Goal: Task Accomplishment & Management: Manage account settings

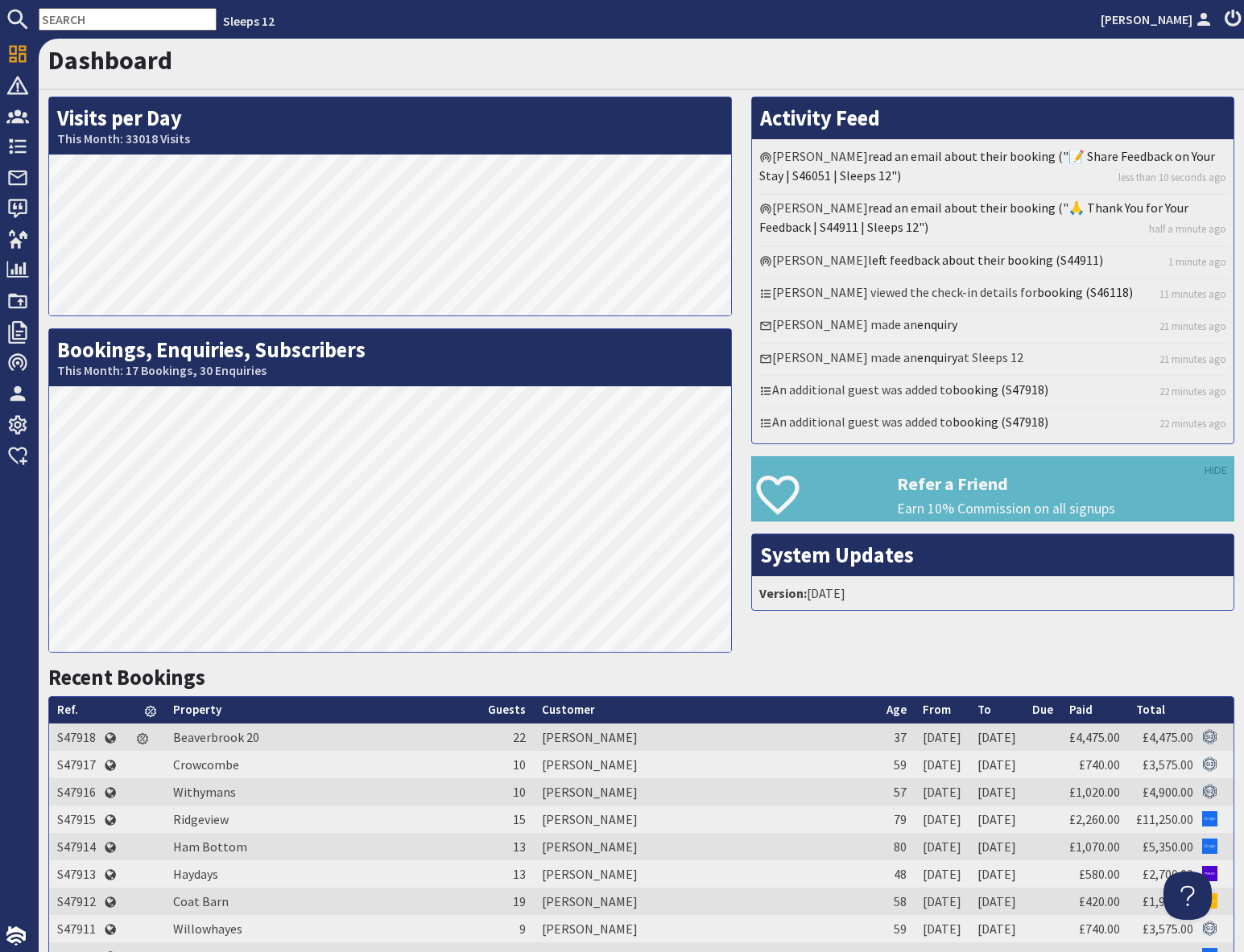
click at [128, 19] on input "text" at bounding box center [127, 20] width 178 height 23
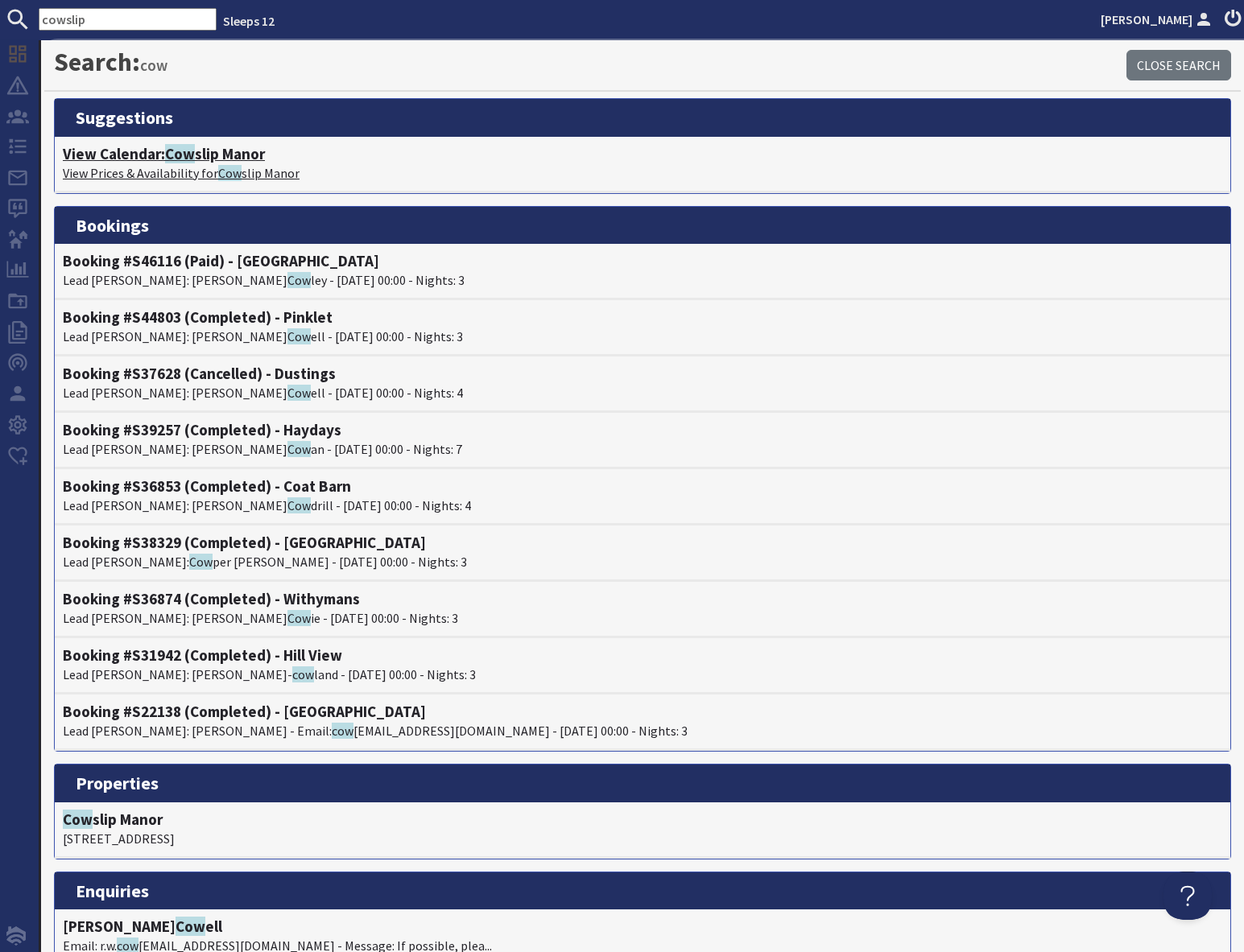
type input "cowslip"
click at [163, 163] on p "View Prices & Availability for Cow slip Manor" at bounding box center [642, 173] width 1160 height 20
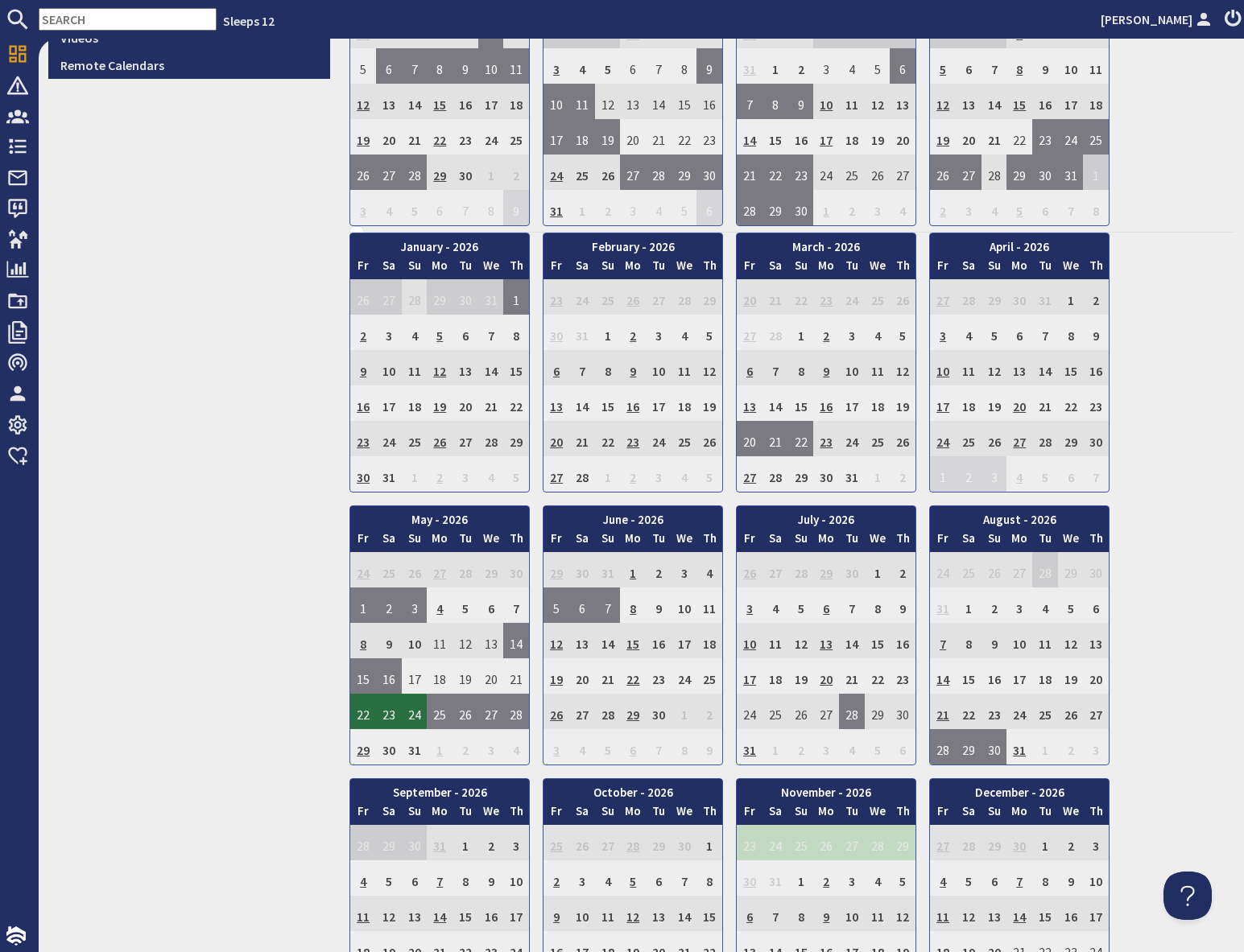
scroll to position [770, 0]
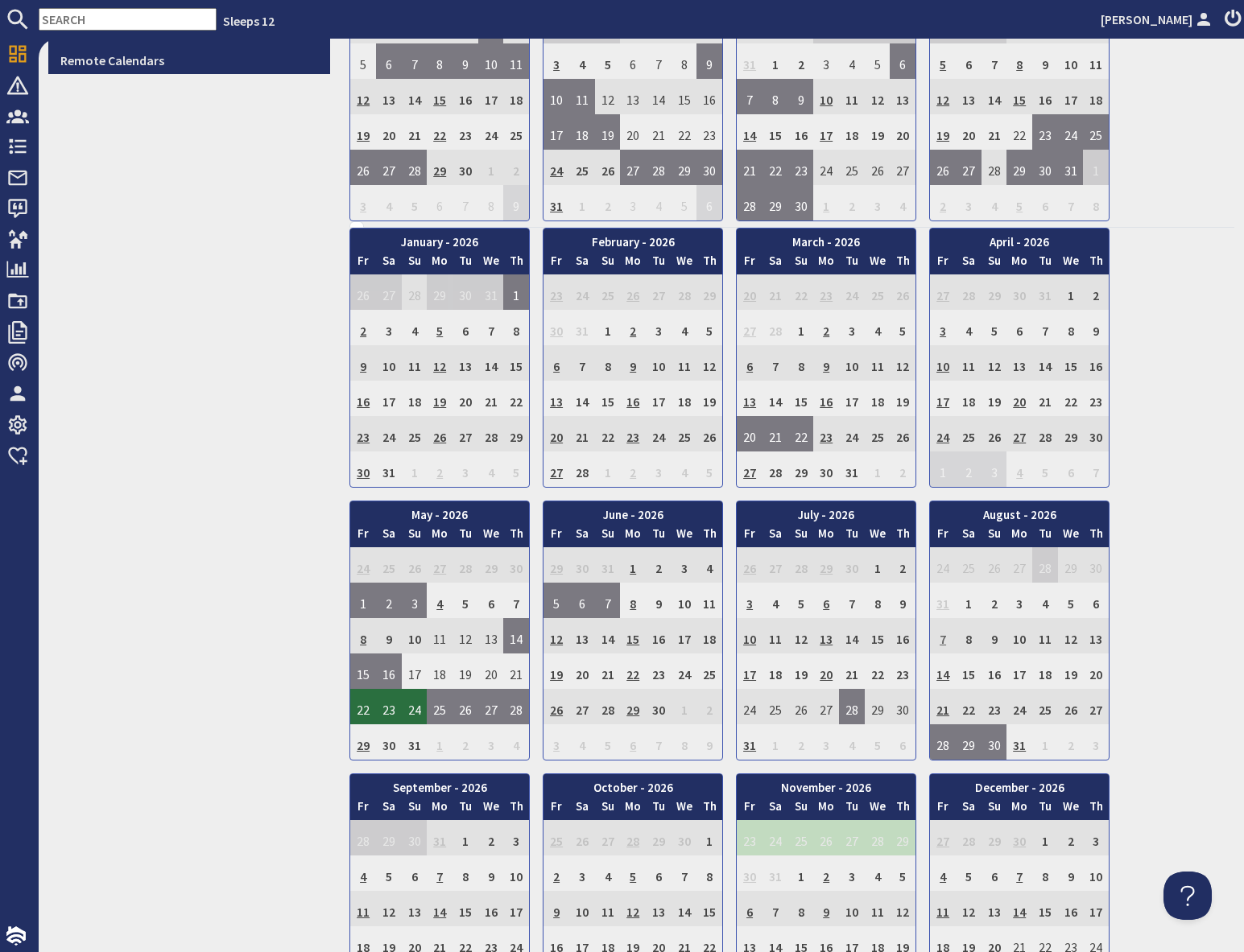
click at [942, 645] on td "7" at bounding box center [942, 635] width 25 height 35
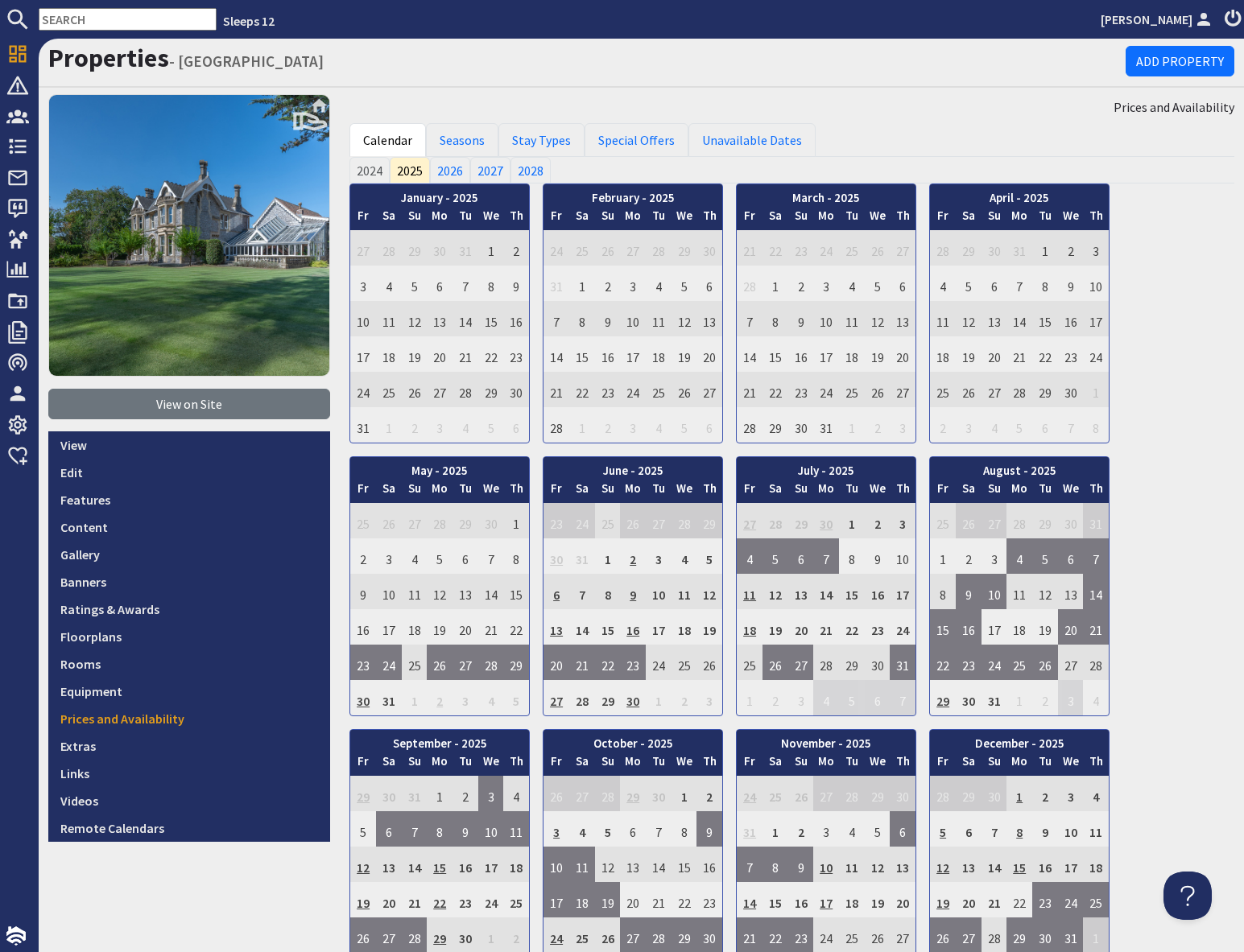
scroll to position [0, 0]
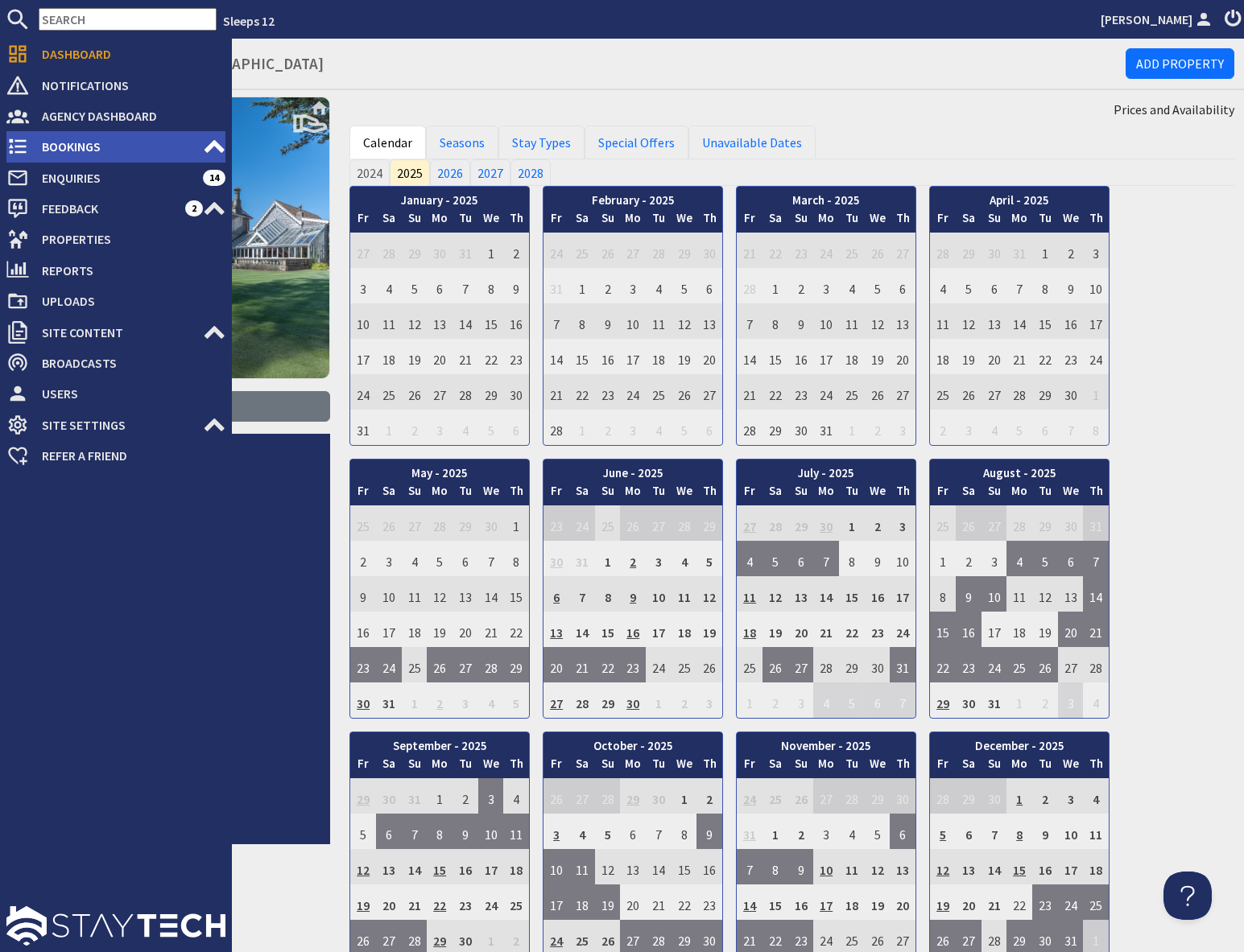
click at [64, 143] on span "Bookings" at bounding box center [116, 146] width 174 height 25
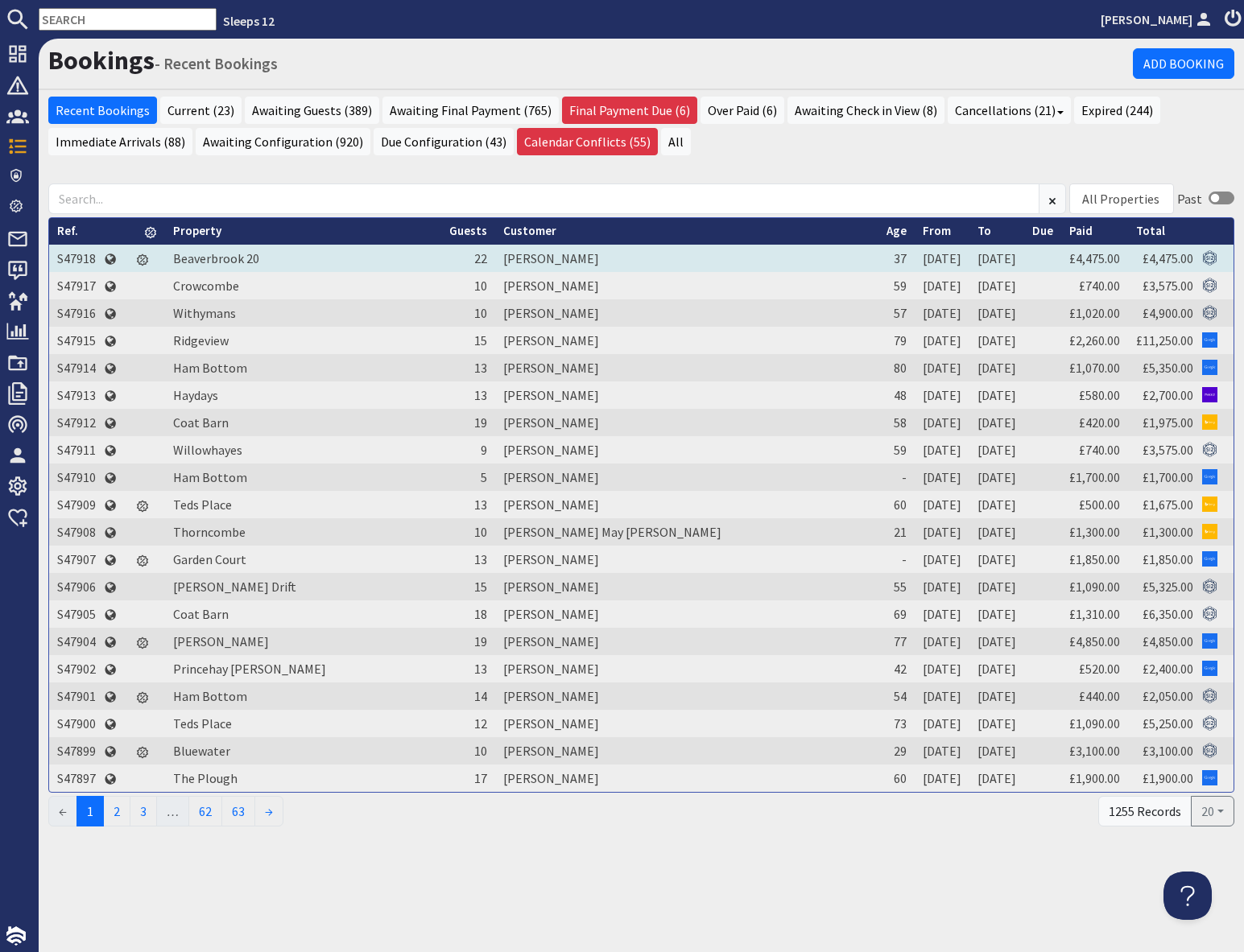
click at [81, 256] on td "S47918" at bounding box center [76, 258] width 55 height 27
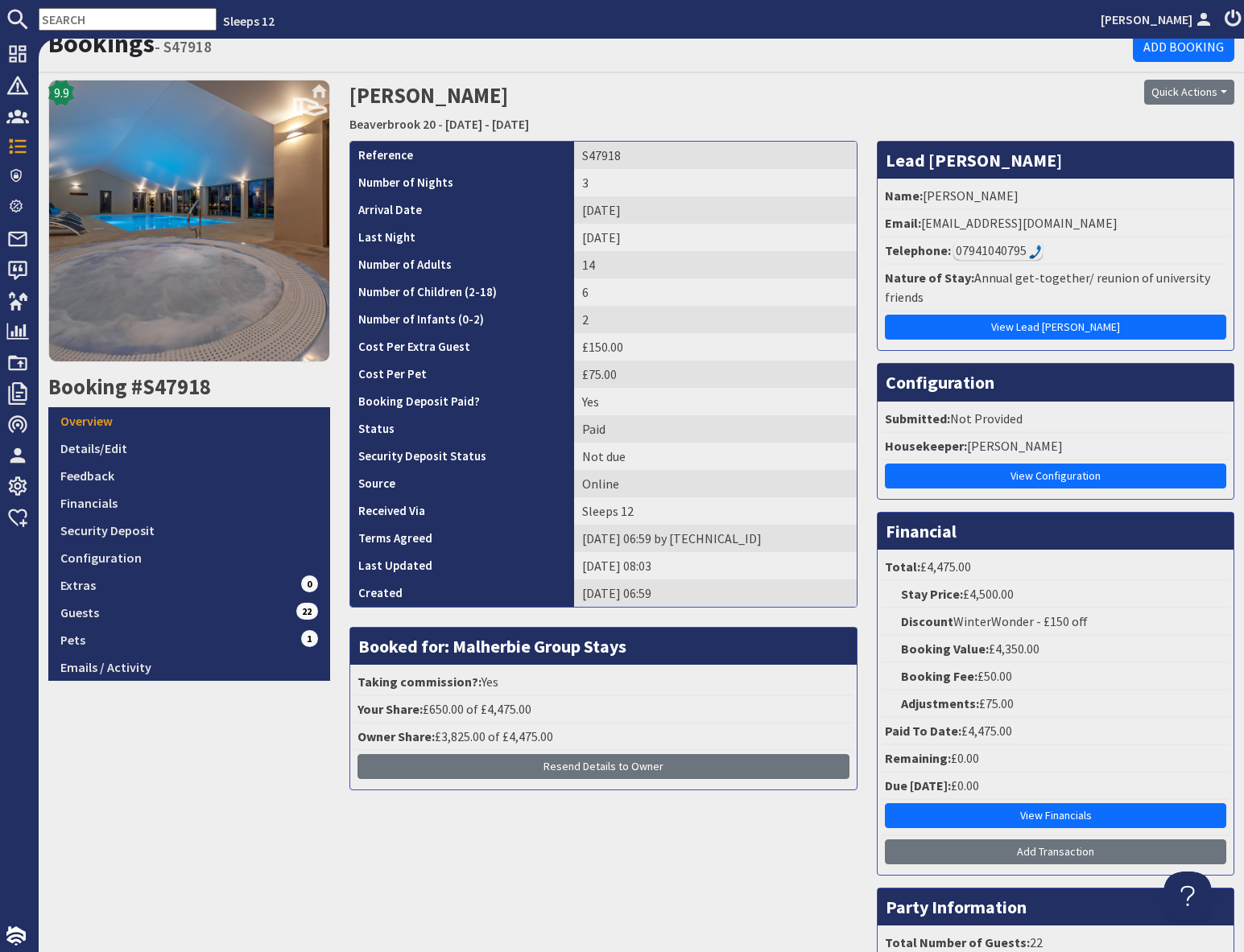
scroll to position [18, 0]
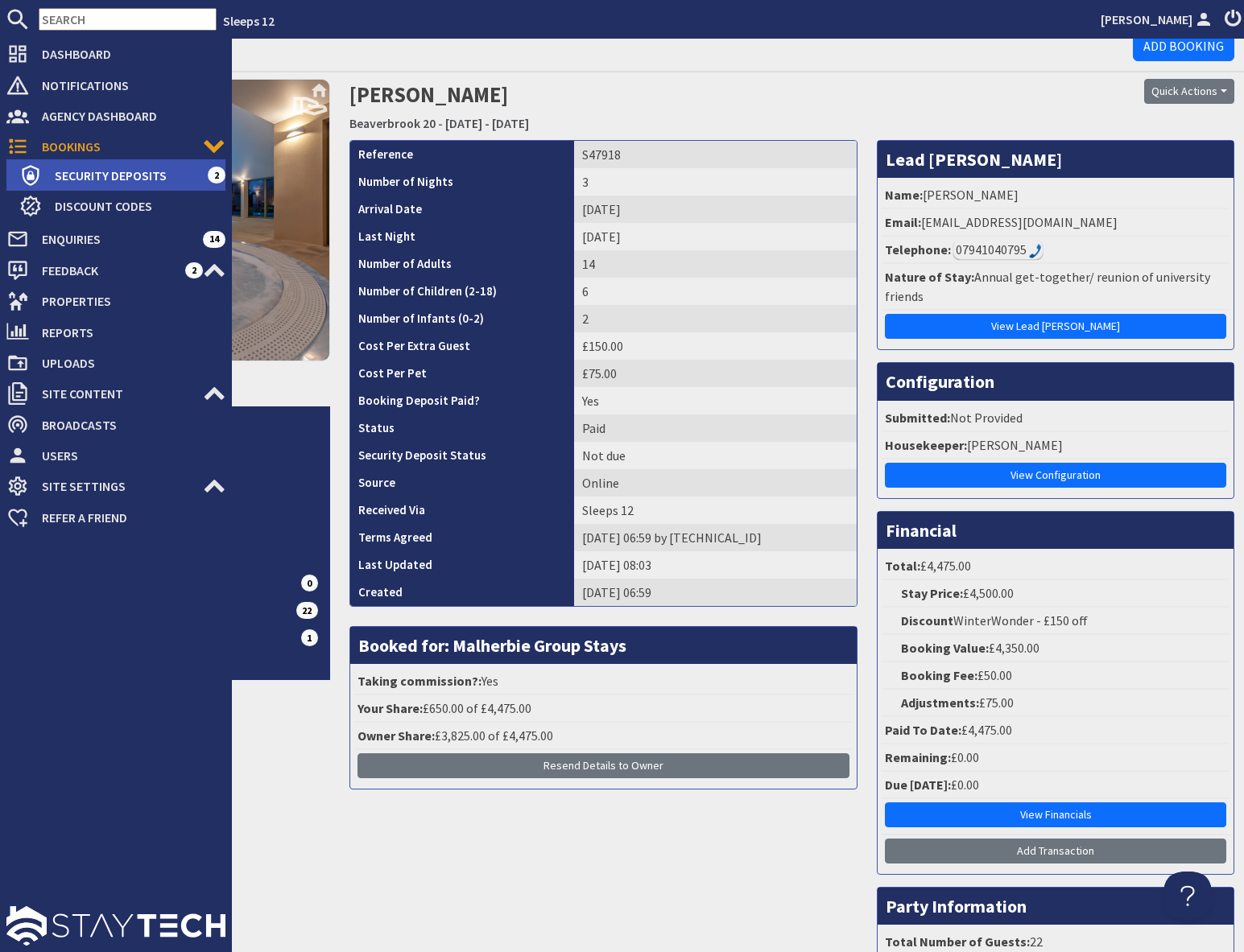
click at [77, 171] on span "Security Deposits" at bounding box center [125, 175] width 166 height 25
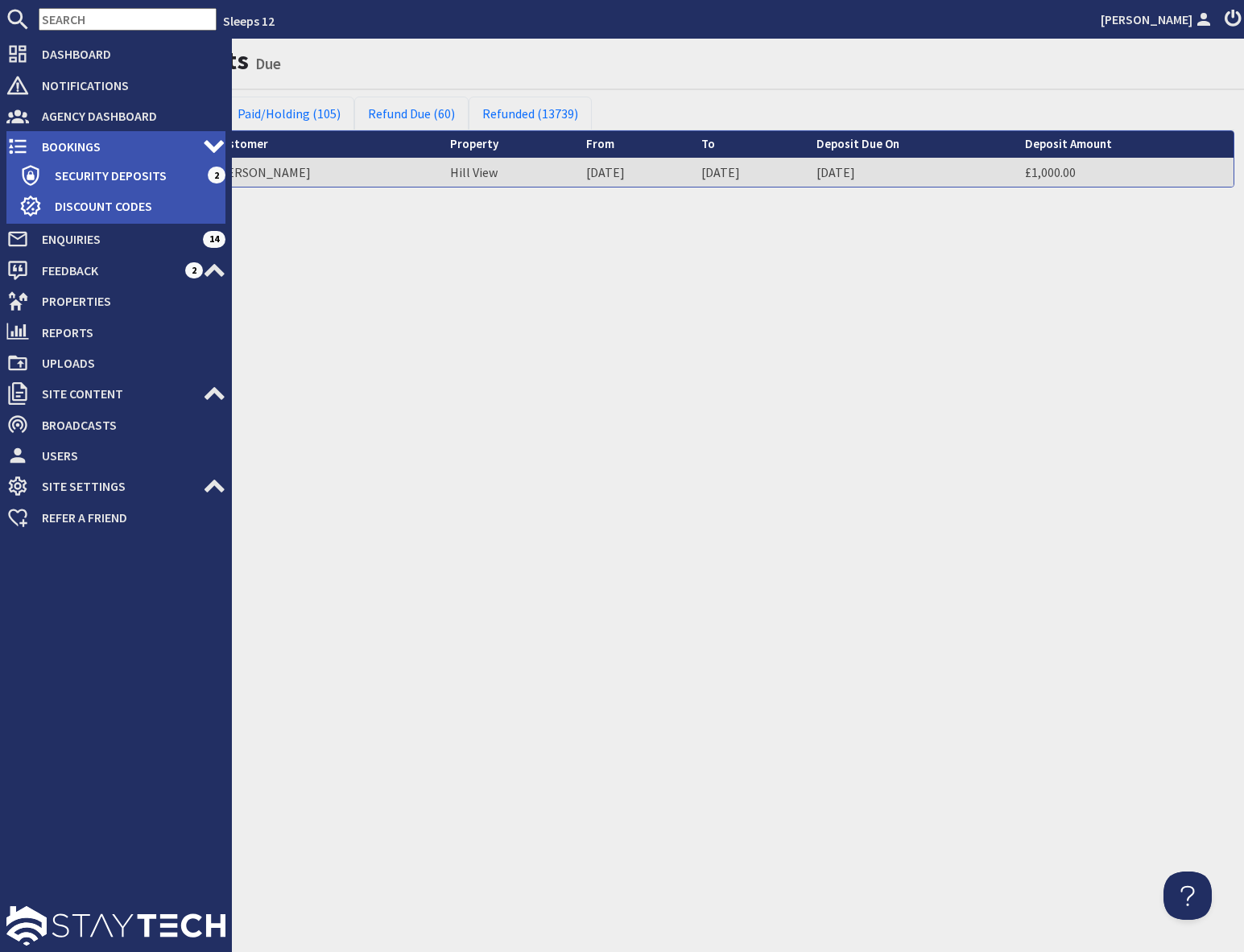
click at [53, 147] on span "Bookings" at bounding box center [116, 146] width 174 height 25
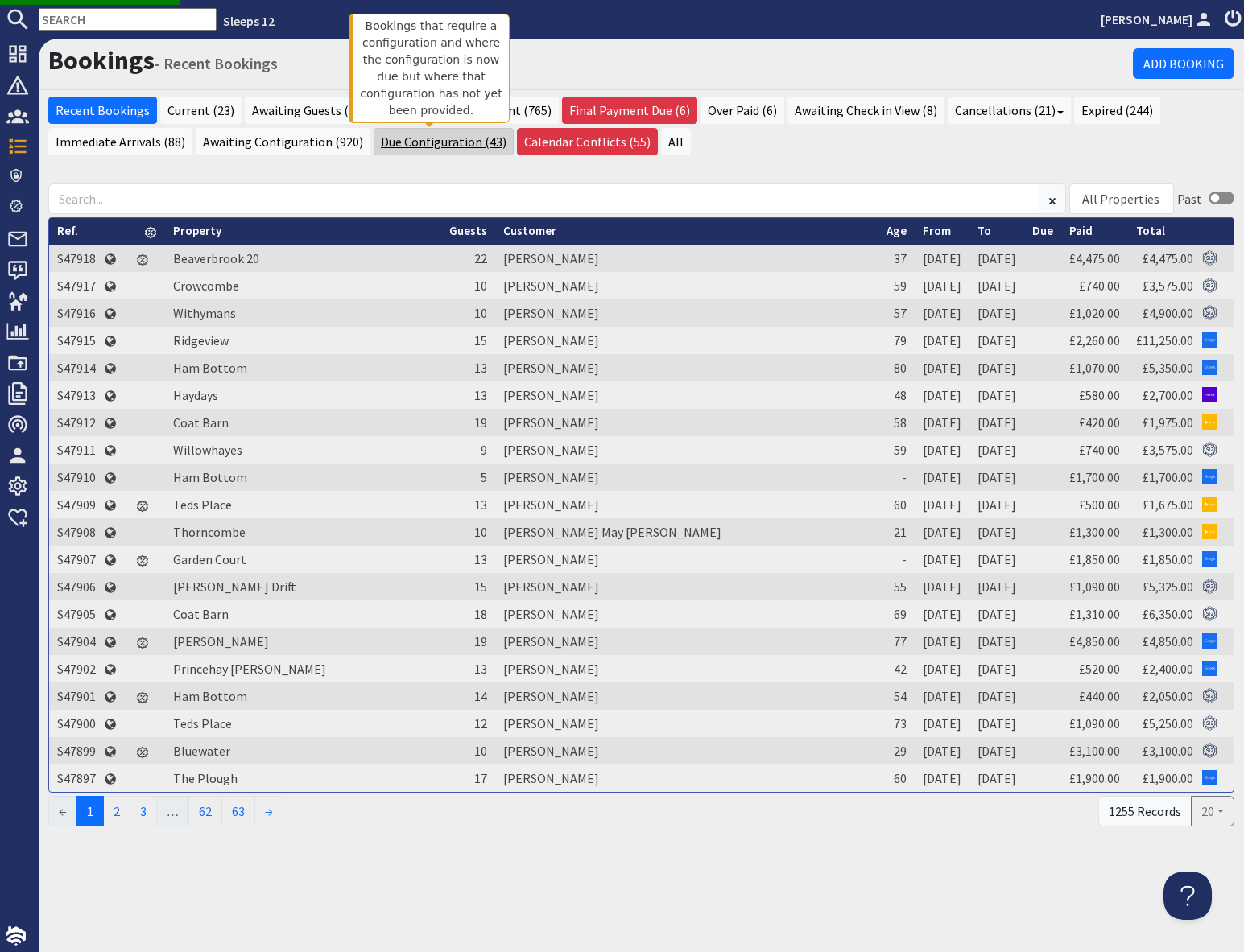
click at [432, 149] on link "Due Configuration (43)" at bounding box center [443, 141] width 140 height 27
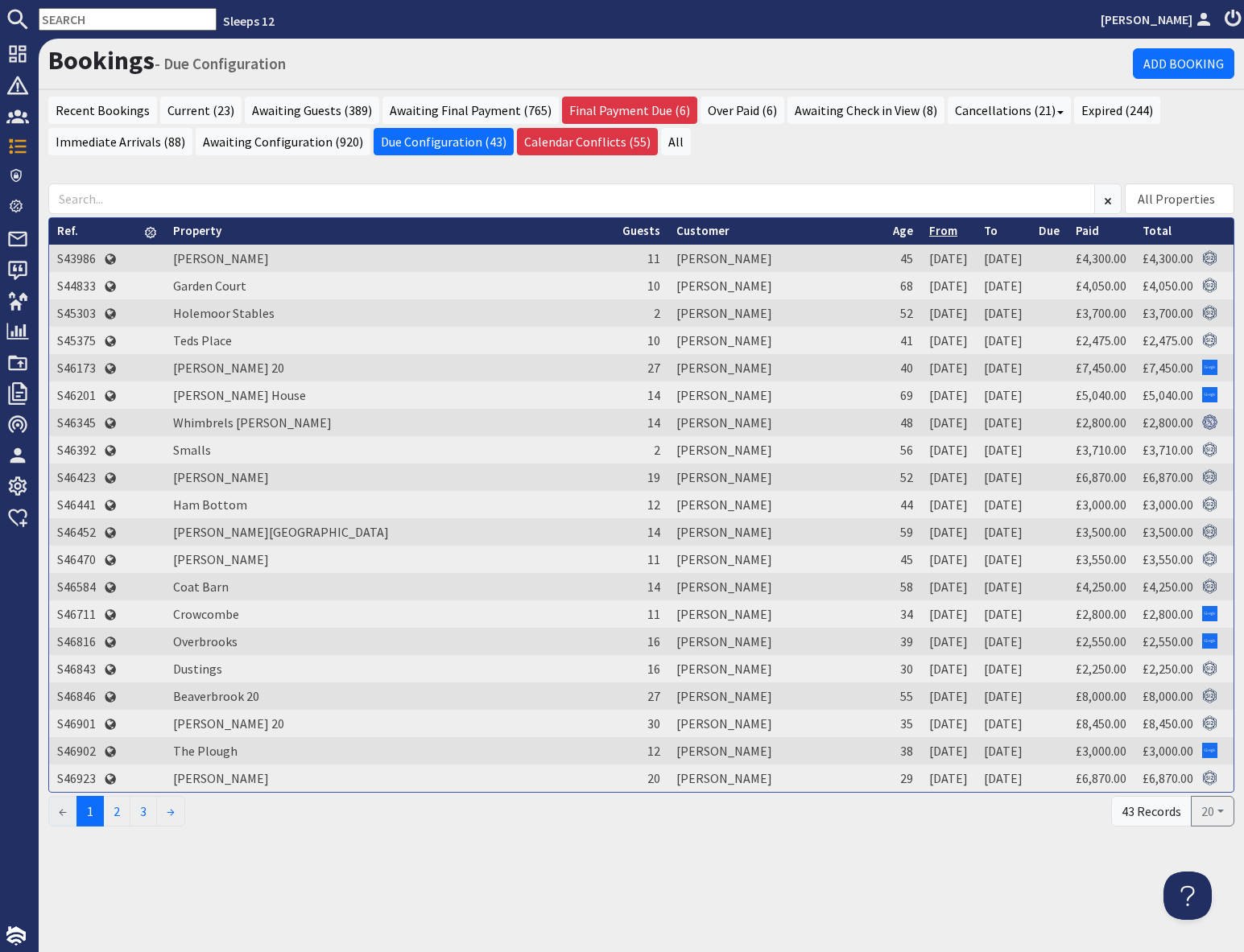
click at [929, 232] on link "From" at bounding box center [943, 230] width 28 height 16
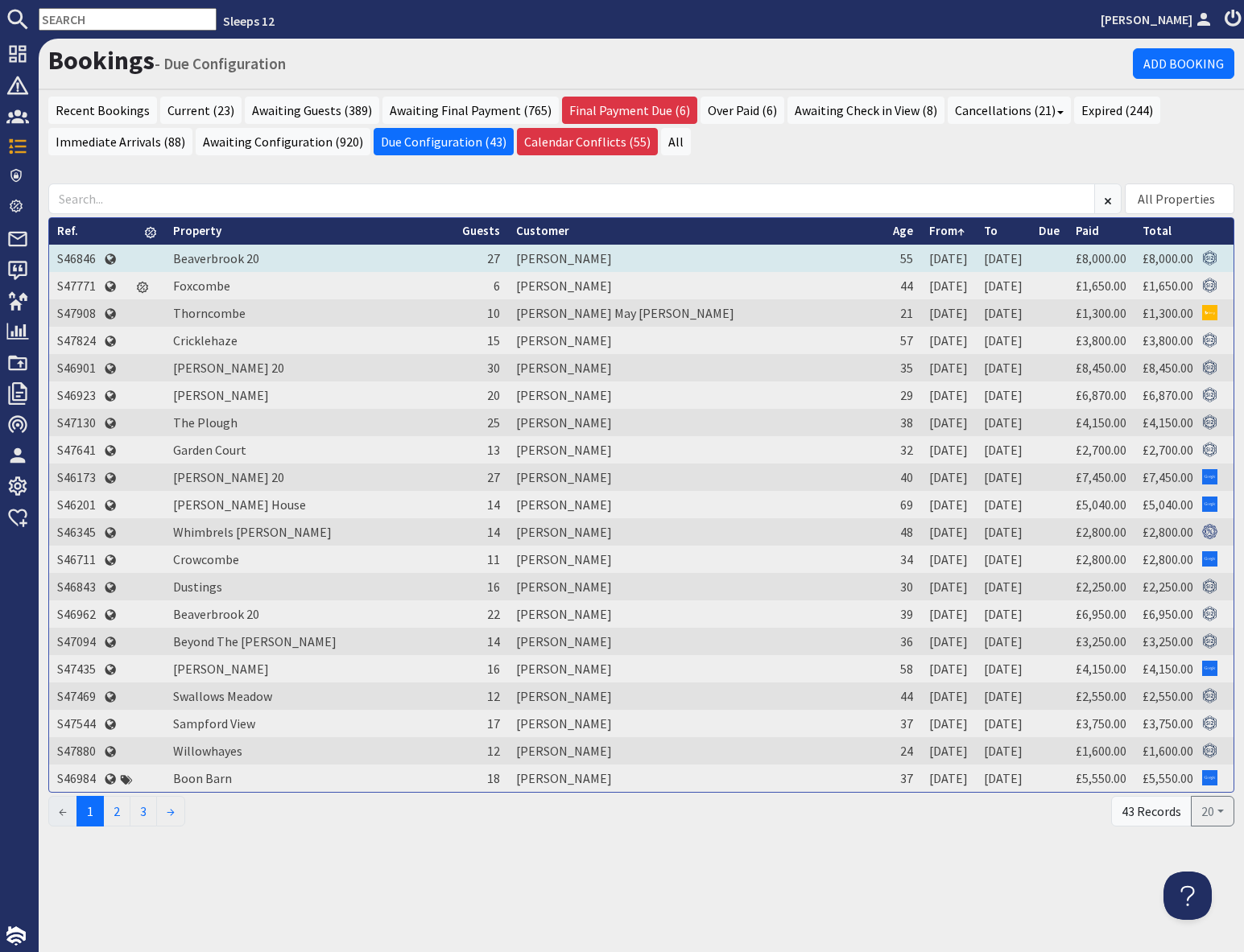
click at [79, 258] on td "S46846" at bounding box center [76, 258] width 55 height 27
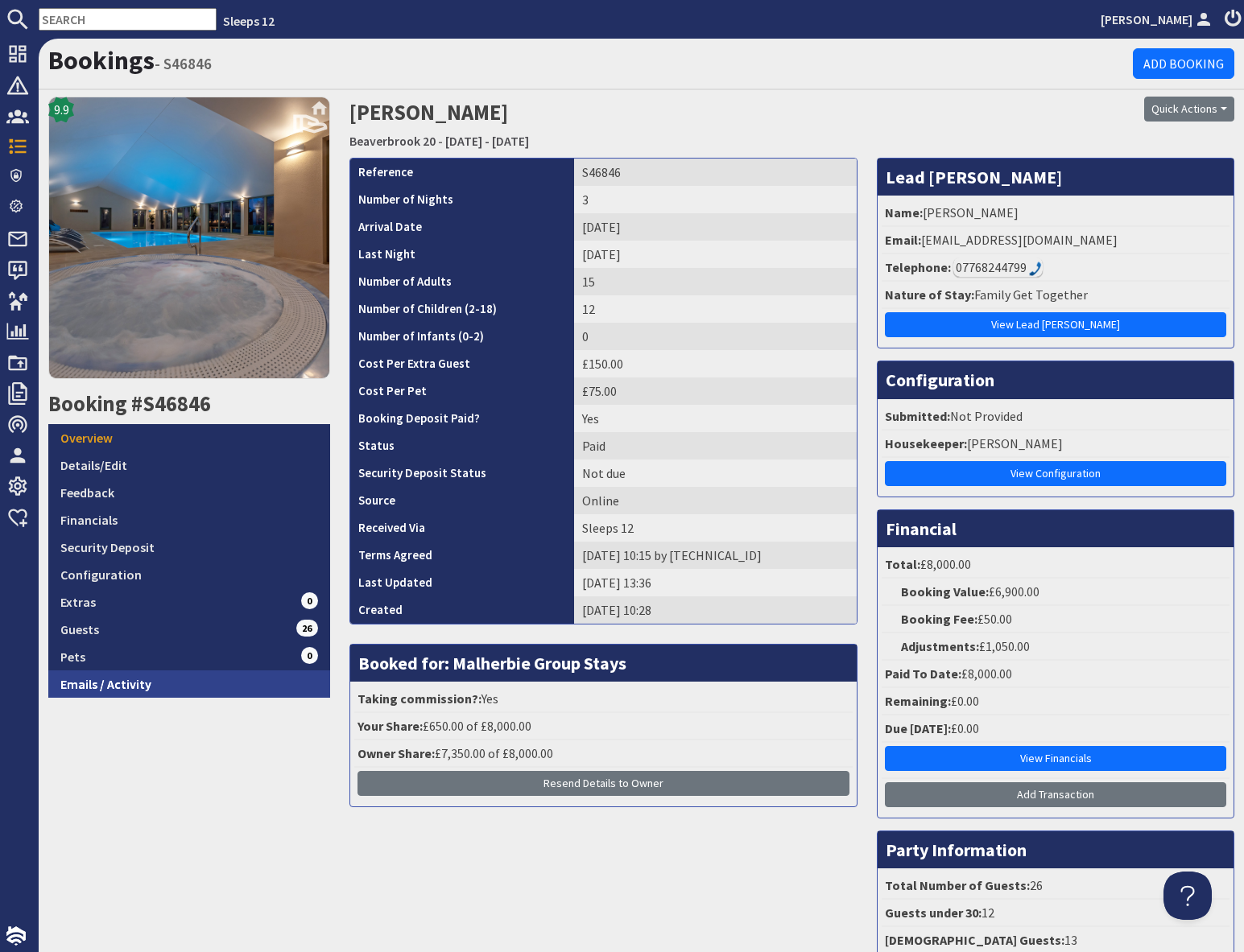
click at [192, 683] on link "Emails / Activity" at bounding box center [189, 683] width 282 height 27
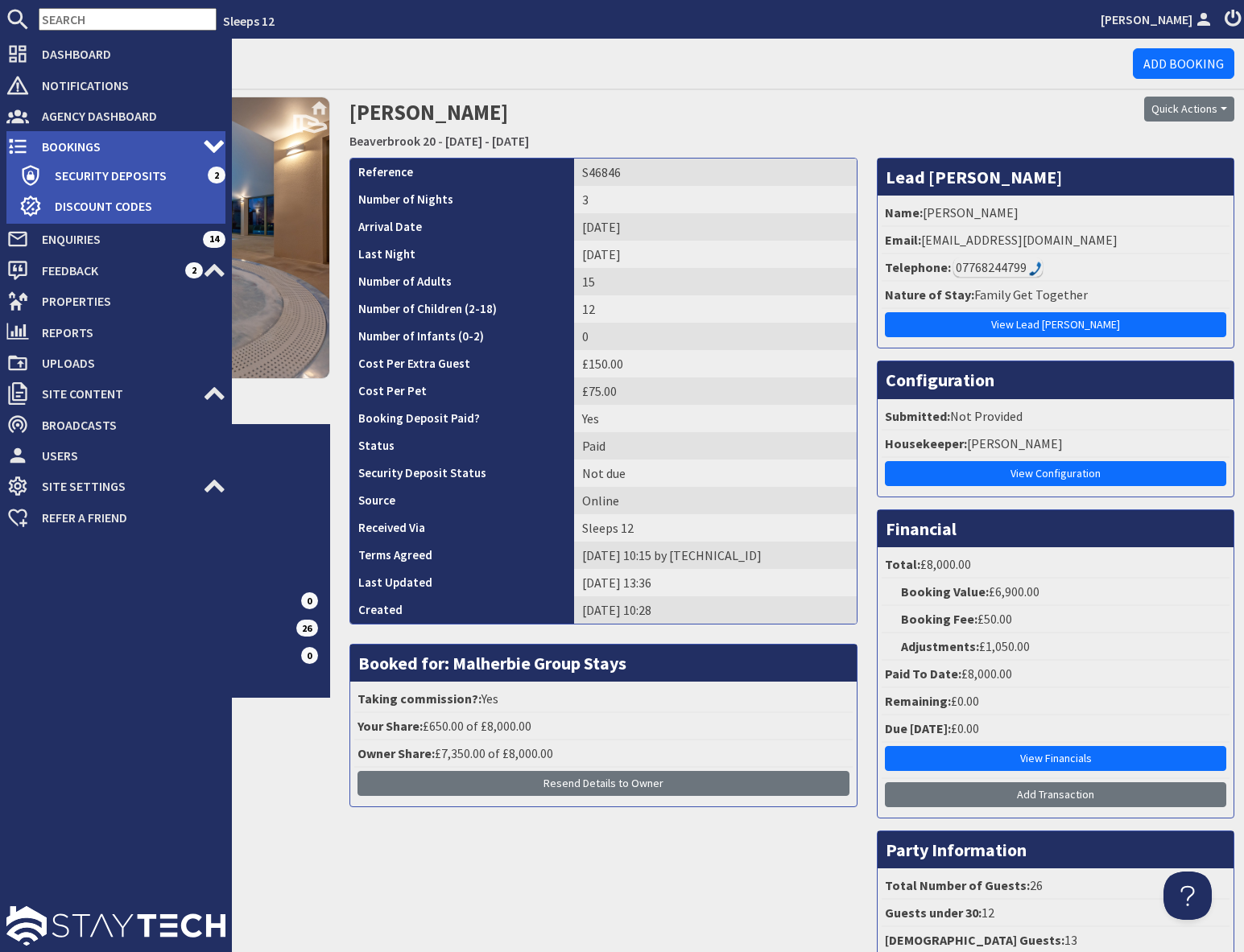
drag, startPoint x: 69, startPoint y: 147, endPoint x: 104, endPoint y: 147, distance: 35.0
click at [69, 147] on span "Bookings" at bounding box center [116, 146] width 174 height 25
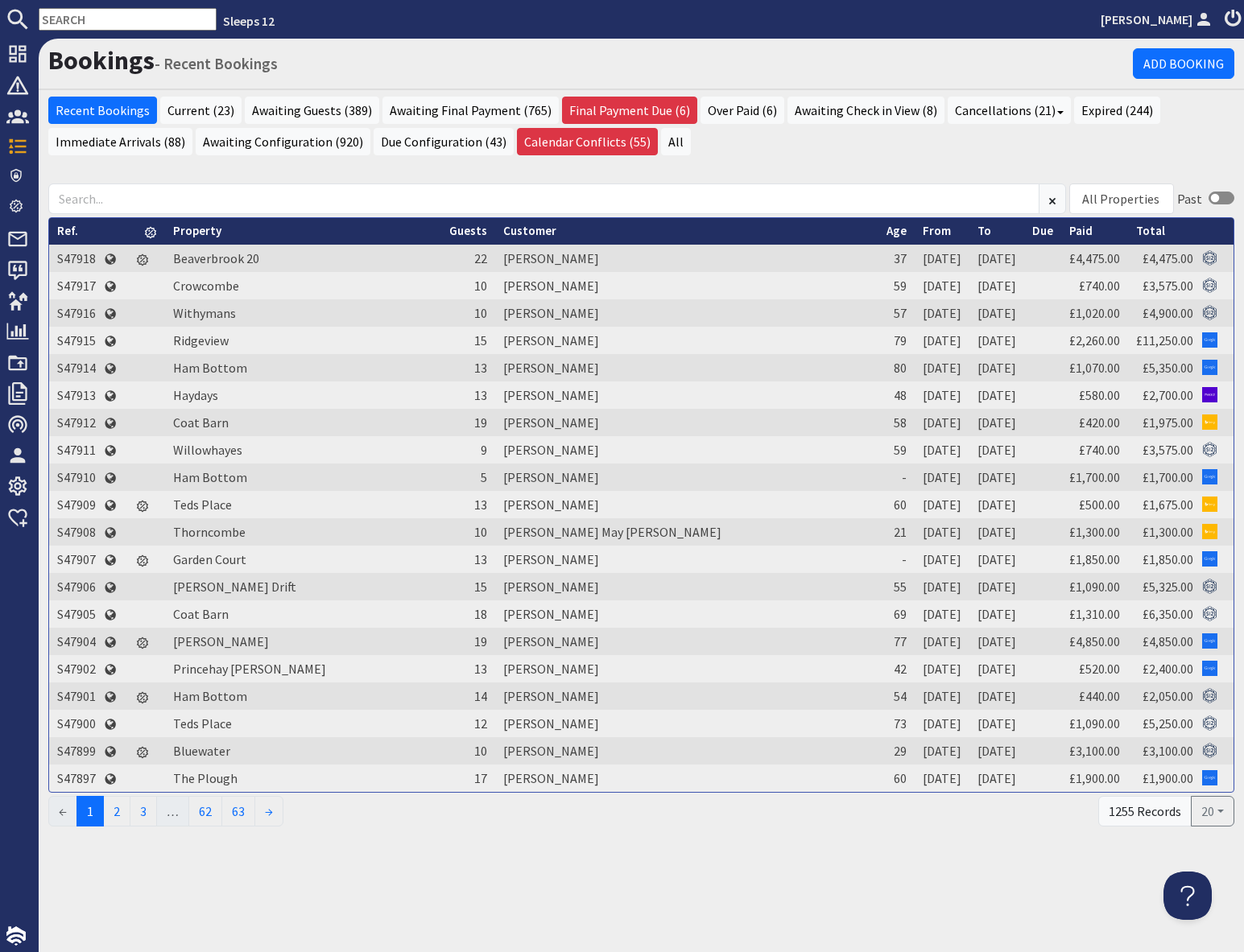
click at [102, 19] on input "text" at bounding box center [127, 20] width 178 height 23
paste input "louisetredwin@hotmail.com"
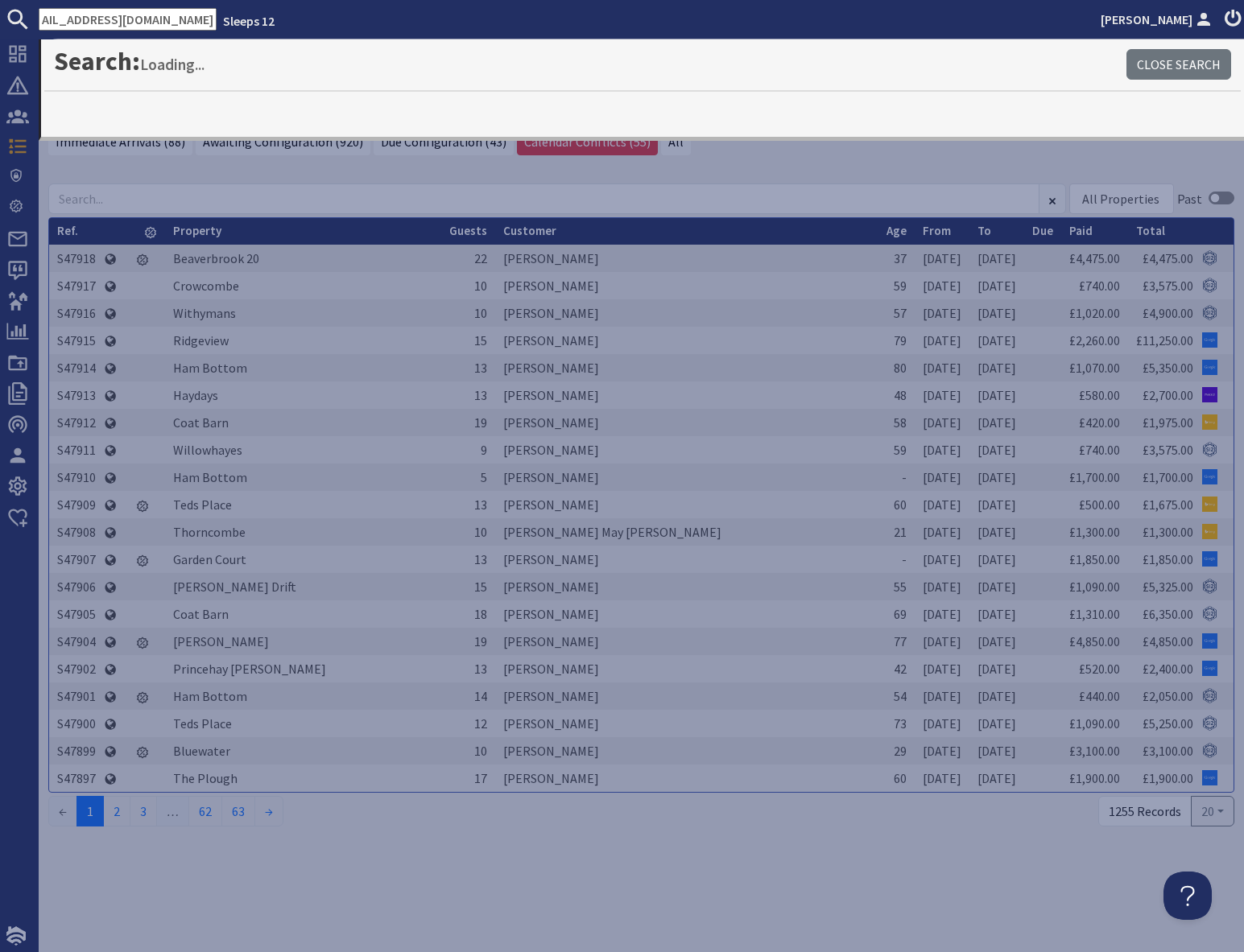
type input "louisetredwin@hotmail.com"
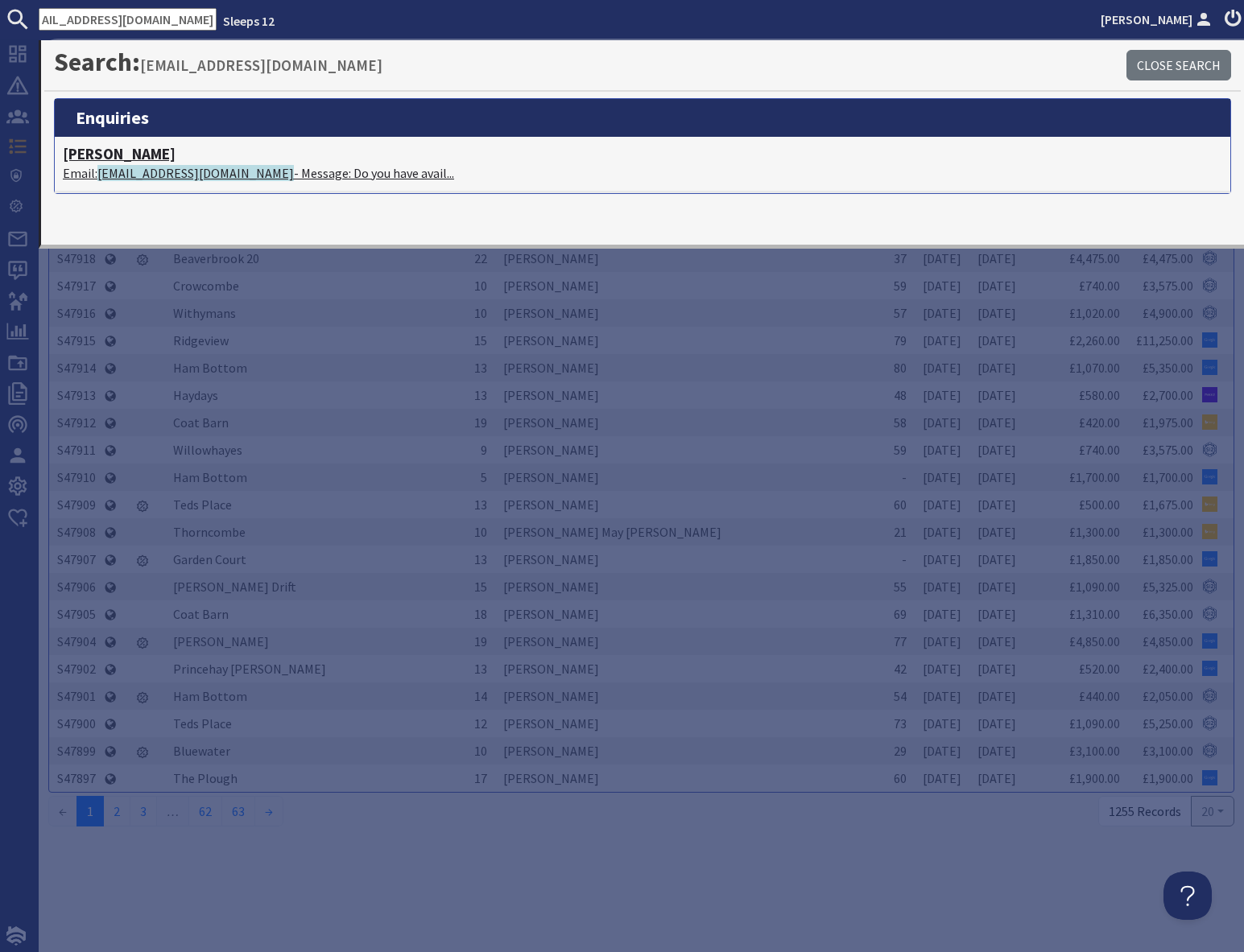
scroll to position [0, 0]
click at [158, 170] on span "louisetredwin@hotmail.com" at bounding box center [196, 173] width 197 height 16
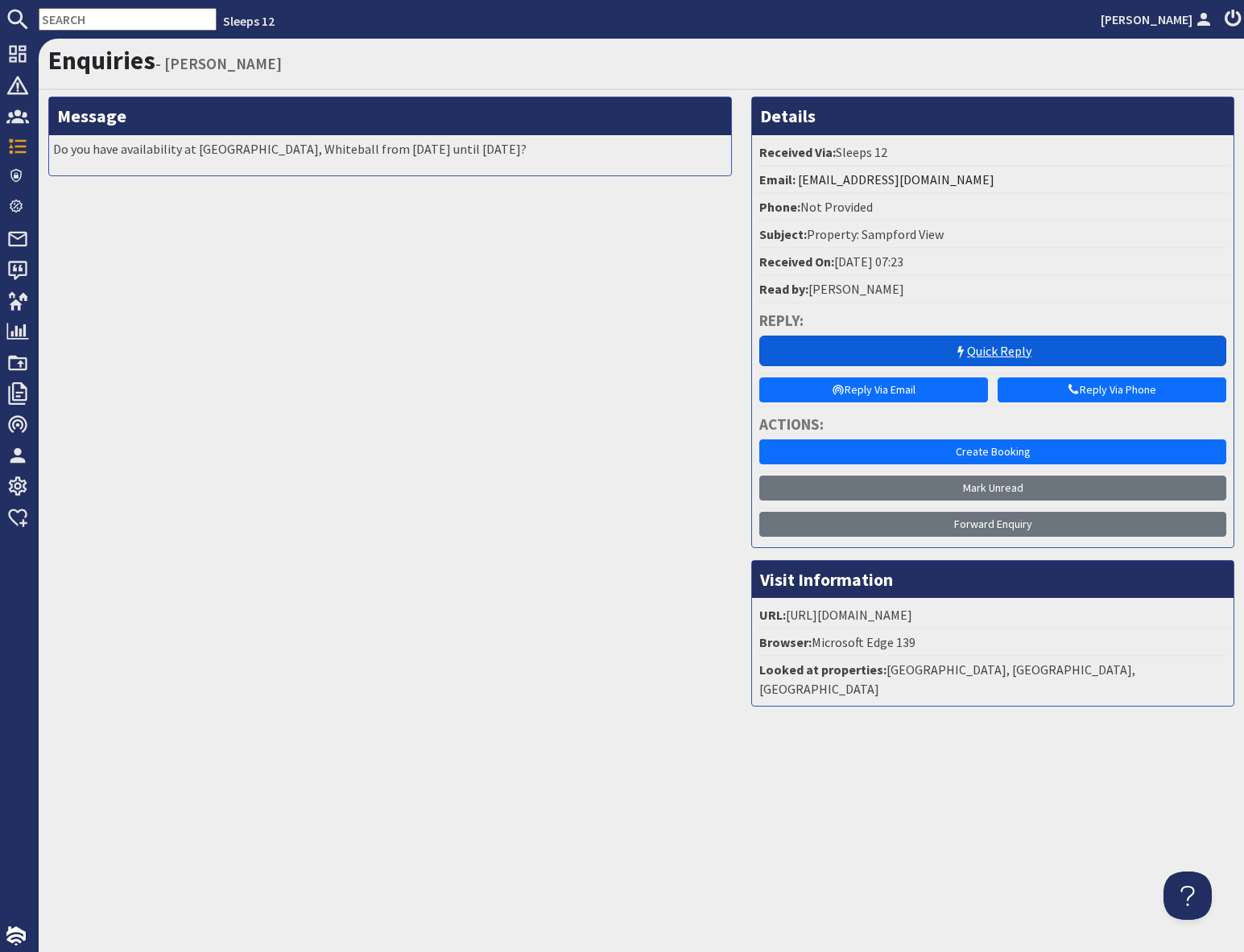
click at [1004, 349] on link "Quick Reply" at bounding box center [992, 351] width 467 height 30
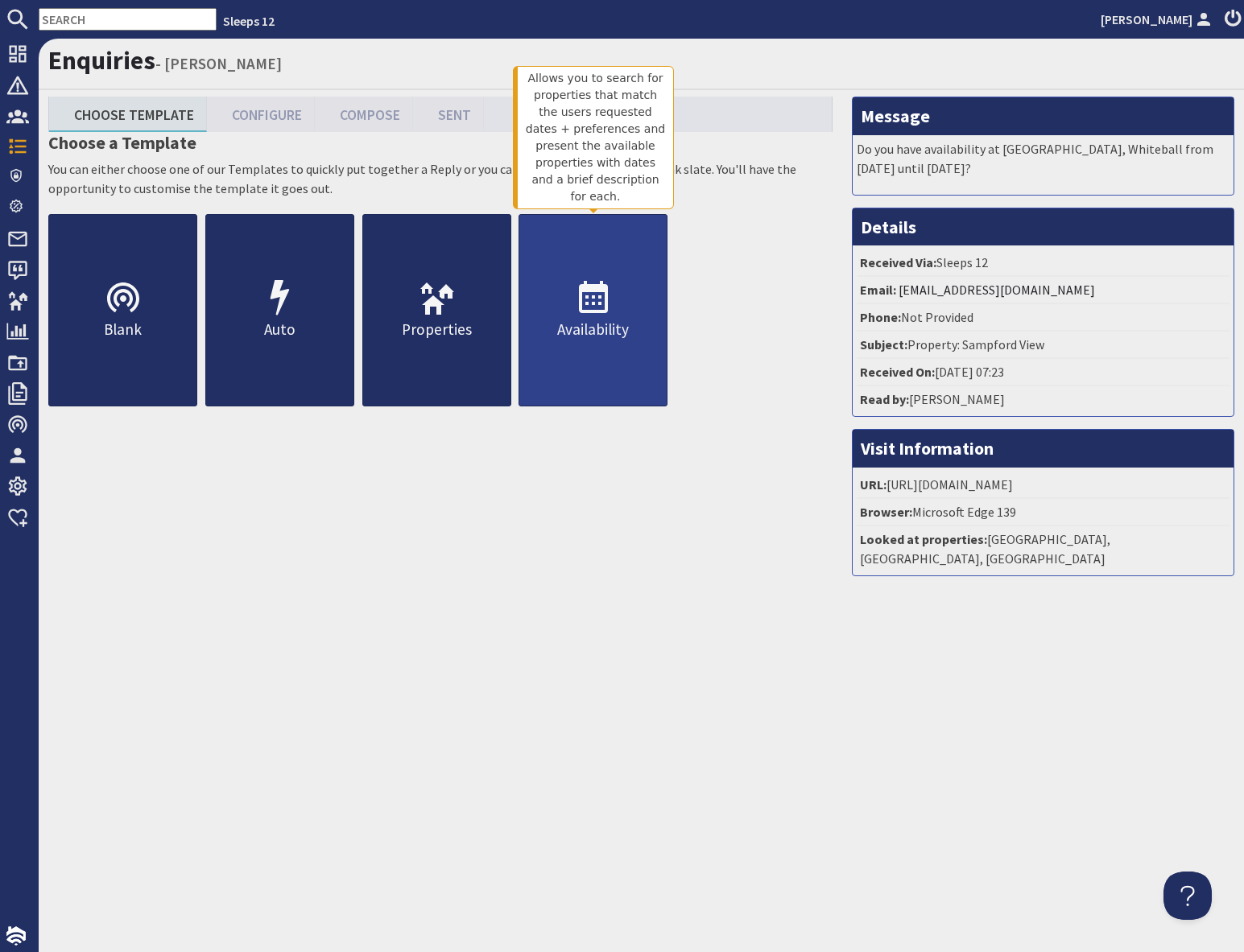
click at [590, 341] on p "Availability" at bounding box center [593, 329] width 148 height 23
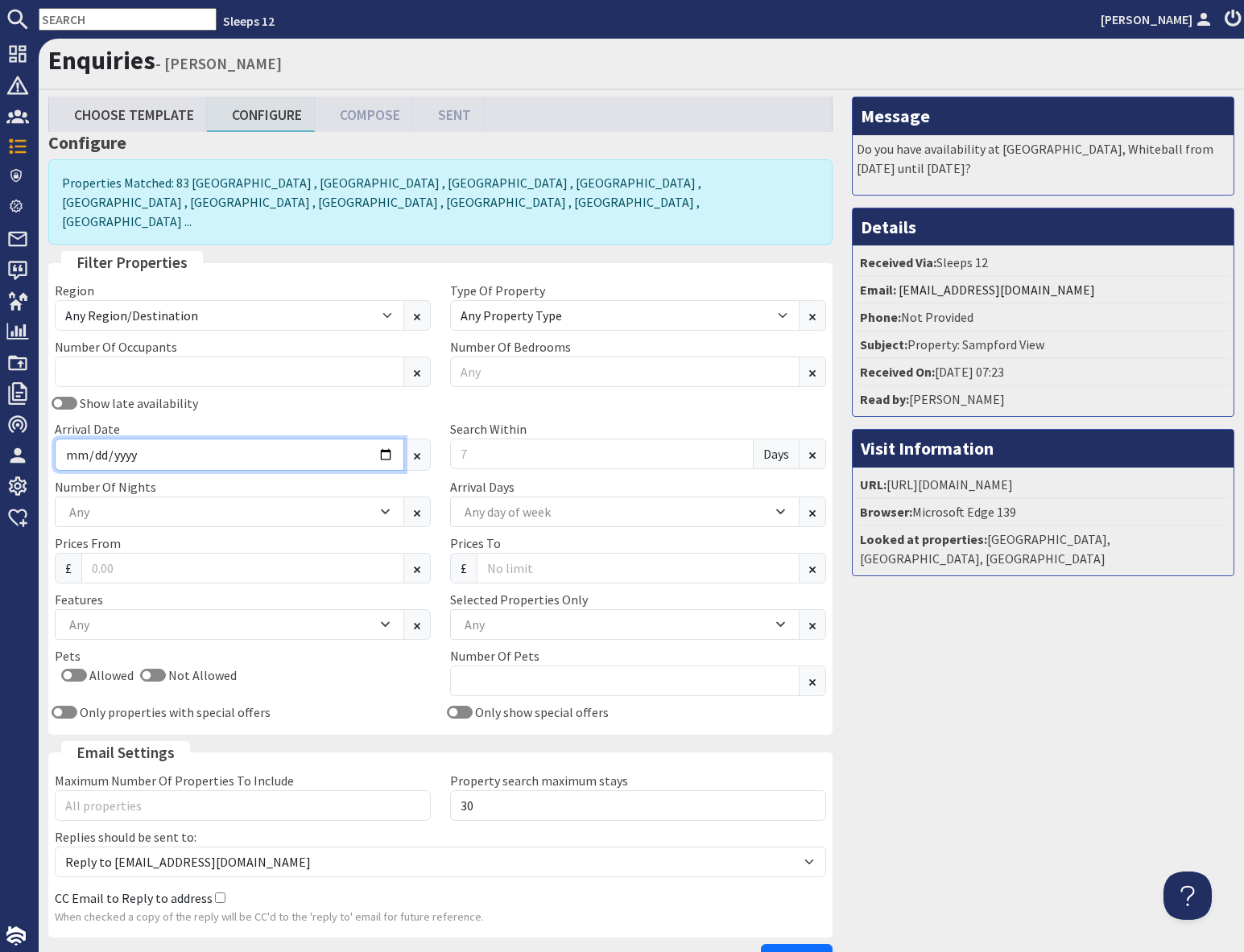
click at [381, 438] on input "Arrival Date" at bounding box center [229, 454] width 349 height 32
click at [380, 438] on input "Arrival Date" at bounding box center [229, 454] width 349 height 32
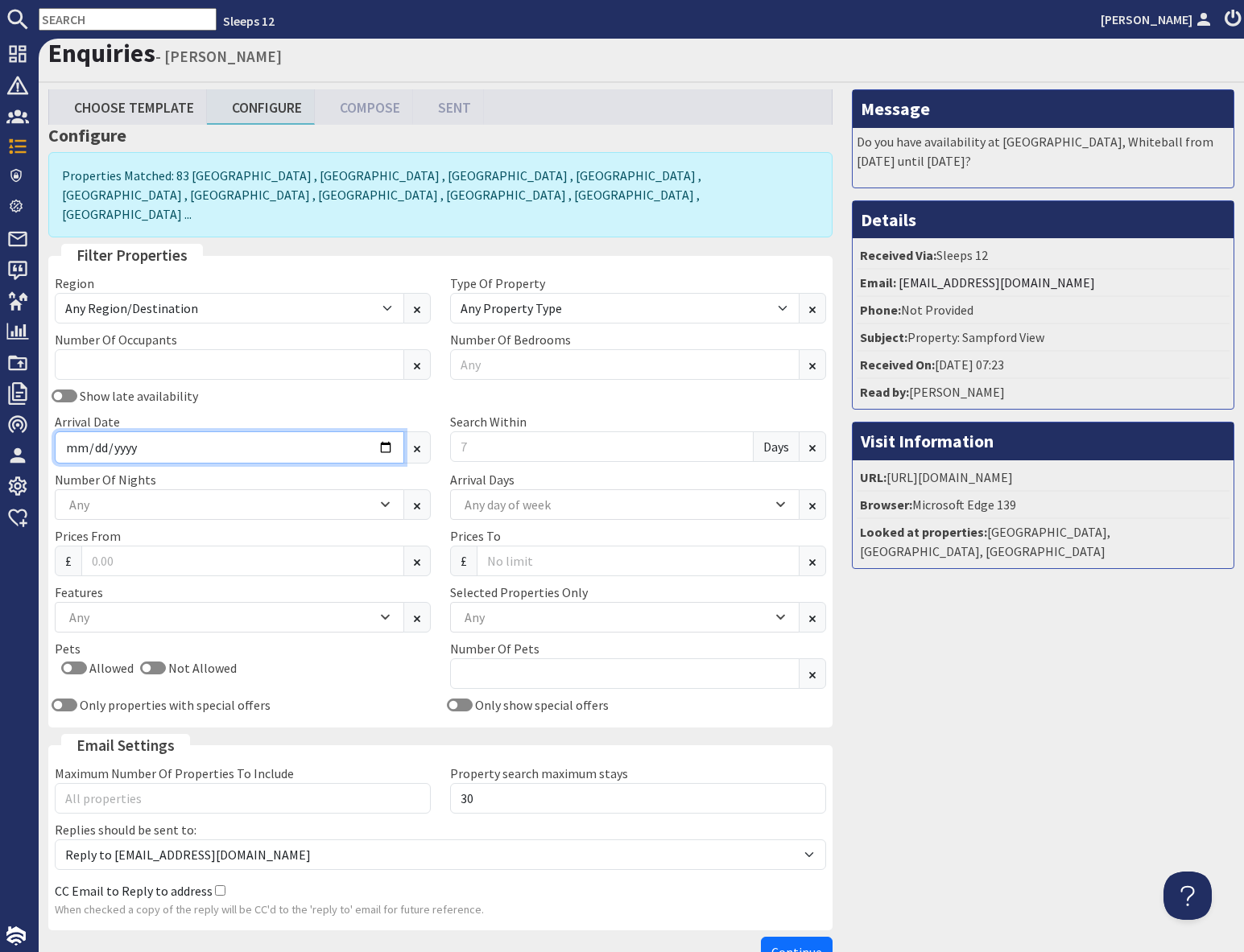
click at [380, 437] on input "Arrival Date" at bounding box center [229, 447] width 349 height 32
click at [372, 432] on input "Arrival Date" at bounding box center [229, 447] width 349 height 32
click at [386, 432] on input "Arrival Date" at bounding box center [229, 447] width 349 height 32
type input "2026-09-10"
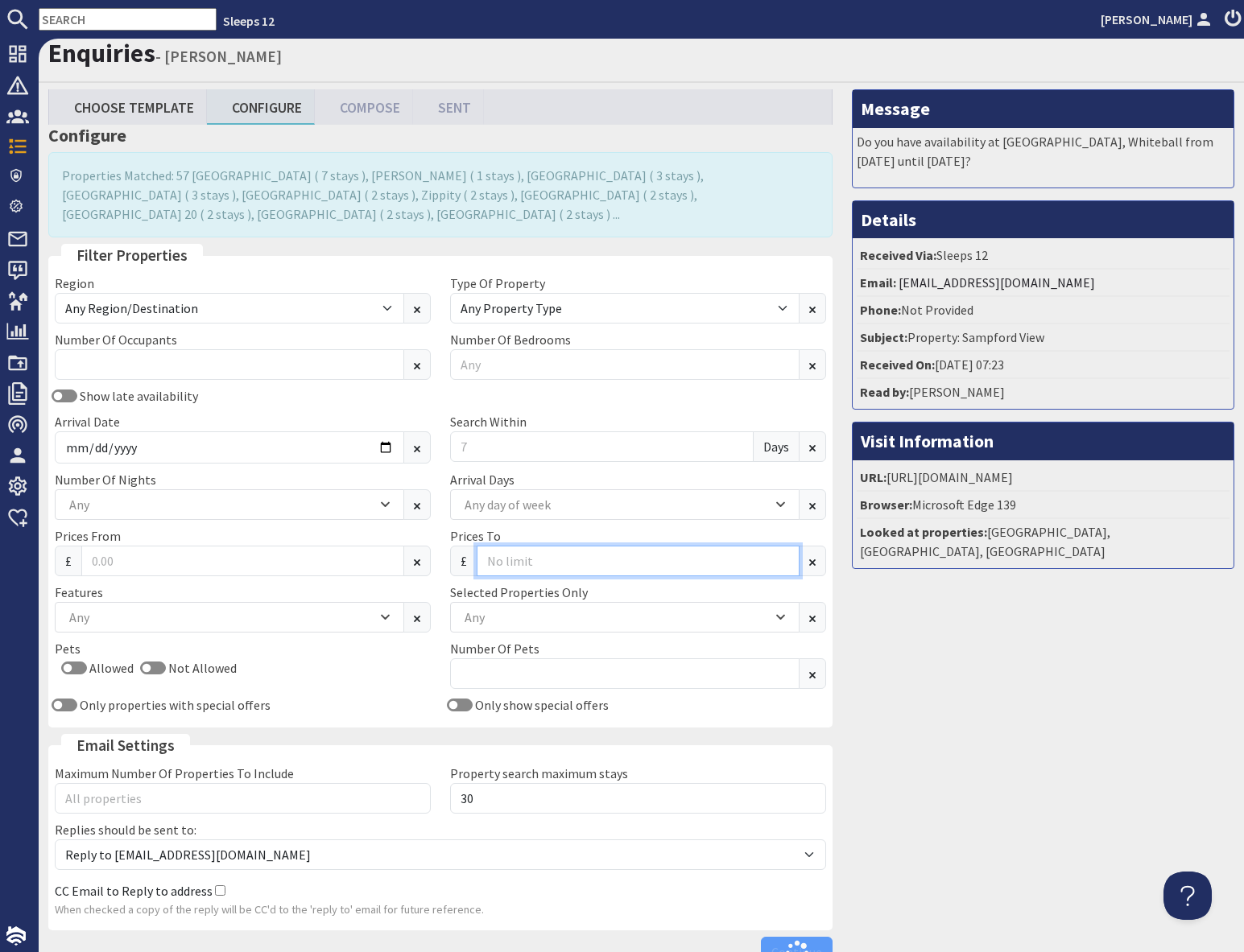
click at [515, 548] on input "Prices To" at bounding box center [638, 560] width 323 height 30
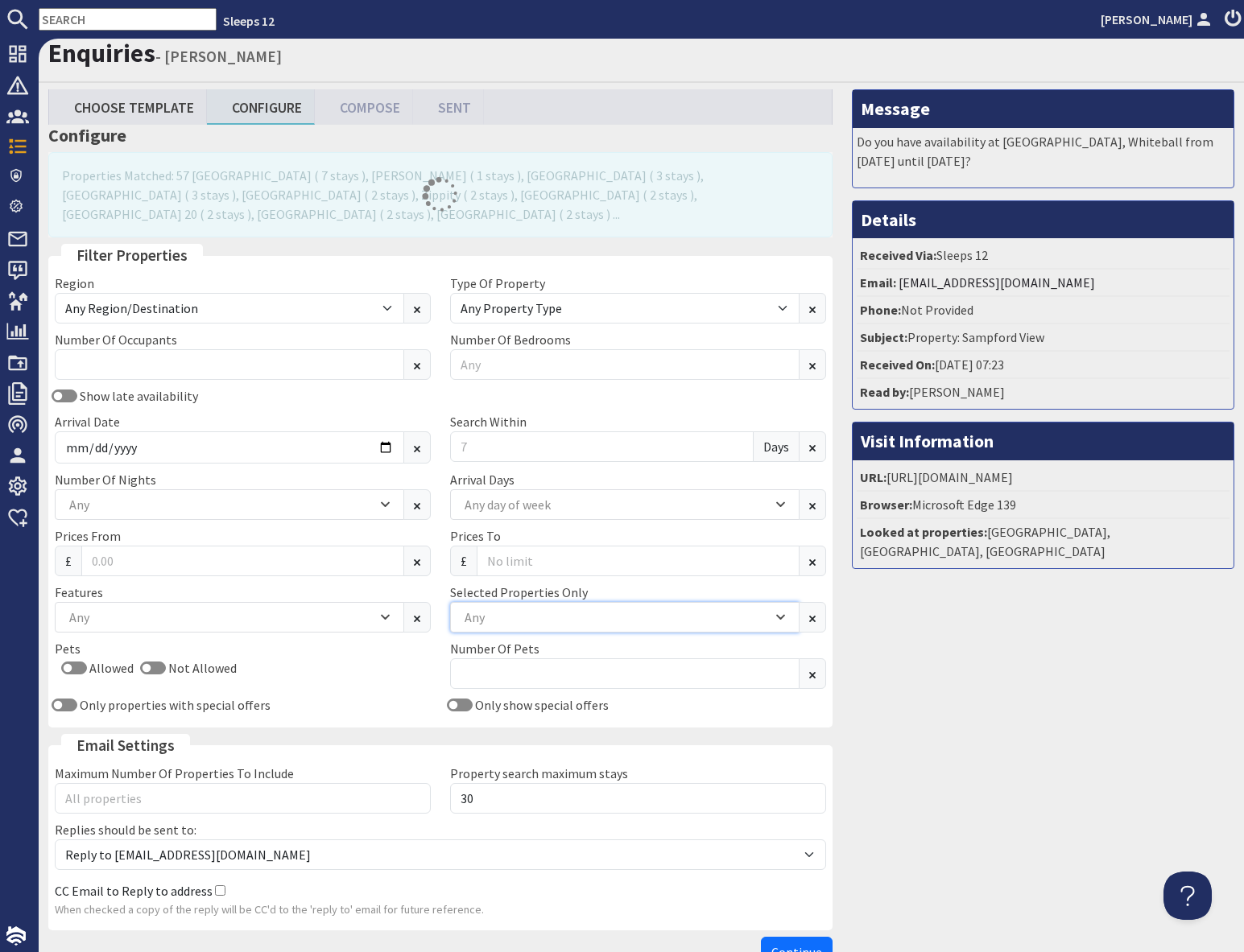
click at [515, 609] on div "Any" at bounding box center [616, 618] width 311 height 18
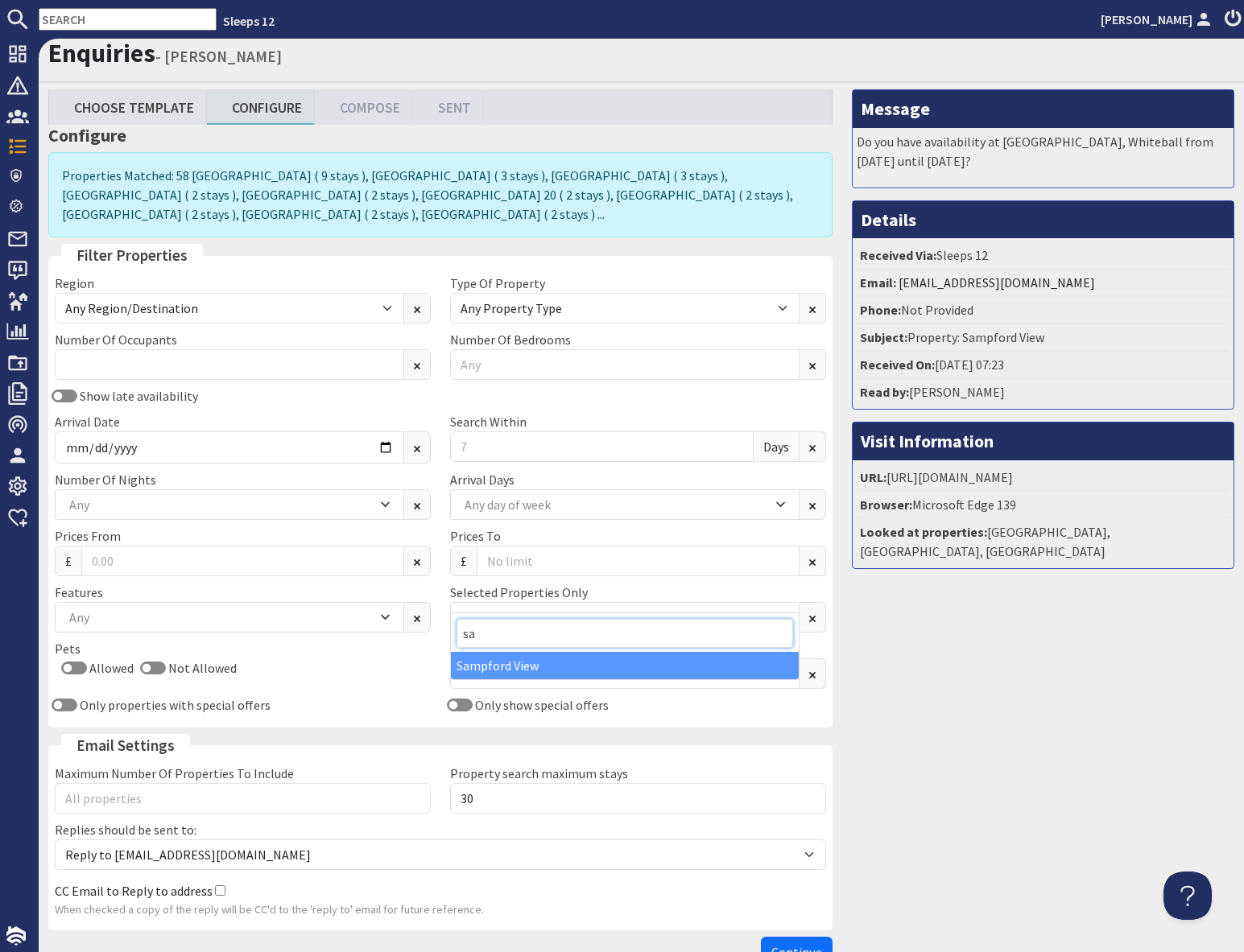
type input "sa"
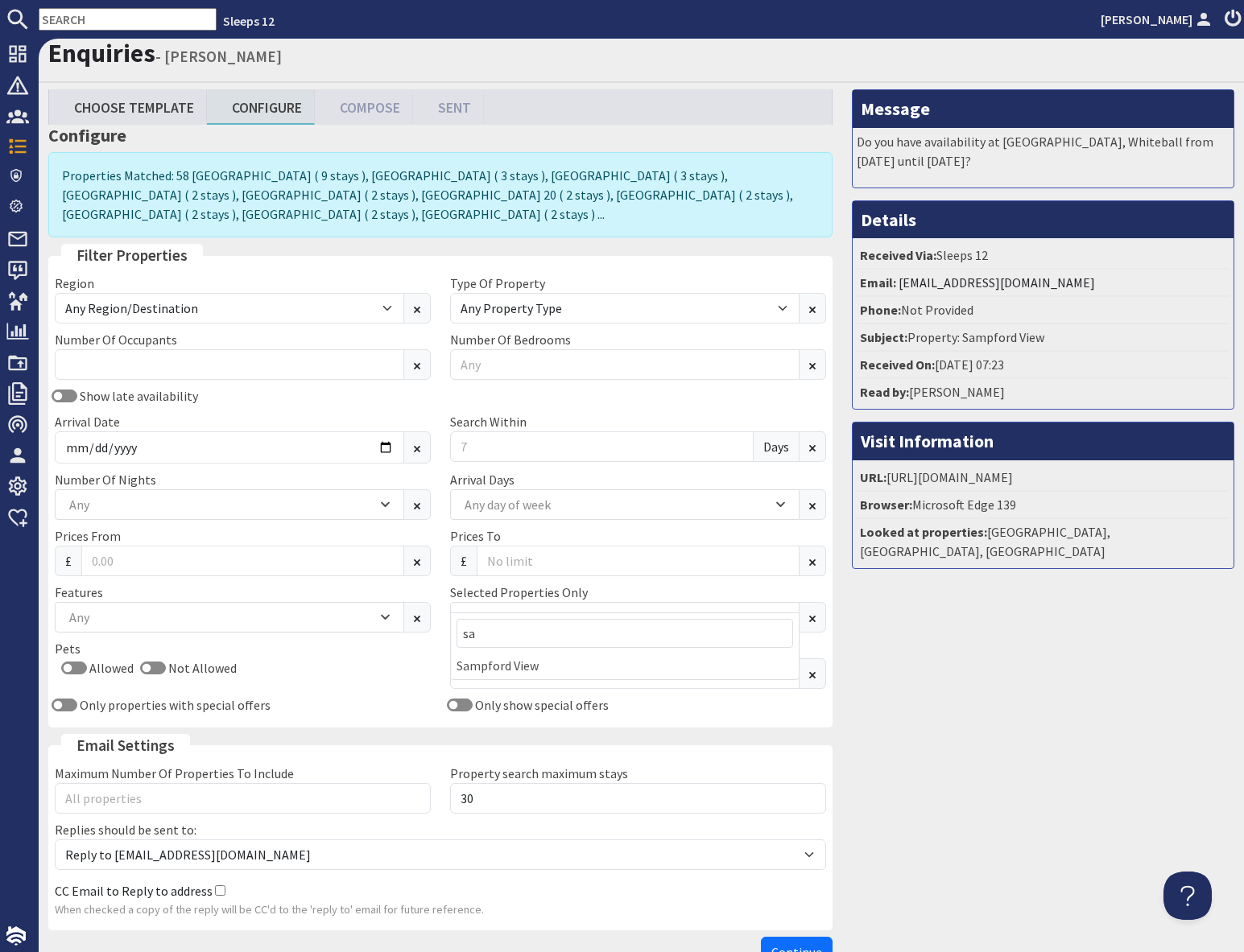
drag, startPoint x: 511, startPoint y: 675, endPoint x: 496, endPoint y: 682, distance: 16.6
click at [511, 675] on div "Sampford View" at bounding box center [624, 665] width 347 height 27
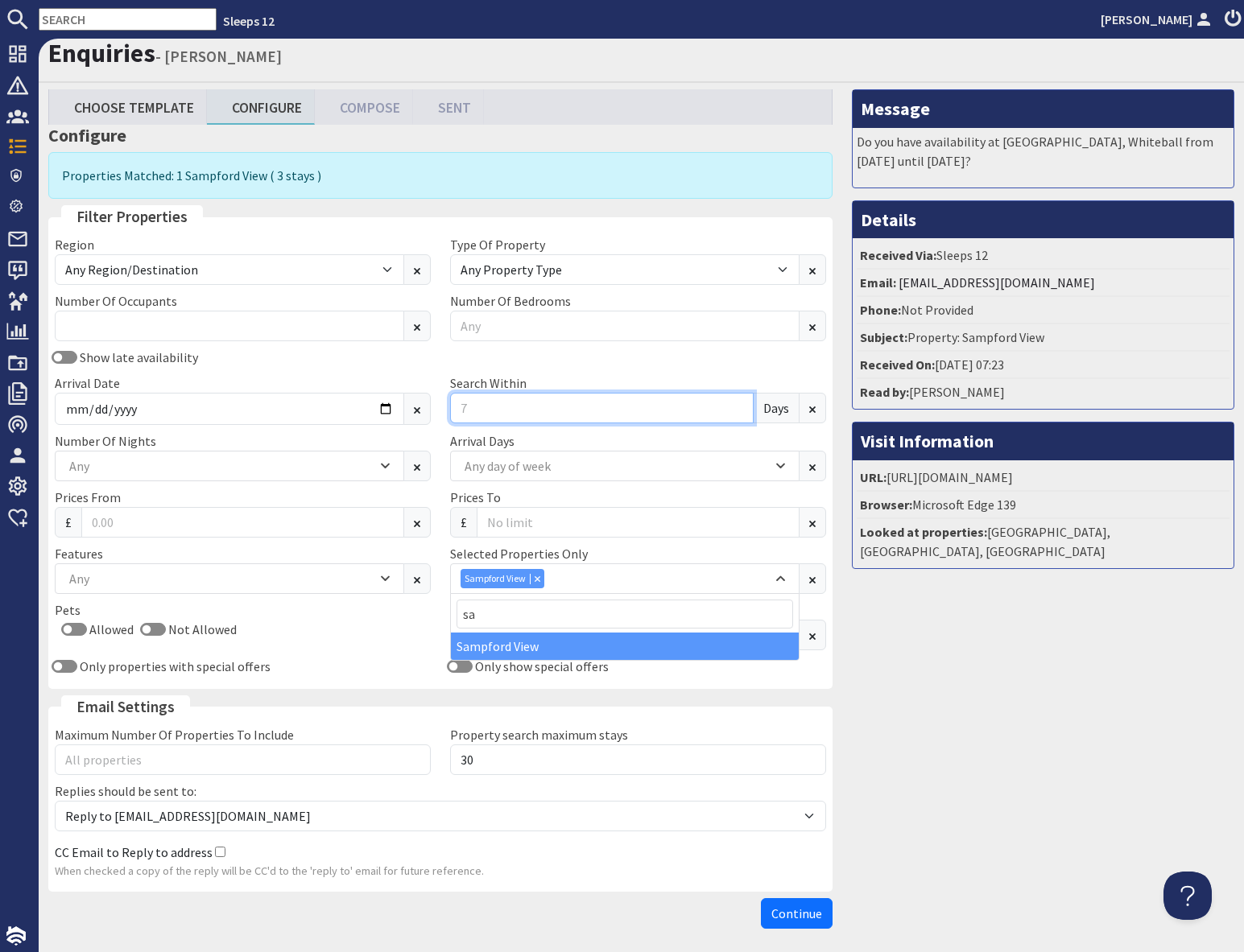
click at [499, 408] on input "Search Within" at bounding box center [602, 407] width 303 height 30
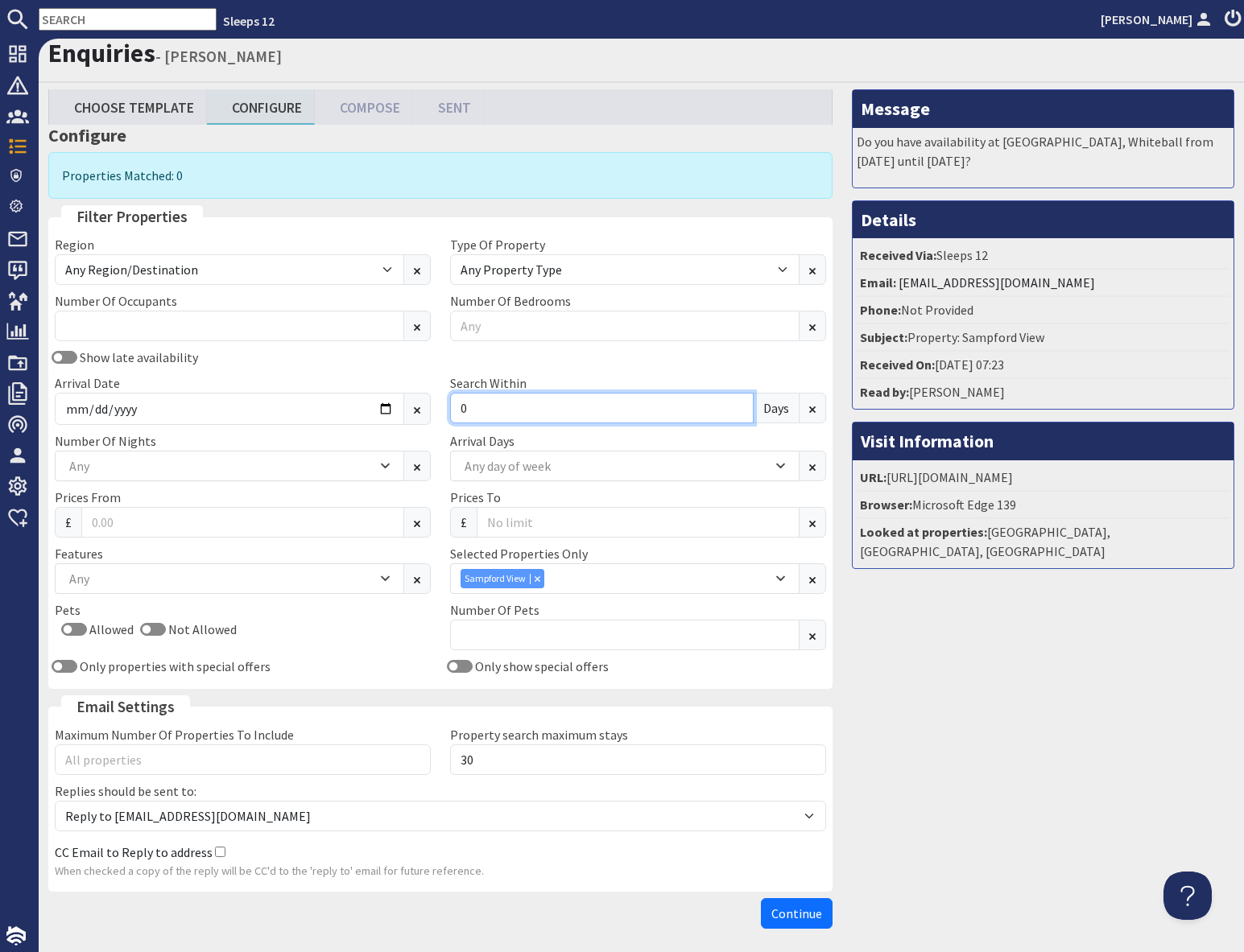
type input "0"
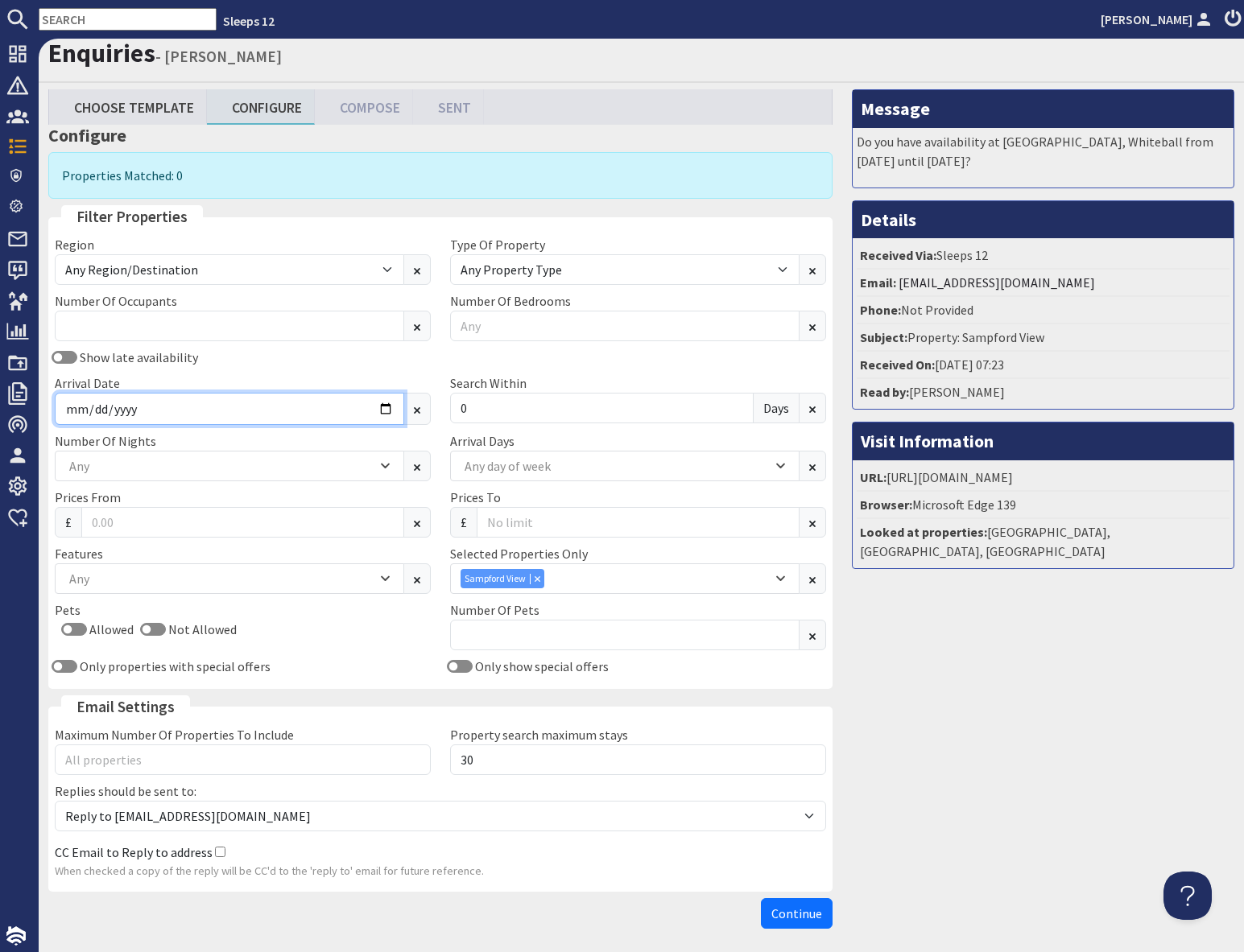
click at [391, 409] on input "2026-09-10" at bounding box center [229, 408] width 349 height 32
click at [385, 407] on input "2026-09-10" at bounding box center [229, 408] width 349 height 32
type input "2026-09-11"
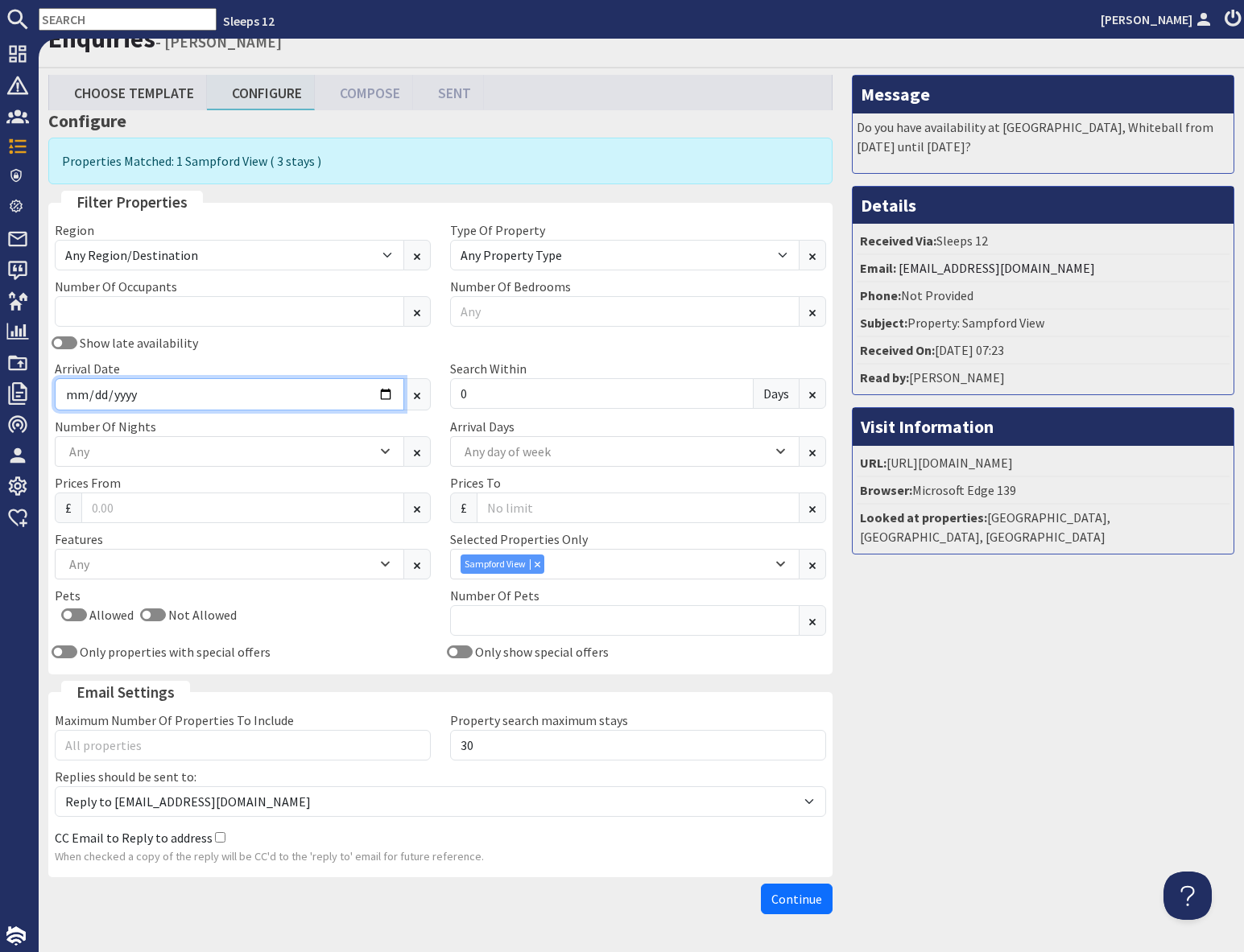
scroll to position [72, 0]
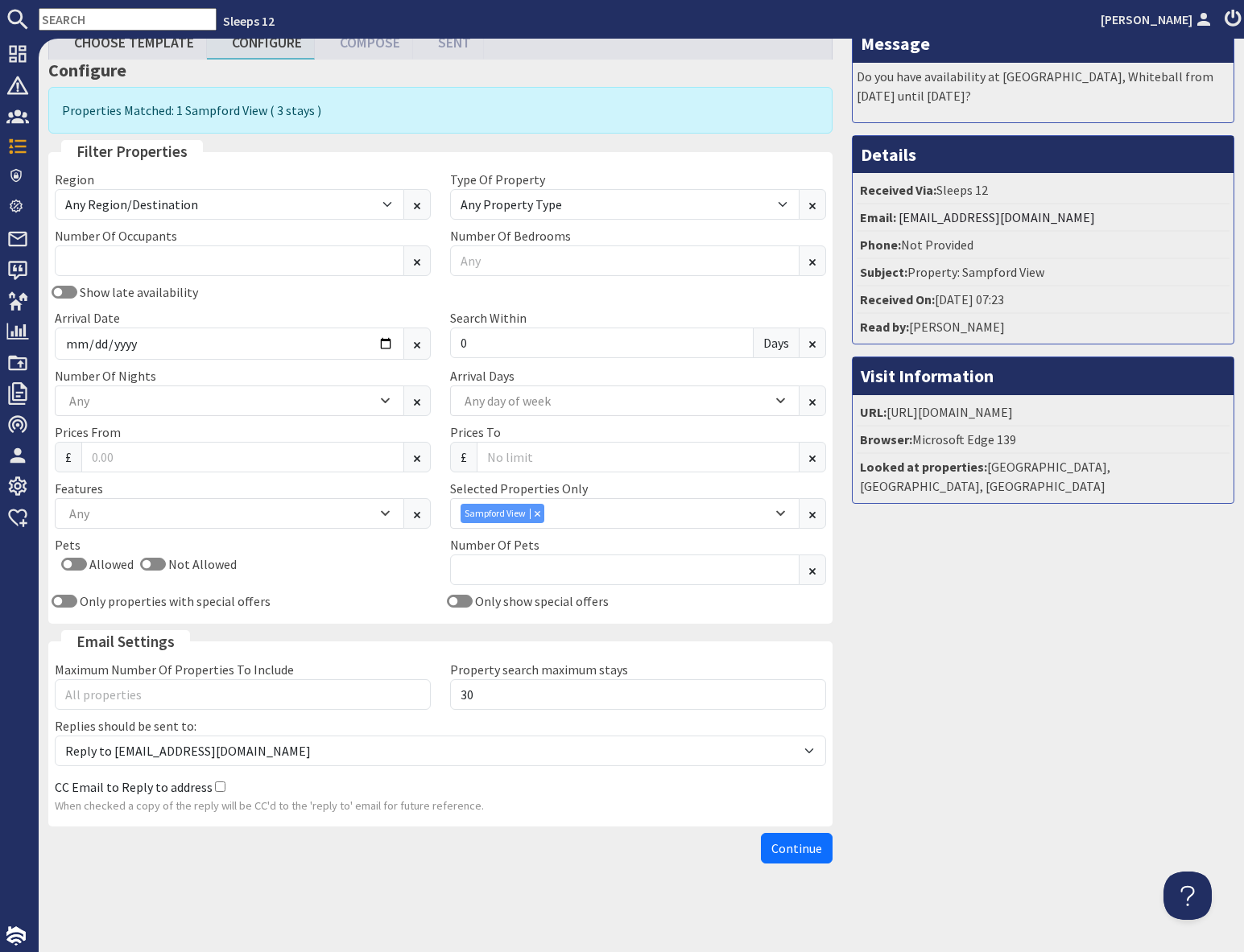
click at [800, 842] on span "Continue" at bounding box center [797, 849] width 51 height 16
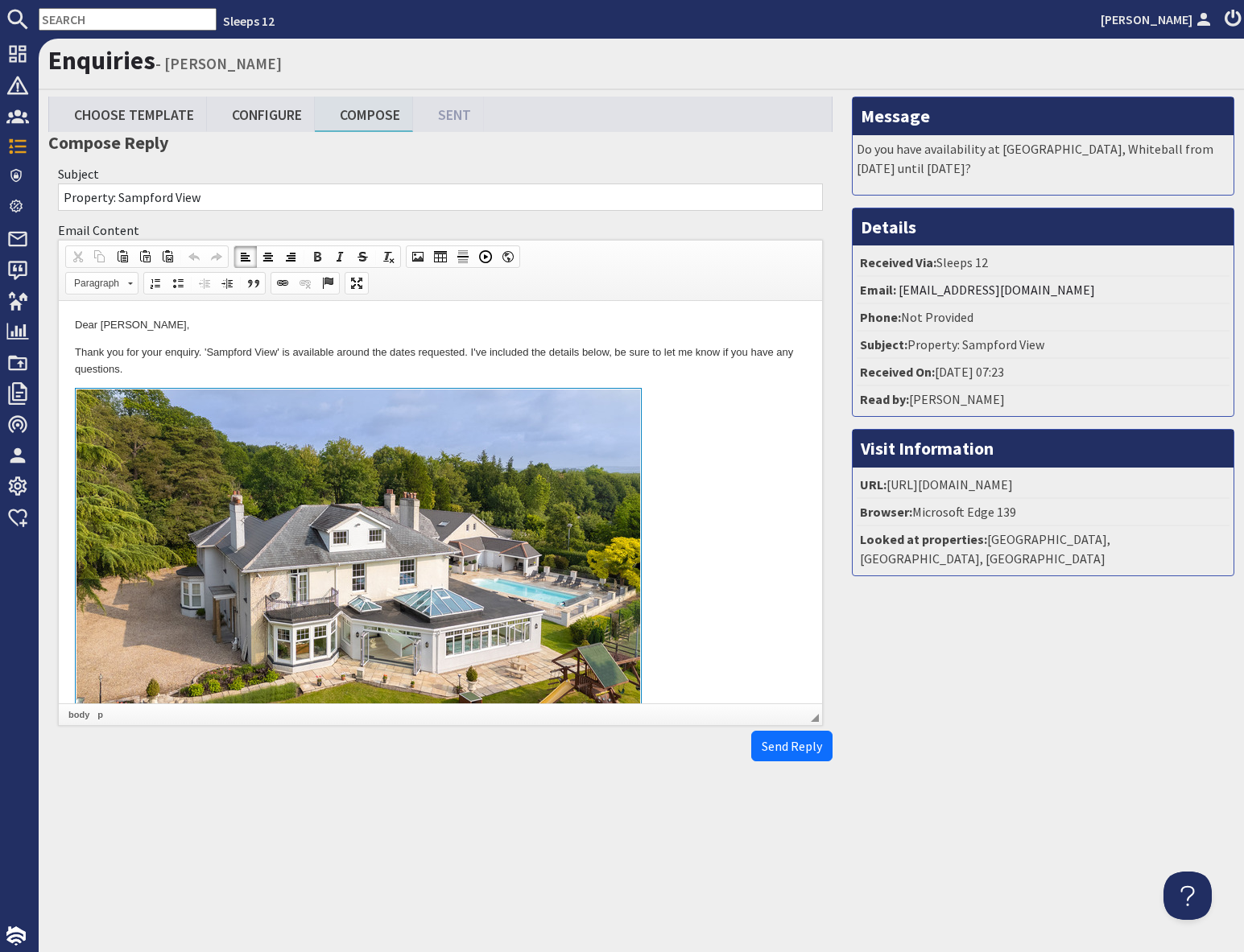
click at [738, 629] on link at bounding box center [440, 573] width 731 height 371
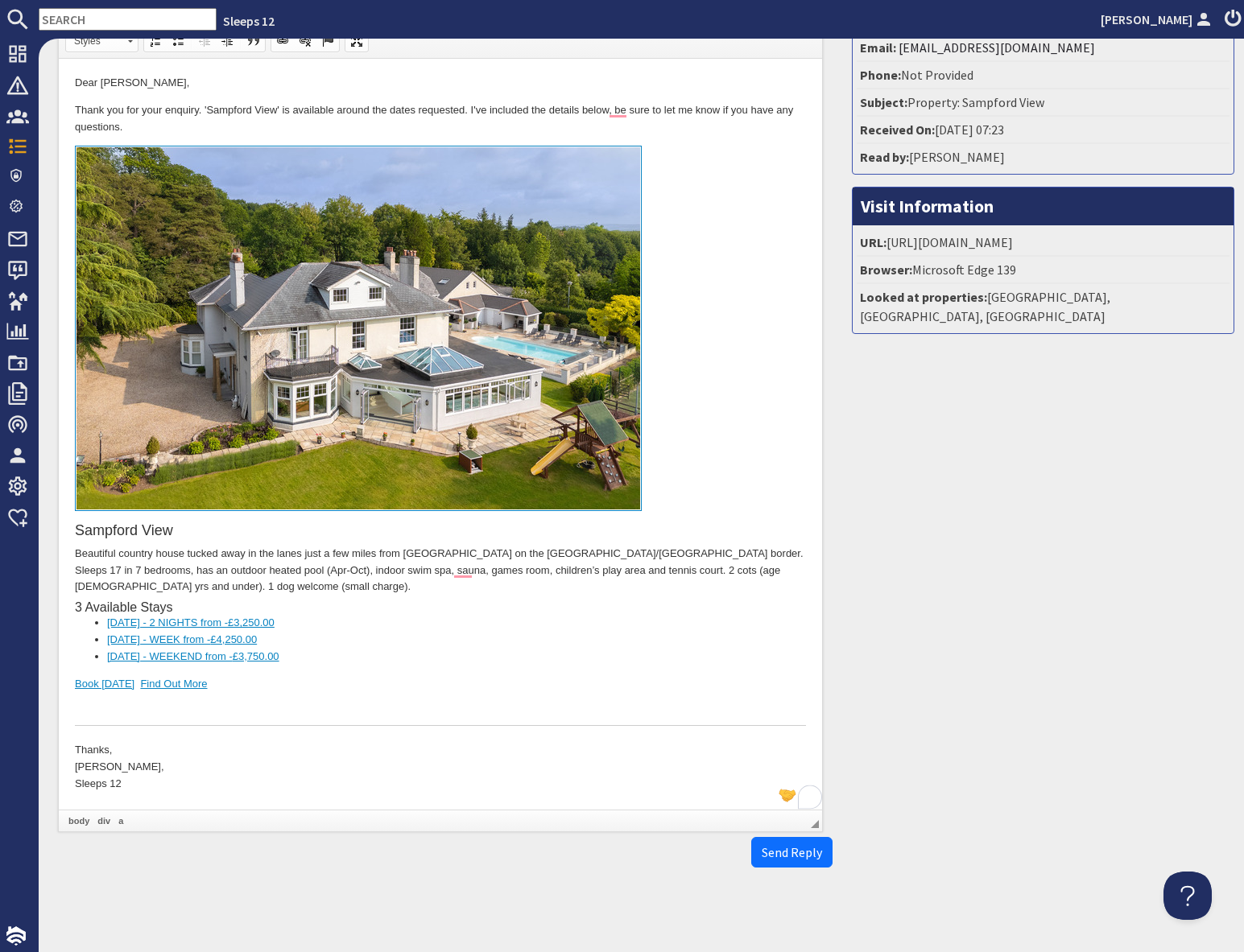
scroll to position [247, 0]
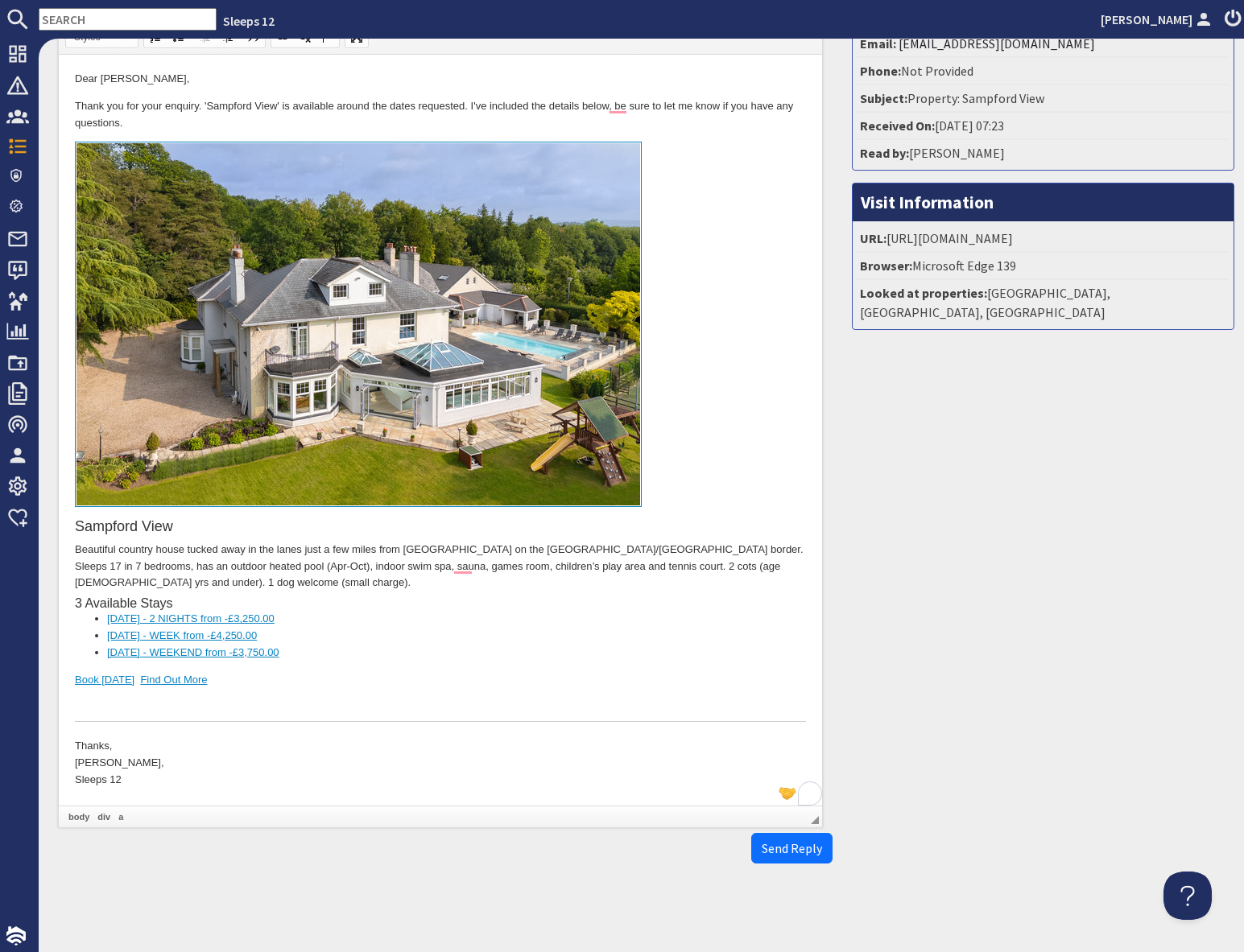
click at [206, 696] on div "To enrich screen reader interactions, please activate Accessibility in Grammarl…" at bounding box center [440, 705] width 731 height 34
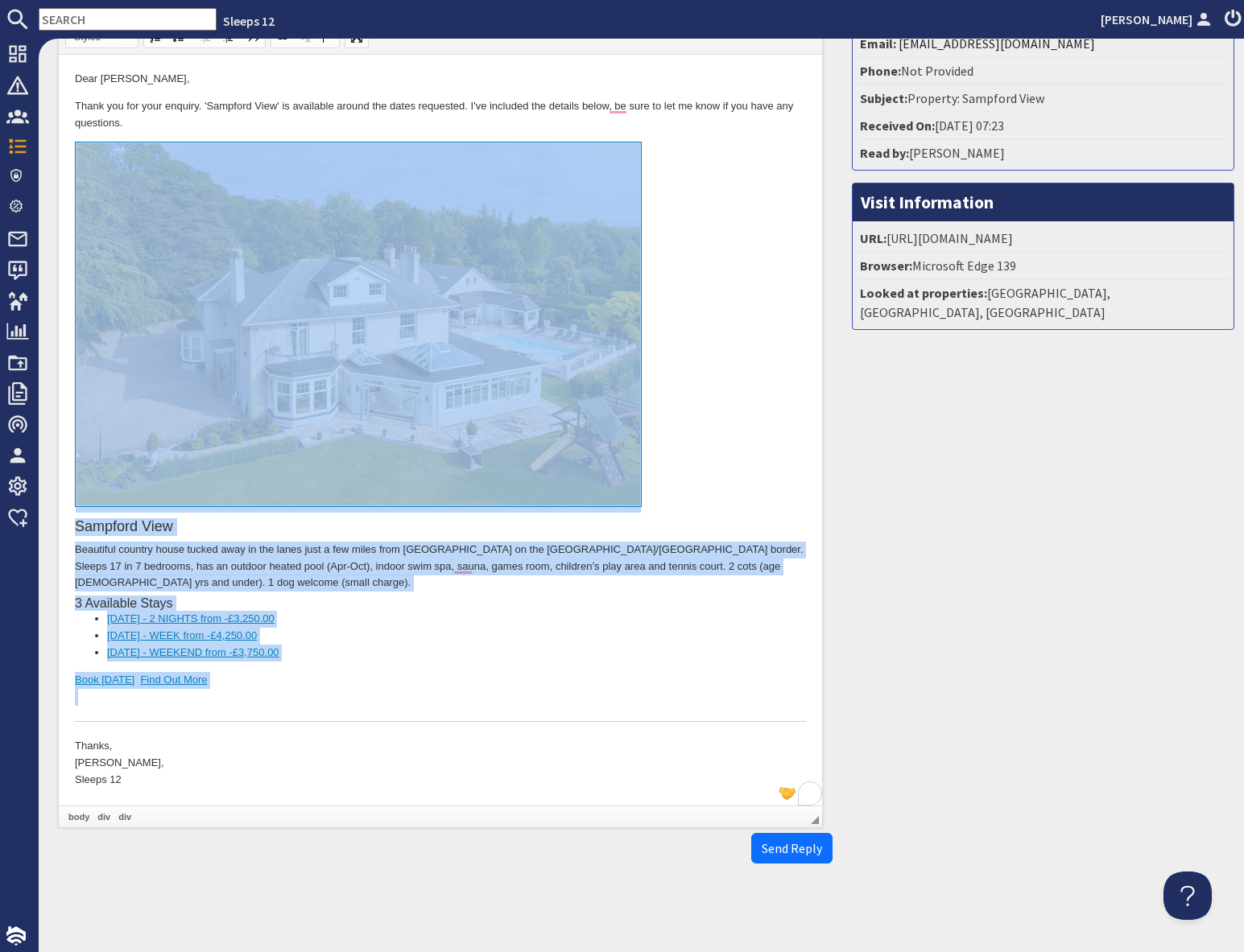
drag, startPoint x: 211, startPoint y: 703, endPoint x: 279, endPoint y: 465, distance: 247.5
click at [279, 465] on div "Sampford View Beautiful country house tucked away in the lanes just a few miles…" at bounding box center [440, 432] width 731 height 580
copy div "Sampford View Beautiful country house tucked away in the lanes just a few miles…"
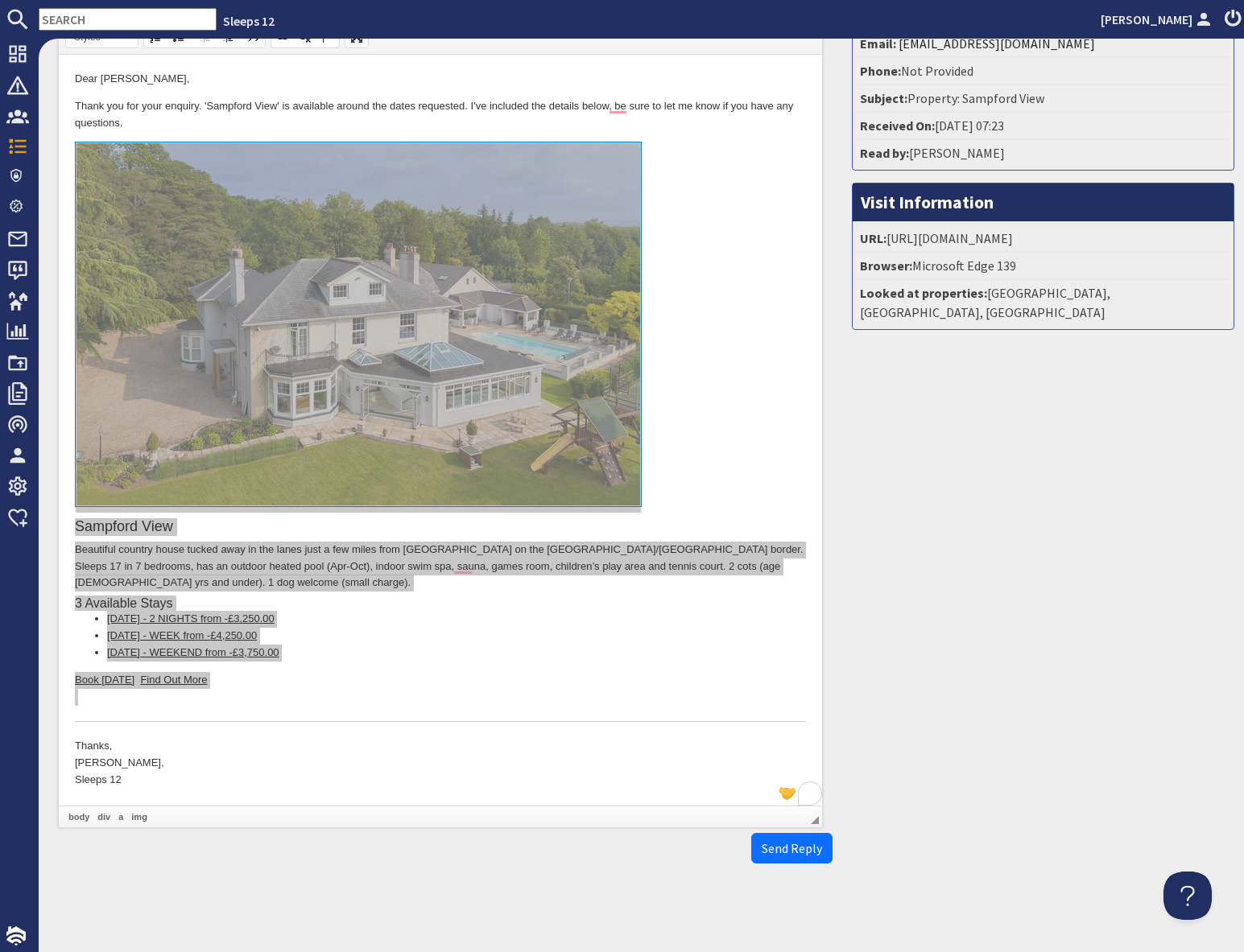
scroll to position [0, 0]
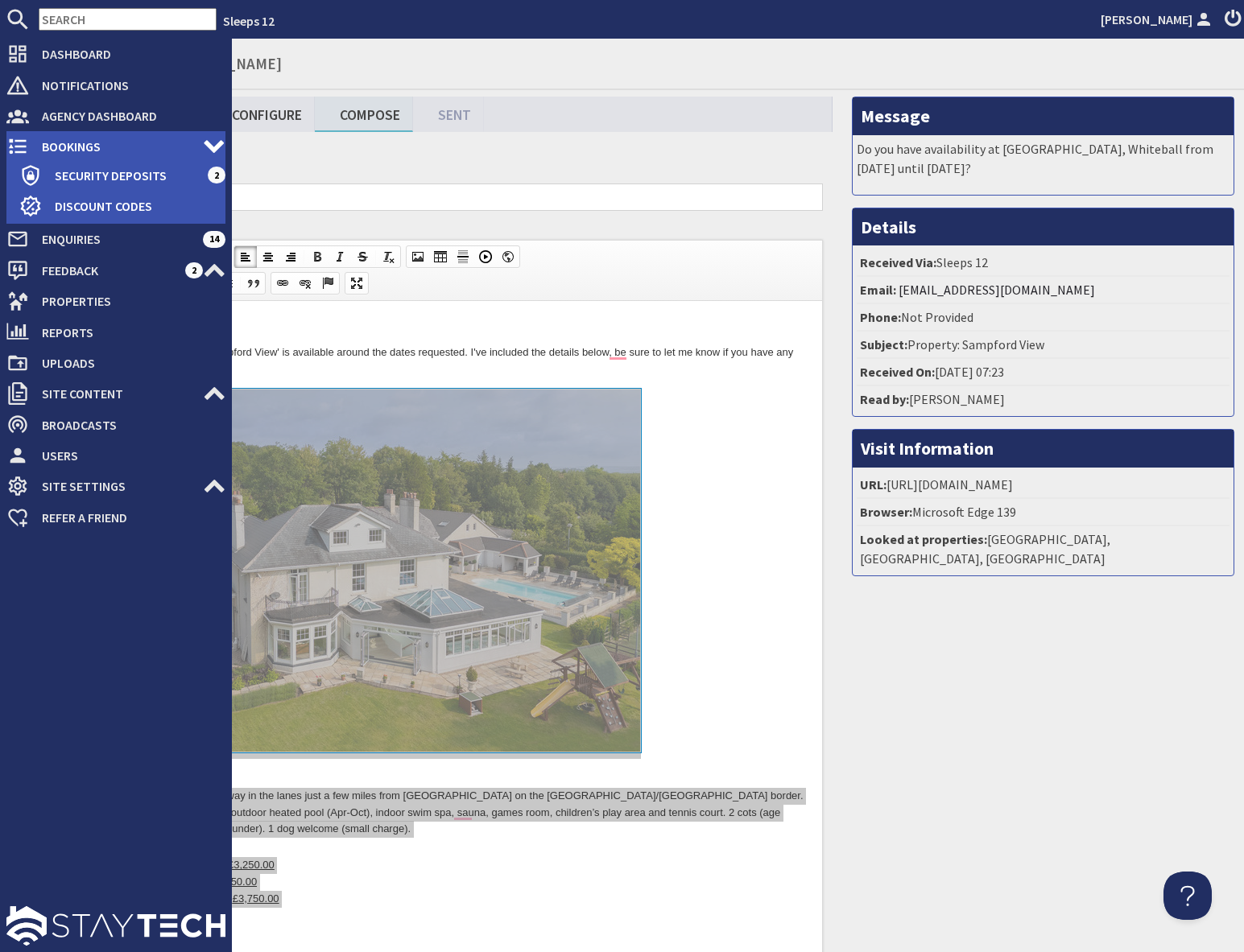
click at [79, 143] on span "Bookings" at bounding box center [116, 146] width 174 height 25
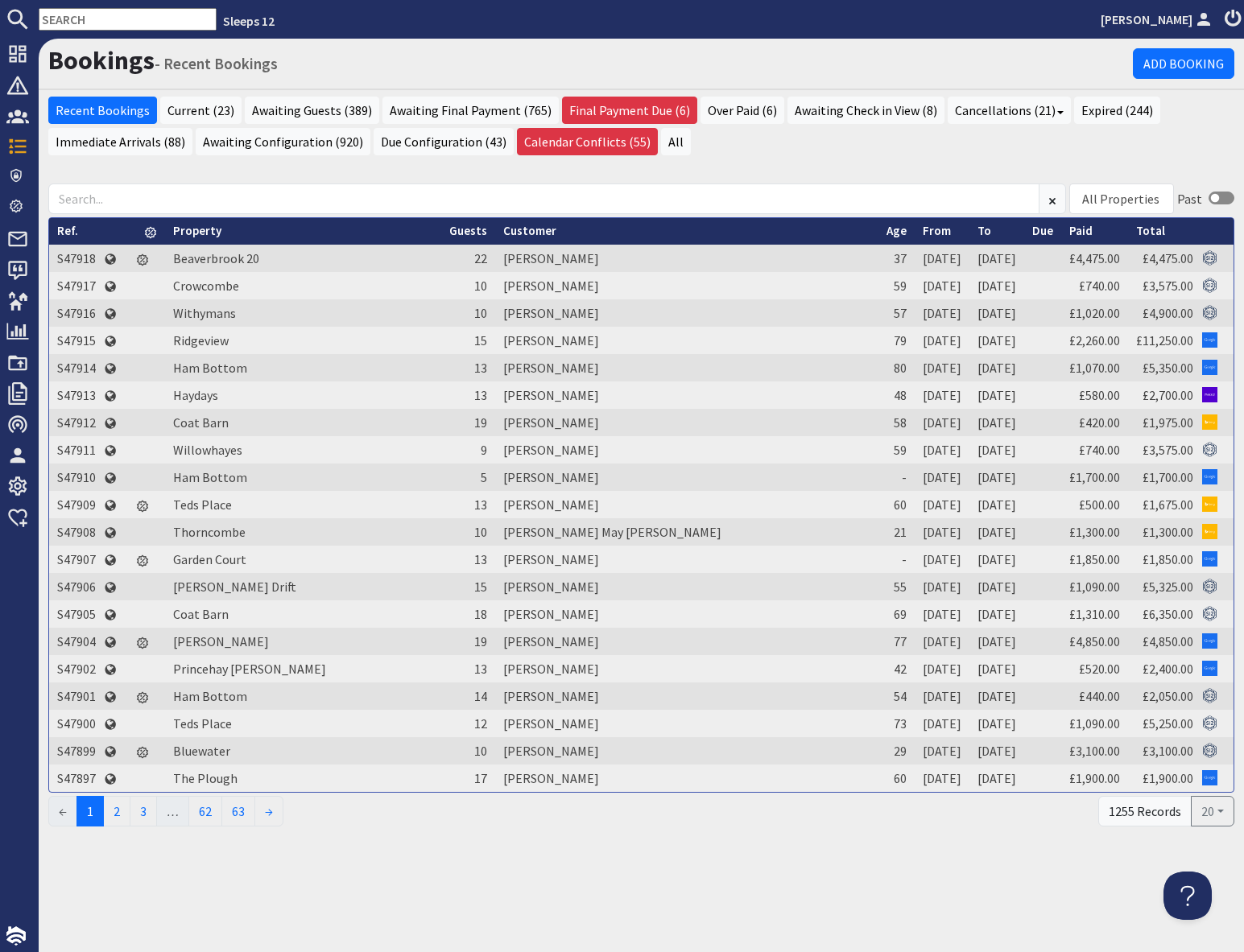
drag, startPoint x: 464, startPoint y: 868, endPoint x: 414, endPoint y: 836, distance: 59.4
click at [463, 869] on div "Bookings - Recent Bookings Add Booking Recent Bookings Current (23) Awaiting Gu…" at bounding box center [641, 495] width 1205 height 913
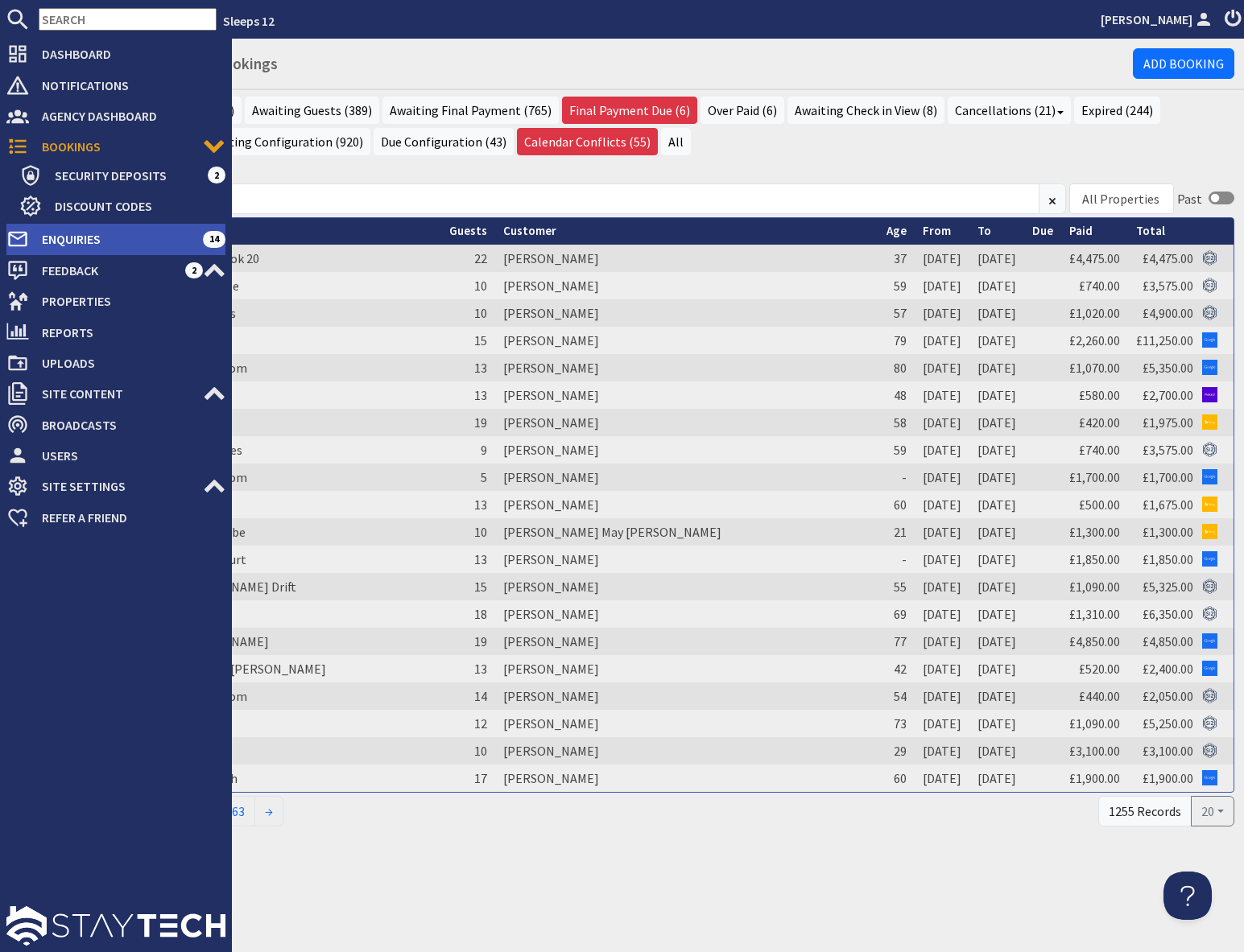
drag, startPoint x: 82, startPoint y: 234, endPoint x: 118, endPoint y: 232, distance: 36.1
click at [82, 234] on span "Enquiries" at bounding box center [116, 238] width 174 height 25
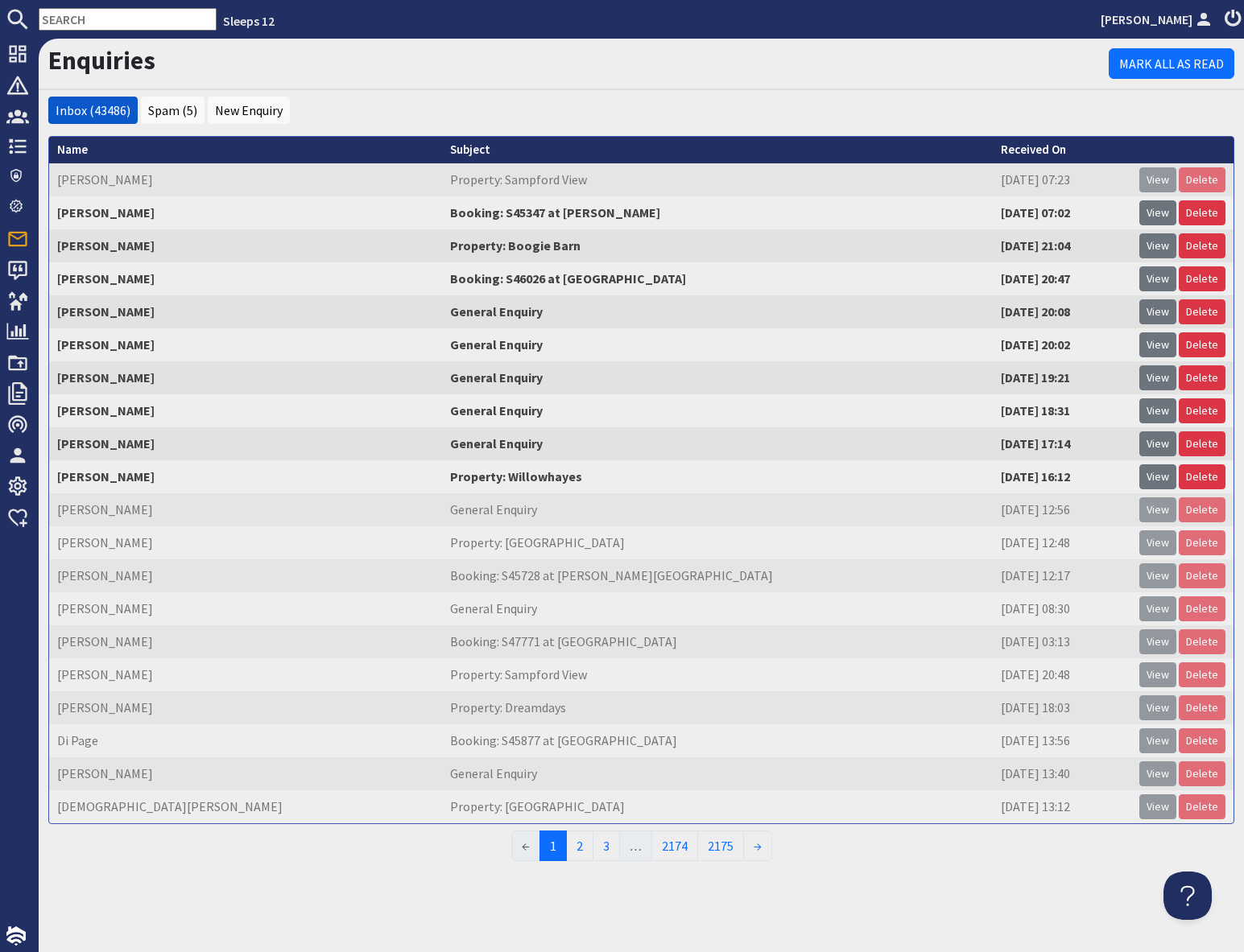
click at [75, 16] on input "text" at bounding box center [127, 20] width 178 height 23
paste input "shivy.patel94@gmail.com"
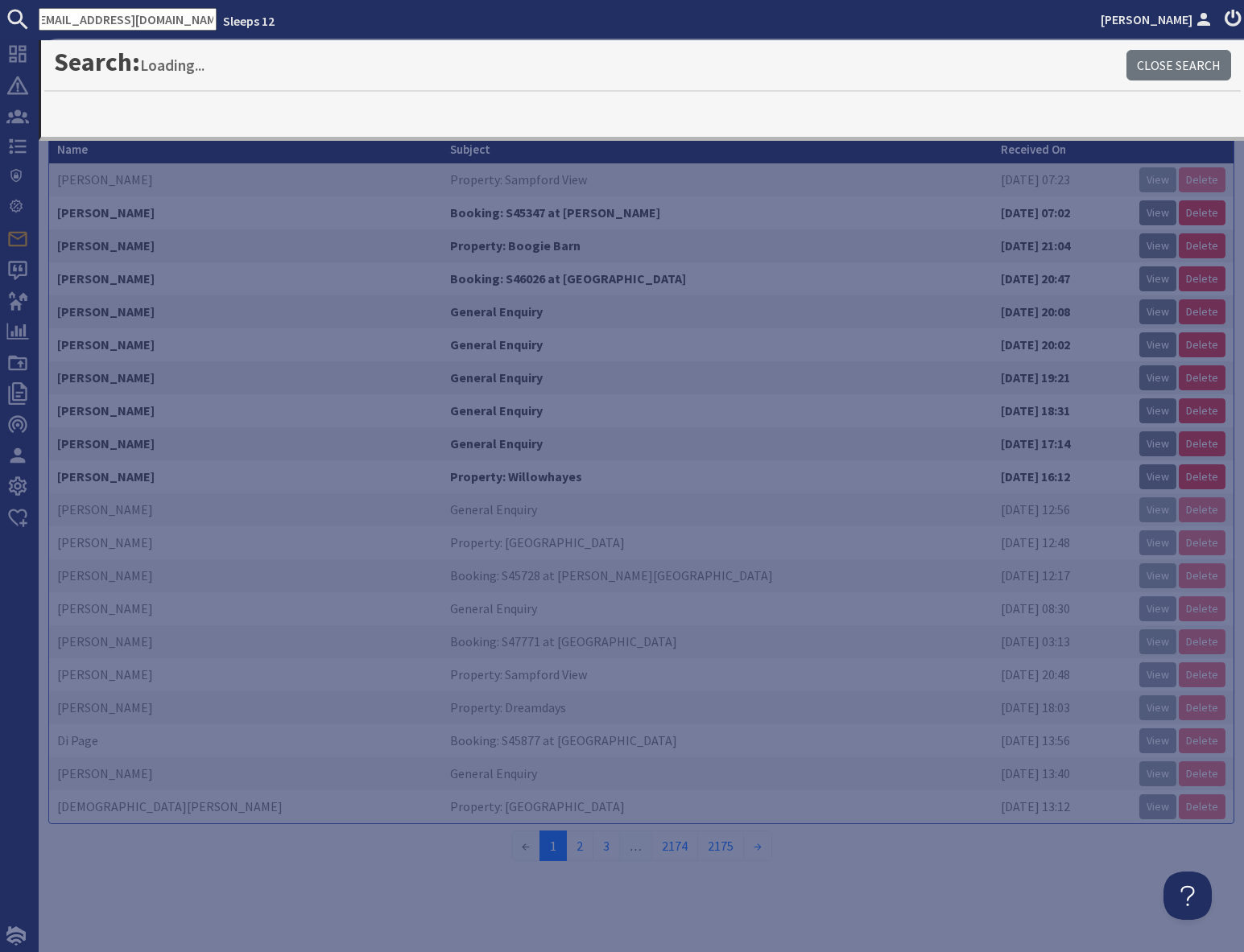
type input "shivy.patel94@gmail.com"
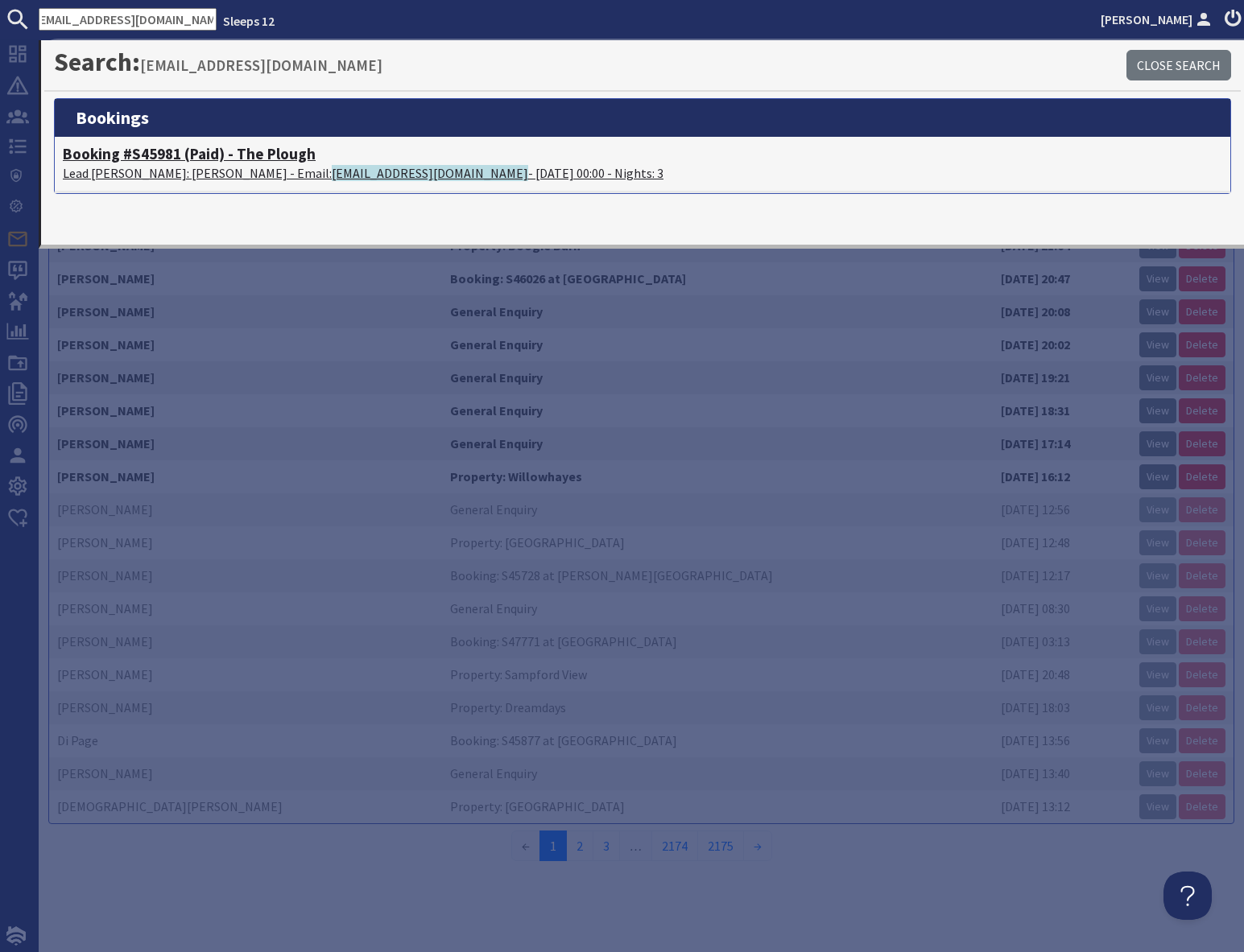
scroll to position [0, 0]
click at [134, 166] on p "Lead Booker: Shivani Patel - Email: shivy.patel94@gmail.com - 05/09/2025 00:00 …" at bounding box center [642, 173] width 1160 height 20
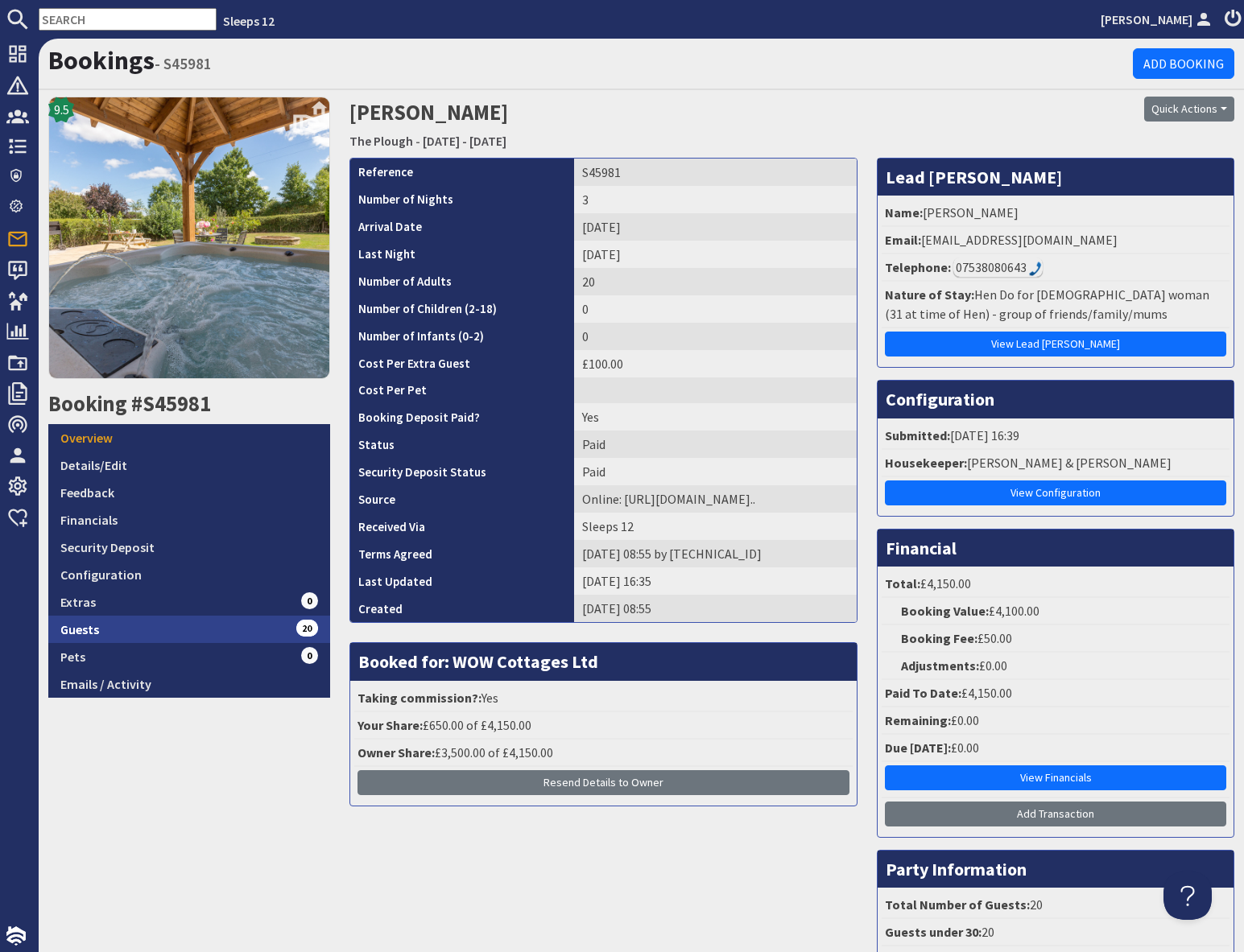
click at [193, 628] on link "Guests 20" at bounding box center [189, 628] width 282 height 27
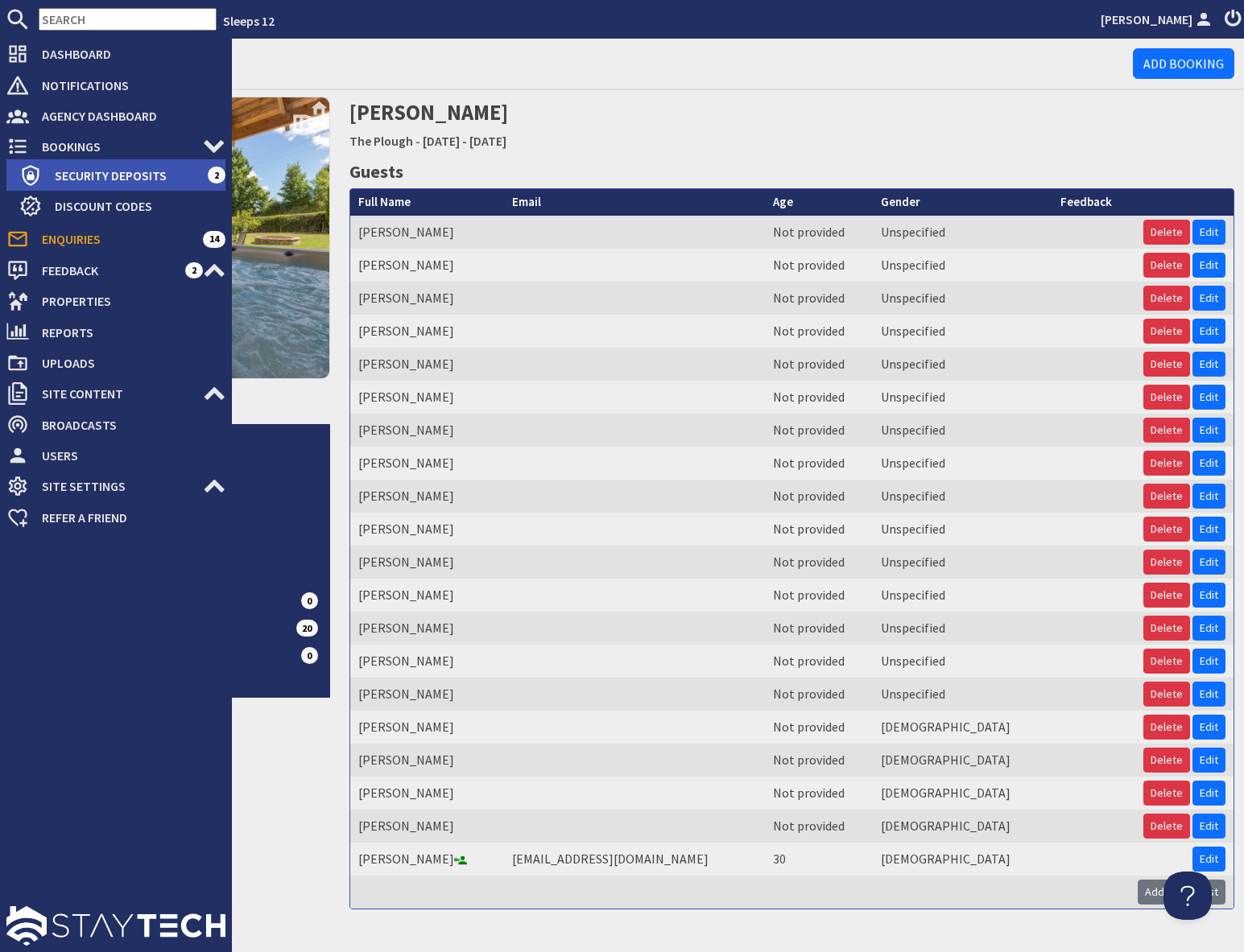
click at [84, 174] on span "Security Deposits" at bounding box center [125, 175] width 166 height 25
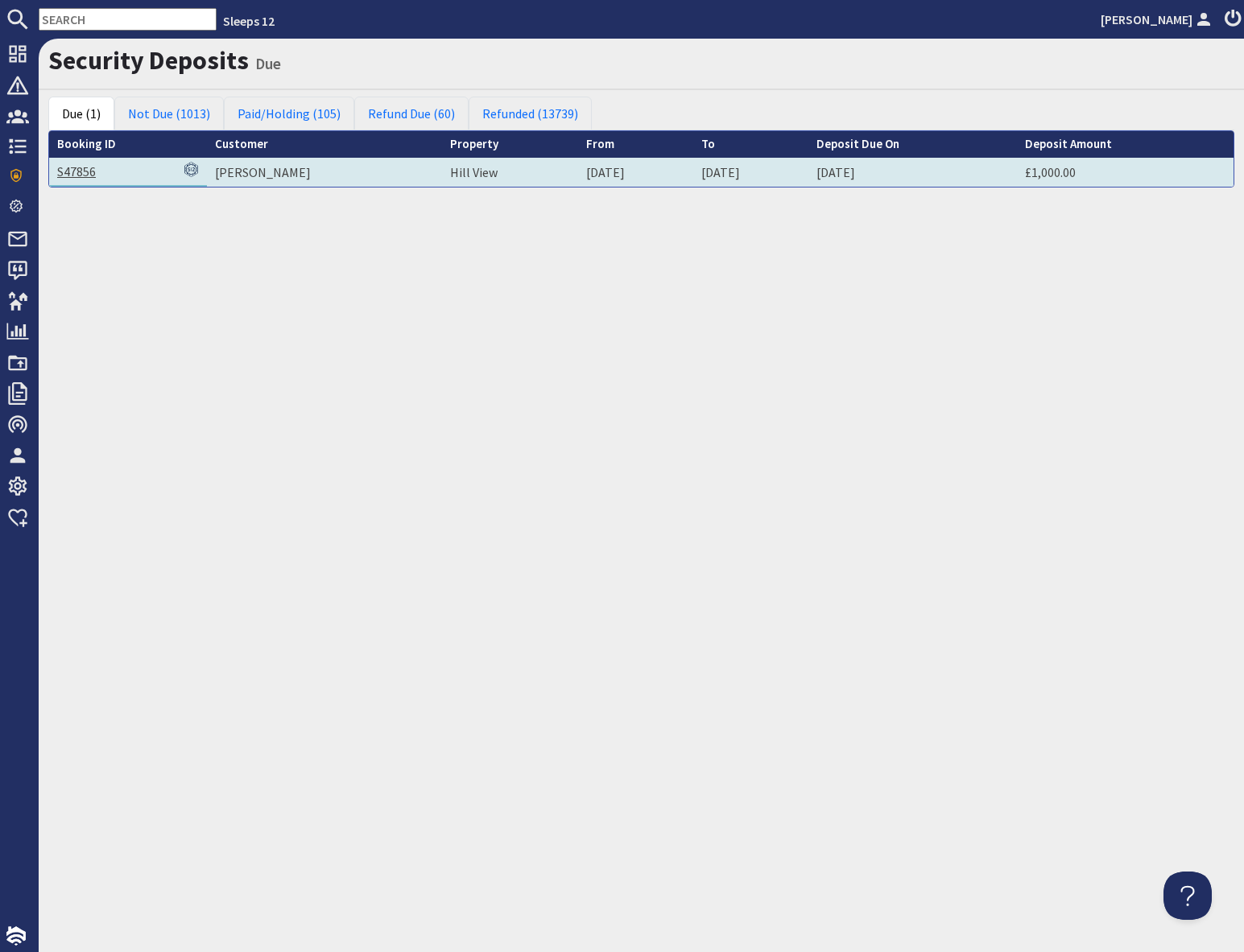
click at [82, 172] on link "S47856" at bounding box center [76, 171] width 39 height 16
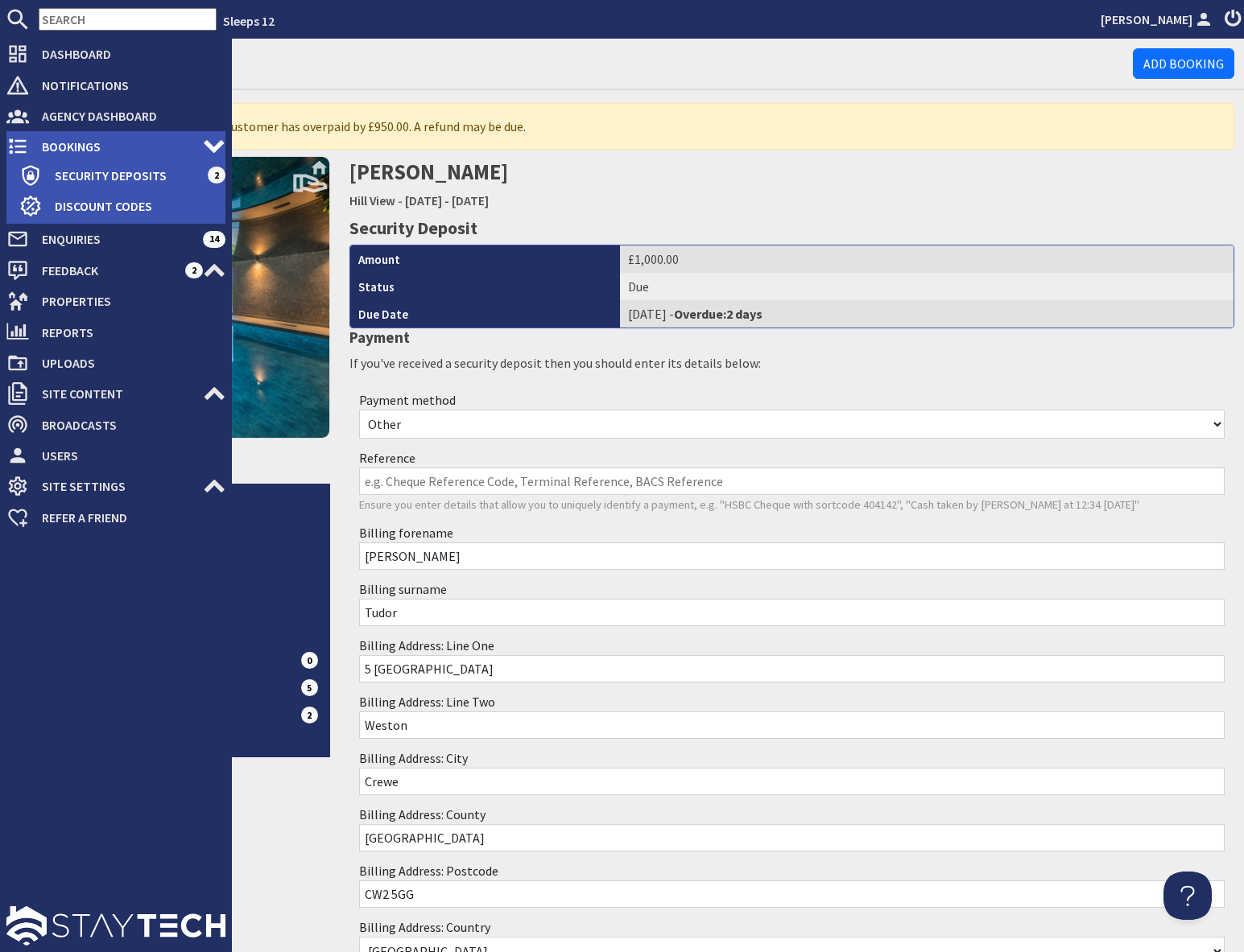
click at [76, 143] on span "Bookings" at bounding box center [116, 146] width 174 height 25
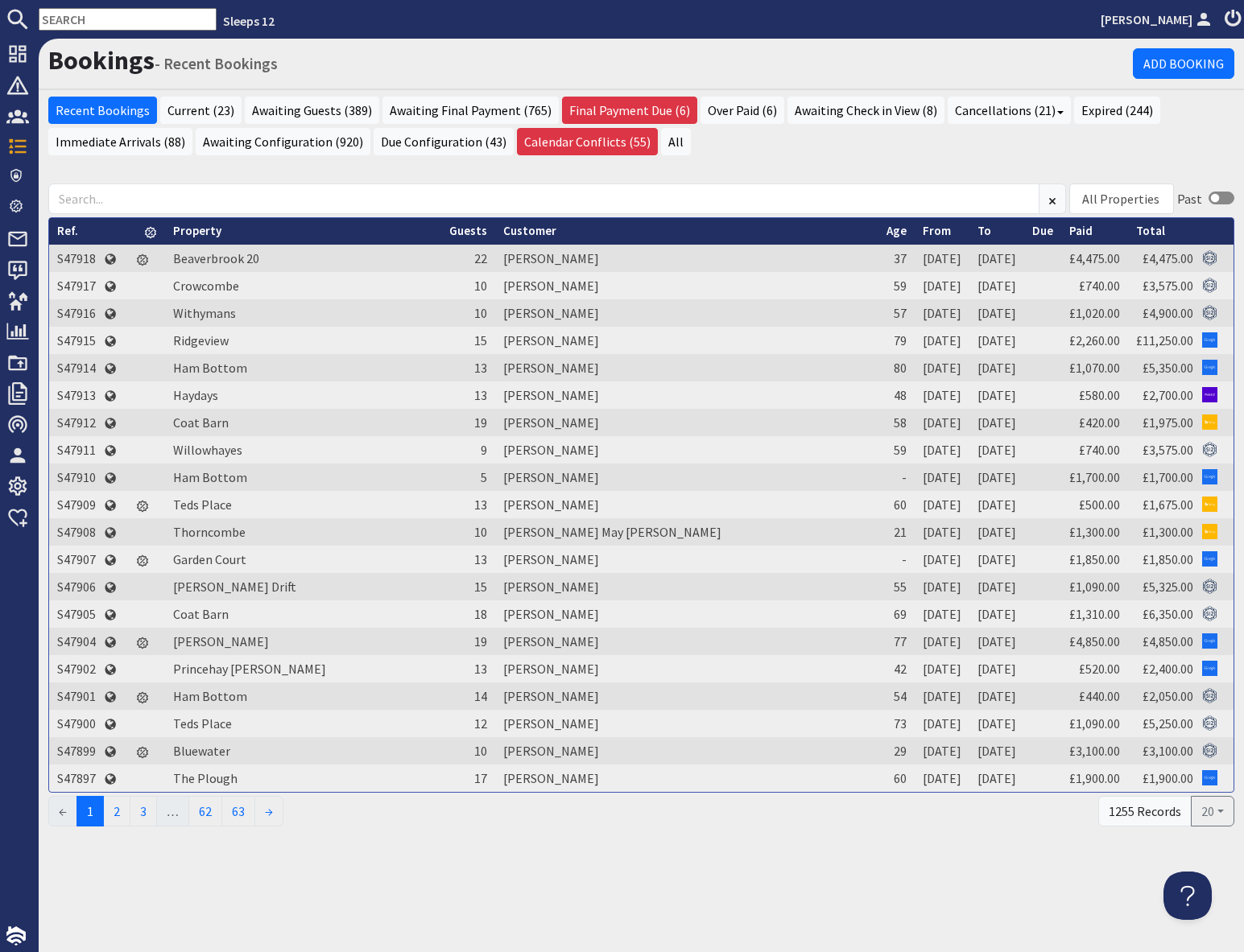
click at [131, 18] on input "text" at bounding box center [127, 20] width 178 height 23
paste input "S43988"
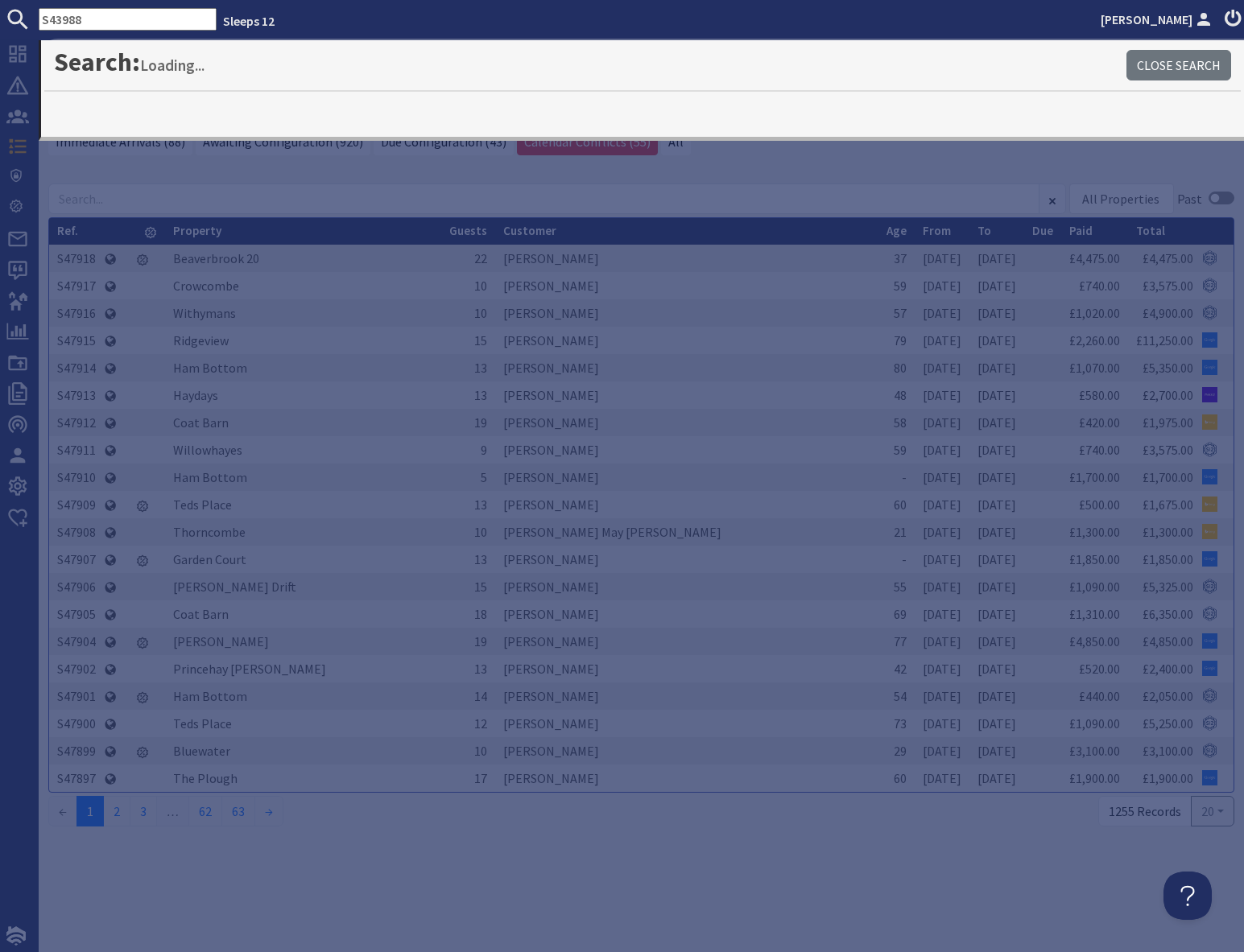
type input "S43988"
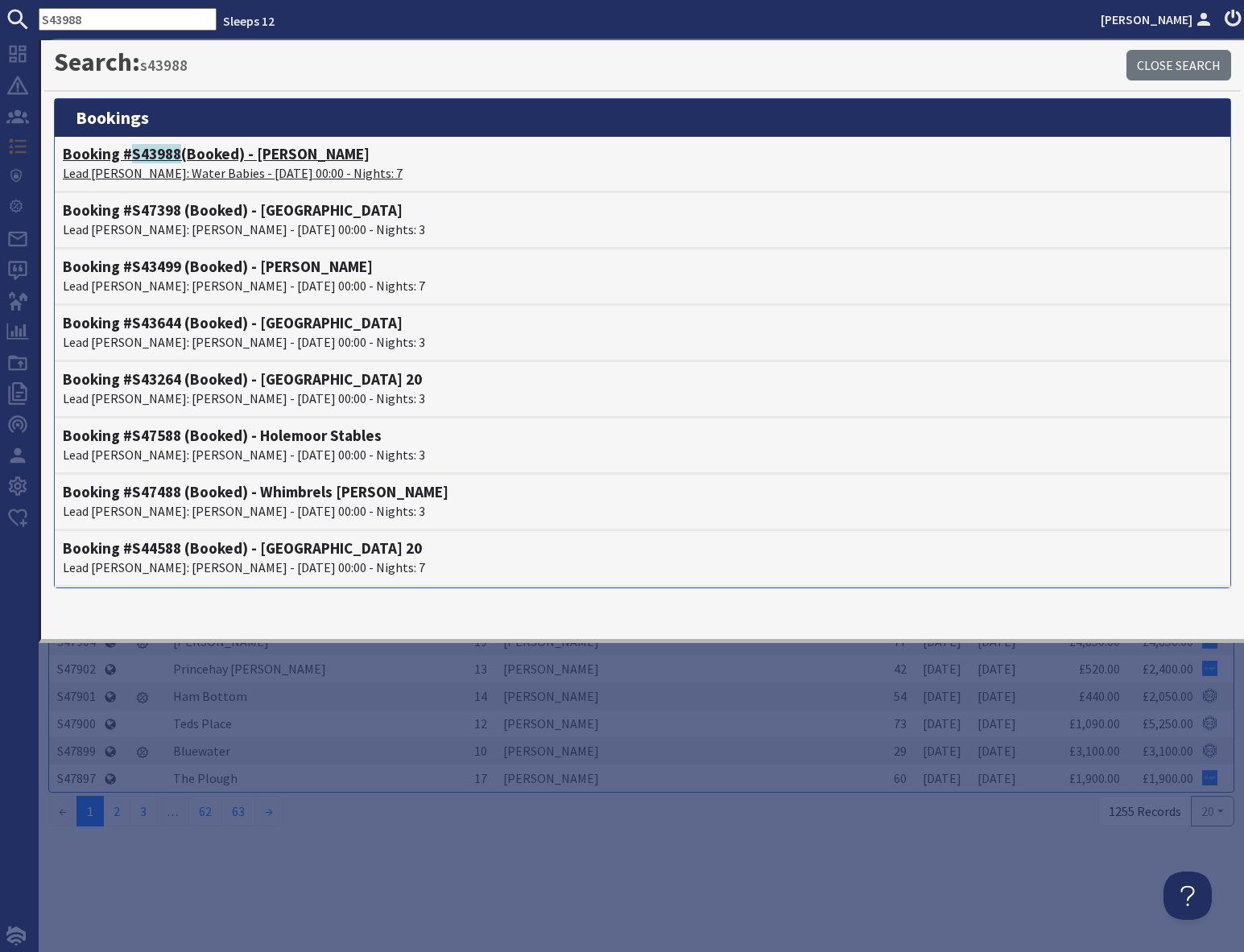
click at [211, 161] on h4 "Booking # S43988 (Booked) - Shires" at bounding box center [642, 154] width 1160 height 19
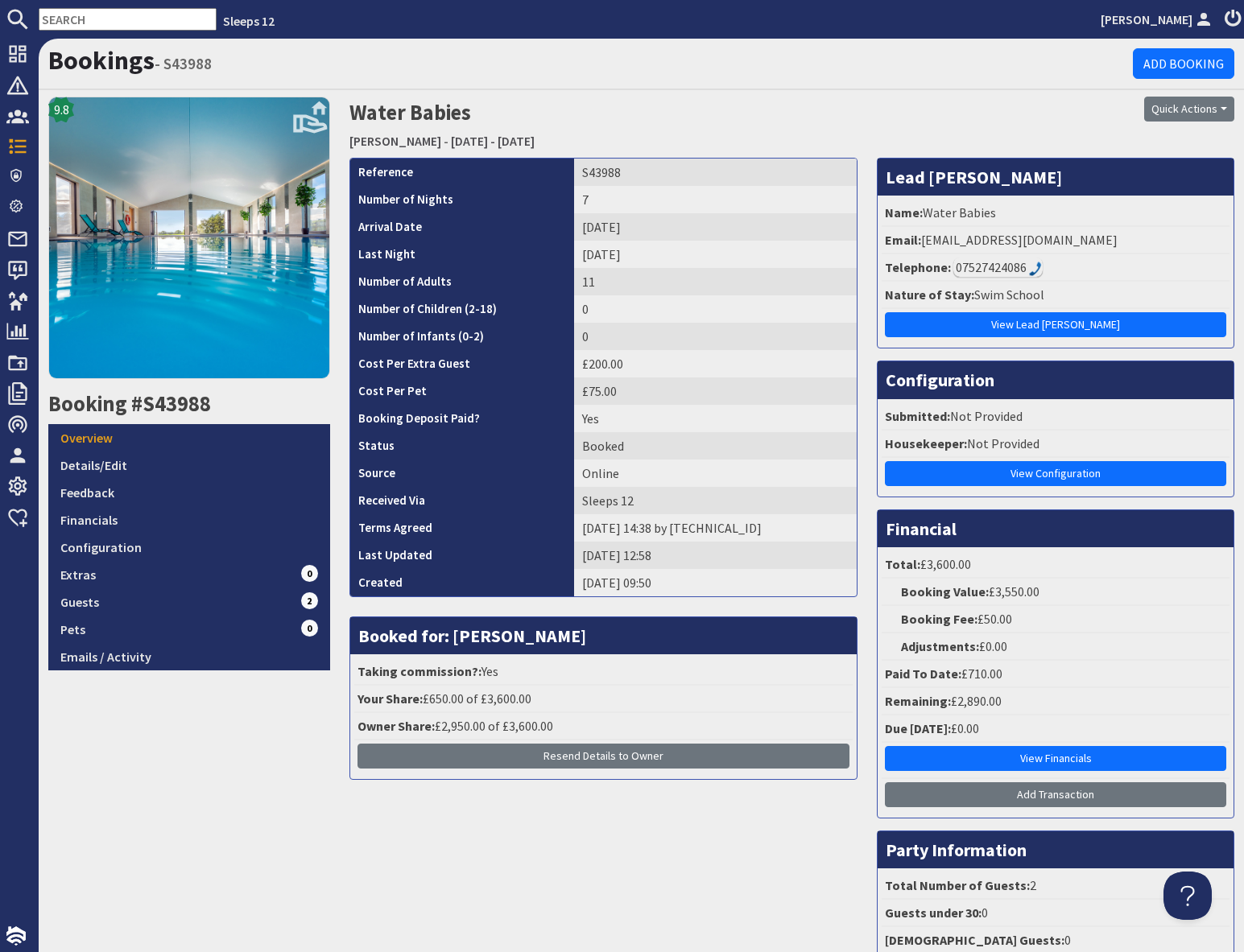
click at [588, 171] on td "S43988" at bounding box center [715, 172] width 283 height 27
copy td "S43988"
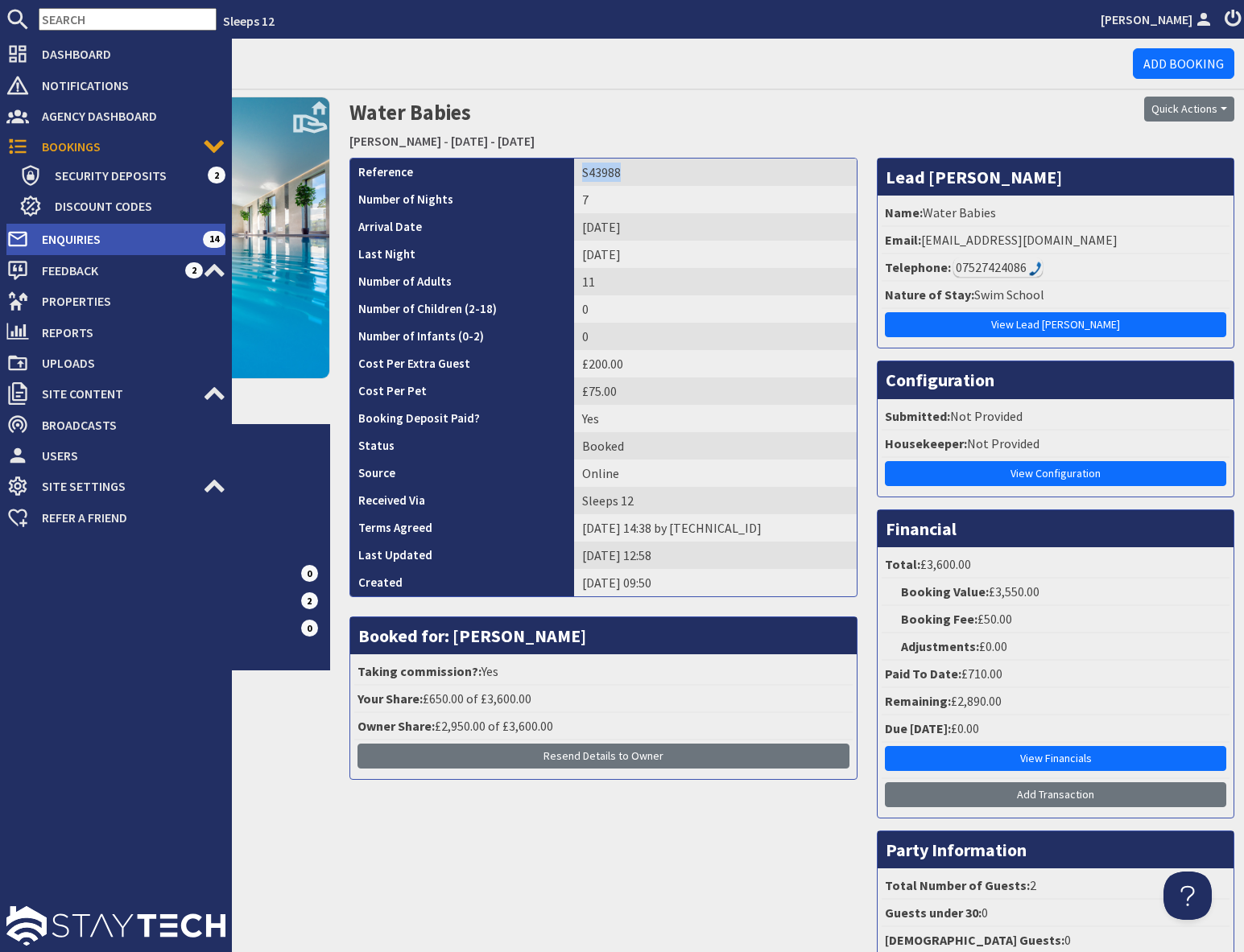
click at [93, 235] on span "Enquiries" at bounding box center [116, 238] width 174 height 25
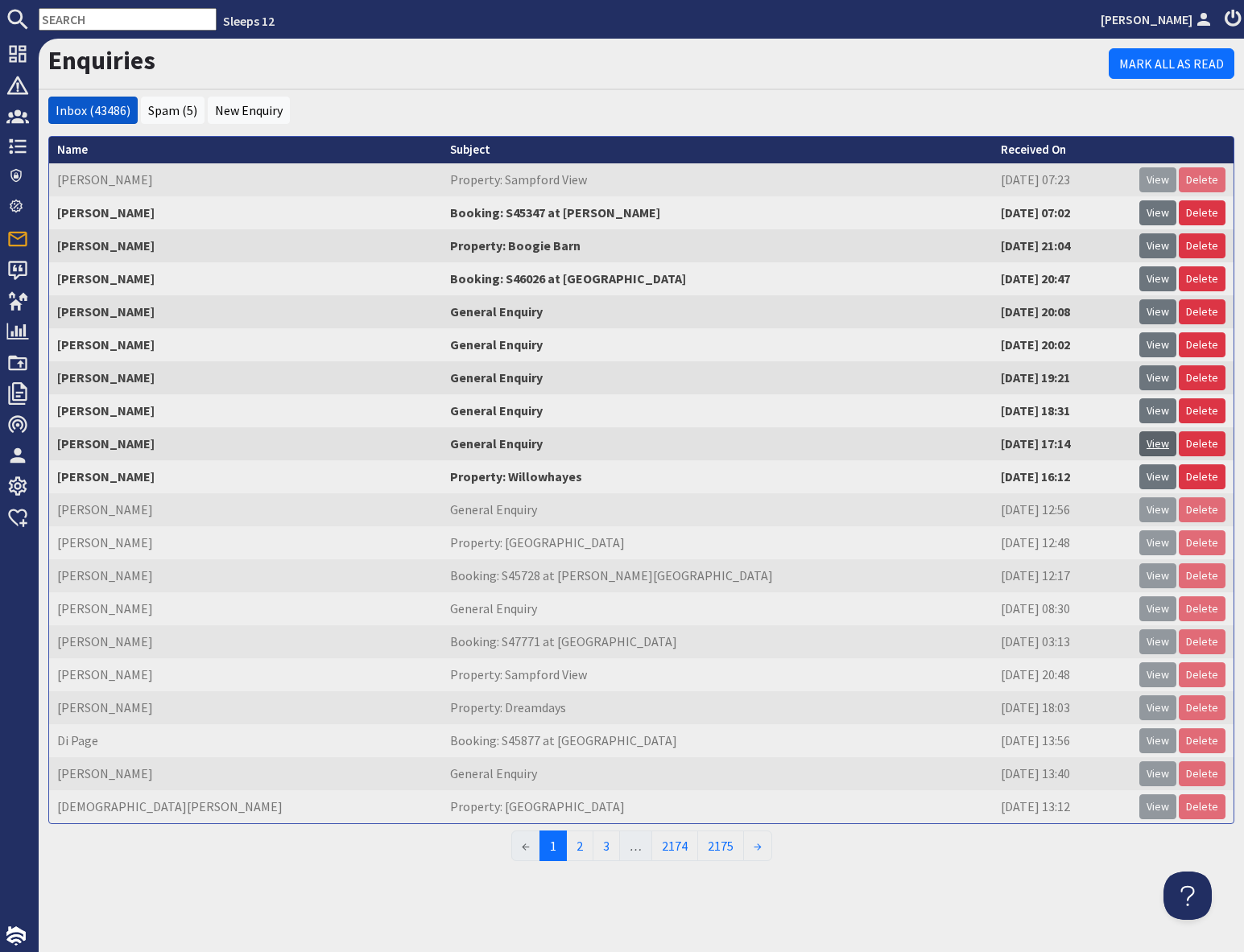
click at [1155, 445] on link "View" at bounding box center [1157, 444] width 37 height 25
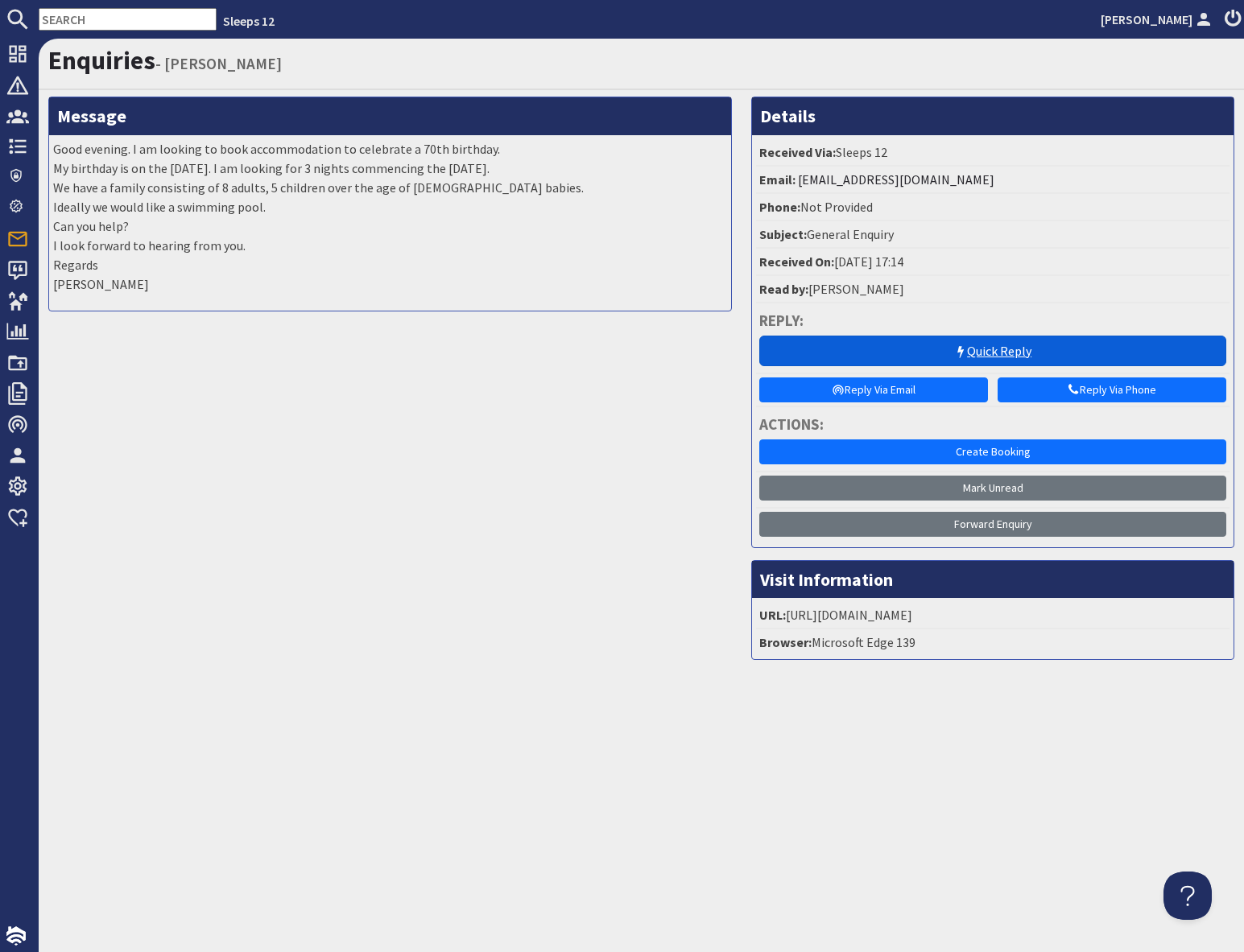
click at [954, 358] on icon at bounding box center [960, 352] width 13 height 13
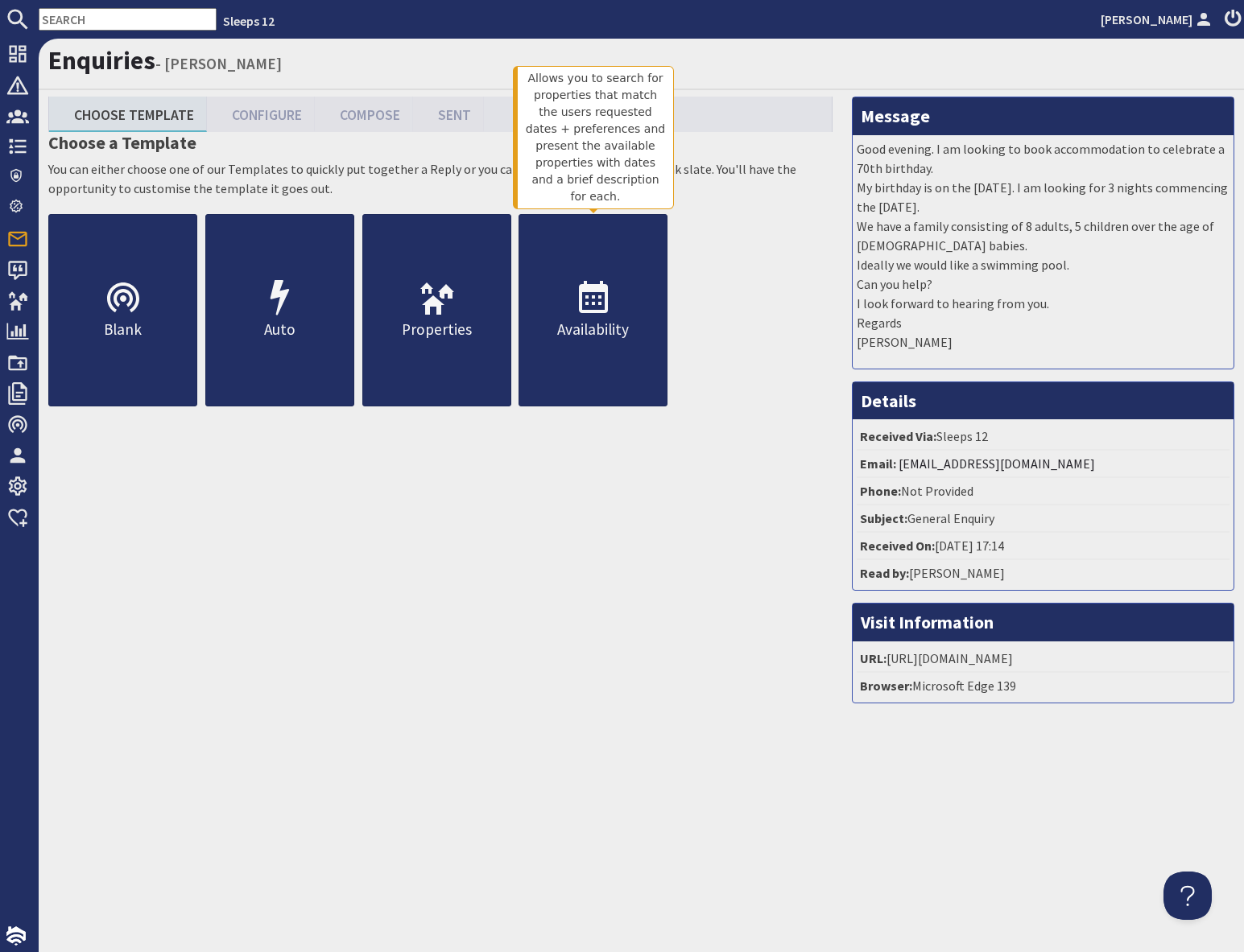
drag, startPoint x: 601, startPoint y: 333, endPoint x: 718, endPoint y: 402, distance: 135.8
click at [601, 333] on p "Availability" at bounding box center [593, 329] width 148 height 23
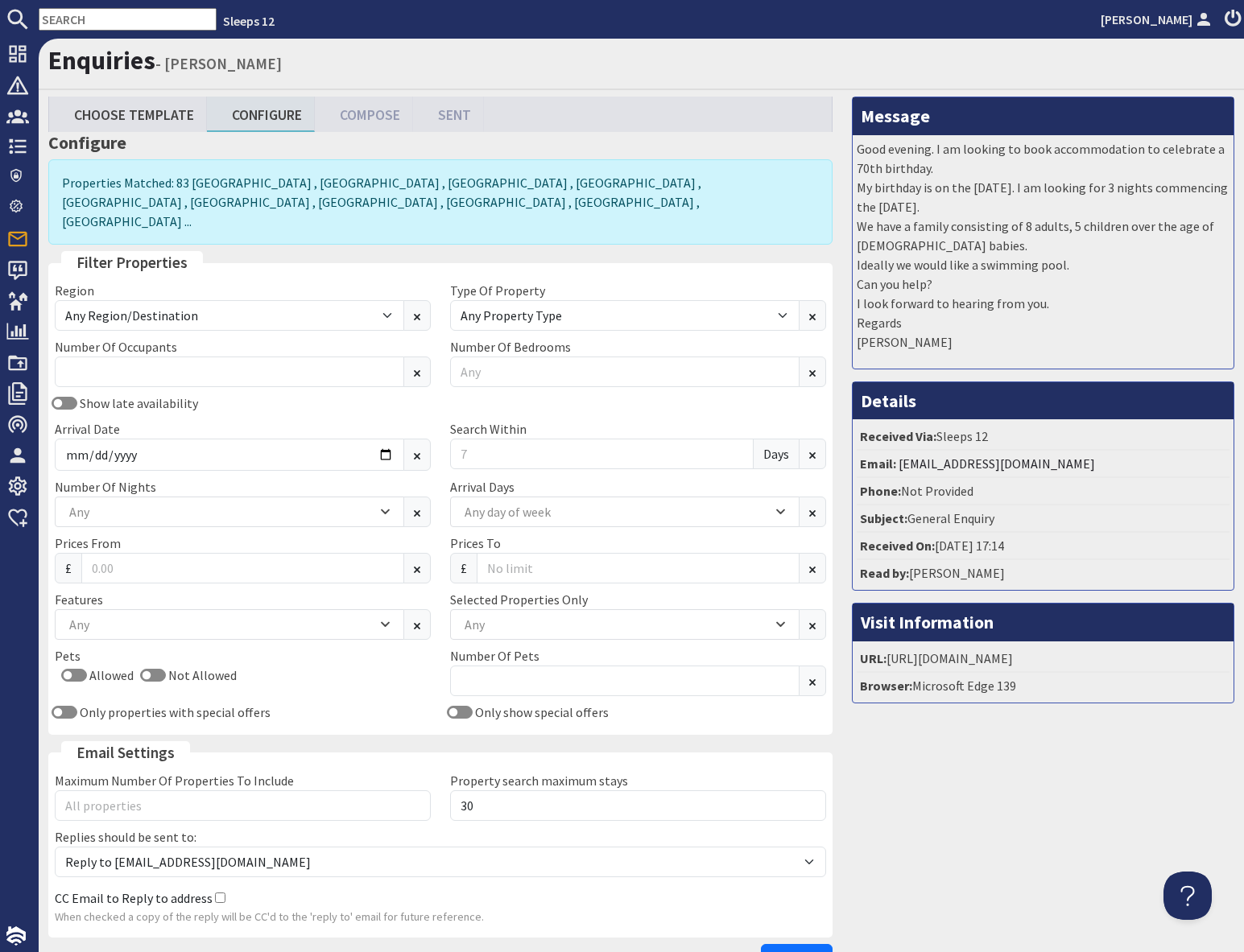
click at [384, 452] on div "Show late availability Arrival Date Search Within Days" at bounding box center [440, 435] width 791 height 84
click at [385, 438] on input "Arrival Date" at bounding box center [229, 454] width 349 height 32
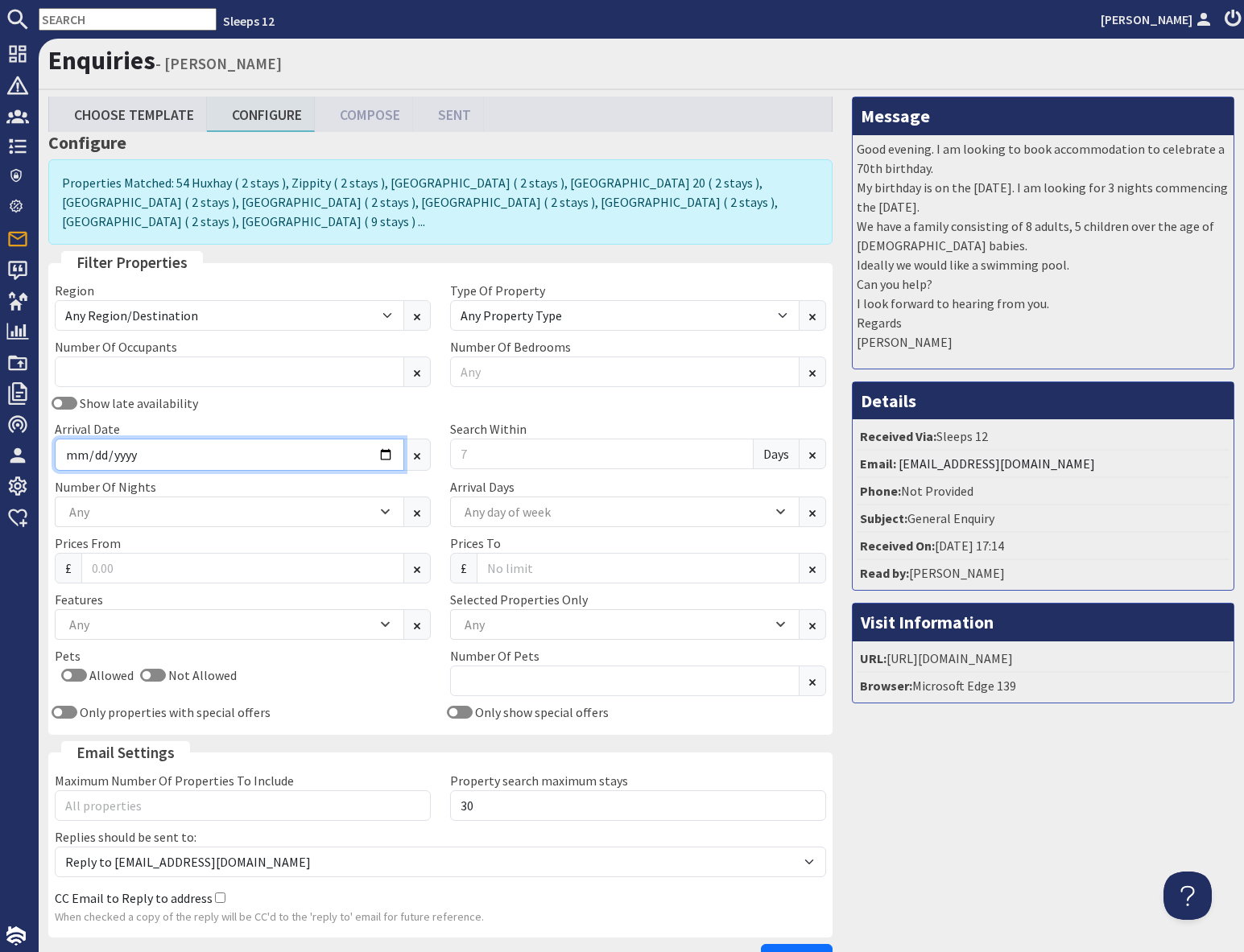
type input "2026-07-20"
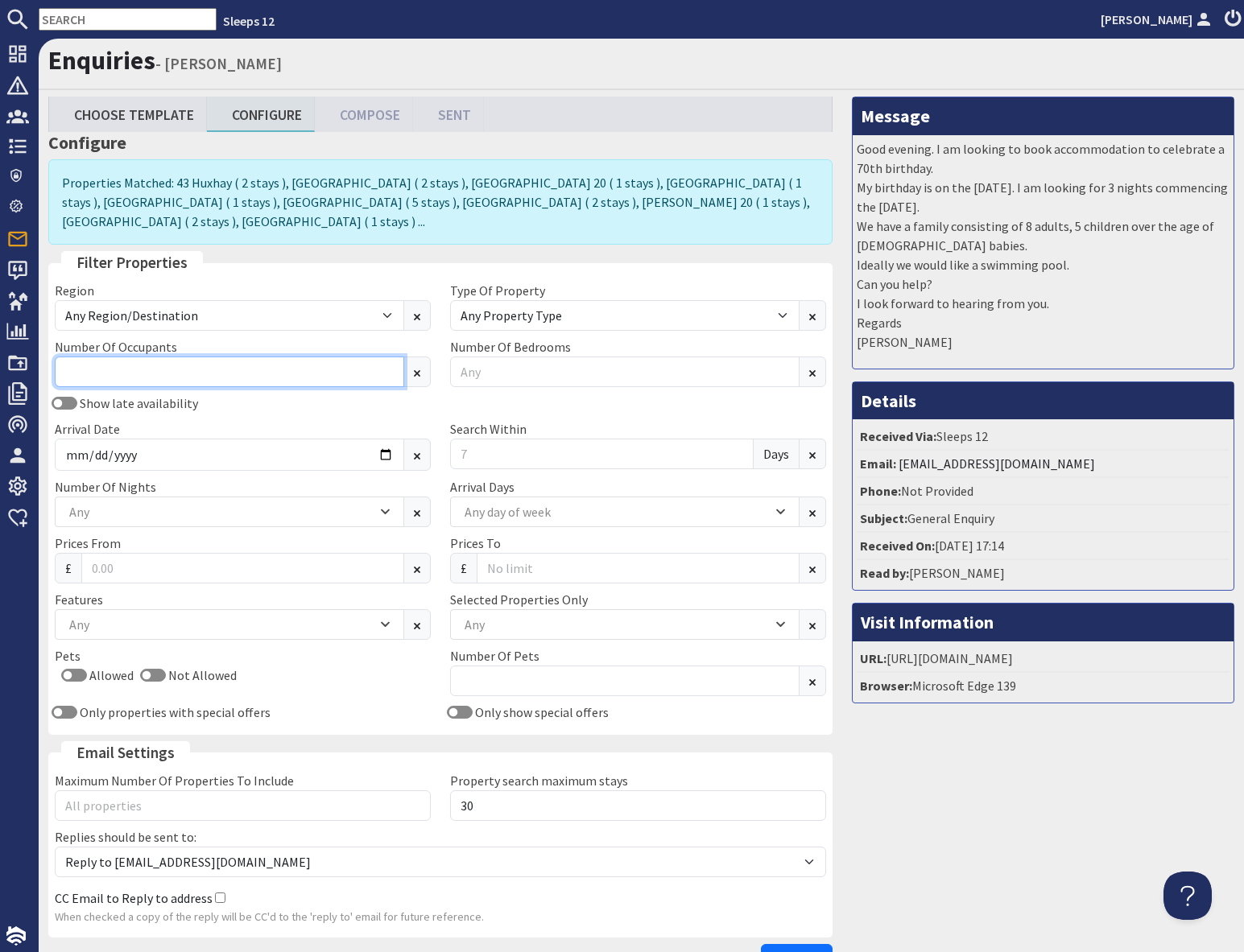
click at [257, 356] on input "Number Of Occupants" at bounding box center [229, 371] width 349 height 30
type input "15"
click at [275, 419] on div "Arrival Date 2026-07-20" at bounding box center [243, 445] width 395 height 52
click at [170, 614] on div "Any" at bounding box center [221, 624] width 311 height 20
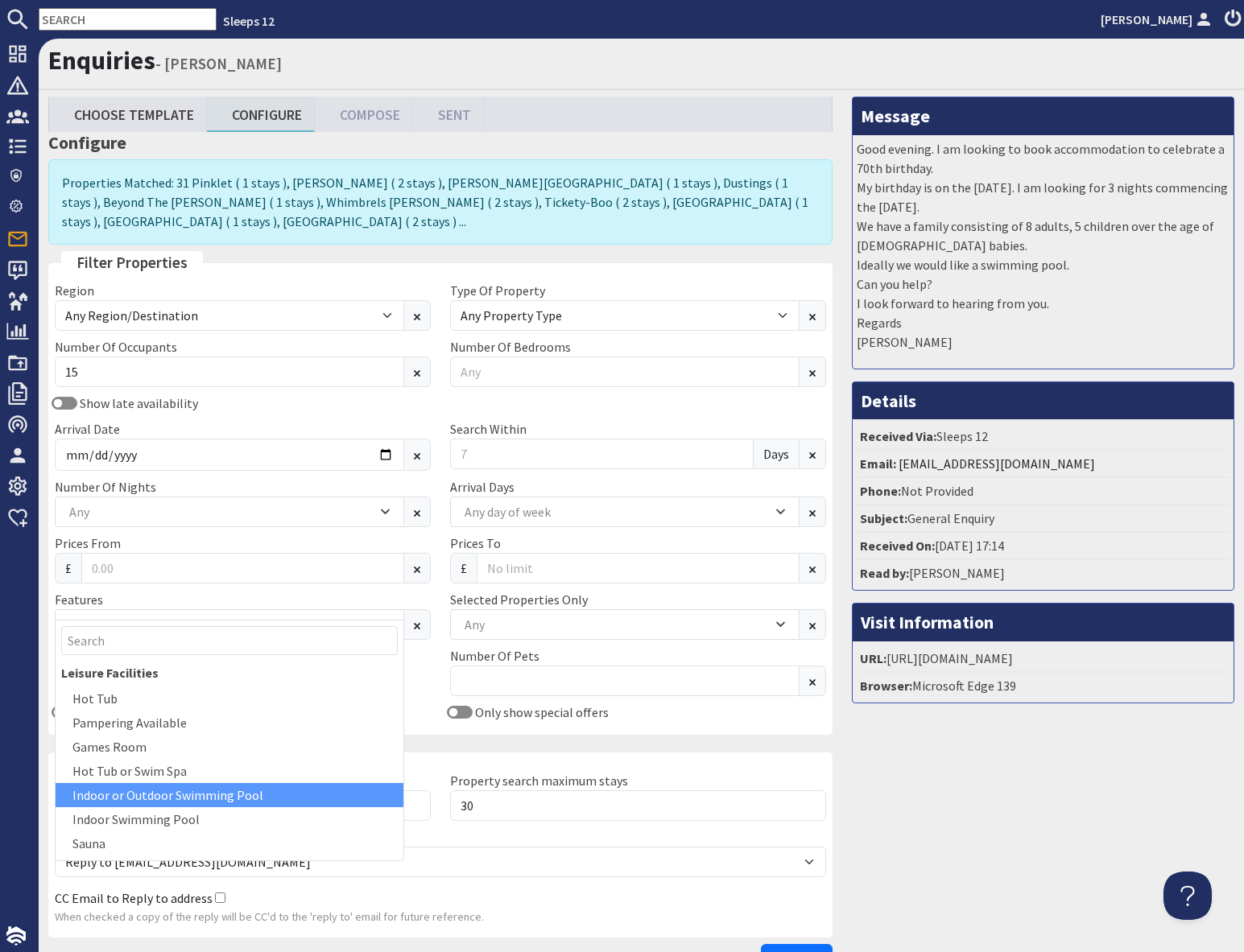
click at [197, 797] on div "Indoor or Outdoor Swimming Pool" at bounding box center [229, 795] width 347 height 24
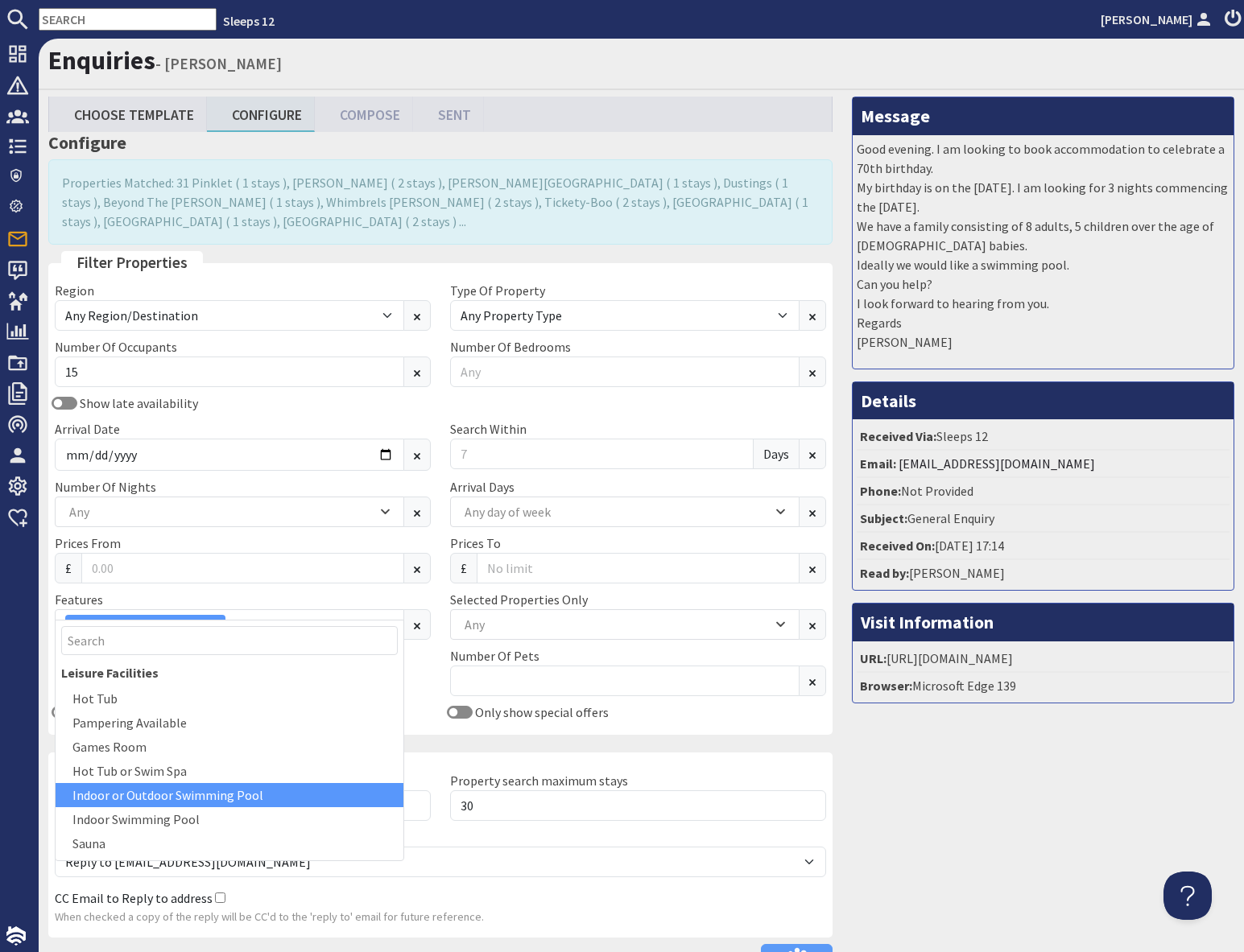
click at [1074, 814] on div "Message Good evening. I am looking to book accommodation to celebrate a 70th bi…" at bounding box center [1043, 539] width 402 height 886
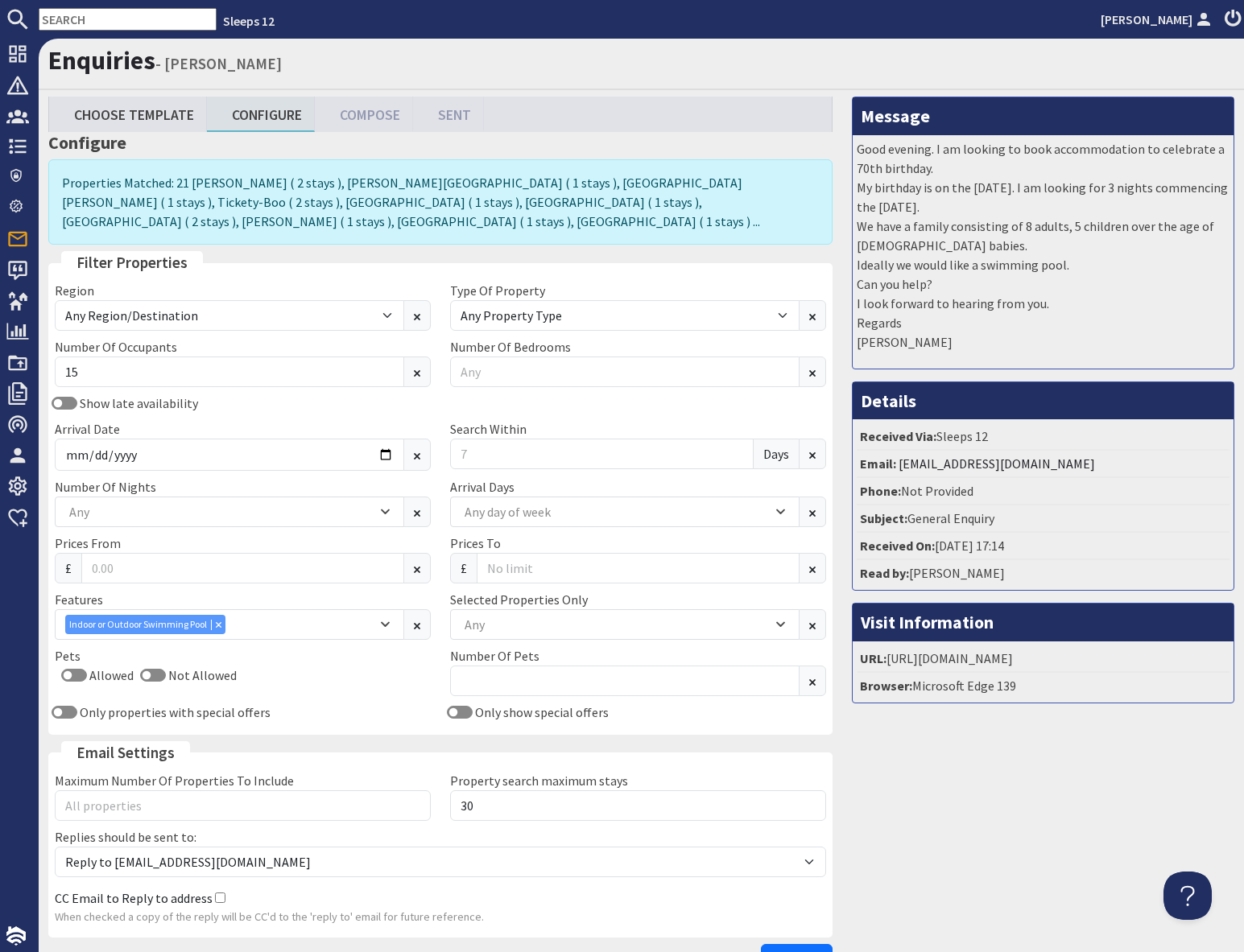
scroll to position [92, 0]
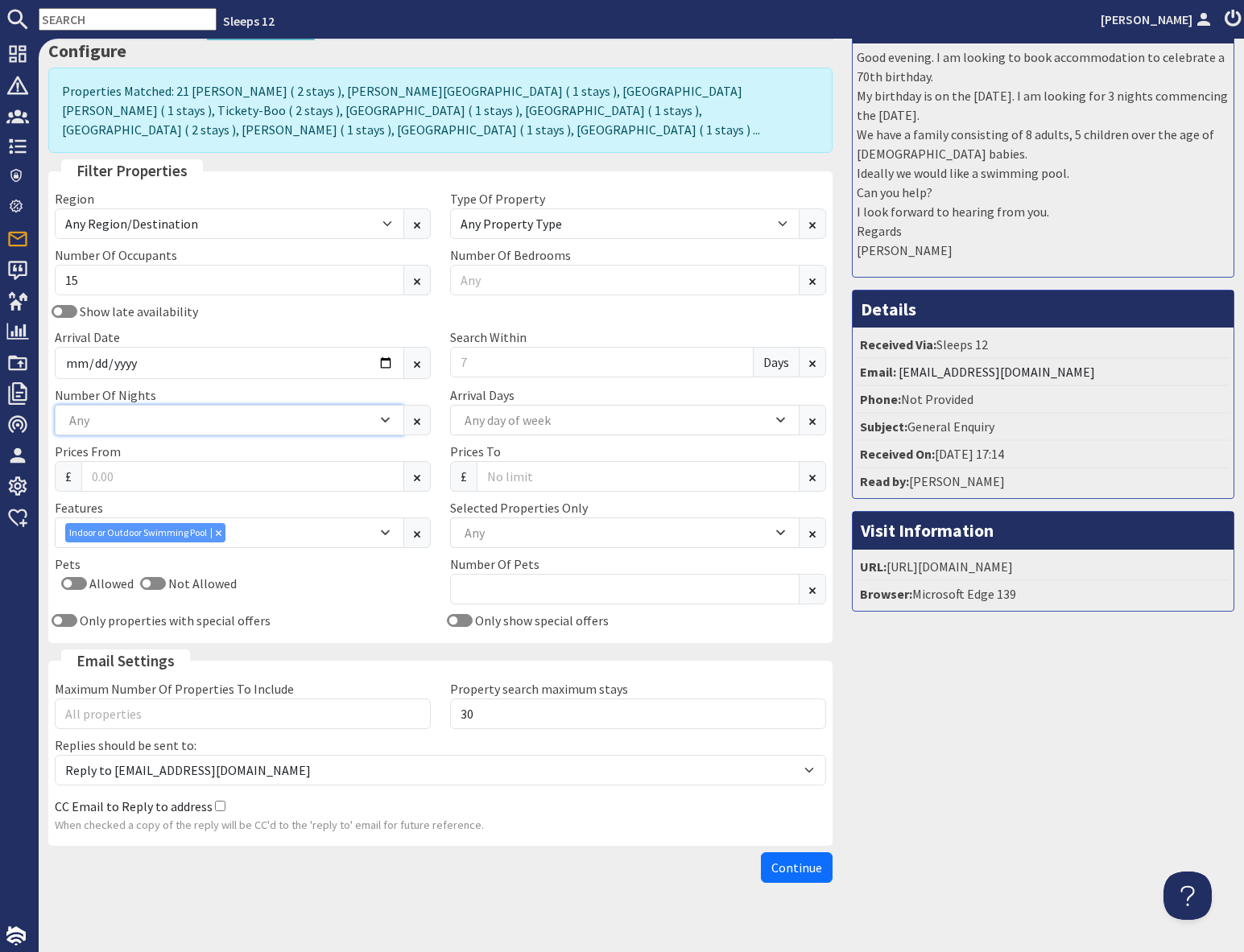
click at [188, 411] on div "Any" at bounding box center [221, 420] width 311 height 18
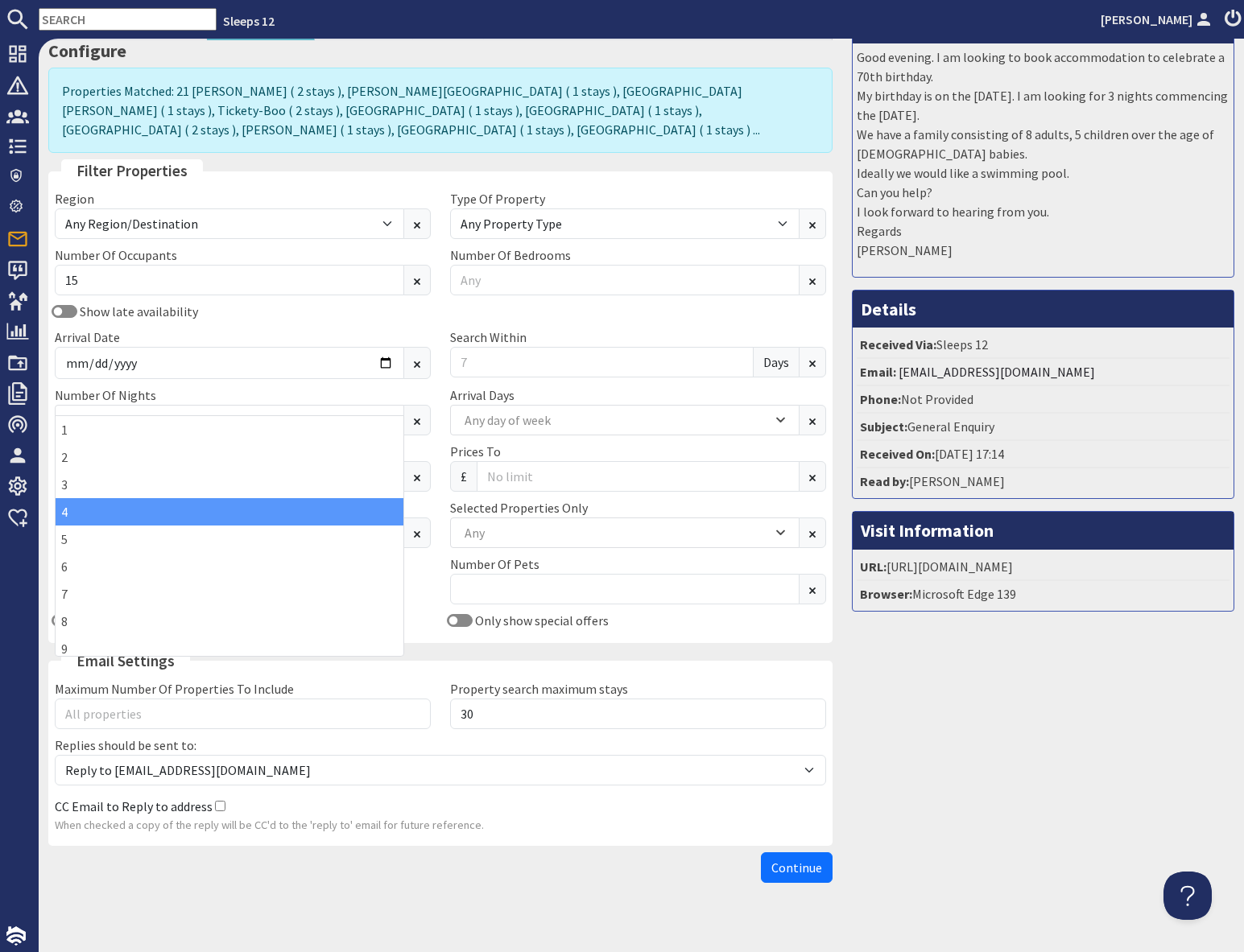
click at [79, 514] on div "4" at bounding box center [229, 511] width 347 height 27
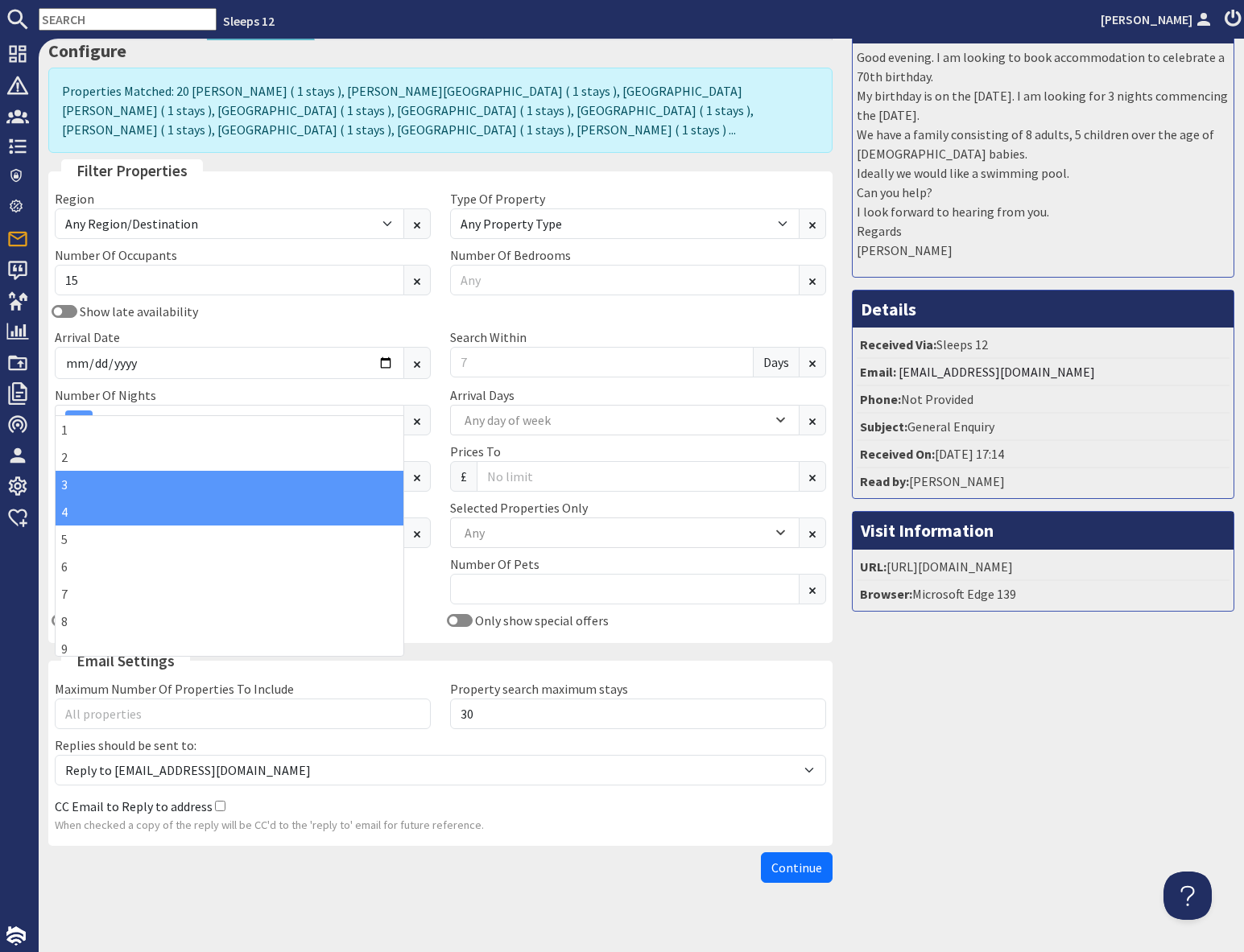
click at [78, 485] on div "3" at bounding box center [229, 484] width 347 height 27
click at [515, 347] on input "Search Within" at bounding box center [602, 361] width 303 height 30
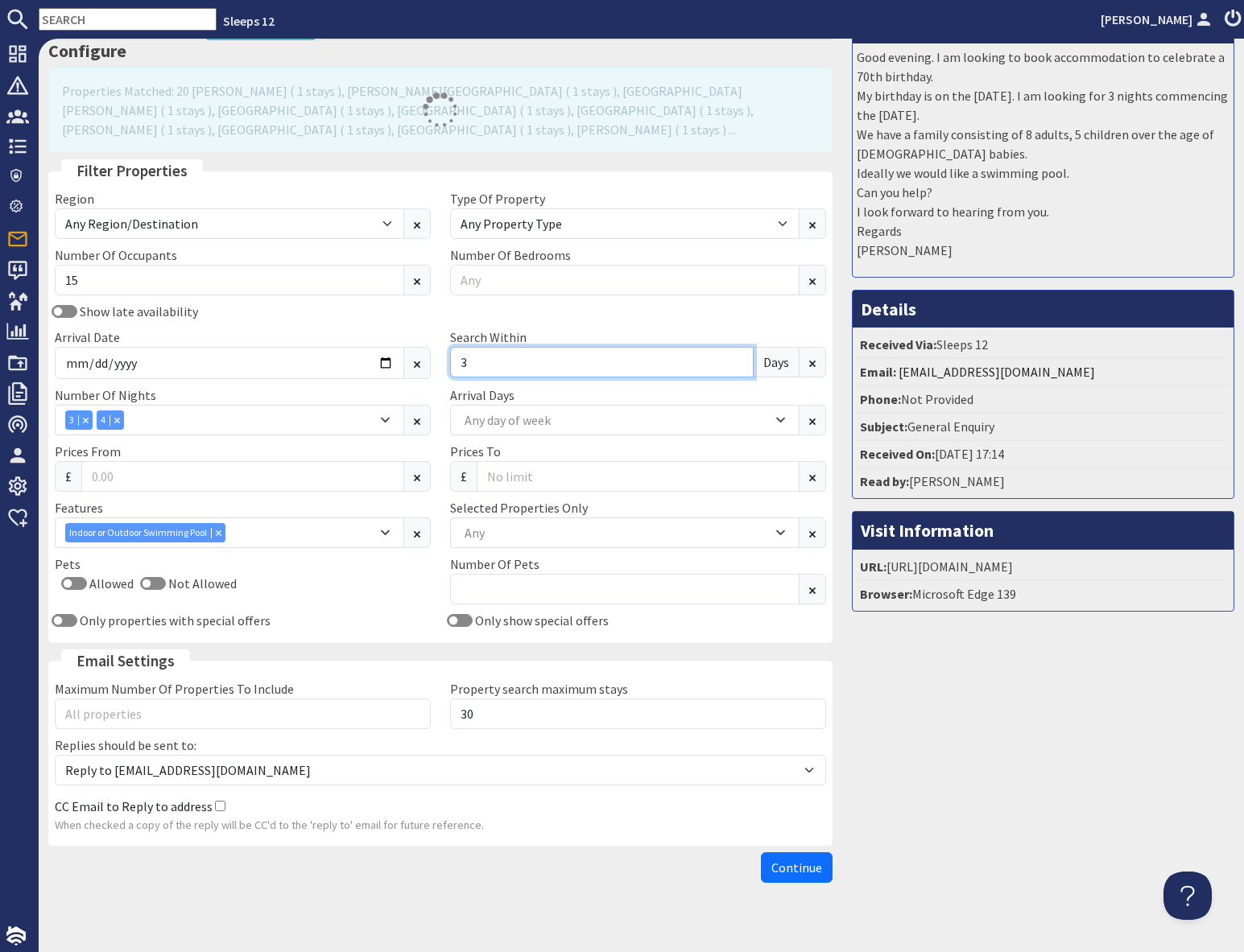
type input "3"
drag, startPoint x: 992, startPoint y: 693, endPoint x: 976, endPoint y: 692, distance: 16.0
click at [992, 692] on div "Message Good evening. I am looking to book accommodation to celebrate a 70th bi…" at bounding box center [1043, 447] width 402 height 886
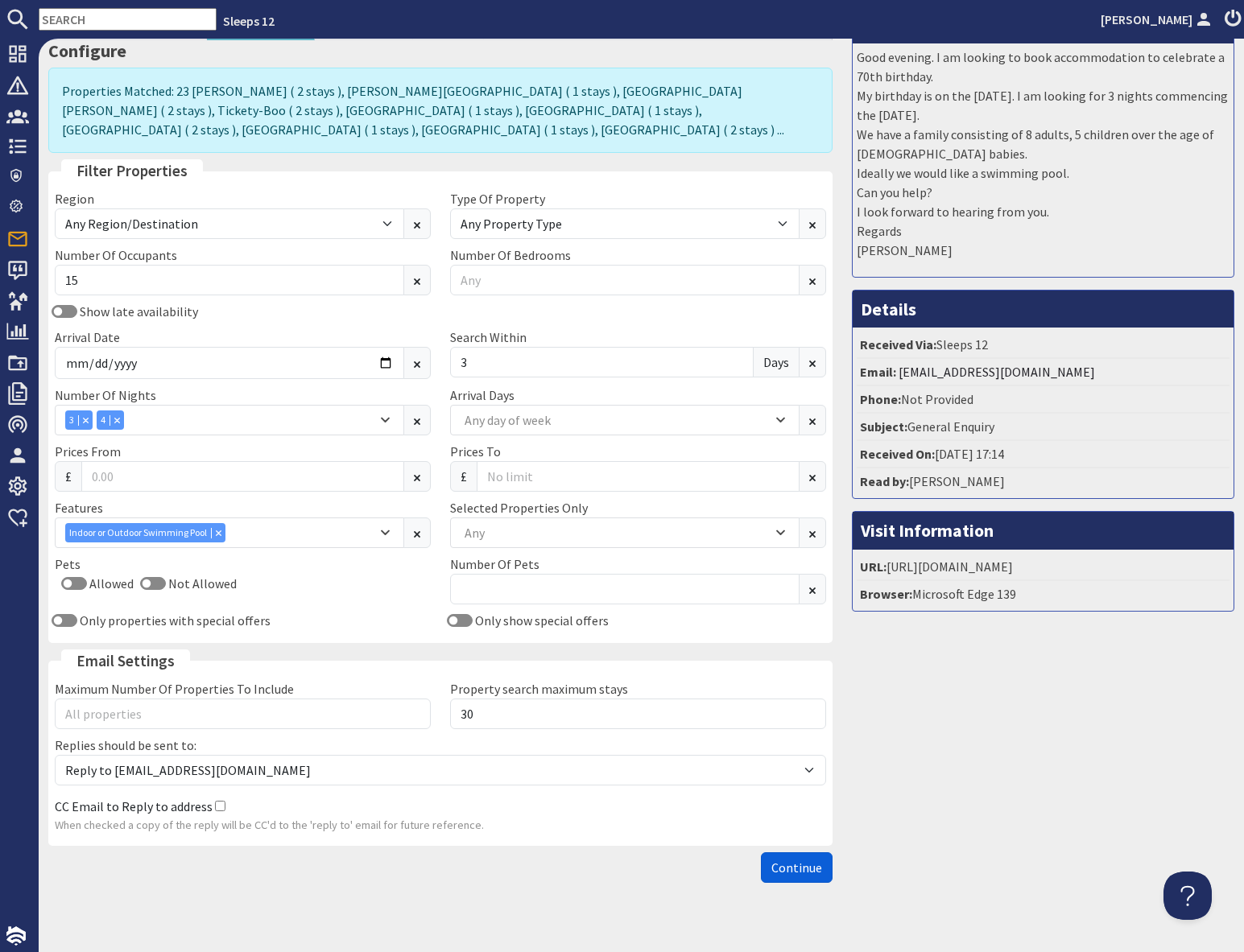
click at [801, 859] on span "Continue" at bounding box center [797, 868] width 51 height 16
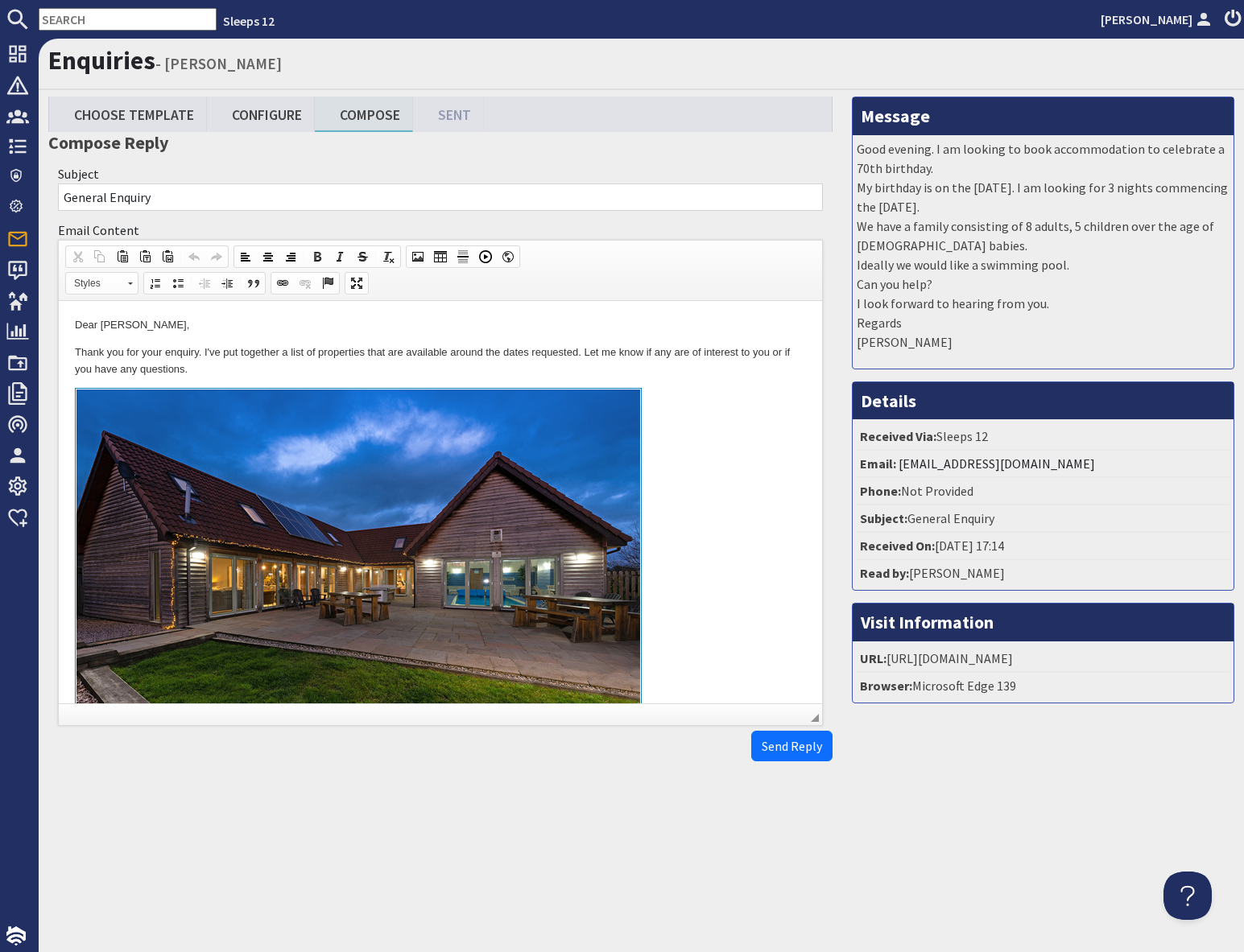
click at [697, 486] on link at bounding box center [440, 573] width 731 height 371
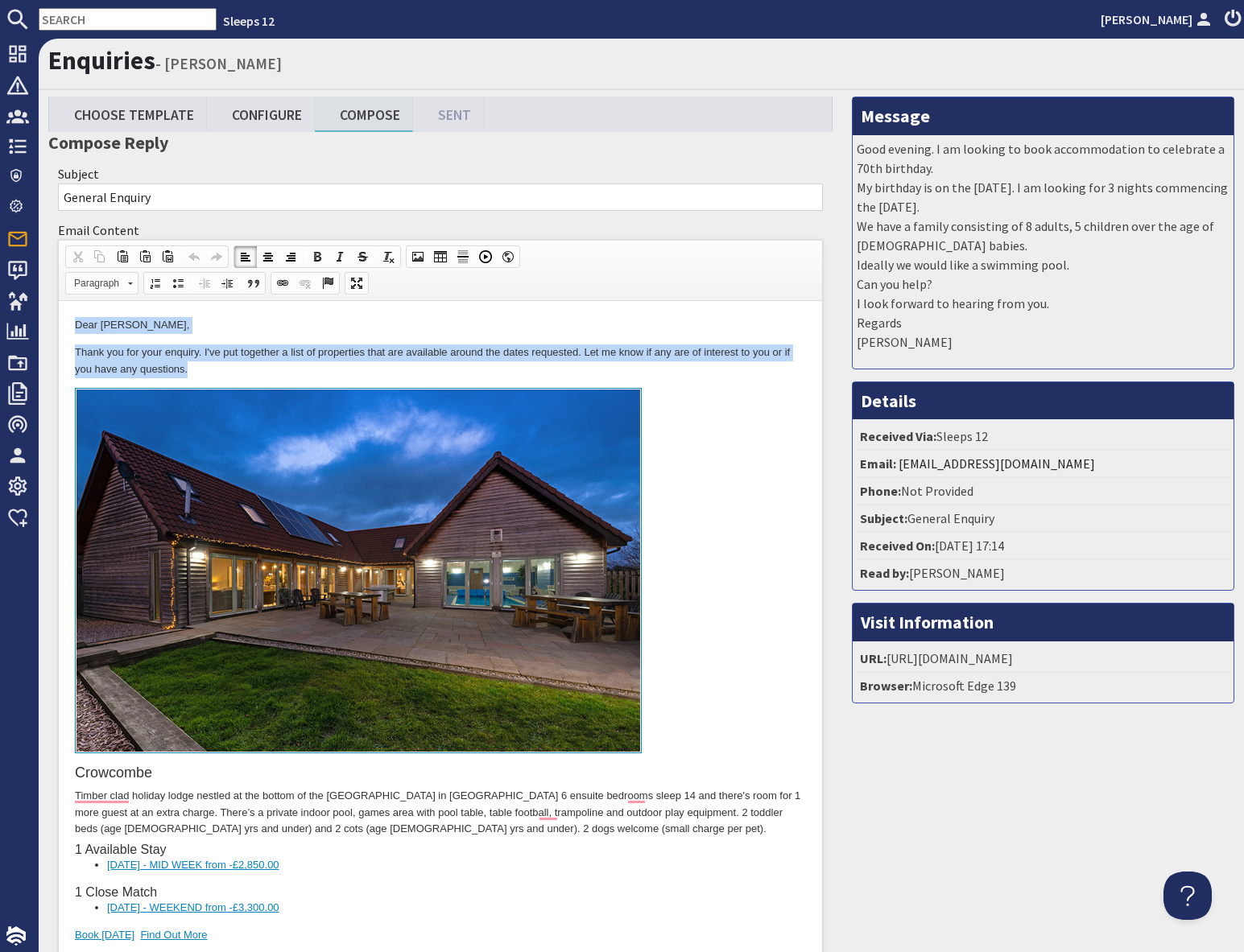
drag, startPoint x: 72, startPoint y: 326, endPoint x: 306, endPoint y: 366, distance: 237.4
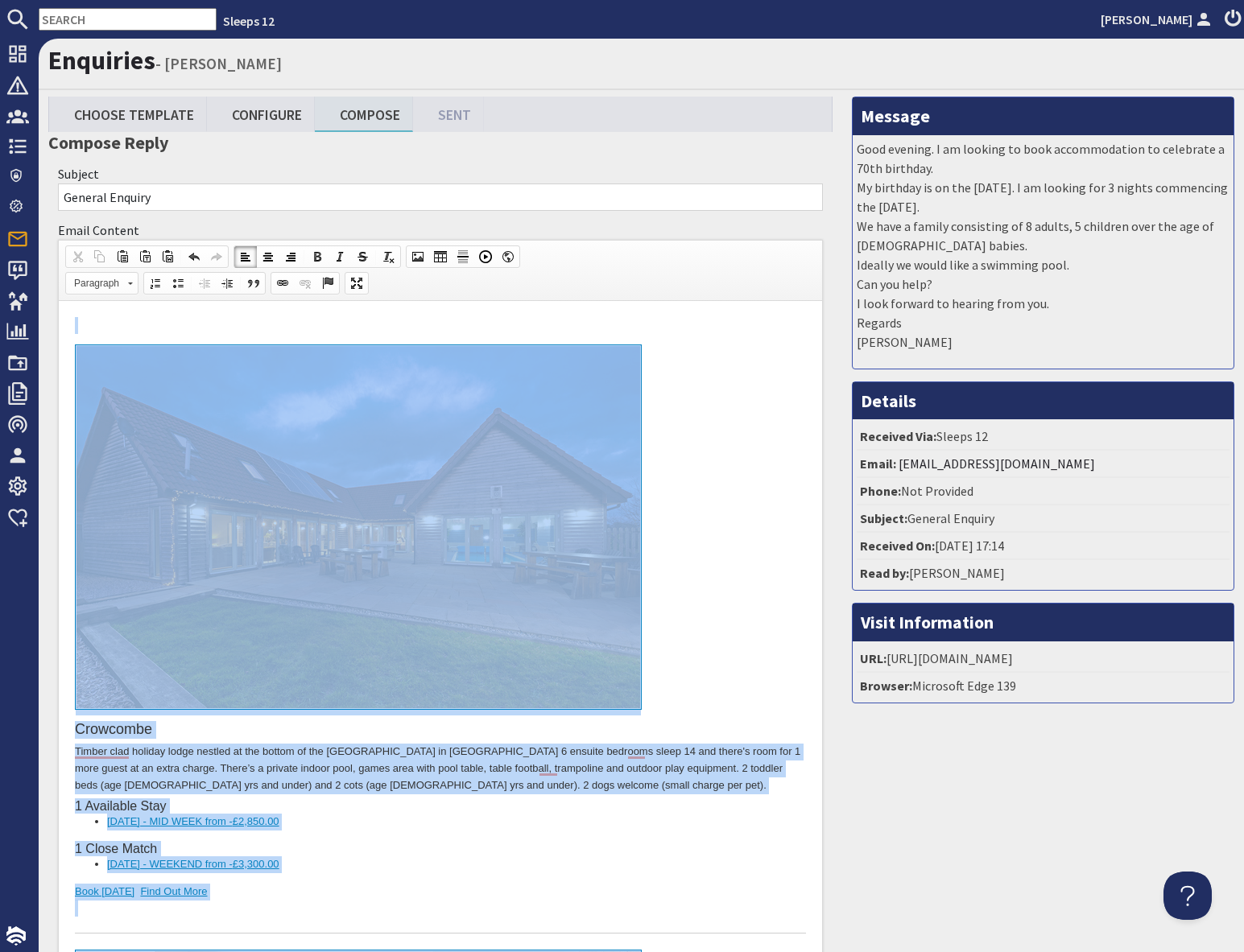
drag, startPoint x: 230, startPoint y: 13660, endPoint x: 304, endPoint y: 297, distance: 13363.2
copy body "Crowcombe Timber clad holiday lodge nestled at the bottom of the Quantock Hills…"
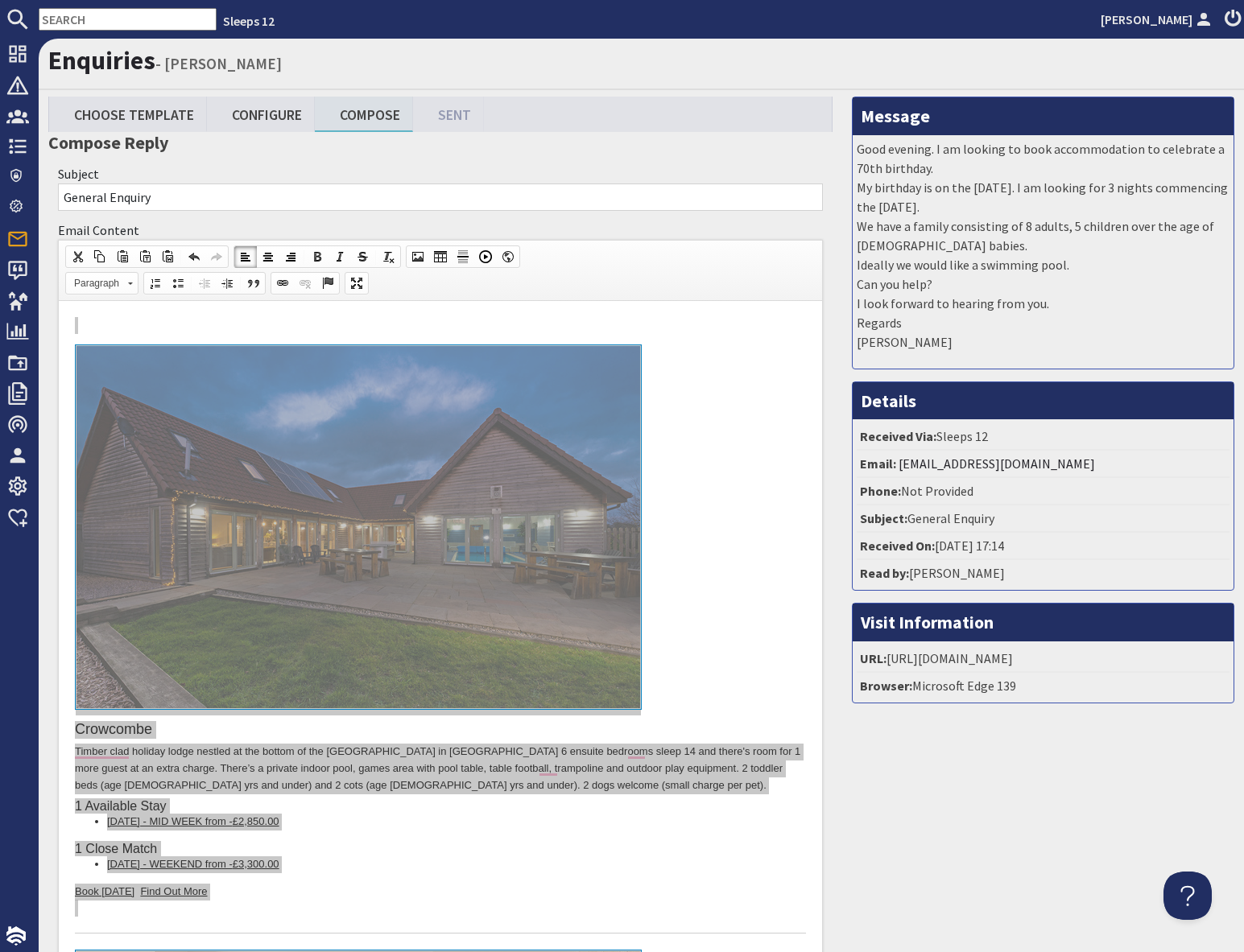
click at [110, 19] on input "text" at bounding box center [127, 20] width 178 height 23
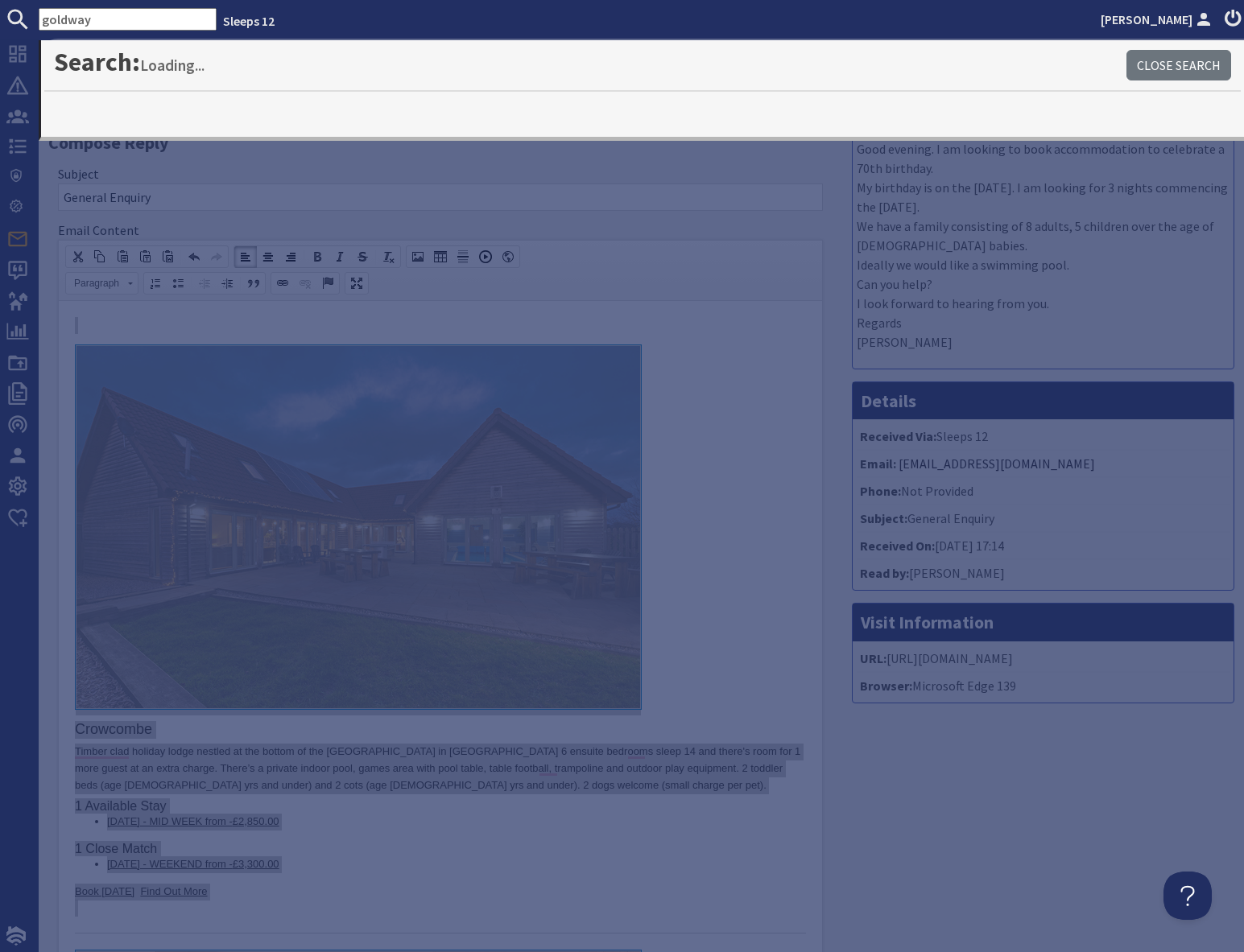
type input "goldway"
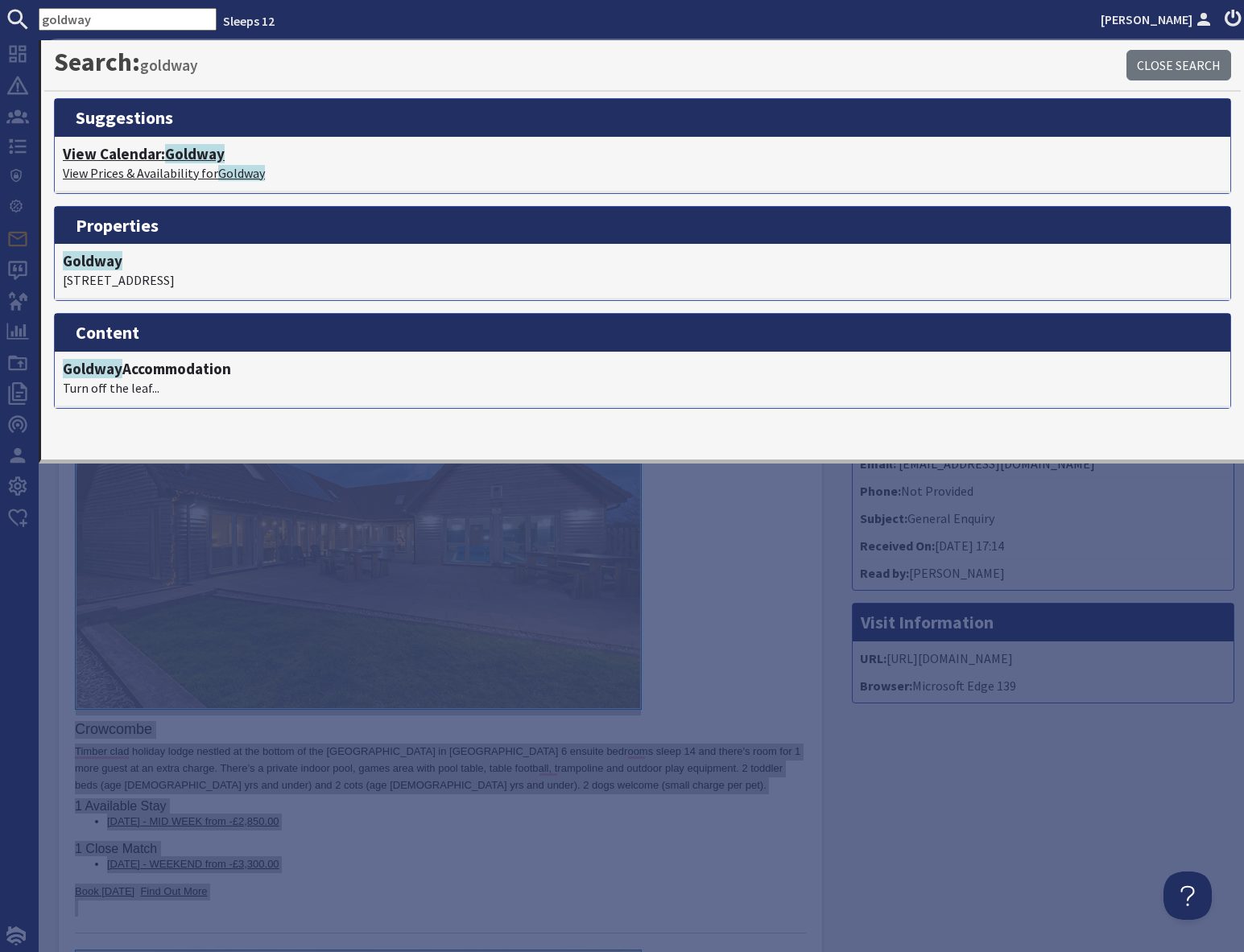
click at [138, 164] on p "View Prices & Availability for Goldway" at bounding box center [642, 173] width 1160 height 20
type textarea "<p>&nbsp;</p> <div><a href="http://www.sleeps12.com/properties/crowcombe-132" s…"
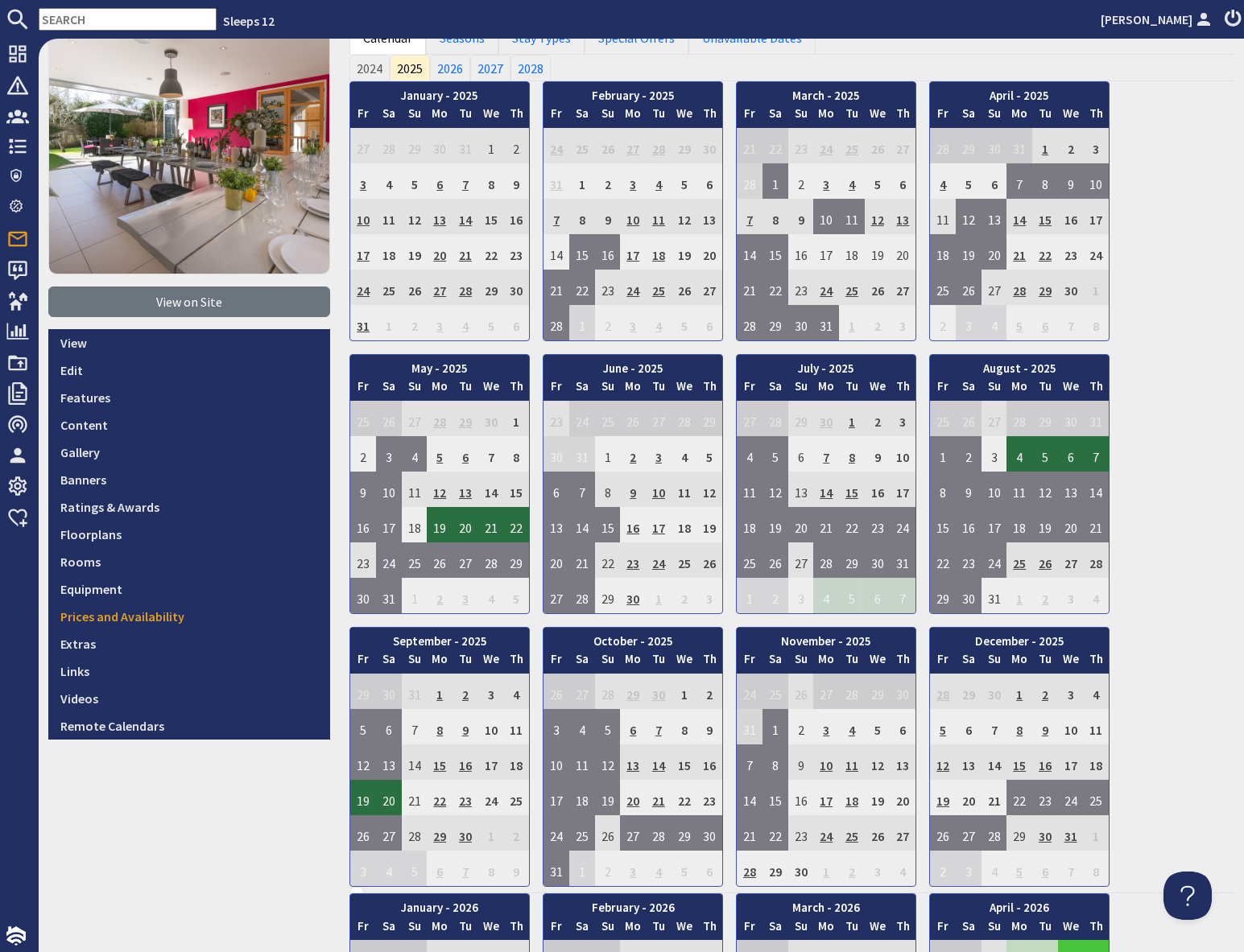
scroll to position [100, 0]
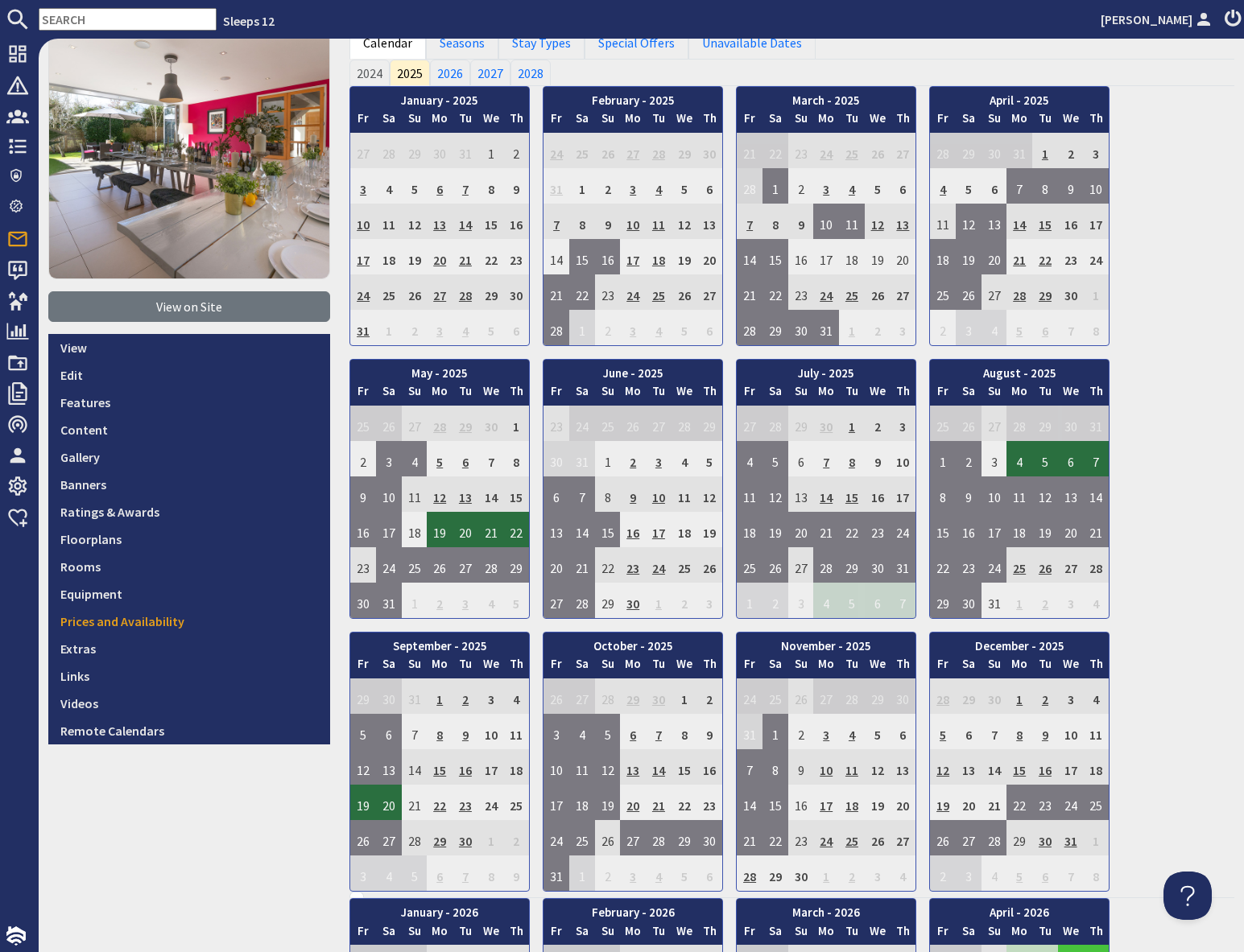
click at [89, 20] on input "text" at bounding box center [127, 20] width 178 height 23
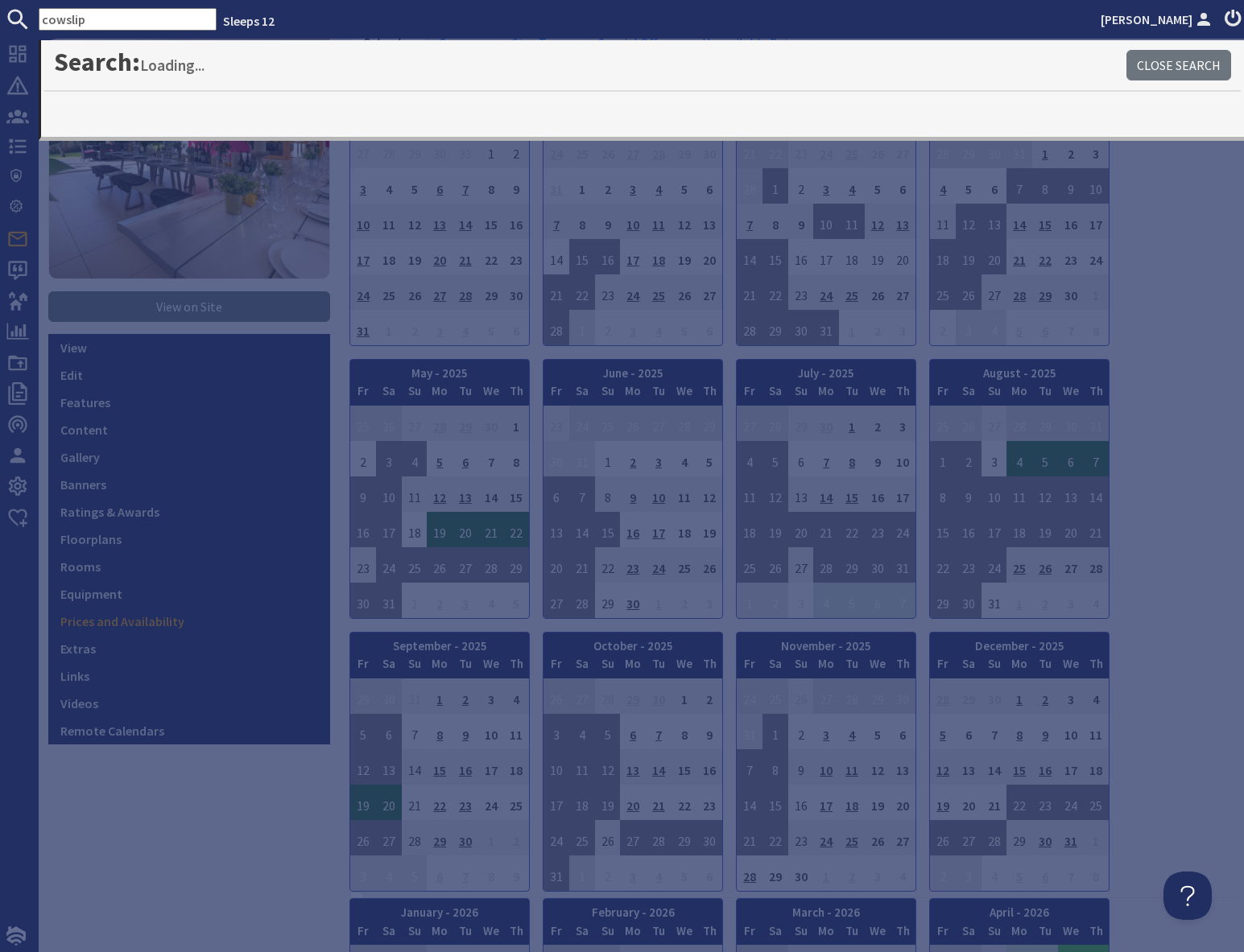
type input "cowslip"
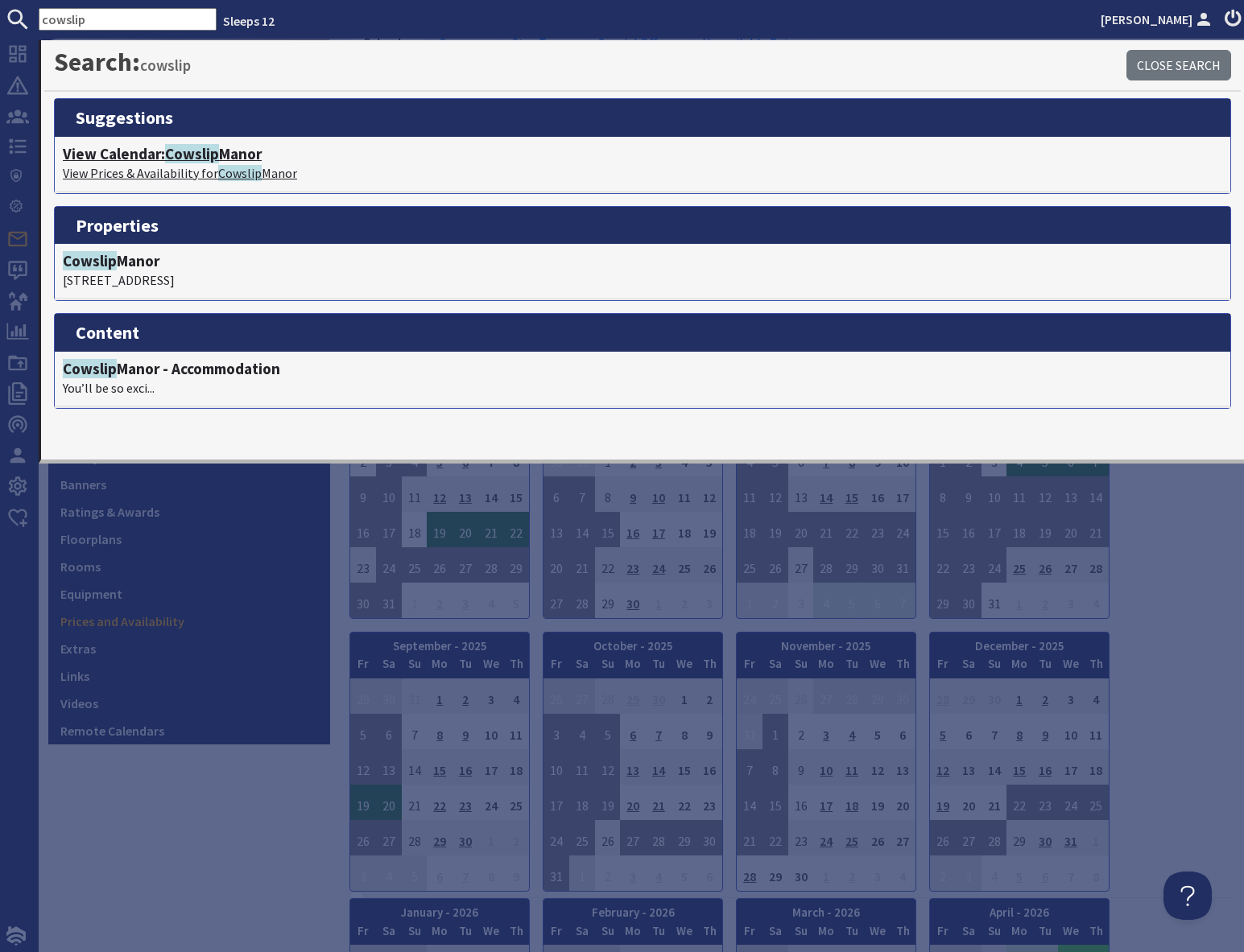
click at [173, 160] on span "Cowslip" at bounding box center [192, 154] width 54 height 20
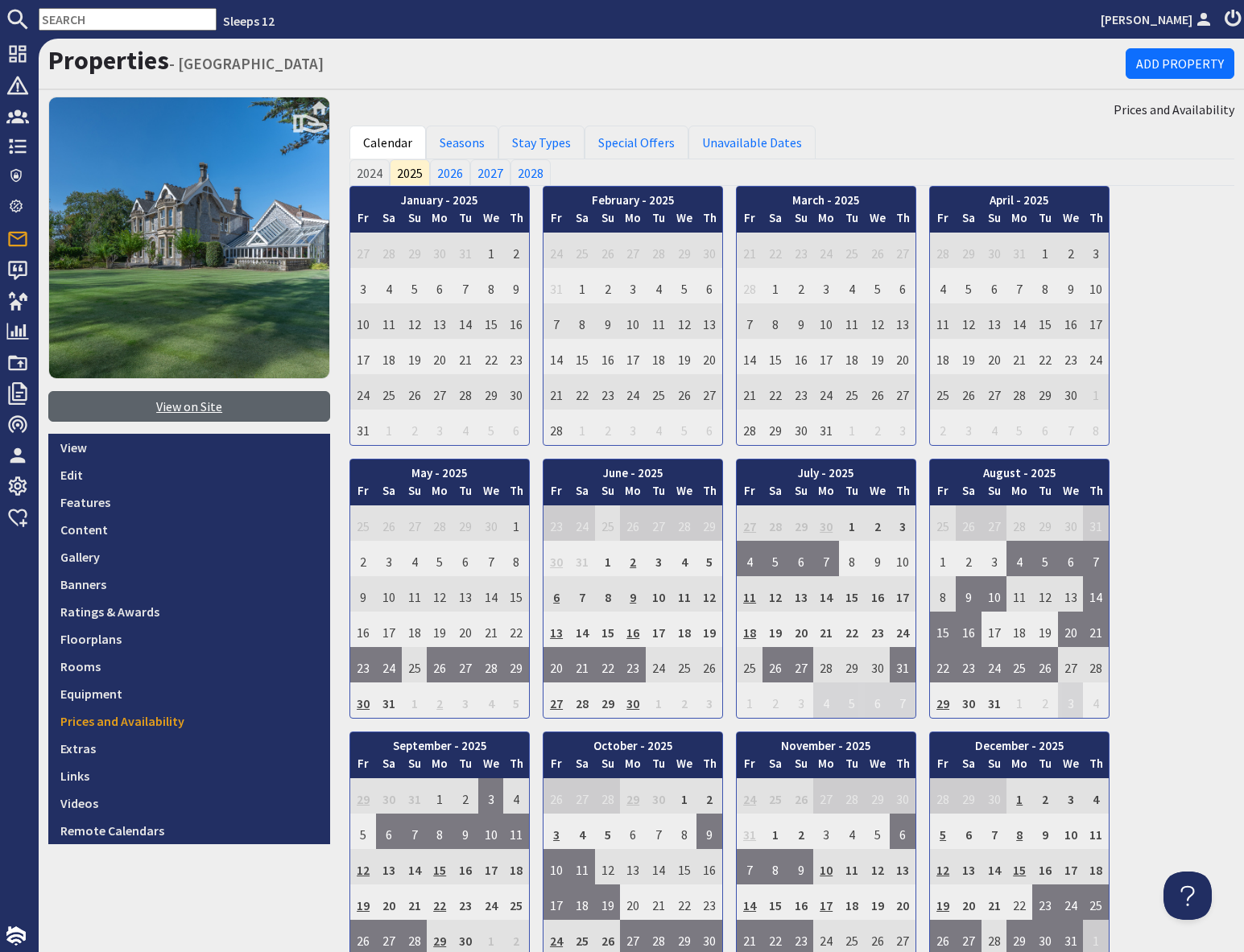
click at [177, 403] on link "View on Site" at bounding box center [189, 406] width 282 height 30
click at [112, 14] on input "text" at bounding box center [127, 20] width 178 height 23
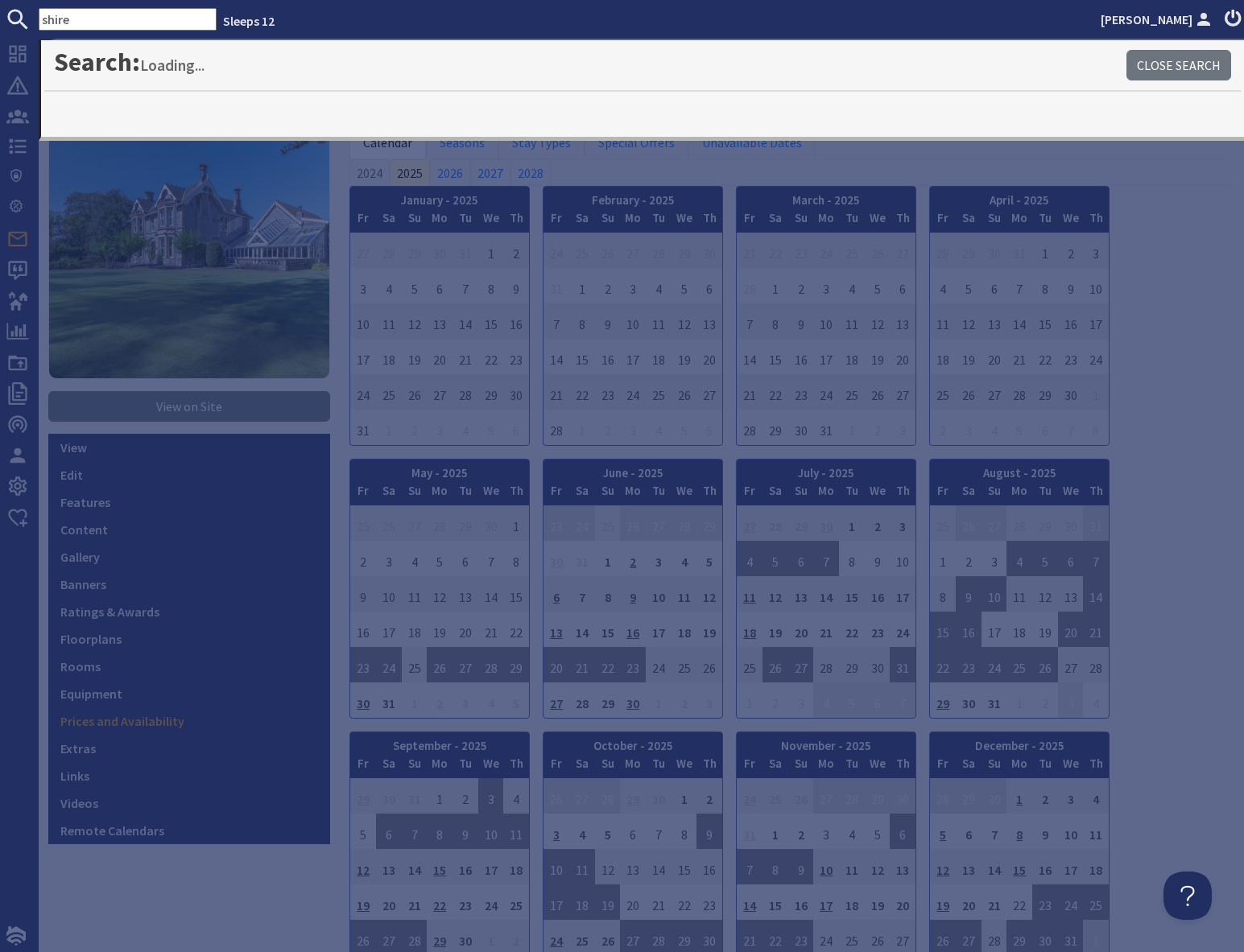
type input "shire"
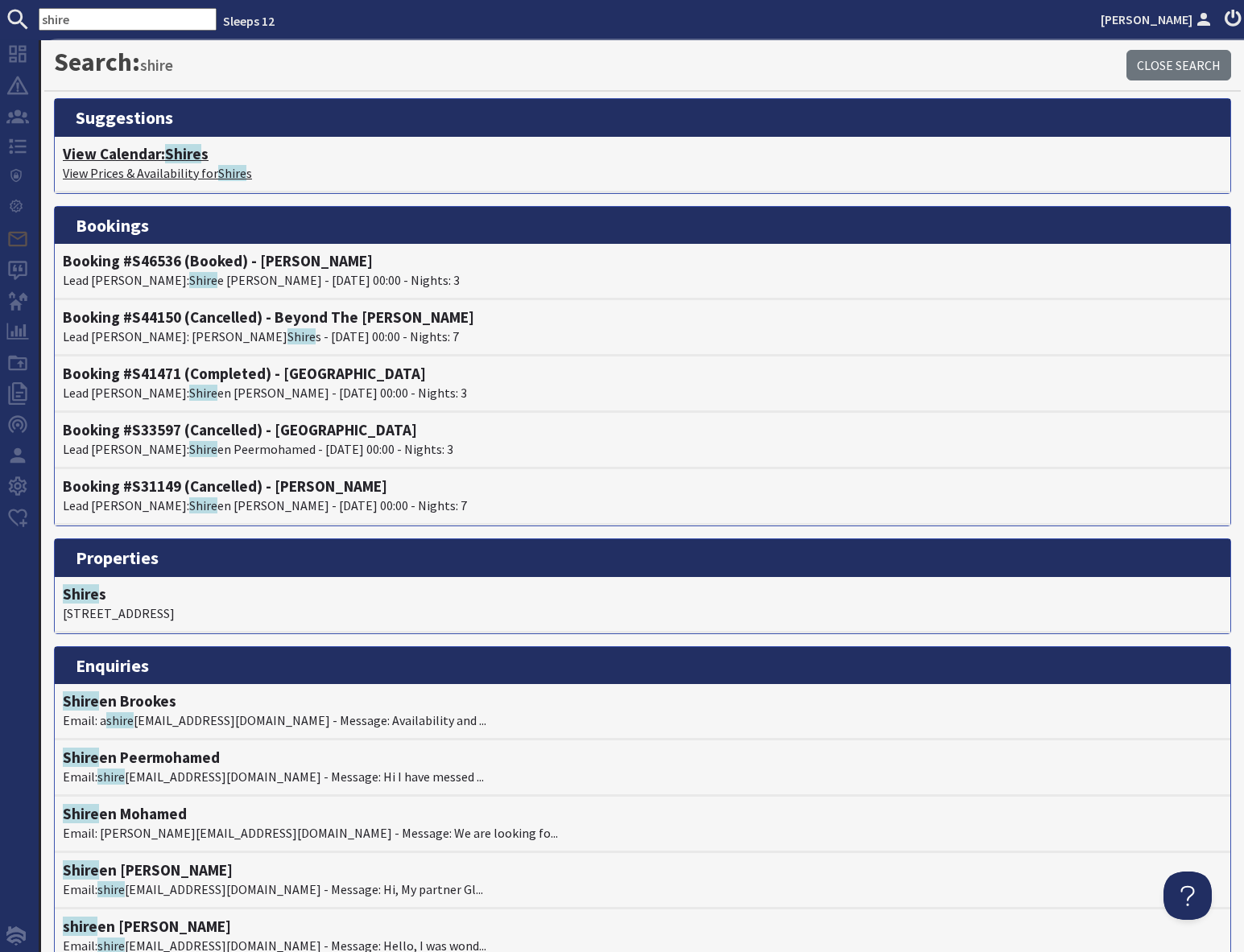
drag, startPoint x: 167, startPoint y: 162, endPoint x: 175, endPoint y: 170, distance: 11.3
click at [167, 163] on p "View Prices & Availability for Shire s" at bounding box center [642, 173] width 1160 height 20
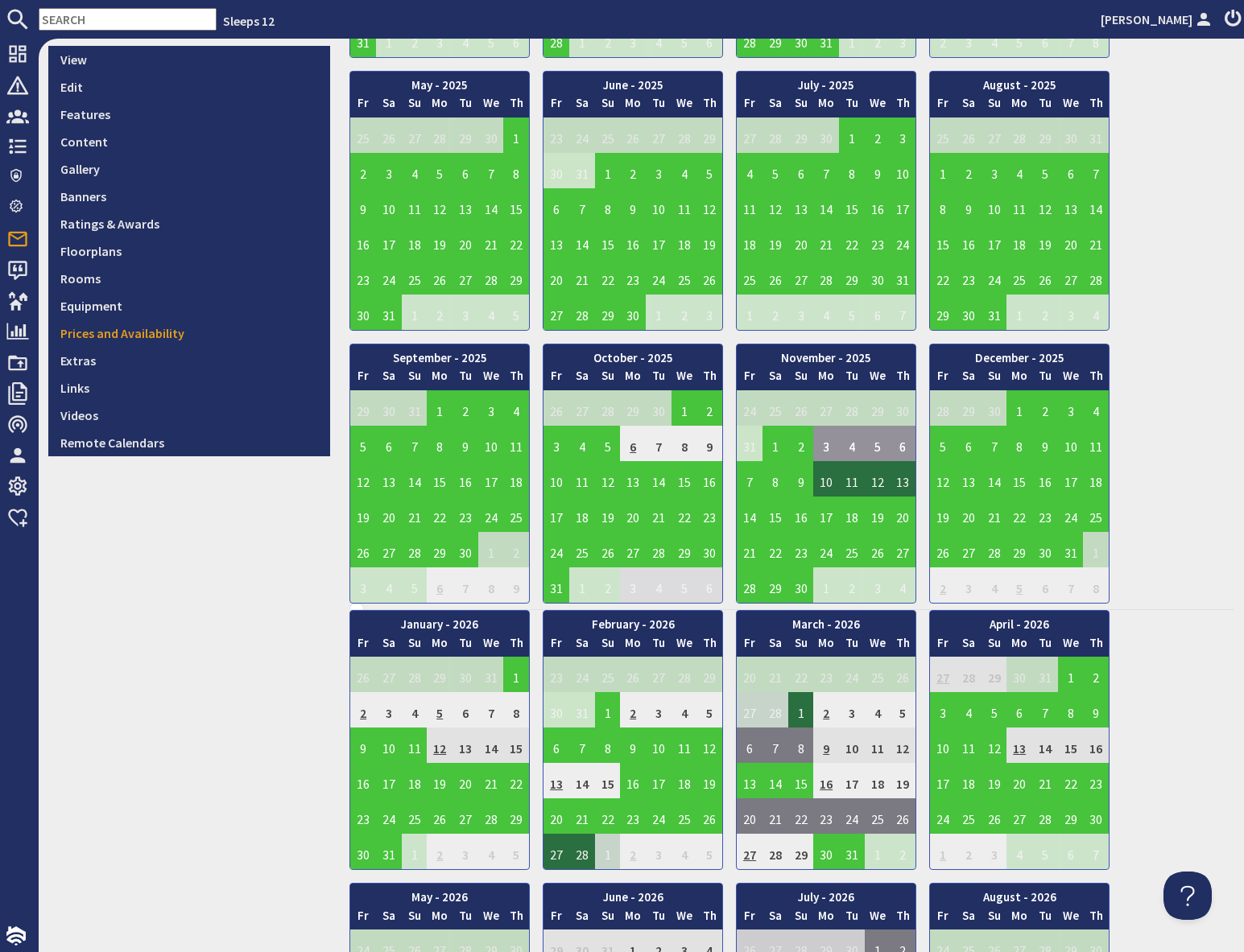
scroll to position [389, 0]
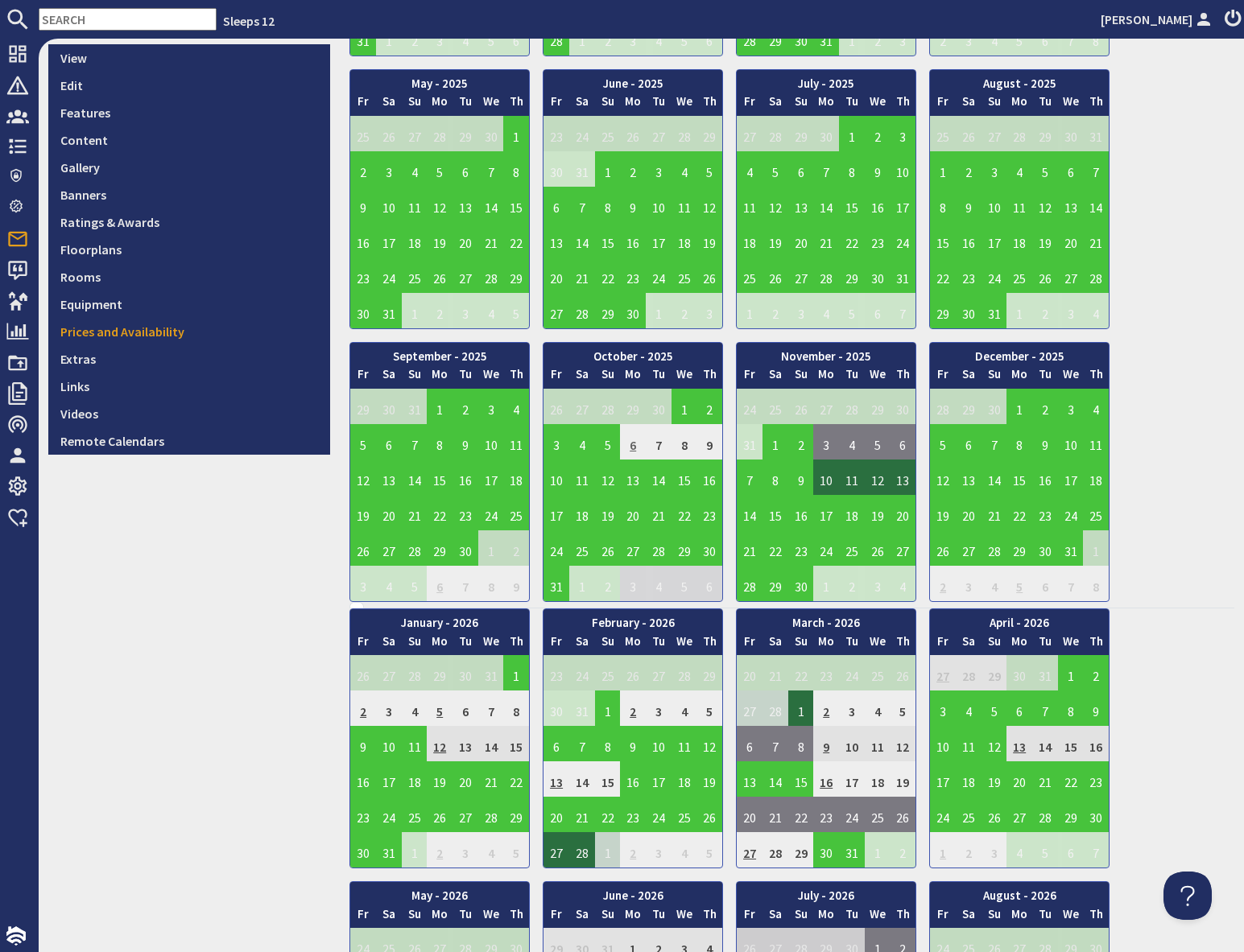
click at [633, 445] on td "6" at bounding box center [632, 442] width 25 height 35
click at [556, 451] on td "3" at bounding box center [556, 442] width 25 height 35
click at [555, 447] on td "3" at bounding box center [556, 442] width 25 height 35
click at [551, 519] on link "View booking" at bounding box center [548, 516] width 84 height 17
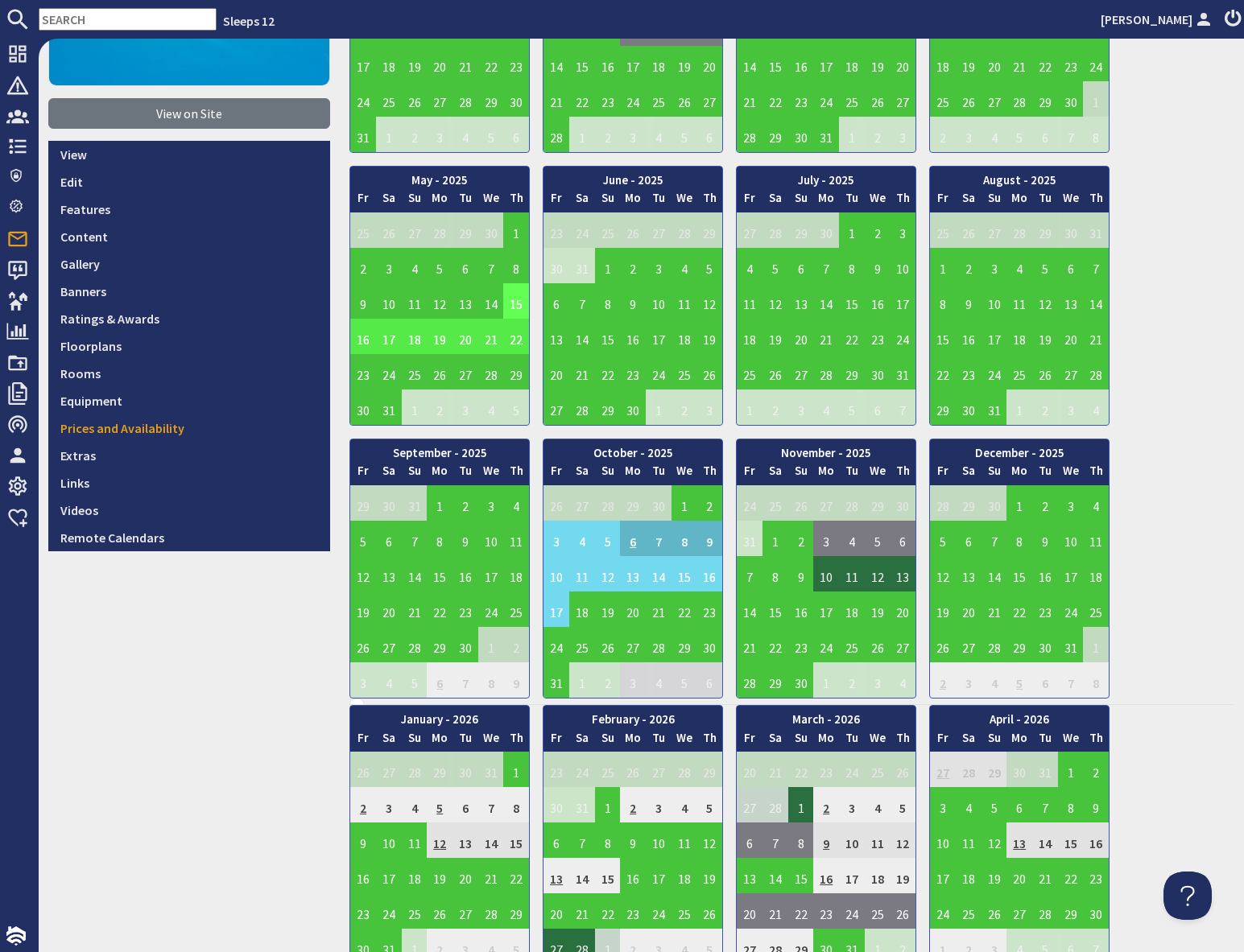
scroll to position [286, 0]
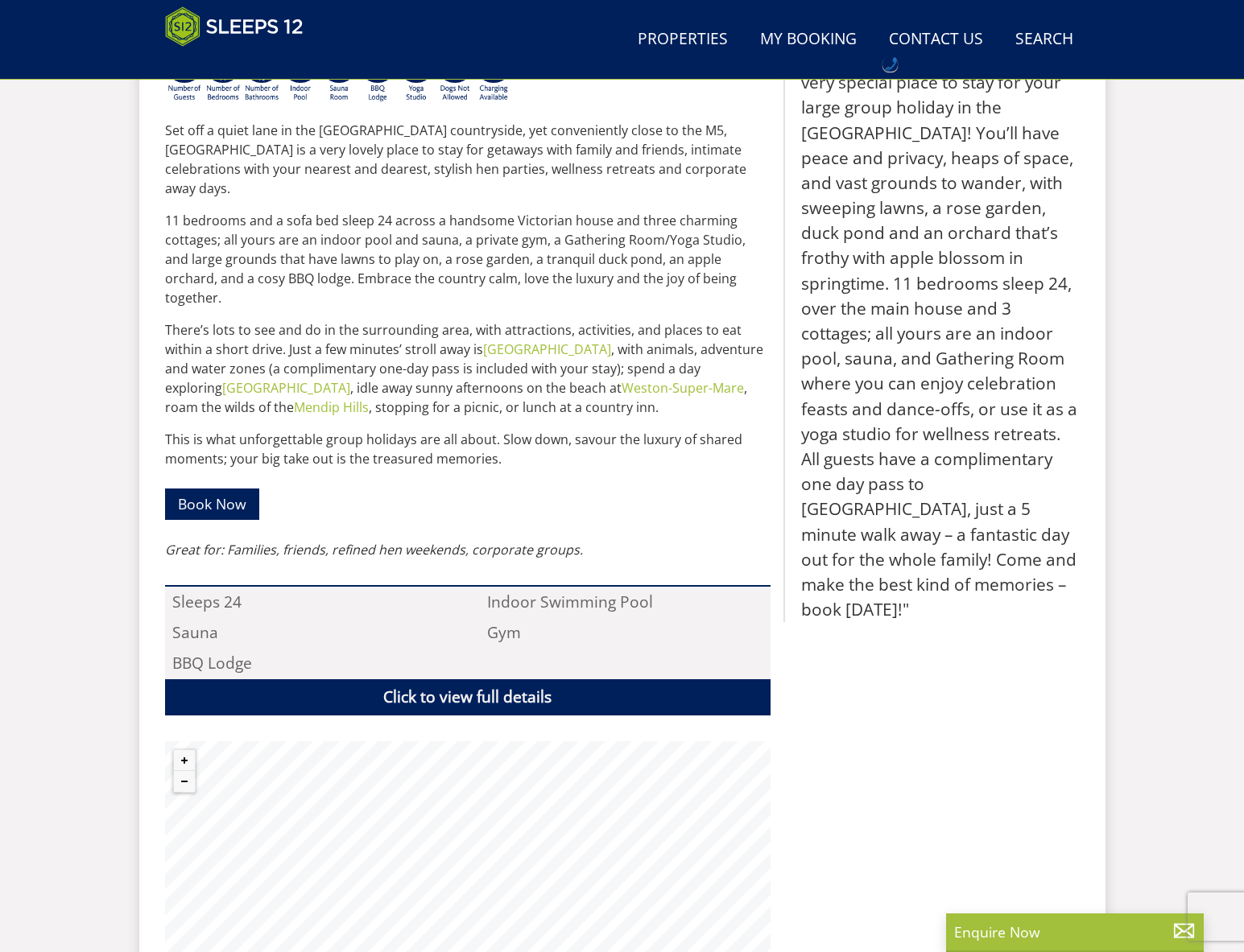
scroll to position [750, 0]
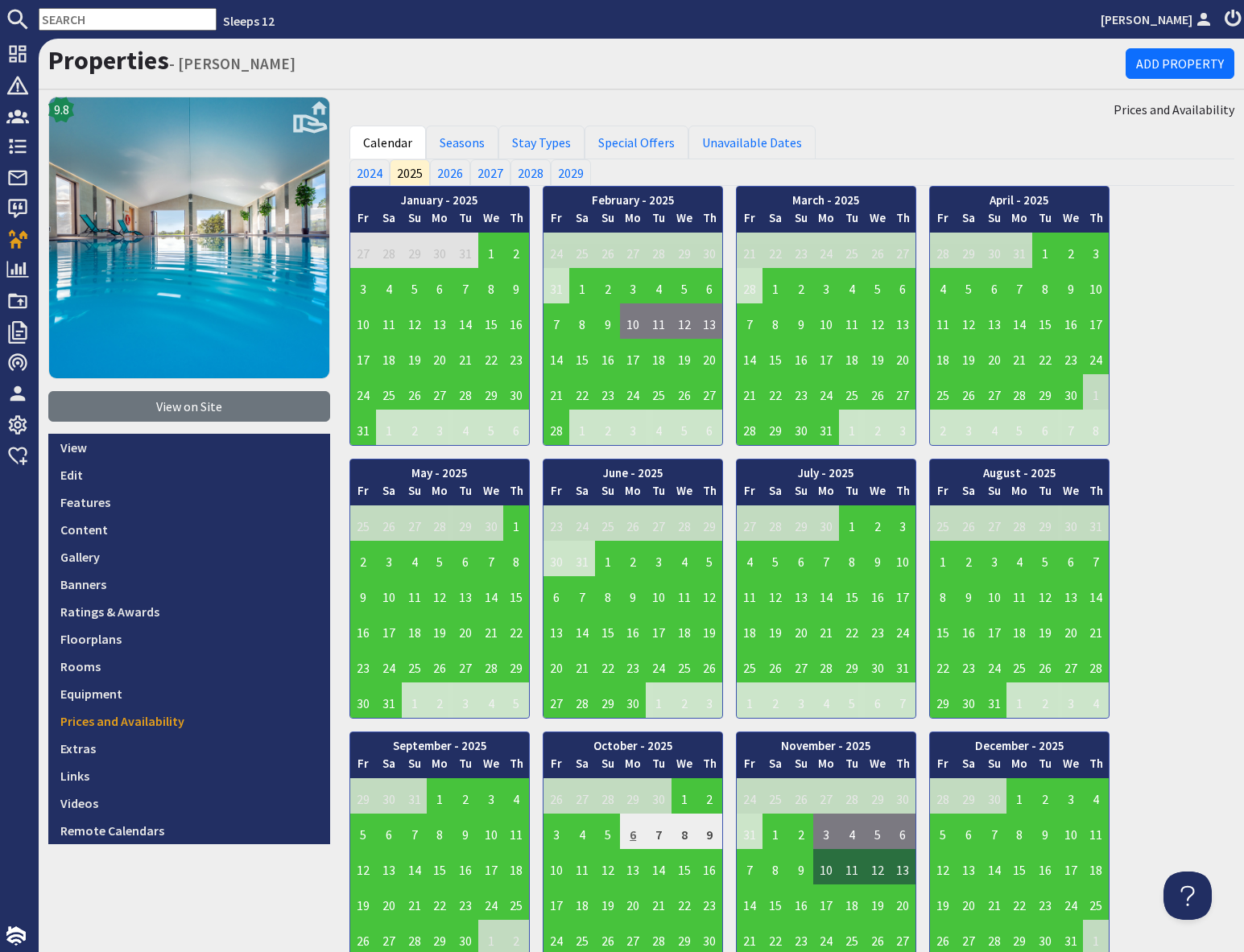
click at [631, 836] on td "6" at bounding box center [632, 831] width 25 height 35
click at [457, 147] on link "Seasons" at bounding box center [462, 142] width 72 height 34
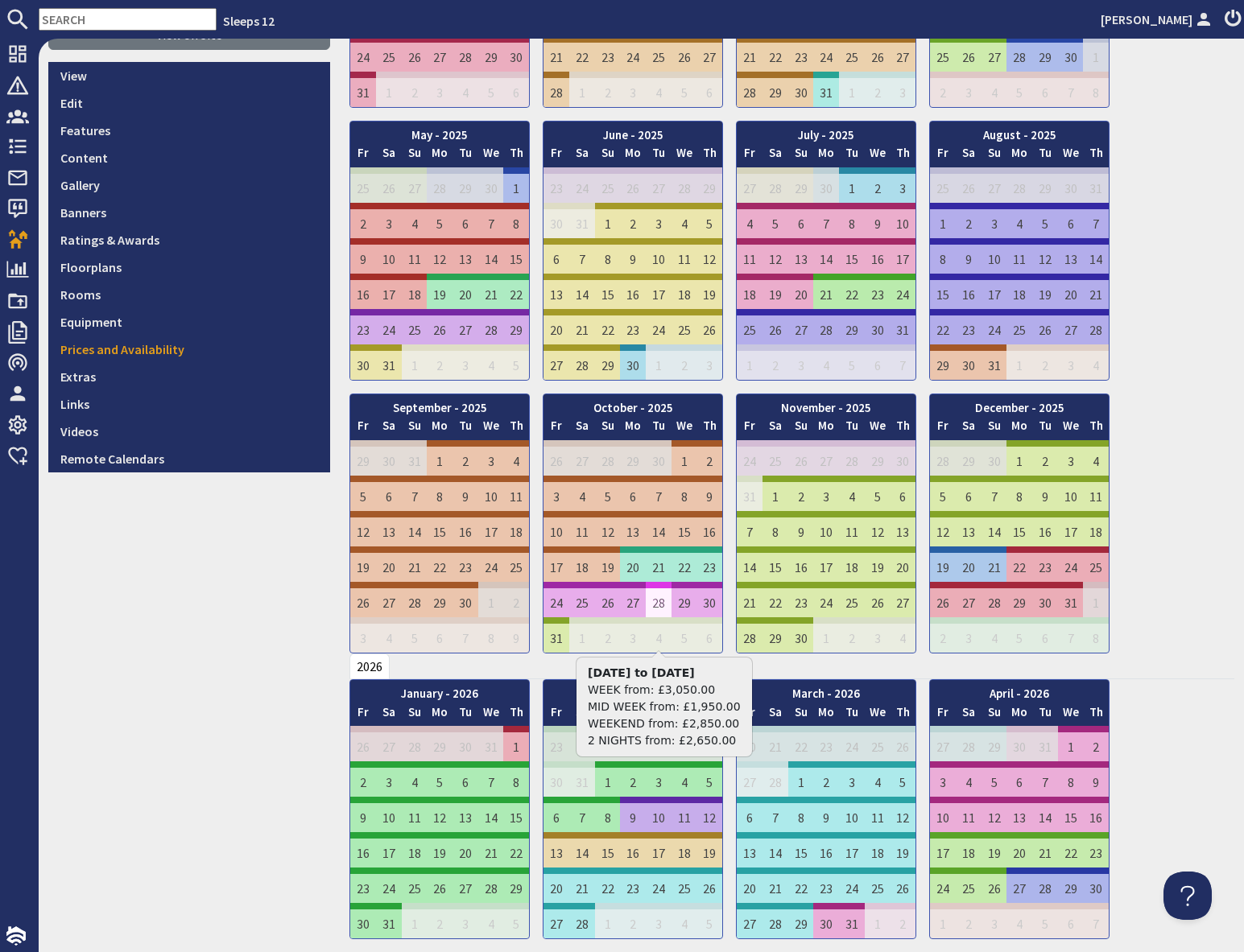
scroll to position [374, 0]
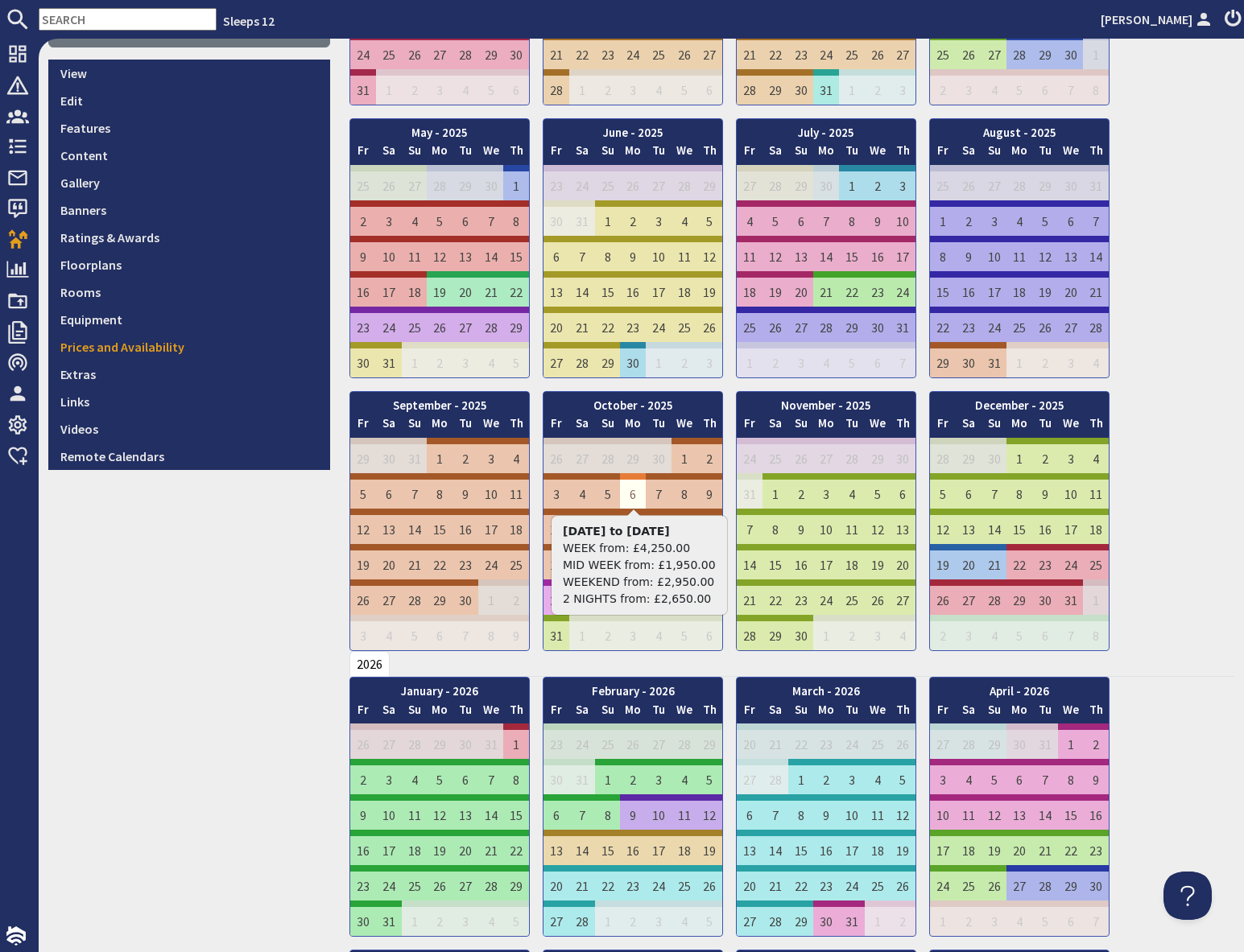
click at [633, 495] on td "6" at bounding box center [632, 491] width 25 height 35
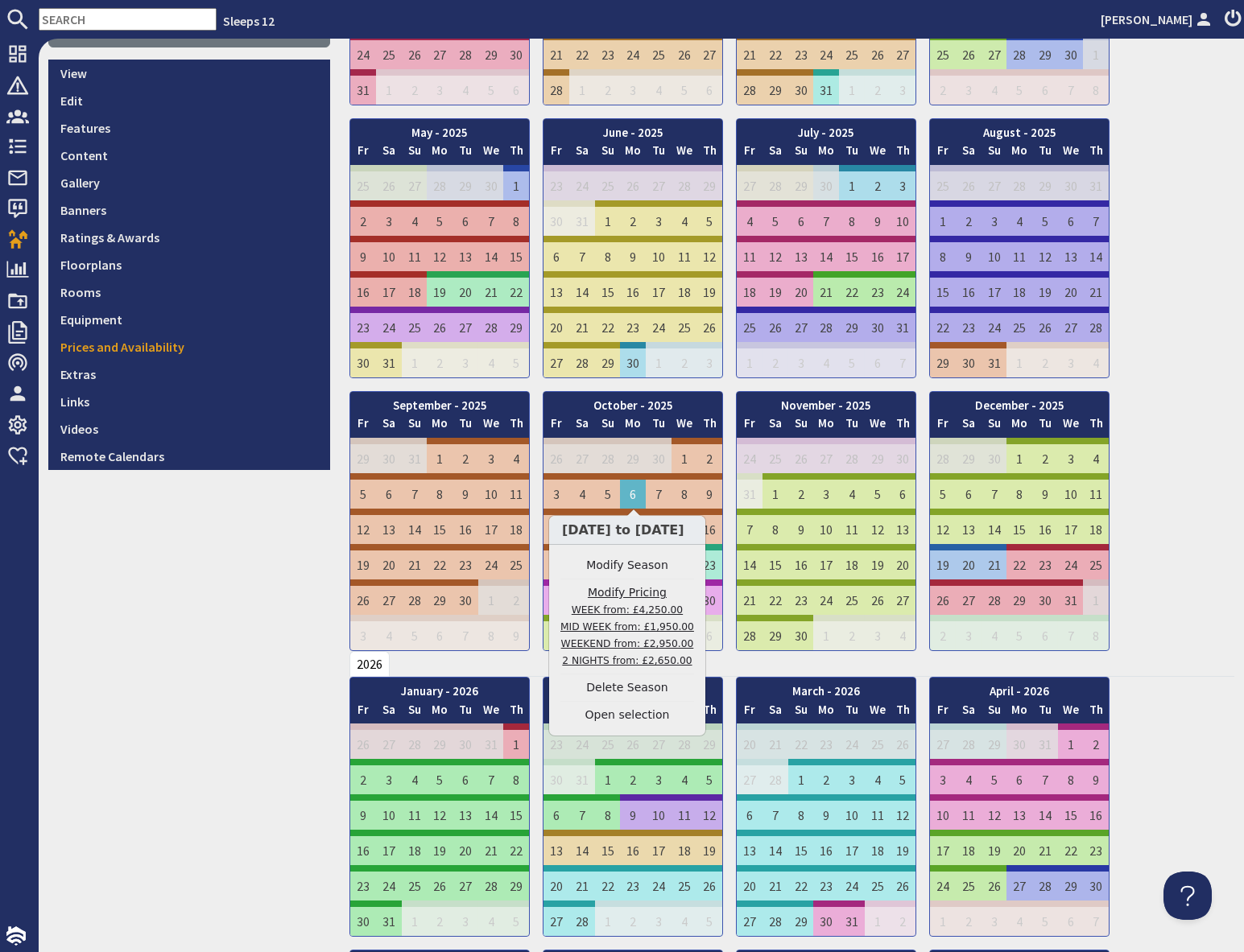
click at [658, 629] on small "WEEK from: £4,250.00 MID WEEK from: £1,950.00 WEEKEND from: £2,950.00 2 NIGHTS …" at bounding box center [627, 636] width 134 height 62
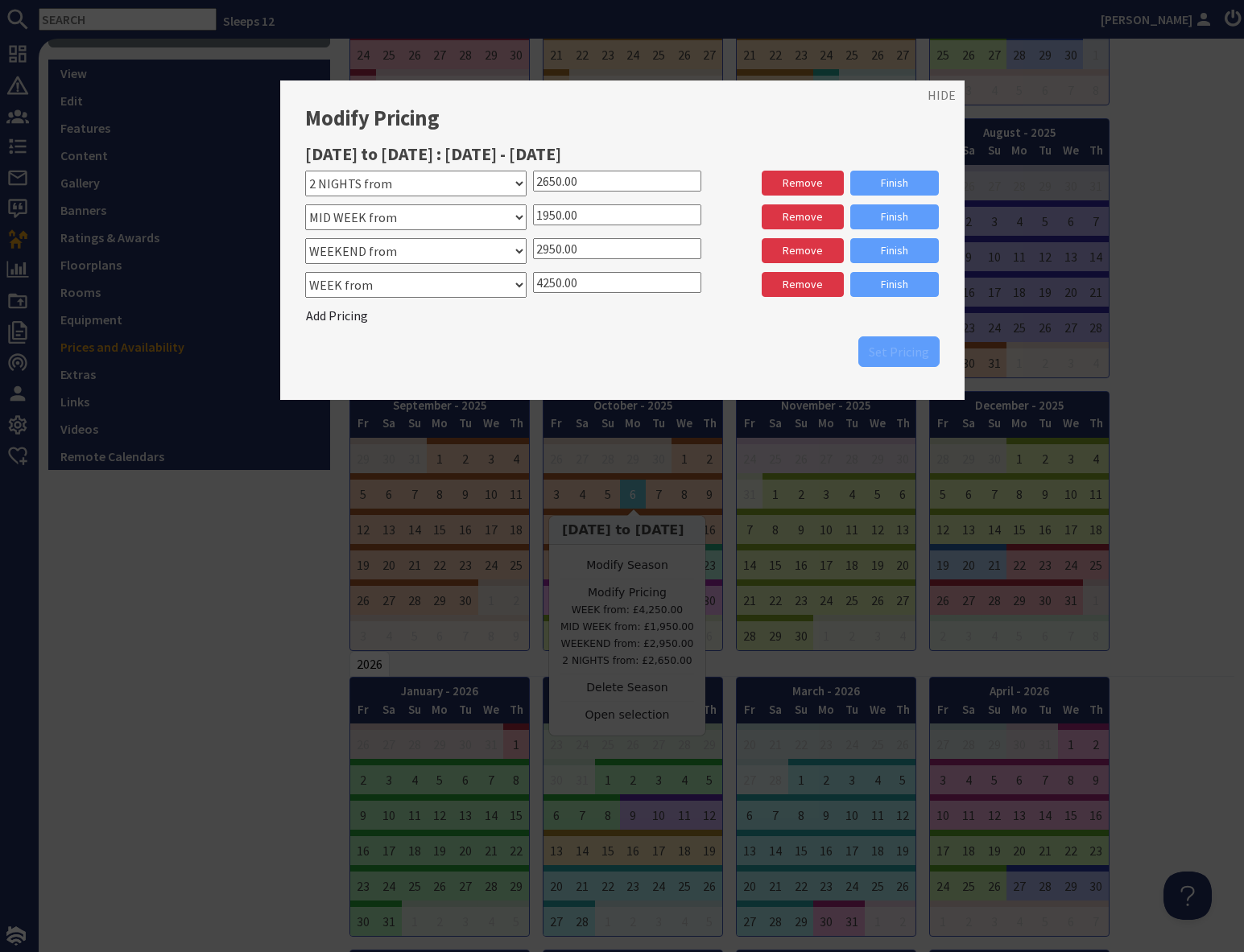
click at [546, 215] on input "1950.00" at bounding box center [616, 215] width 168 height 21
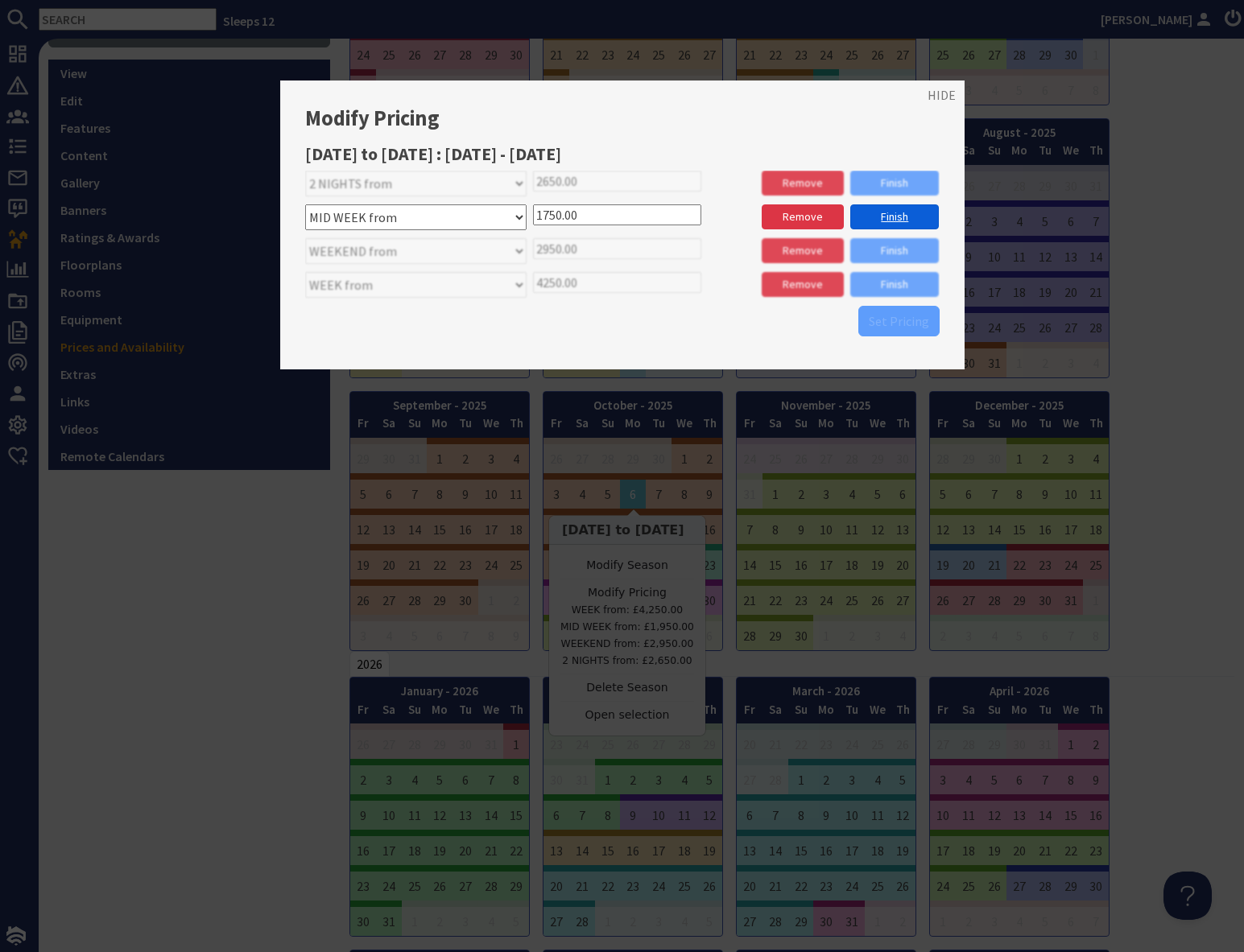
type input "1750.00"
click at [888, 215] on link "Finish" at bounding box center [894, 217] width 89 height 25
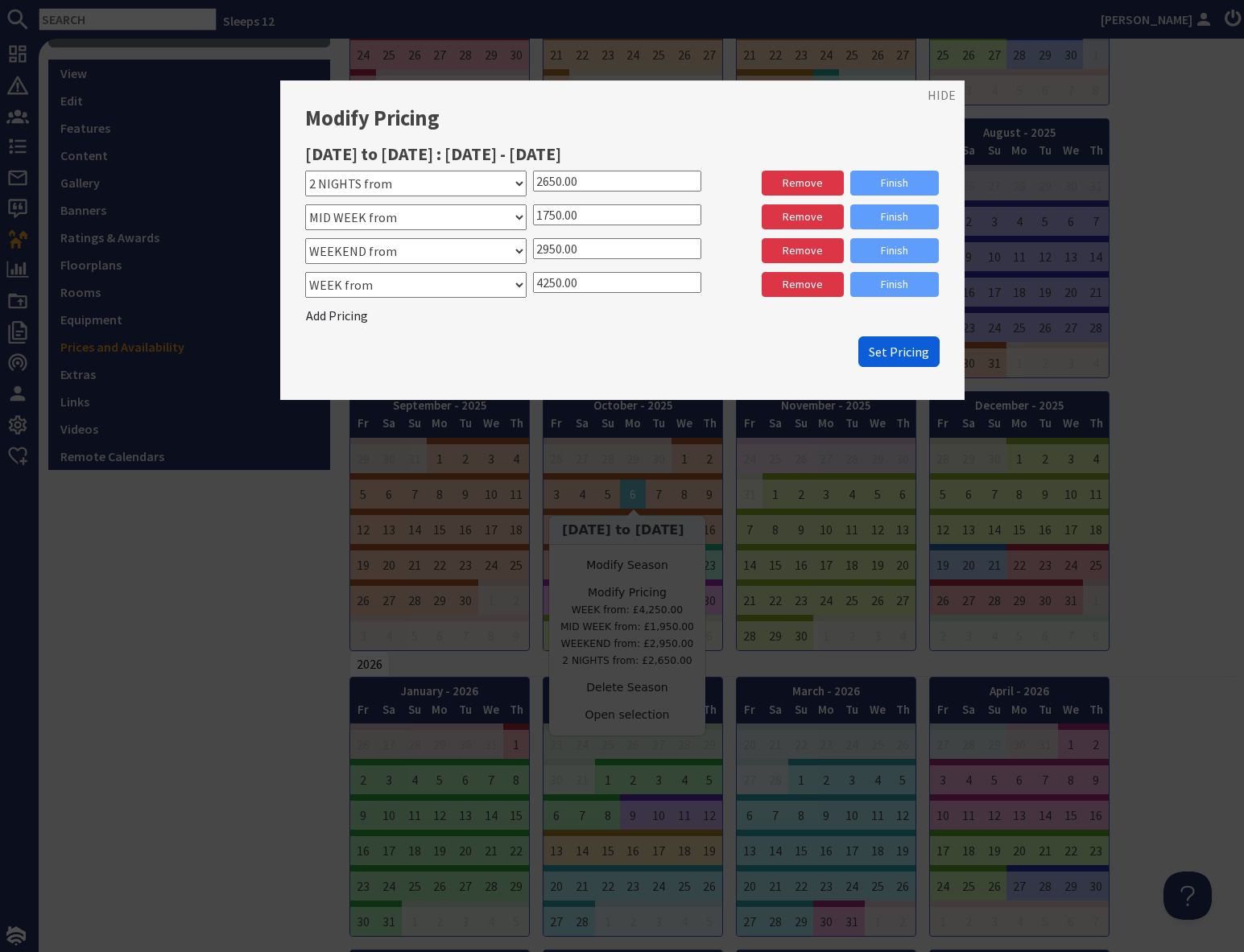
click at [901, 356] on span "Set Pricing" at bounding box center [899, 351] width 61 height 16
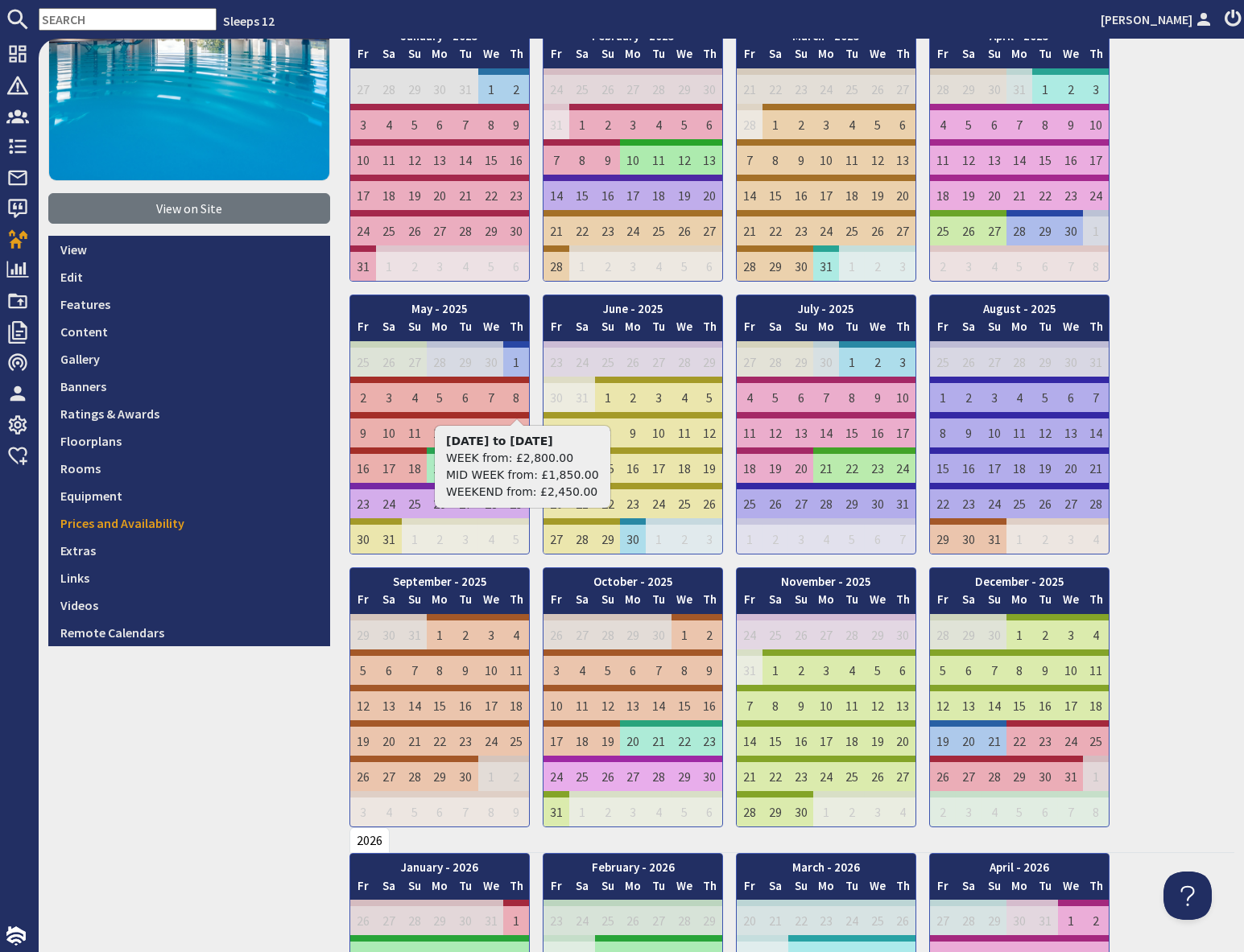
scroll to position [0, 0]
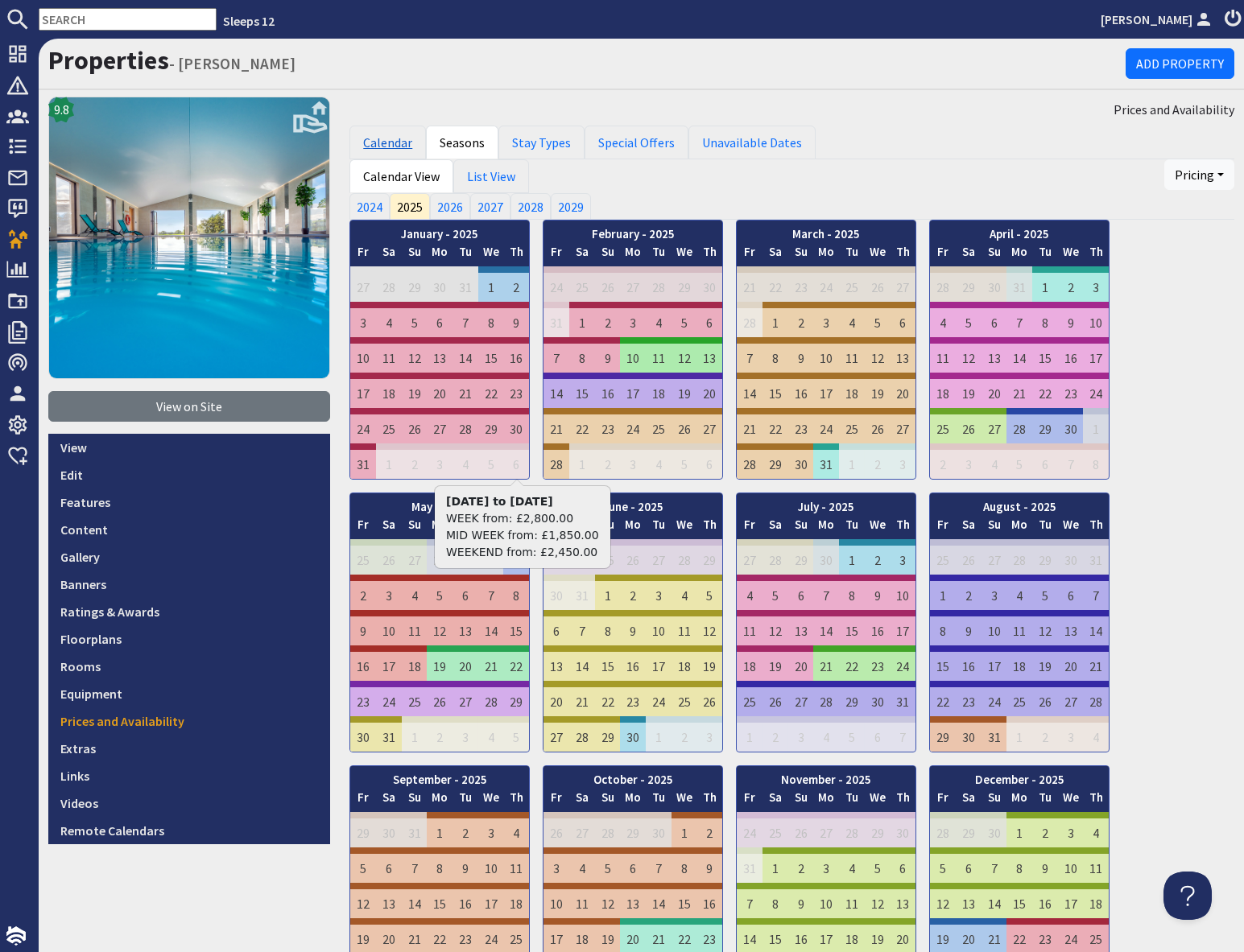
click at [385, 142] on link "Calendar" at bounding box center [387, 142] width 76 height 34
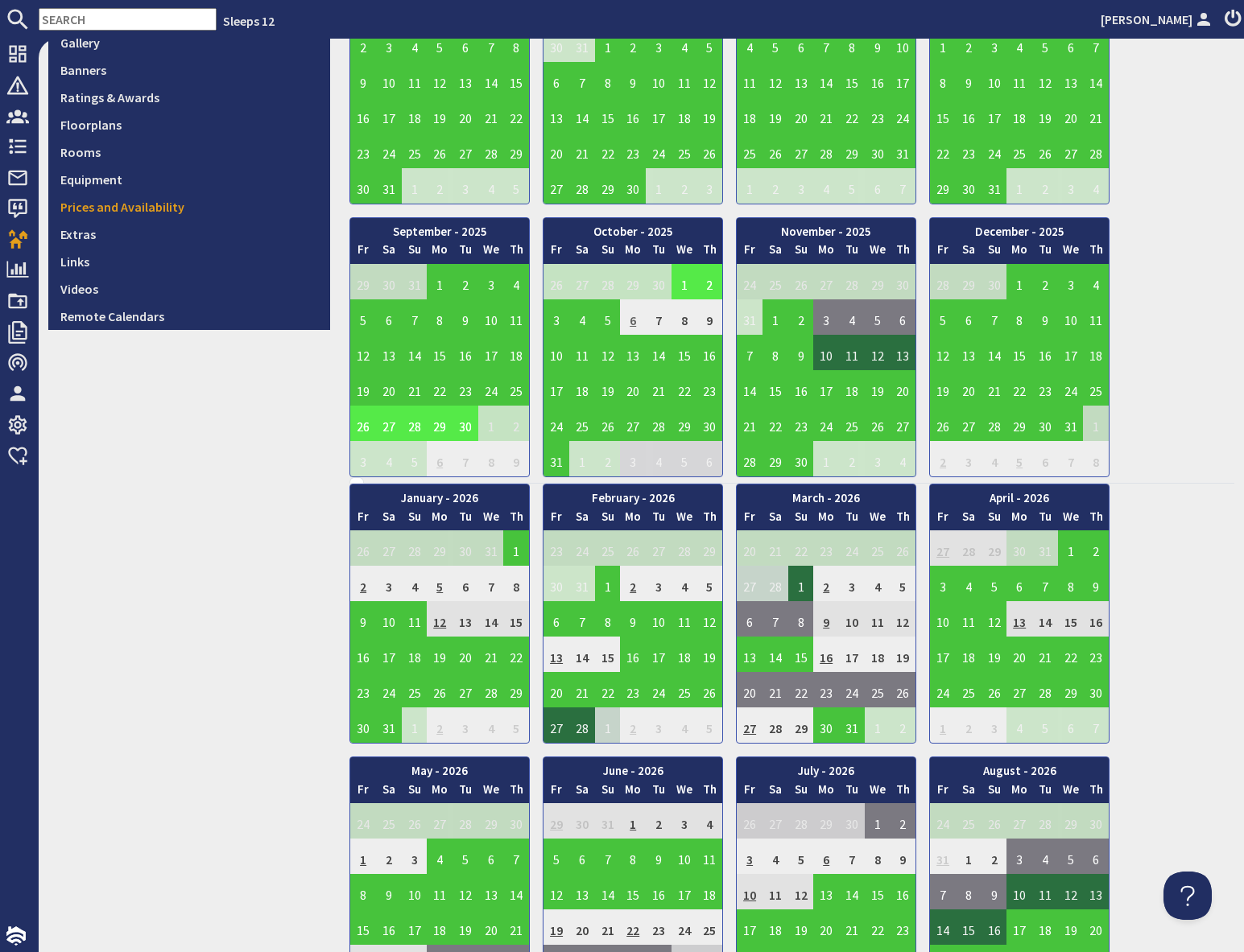
scroll to position [510, 0]
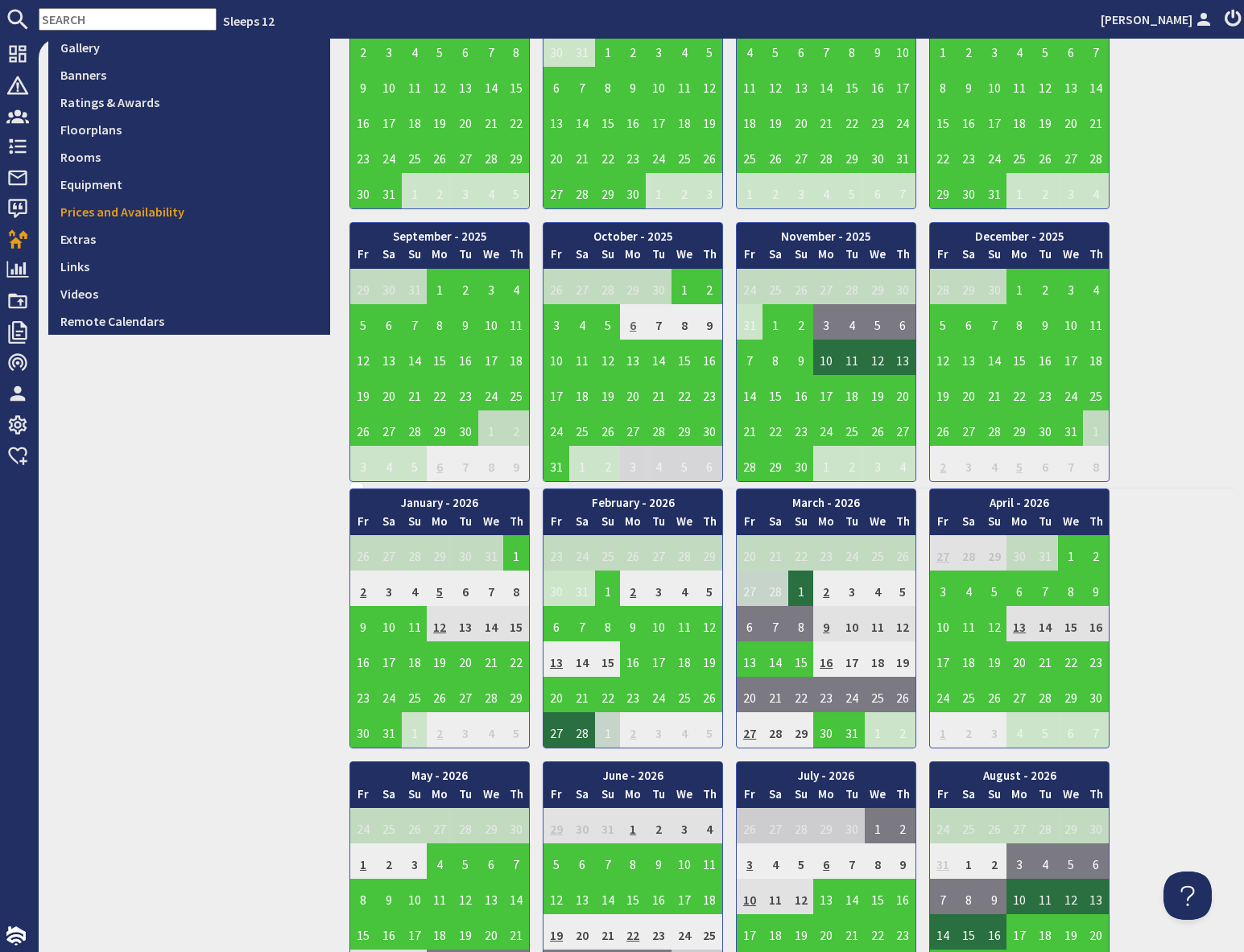
click at [632, 333] on td "6" at bounding box center [632, 321] width 25 height 35
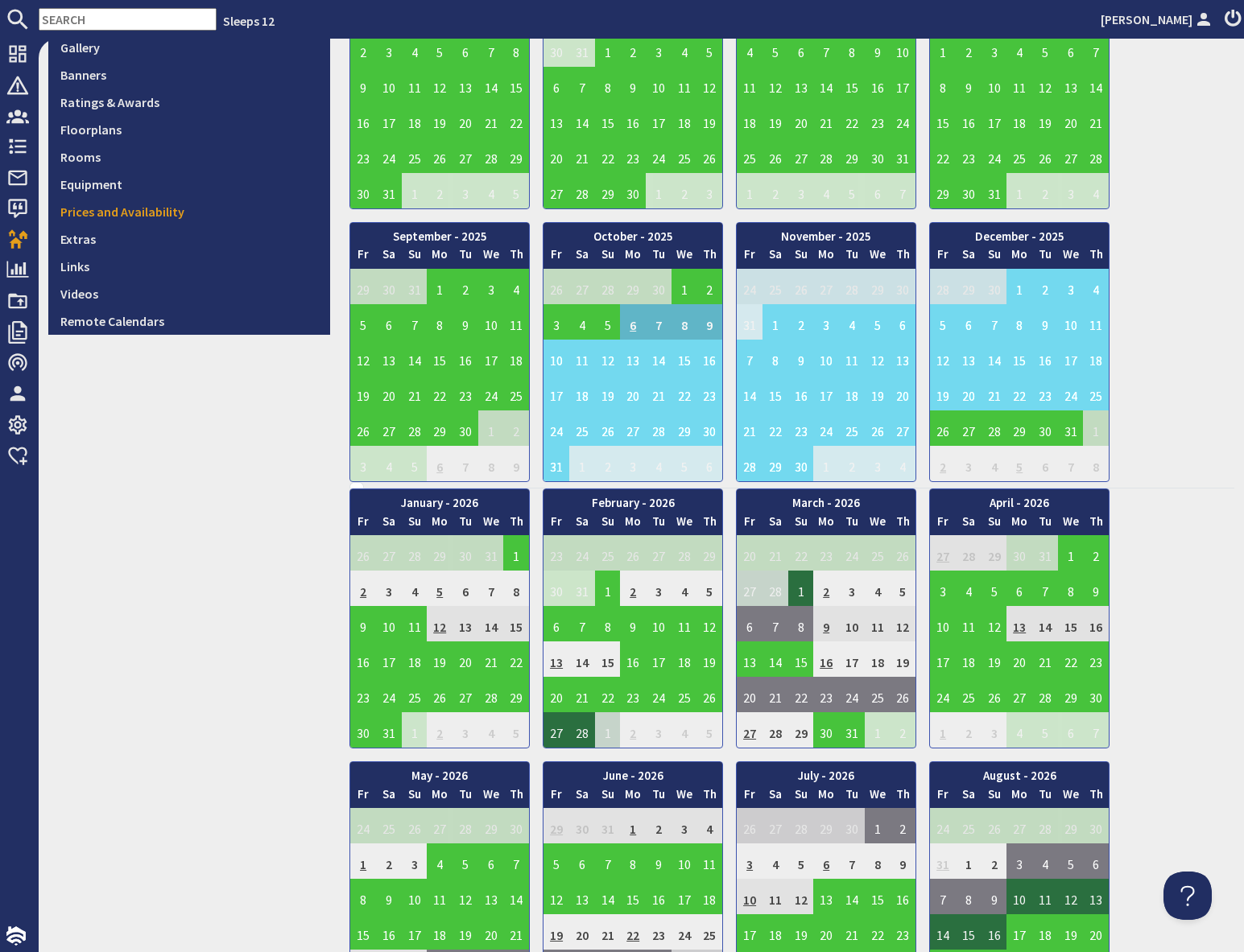
drag, startPoint x: 1191, startPoint y: 383, endPoint x: 1181, endPoint y: 391, distance: 12.8
click at [1190, 383] on div "January - 2025 Fr Sa Su Mo Tu We Th 27 28 29 30 31 1 2 3 Fr Sa" at bounding box center [792, 79] width 885 height 805
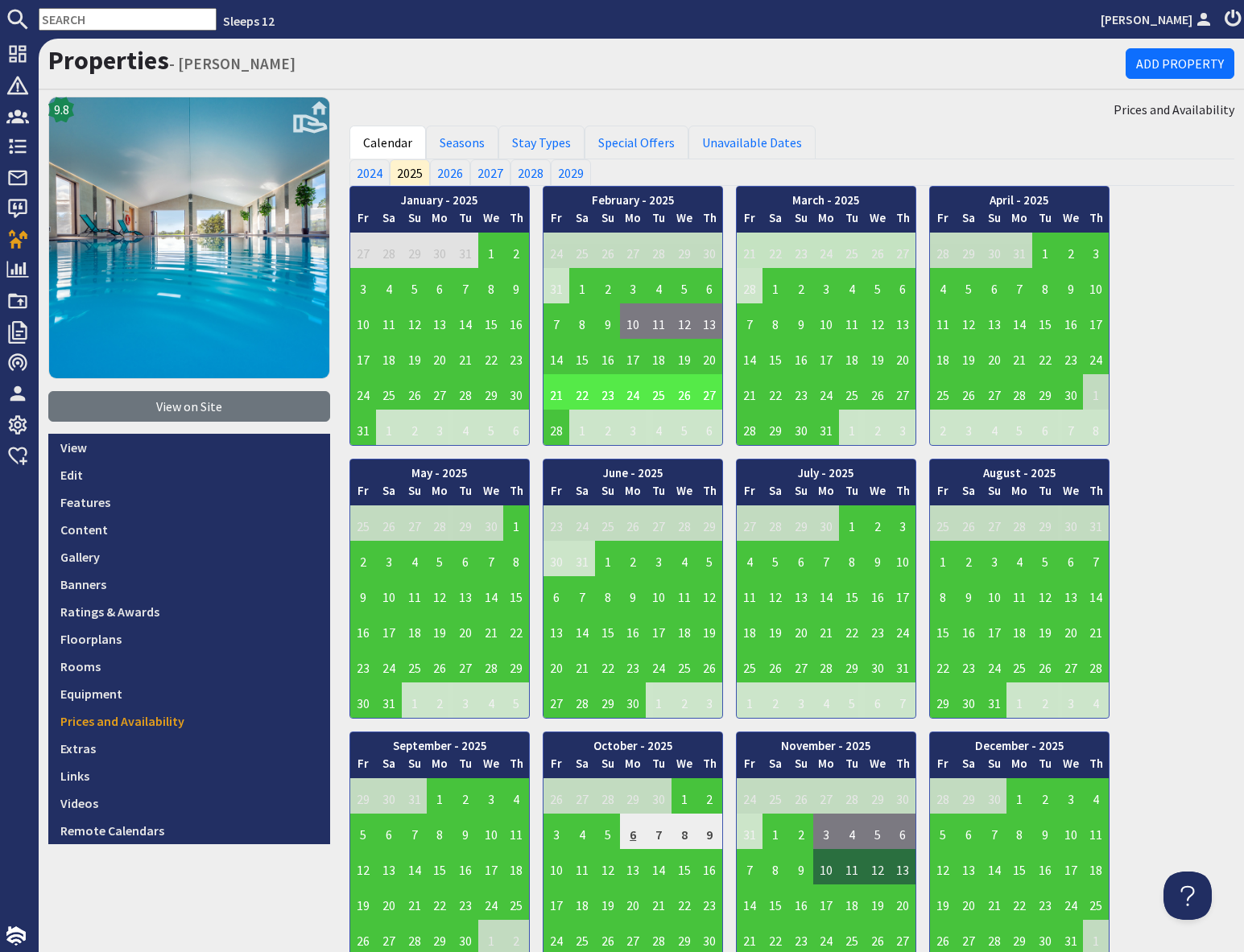
drag, startPoint x: 88, startPoint y: 17, endPoint x: 101, endPoint y: 20, distance: 13.3
click at [89, 18] on input "text" at bounding box center [127, 20] width 178 height 23
paste input "ceriroberts57@gmail.com"
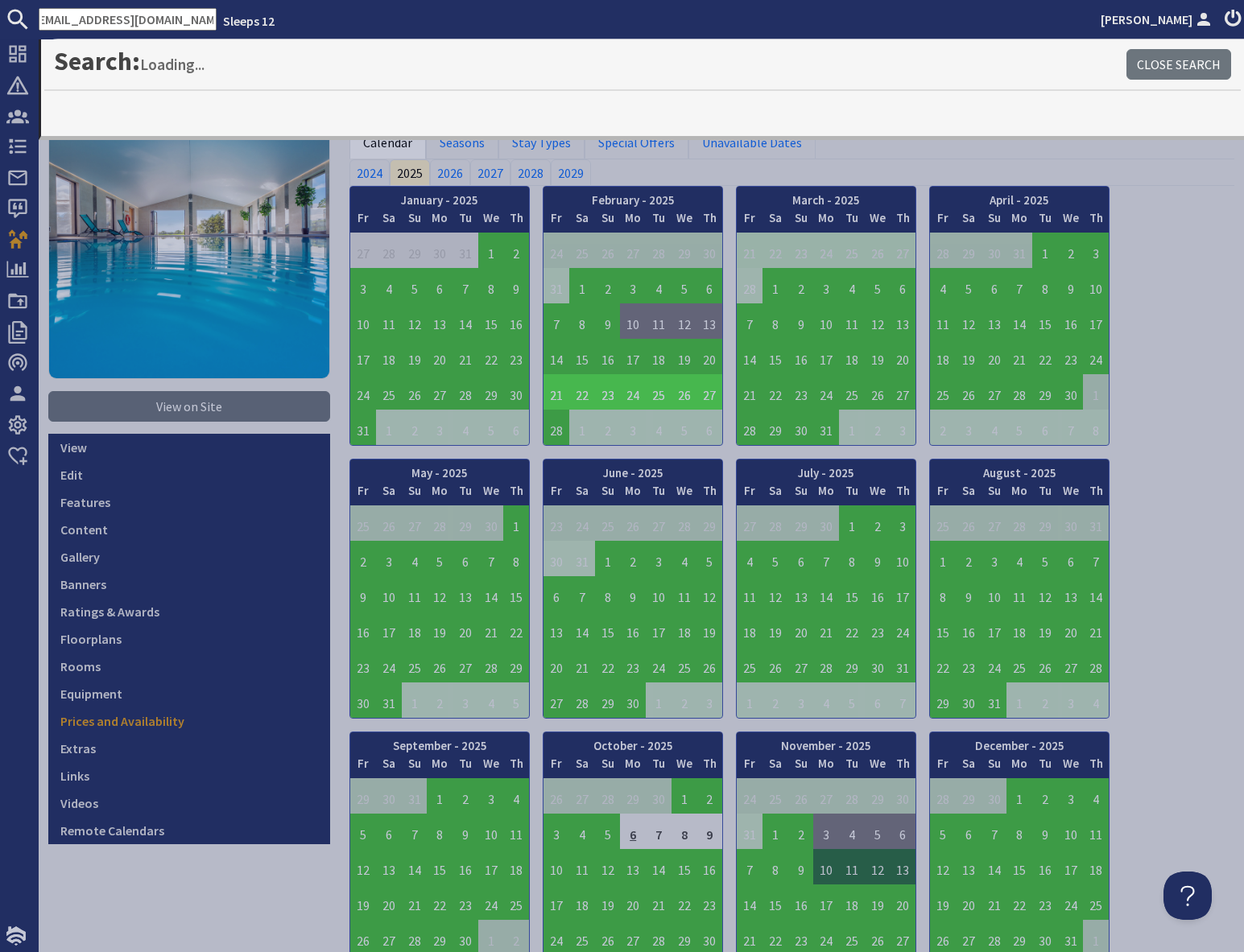
type input "ceriroberts57@gmail.com"
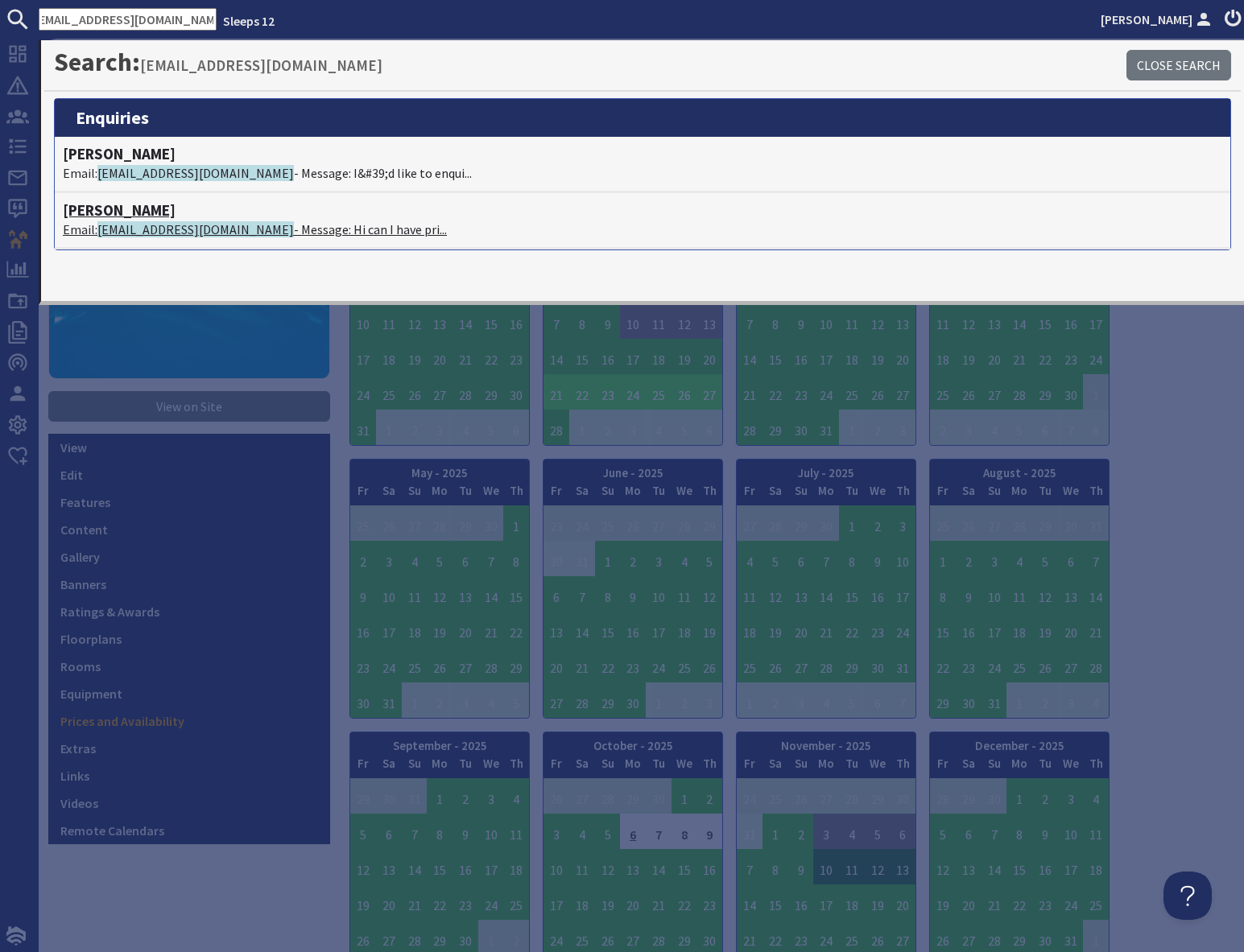
click at [168, 229] on span "ceriroberts57@gmail.com" at bounding box center [196, 229] width 197 height 16
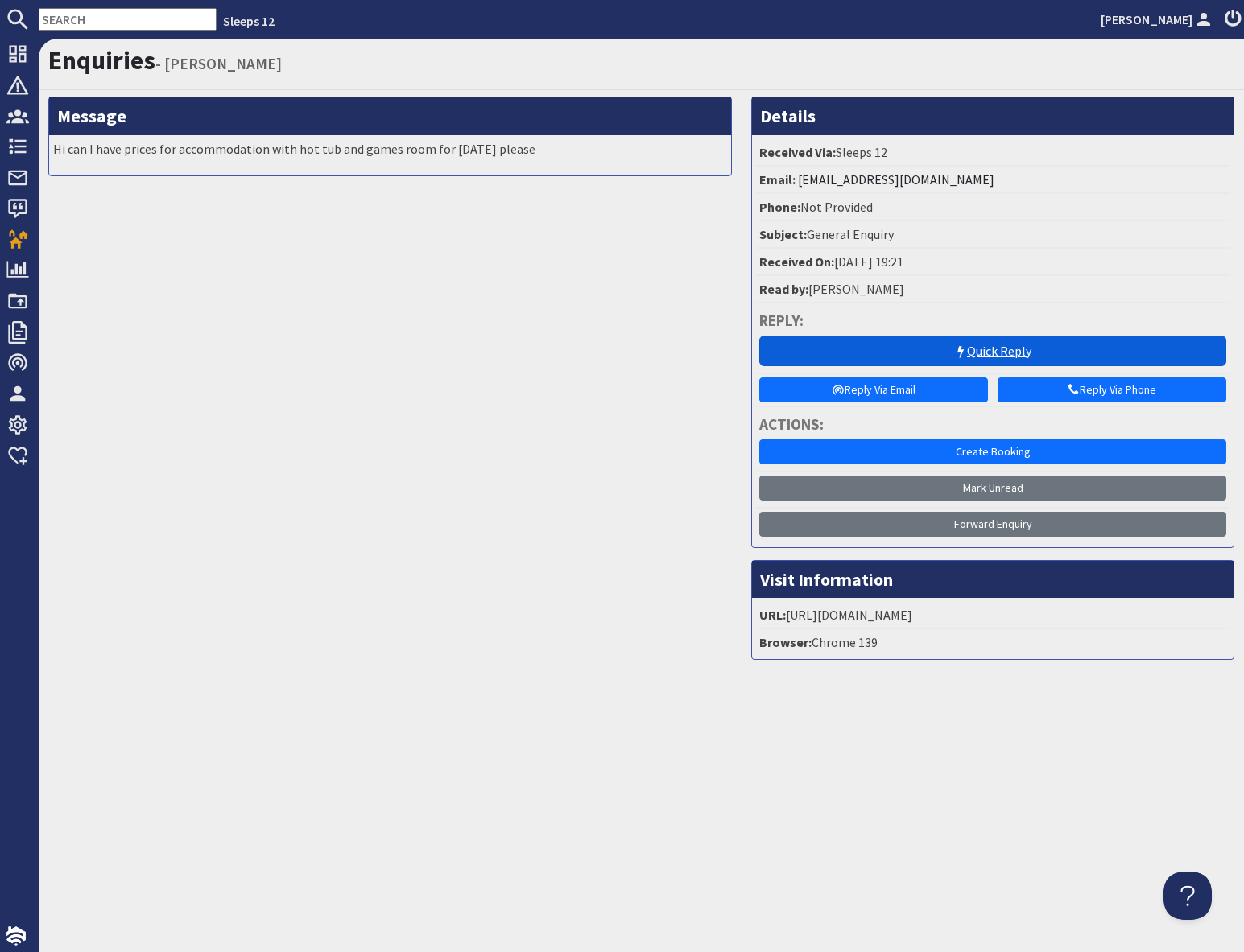
click at [1006, 356] on link "Quick Reply" at bounding box center [992, 351] width 467 height 30
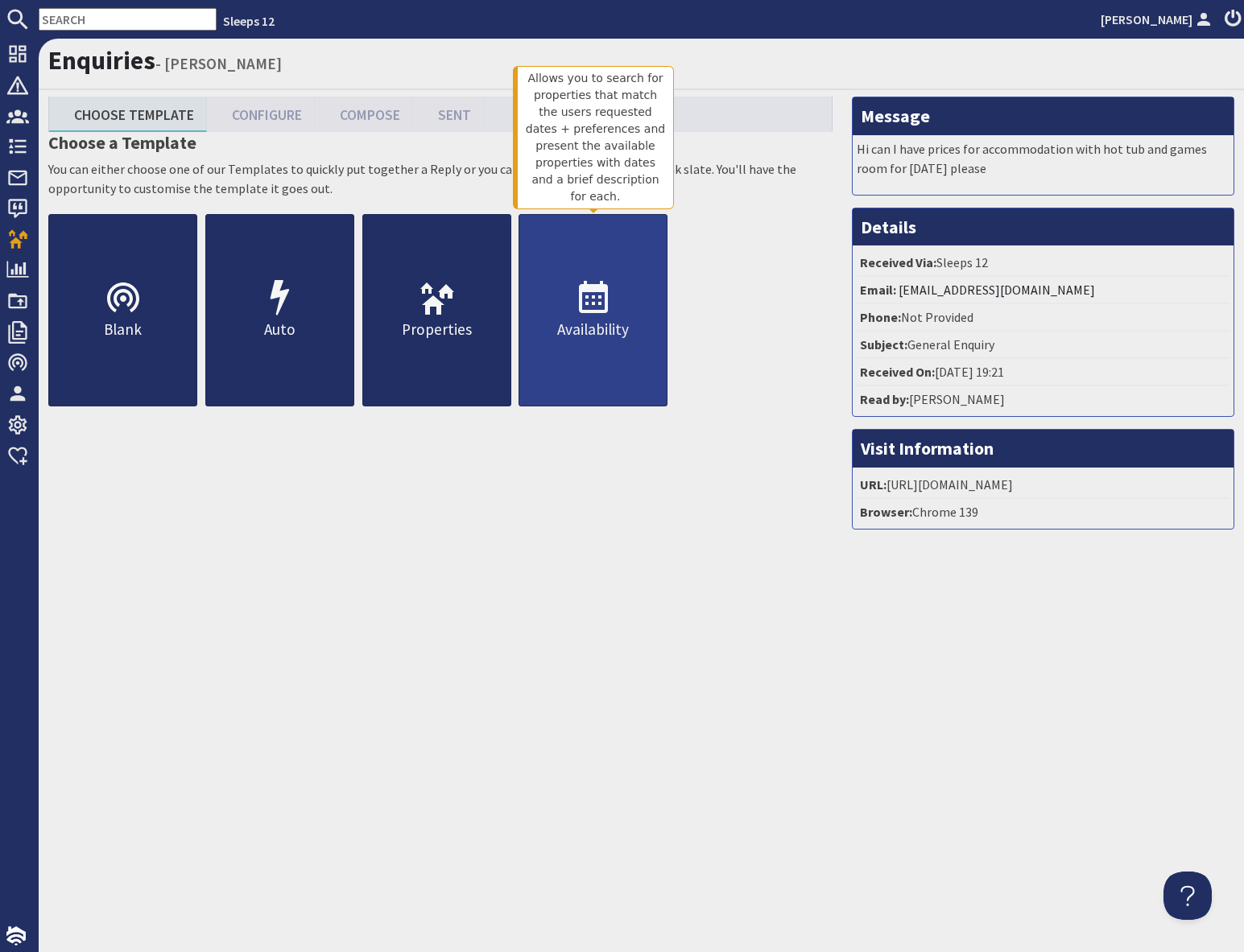
click at [598, 348] on link "Availability" at bounding box center [593, 310] width 149 height 193
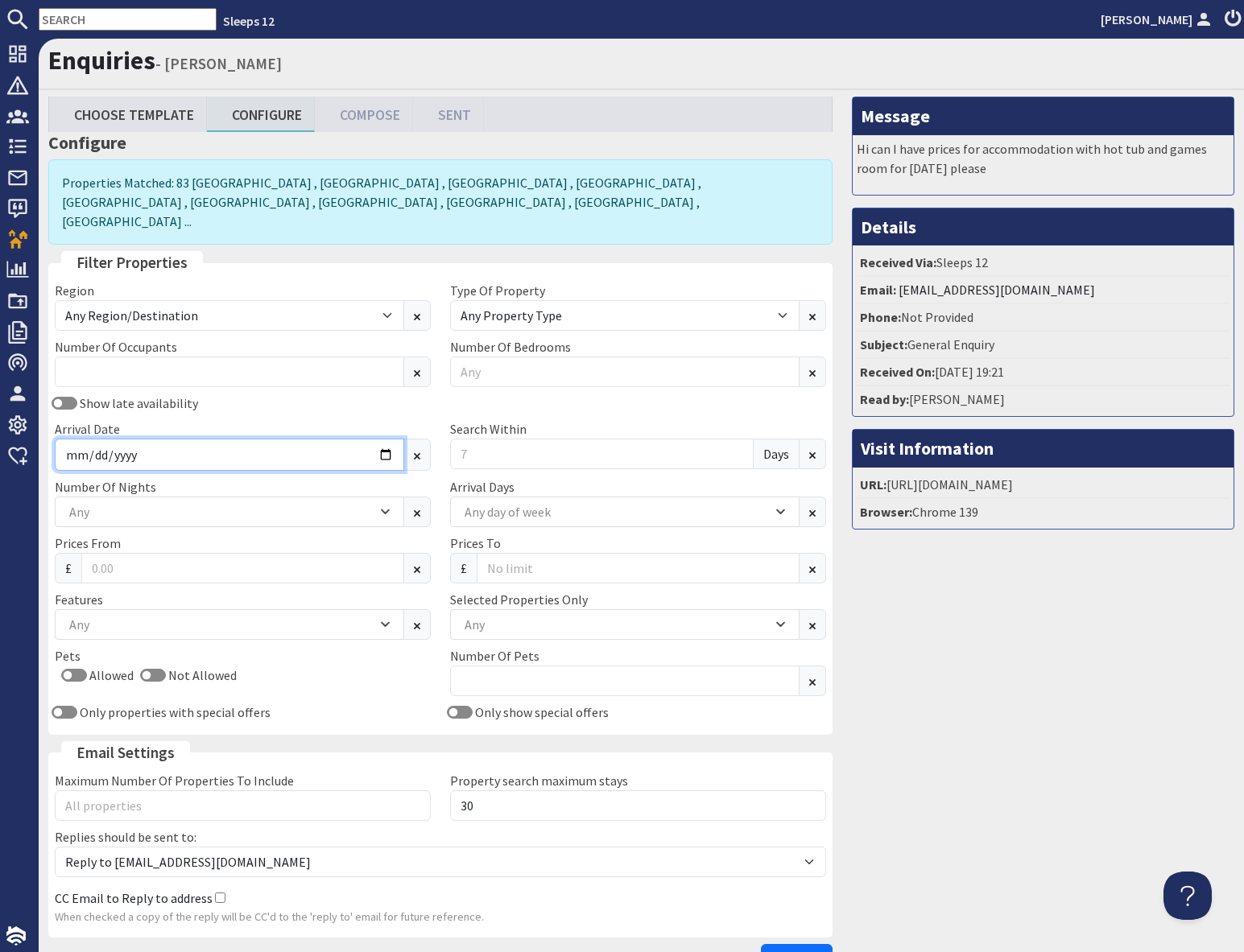
click at [379, 438] on input "Arrival Date" at bounding box center [229, 454] width 349 height 32
type input "2025-12-19"
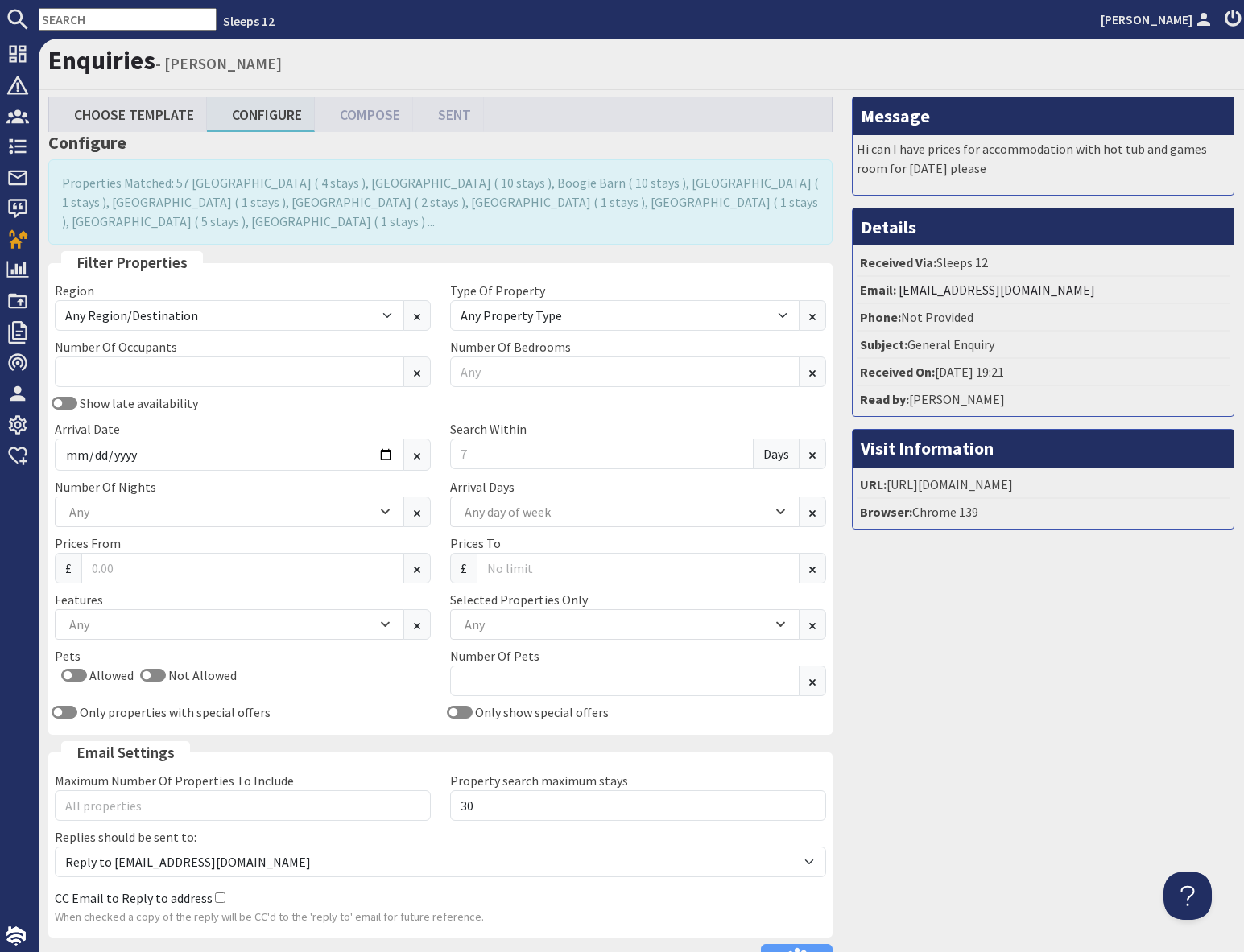
click at [951, 646] on div "Message Hi can I have prices for accommodation with hot tub and games room for …" at bounding box center [1043, 539] width 402 height 886
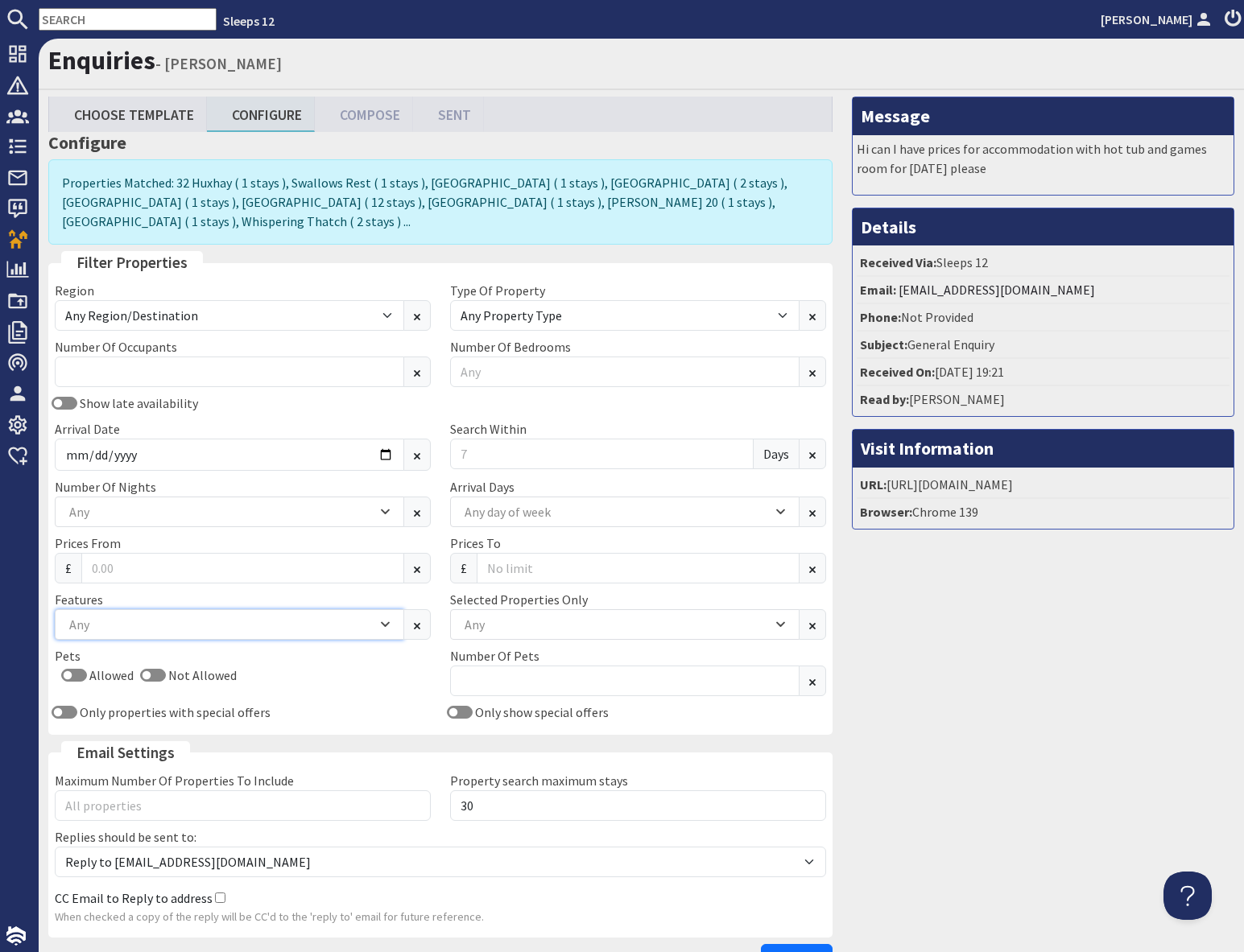
click at [158, 615] on div "Any" at bounding box center [221, 624] width 311 height 18
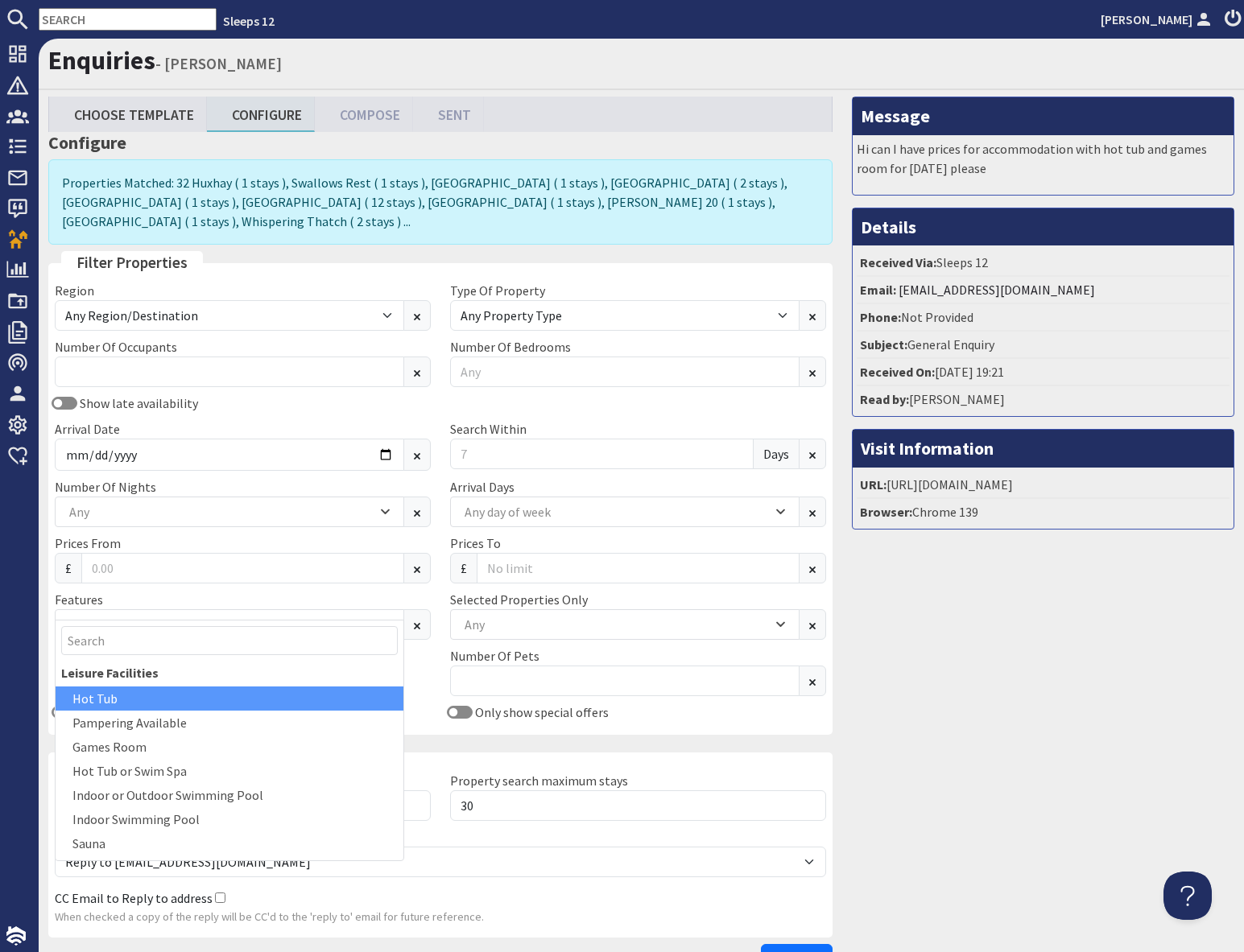
click at [120, 705] on div "Hot Tub" at bounding box center [229, 698] width 347 height 24
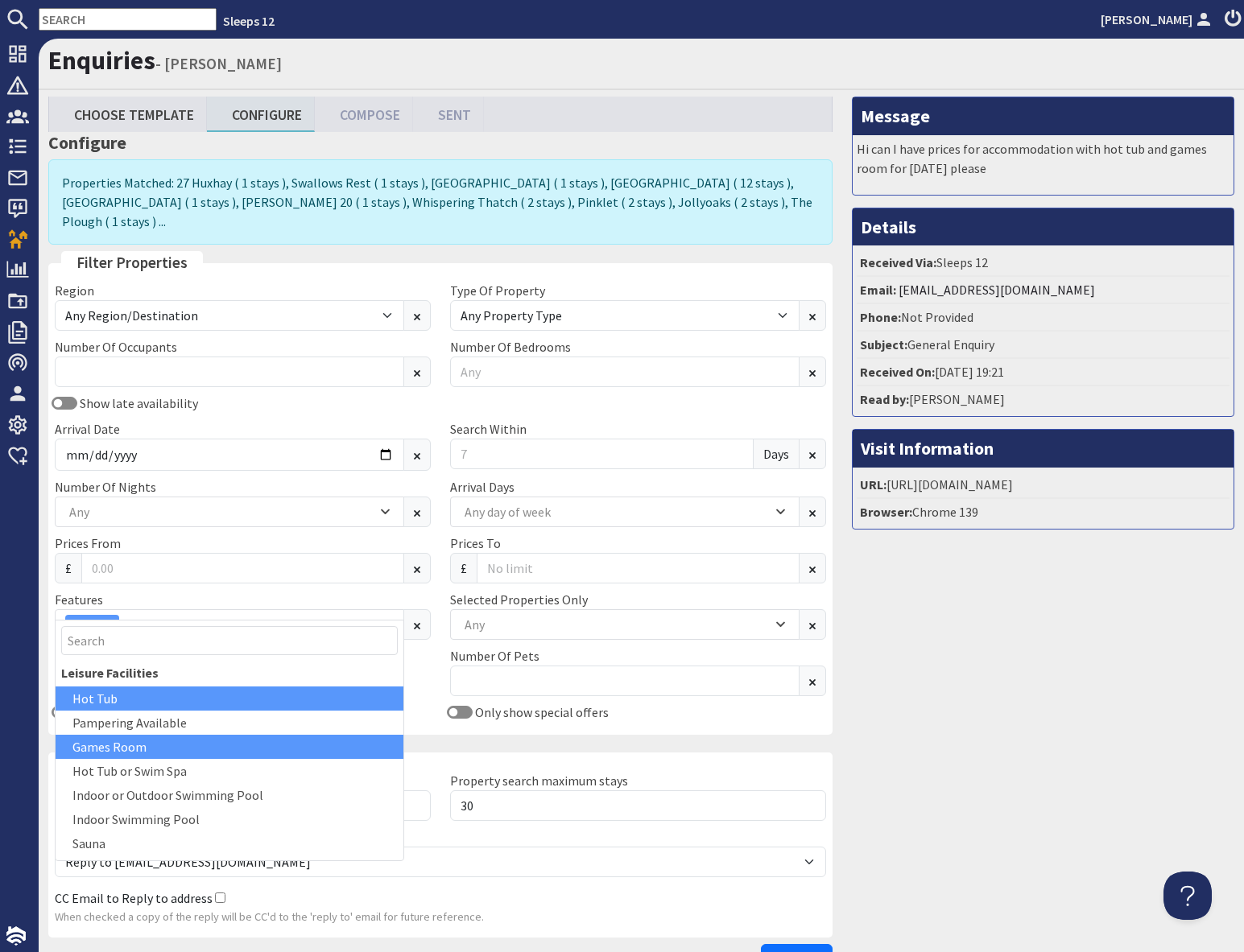
click at [131, 752] on div "Games Room" at bounding box center [229, 746] width 347 height 24
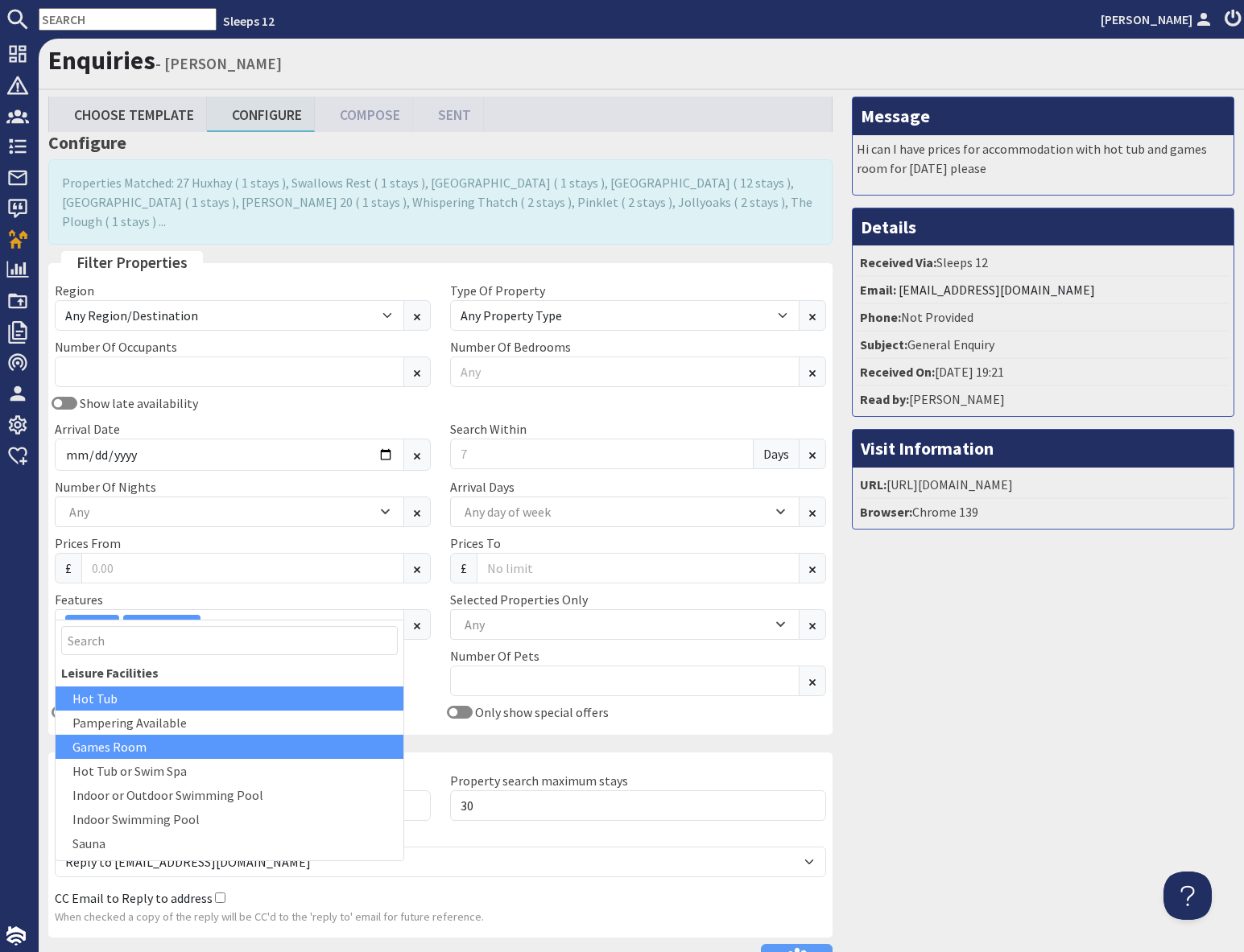
click at [1070, 793] on div "Message Hi can I have prices for accommodation with hot tub and games room for …" at bounding box center [1043, 539] width 402 height 886
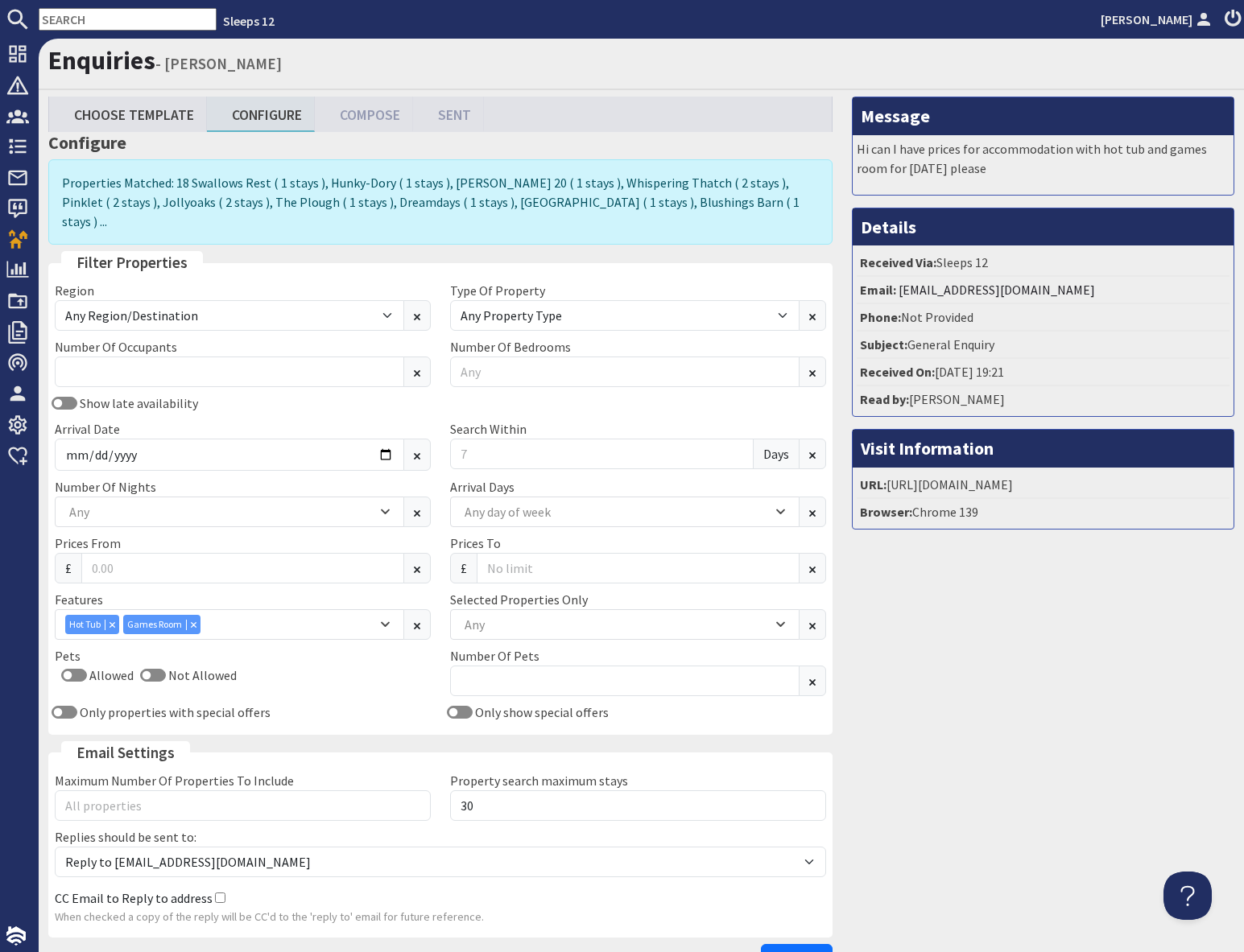
click at [1026, 832] on div "Message Hi can I have prices for accommodation with hot tub and games room for …" at bounding box center [1043, 539] width 402 height 886
click at [484, 438] on input "Search Within" at bounding box center [602, 453] width 303 height 30
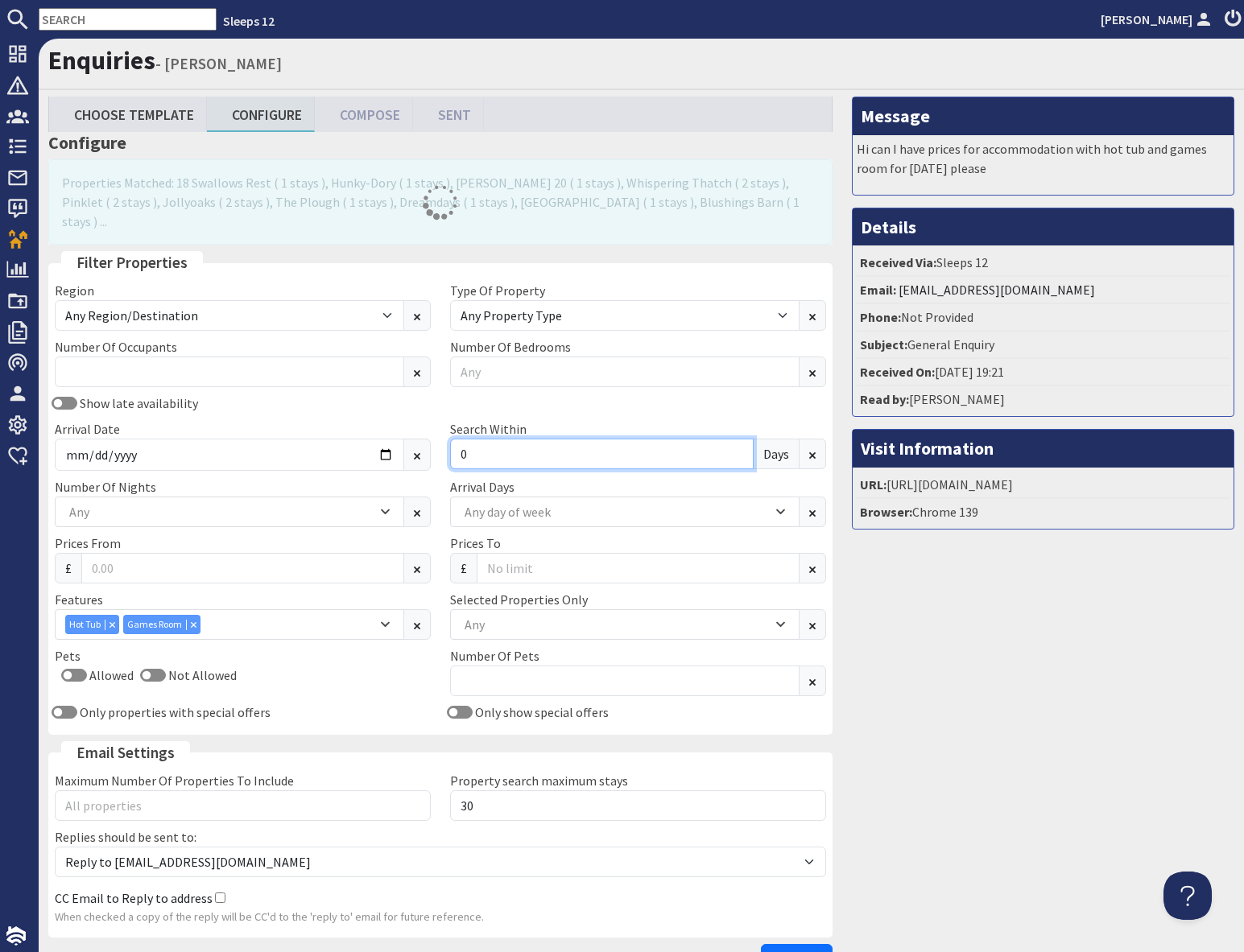
type input "0"
click at [1008, 738] on div "Message Hi can I have prices for accommodation with hot tub and games room for …" at bounding box center [1043, 539] width 402 height 886
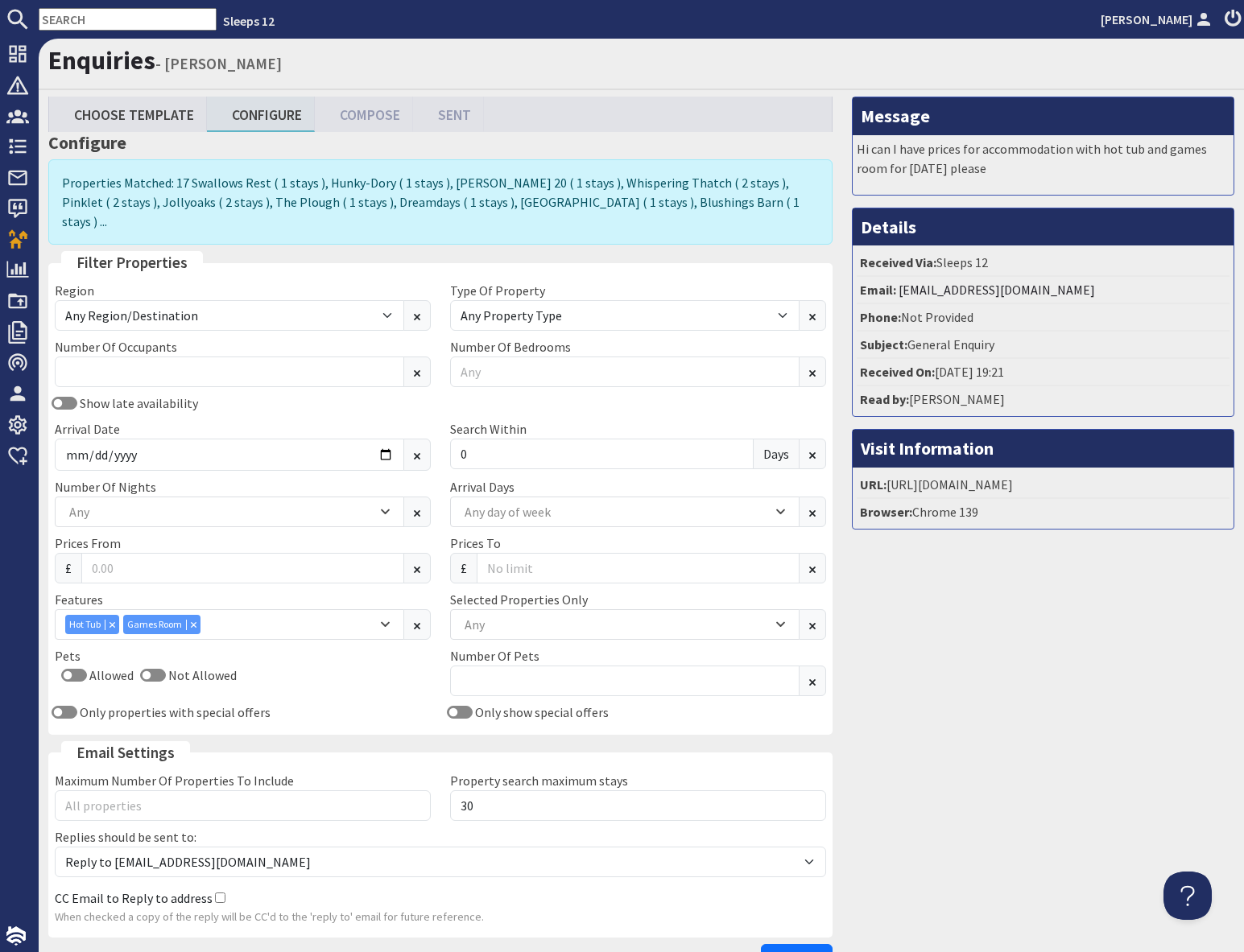
drag, startPoint x: 971, startPoint y: 770, endPoint x: 962, endPoint y: 790, distance: 21.9
click at [971, 770] on div "Message Hi can I have prices for accommodation with hot tub and games room for …" at bounding box center [1043, 539] width 402 height 886
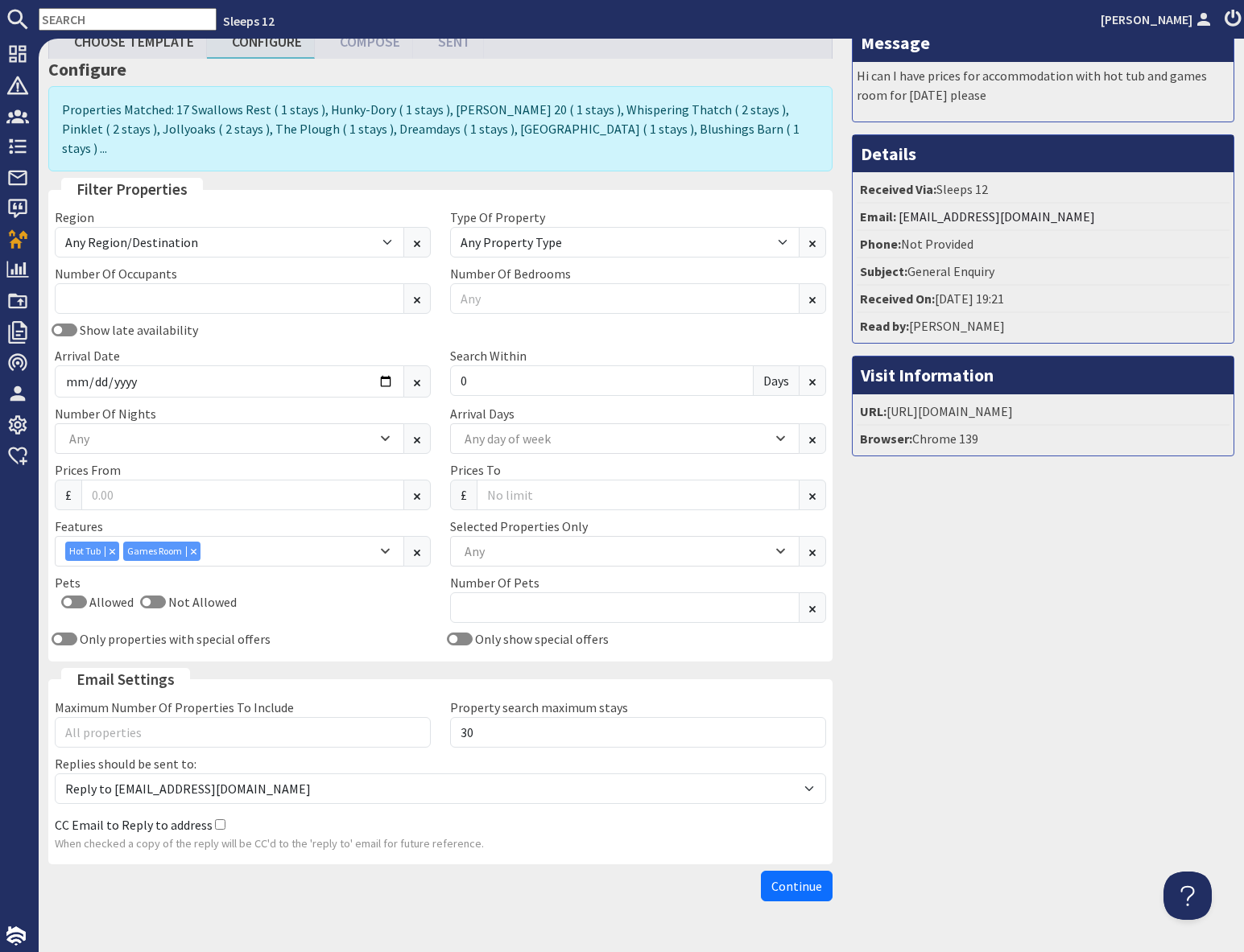
scroll to position [76, 0]
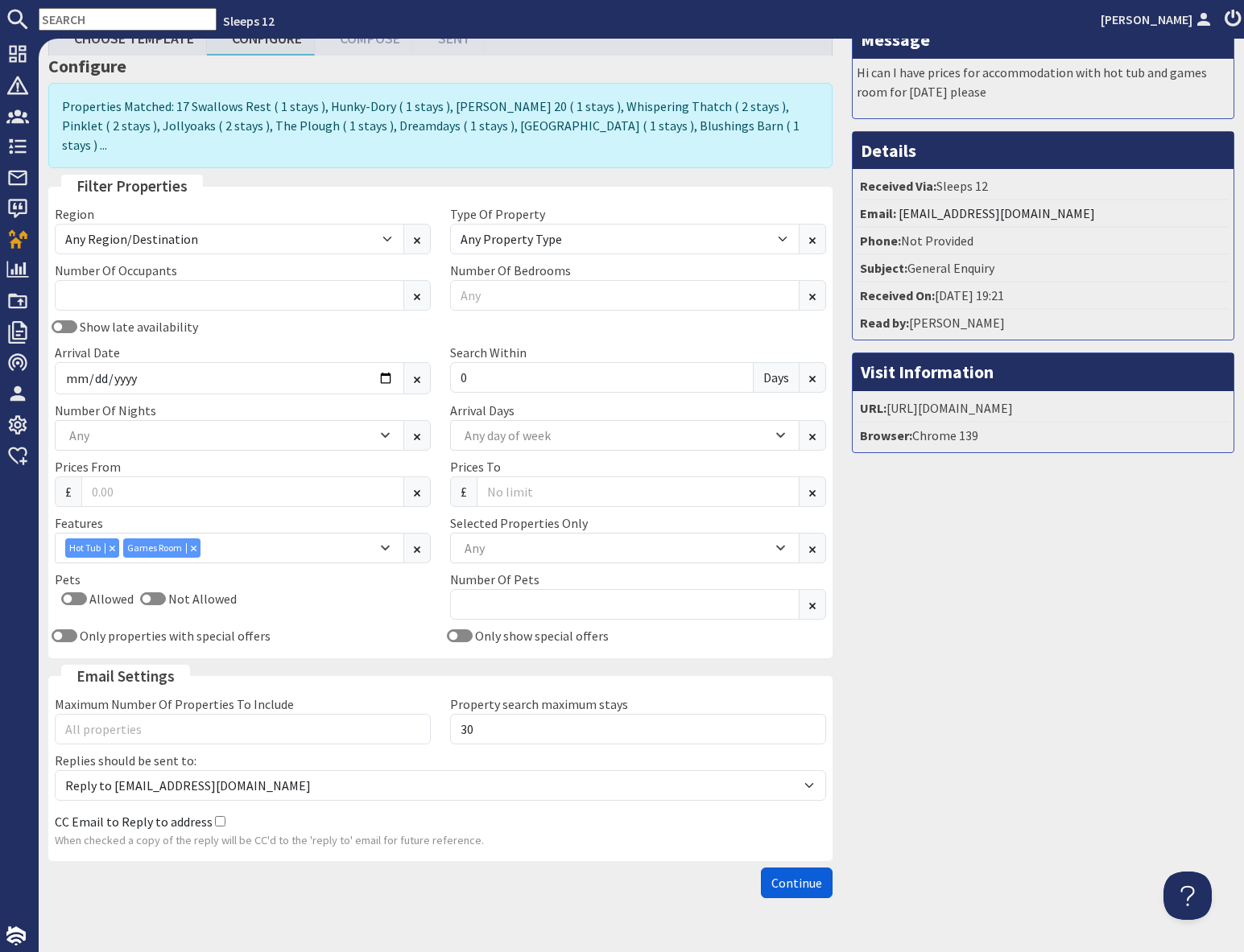
click at [801, 875] on span "Continue" at bounding box center [797, 883] width 51 height 16
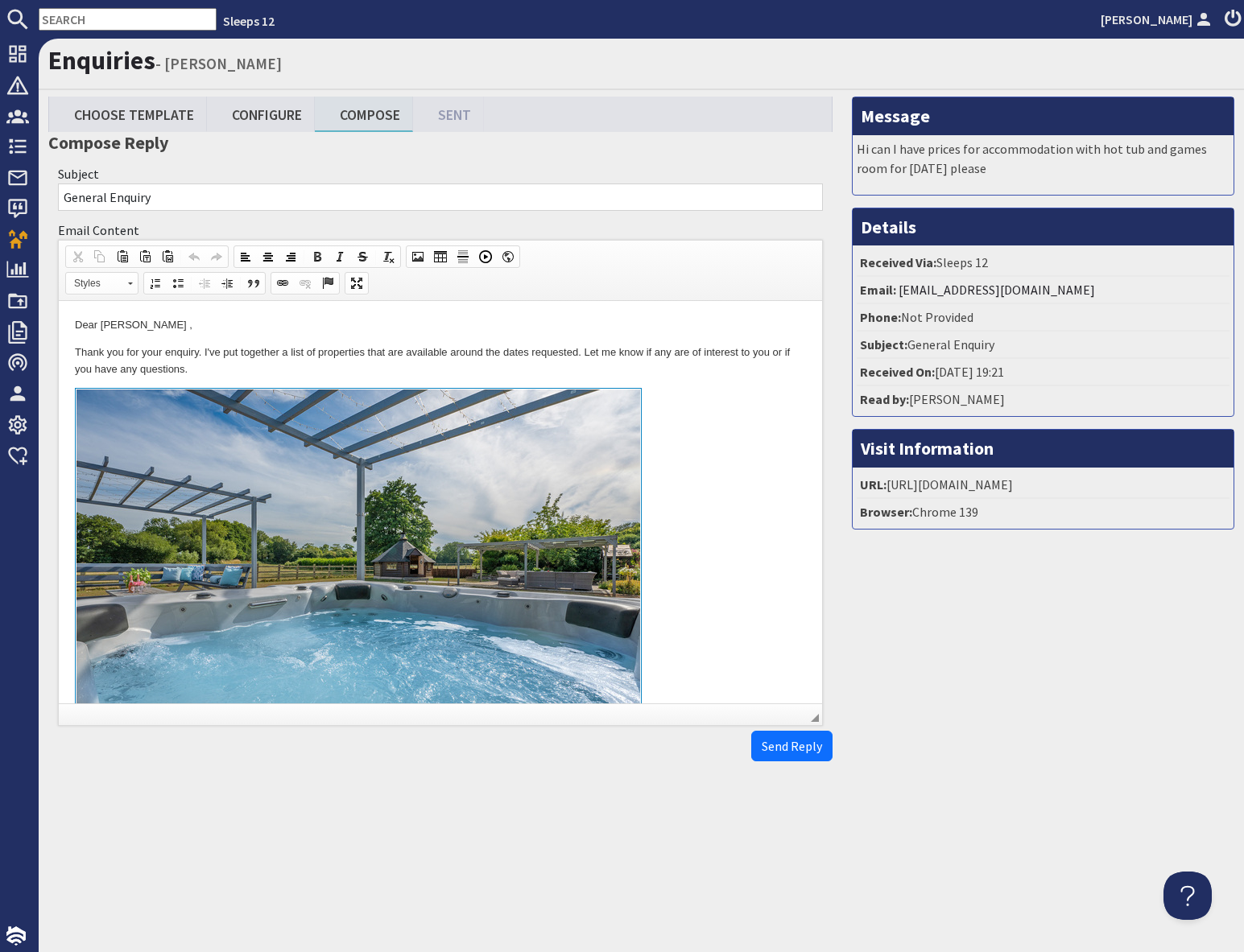
scroll to position [2, 0]
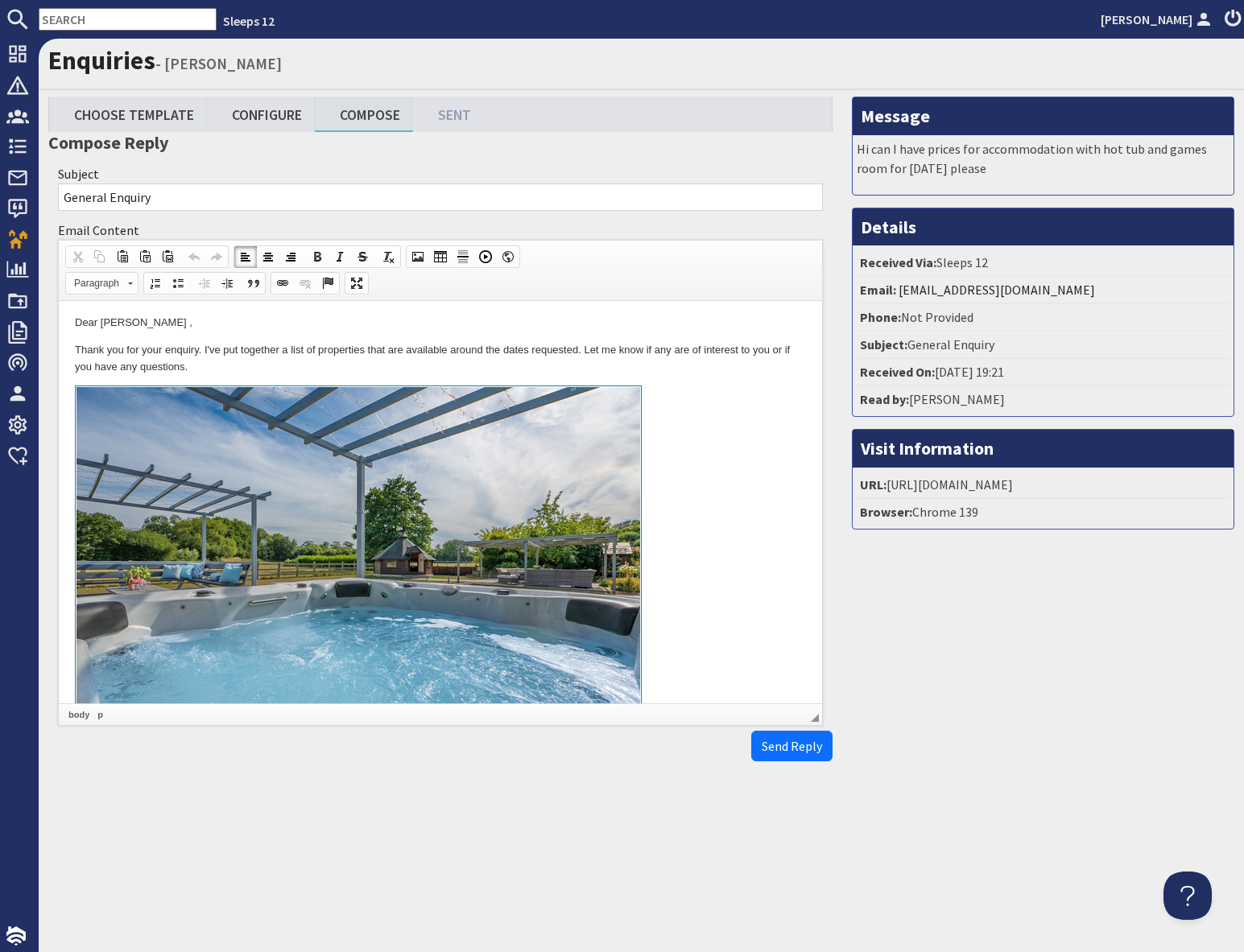
click at [706, 481] on link at bounding box center [440, 571] width 731 height 371
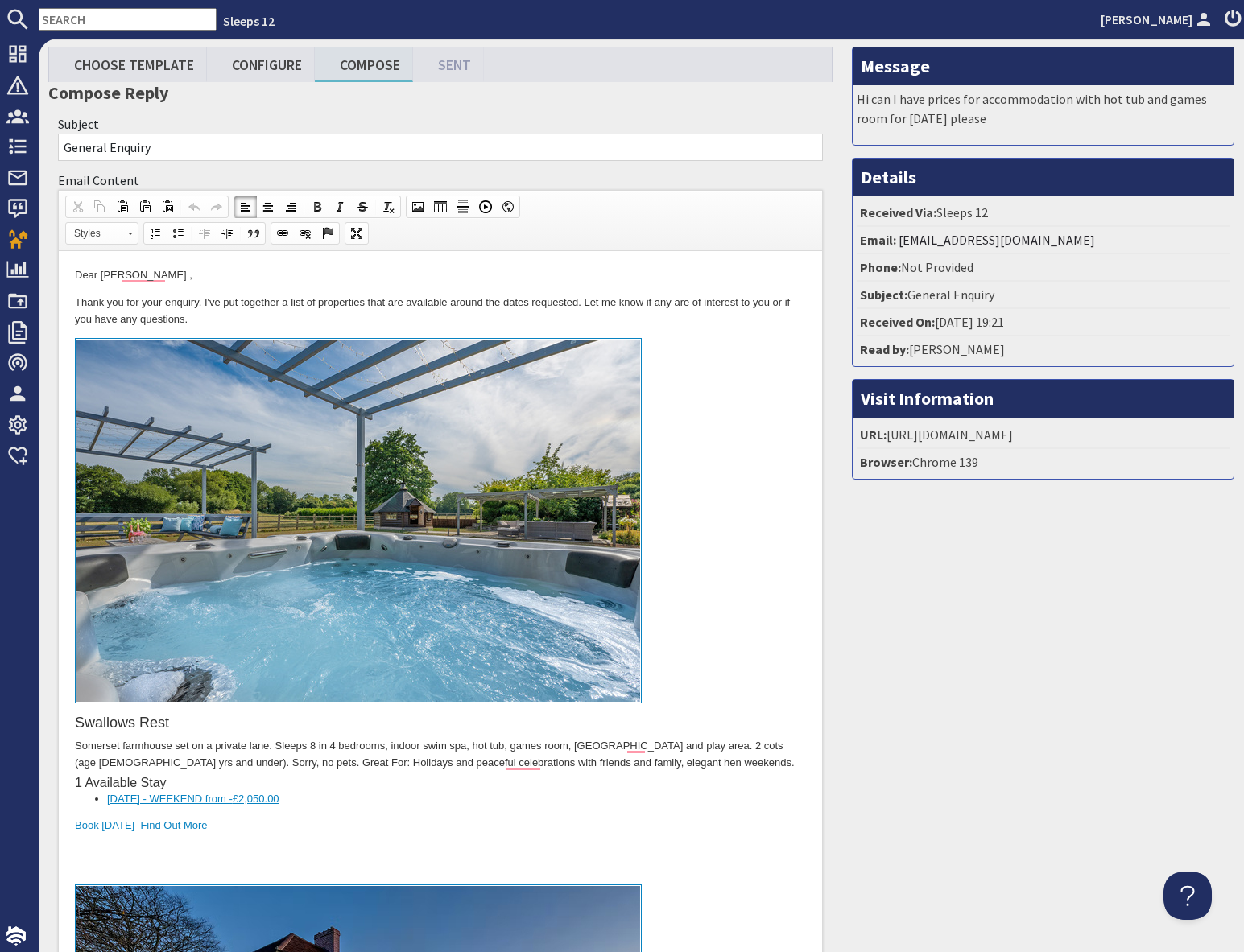
scroll to position [0, 0]
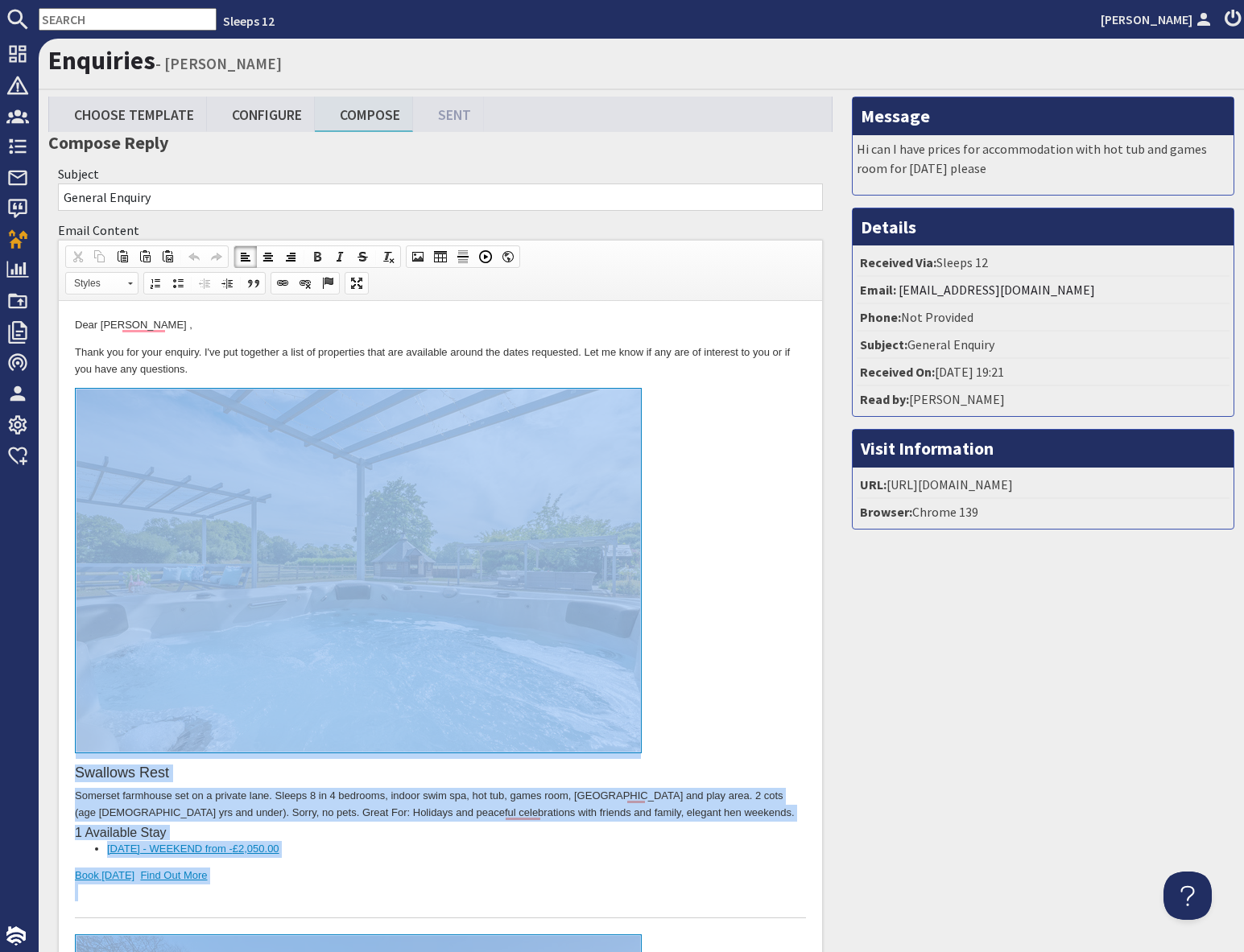
drag, startPoint x: 295, startPoint y: 9967, endPoint x: 327, endPoint y: 503, distance: 9464.1
copy body "Swallows Rest Somerset farmhouse set on a private lane. Sleeps 8 in 4 bedrooms,…"
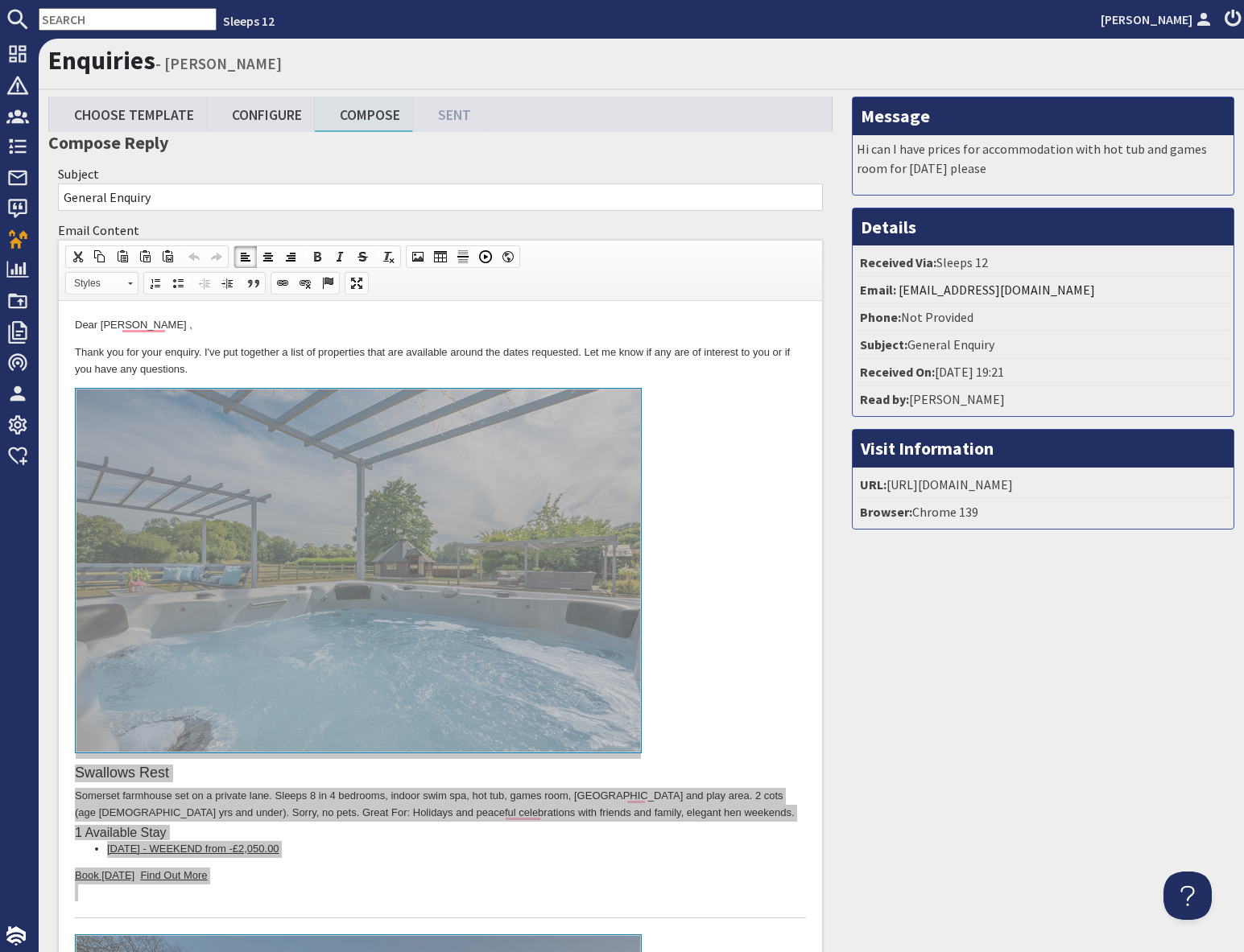
click at [105, 16] on input "text" at bounding box center [127, 20] width 178 height 23
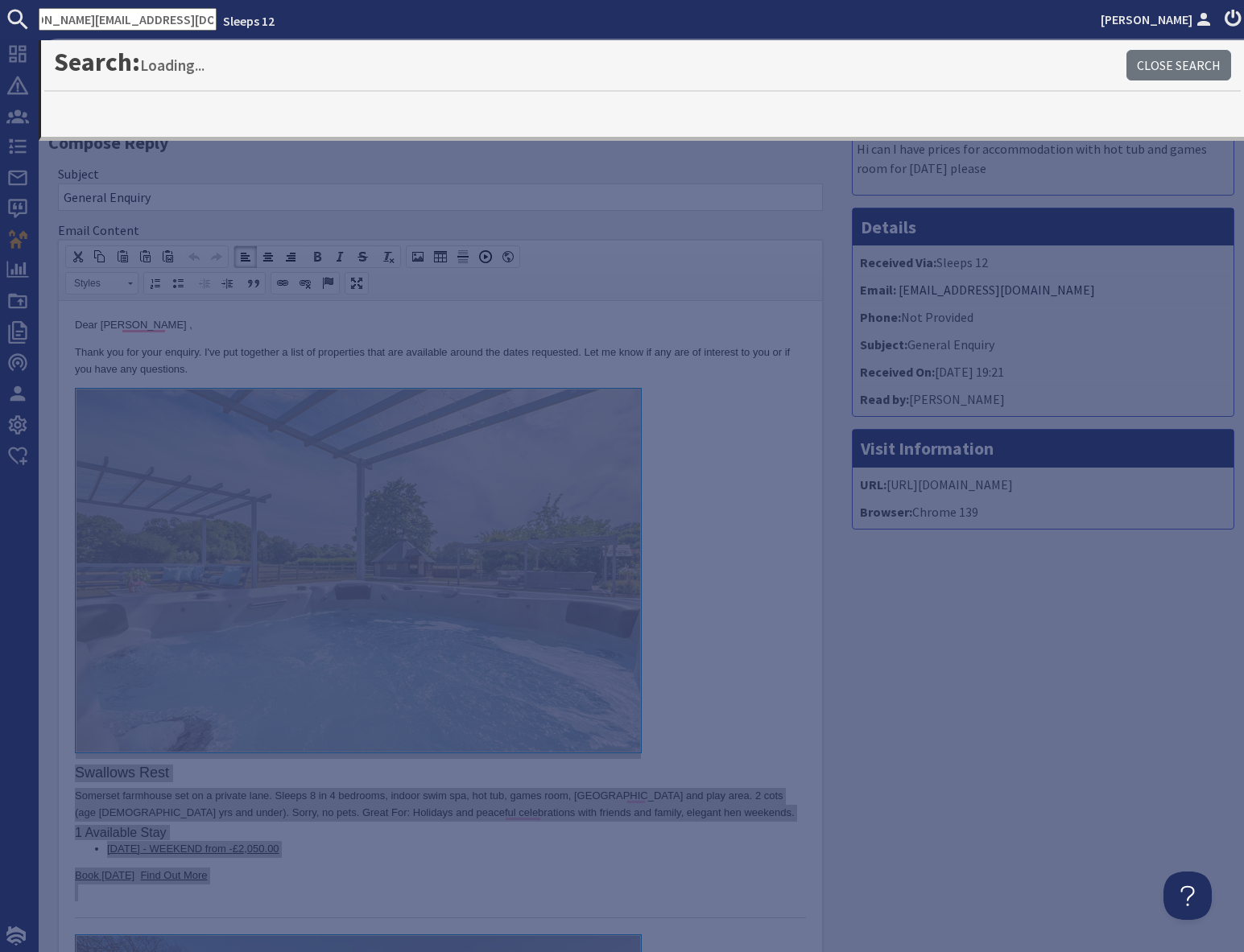
type input "annie-elizabeth@hotmail.co.uk"
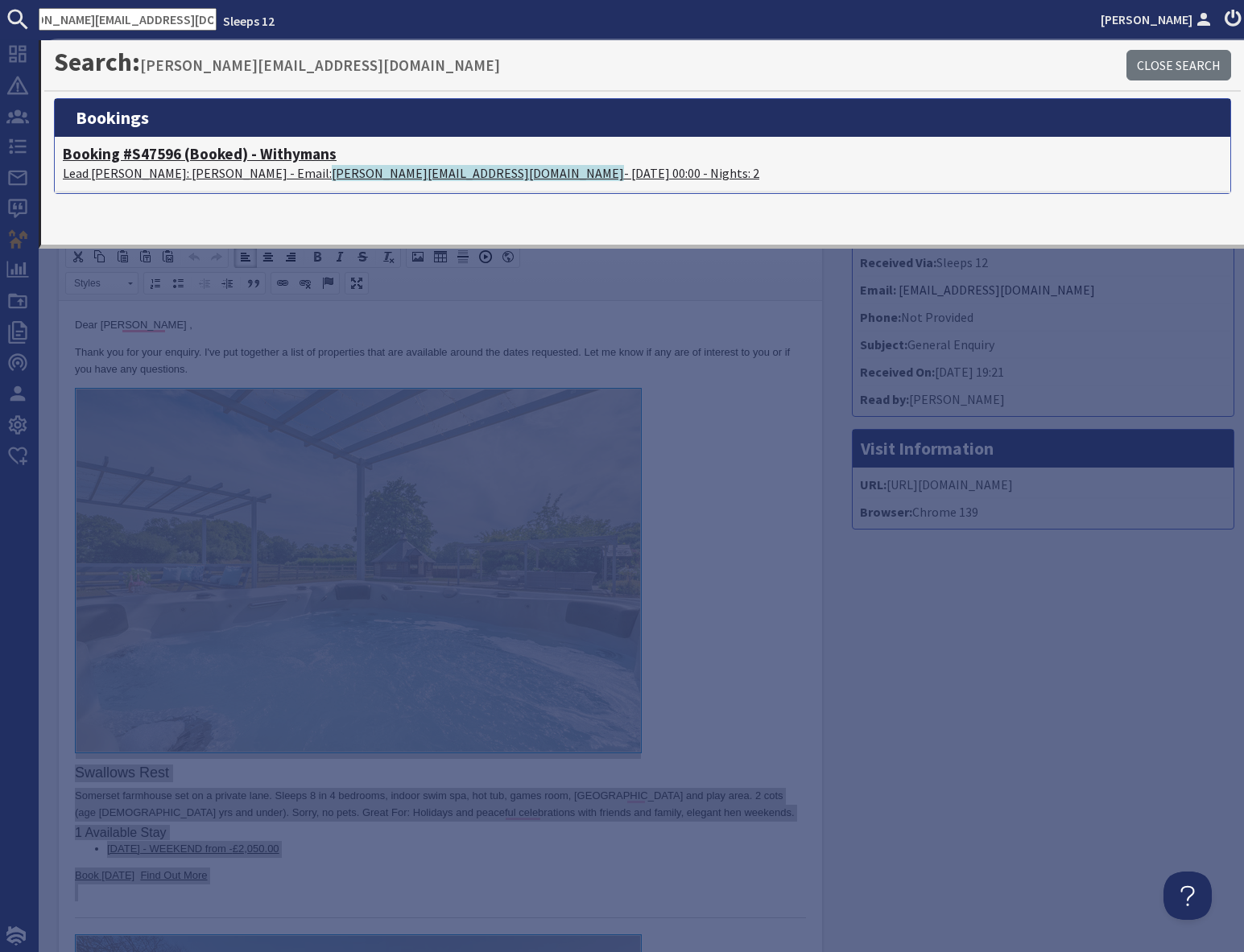
click at [202, 174] on p "Lead Booker: Sarah Thomas - Email: annie-elizabeth@hotmail.co.uk - 20/02/2026 0…" at bounding box center [642, 173] width 1160 height 20
type textarea "<p>Dear Ceri Roberts ,</p> <p>Thank you for your enquiry. I&#39;ve put together…"
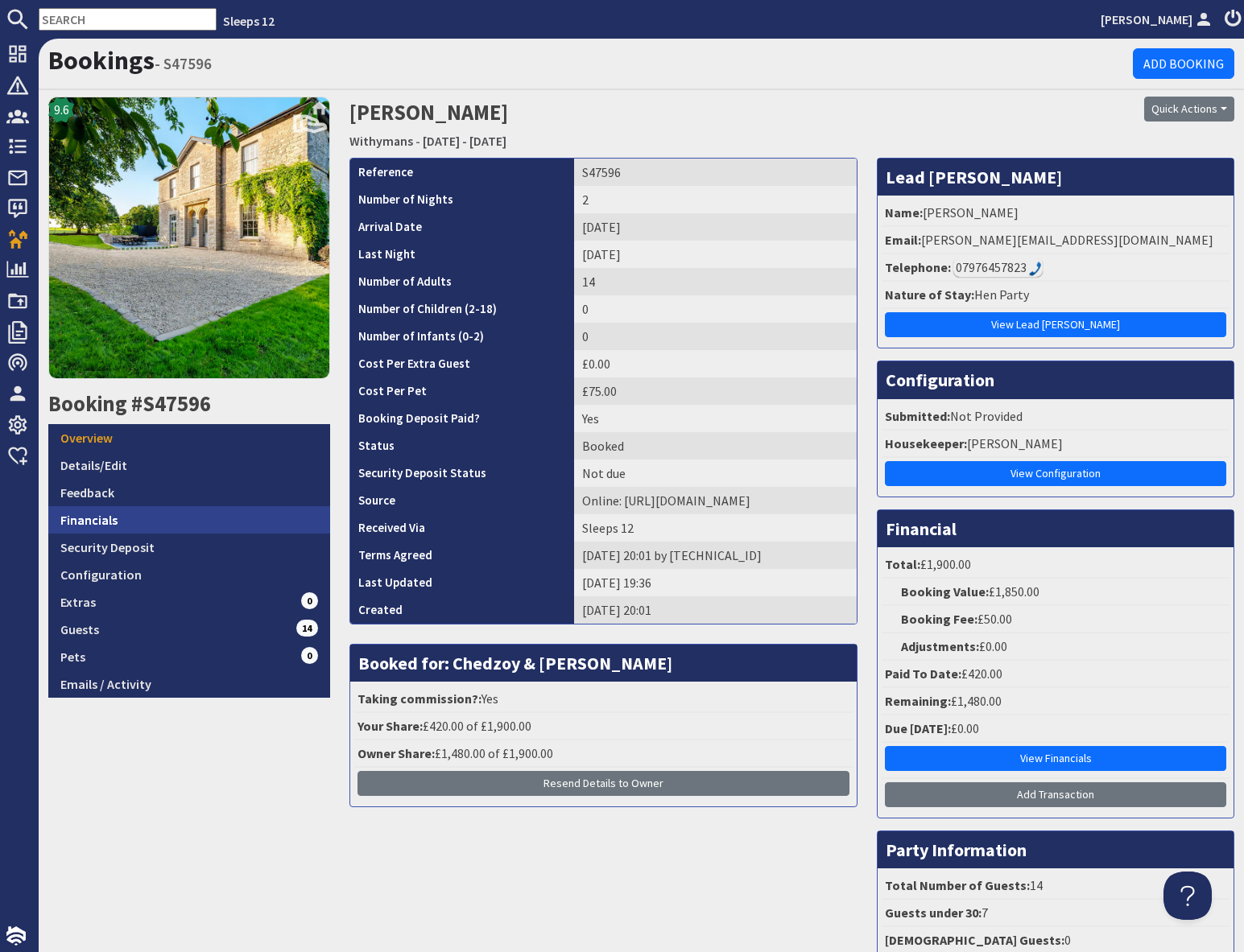
click at [134, 521] on link "Financials" at bounding box center [189, 519] width 282 height 27
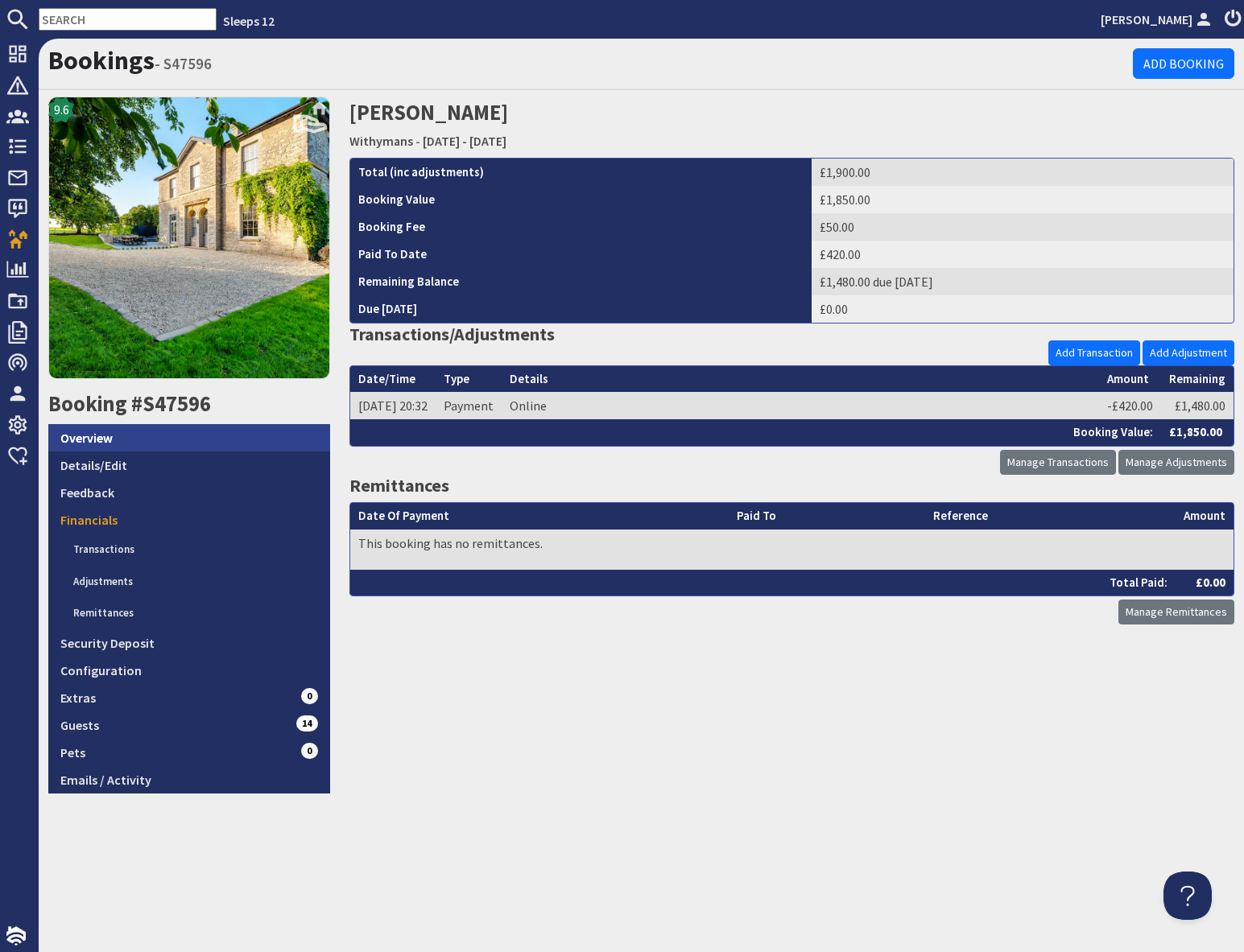
click at [94, 438] on link "Overview" at bounding box center [189, 437] width 282 height 27
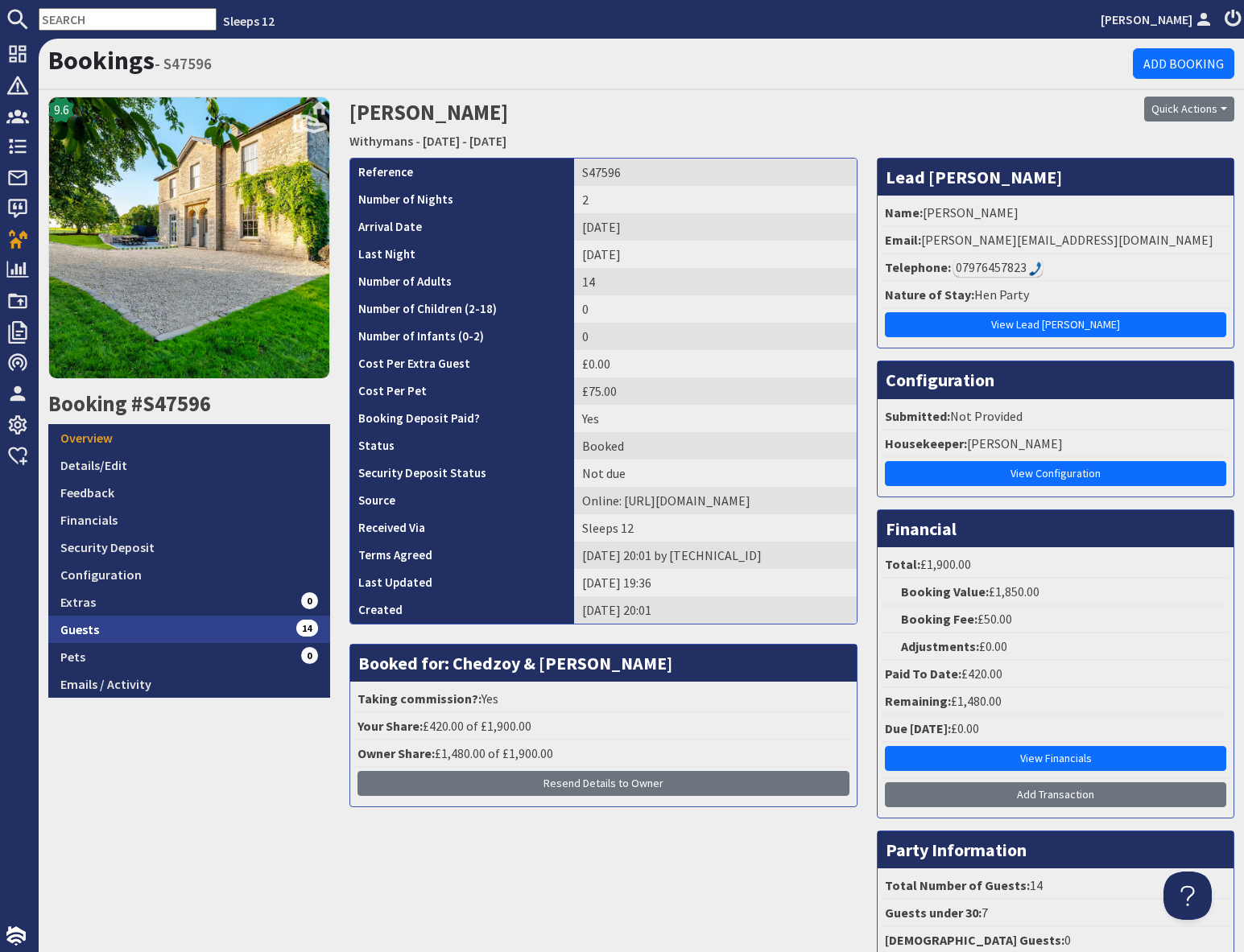
click at [191, 639] on link "Guests 14" at bounding box center [189, 628] width 282 height 27
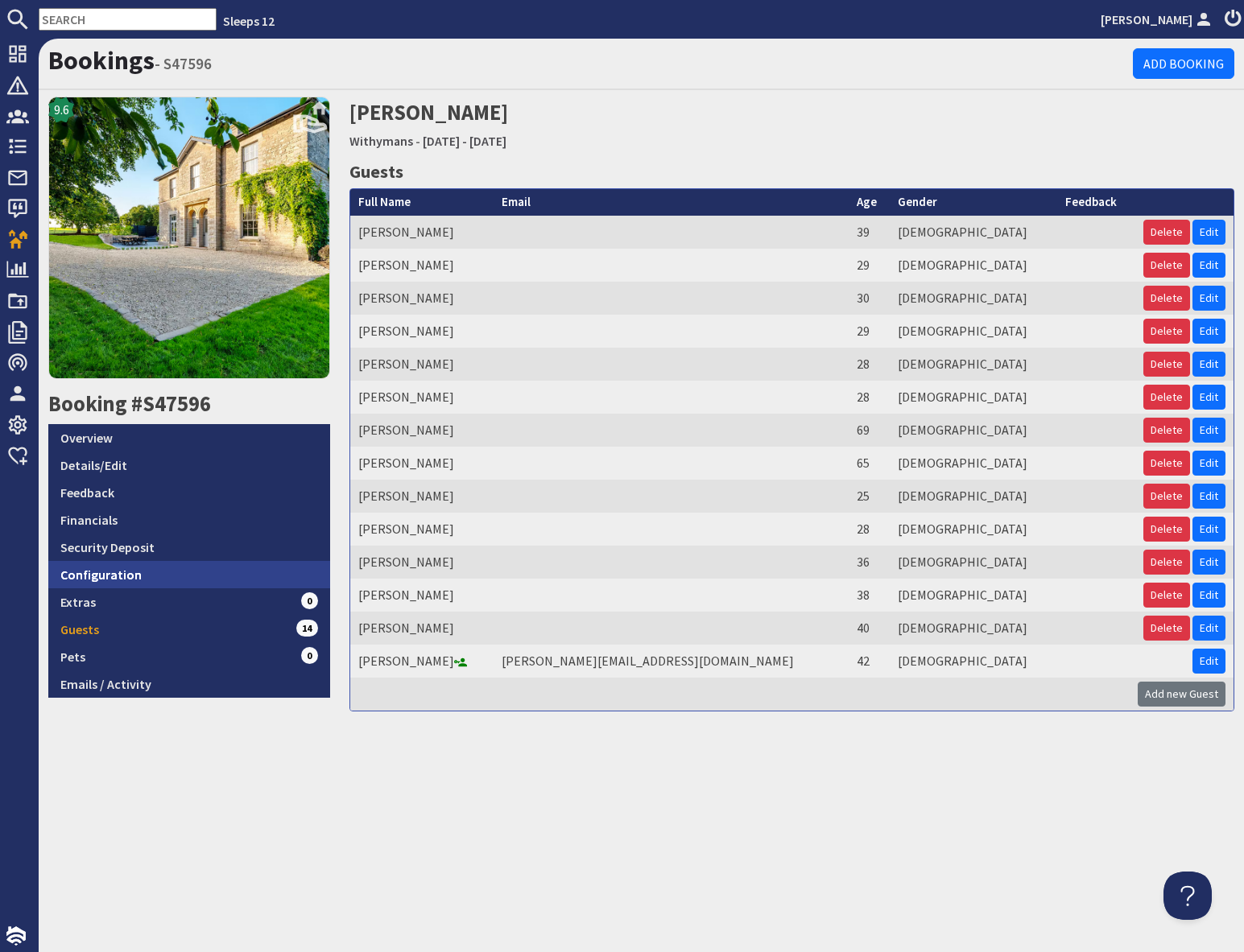
click at [169, 579] on link "Configuration" at bounding box center [189, 574] width 282 height 27
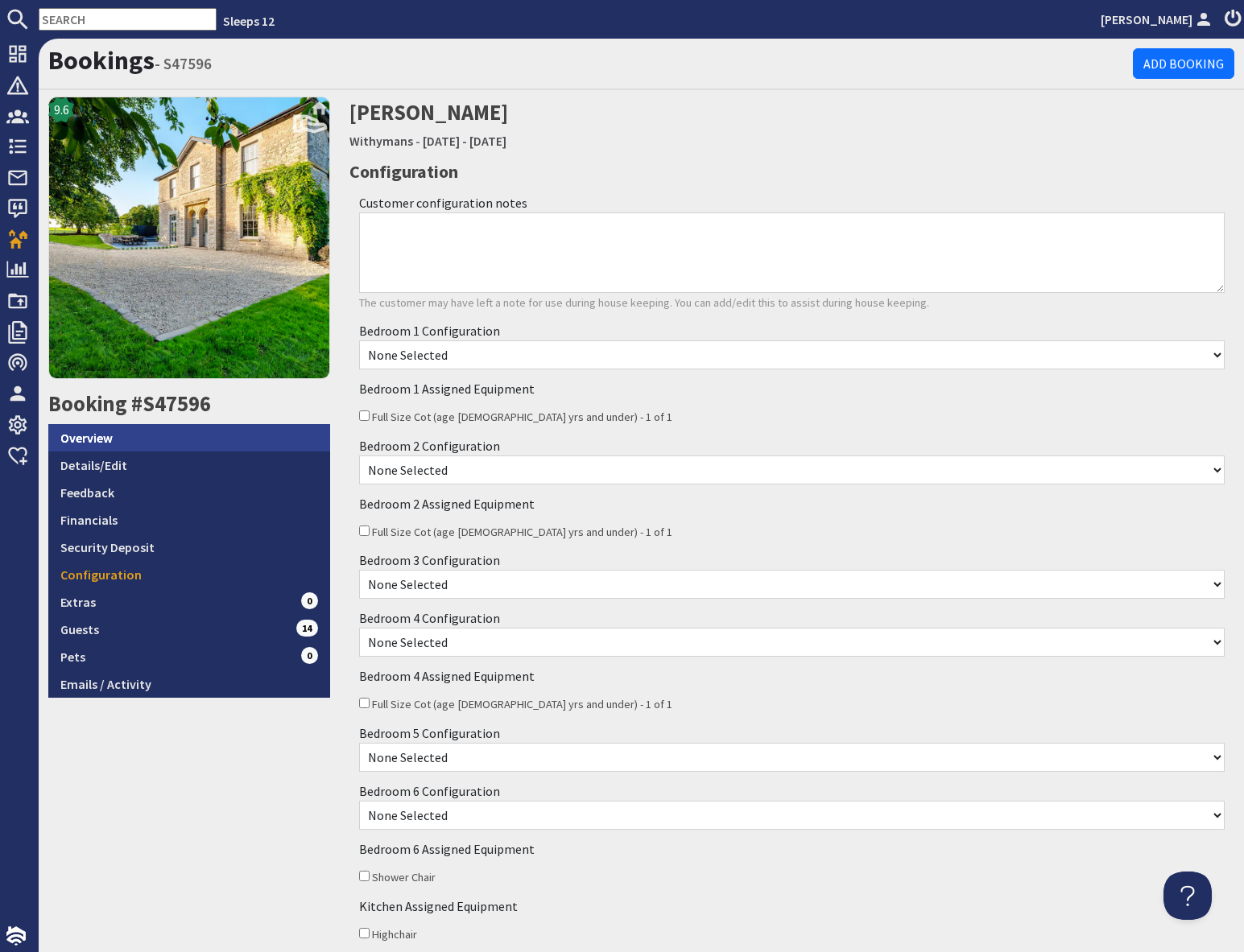
click at [138, 440] on link "Overview" at bounding box center [189, 437] width 282 height 27
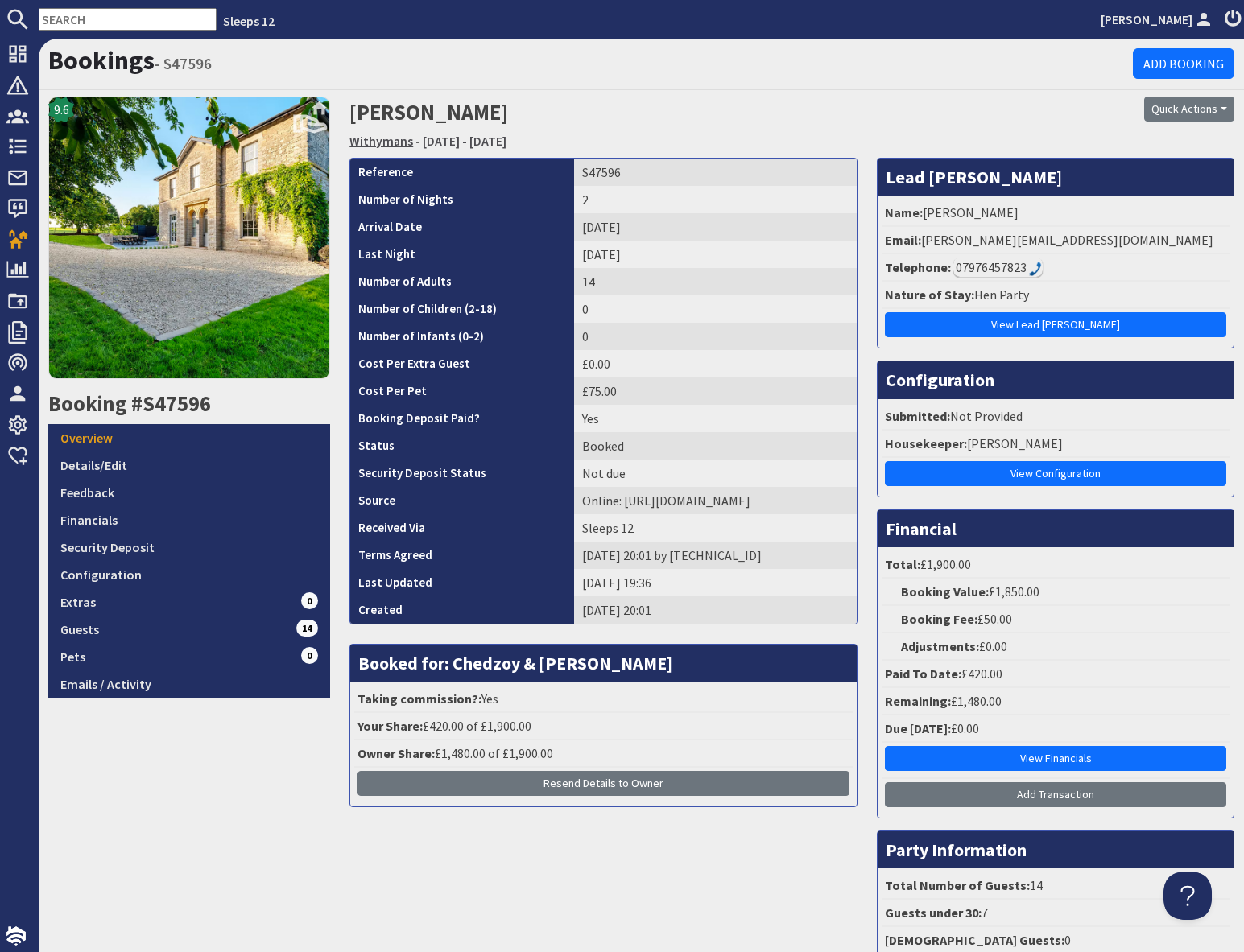
click at [383, 140] on link "Withymans" at bounding box center [381, 141] width 64 height 16
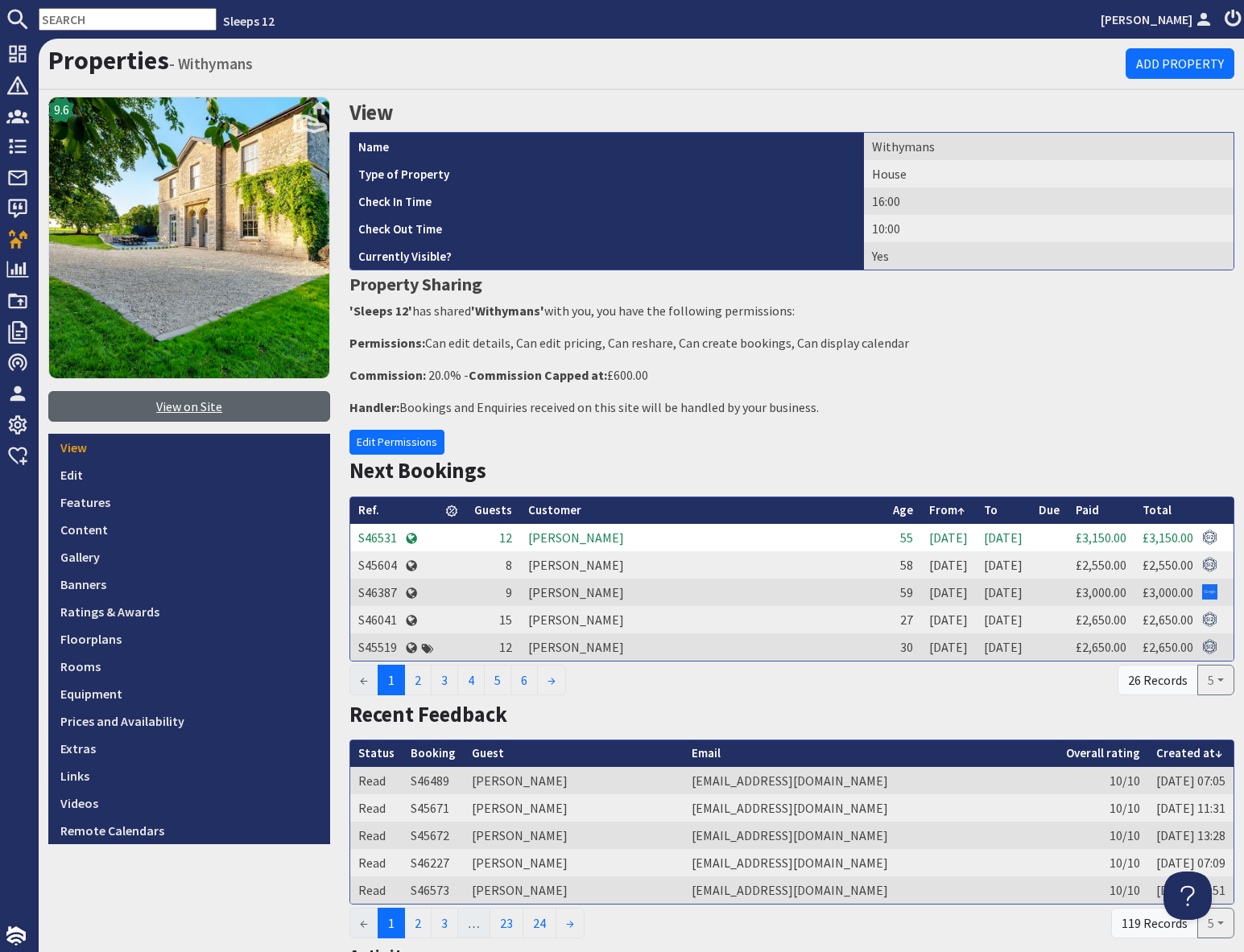
click at [205, 409] on link "View on Site" at bounding box center [189, 406] width 282 height 30
click at [93, 18] on input "text" at bounding box center [127, 20] width 178 height 23
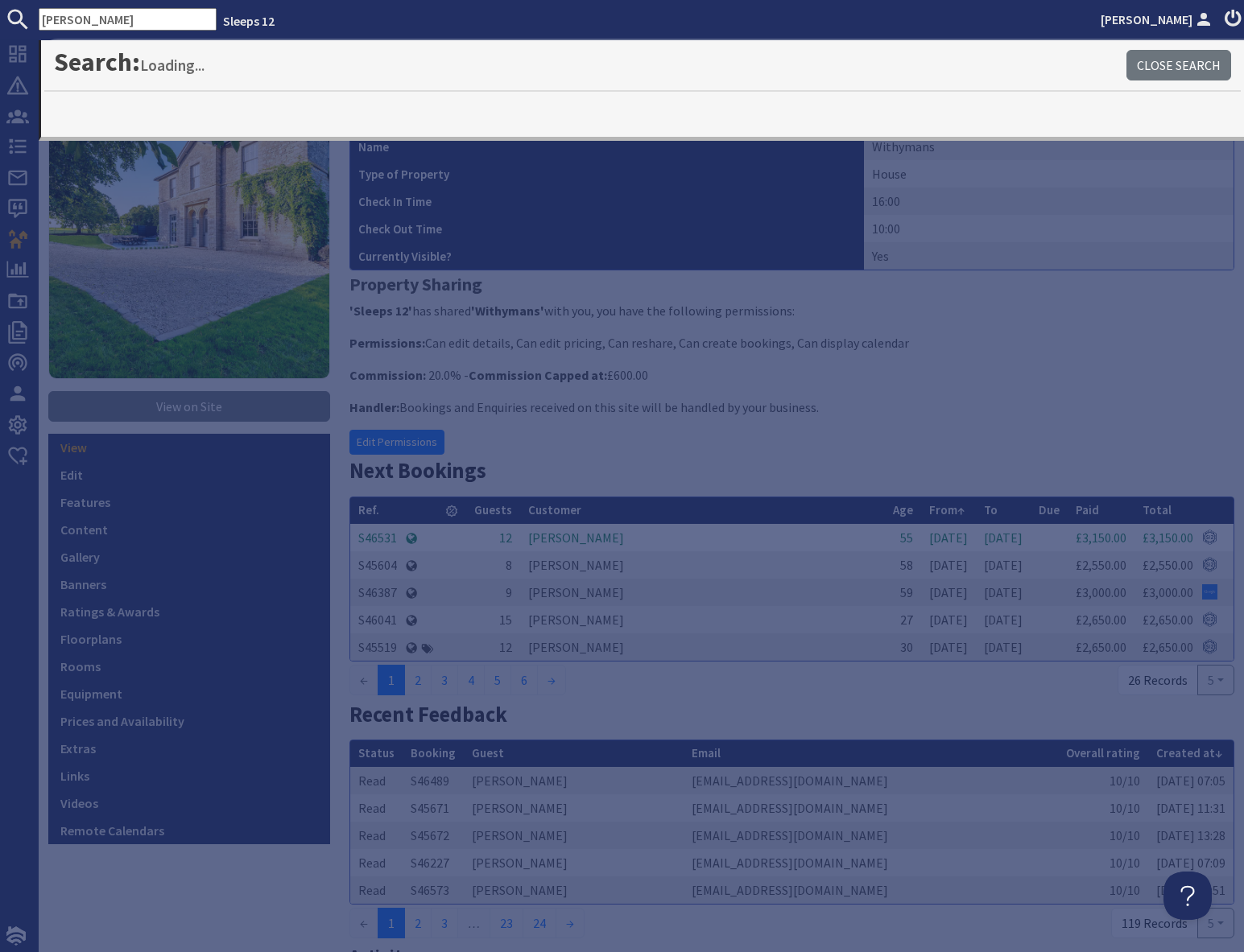
type input "shires"
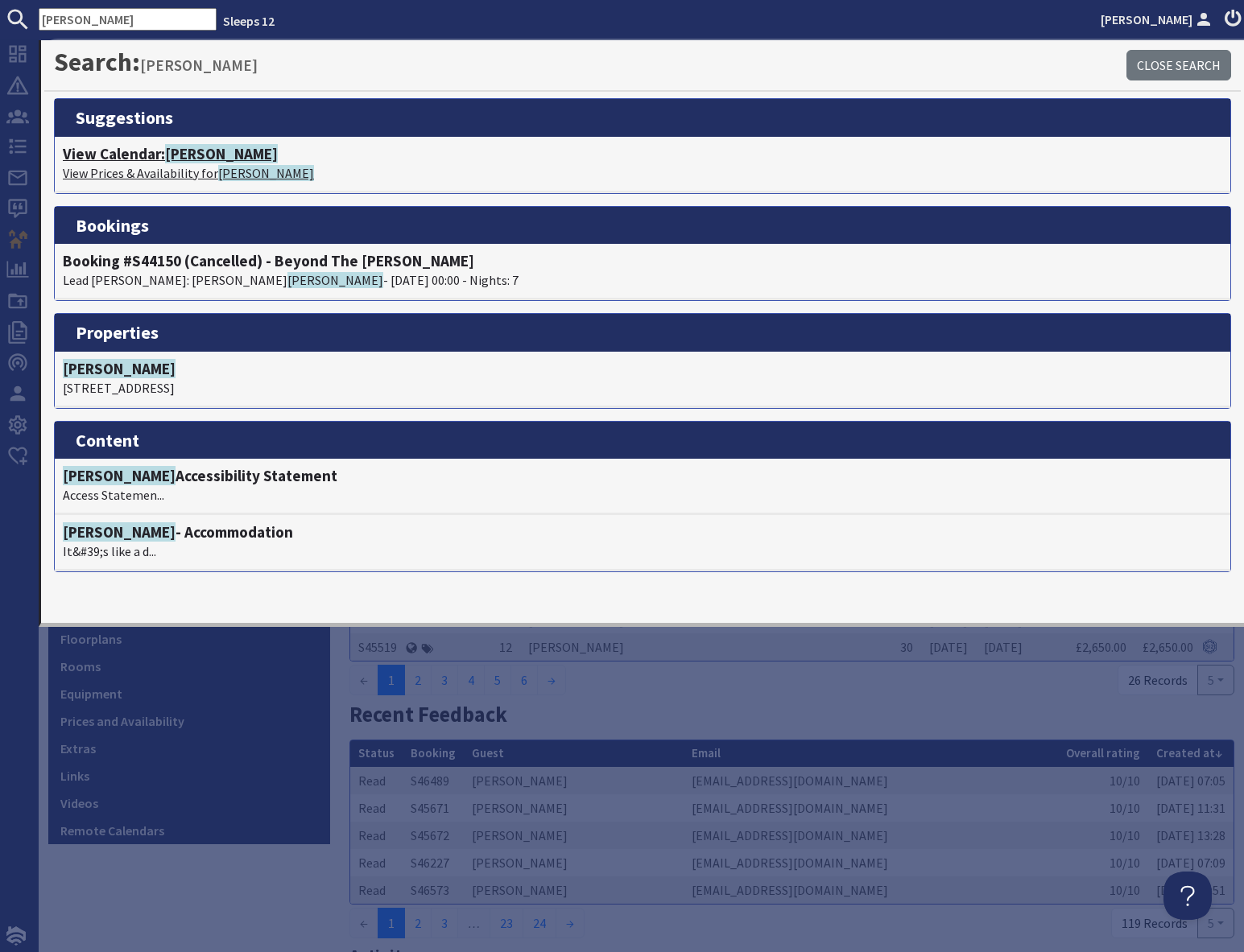
click at [161, 161] on h4 "View Calendar: Shires" at bounding box center [642, 154] width 1160 height 19
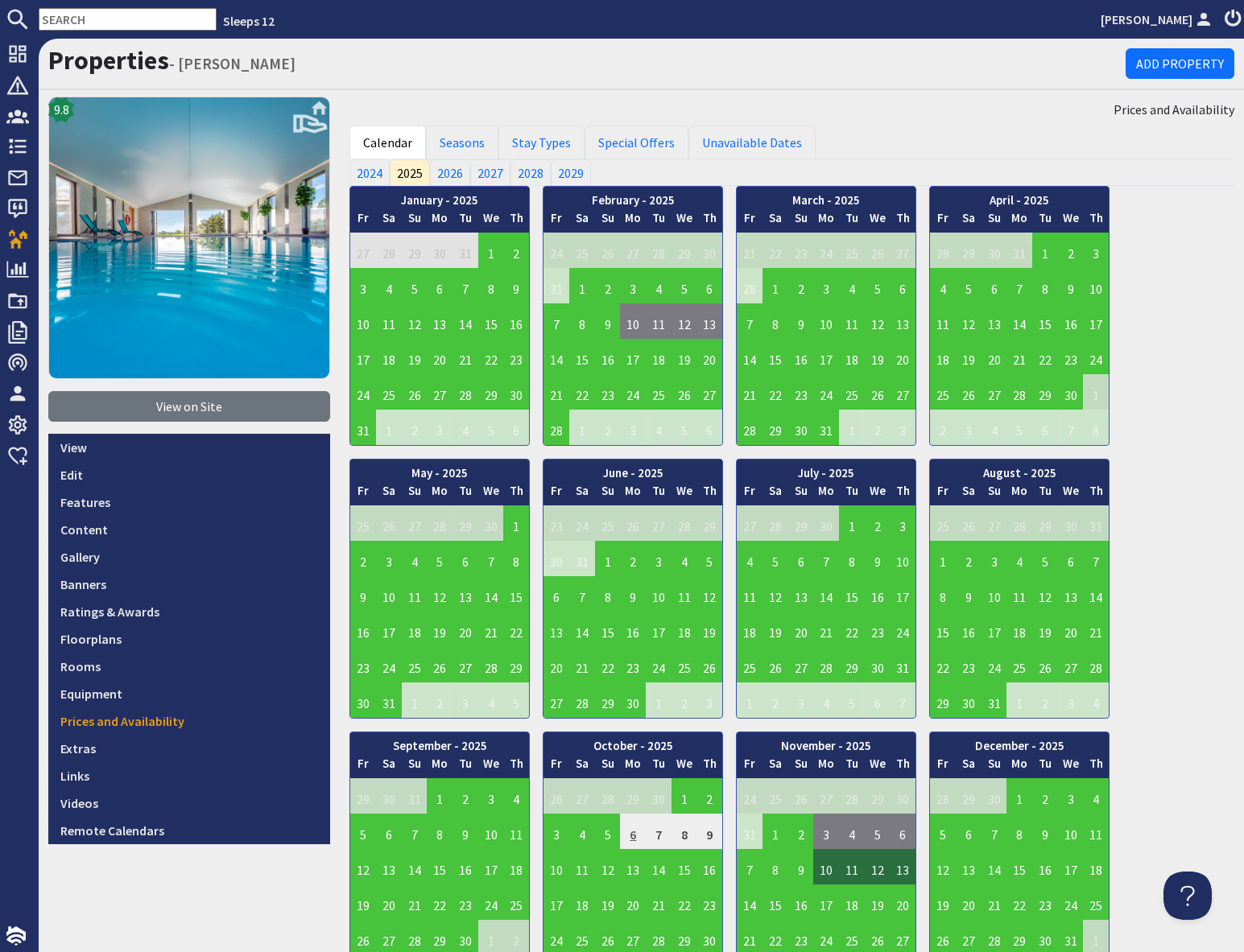
click at [633, 835] on td "6" at bounding box center [632, 831] width 25 height 35
click at [444, 137] on link "Seasons" at bounding box center [462, 142] width 72 height 34
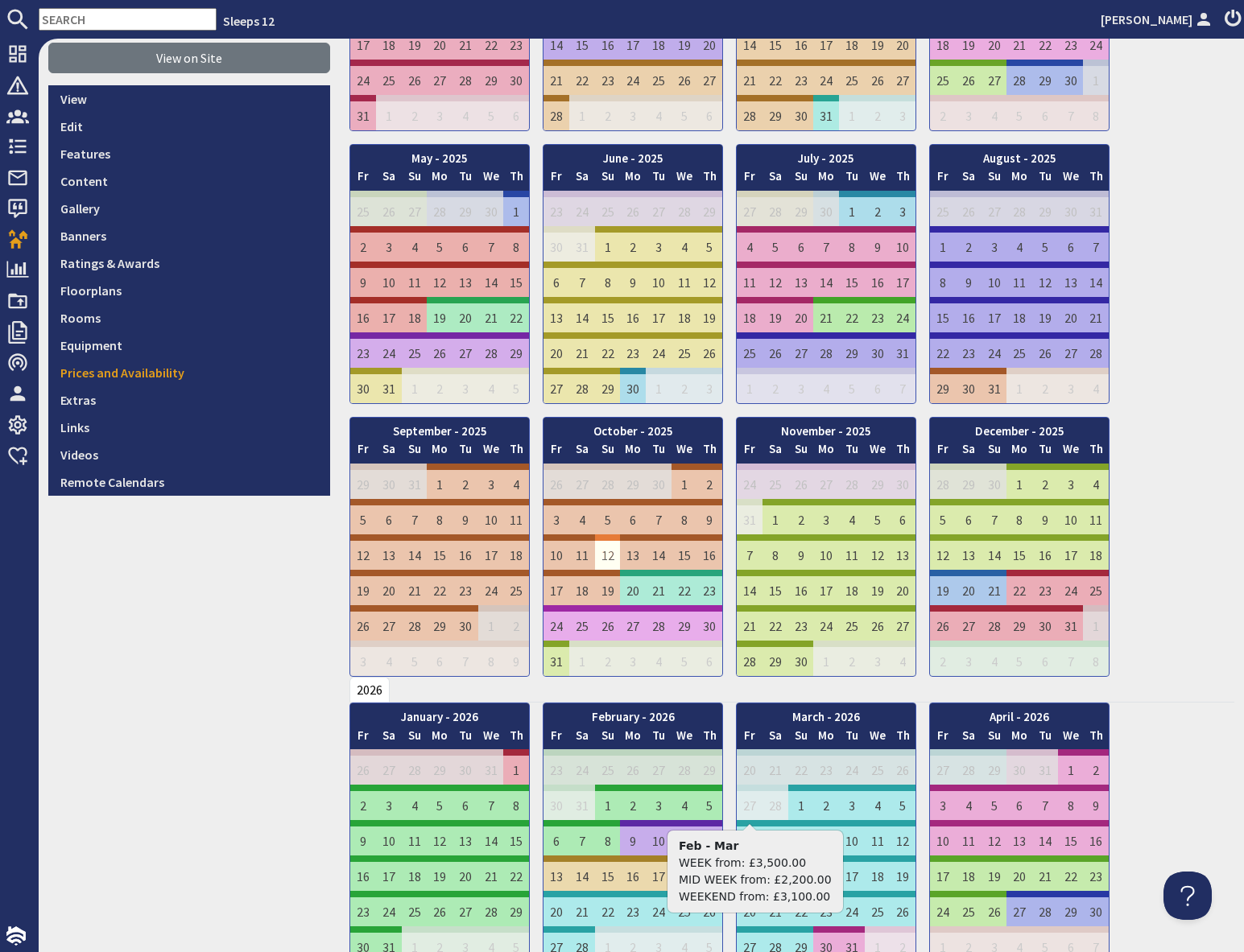
scroll to position [354, 0]
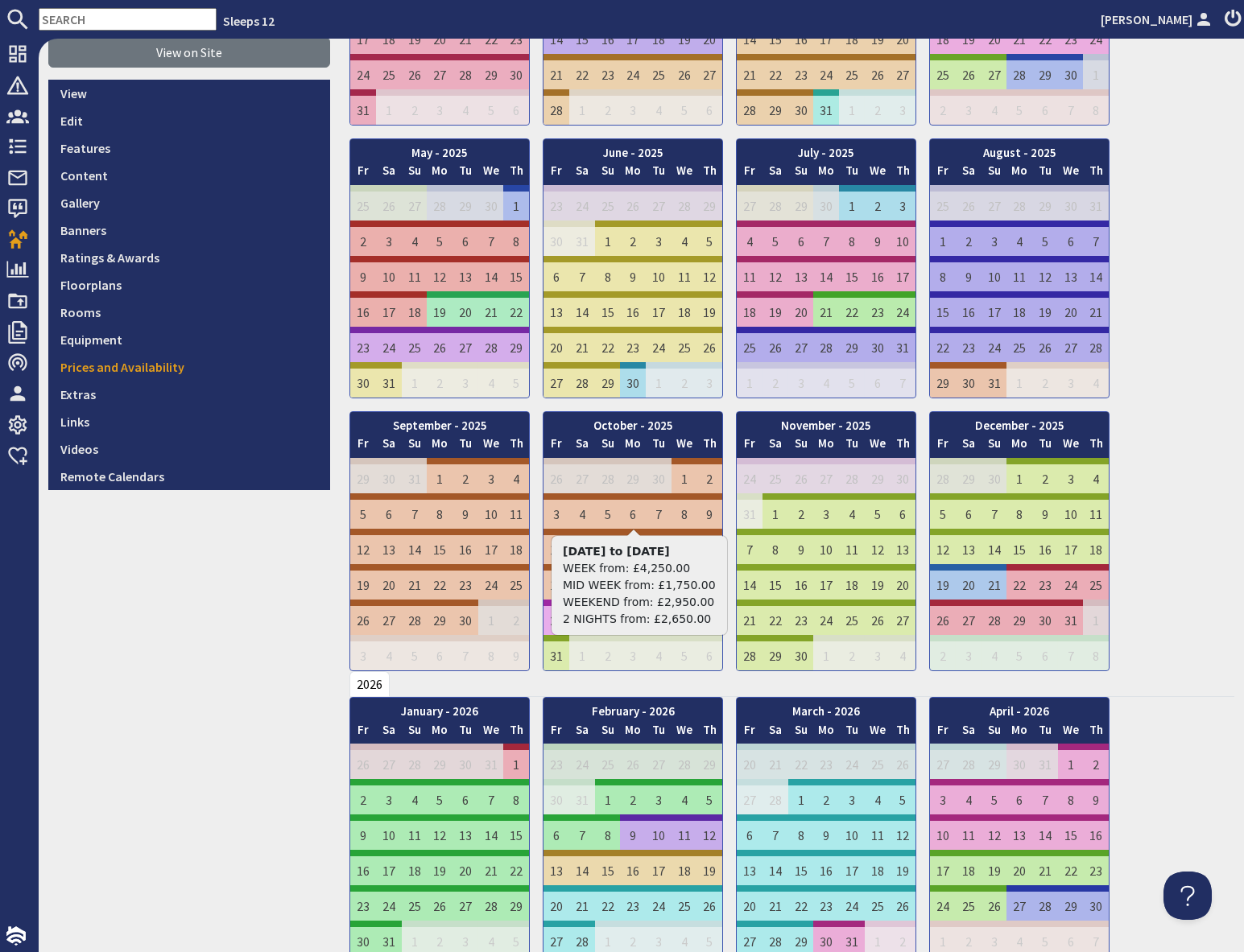
click at [632, 590] on div "29 Aug 25 to 16 Oct 25 WEEK from: £4,250.00 MID WEEK from: £1,750.00 WEEKEND fr…" at bounding box center [639, 585] width 175 height 99
click at [630, 522] on td "6" at bounding box center [632, 510] width 25 height 35
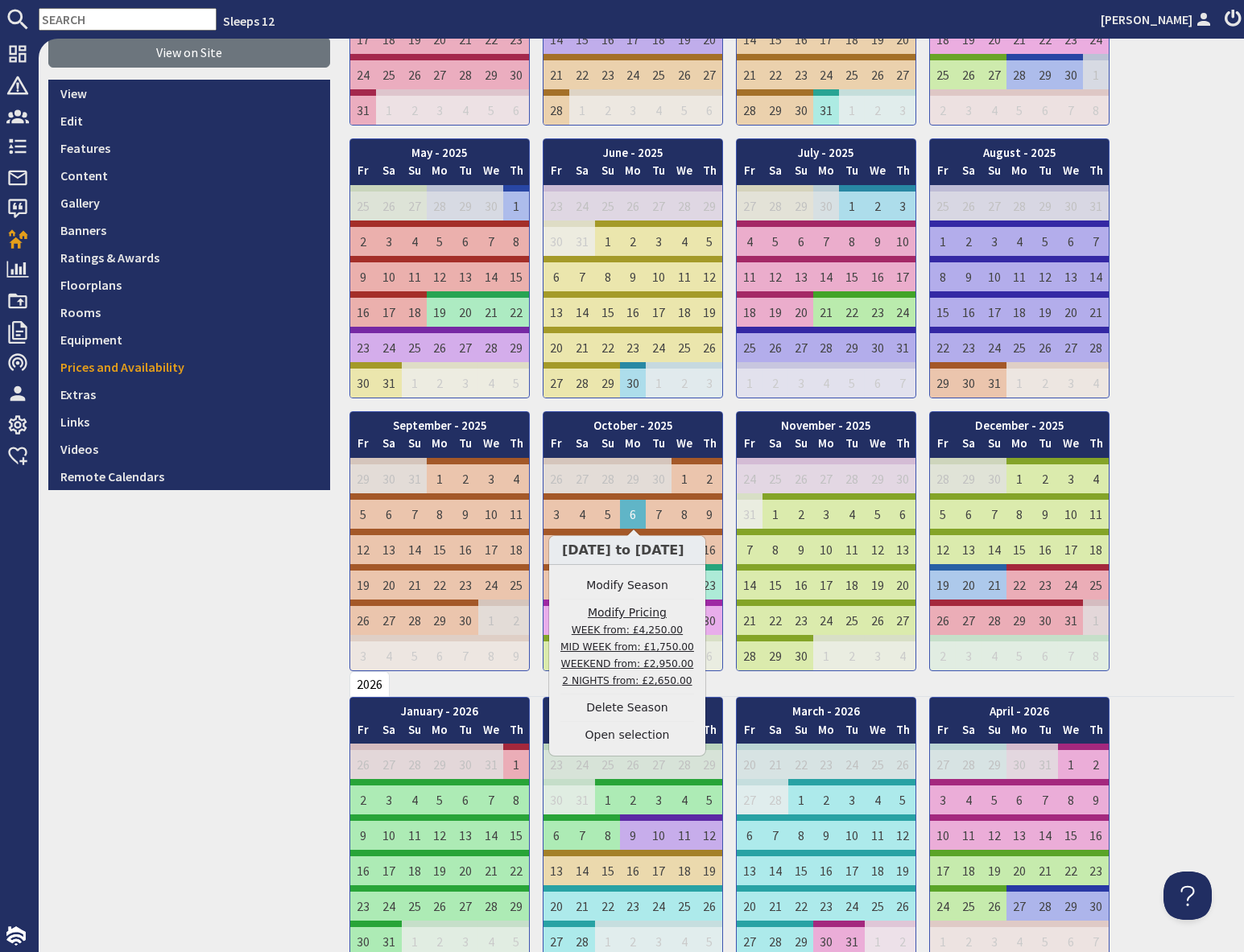
click at [664, 650] on small "WEEK from: £4,250.00 MID WEEK from: £1,750.00 WEEKEND from: £2,950.00 2 NIGHTS …" at bounding box center [627, 655] width 134 height 62
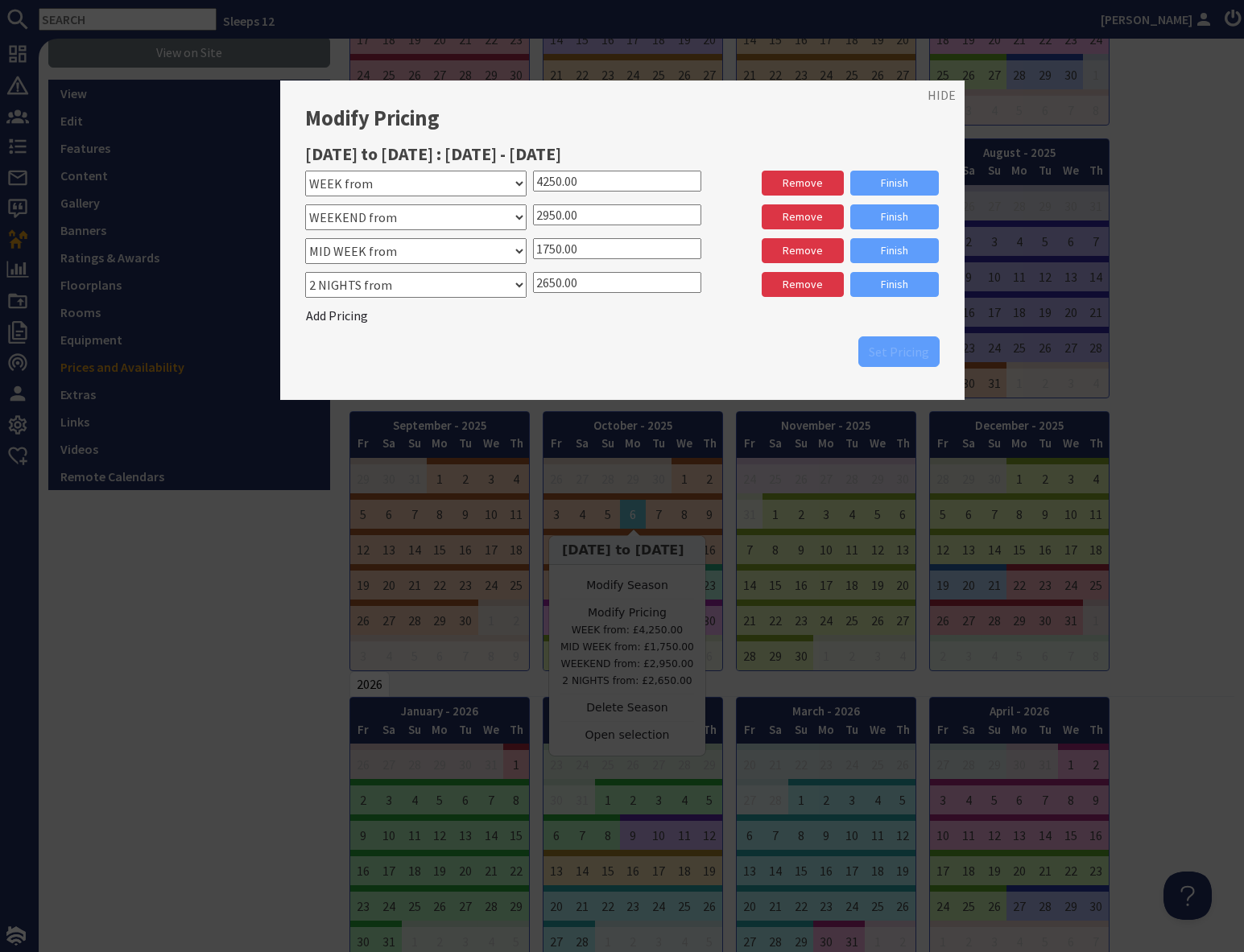
click at [549, 249] on input "1750.00" at bounding box center [616, 249] width 168 height 21
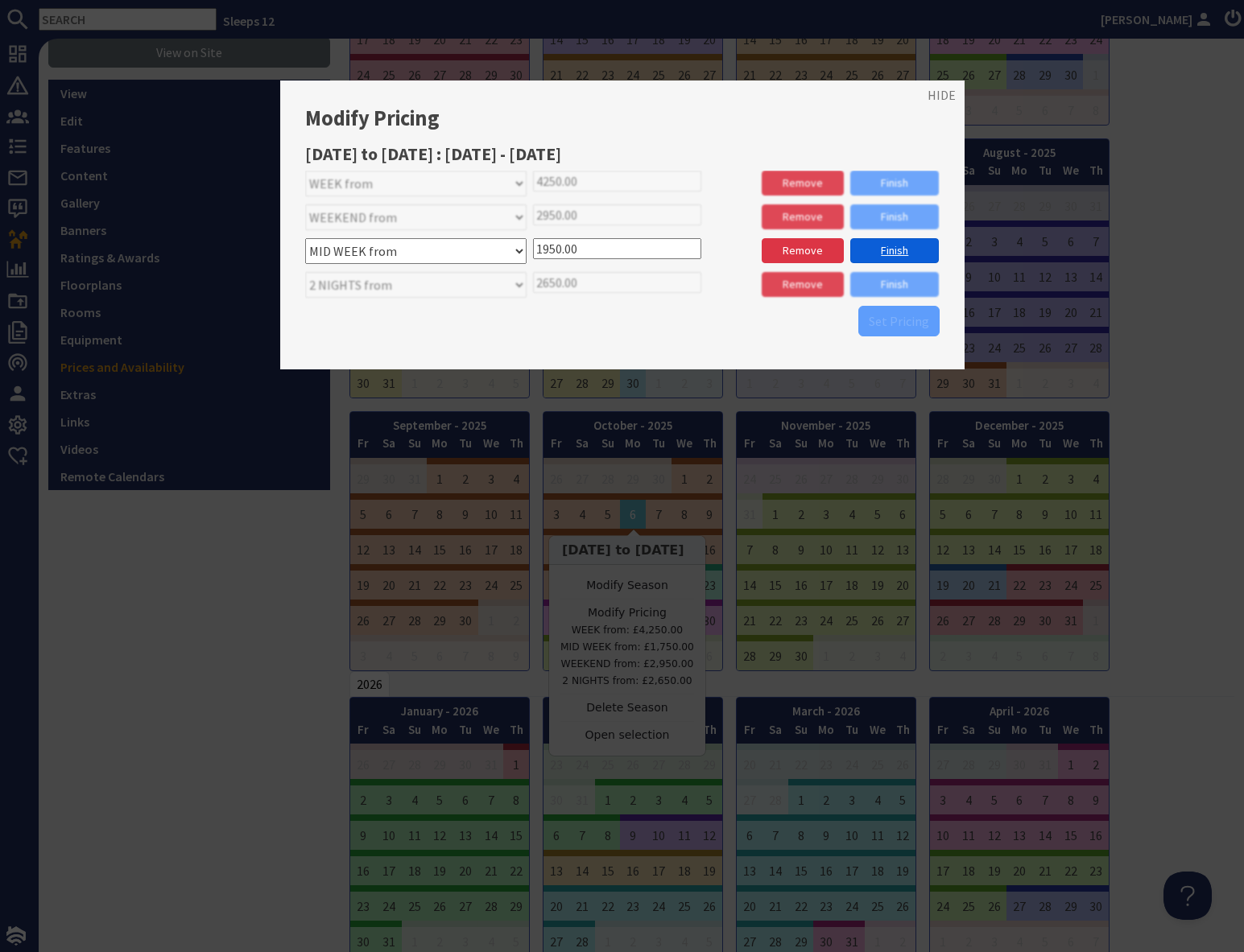
type input "1950.00"
click at [881, 249] on link "Finish" at bounding box center [894, 251] width 89 height 25
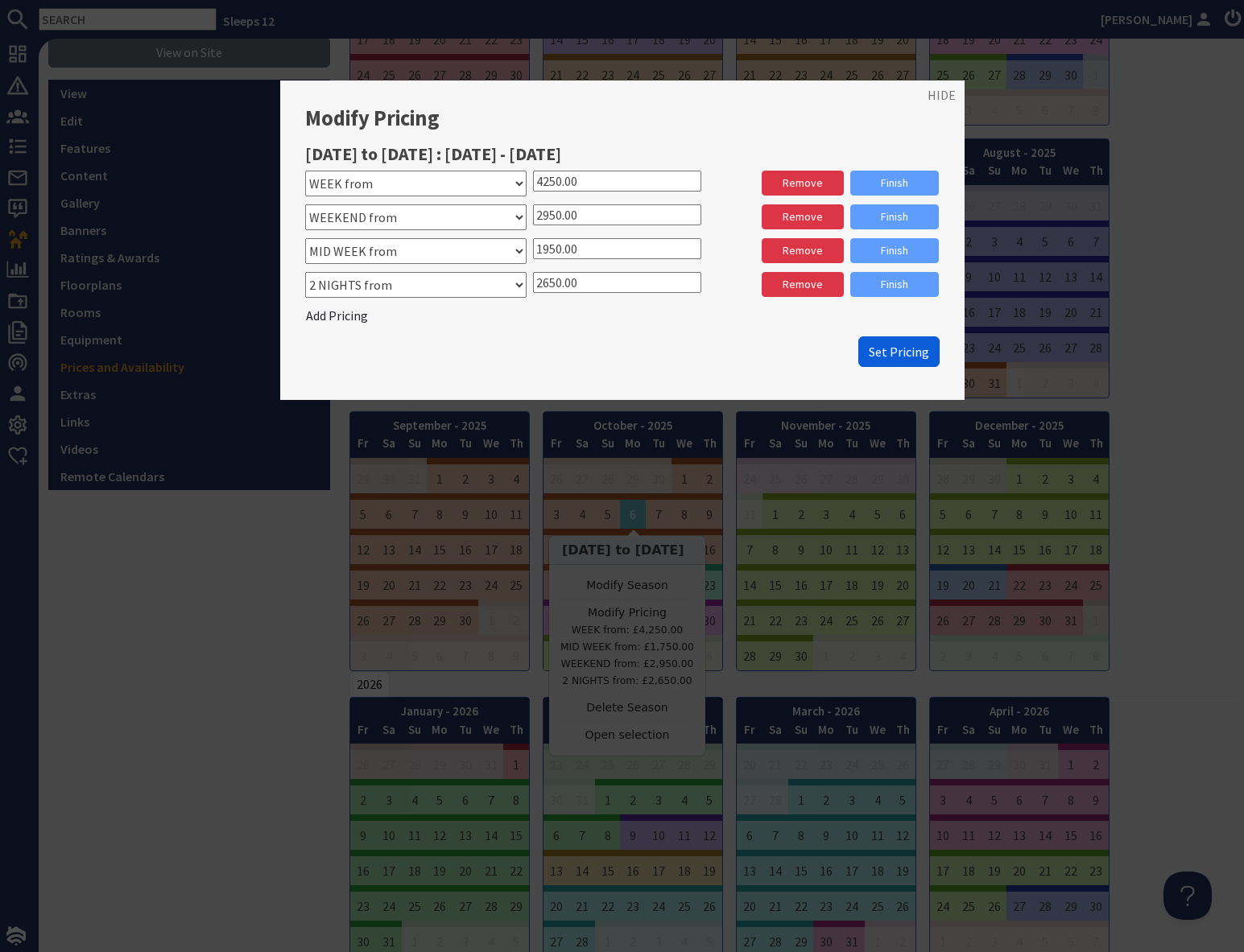
click at [908, 356] on span "Set Pricing" at bounding box center [899, 351] width 61 height 16
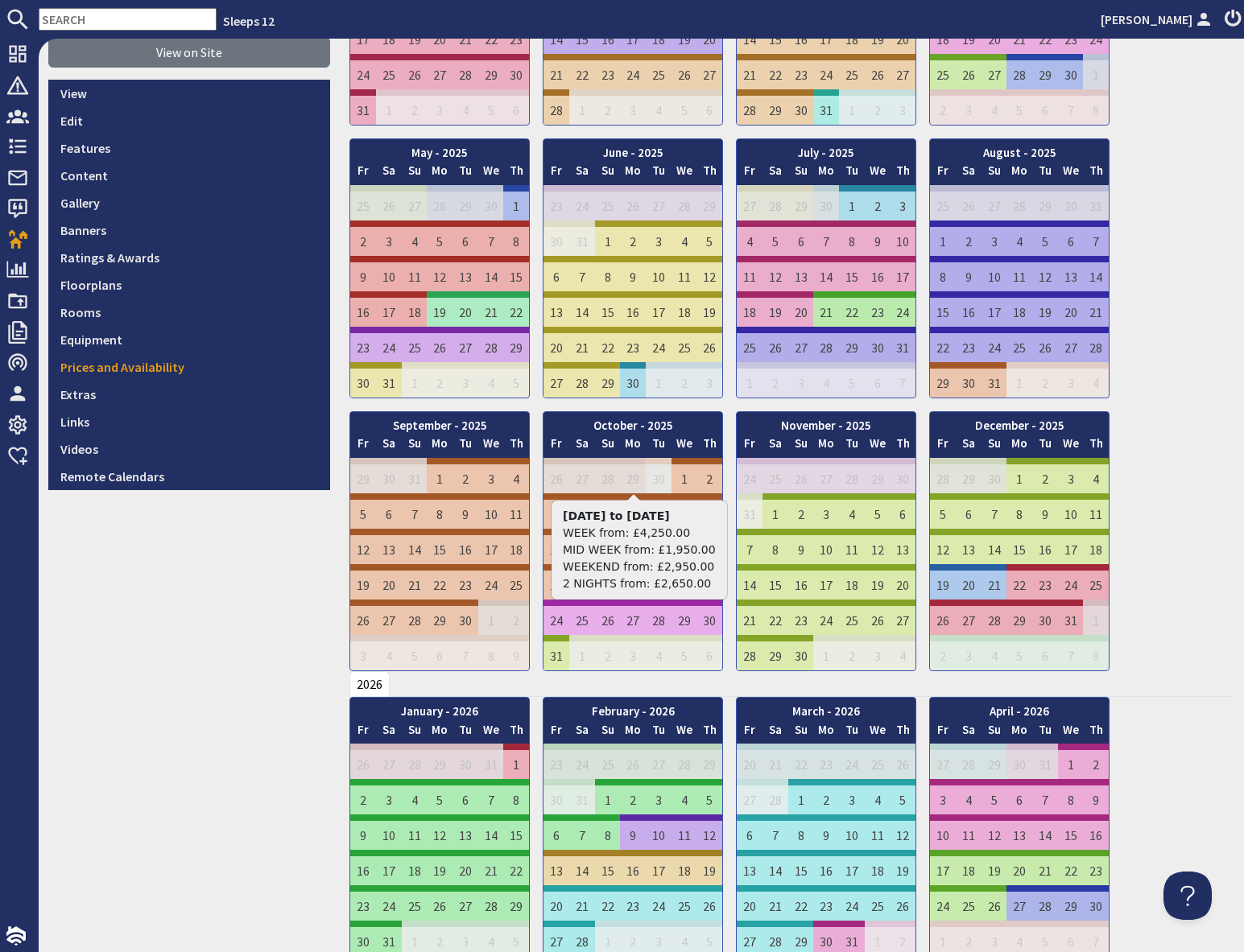
scroll to position [0, 0]
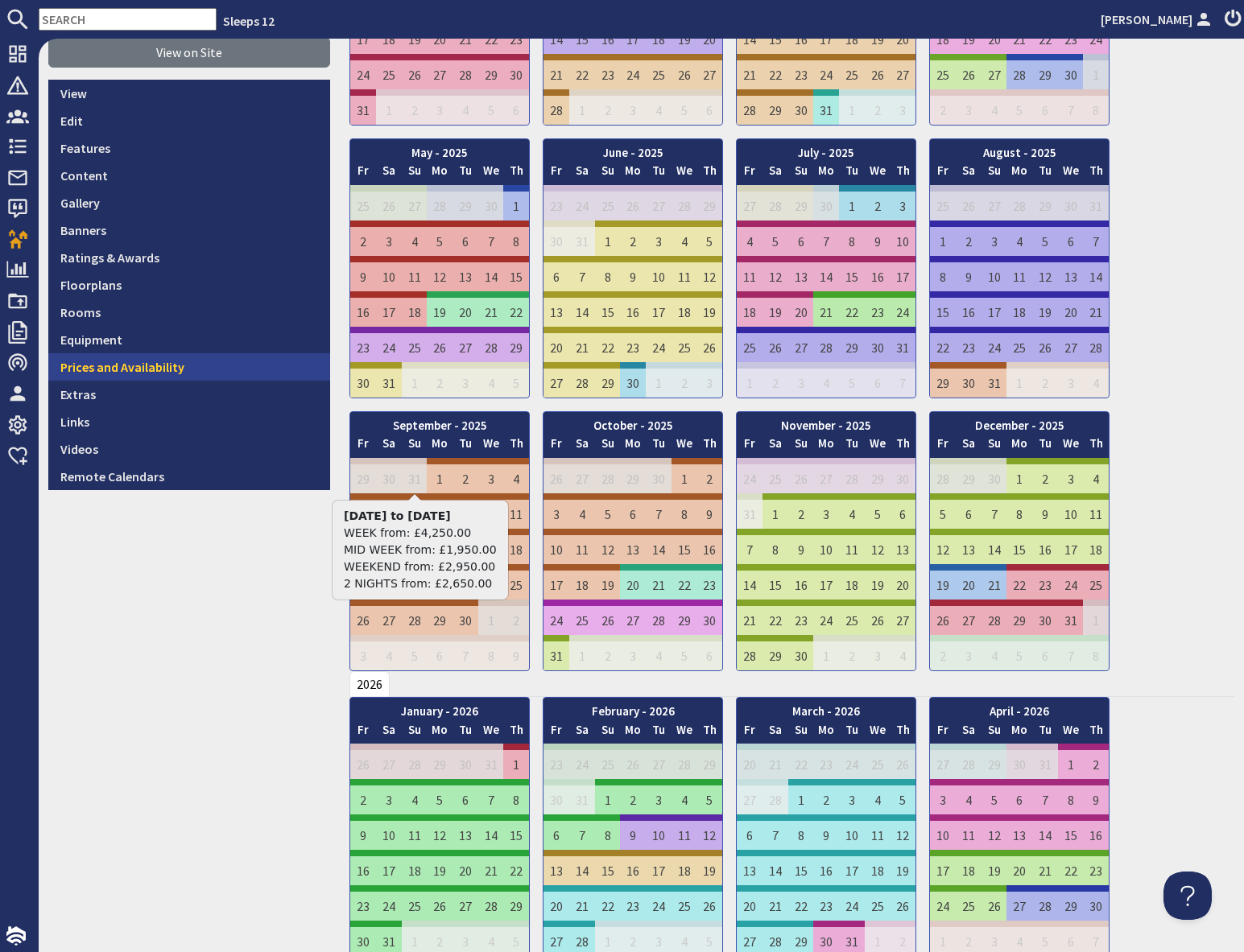
click at [170, 373] on link "Prices and Availability" at bounding box center [189, 366] width 282 height 27
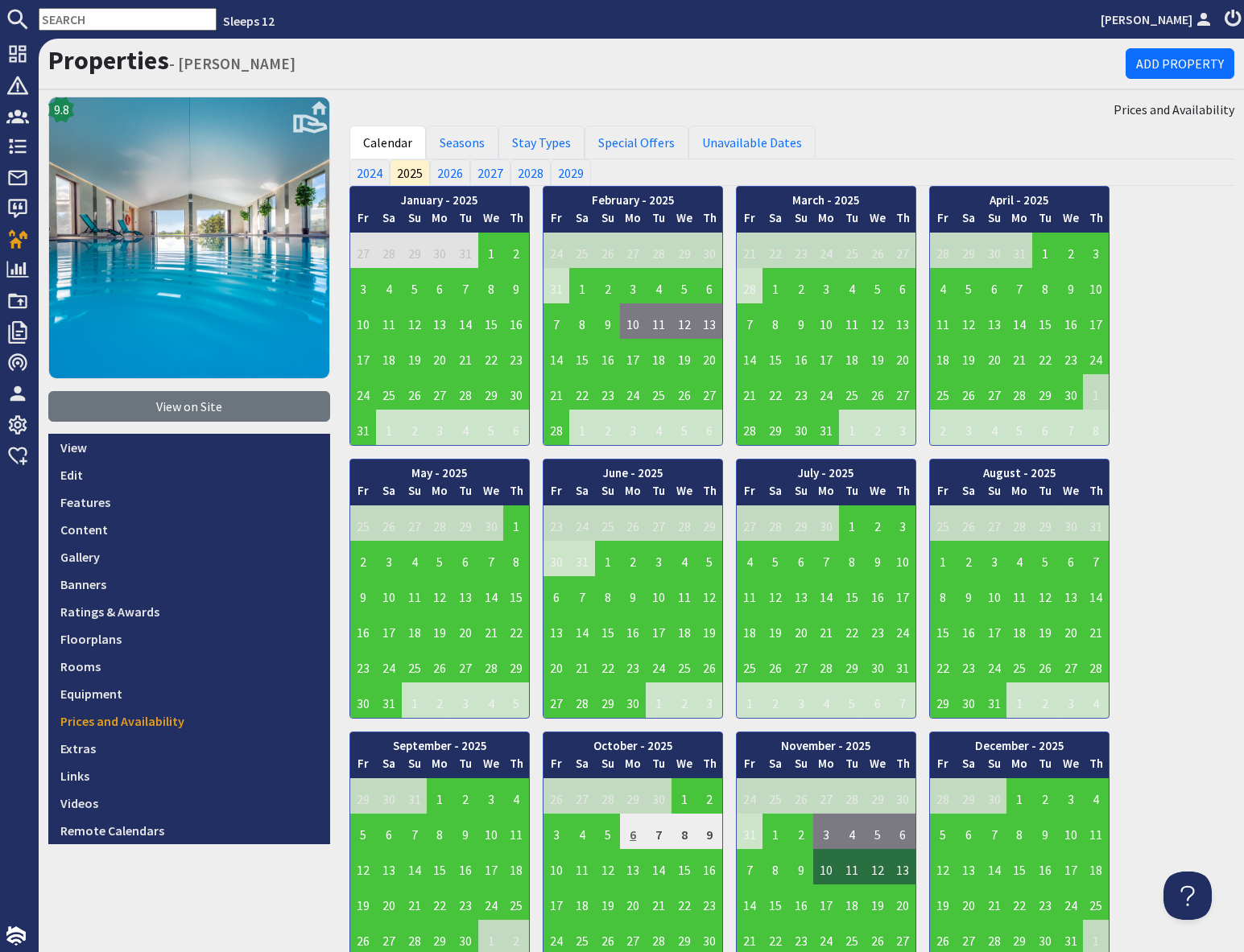
click at [636, 836] on td "6" at bounding box center [632, 831] width 25 height 35
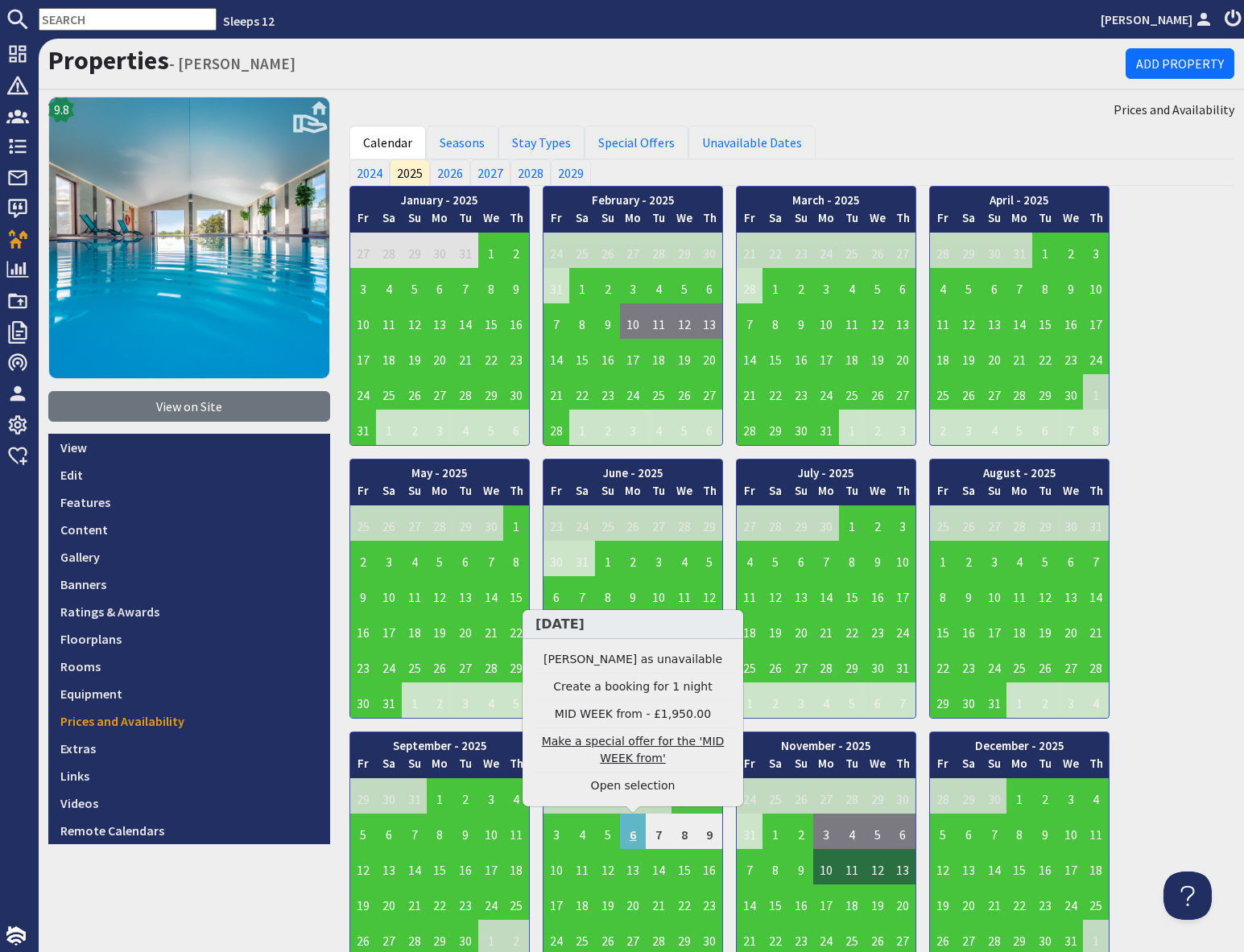
click at [634, 747] on link "Make a special offer for the 'MID WEEK from'" at bounding box center [633, 750] width 198 height 34
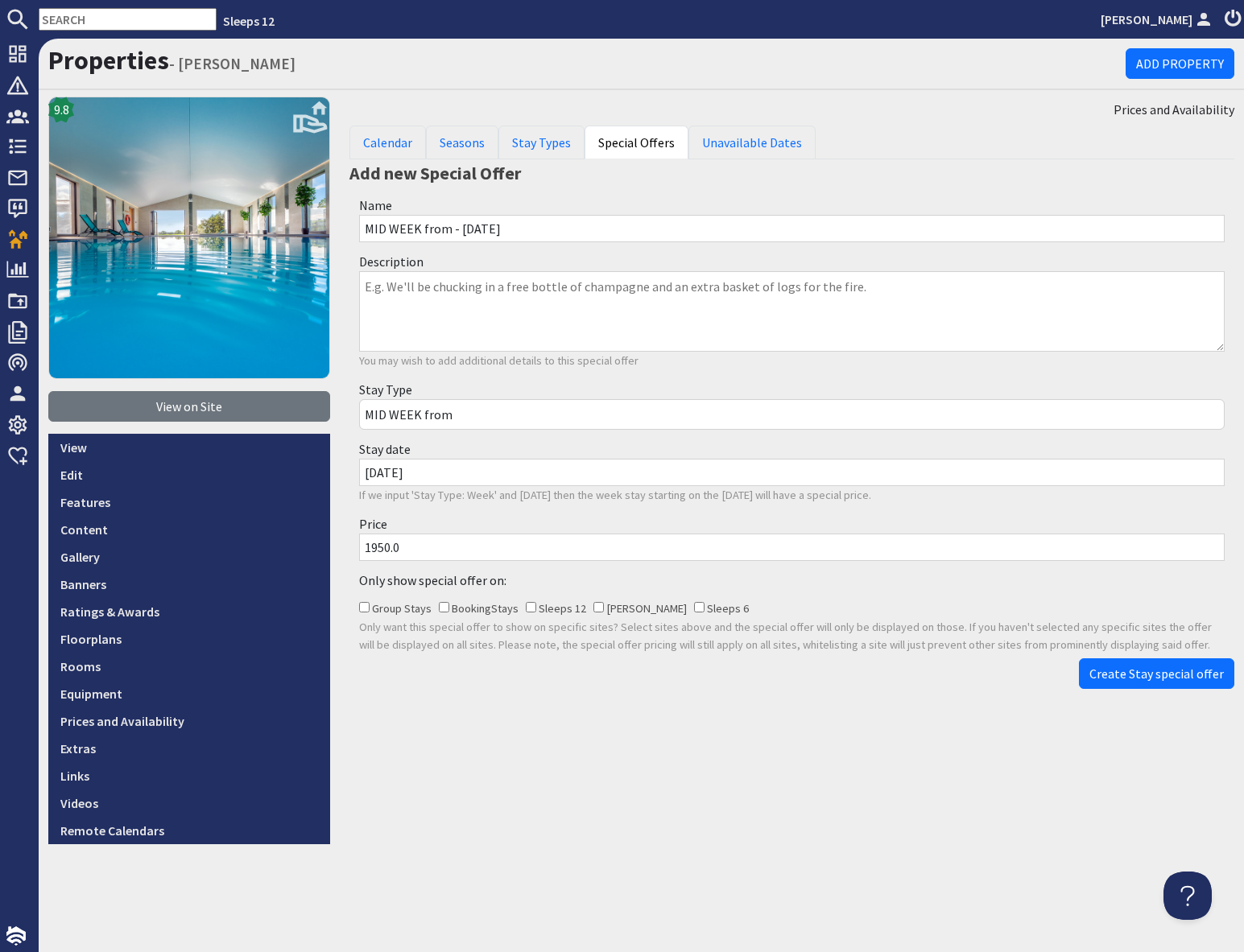
drag, startPoint x: 375, startPoint y: 548, endPoint x: 397, endPoint y: 549, distance: 22.0
click at [377, 547] on input "1950.0" at bounding box center [792, 546] width 865 height 27
type input "1750.0"
click at [1206, 679] on span "Create Stay special offer" at bounding box center [1156, 673] width 134 height 16
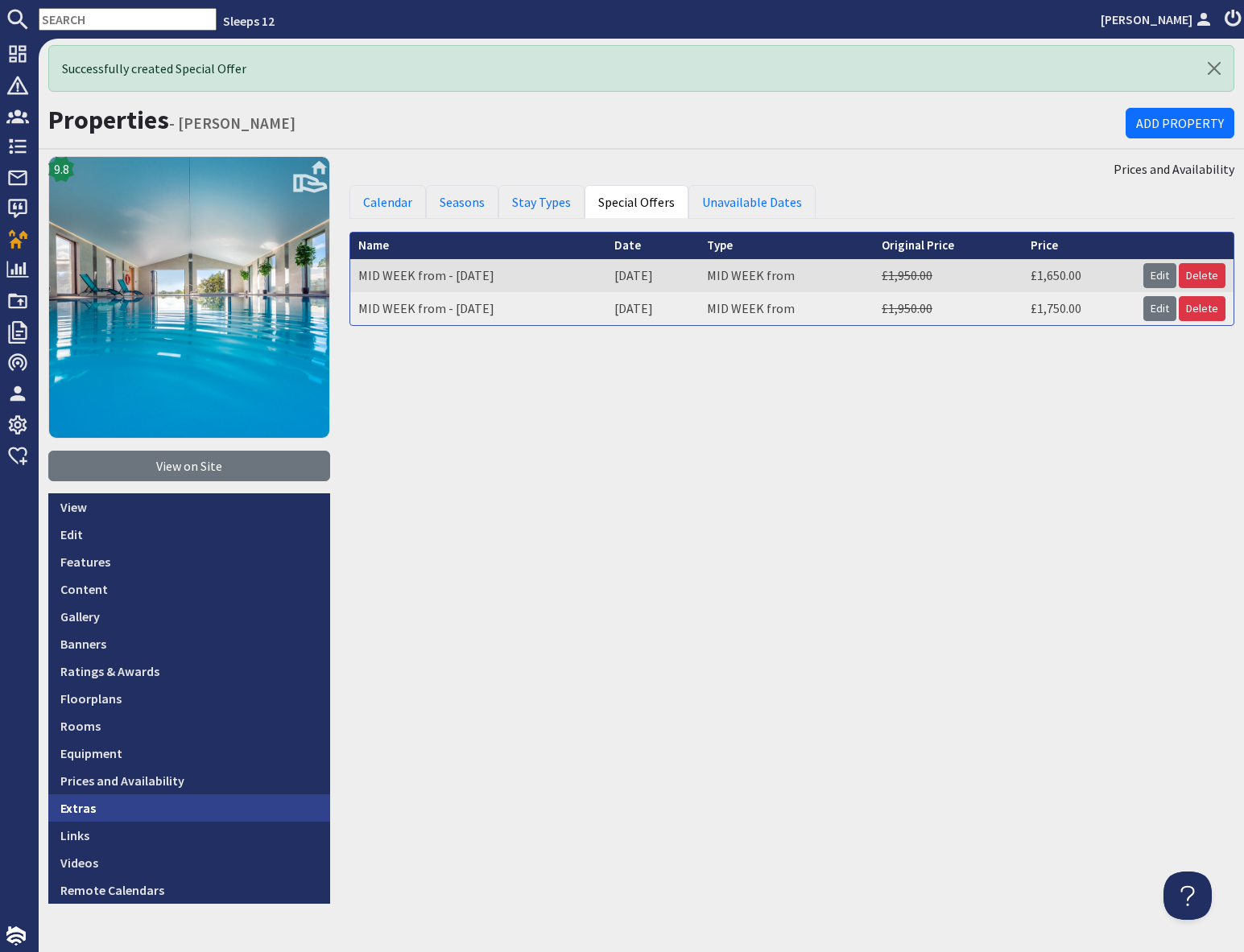
drag, startPoint x: 159, startPoint y: 782, endPoint x: 279, endPoint y: 806, distance: 122.4
click at [159, 782] on link "Prices and Availability" at bounding box center [189, 780] width 282 height 27
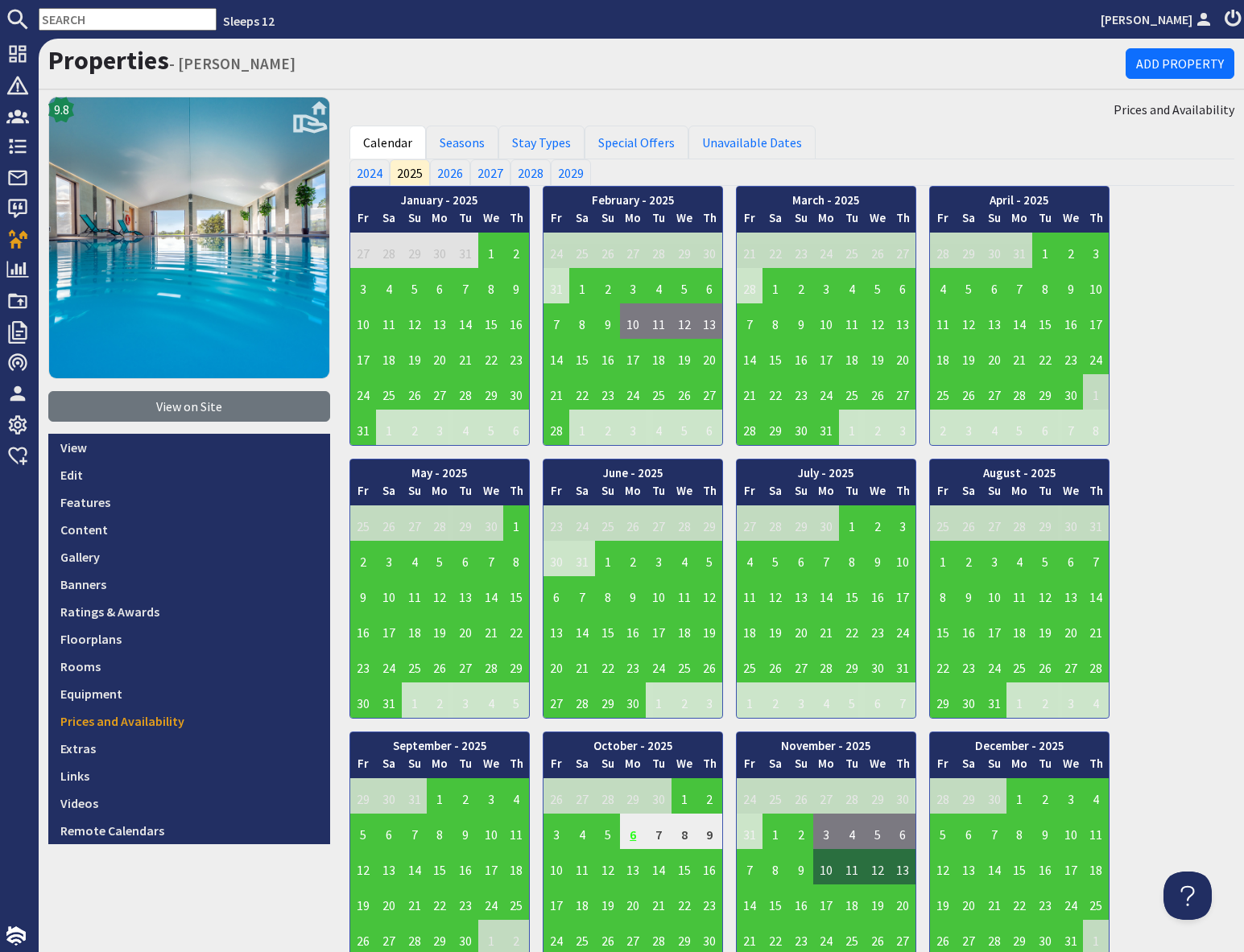
click at [640, 841] on td "6" at bounding box center [632, 831] width 25 height 35
click at [649, 146] on link "Special Offers" at bounding box center [636, 142] width 104 height 34
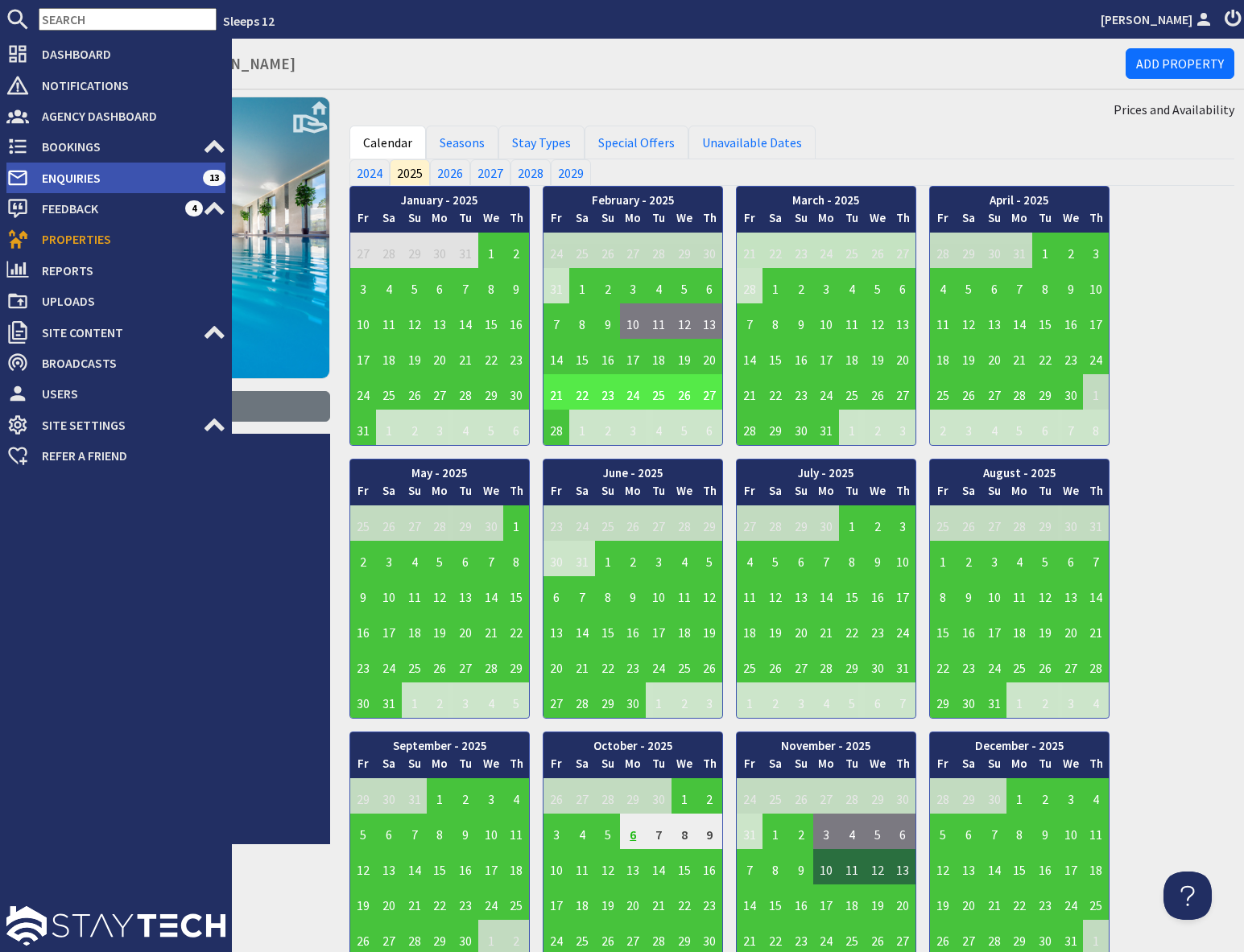
click at [66, 176] on span "Enquiries" at bounding box center [116, 177] width 174 height 25
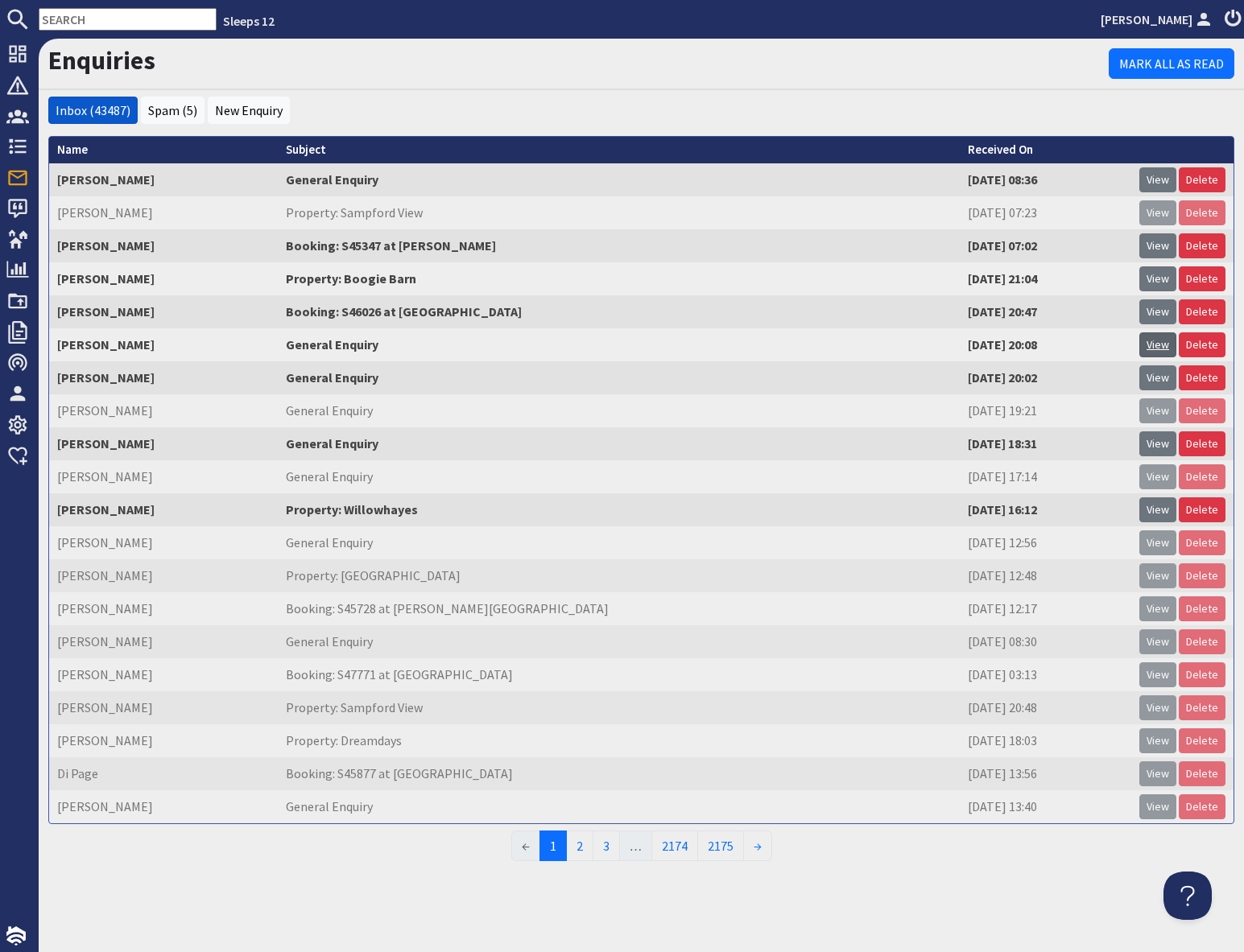
click at [1154, 348] on link "View" at bounding box center [1157, 345] width 37 height 25
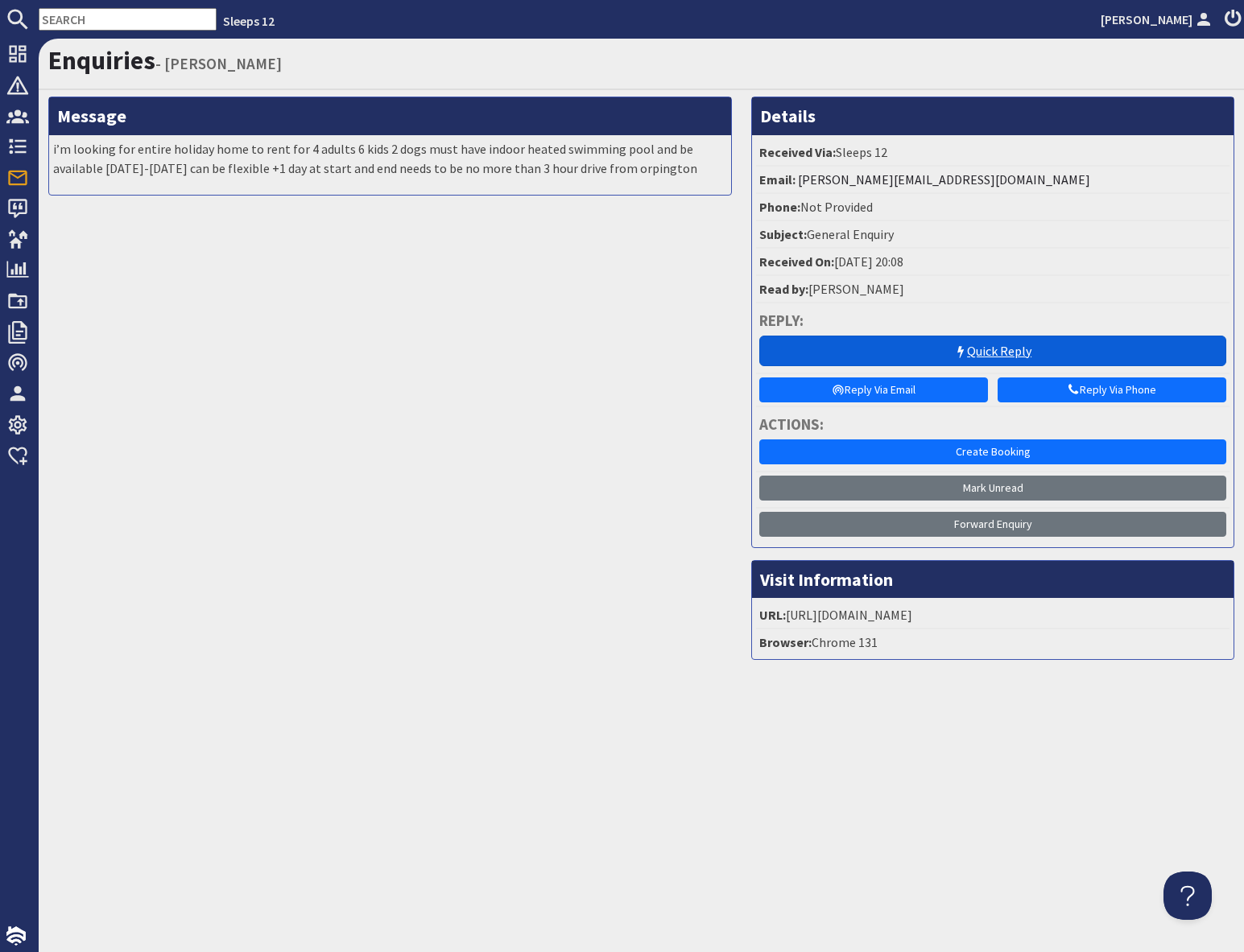
click at [913, 347] on link "Quick Reply" at bounding box center [992, 351] width 467 height 30
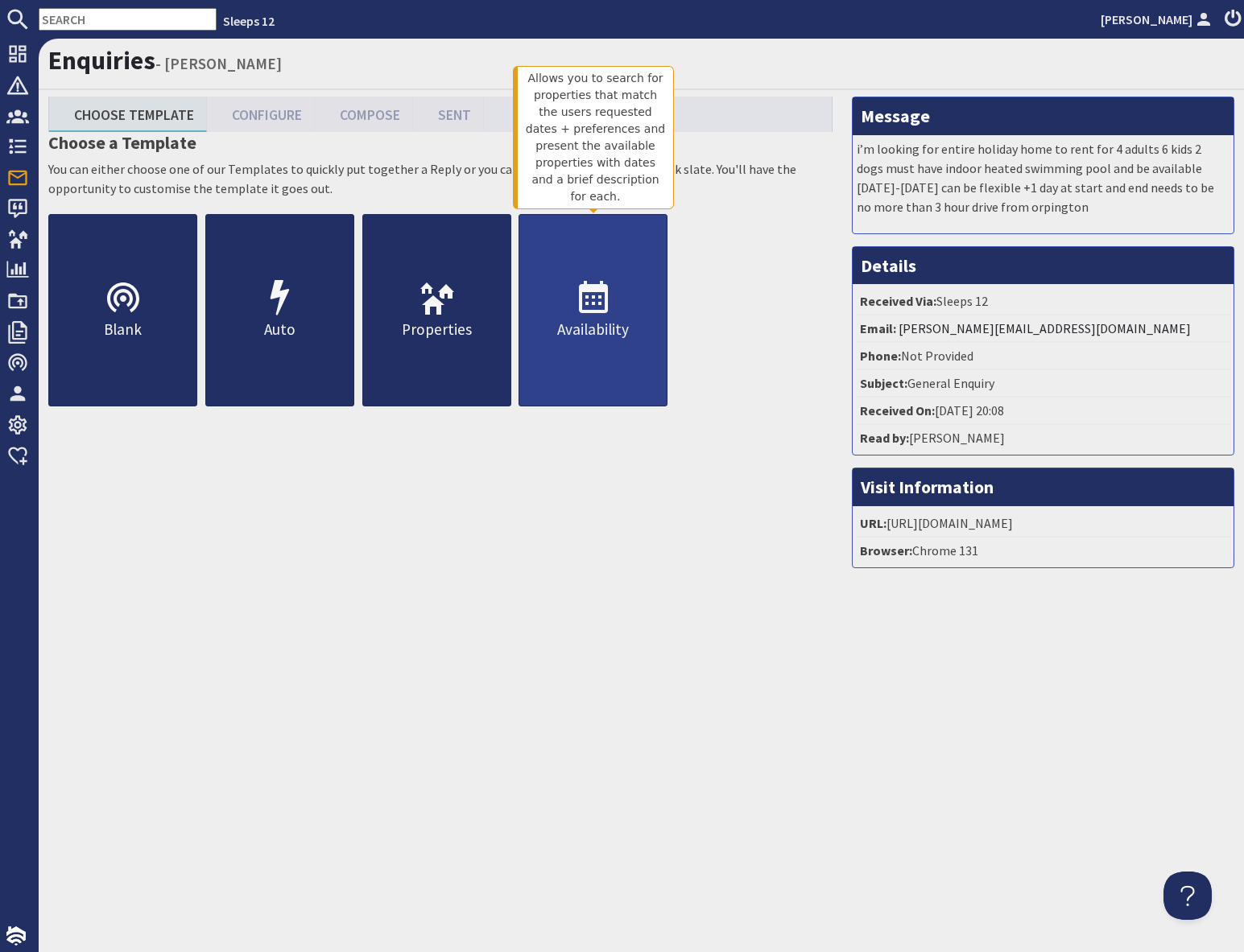
click at [587, 351] on link "Availability" at bounding box center [593, 310] width 149 height 193
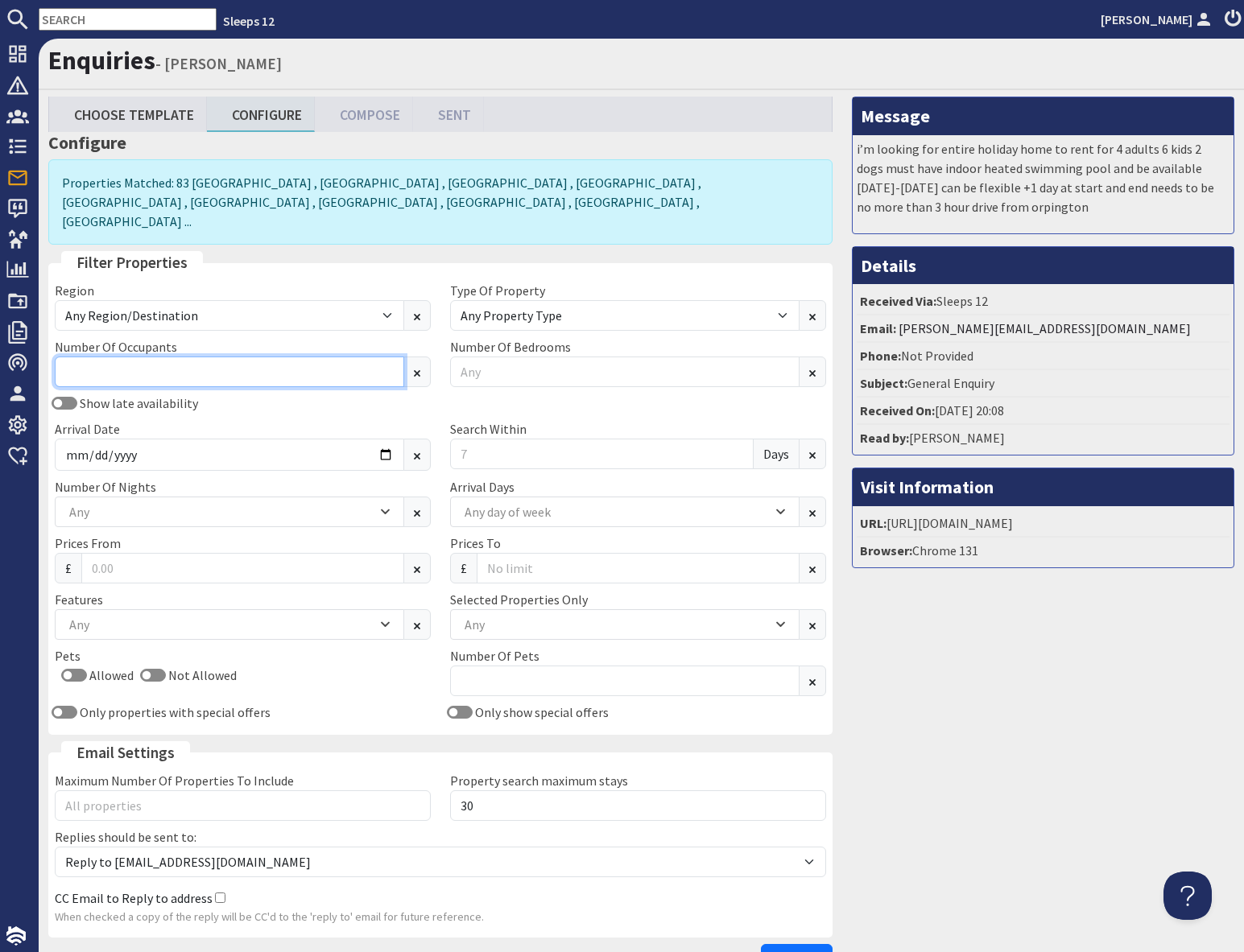
click at [174, 356] on input "Number Of Occupants" at bounding box center [229, 371] width 349 height 30
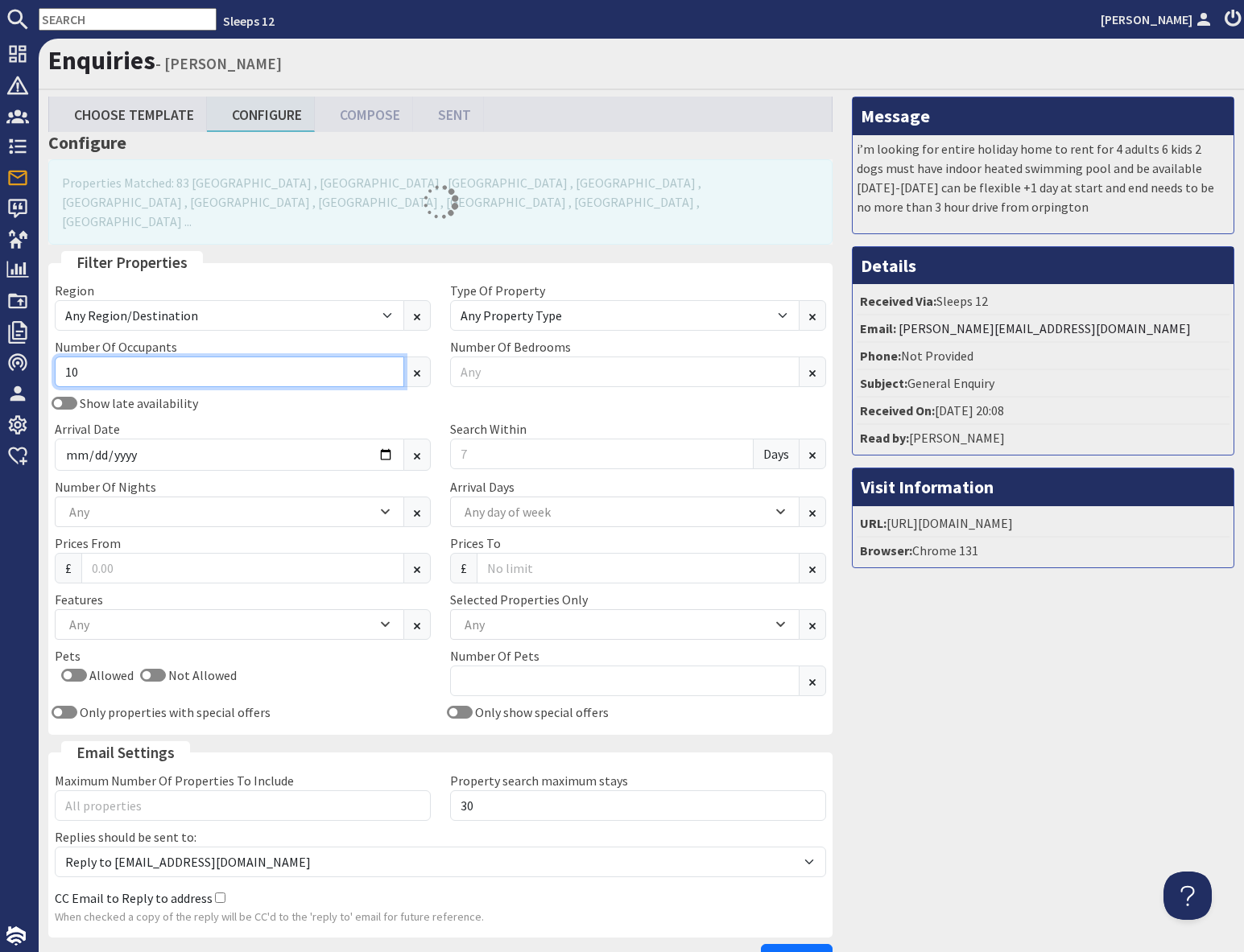
type input "10"
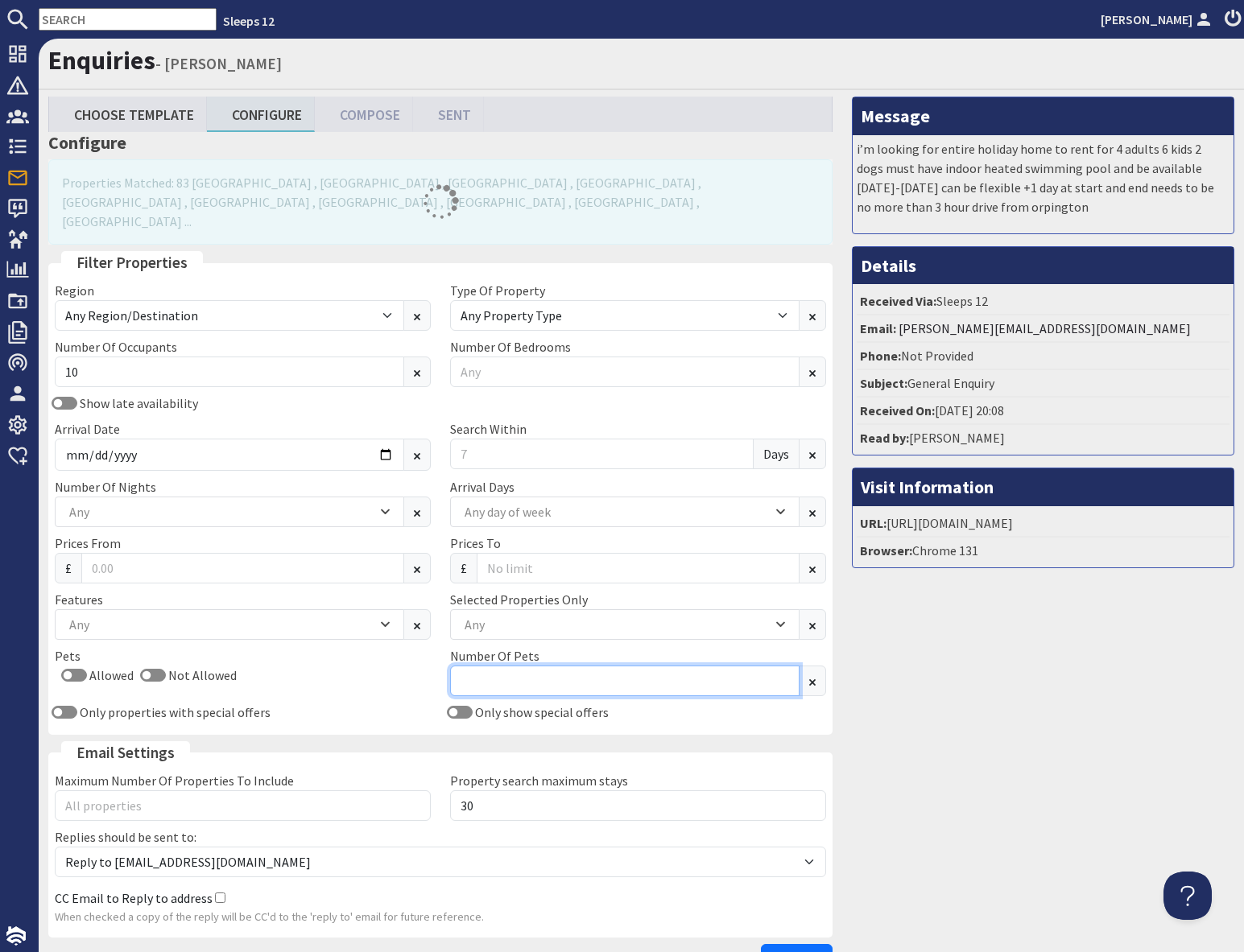
click at [496, 665] on input "Number Of Pets" at bounding box center [624, 680] width 349 height 30
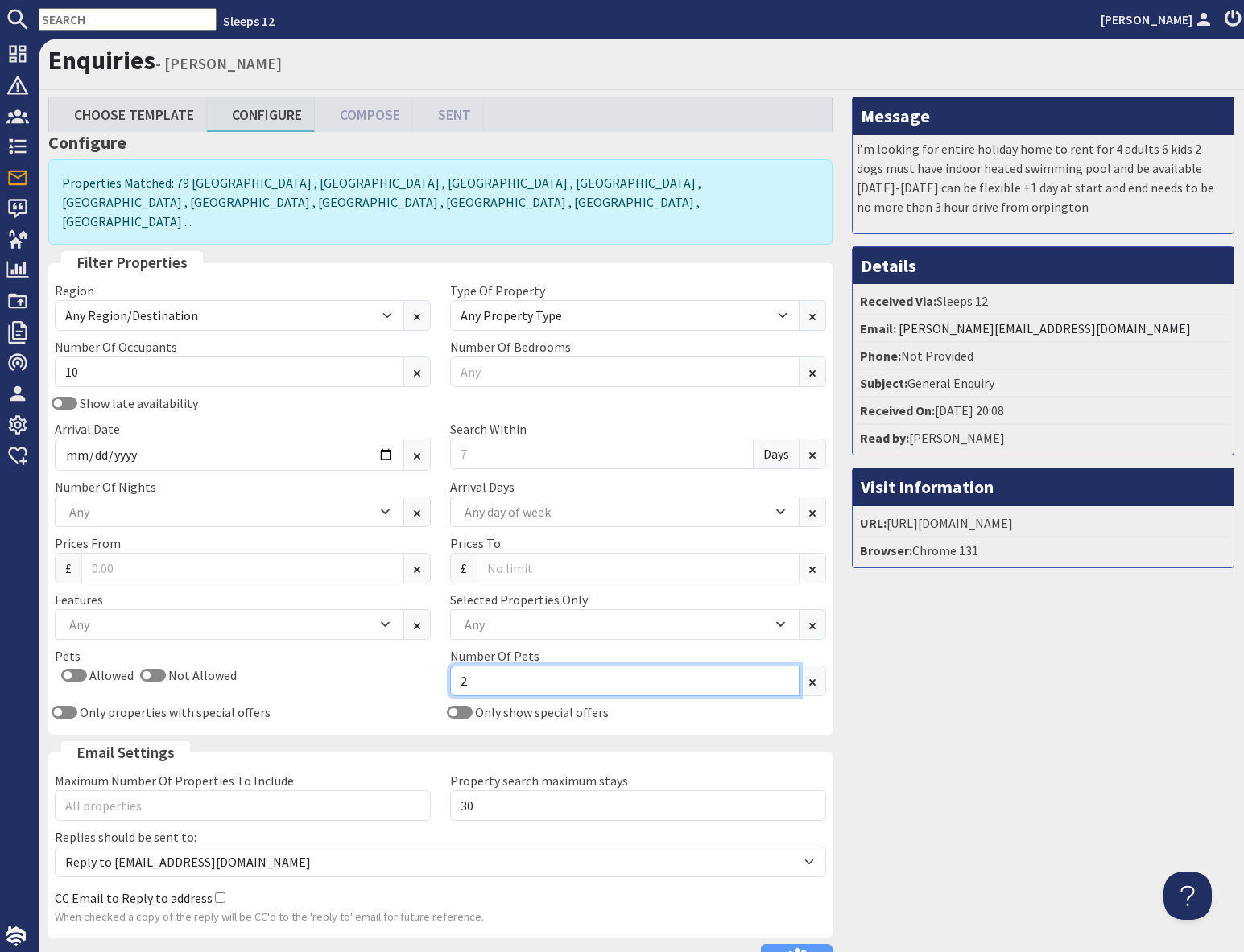
type input "2"
click at [995, 715] on div "Message i’m looking for entire holiday home to rent for 4 adults 6 kids 2 dogs …" at bounding box center [1043, 539] width 402 height 886
click at [224, 615] on div "Any" at bounding box center [221, 624] width 311 height 18
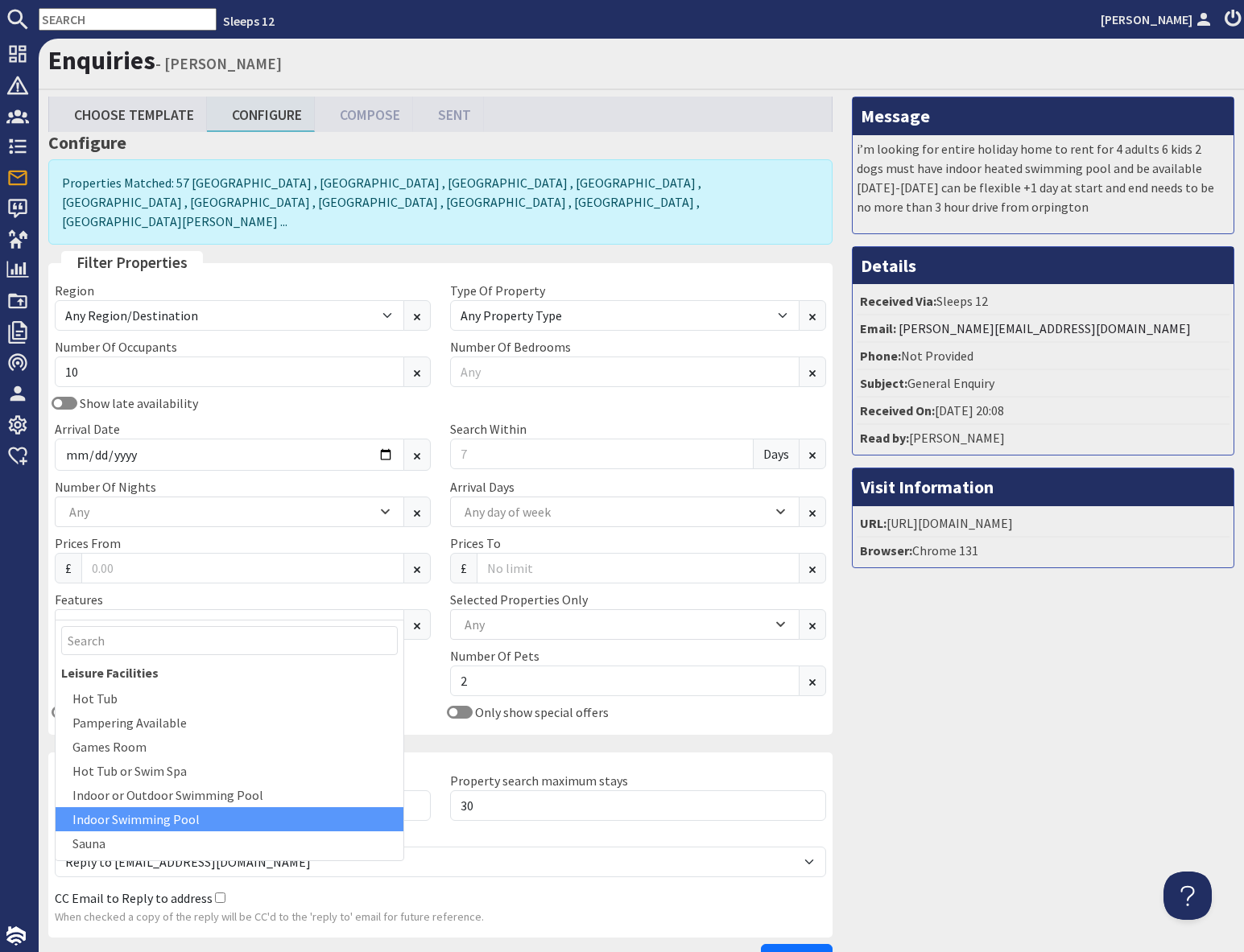
click at [178, 823] on div "Indoor Swimming Pool" at bounding box center [229, 818] width 347 height 24
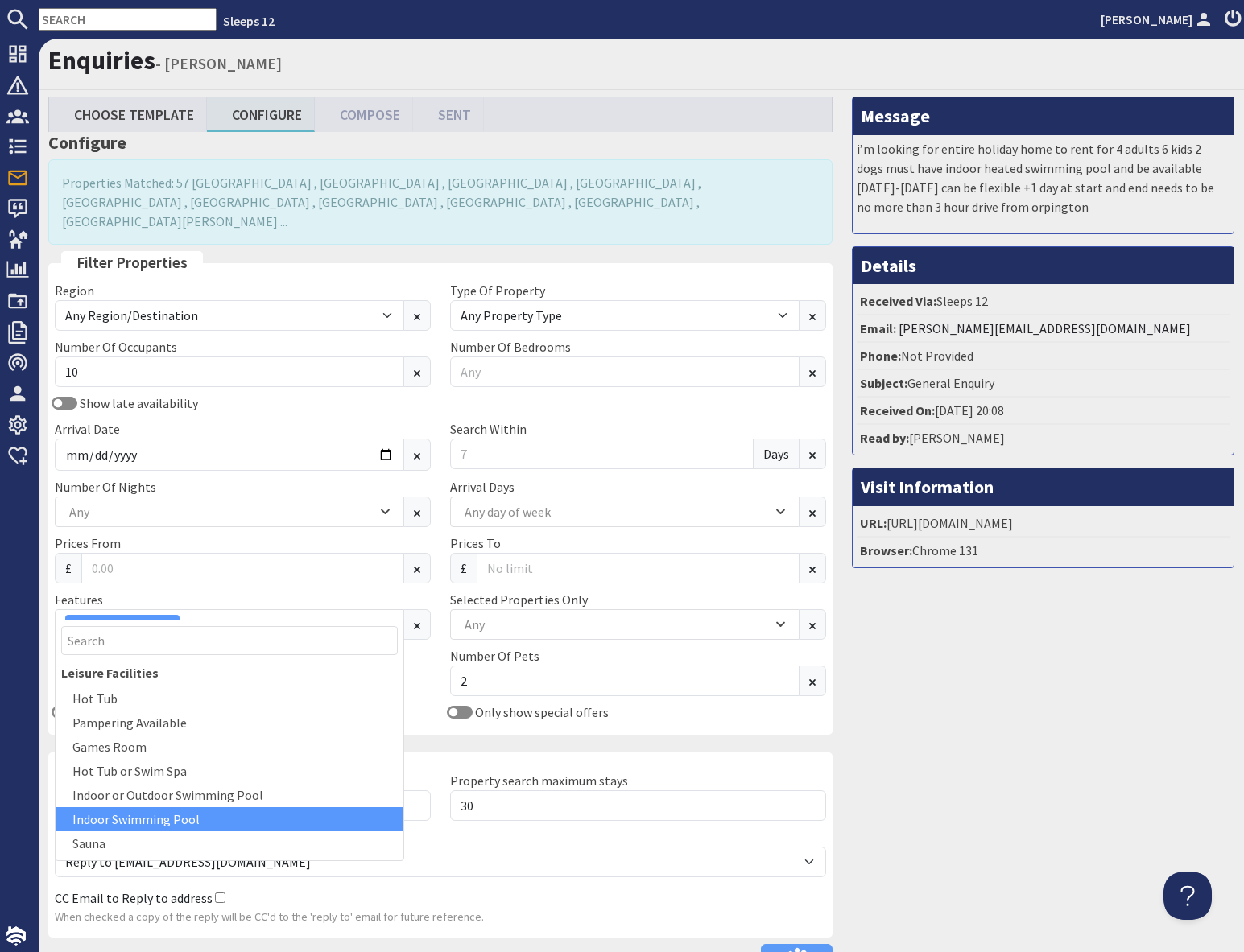
click at [1034, 758] on div "Message i’m looking for entire holiday home to rent for 4 adults 6 kids 2 dogs …" at bounding box center [1043, 539] width 402 height 886
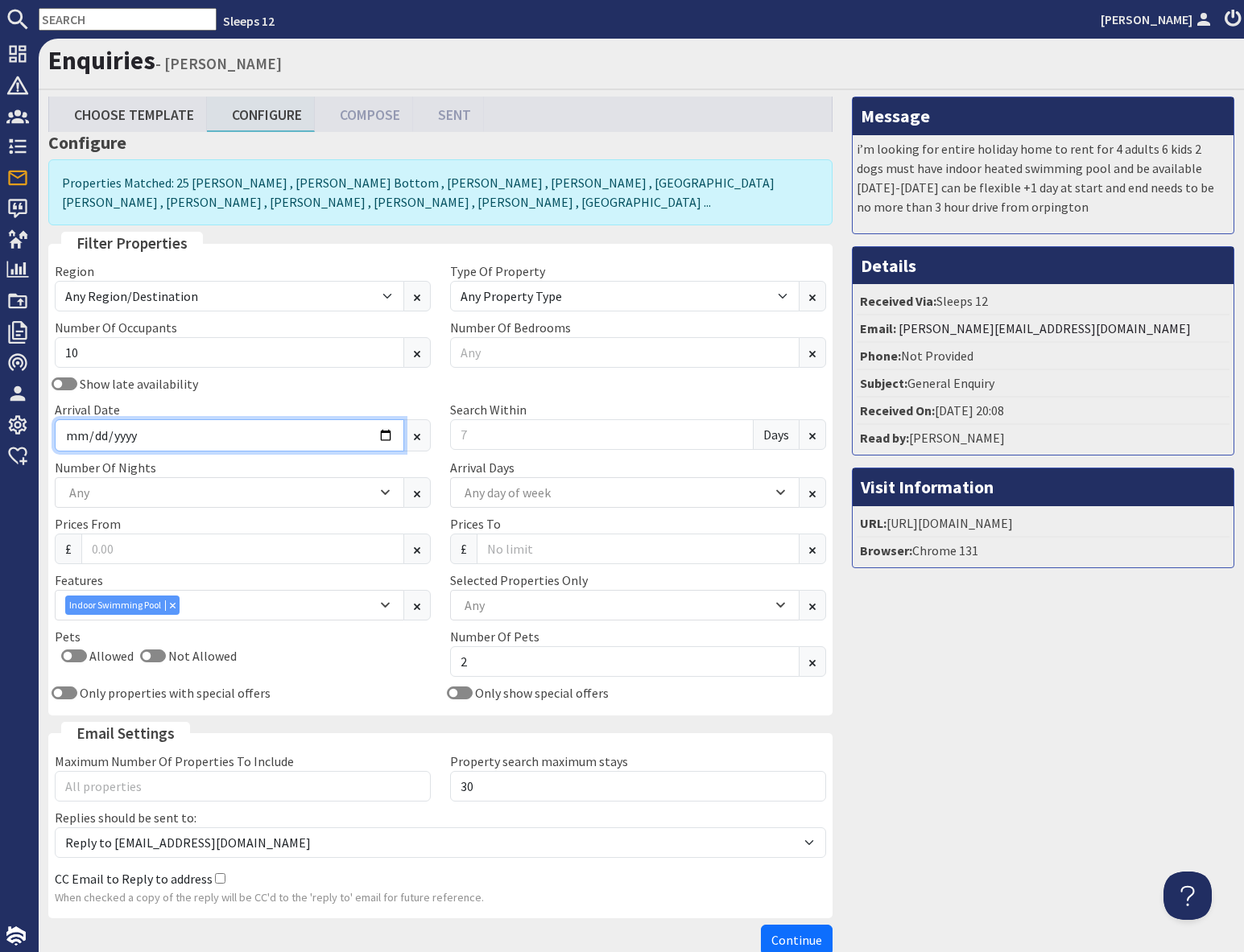
click at [384, 436] on input "Arrival Date" at bounding box center [229, 435] width 349 height 32
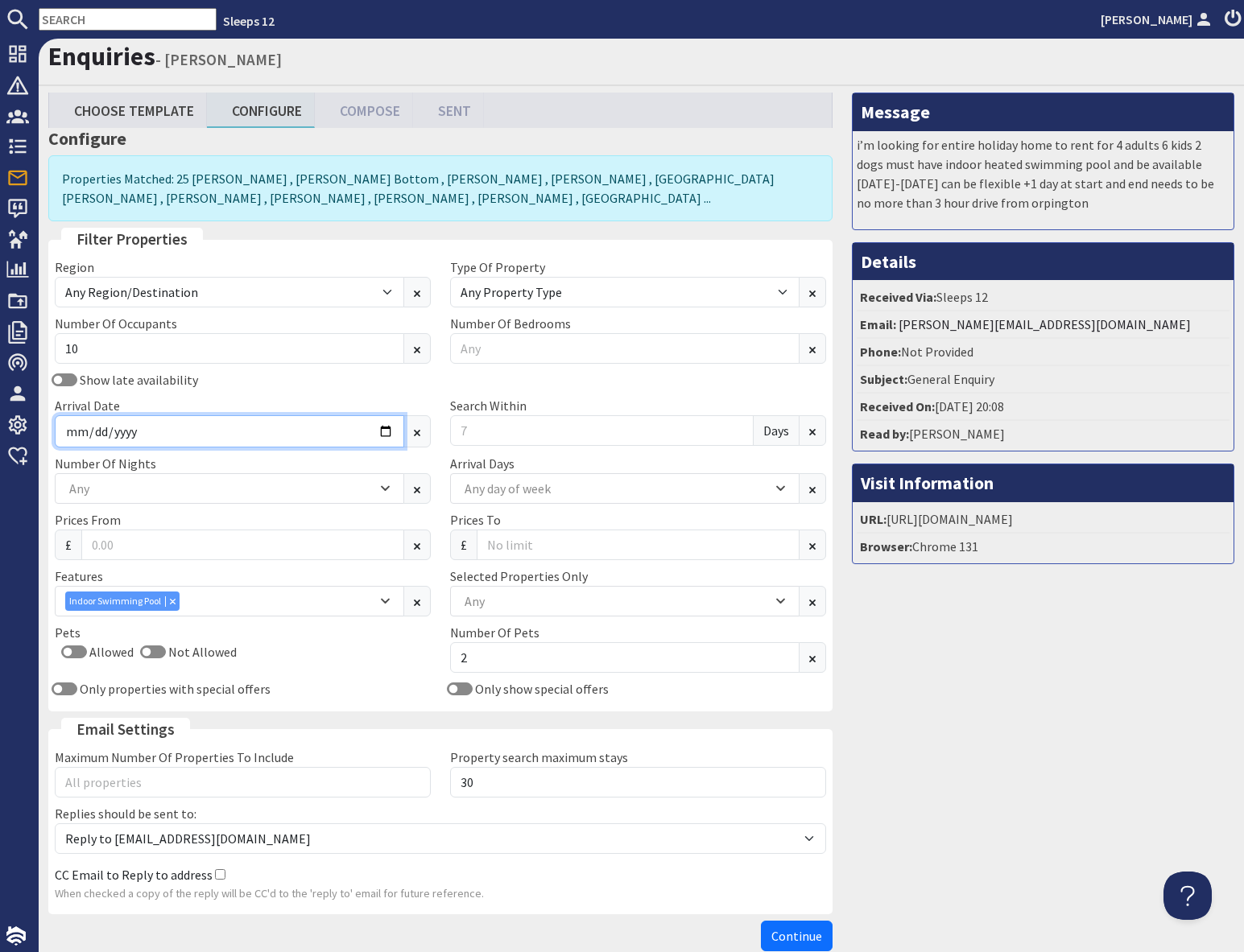
click at [387, 434] on input "Arrival Date" at bounding box center [229, 431] width 349 height 32
click at [385, 434] on input "Arrival Date" at bounding box center [229, 431] width 349 height 32
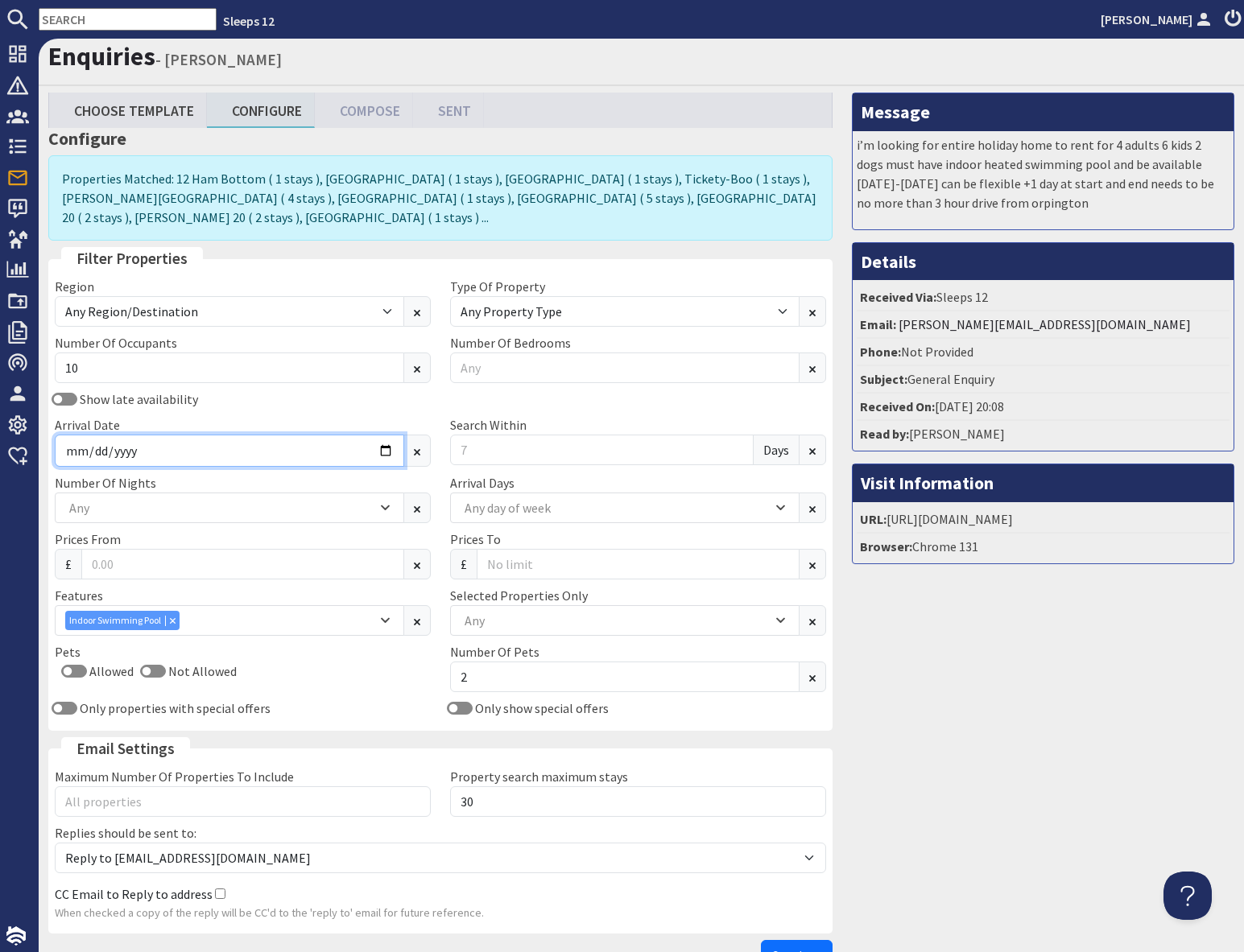
type input "2025-12-29"
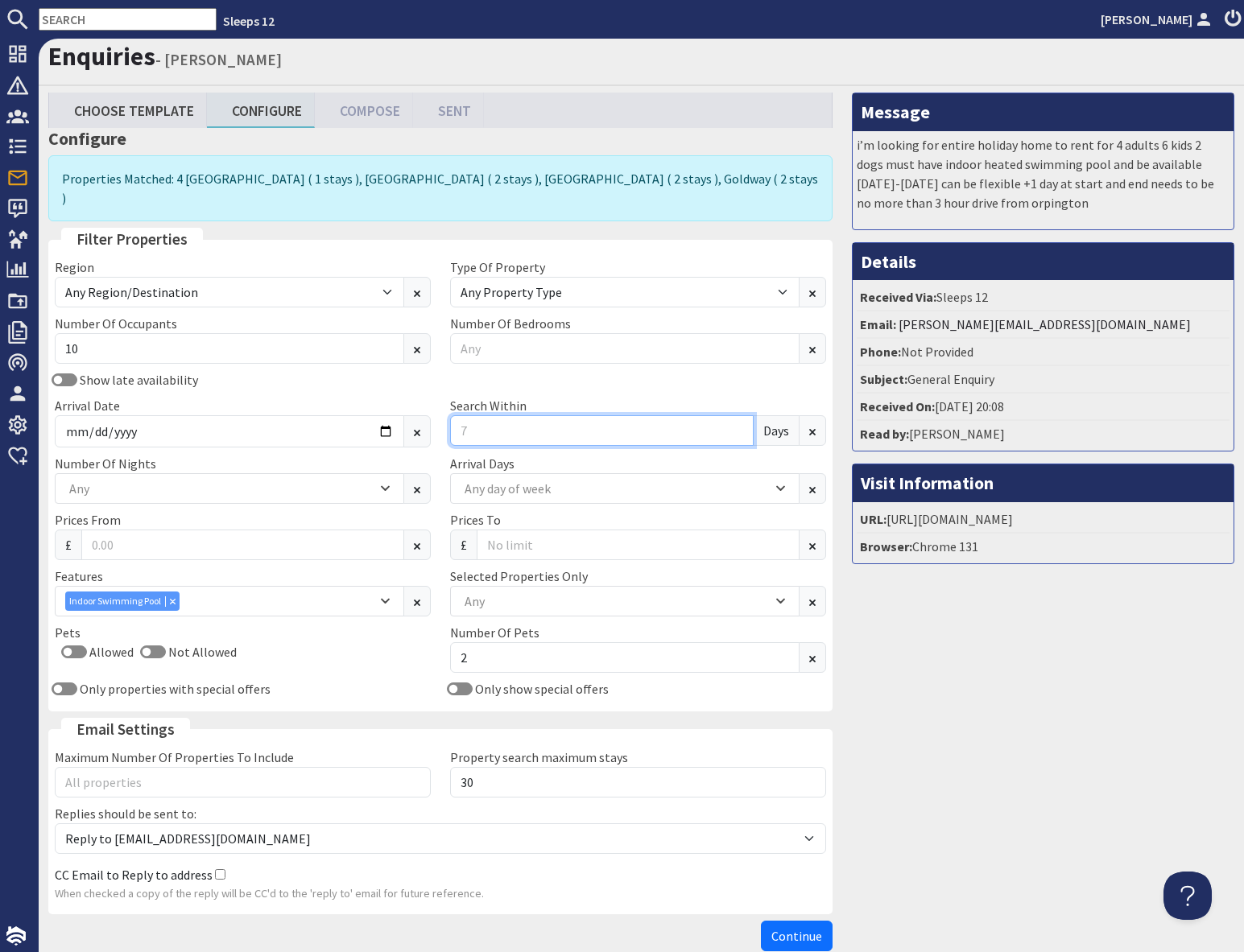
click at [524, 415] on input "Search Within" at bounding box center [602, 430] width 303 height 30
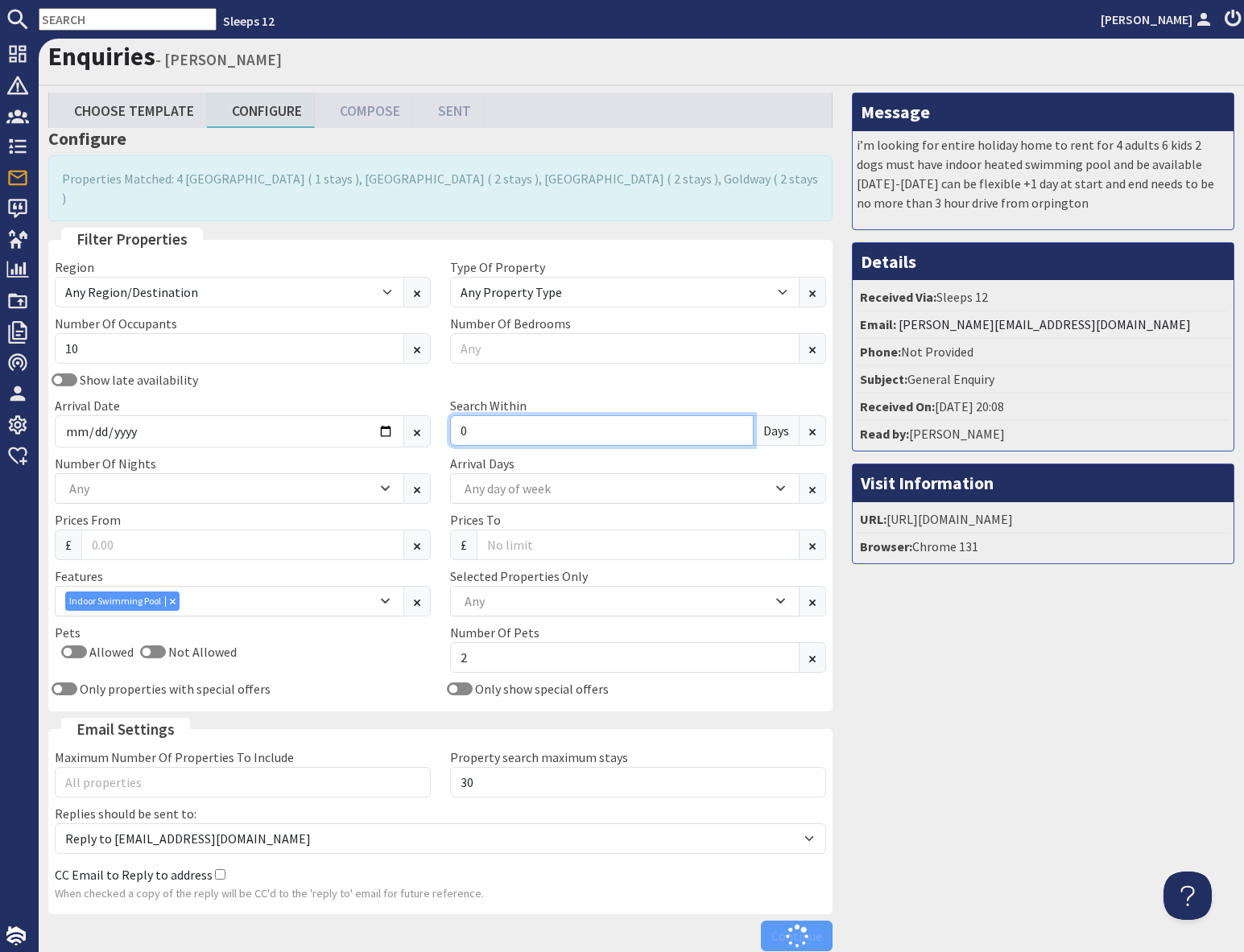
type input "0"
click at [1069, 730] on div "Message i’m looking for entire holiday home to rent for 4 adults 6 kids 2 dogs …" at bounding box center [1043, 525] width 402 height 866
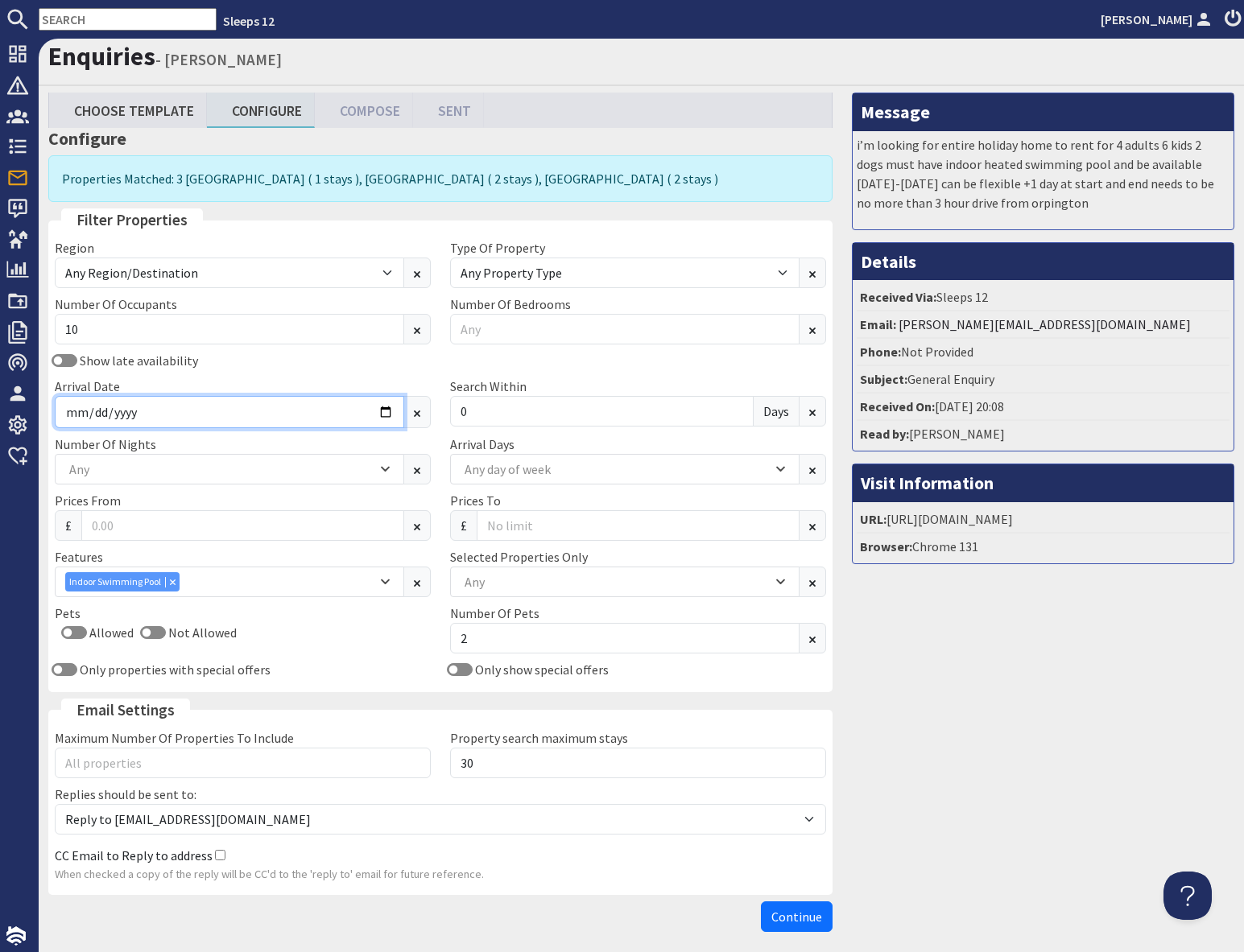
click at [388, 411] on input "2025-12-29" at bounding box center [229, 411] width 349 height 32
drag, startPoint x: 1039, startPoint y: 655, endPoint x: 1007, endPoint y: 651, distance: 32.2
click at [1038, 655] on div "Message i’m looking for entire holiday home to rent for 4 adults 6 kids 2 dogs …" at bounding box center [1043, 515] width 402 height 846
click at [387, 410] on input "2025-12-29" at bounding box center [229, 411] width 349 height 32
click at [347, 447] on div "Number Of Nights 1 2 3 4 5 6 7 8 9 10 11 12 13 14 Any" at bounding box center [243, 459] width 395 height 50
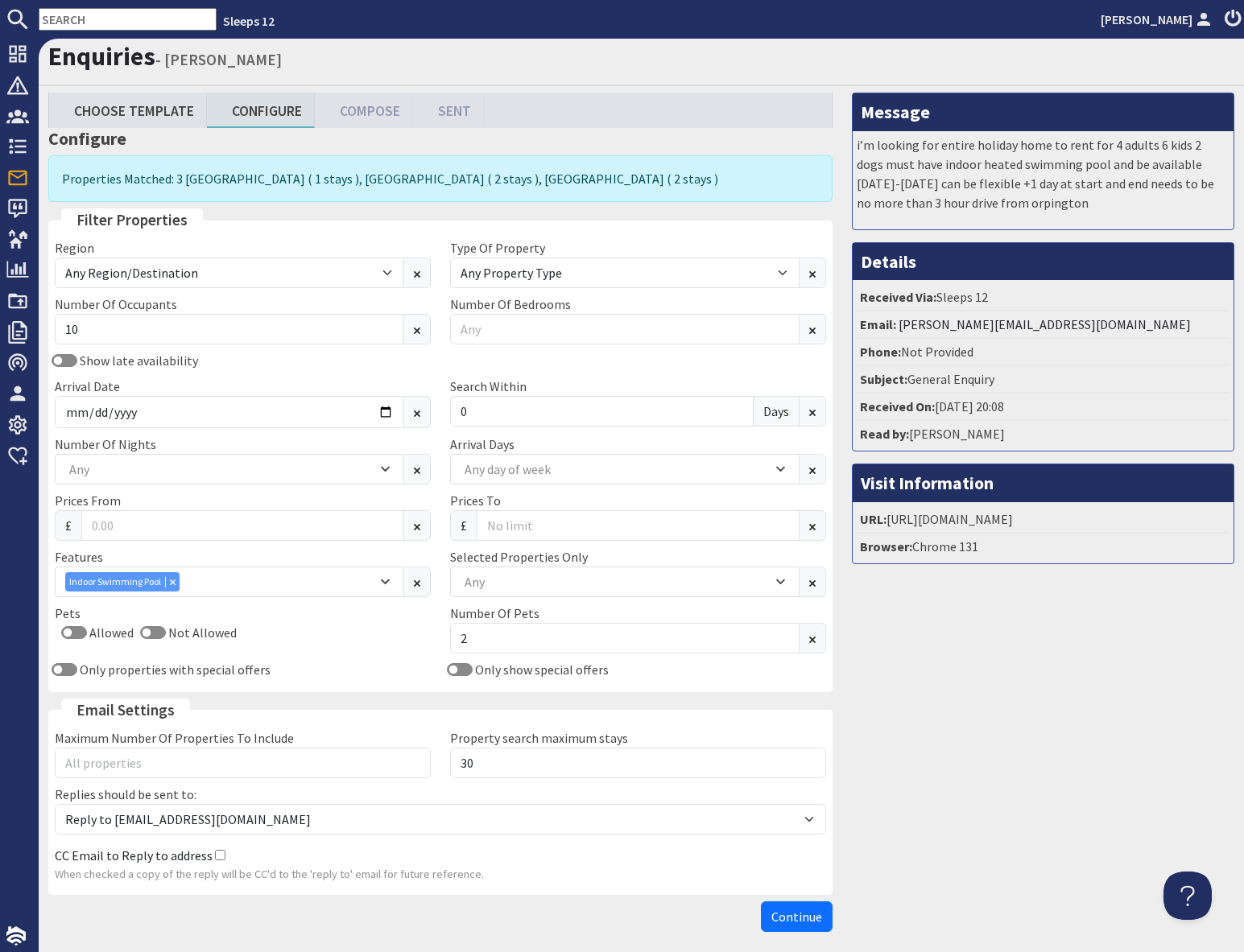
click at [960, 862] on div "Message i’m looking for entire holiday home to rent for 4 adults 6 kids 2 dogs …" at bounding box center [1043, 515] width 402 height 846
click at [800, 914] on span "Continue" at bounding box center [797, 917] width 51 height 16
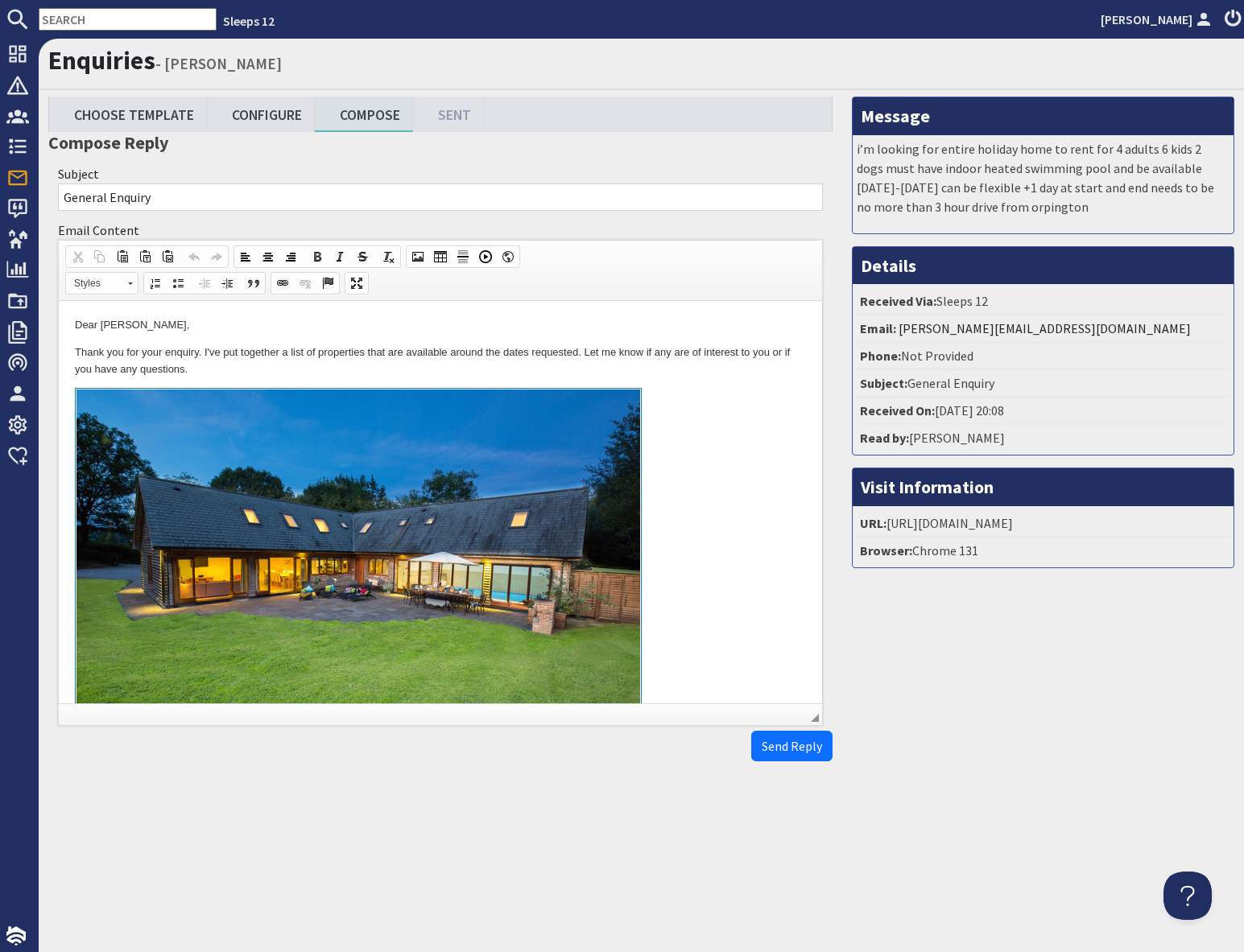
click at [697, 491] on link "To enrich screen reader interactions, please activate Accessibility in Grammarl…" at bounding box center [440, 573] width 731 height 371
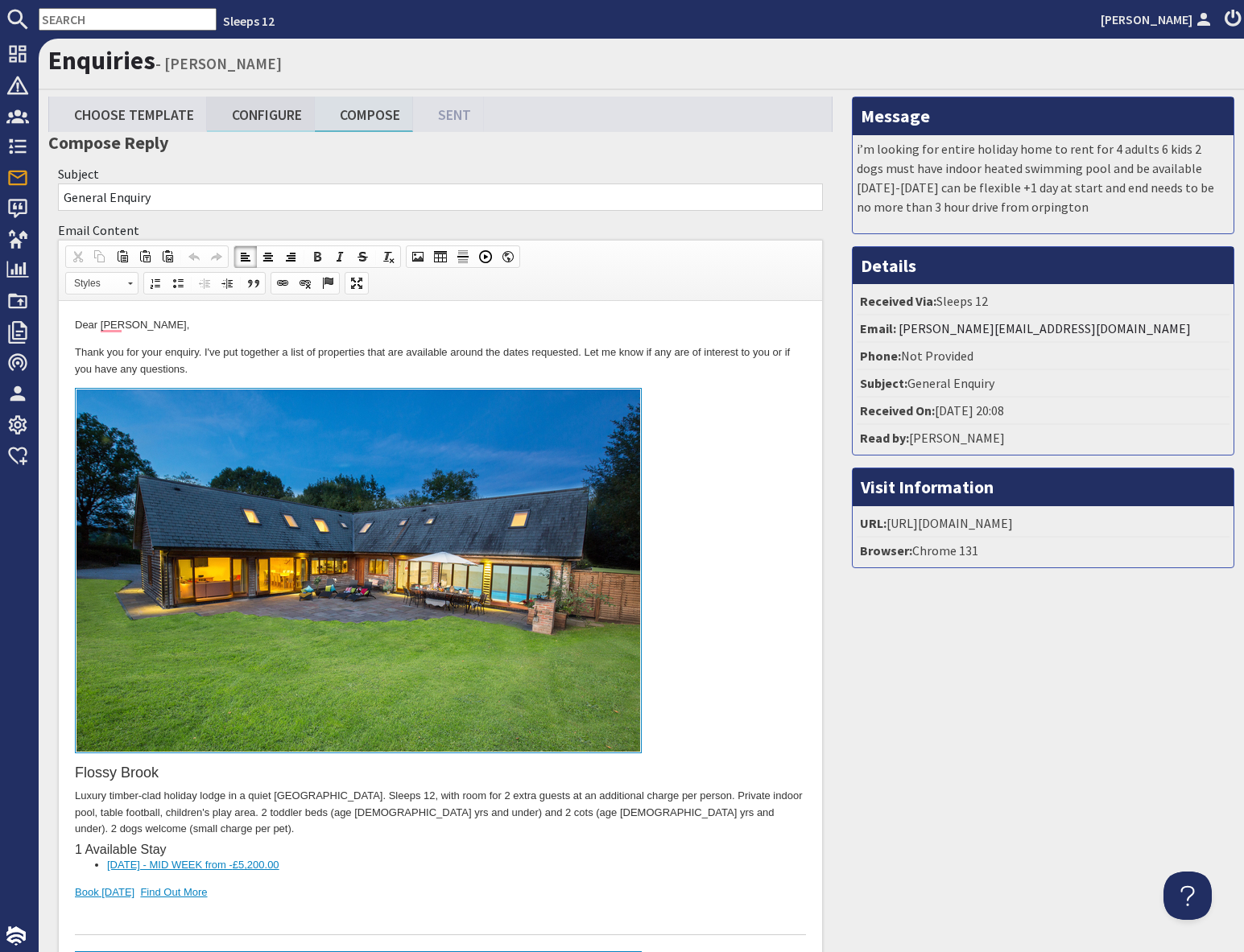
click at [262, 122] on link "Configure" at bounding box center [261, 114] width 108 height 34
type textarea "<p>Dear sally Pallaris,</p> <p>Thank you for your enquiry. I&#39;ve put togethe…"
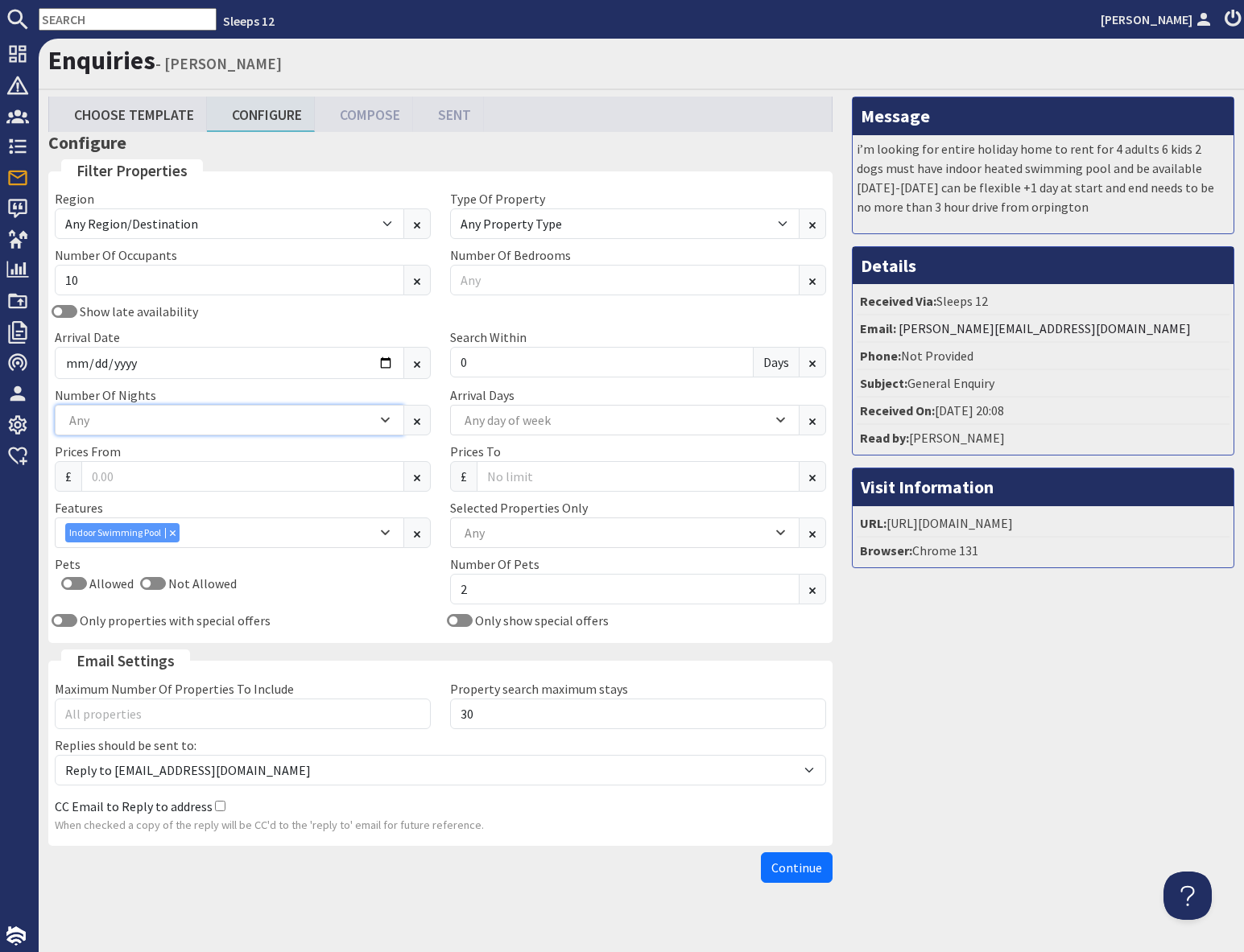
click at [160, 421] on div "Any" at bounding box center [221, 420] width 311 height 18
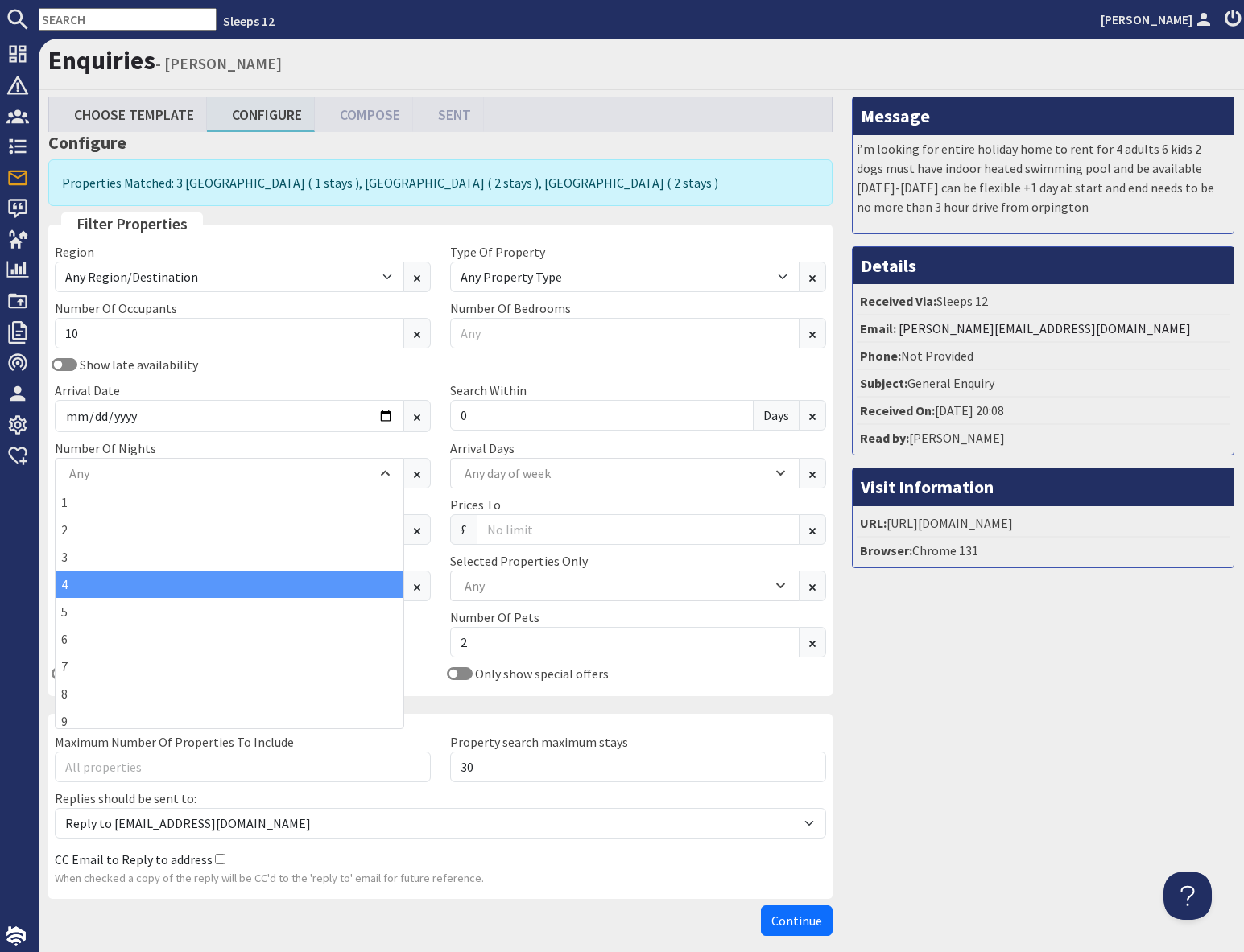
click at [102, 591] on div "4" at bounding box center [229, 583] width 347 height 27
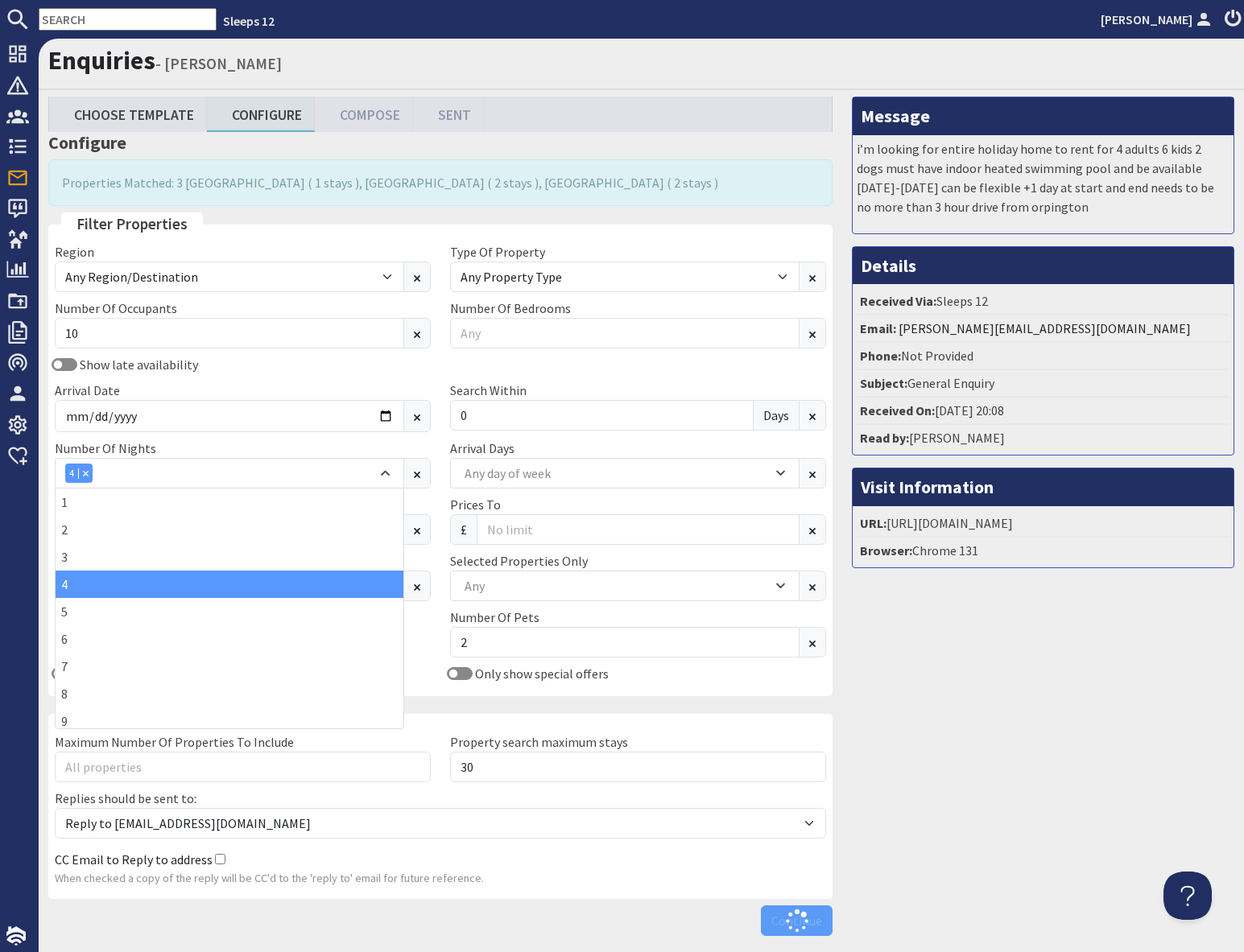
drag, startPoint x: 949, startPoint y: 687, endPoint x: 932, endPoint y: 685, distance: 17.1
click at [949, 687] on div "Message i’m looking for entire holiday home to rent for 4 adults 6 kids 2 dogs …" at bounding box center [1043, 519] width 402 height 846
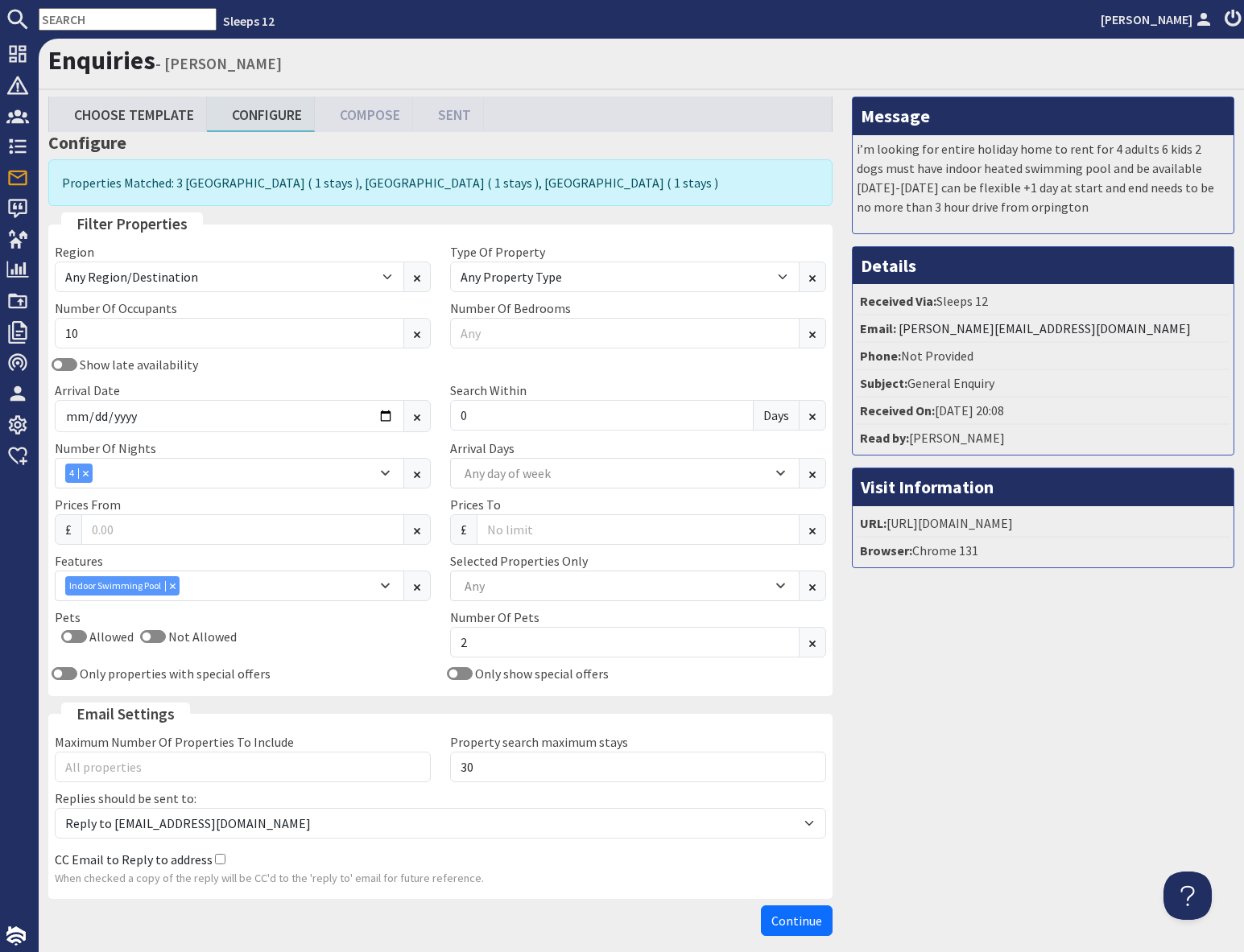
drag, startPoint x: 944, startPoint y: 855, endPoint x: 837, endPoint y: 918, distance: 124.2
click at [901, 878] on div "Message i’m looking for entire holiday home to rent for 4 adults 6 kids 2 dogs …" at bounding box center [1043, 519] width 402 height 846
drag, startPoint x: 787, startPoint y: 927, endPoint x: 903, endPoint y: 919, distance: 116.3
click at [787, 927] on span "Continue" at bounding box center [797, 921] width 51 height 16
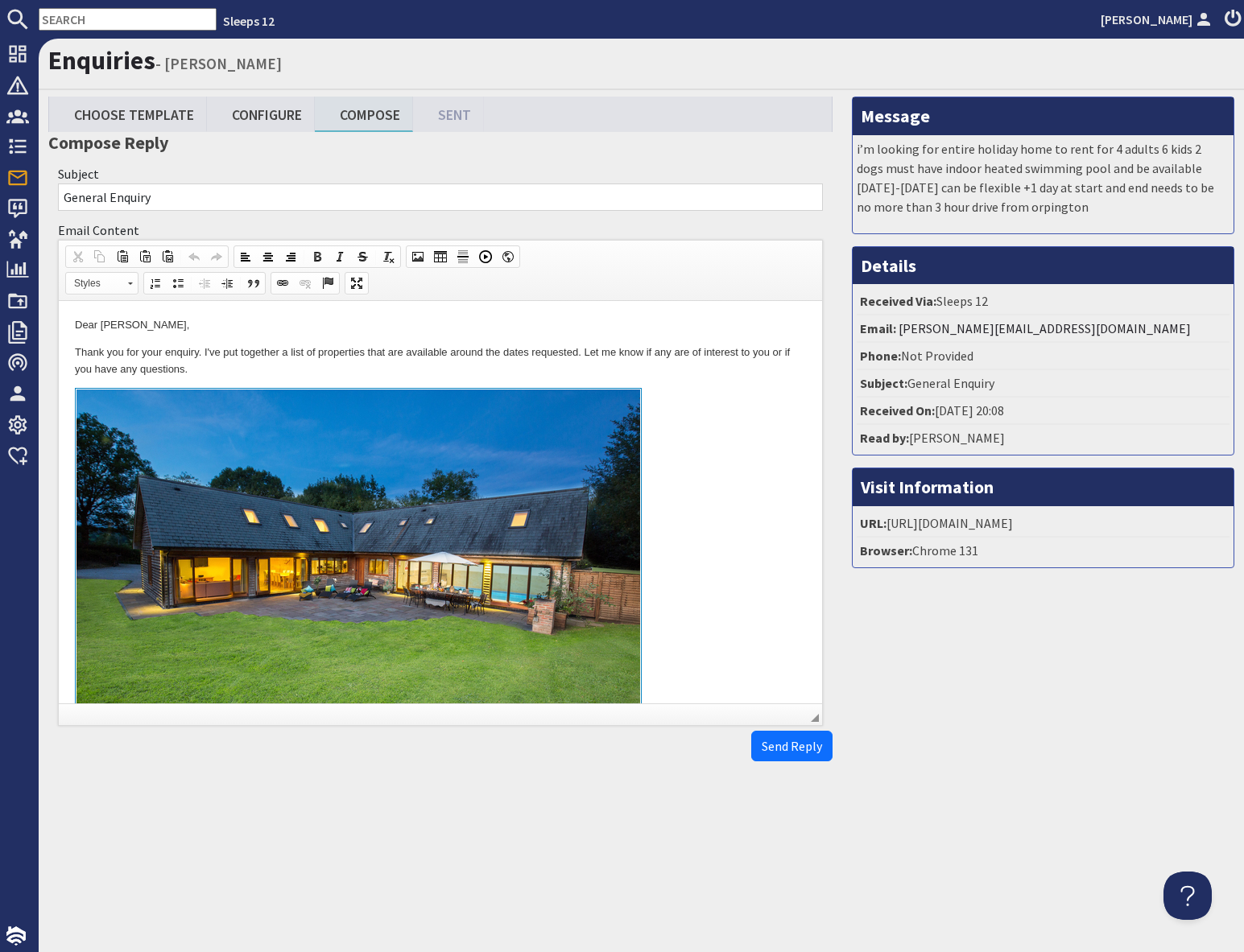
click at [737, 567] on link at bounding box center [440, 573] width 731 height 371
select select "url"
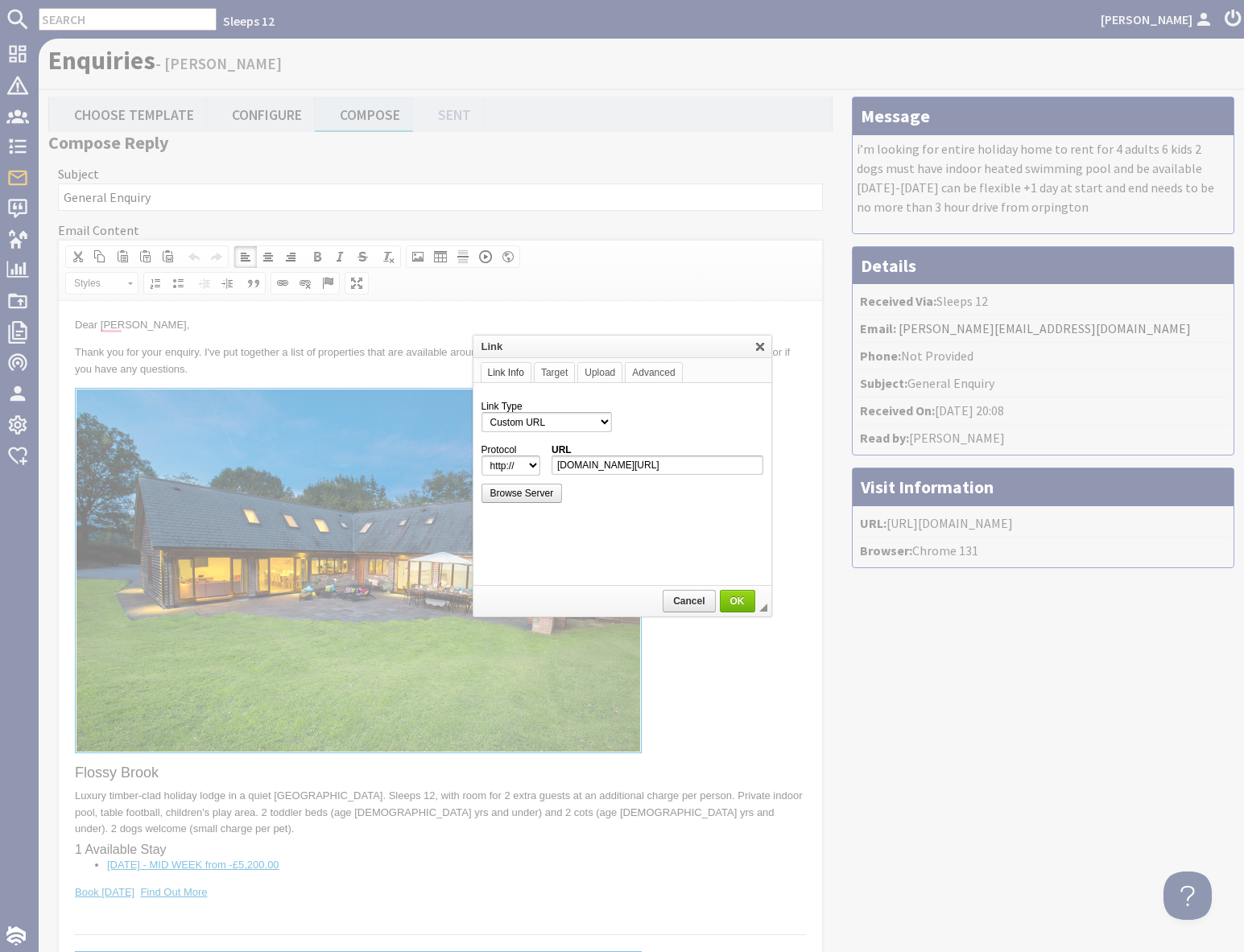
click at [706, 696] on div at bounding box center [622, 476] width 1244 height 952
drag, startPoint x: 696, startPoint y: 725, endPoint x: 726, endPoint y: 722, distance: 30.1
click at [699, 725] on div at bounding box center [622, 476] width 1244 height 952
drag, startPoint x: 680, startPoint y: 601, endPoint x: 616, endPoint y: 350, distance: 259.0
click at [680, 601] on span "Cancel" at bounding box center [688, 601] width 49 height 11
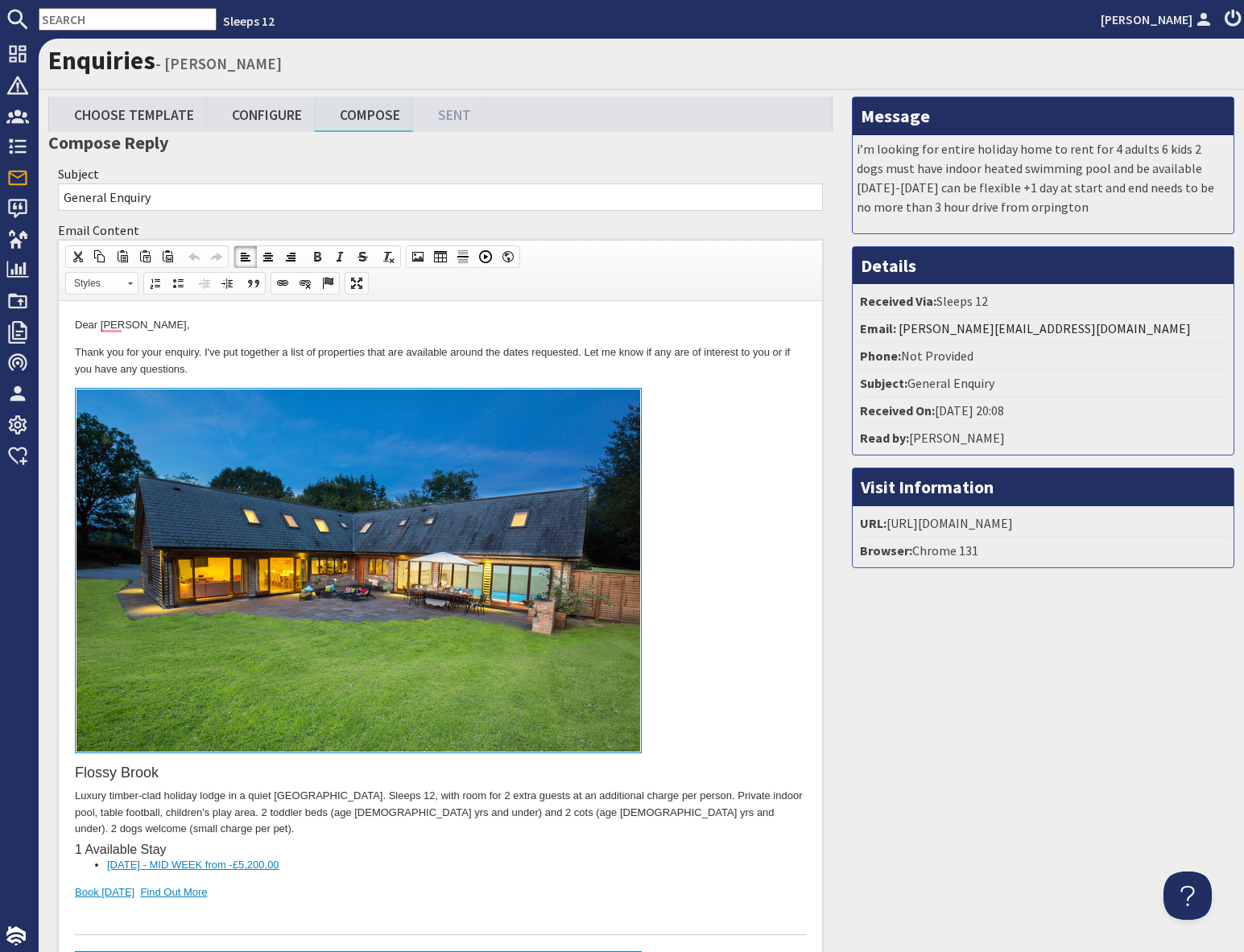
drag, startPoint x: 762, startPoint y: 690, endPoint x: 737, endPoint y: 694, distance: 25.3
click at [746, 693] on link "To enrich screen reader interactions, please activate Accessibility in Grammarl…" at bounding box center [440, 573] width 731 height 371
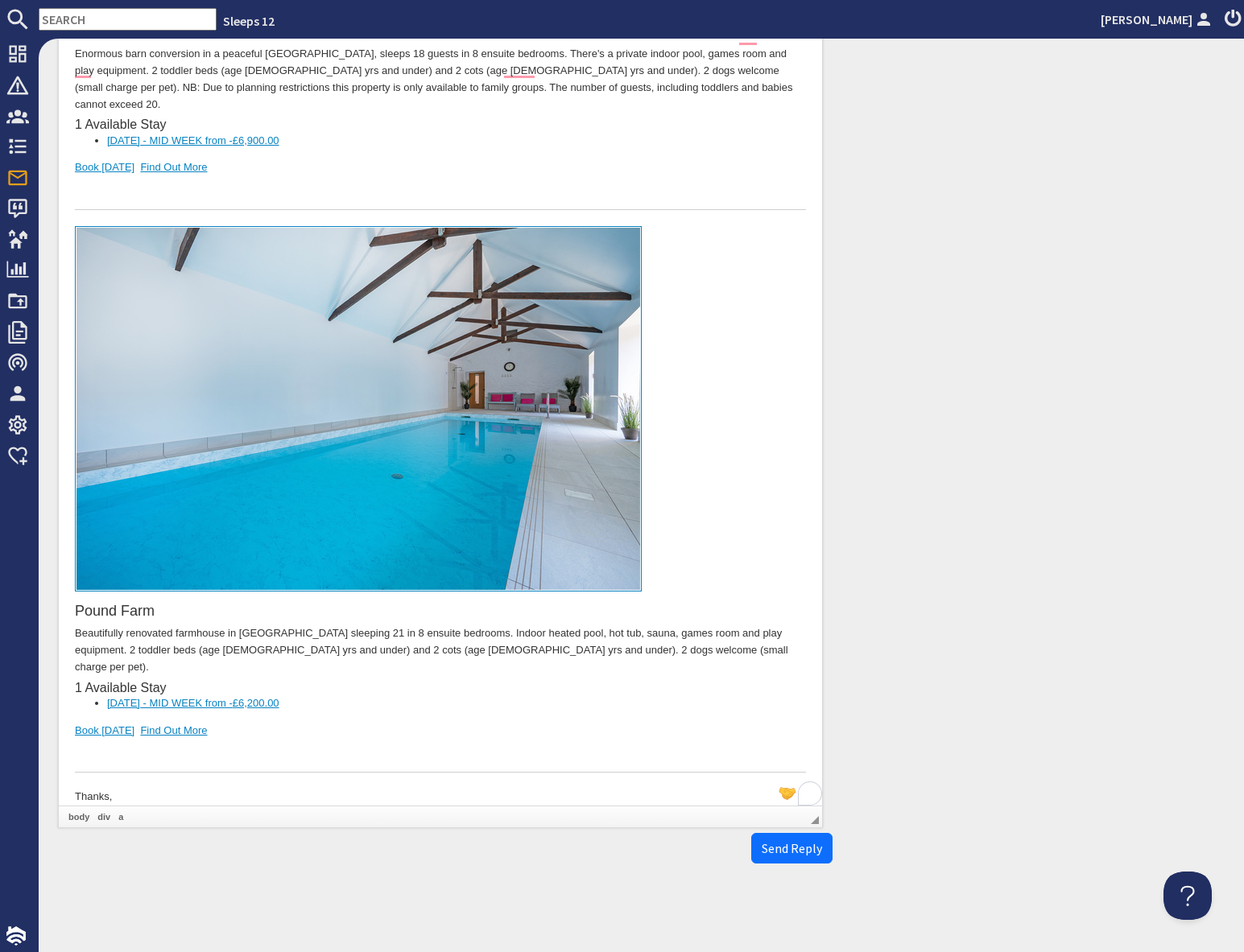
click at [280, 740] on div "To enrich screen reader interactions, please activate Accessibility in Grammarl…" at bounding box center [440, 756] width 731 height 34
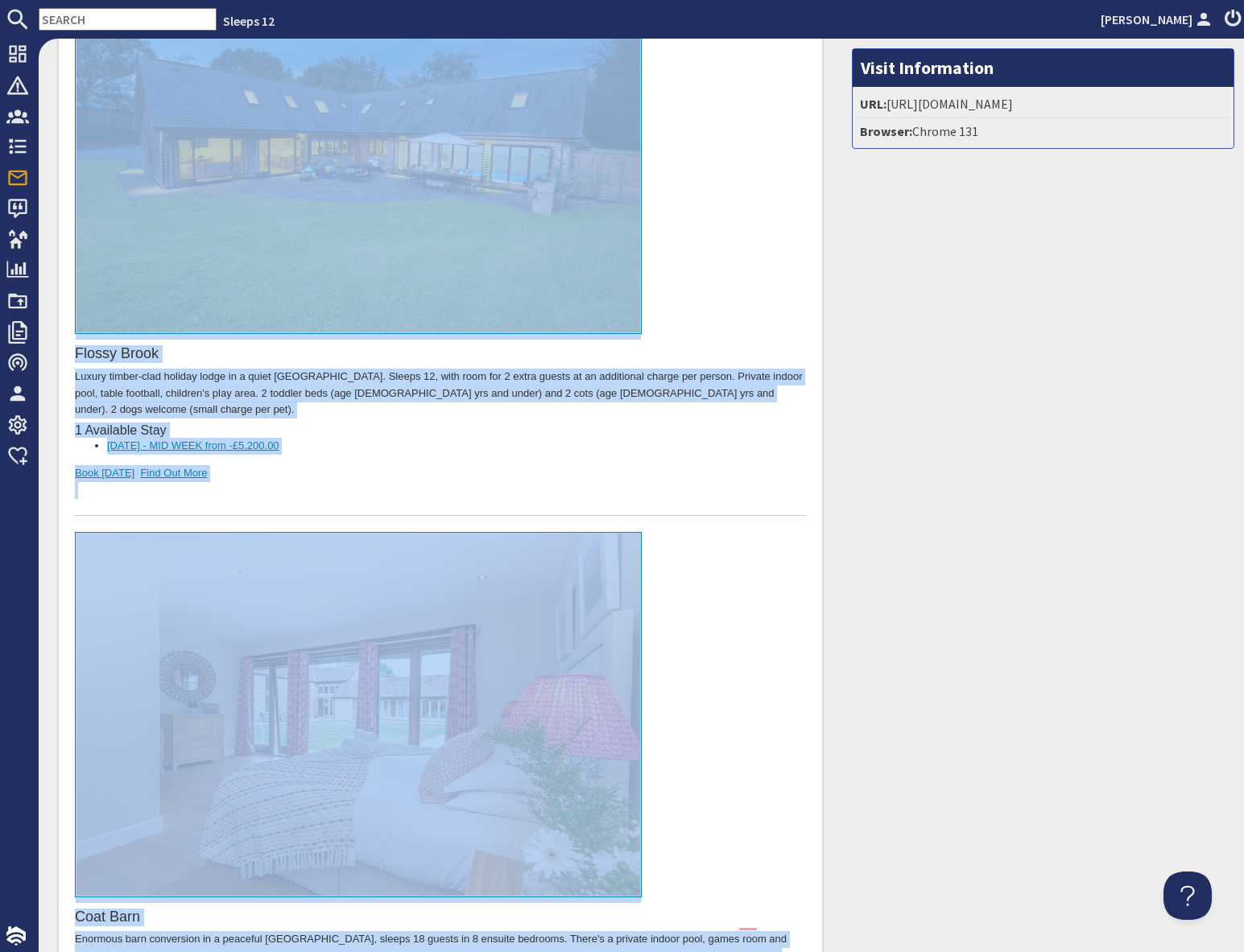
scroll to position [0, 0]
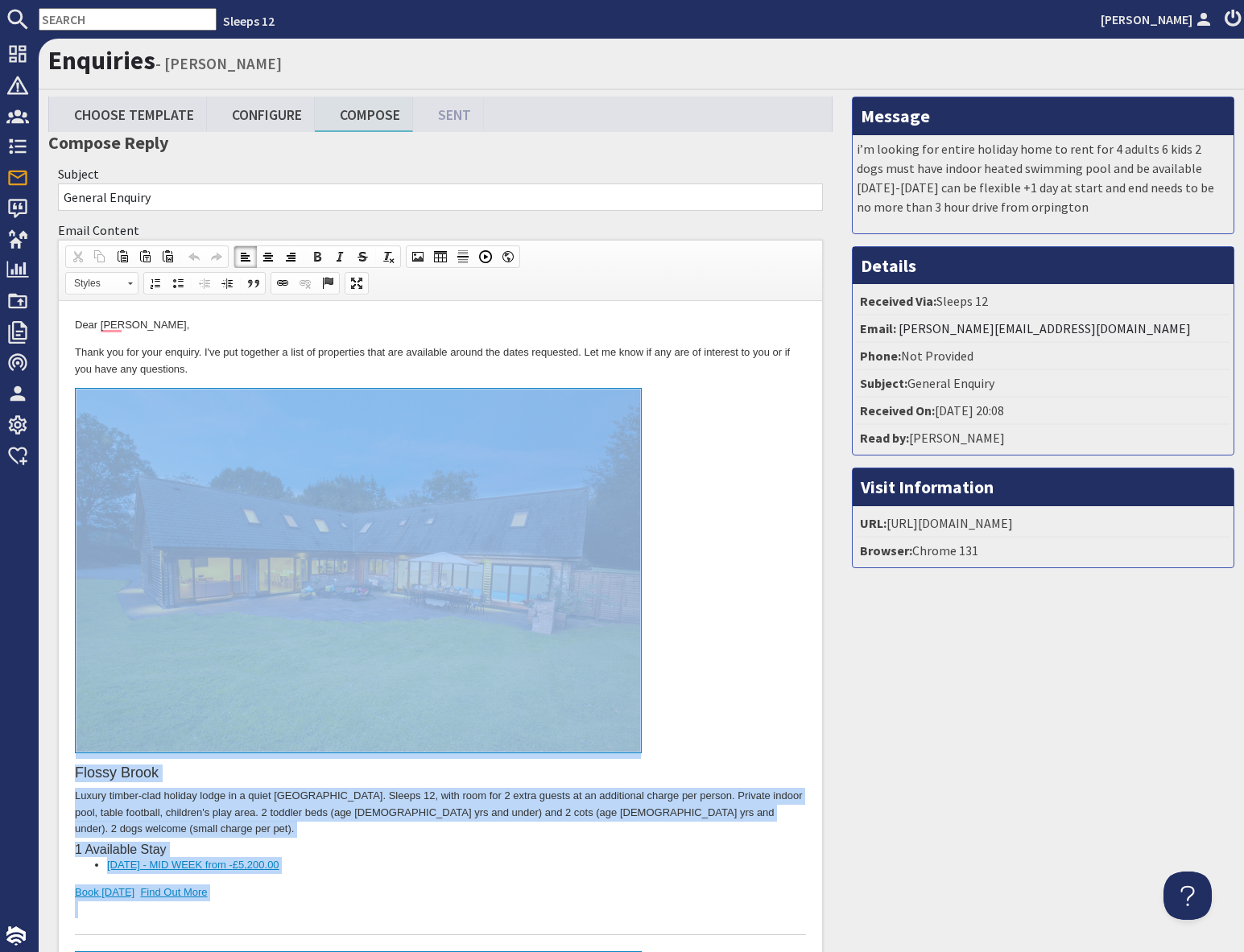
drag, startPoint x: 278, startPoint y: 1997, endPoint x: 270, endPoint y: 419, distance: 1578.0
copy body "Flossy Brook Luxury timber-clad holiday lodge in a quiet Somerset village. Slee…"
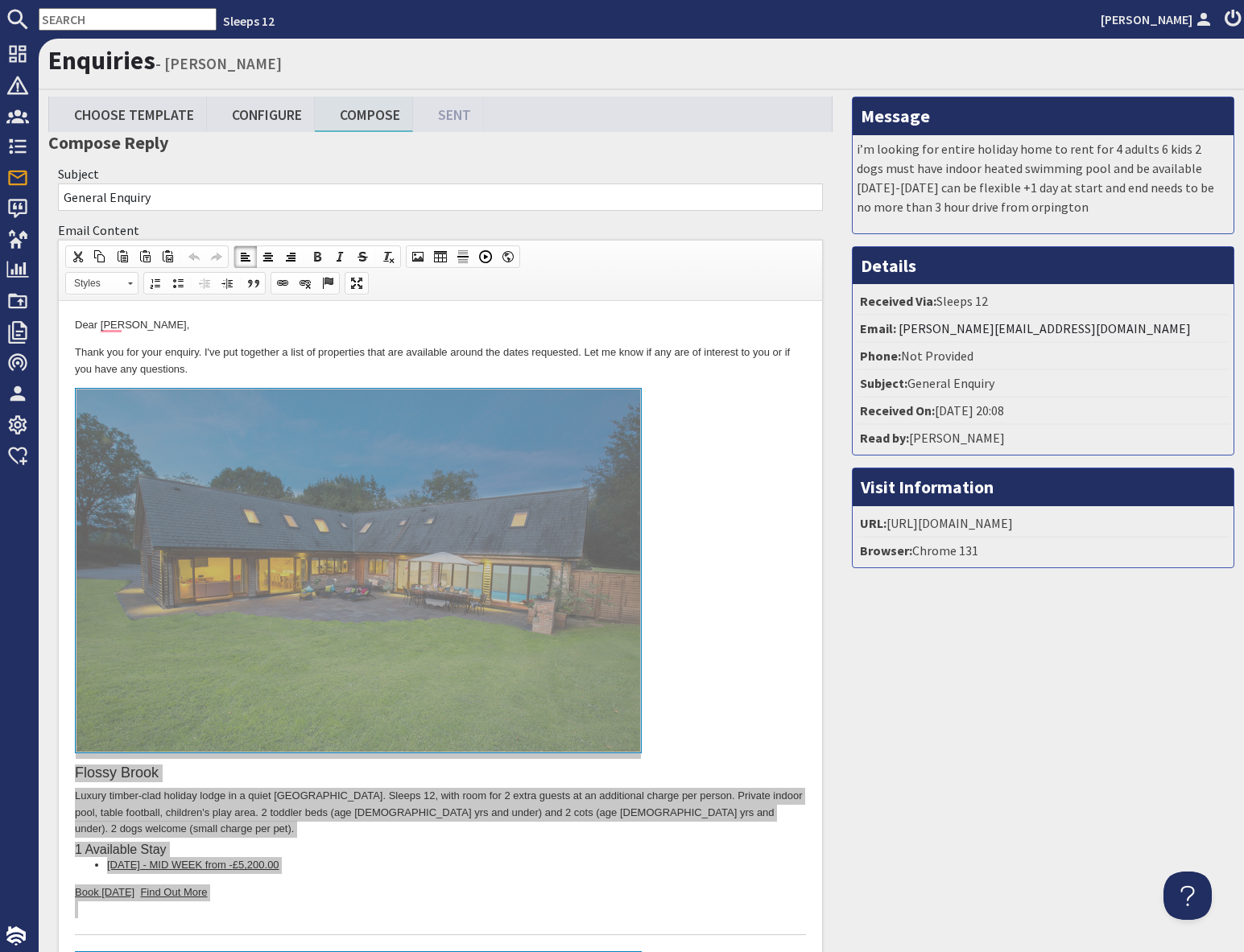
click at [95, 20] on input "text" at bounding box center [127, 20] width 178 height 23
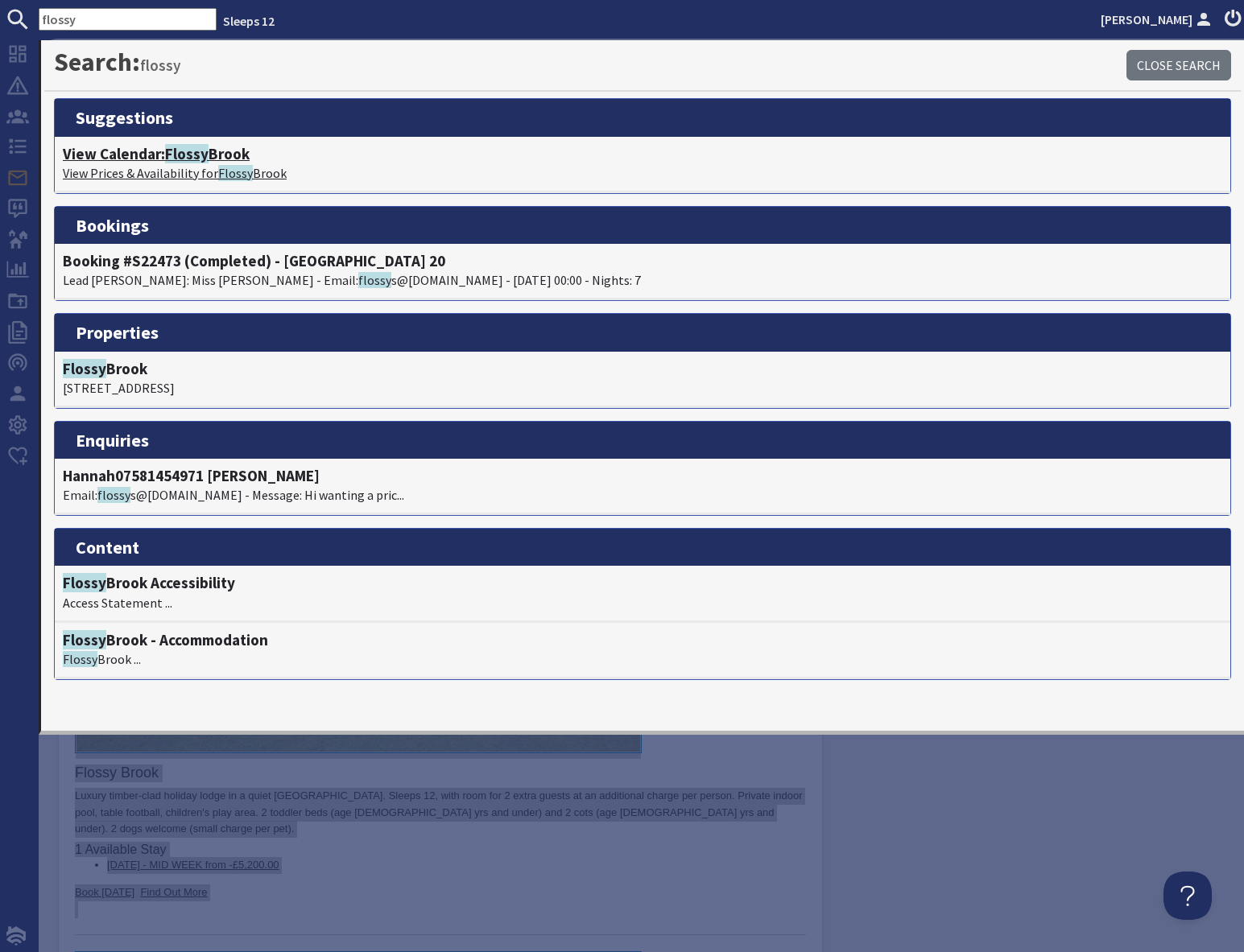
type input "flossy"
click at [181, 167] on p "View Prices & Availability for Flossy Brook" at bounding box center [642, 173] width 1160 height 20
type textarea "<p>Dear sally Pallaris,</p> <p>Thank you for your enquiry. I&#39;ve put togethe…"
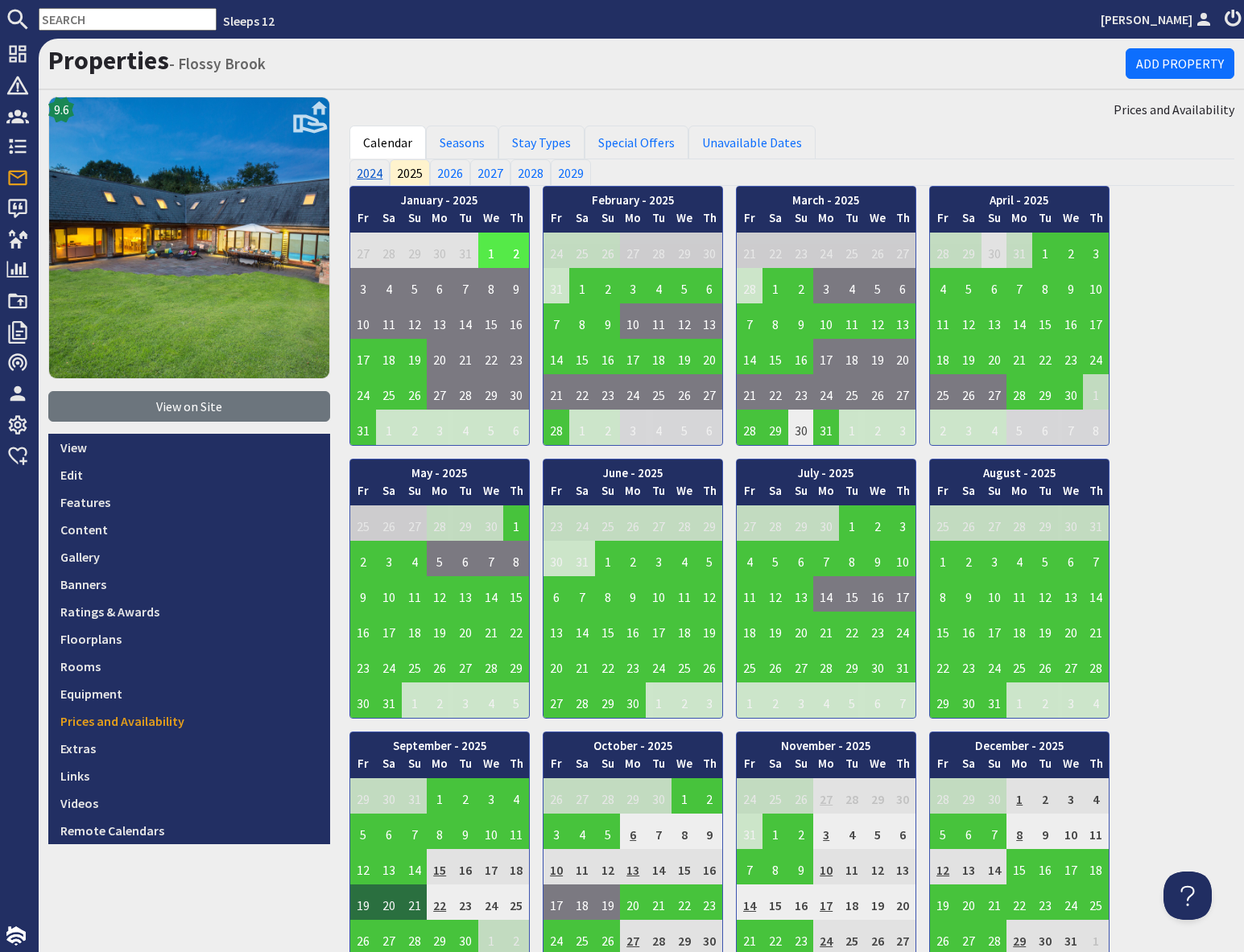
click at [361, 179] on link "2024" at bounding box center [369, 172] width 40 height 25
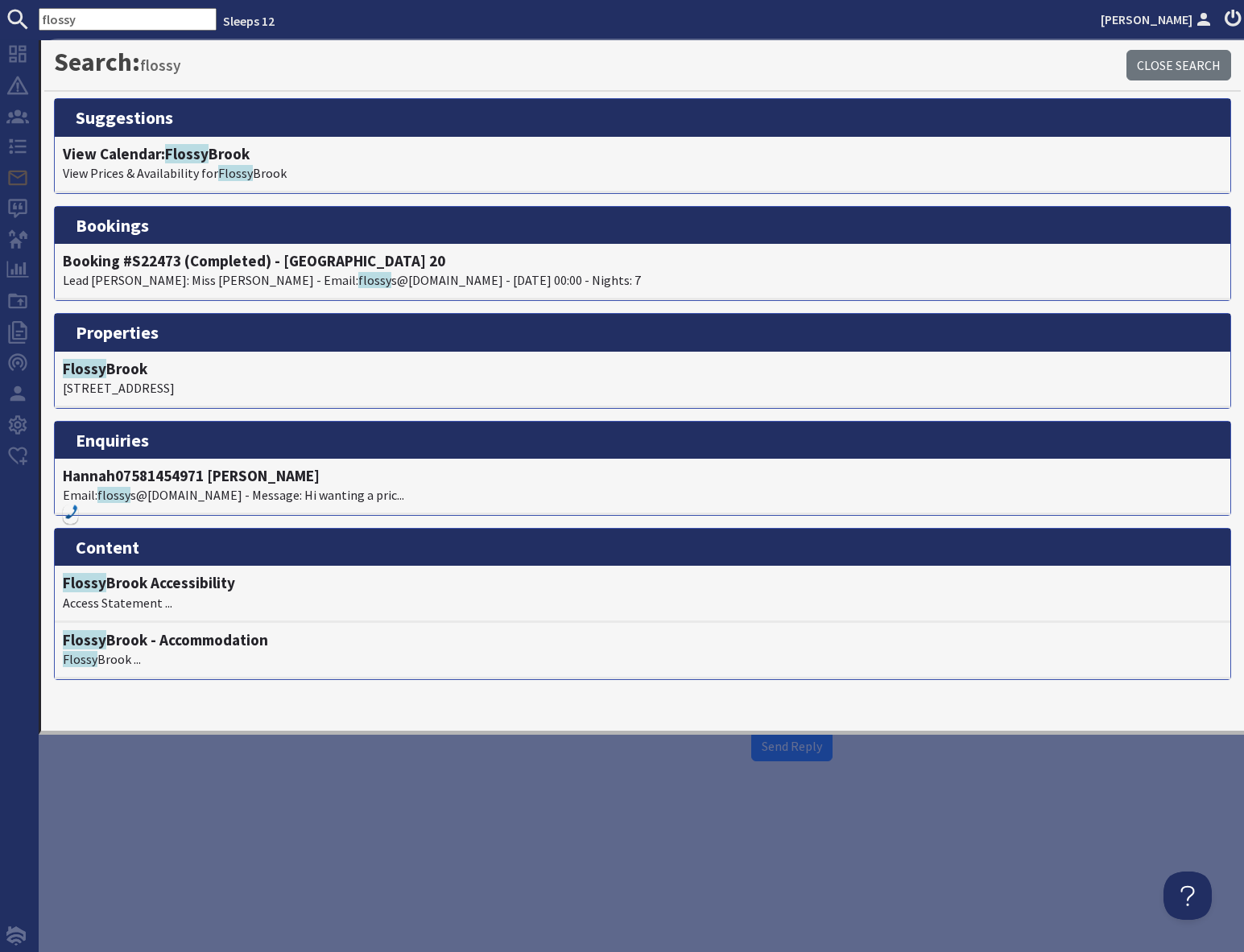
click at [649, 832] on div "Enquiries - sally Pallaris Choose Template Configure Compose Sent Compose Reply…" at bounding box center [641, 495] width 1205 height 913
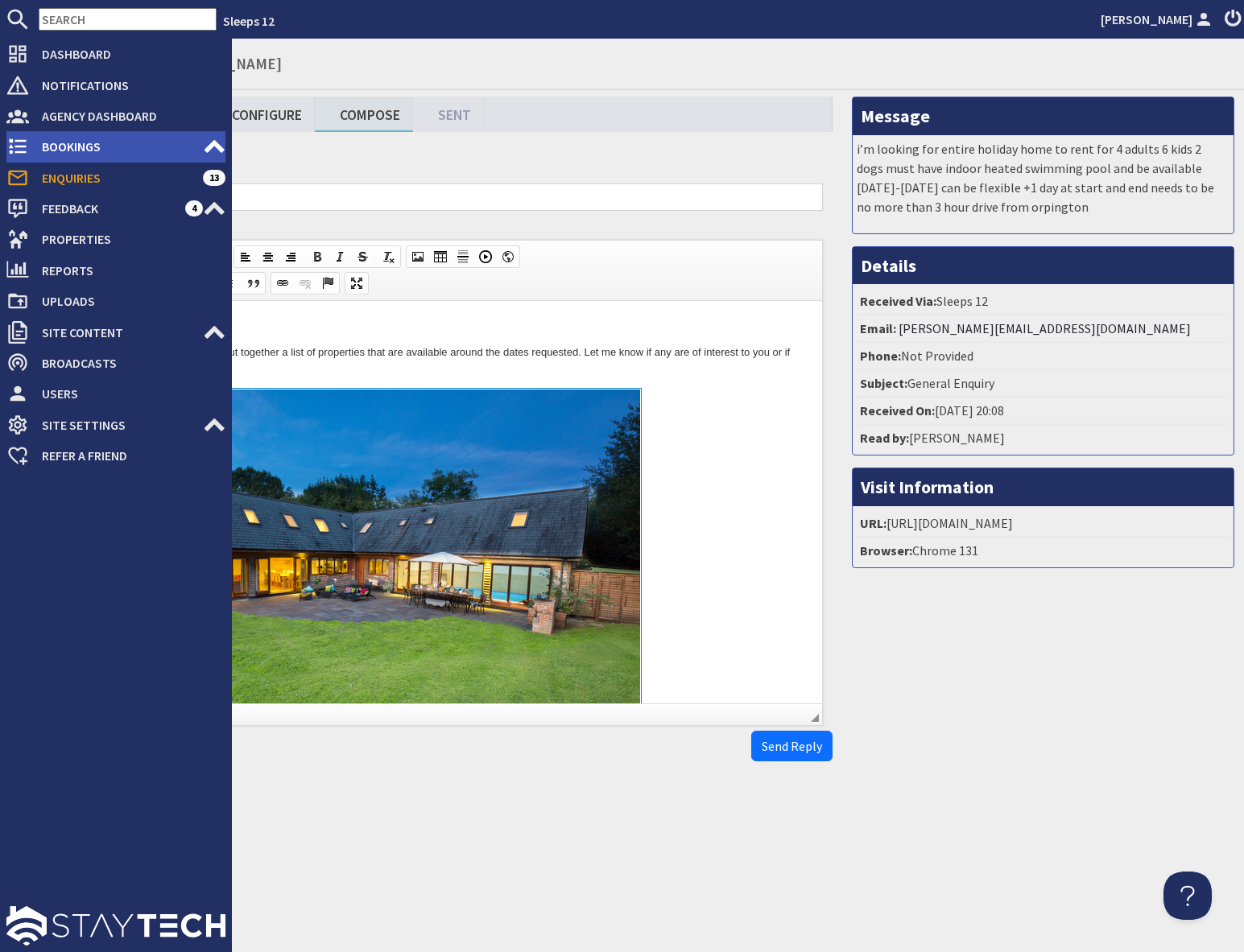
click at [69, 145] on span "Bookings" at bounding box center [116, 146] width 174 height 25
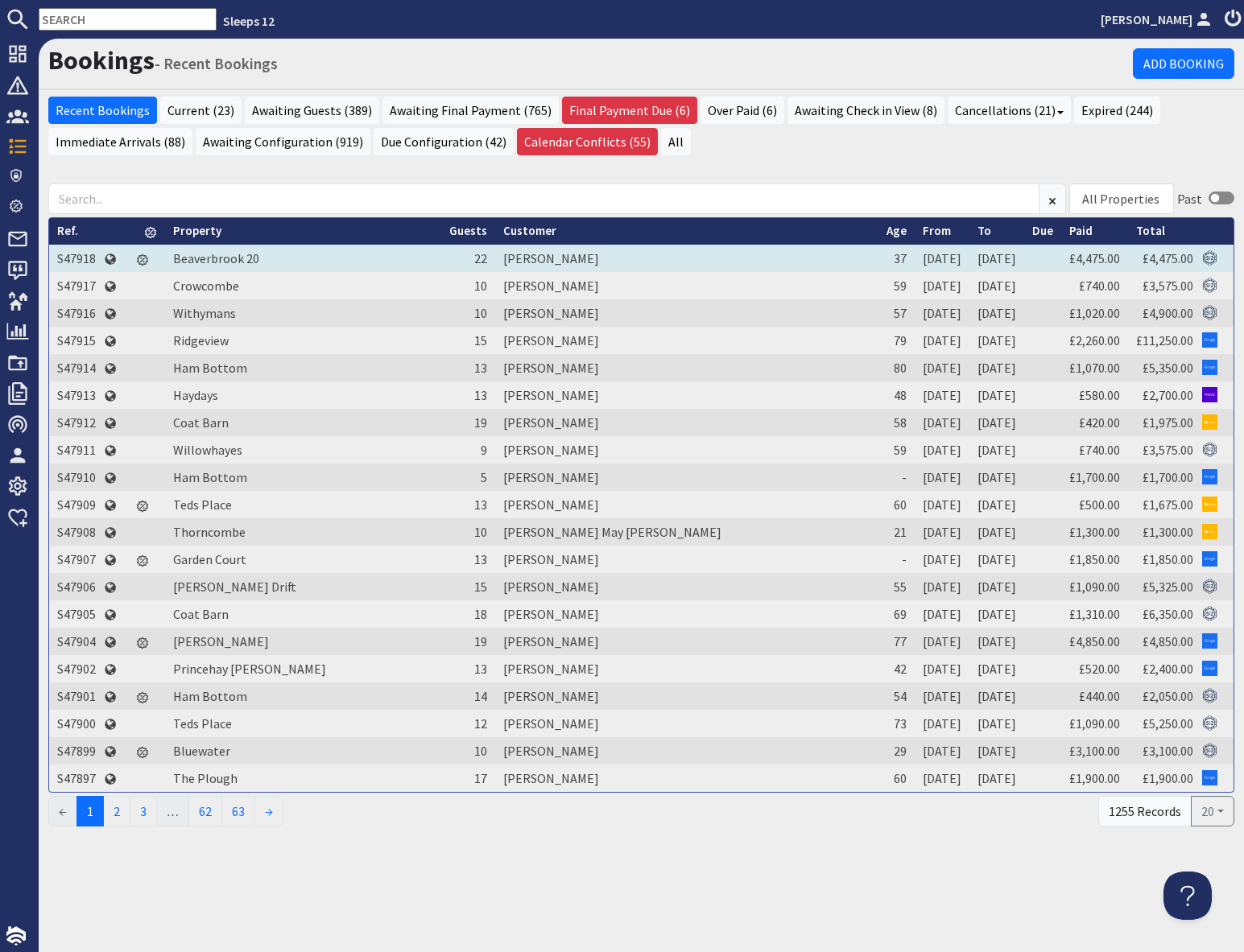
click at [84, 261] on td "S47918" at bounding box center [76, 258] width 55 height 27
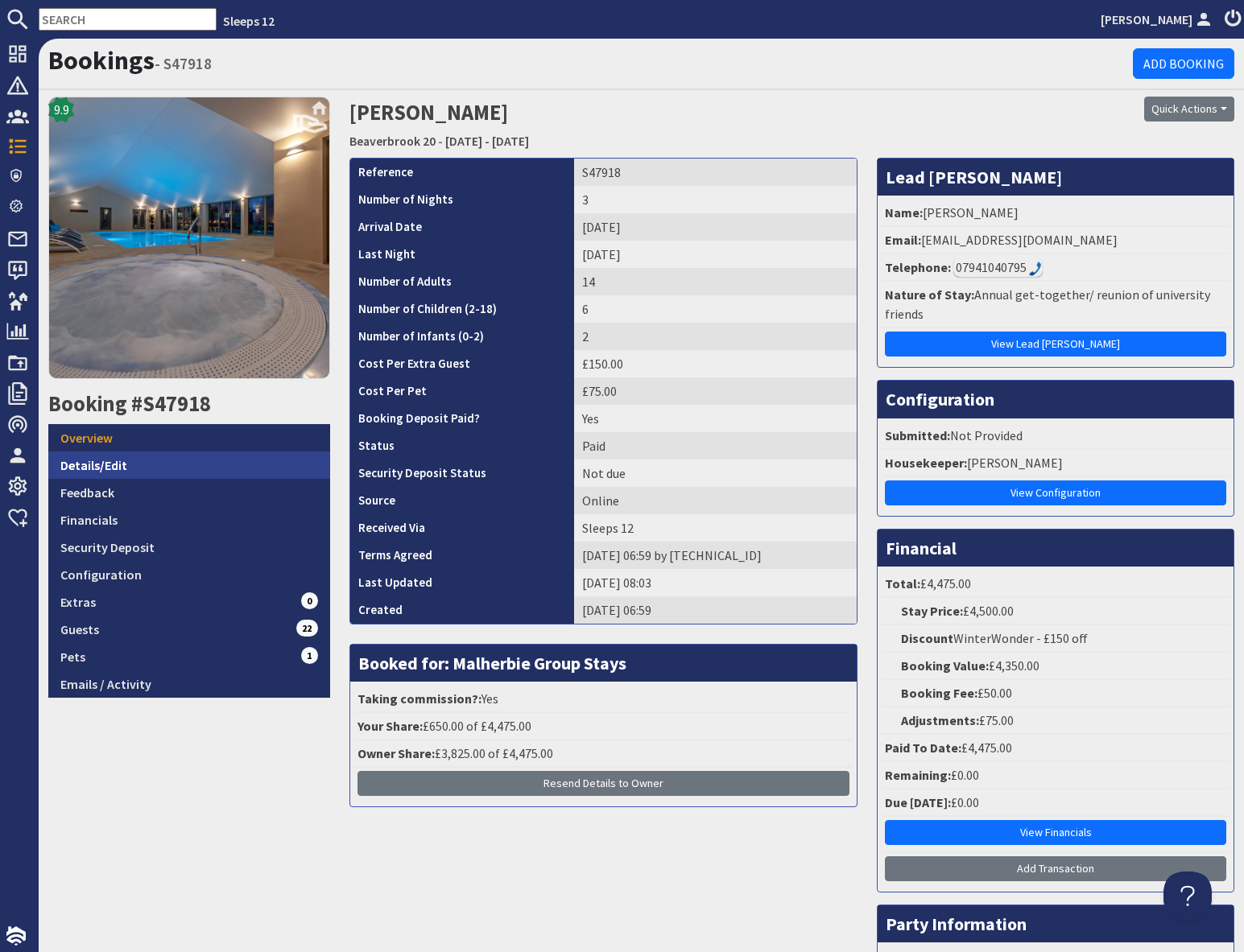
click at [138, 467] on link "Details/Edit" at bounding box center [189, 465] width 282 height 27
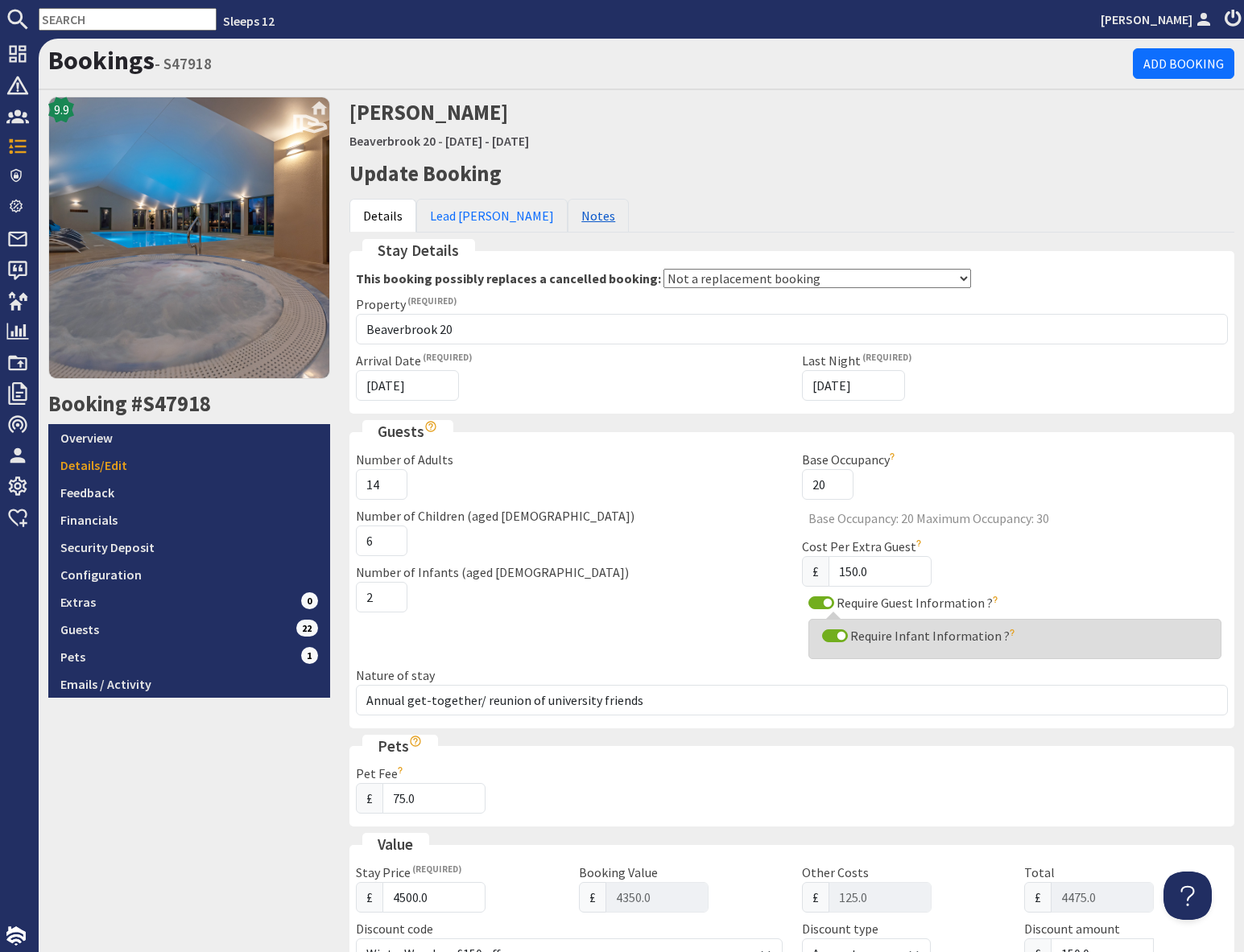
click at [568, 220] on link "Notes" at bounding box center [598, 215] width 61 height 34
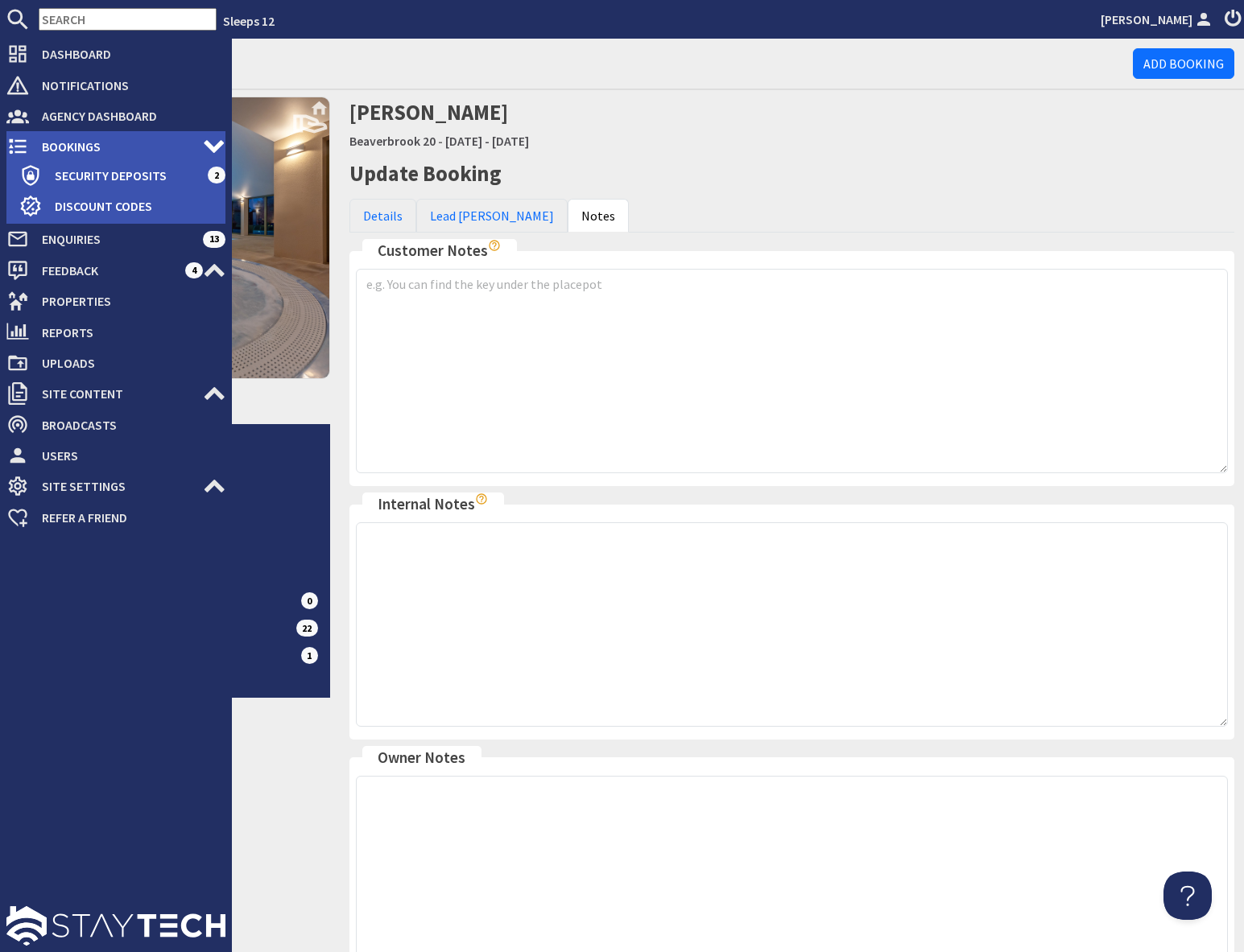
drag, startPoint x: 93, startPoint y: 146, endPoint x: 107, endPoint y: 147, distance: 14.0
click at [93, 146] on span "Bookings" at bounding box center [116, 146] width 174 height 25
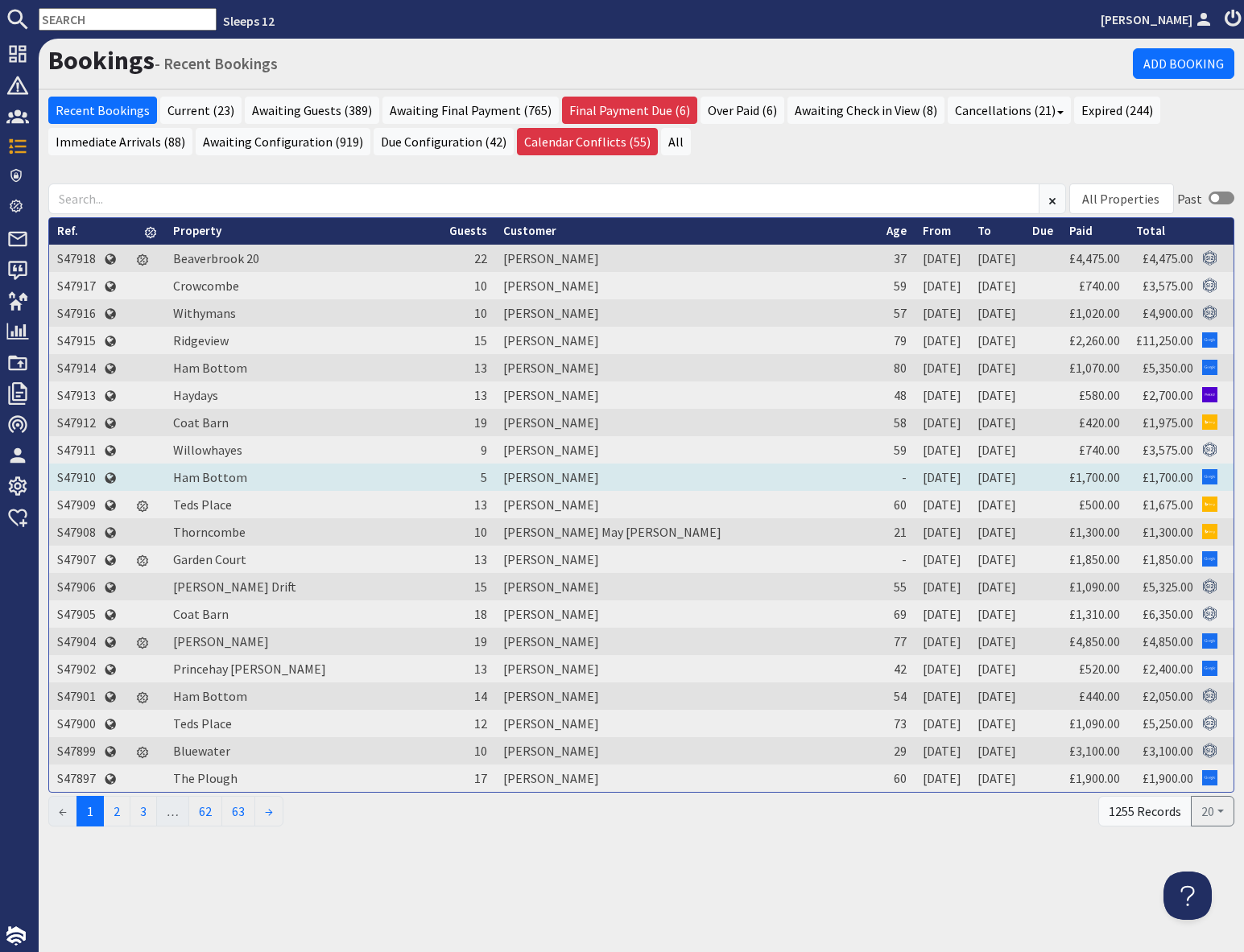
click at [79, 476] on td "S47910" at bounding box center [76, 477] width 55 height 27
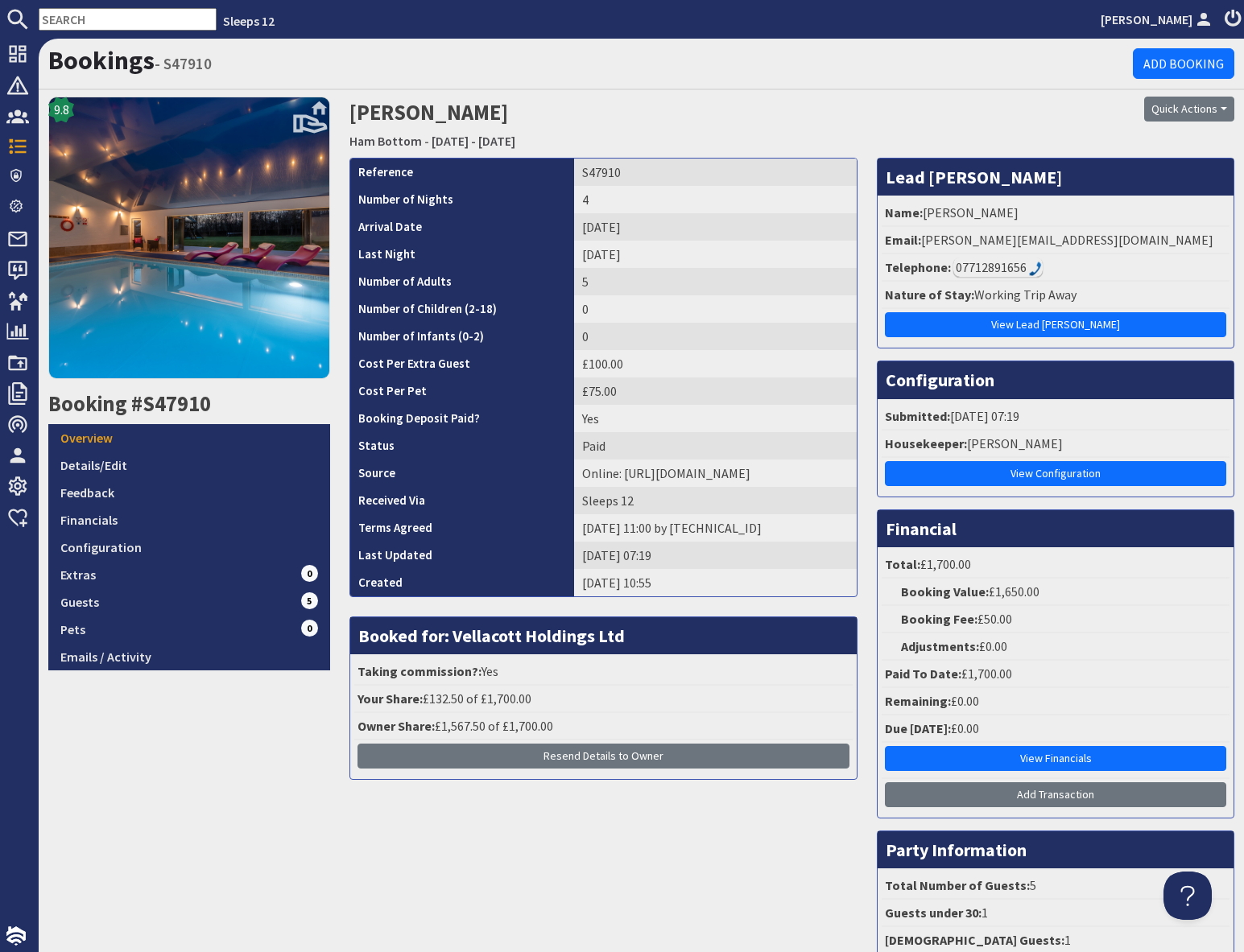
drag, startPoint x: 882, startPoint y: 115, endPoint x: 862, endPoint y: 115, distance: 20.0
click at [882, 115] on h2 "Denise Raine Ham Bottom - Monday 22/09/2025 - Thursday 25/09/2025" at bounding box center [641, 125] width 583 height 57
click at [751, 128] on h2 "Denise Raine Ham Bottom - Monday 22/09/2025 - Thursday 25/09/2025" at bounding box center [641, 125] width 583 height 57
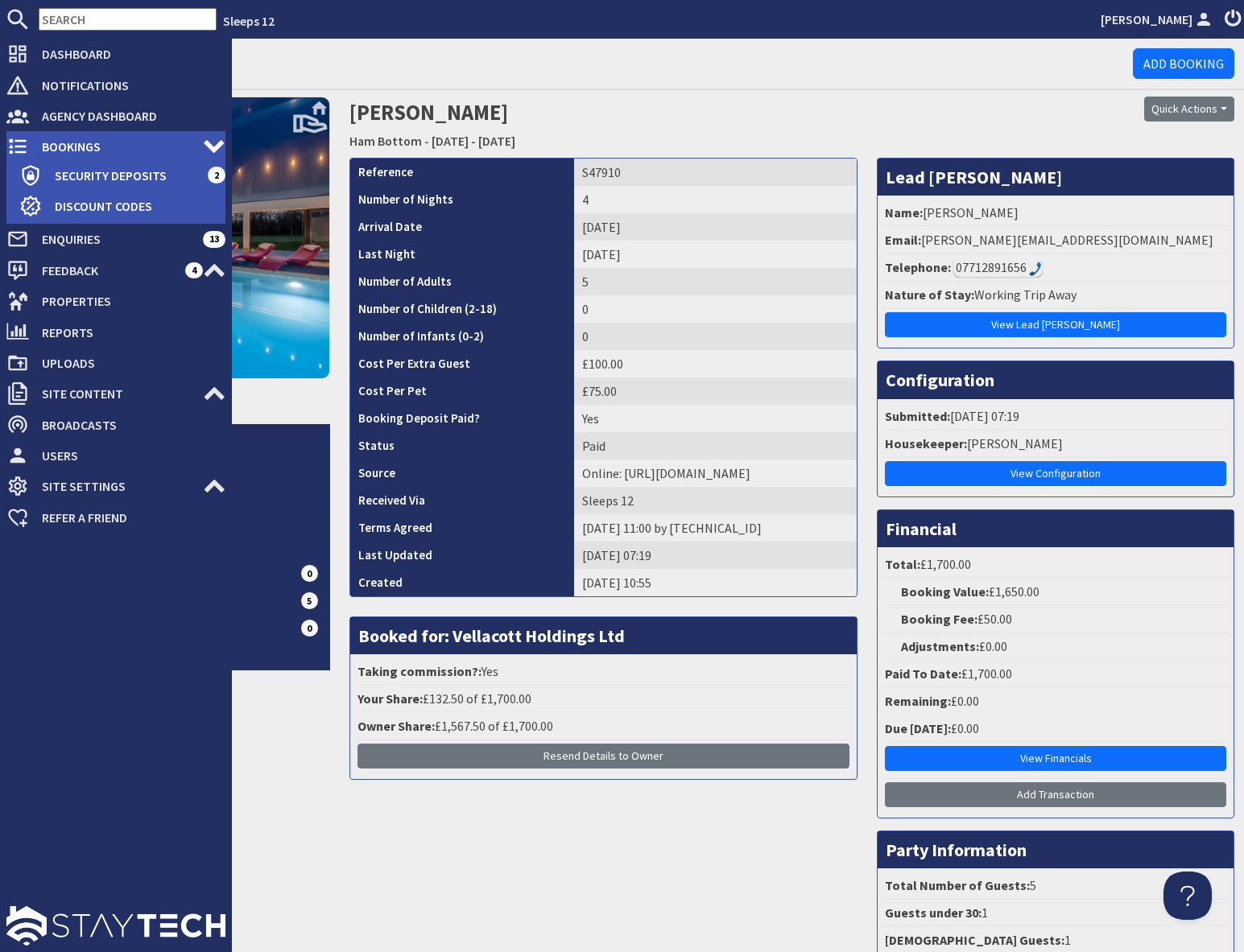
drag, startPoint x: 59, startPoint y: 151, endPoint x: 86, endPoint y: 152, distance: 27.0
click at [59, 151] on span "Bookings" at bounding box center [116, 146] width 174 height 25
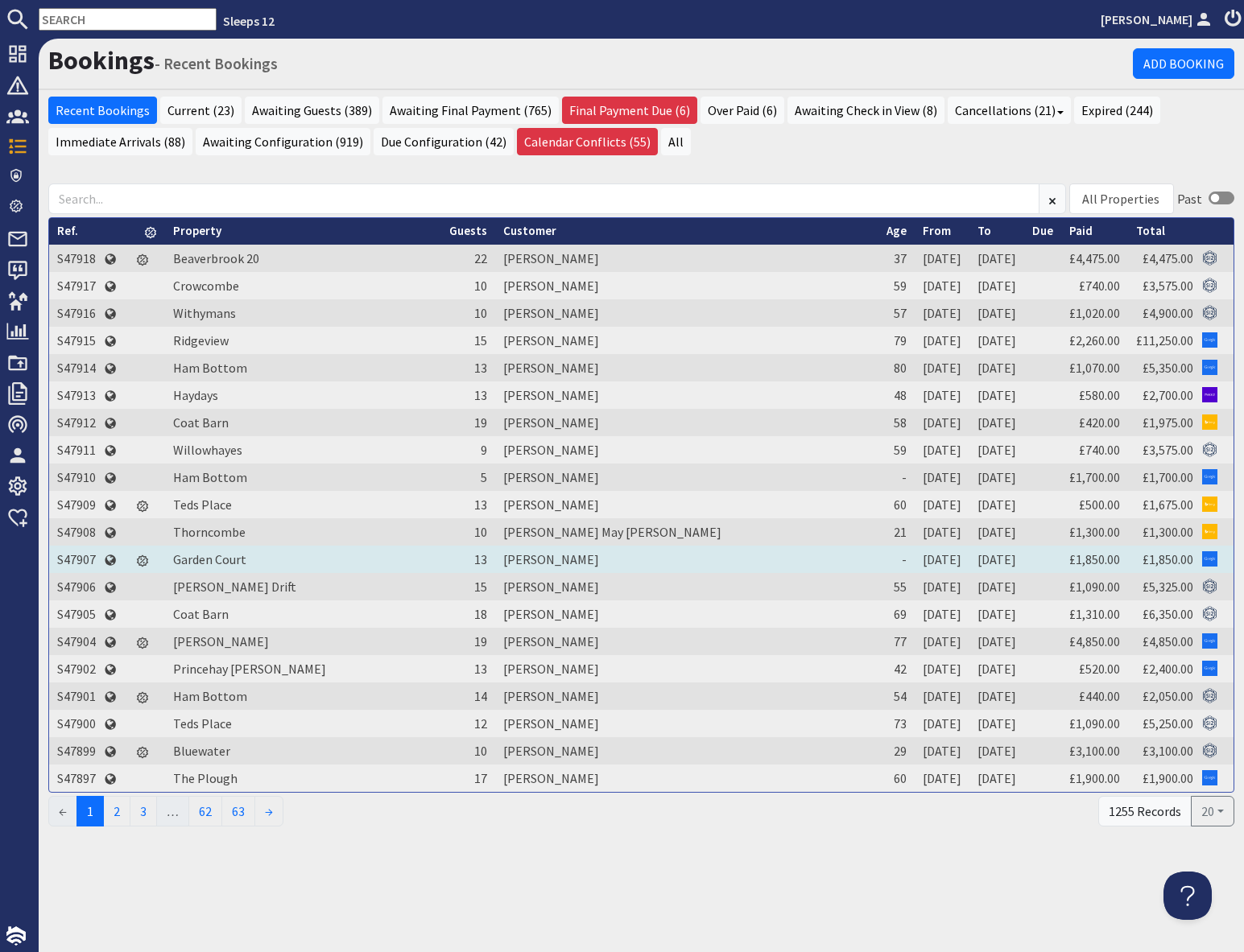
click at [82, 560] on td "S47907" at bounding box center [76, 559] width 55 height 27
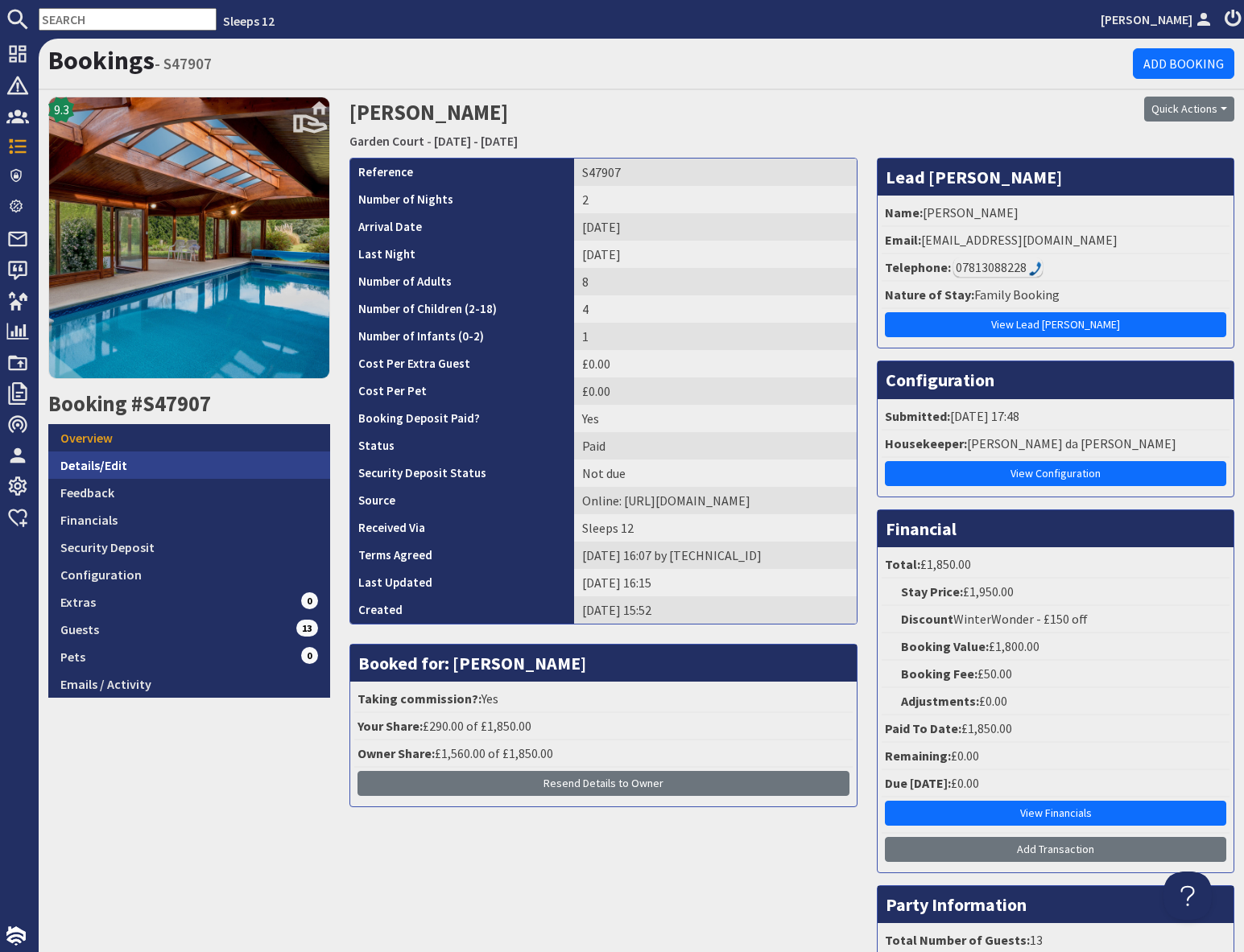
drag, startPoint x: 157, startPoint y: 461, endPoint x: 199, endPoint y: 470, distance: 43.0
click at [158, 461] on link "Details/Edit" at bounding box center [189, 465] width 282 height 27
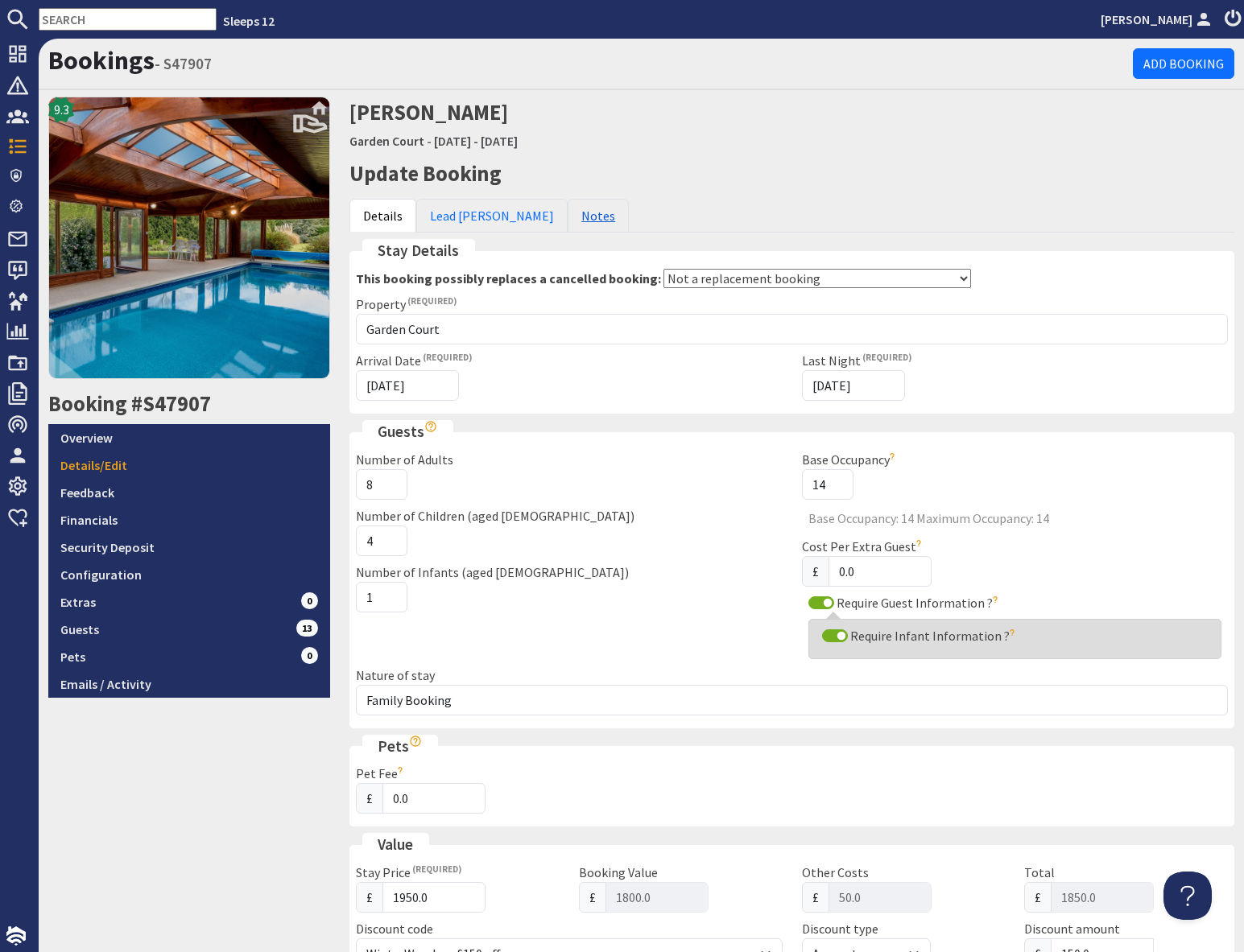
click at [568, 217] on link "Notes" at bounding box center [598, 215] width 61 height 34
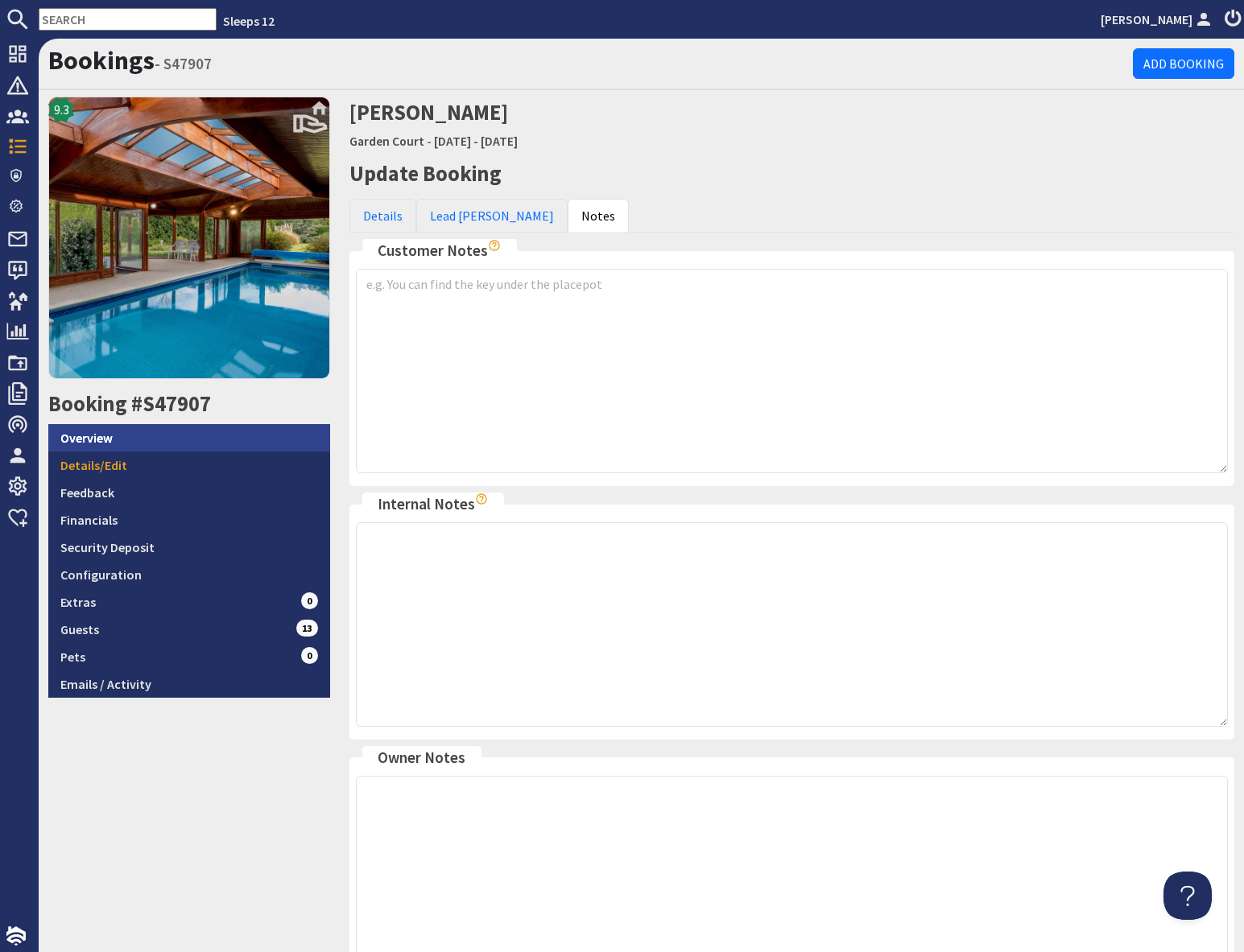
click at [129, 440] on link "Overview" at bounding box center [189, 437] width 282 height 27
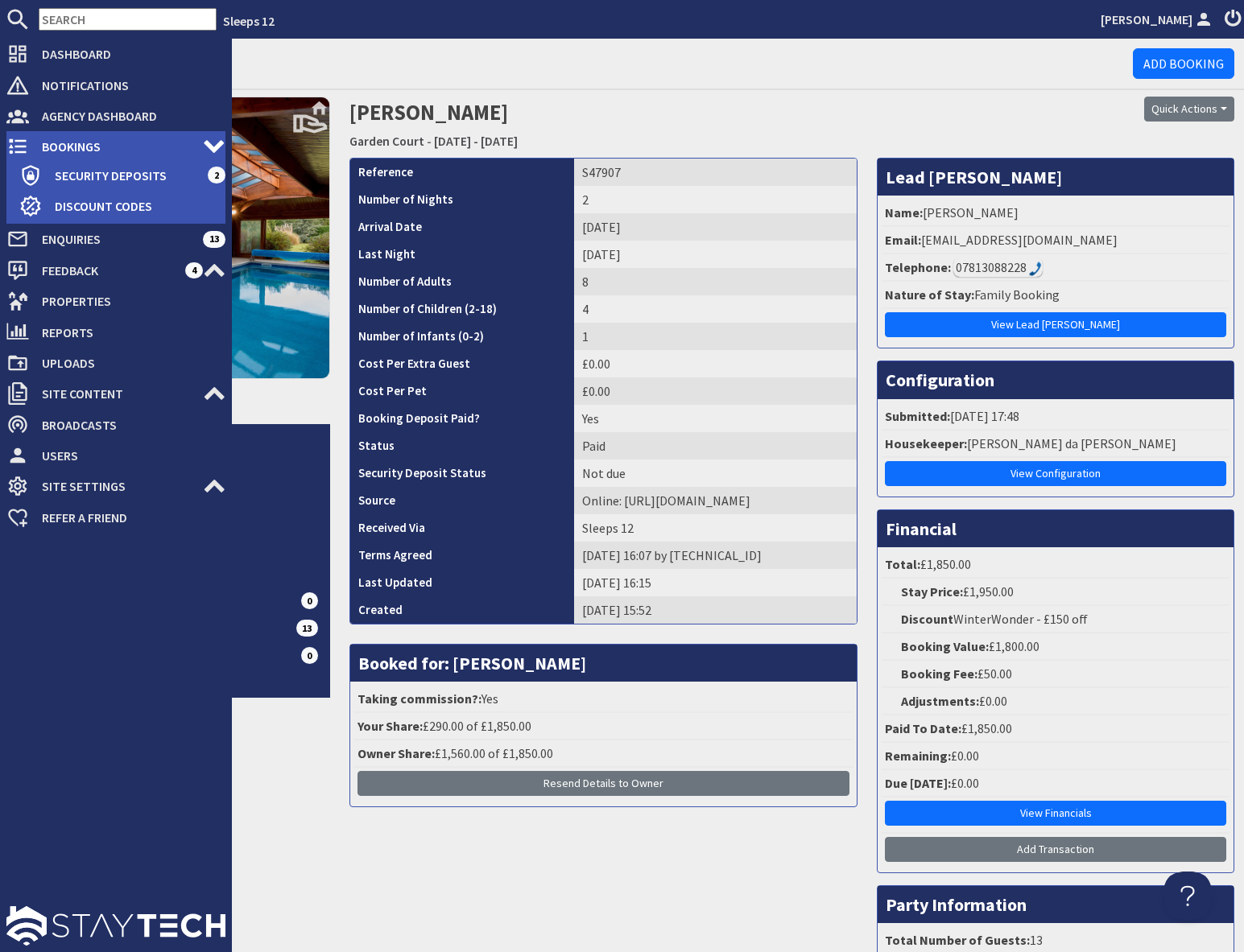
click at [69, 144] on span "Bookings" at bounding box center [116, 146] width 174 height 25
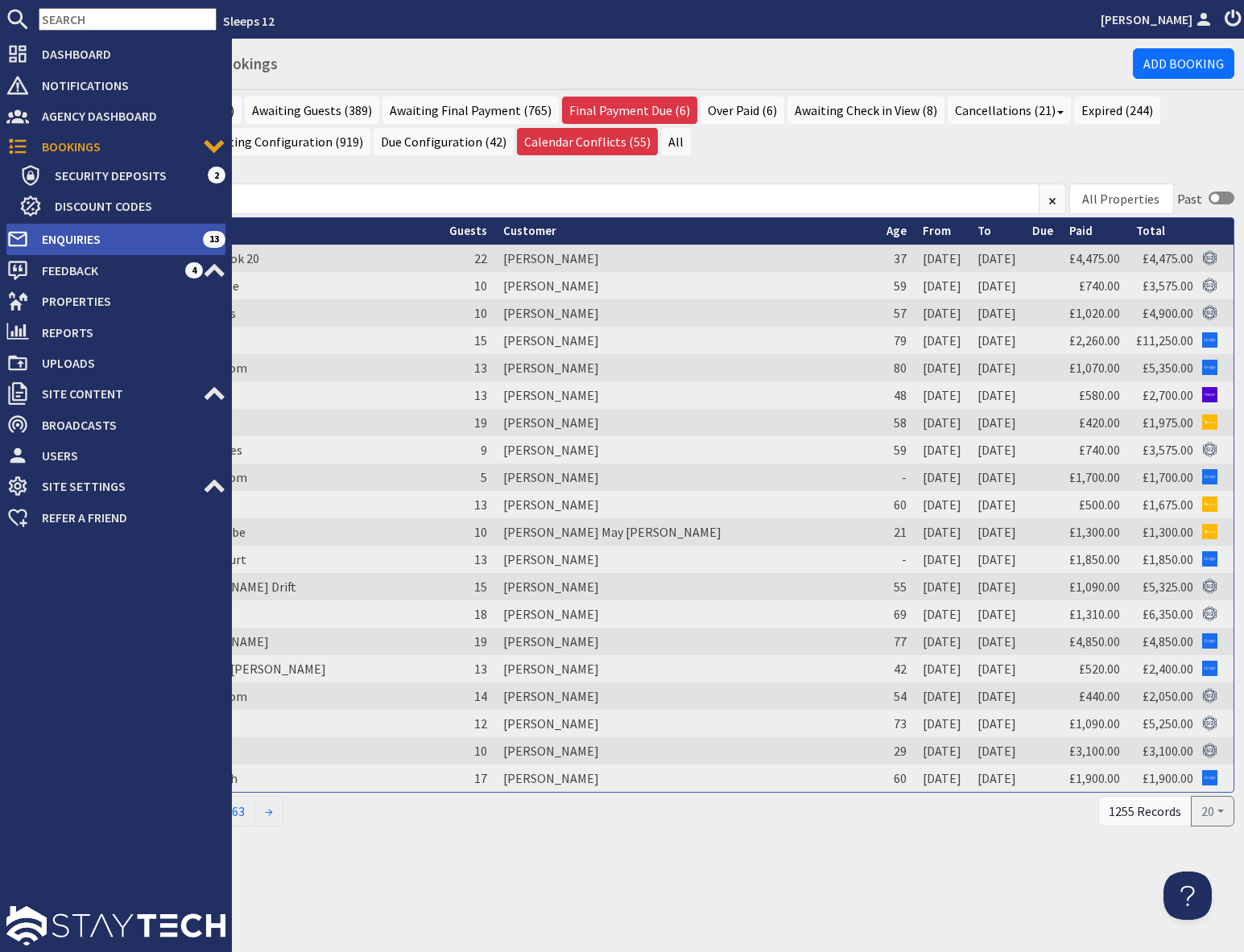
click at [74, 237] on span "Enquiries" at bounding box center [116, 238] width 174 height 25
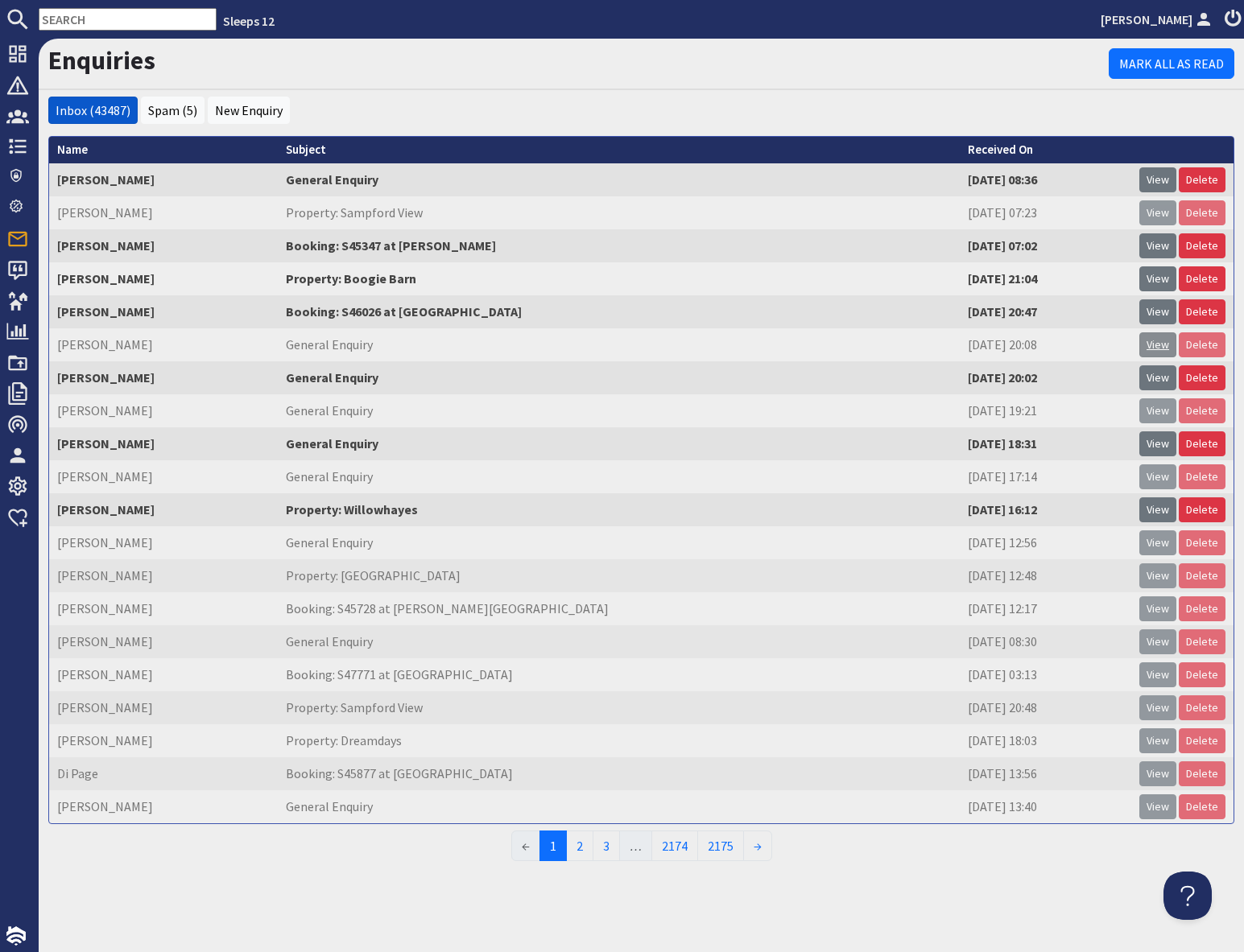
click at [1162, 347] on link "View" at bounding box center [1157, 345] width 37 height 25
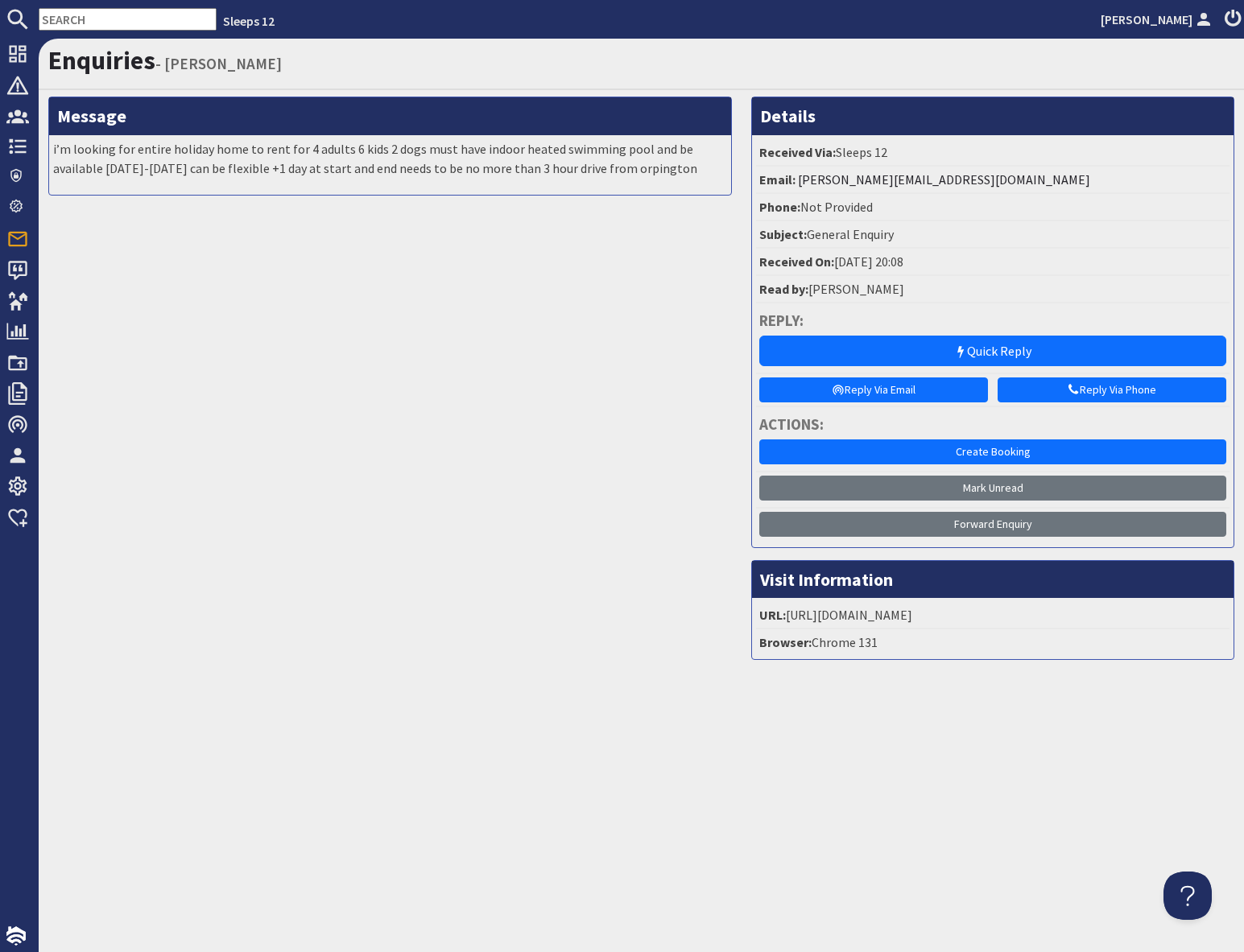
drag, startPoint x: 592, startPoint y: 165, endPoint x: 682, endPoint y: 172, distance: 90.3
click at [682, 172] on p "i’m looking for entire holiday home to rent for 4 adults 6 kids 2 dogs must hav…" at bounding box center [390, 158] width 674 height 39
copy p "orpington"
click at [99, 19] on input "text" at bounding box center [127, 20] width 178 height 23
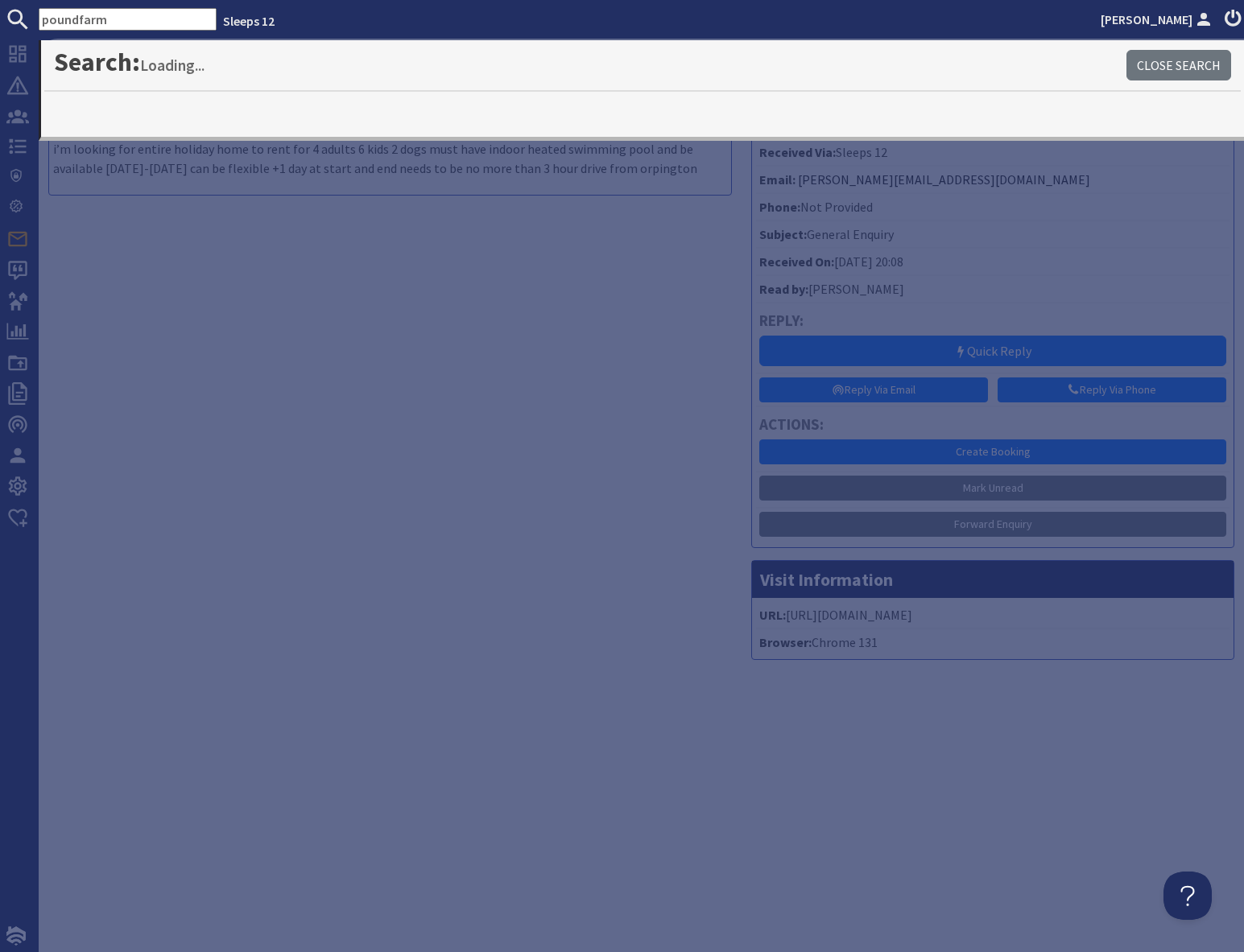
type input "poundfarm"
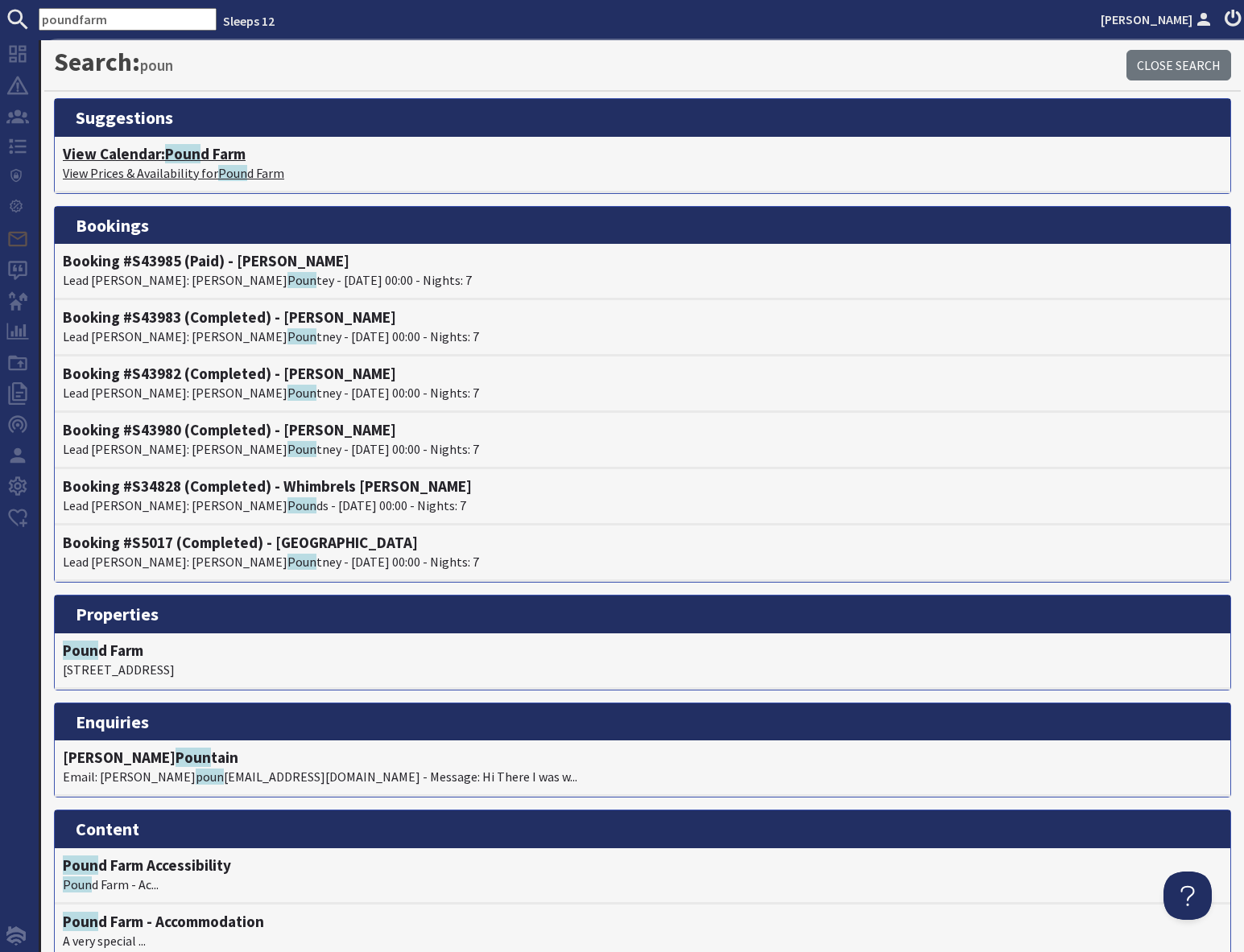
drag, startPoint x: 204, startPoint y: 157, endPoint x: 215, endPoint y: 161, distance: 11.7
click at [203, 157] on h4 "View Calendar: Poun d Farm" at bounding box center [642, 154] width 1160 height 19
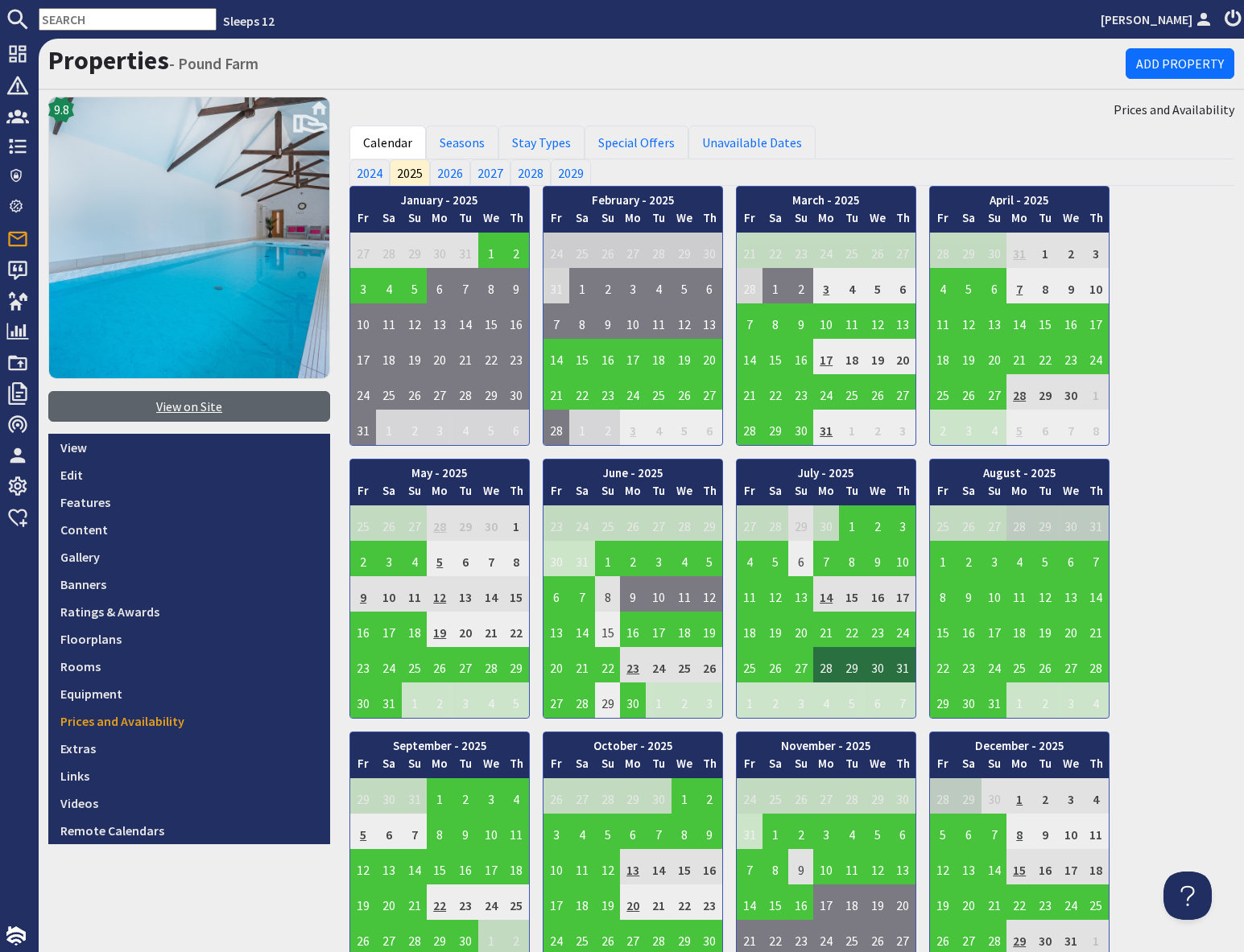
click at [177, 410] on link "View on Site" at bounding box center [189, 406] width 282 height 30
click at [138, 20] on input "text" at bounding box center [127, 20] width 178 height 23
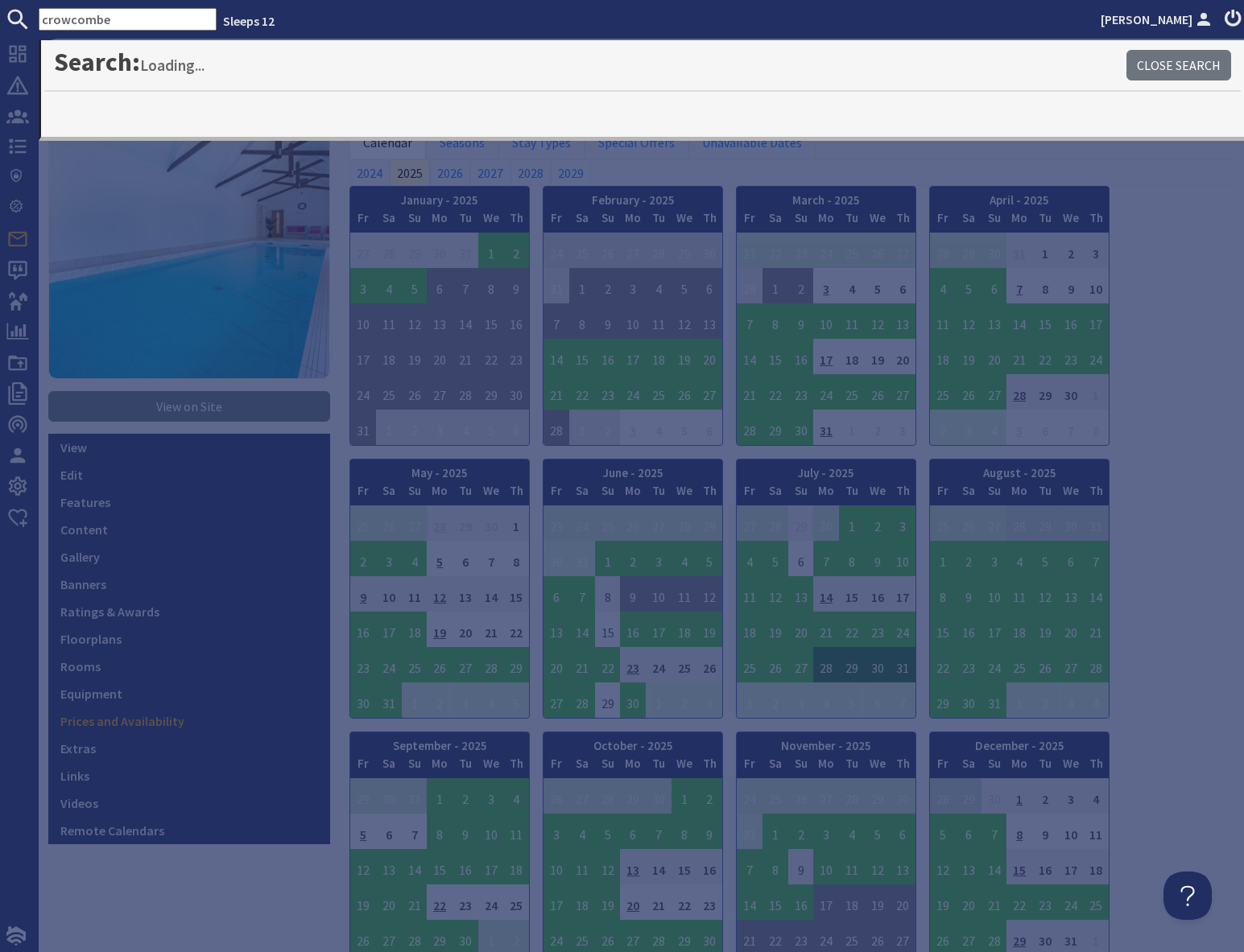
type input "crowcombe"
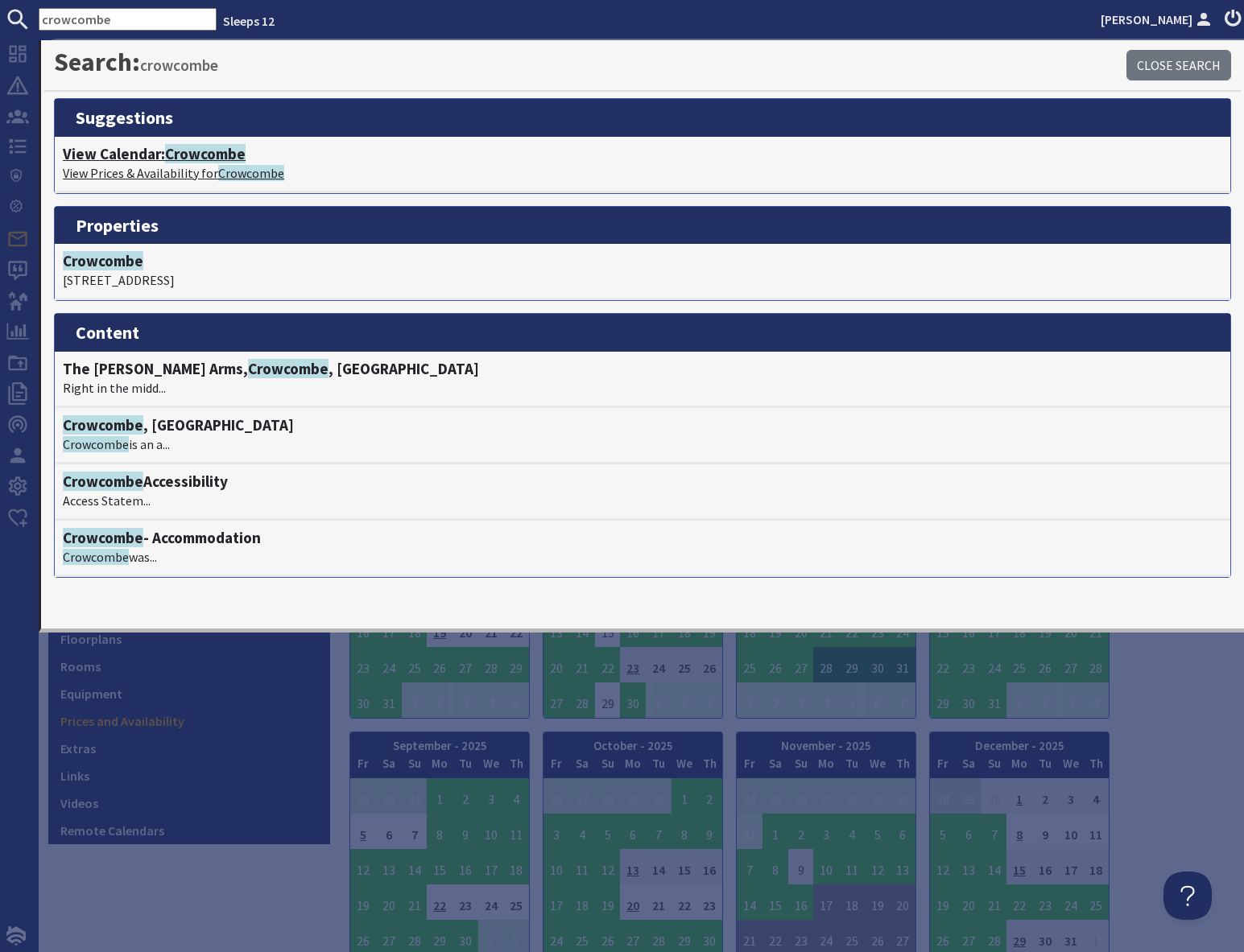
click at [197, 163] on p "View Prices & Availability for Crowcombe" at bounding box center [642, 173] width 1160 height 20
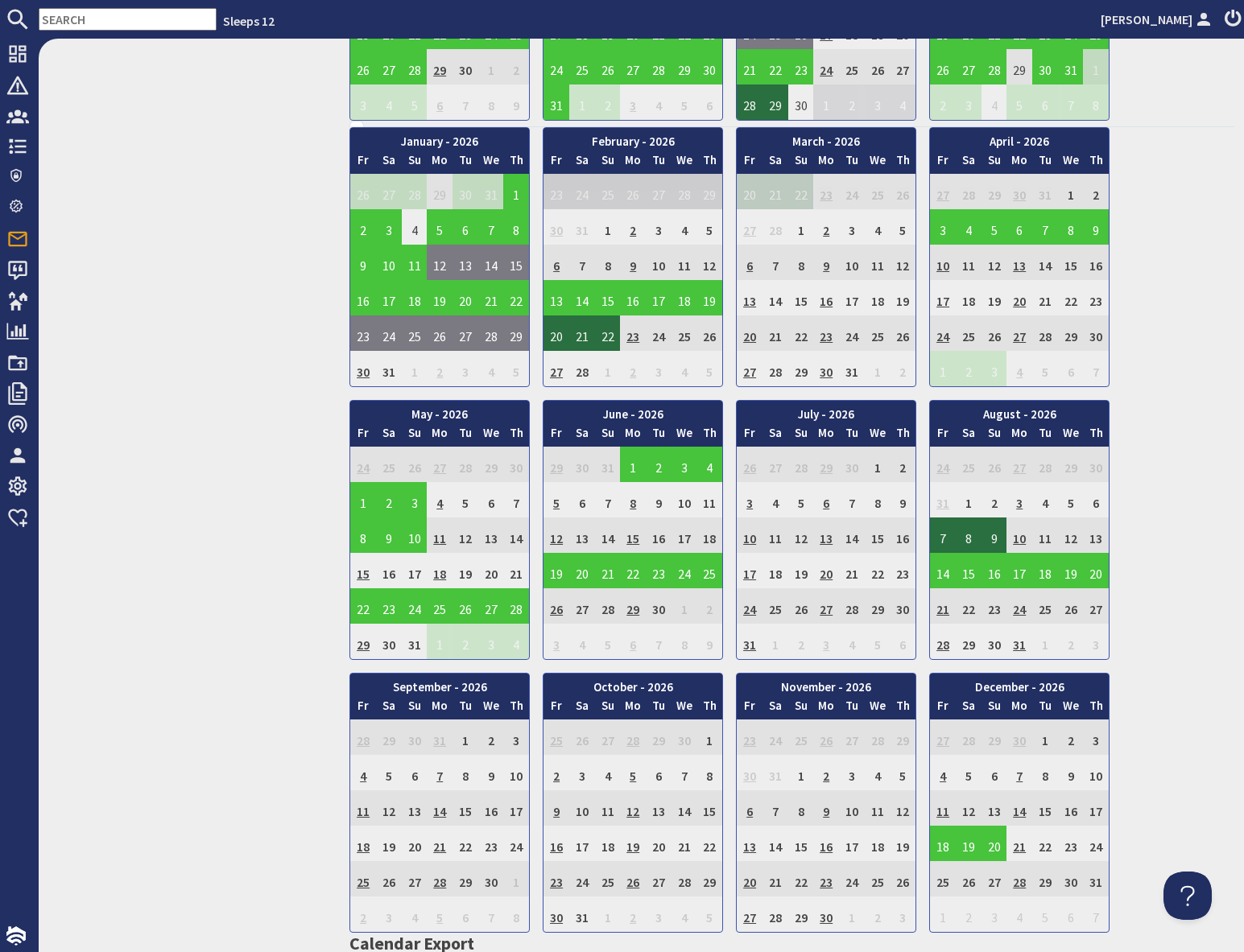
scroll to position [873, 0]
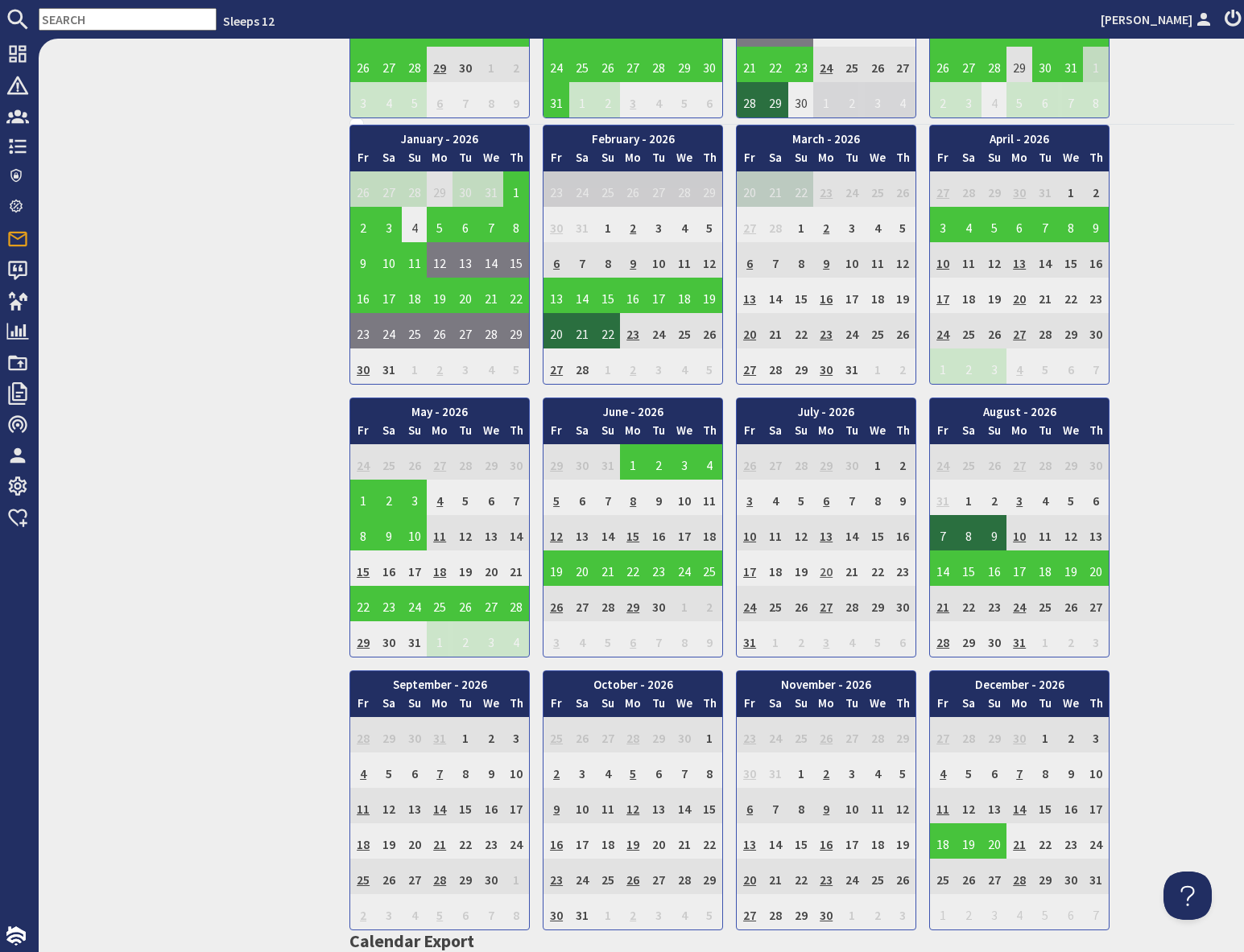
click at [828, 573] on td "20" at bounding box center [825, 568] width 25 height 35
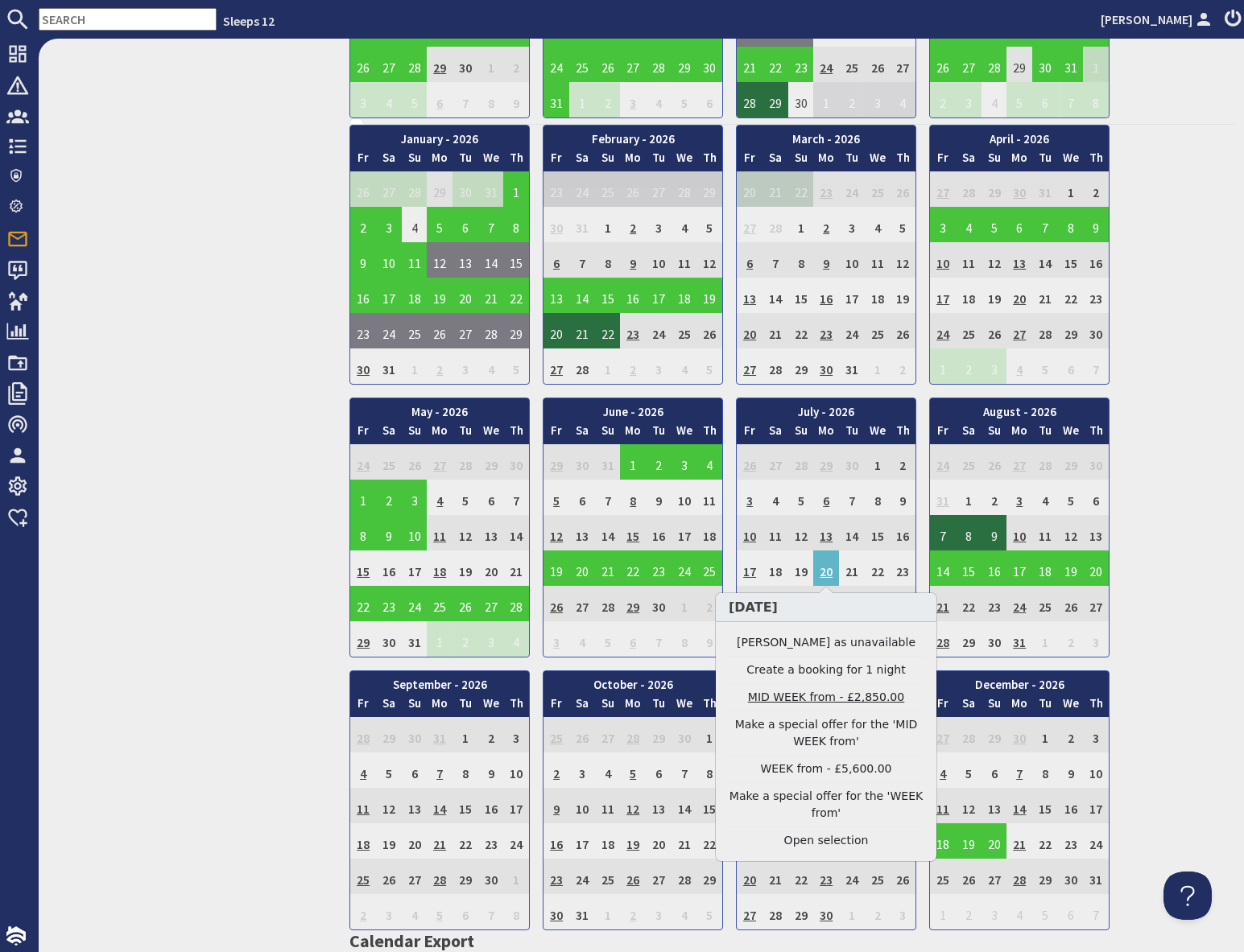
click at [824, 699] on link "MID WEEK from - £2,850.00" at bounding box center [826, 697] width 198 height 17
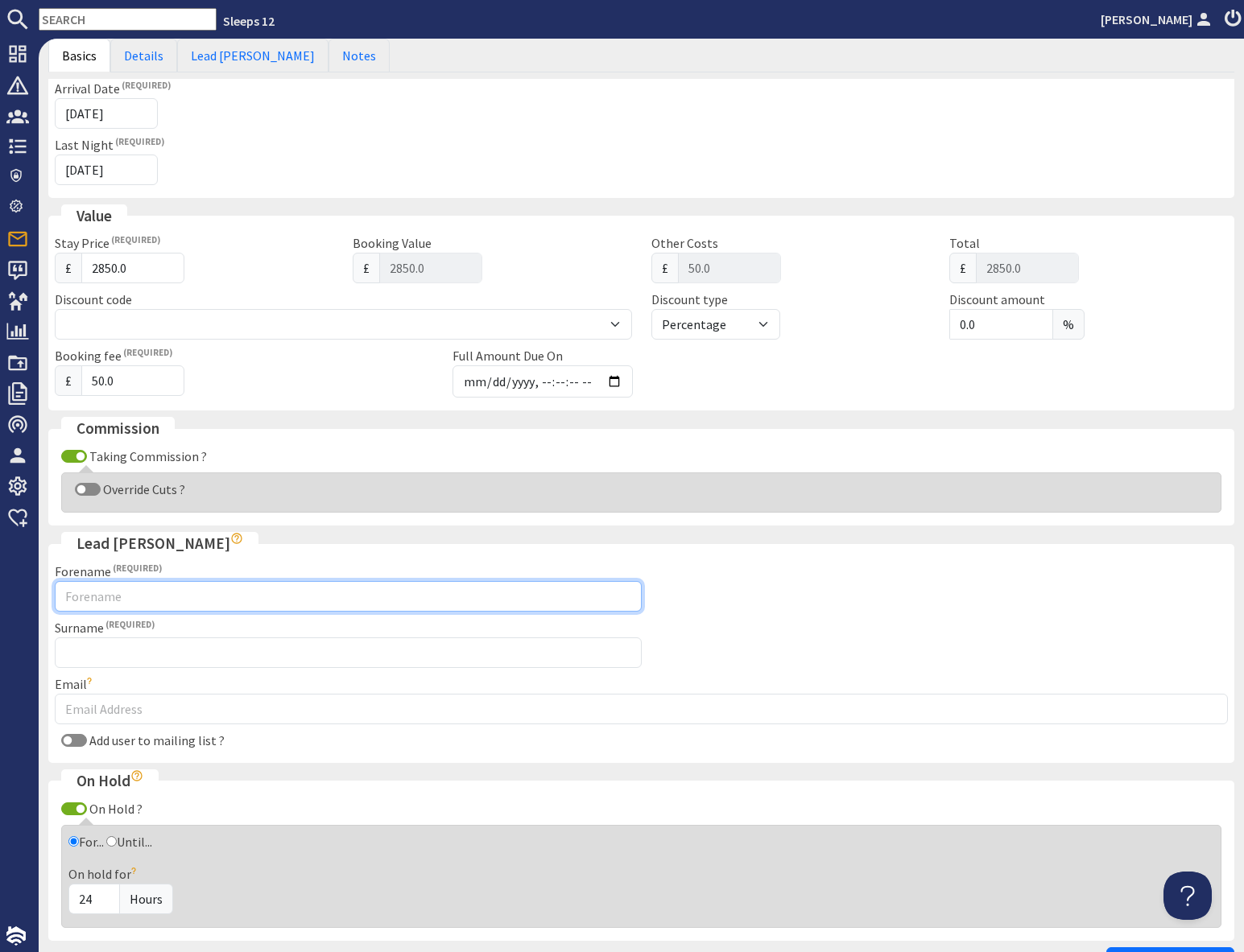
click at [232, 599] on input "Forename" at bounding box center [348, 596] width 587 height 30
drag, startPoint x: 84, startPoint y: 597, endPoint x: 101, endPoint y: 598, distance: 17.0
click at [83, 597] on input "Goergina" at bounding box center [348, 593] width 587 height 30
type input "Georgina"
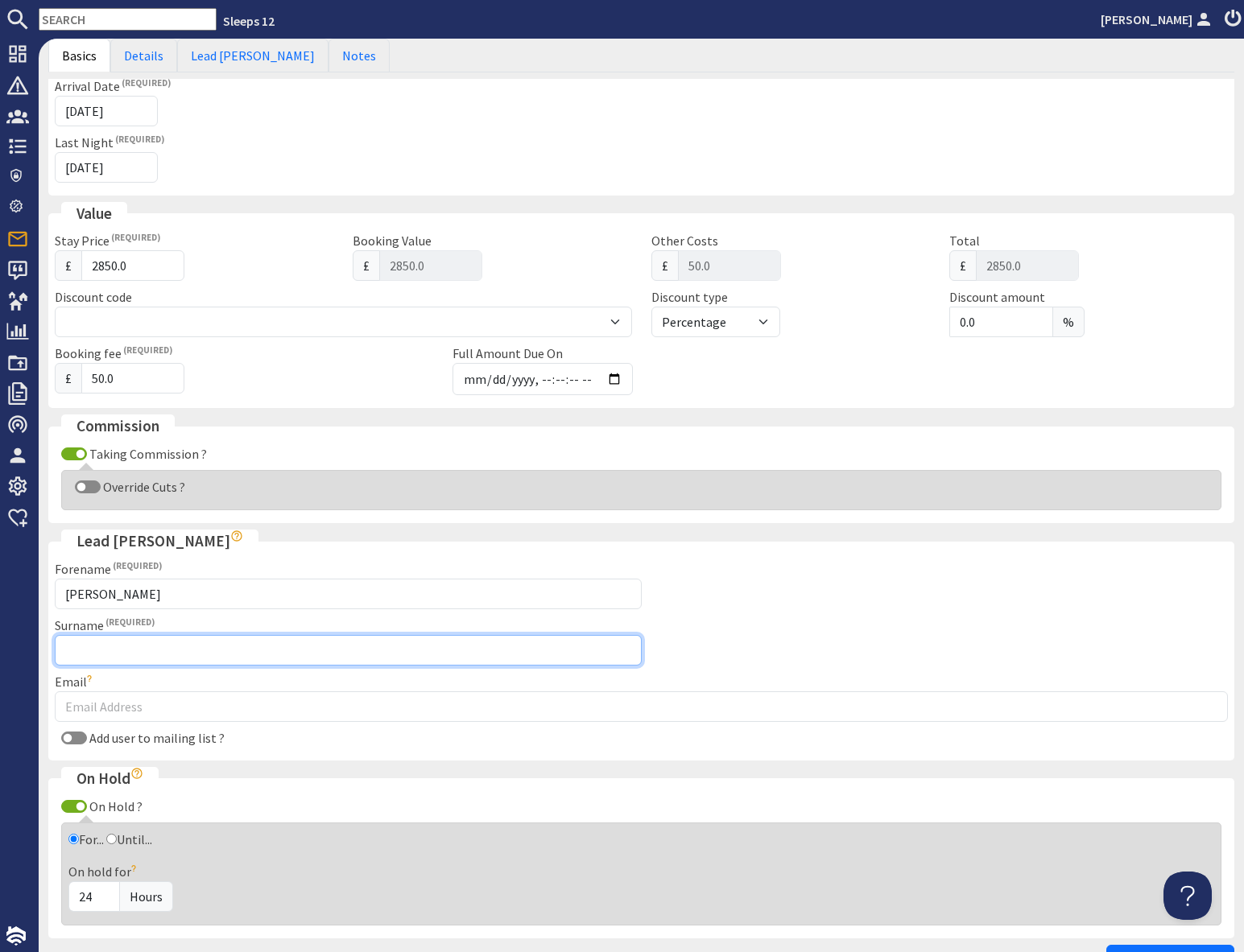
click at [150, 653] on input "Surname" at bounding box center [348, 650] width 587 height 30
type input "Dixon"
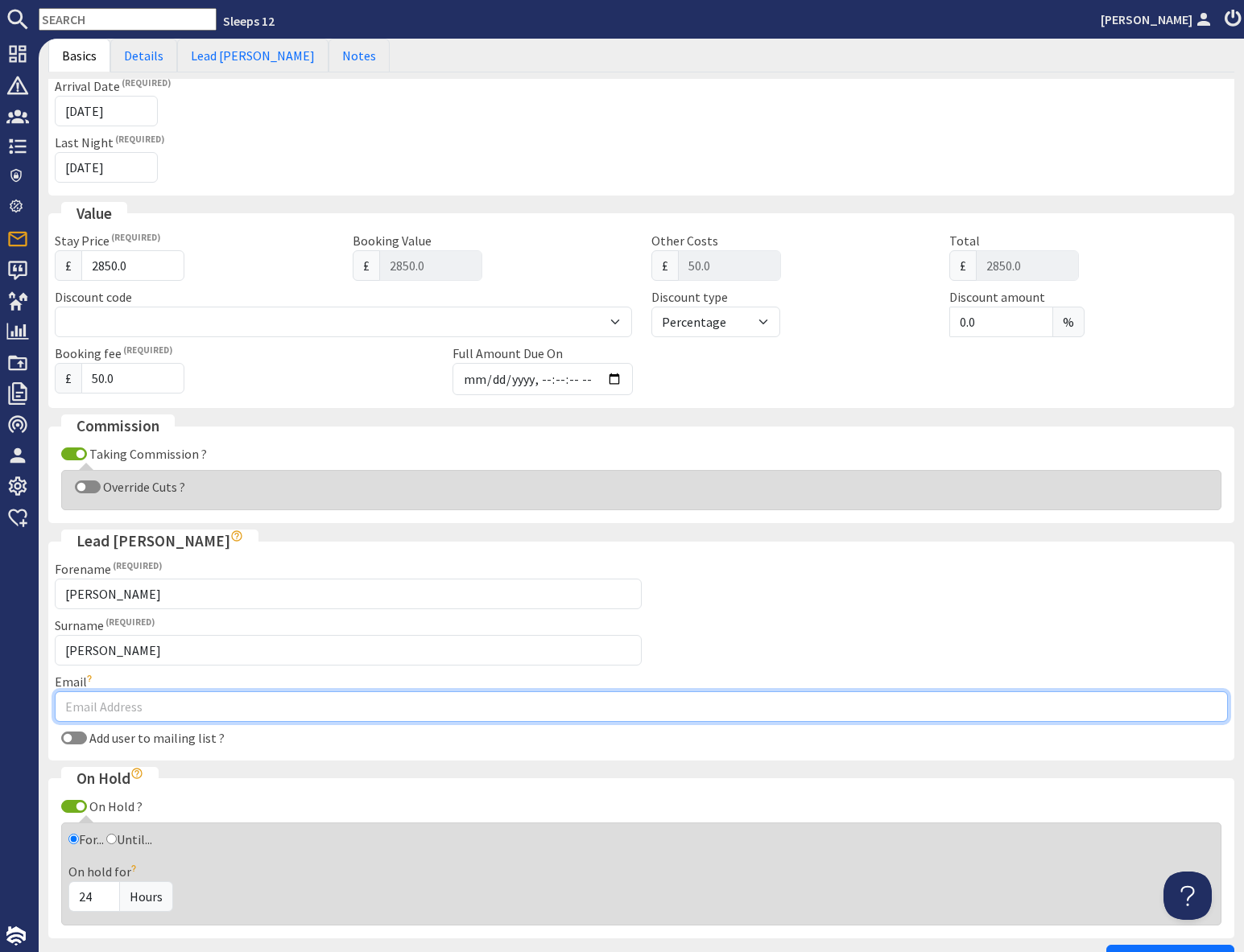
click at [156, 709] on input "Email" at bounding box center [641, 706] width 1173 height 30
drag, startPoint x: 65, startPoint y: 706, endPoint x: 238, endPoint y: 710, distance: 173.0
click at [238, 710] on input "[EMAIL_ADDRESS][DOMAIN_NAME]" at bounding box center [641, 706] width 1173 height 30
type input "[EMAIL_ADDRESS][DOMAIN_NAME]"
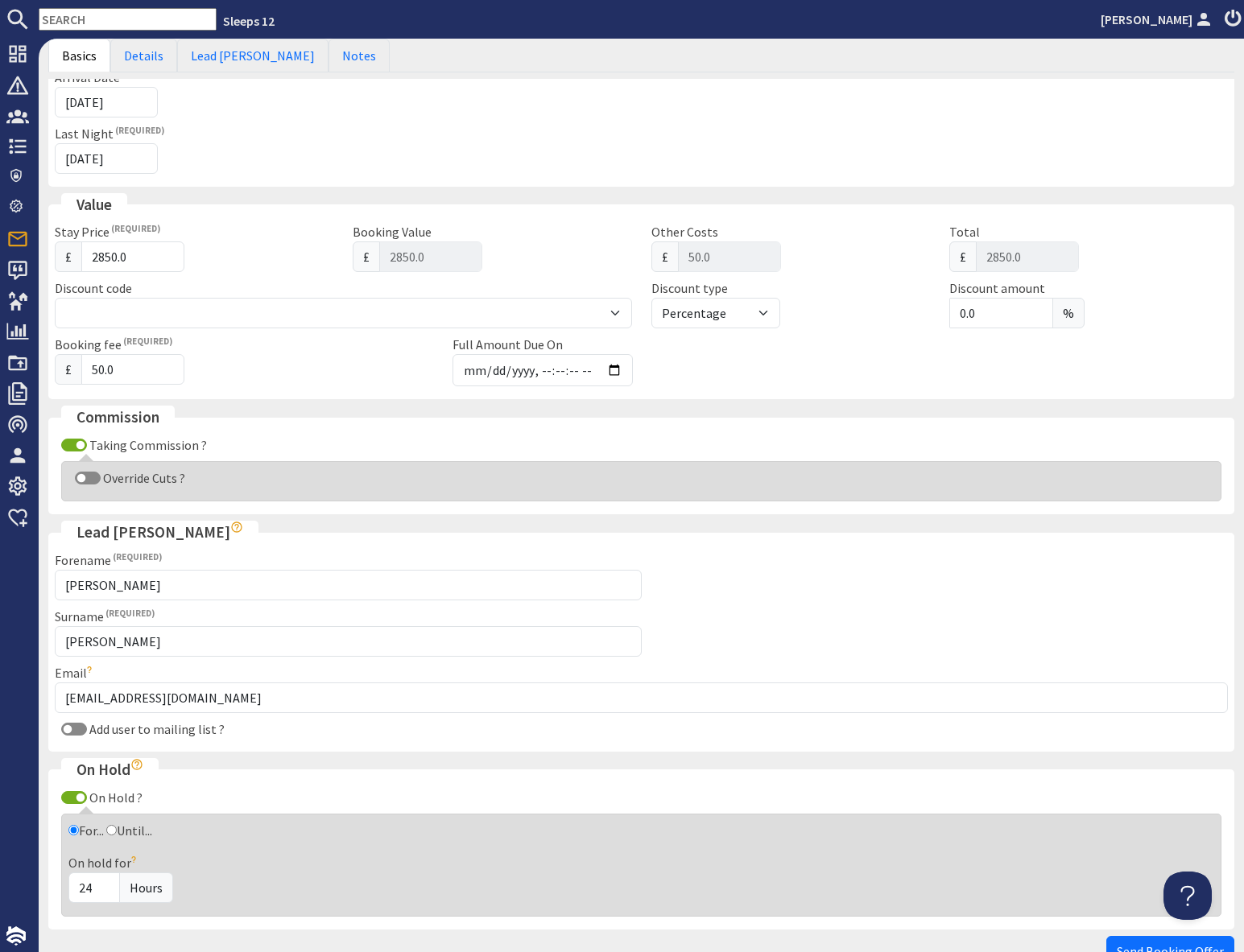
scroll to position [0, 0]
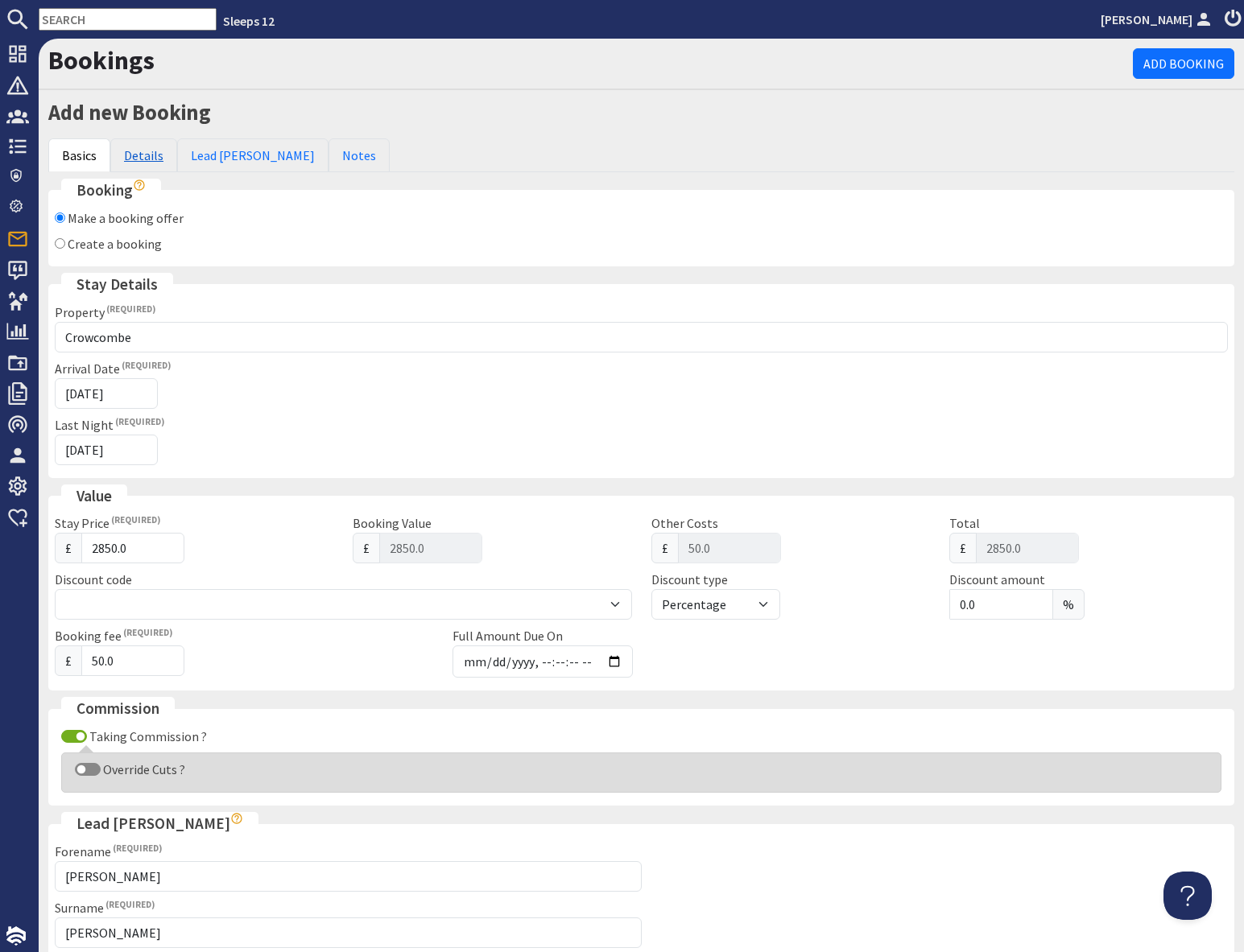
click at [142, 152] on link "Details" at bounding box center [144, 155] width 67 height 34
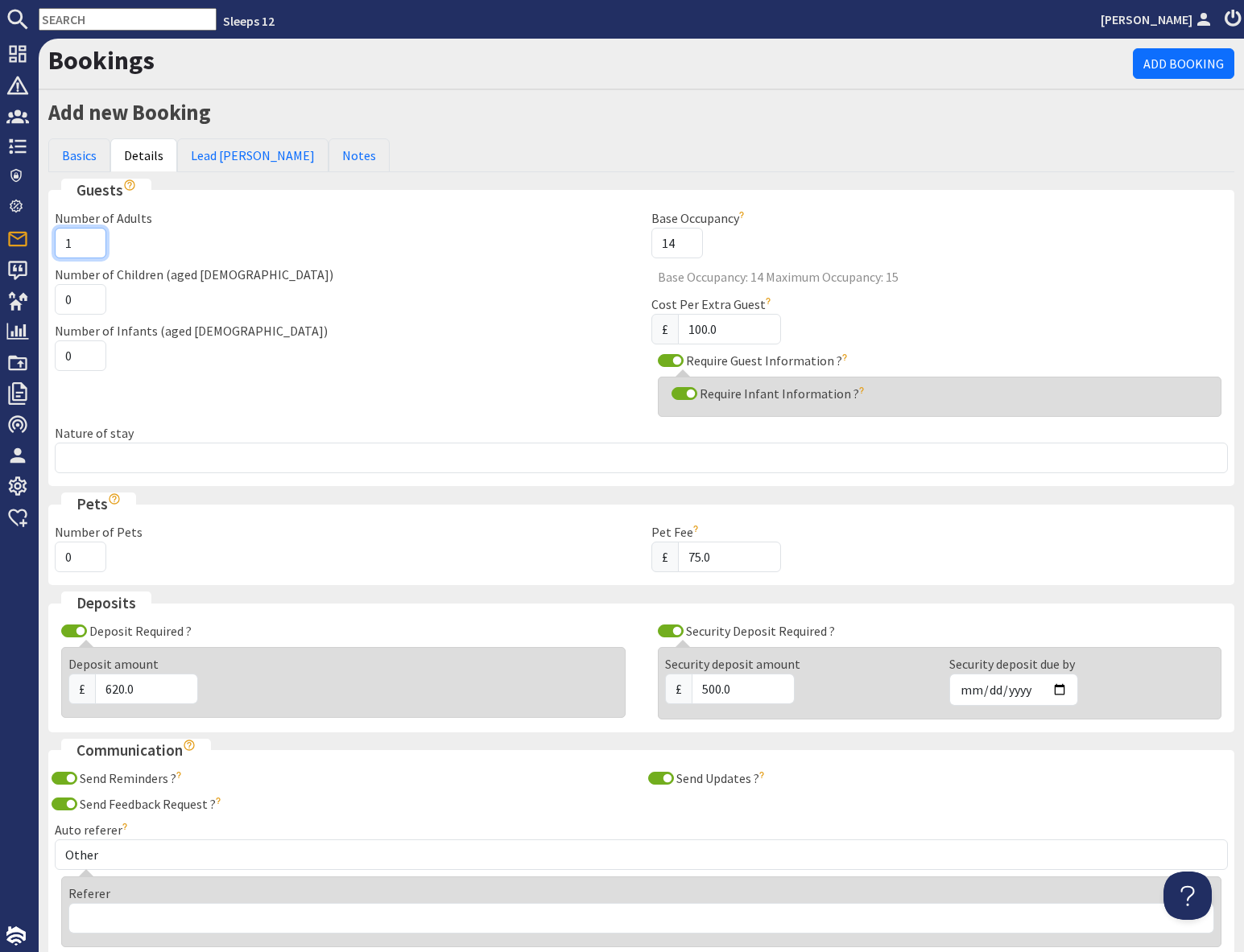
click at [70, 245] on input "1" at bounding box center [80, 243] width 52 height 30
type input "8"
click at [73, 303] on input "0" at bounding box center [80, 299] width 52 height 30
type input "5"
drag, startPoint x: 70, startPoint y: 354, endPoint x: 108, endPoint y: 358, distance: 38.2
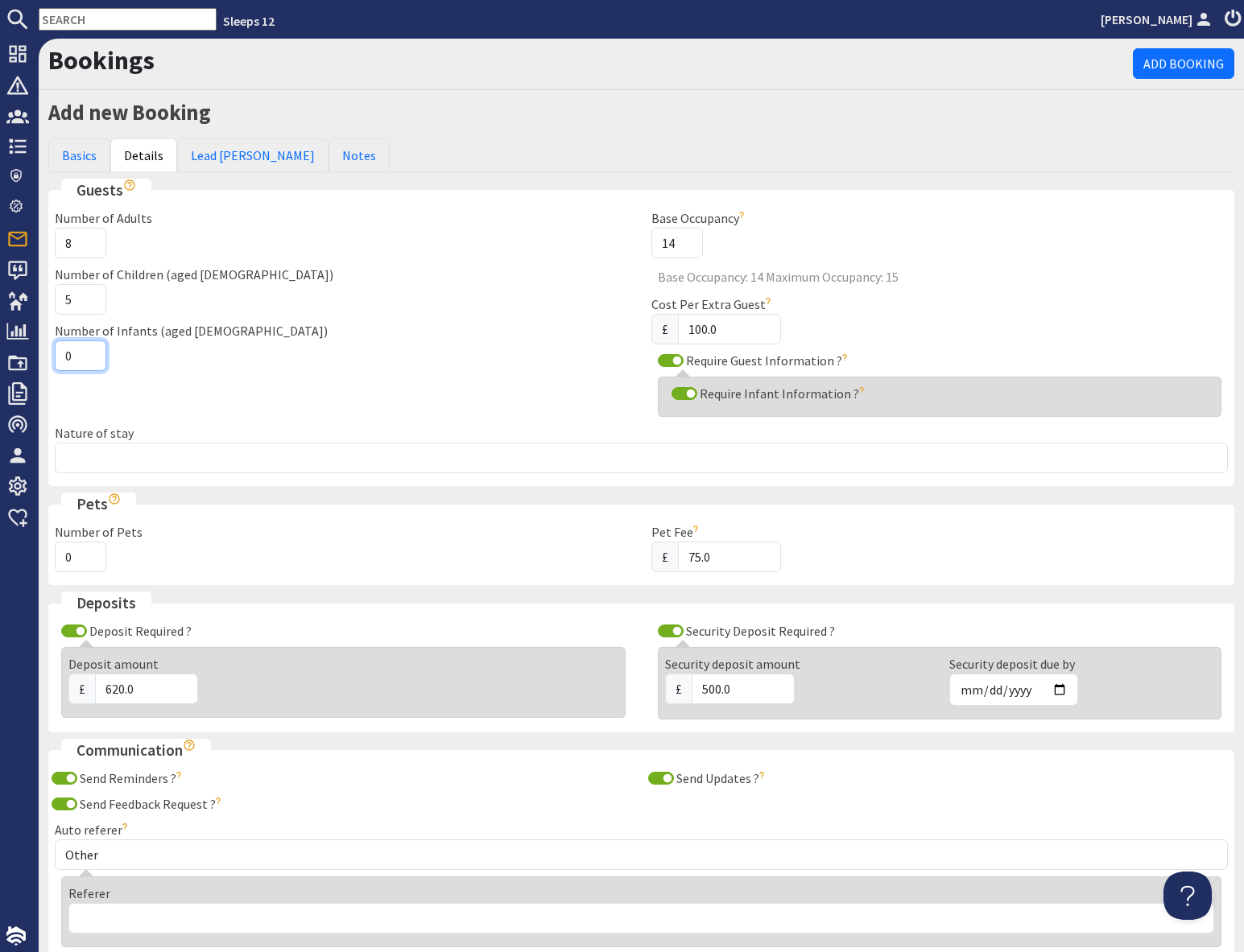
click at [70, 354] on input "0" at bounding box center [80, 356] width 52 height 30
type input "4"
click at [156, 360] on div "Number of Infants (aged 0-2) 4" at bounding box center [343, 346] width 597 height 50
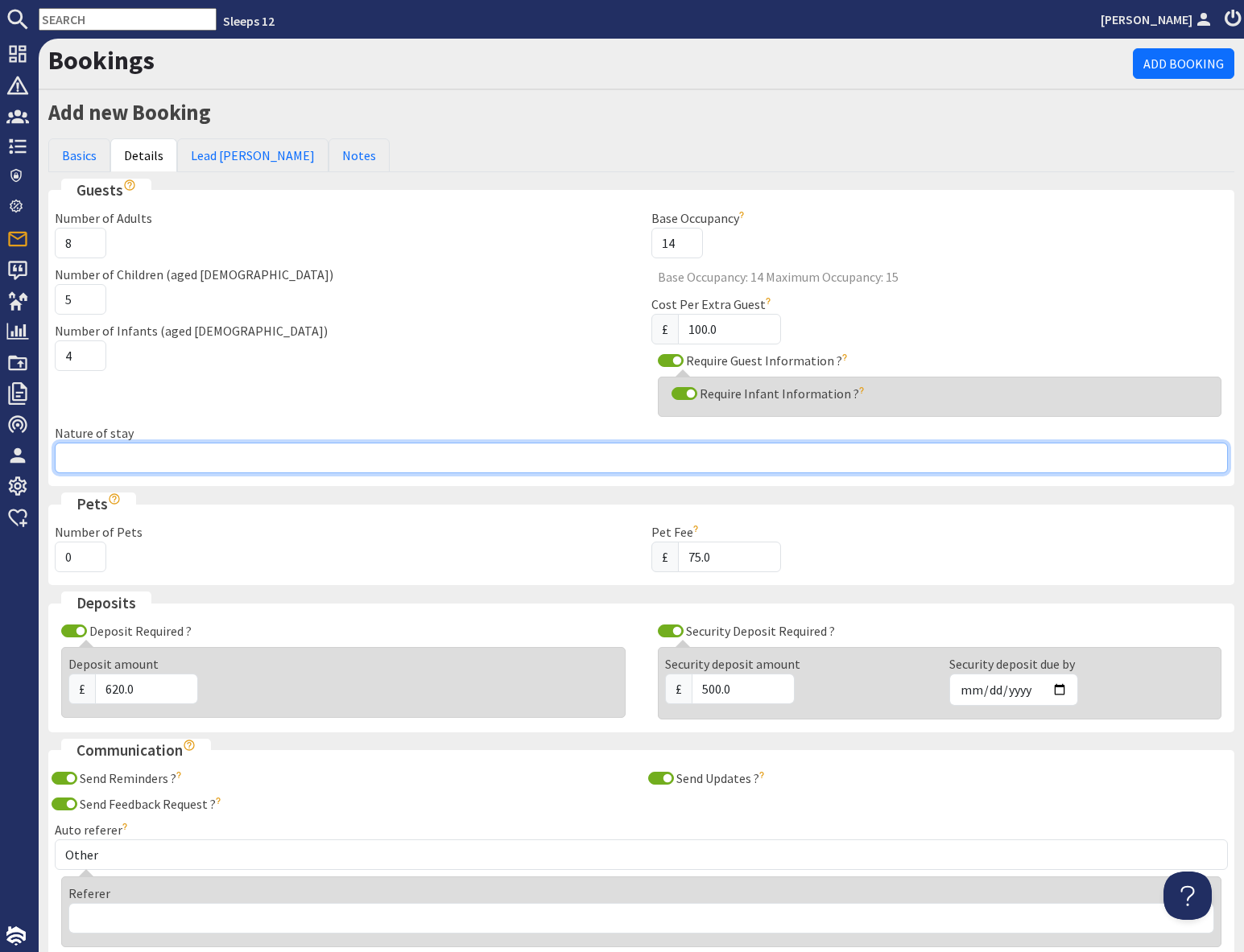
click at [166, 456] on input "Nature of stay" at bounding box center [641, 457] width 1173 height 30
type input "Family group"
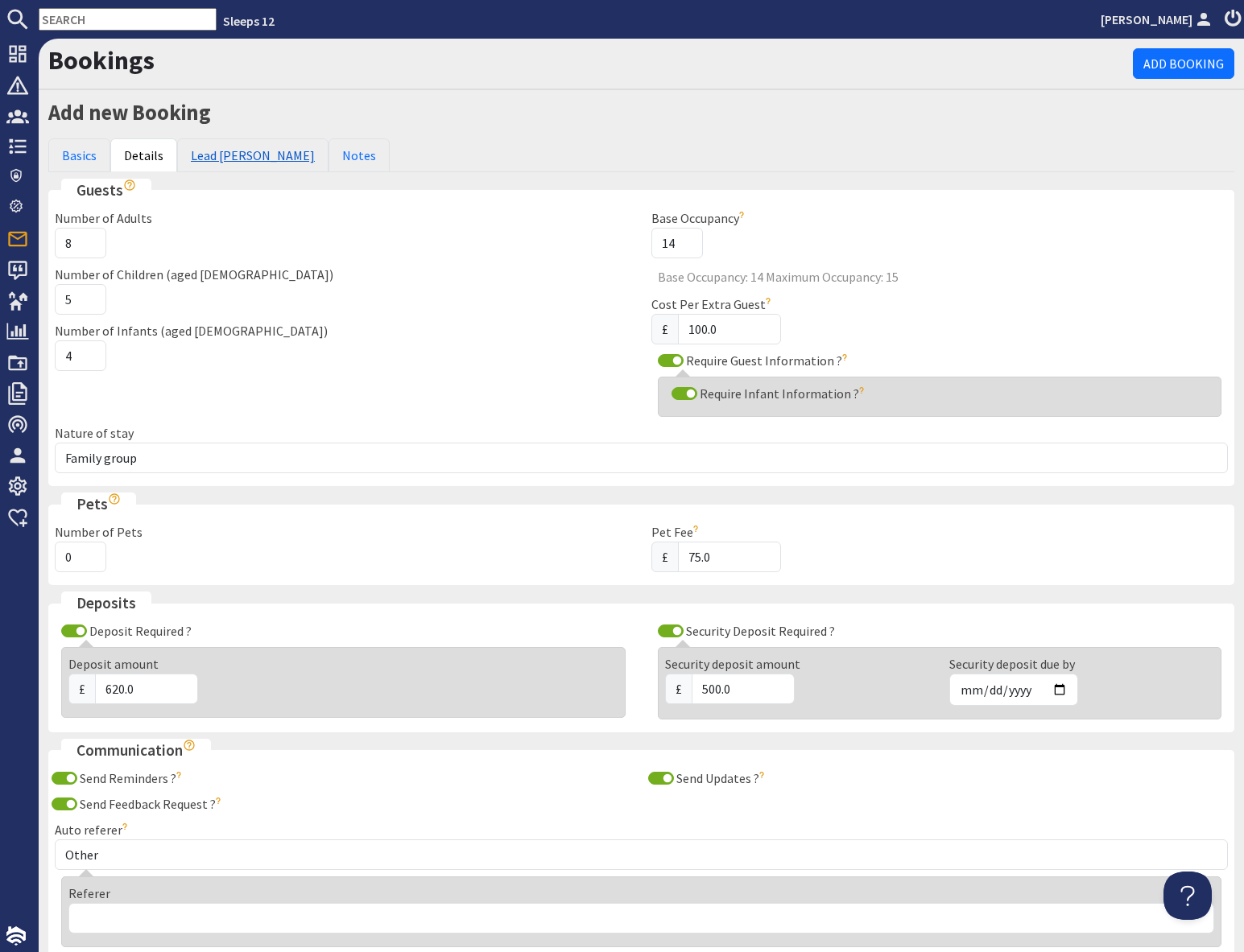
click at [231, 159] on link "Lead [PERSON_NAME]" at bounding box center [252, 155] width 152 height 34
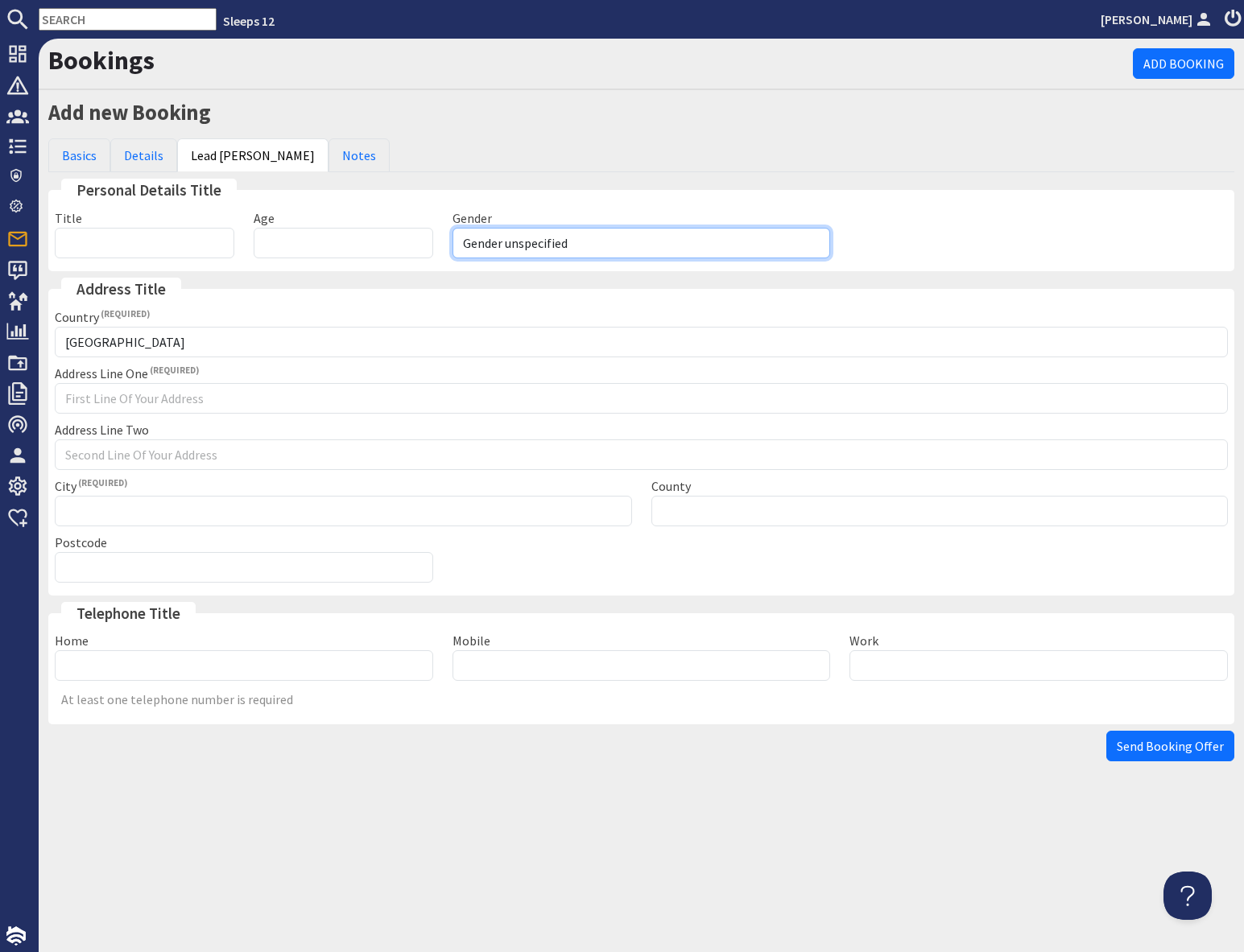
click at [548, 248] on select "Gender unspecified Gender male Gender female" at bounding box center [642, 243] width 379 height 30
select select "gender_female"
click at [338, 247] on input "Age" at bounding box center [343, 243] width 179 height 30
type input "69"
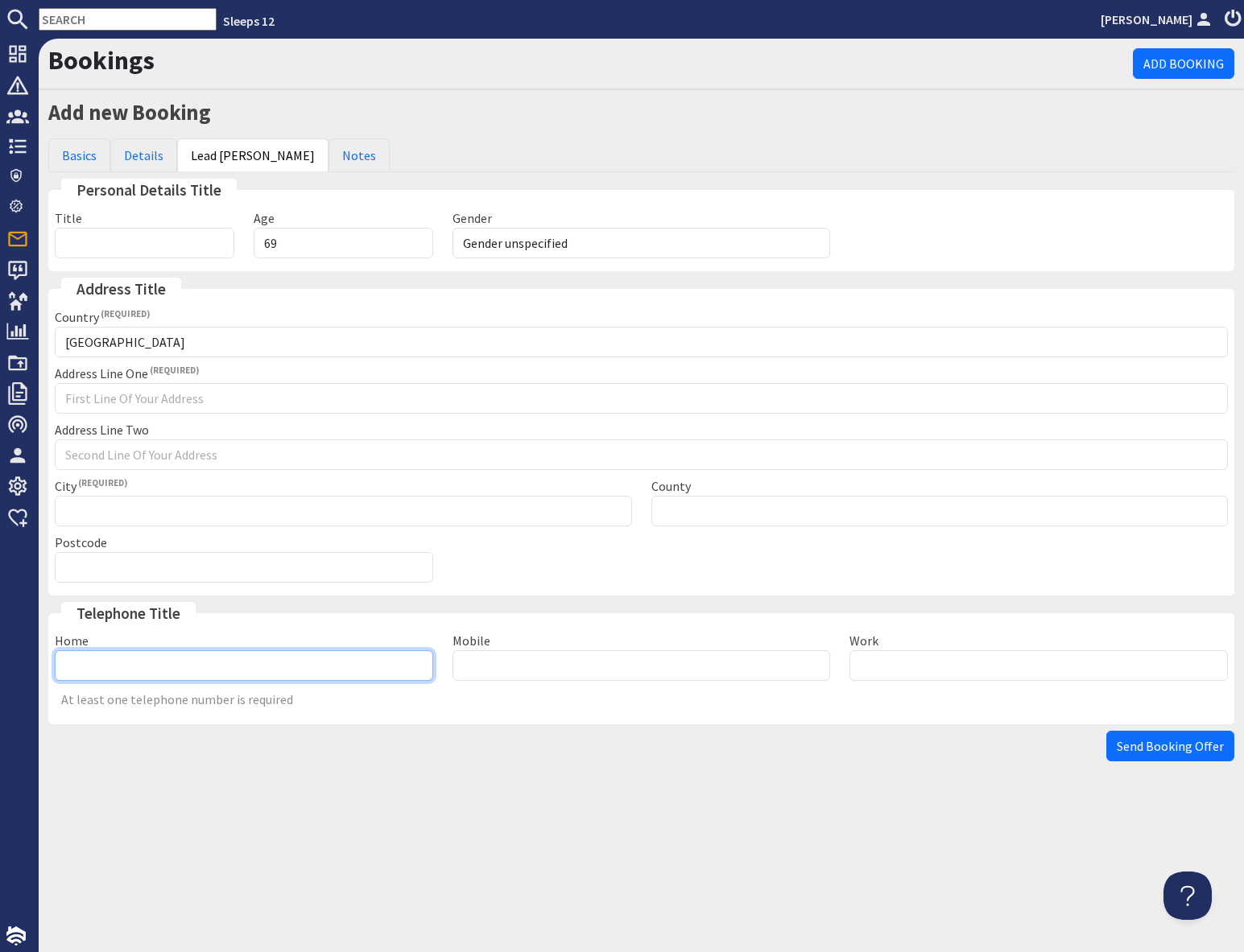
click at [223, 665] on input "Home" at bounding box center [244, 665] width 379 height 30
type input "07921804961"
click at [498, 713] on div "Home 07921804961 Mobile Work At least one telephone number is required" at bounding box center [641, 674] width 1192 height 87
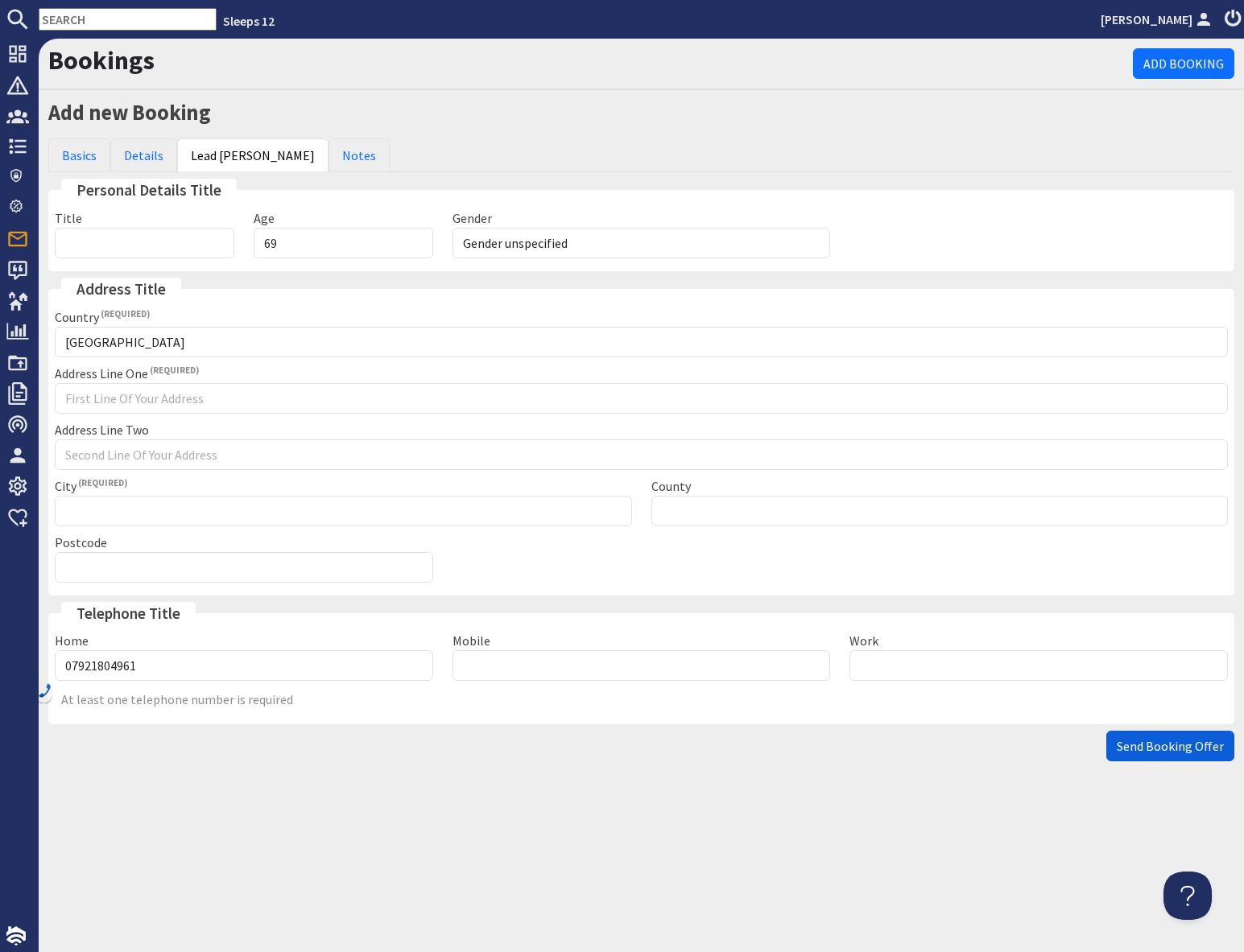
click at [1172, 751] on span "Send Booking Offer" at bounding box center [1169, 746] width 107 height 16
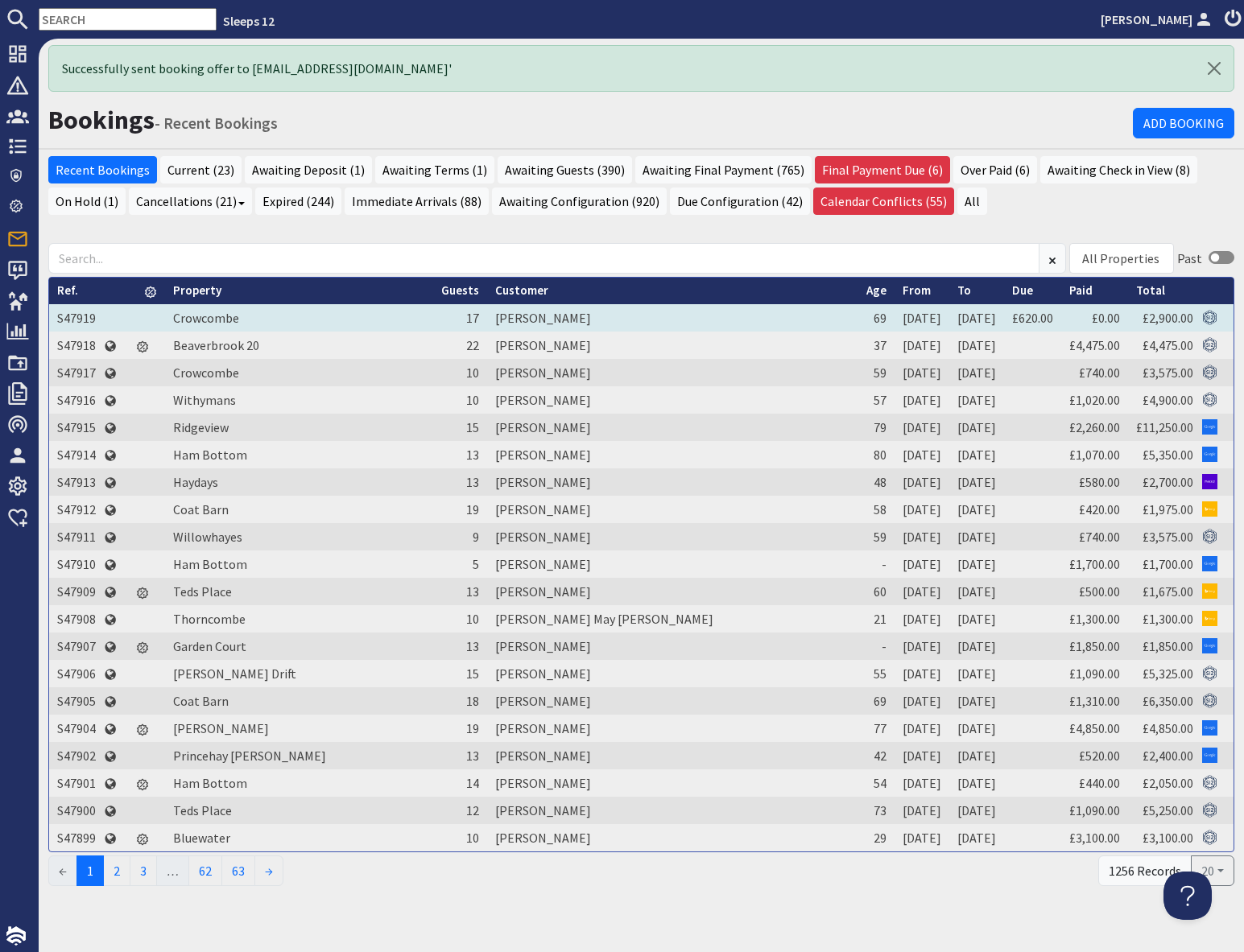
click at [83, 318] on td "S47919" at bounding box center [76, 317] width 55 height 27
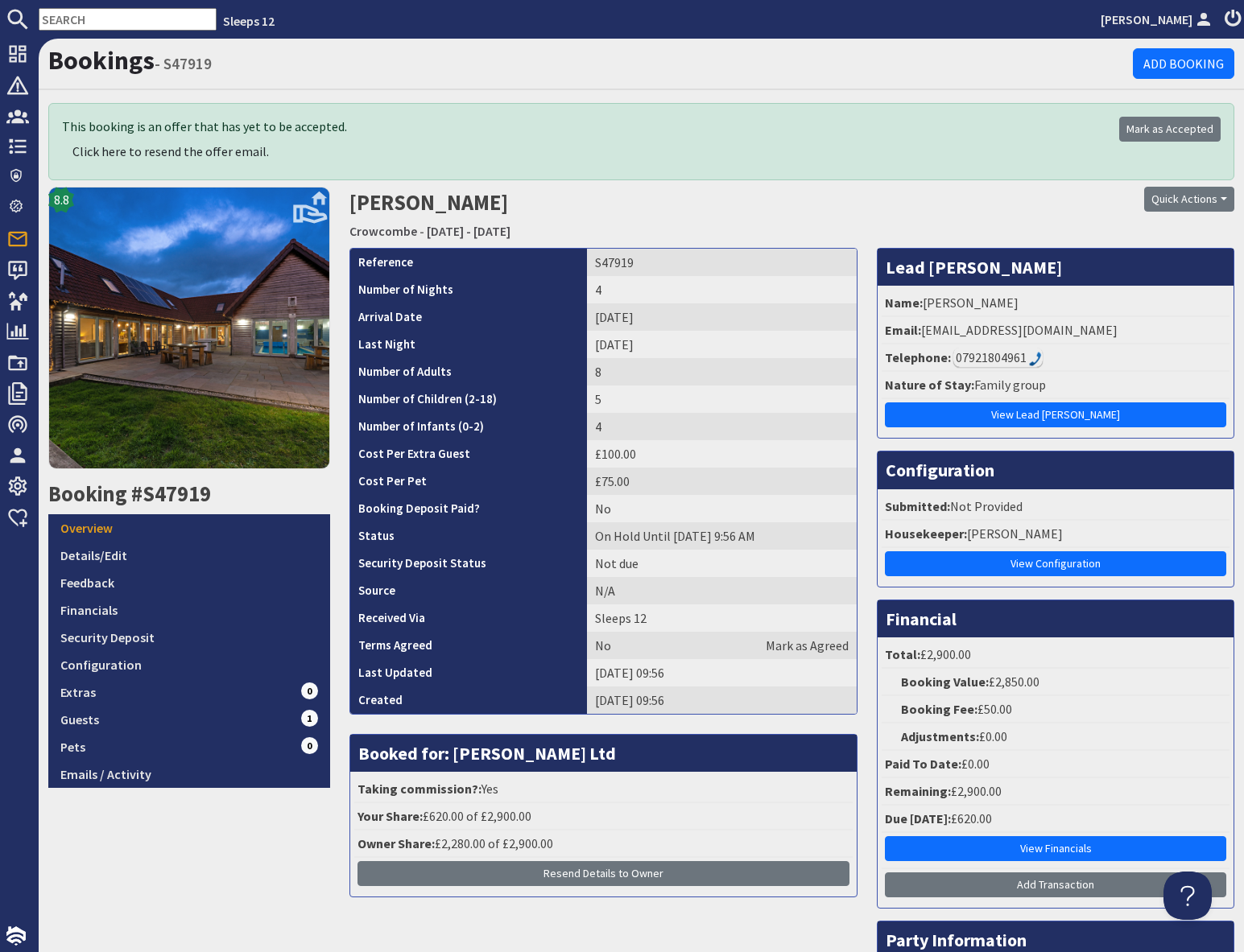
drag, startPoint x: 992, startPoint y: 240, endPoint x: 1001, endPoint y: 249, distance: 12.7
click at [992, 240] on div "Quick Actions Send Booking Update Rebook Cancel Booking Print" at bounding box center [1092, 217] width 301 height 61
click at [605, 261] on td "S47919" at bounding box center [721, 262] width 270 height 27
click at [604, 261] on td "S47919" at bounding box center [721, 262] width 270 height 27
copy td "S47919"
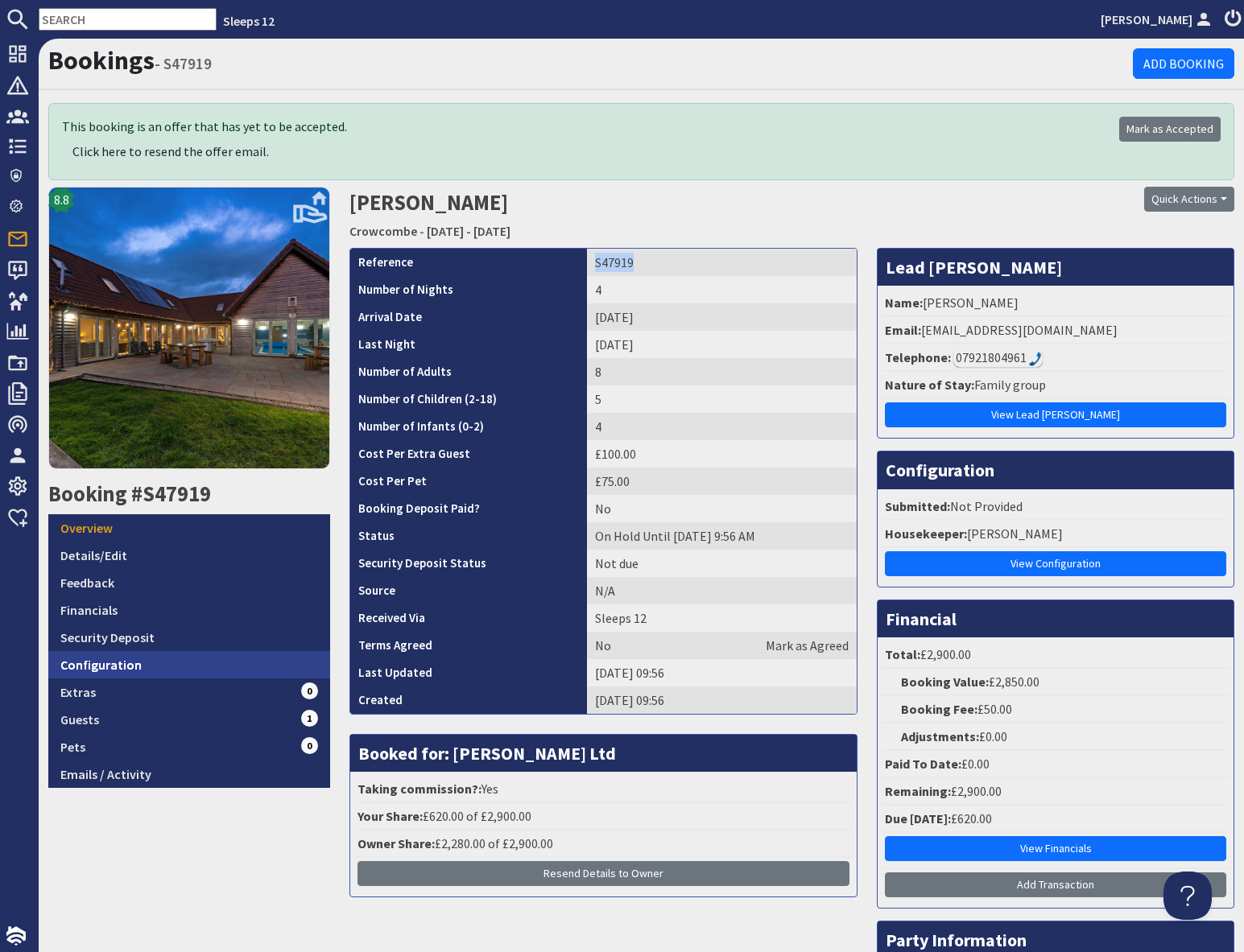
click at [117, 673] on link "Configuration" at bounding box center [189, 664] width 282 height 27
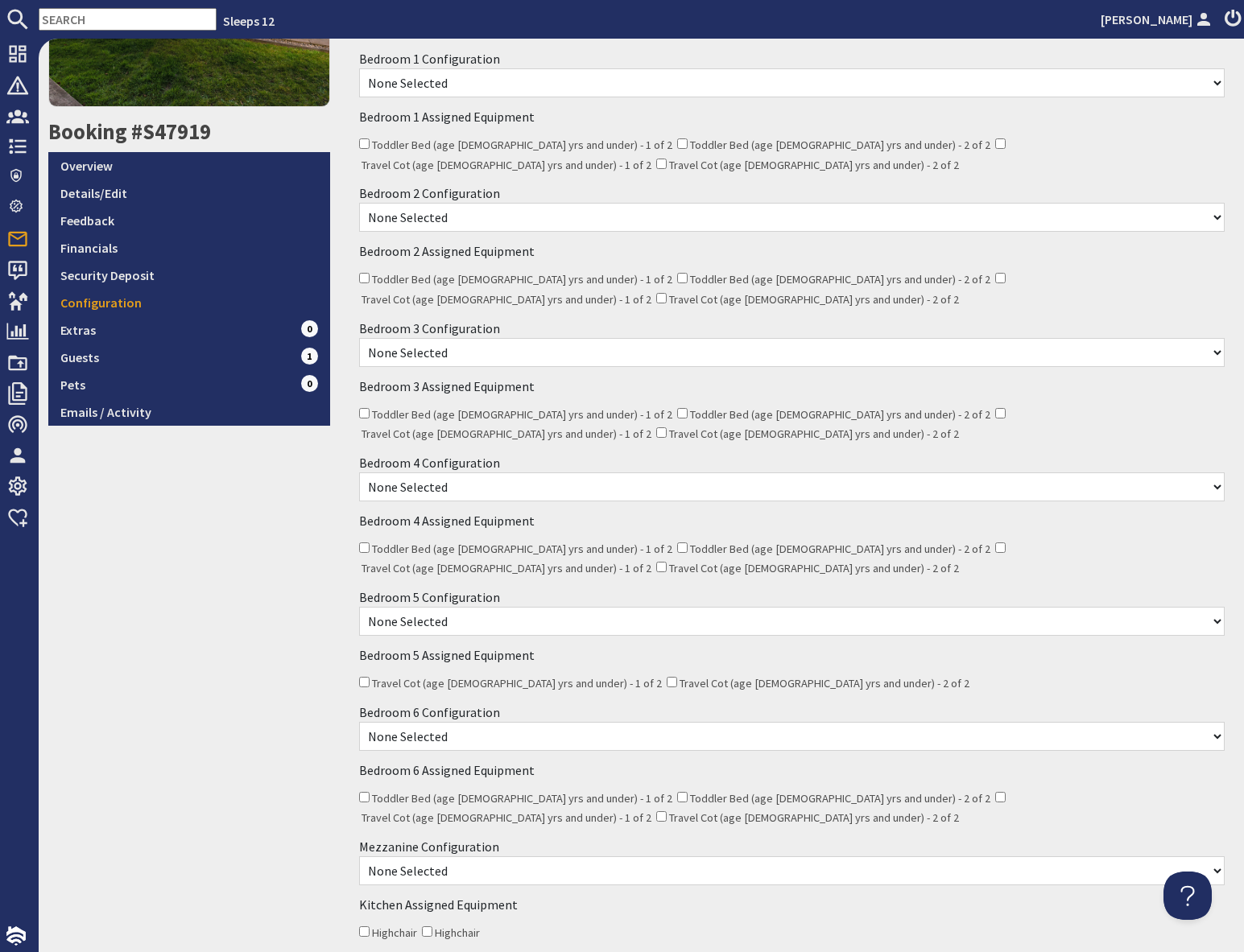
scroll to position [451, 0]
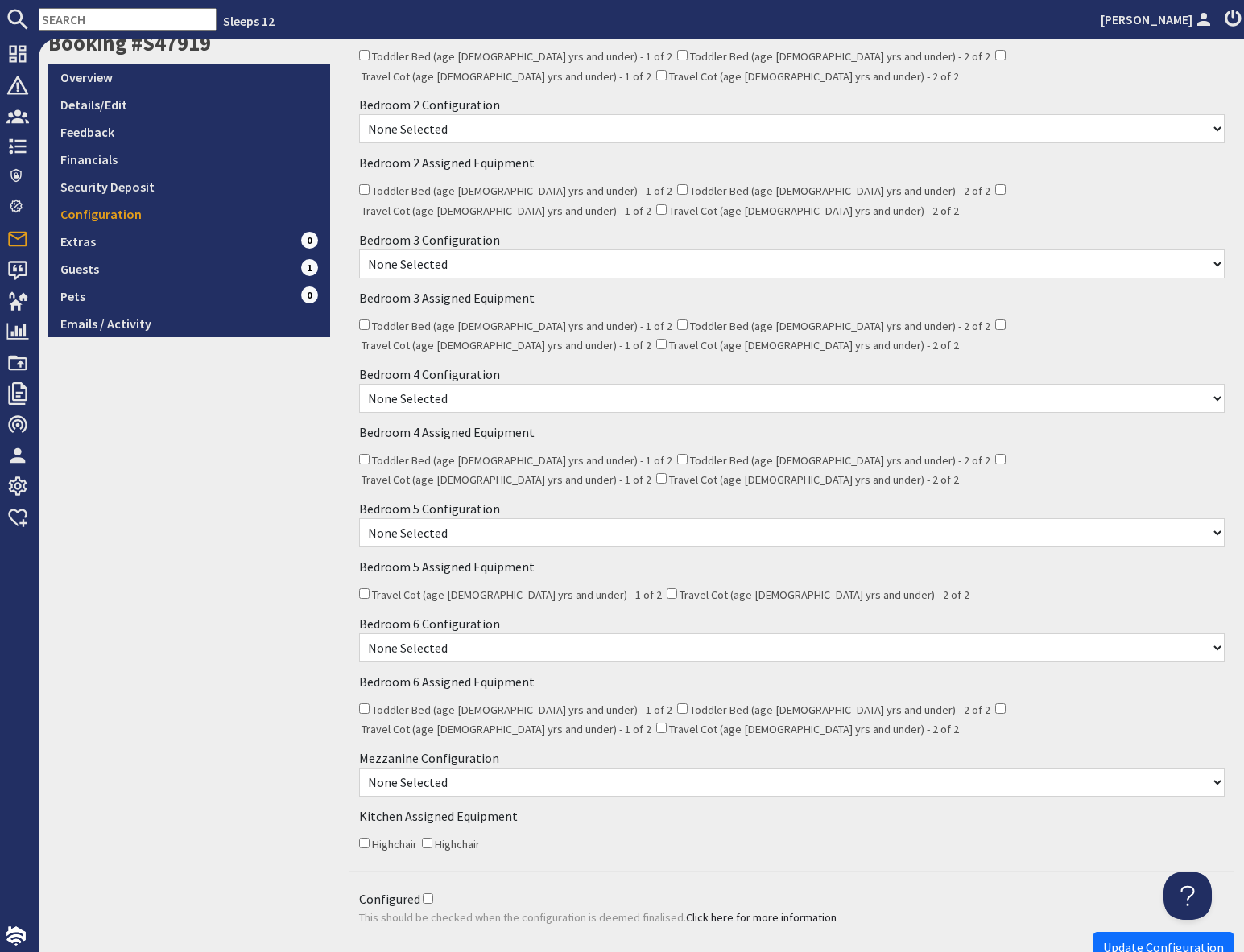
click at [524, 768] on select "None Selected Sofa Bed - Chargeable Extra for One Guest Sofa Bed - Chargeable E…" at bounding box center [792, 782] width 865 height 29
click at [561, 768] on select "None Selected Sofa Bed - Chargeable Extra for One Guest Sofa Bed - Chargeable E…" at bounding box center [792, 782] width 865 height 29
click at [589, 768] on select "None Selected Sofa Bed - Chargeable Extra for One Guest Sofa Bed - Chargeable E…" at bounding box center [792, 782] width 865 height 29
click at [458, 768] on select "None Selected Sofa Bed - Chargeable Extra for One Guest Sofa Bed - Chargeable E…" at bounding box center [792, 782] width 865 height 29
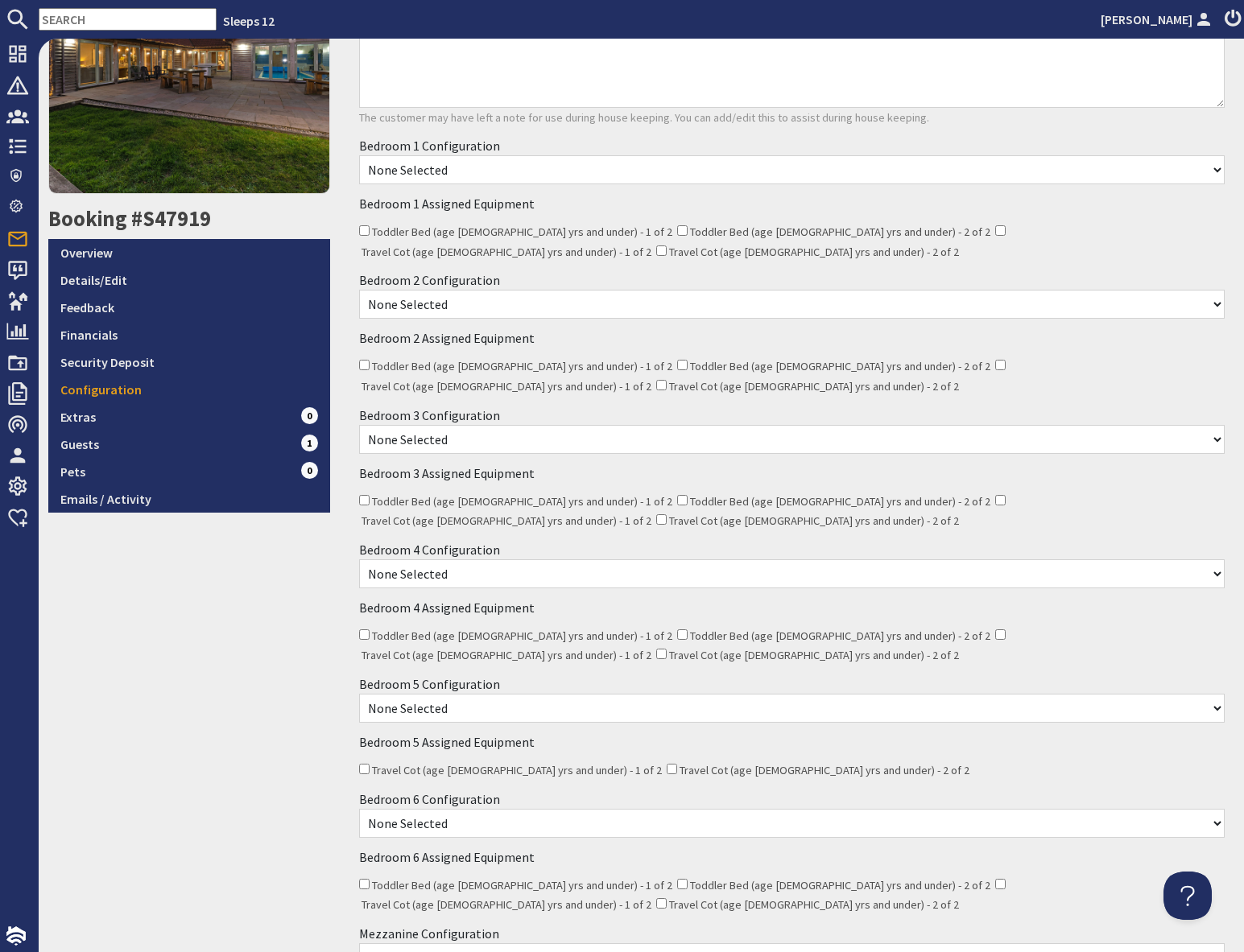
scroll to position [0, 0]
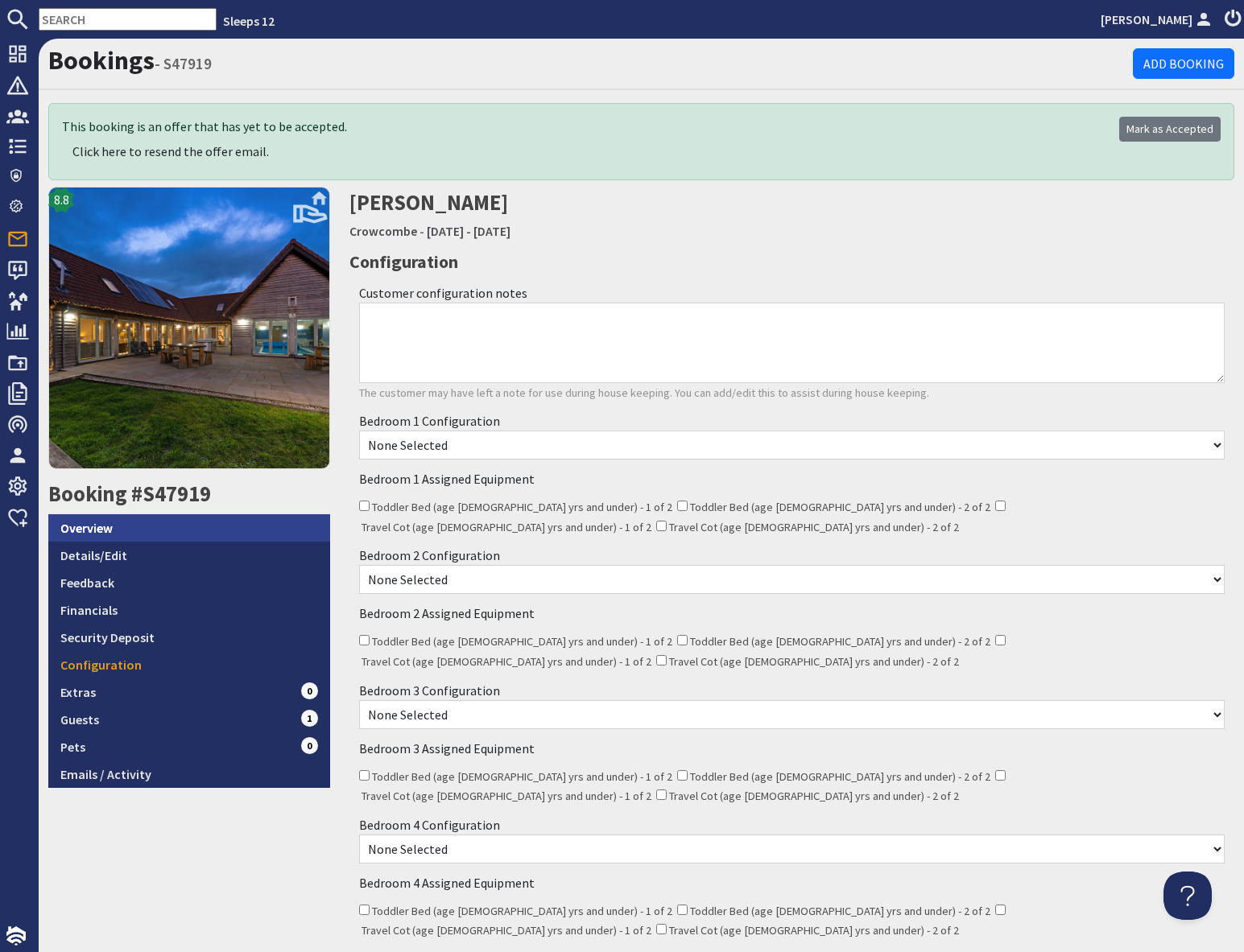
click at [147, 529] on link "Overview" at bounding box center [189, 528] width 282 height 27
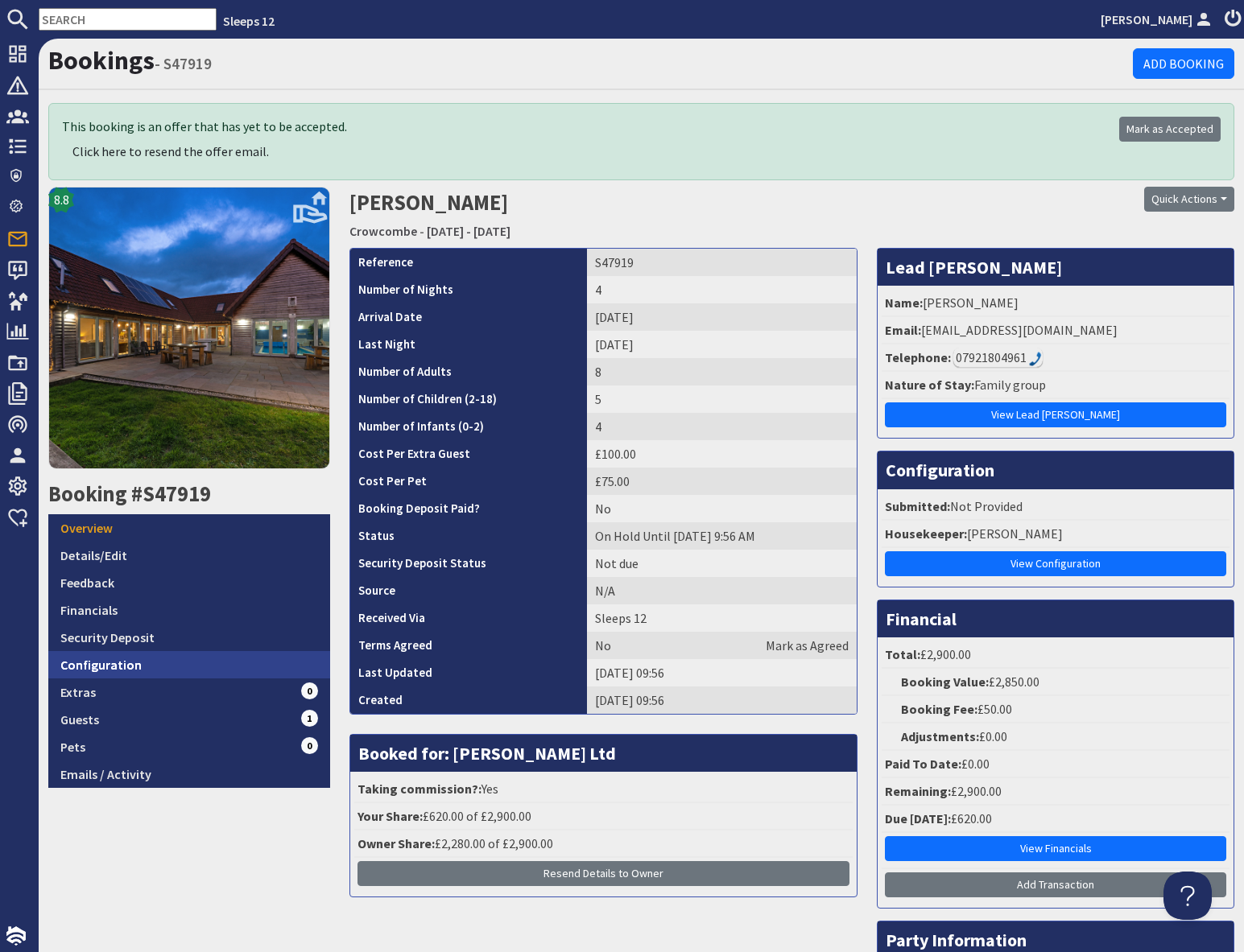
click at [174, 669] on link "Configuration" at bounding box center [189, 664] width 282 height 27
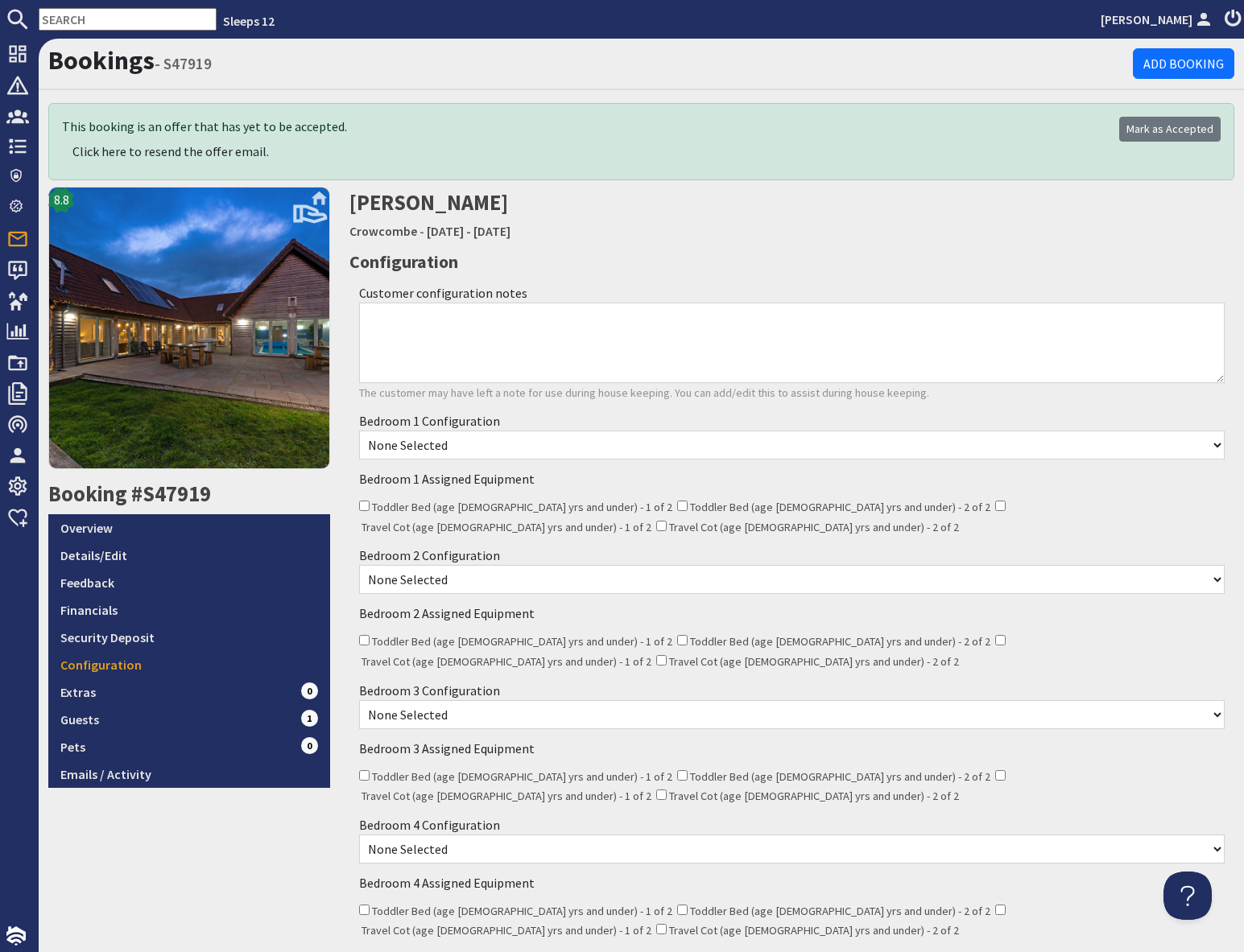
click at [502, 835] on select "None Selected 2 x Super King Beds 4 x Single Beds 1 x Super King Bed and 2 x Si…" at bounding box center [792, 849] width 865 height 29
click at [384, 231] on link "Crowcombe" at bounding box center [383, 231] width 68 height 16
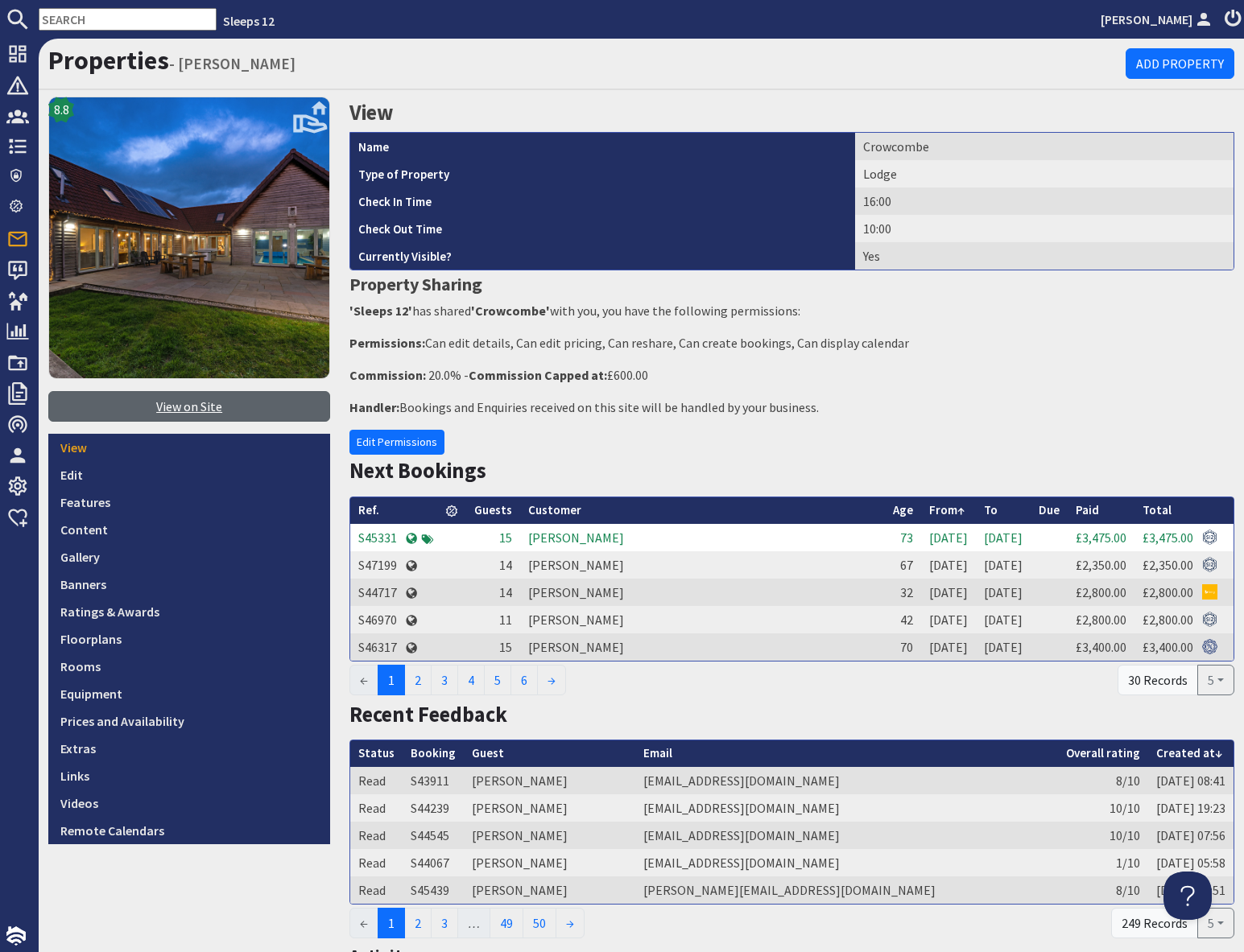
click at [206, 412] on link "View on Site" at bounding box center [189, 406] width 282 height 30
click at [89, 22] on input "text" at bounding box center [127, 20] width 178 height 23
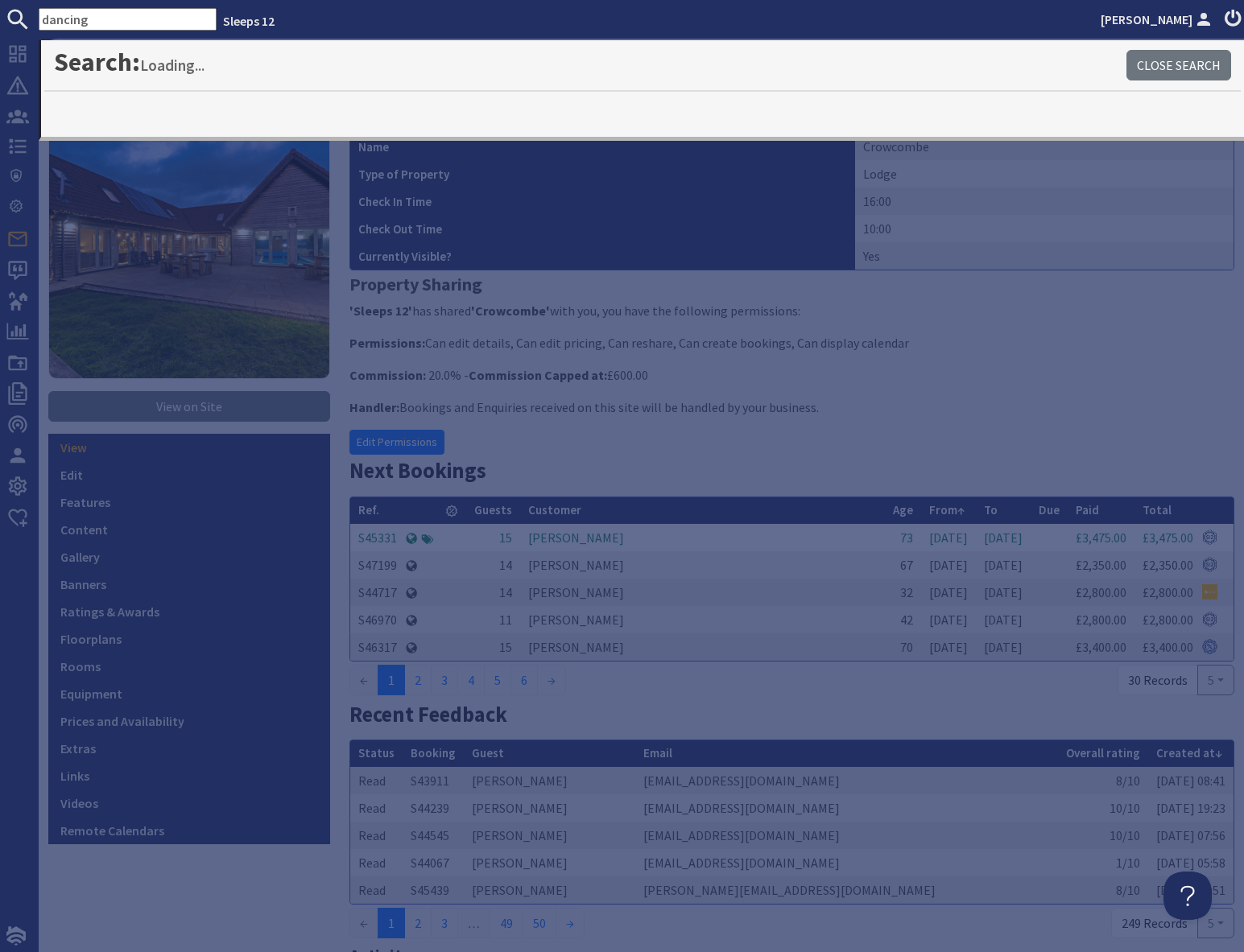
type input "dancing"
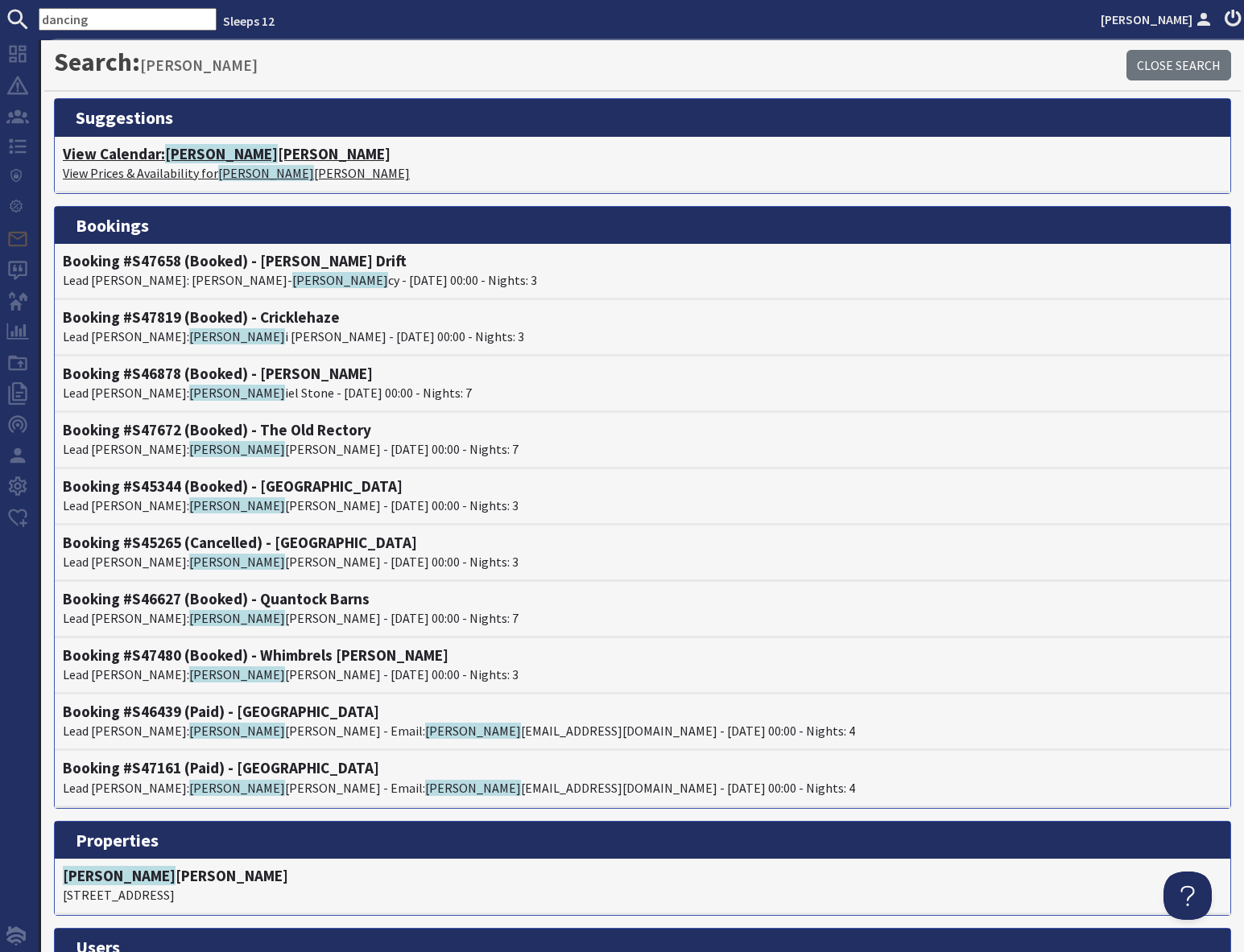
click at [141, 161] on h4 "View Calendar: Dan cing Hill" at bounding box center [642, 154] width 1160 height 19
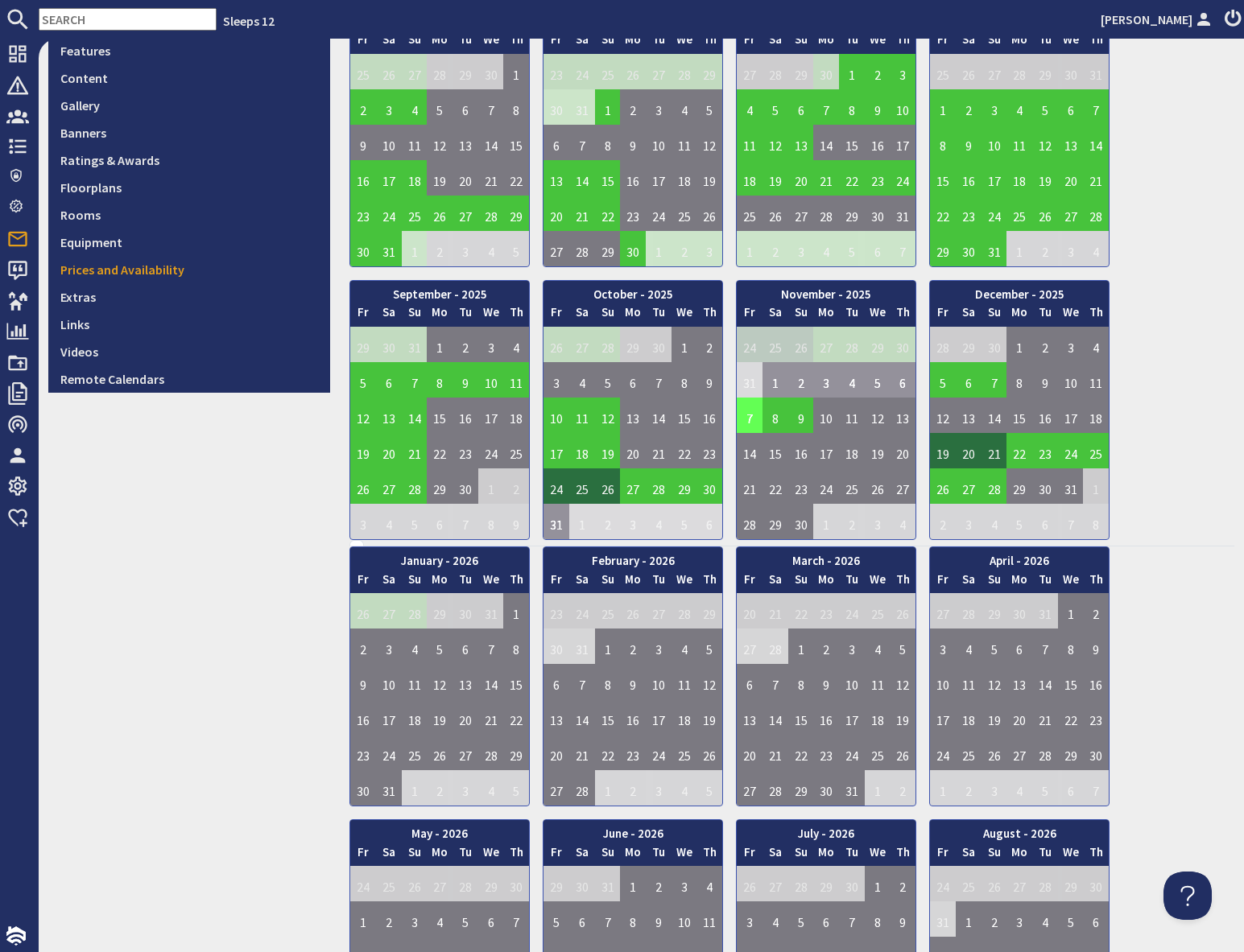
scroll to position [447, 0]
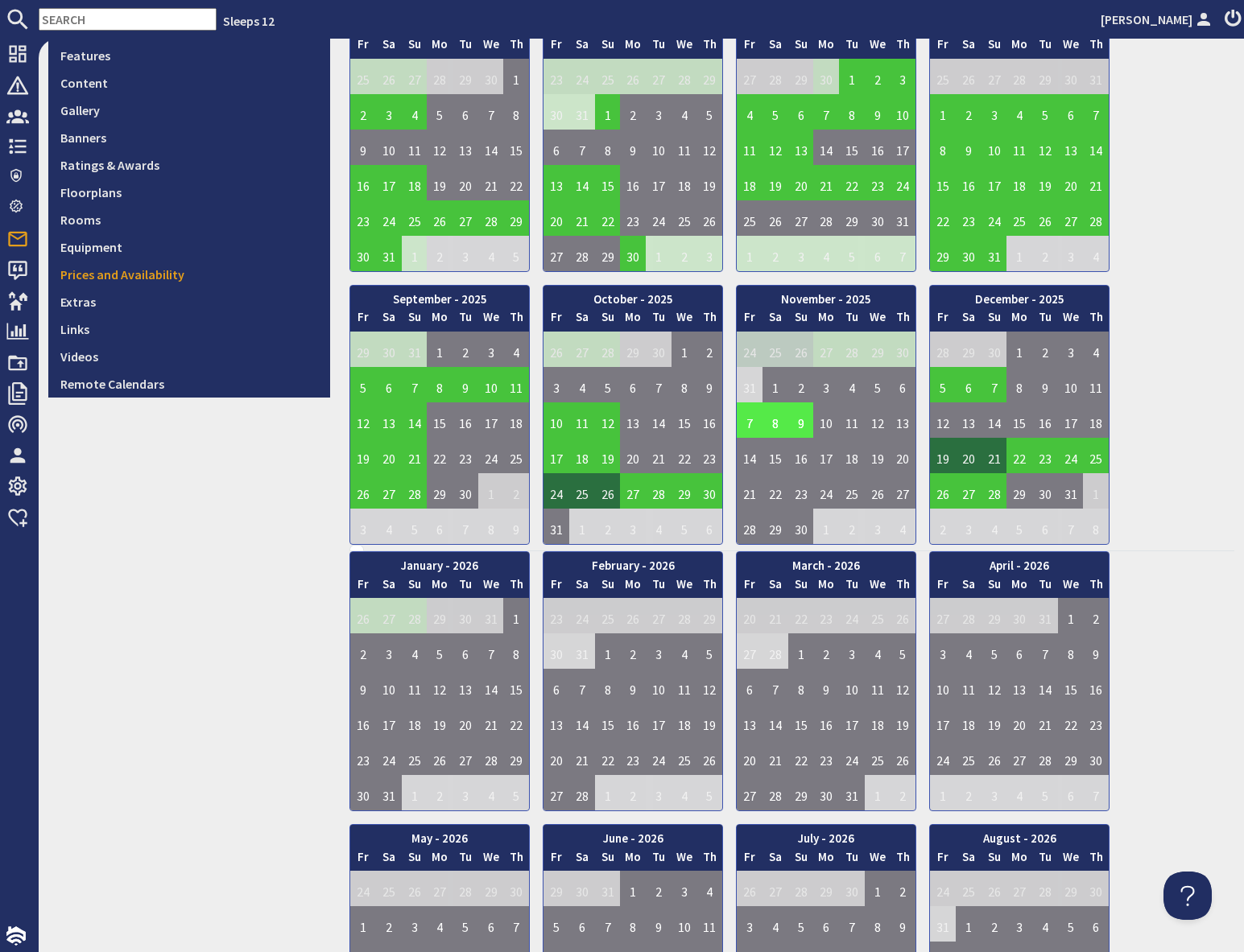
click at [747, 425] on td "7" at bounding box center [749, 419] width 25 height 35
click at [752, 496] on link "View booking" at bounding box center [741, 494] width 84 height 17
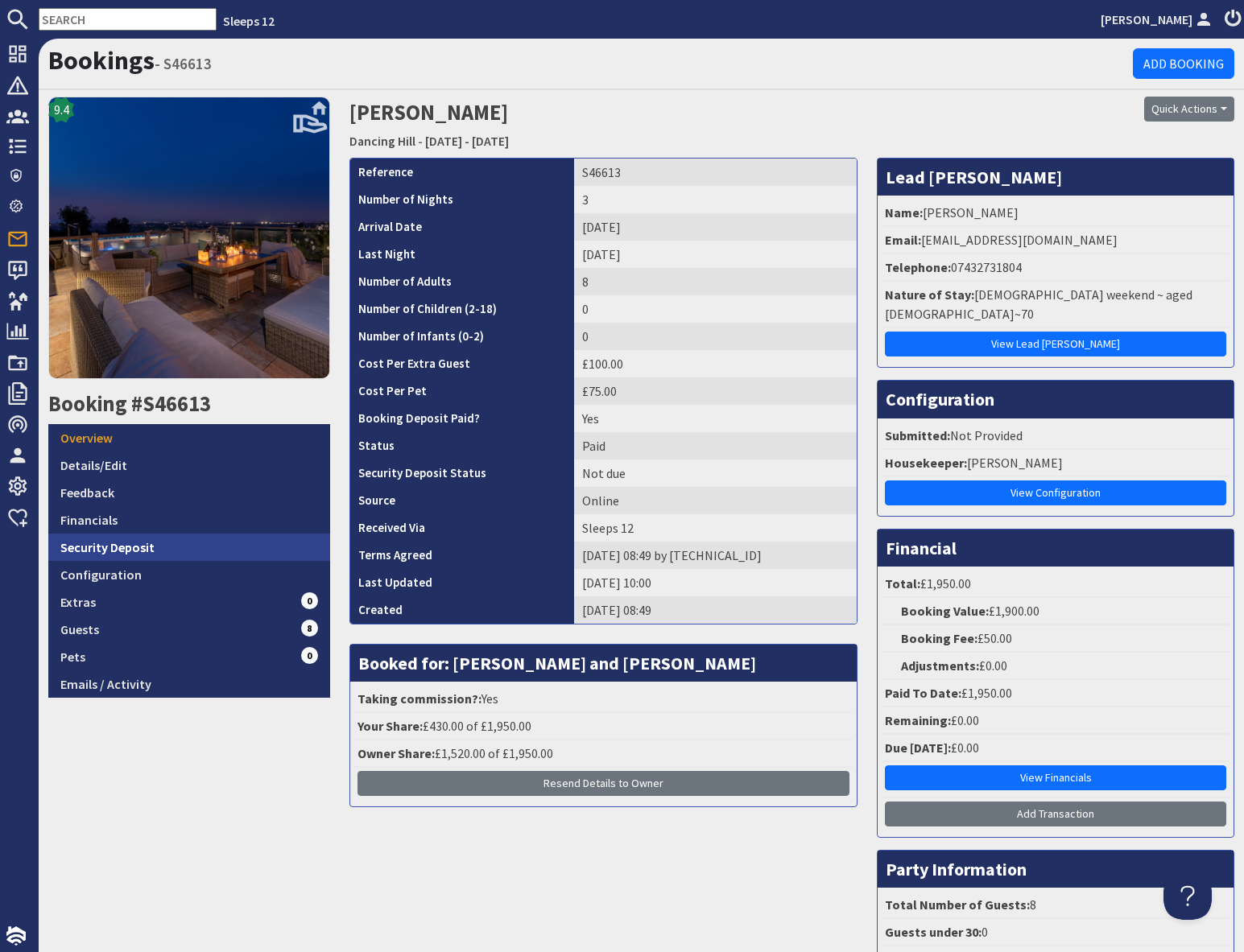
click at [137, 545] on link "Security Deposit" at bounding box center [189, 546] width 282 height 27
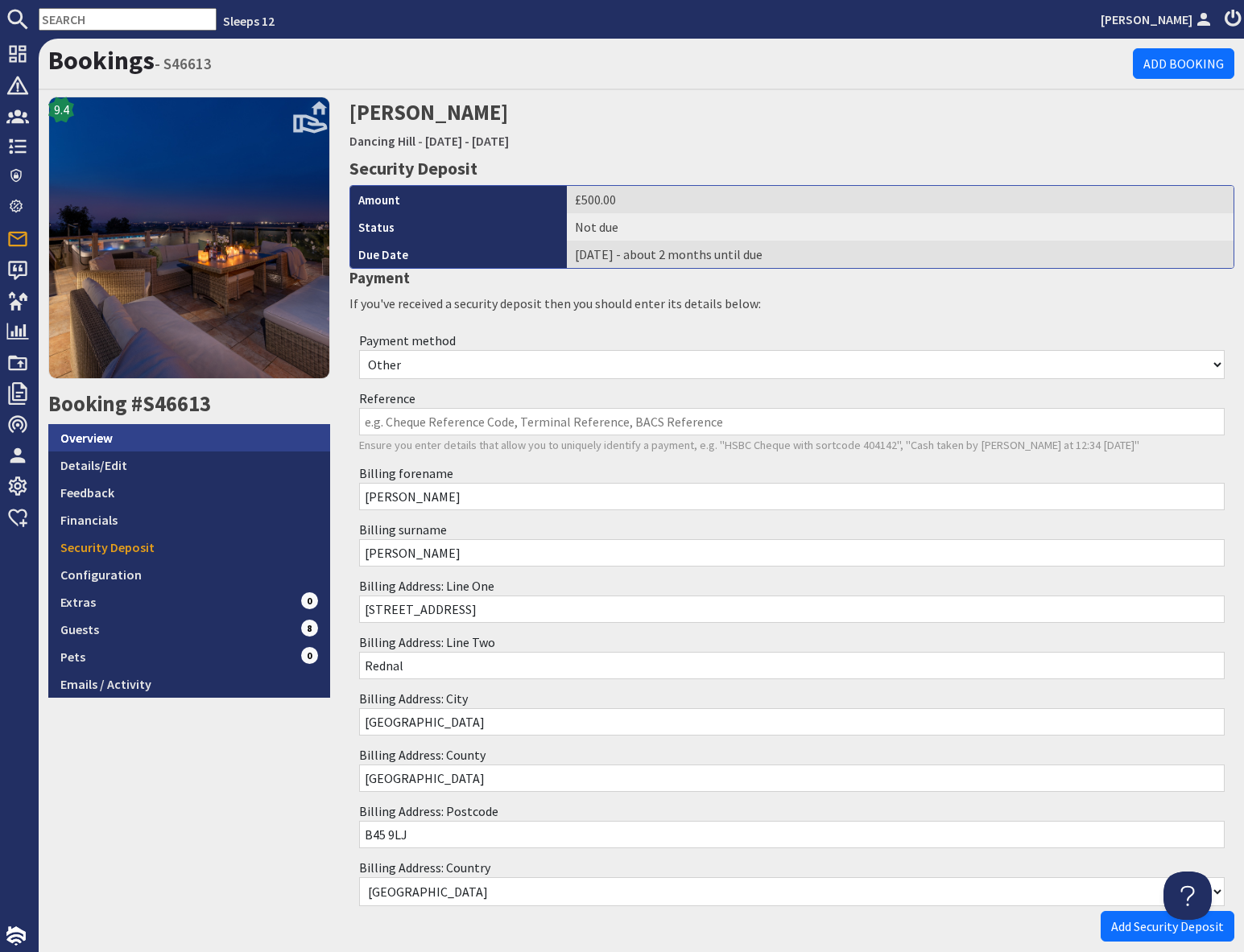
click at [134, 437] on link "Overview" at bounding box center [189, 437] width 282 height 27
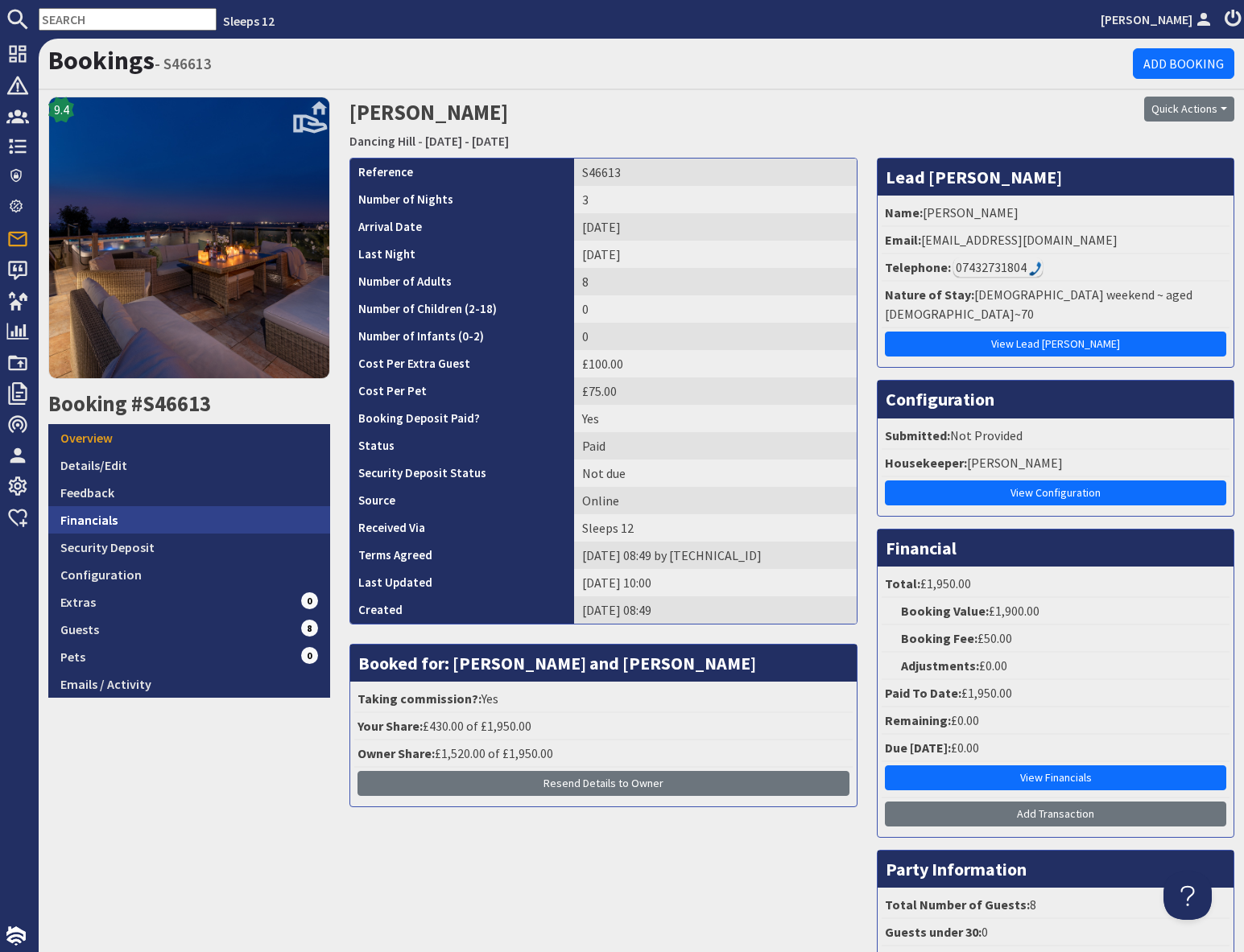
click at [126, 517] on link "Financials" at bounding box center [189, 519] width 282 height 27
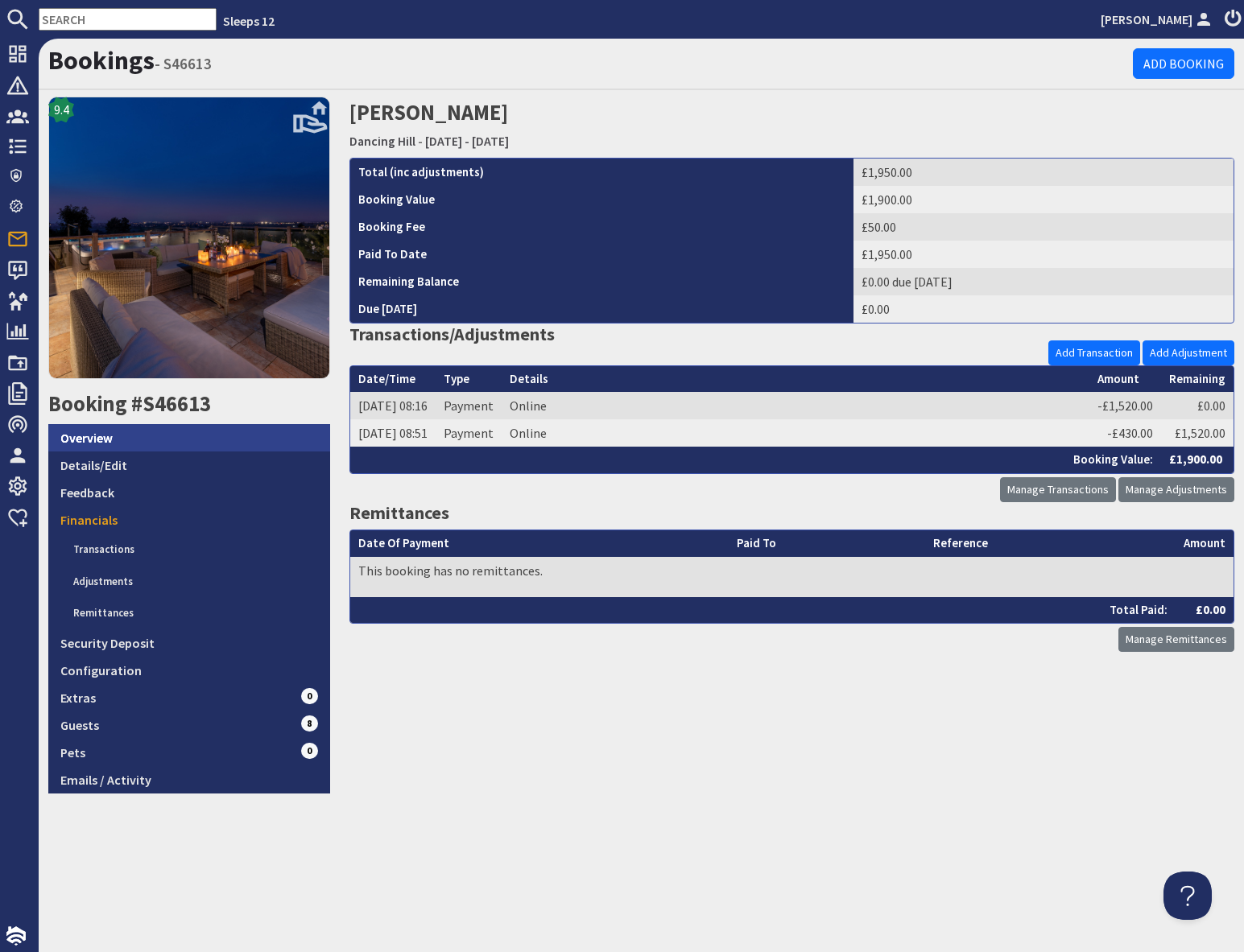
click at [157, 446] on link "Overview" at bounding box center [189, 437] width 282 height 27
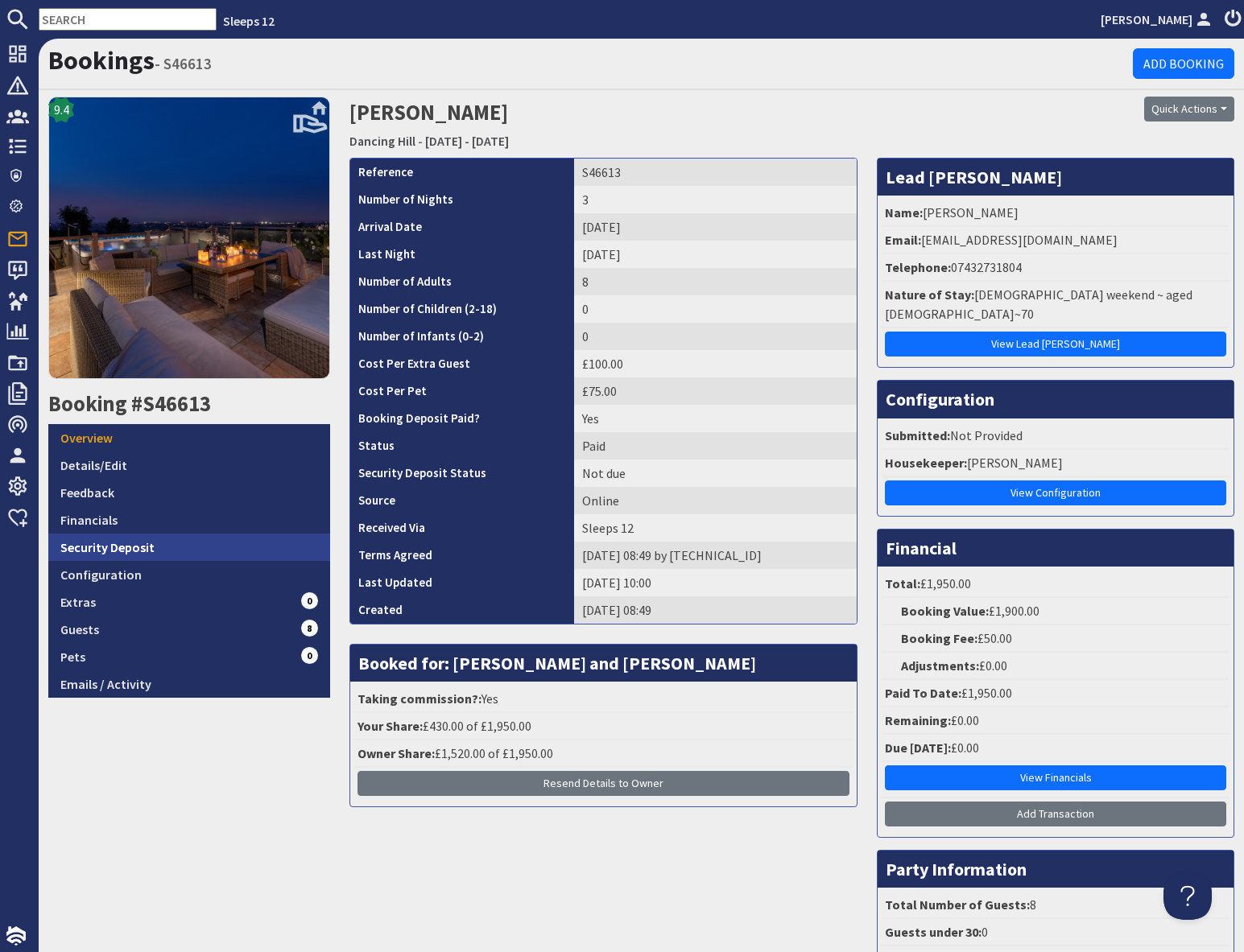
click at [120, 551] on link "Security Deposit" at bounding box center [189, 546] width 282 height 27
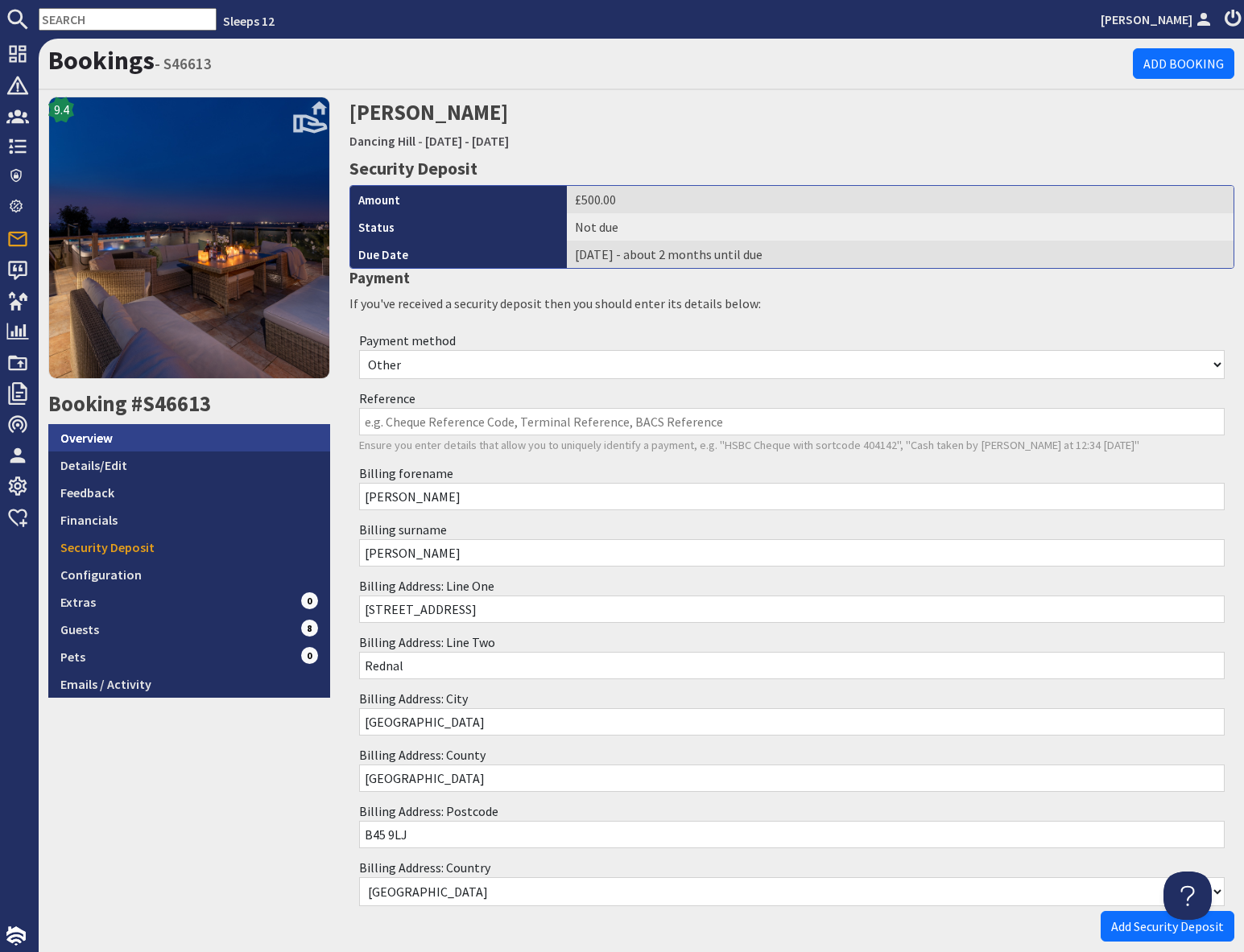
click at [137, 443] on link "Overview" at bounding box center [189, 437] width 282 height 27
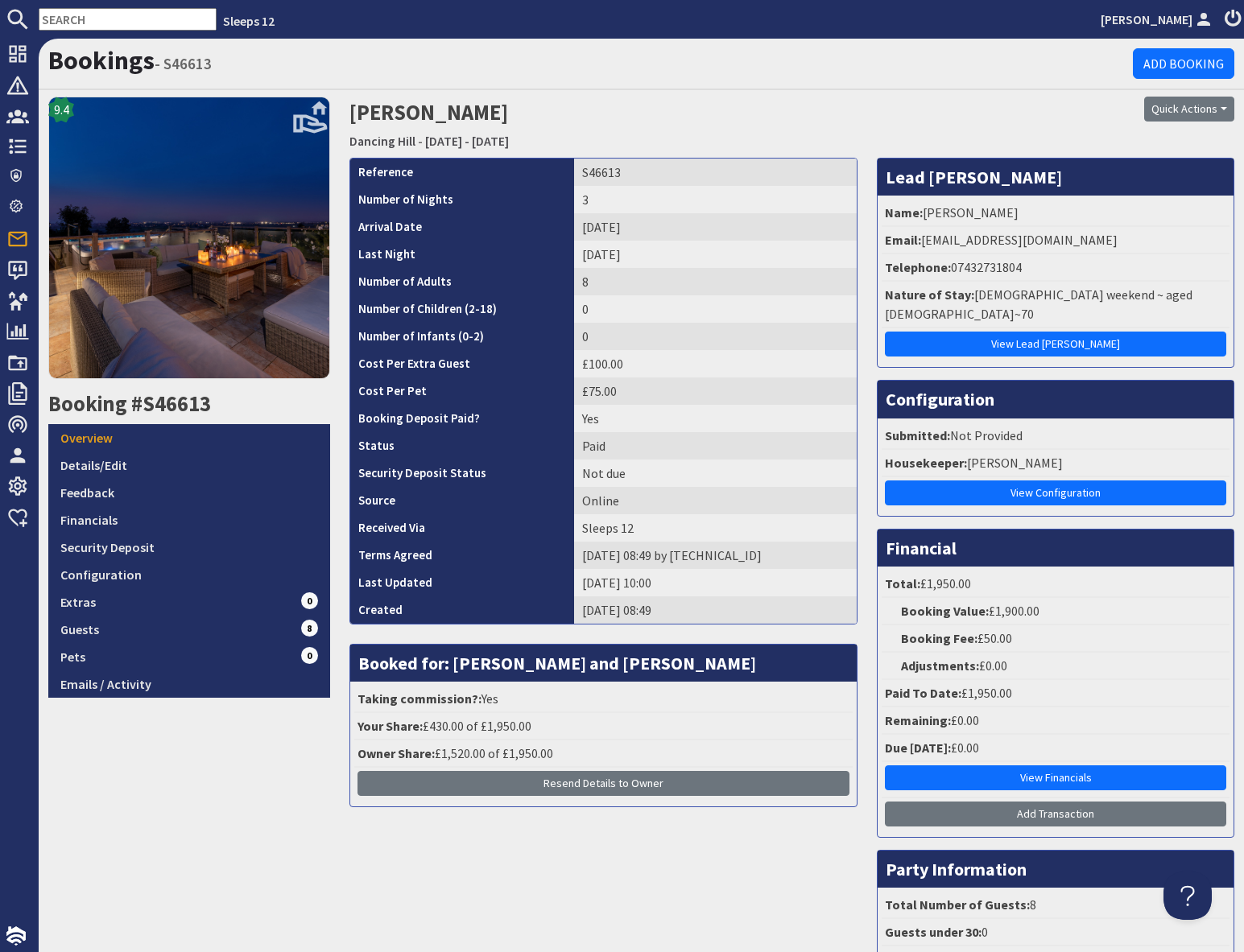
click at [205, 794] on div "9.4 Booking #S46613 Overview Details/Edit Feedback Financials Security Deposit …" at bounding box center [188, 570] width 301 height 947
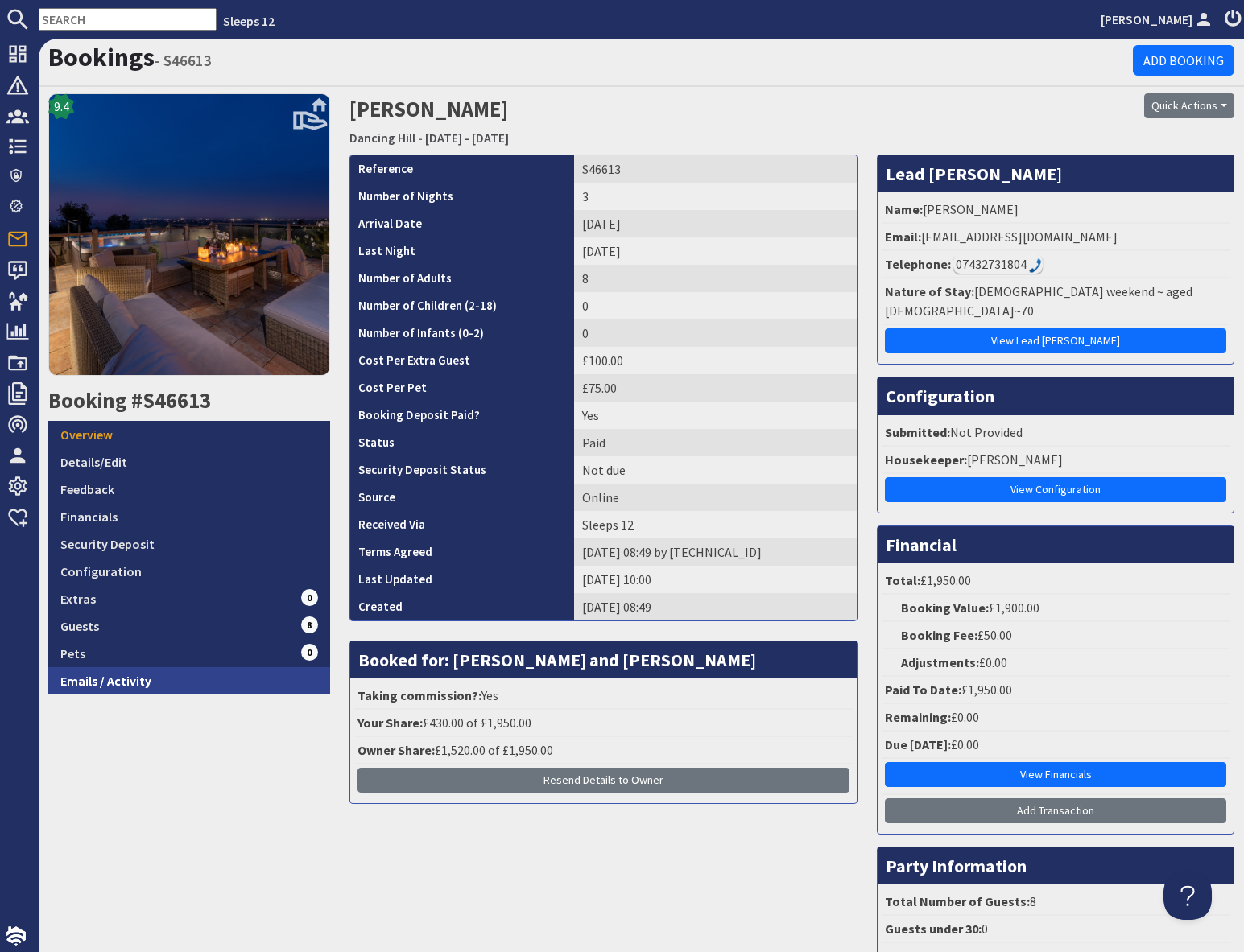
click at [134, 682] on link "Emails / Activity" at bounding box center [189, 680] width 282 height 27
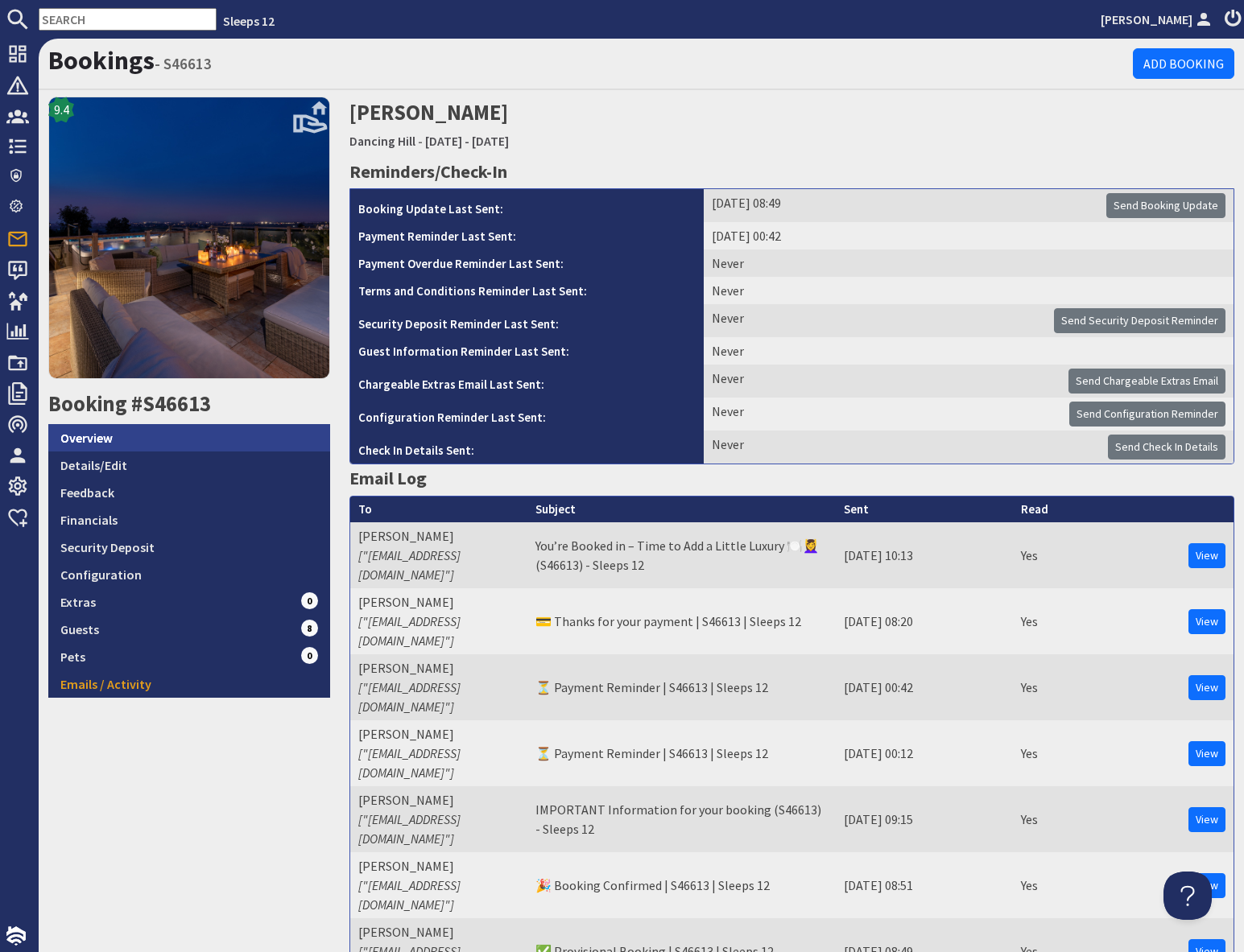
click at [122, 437] on link "Overview" at bounding box center [189, 437] width 282 height 27
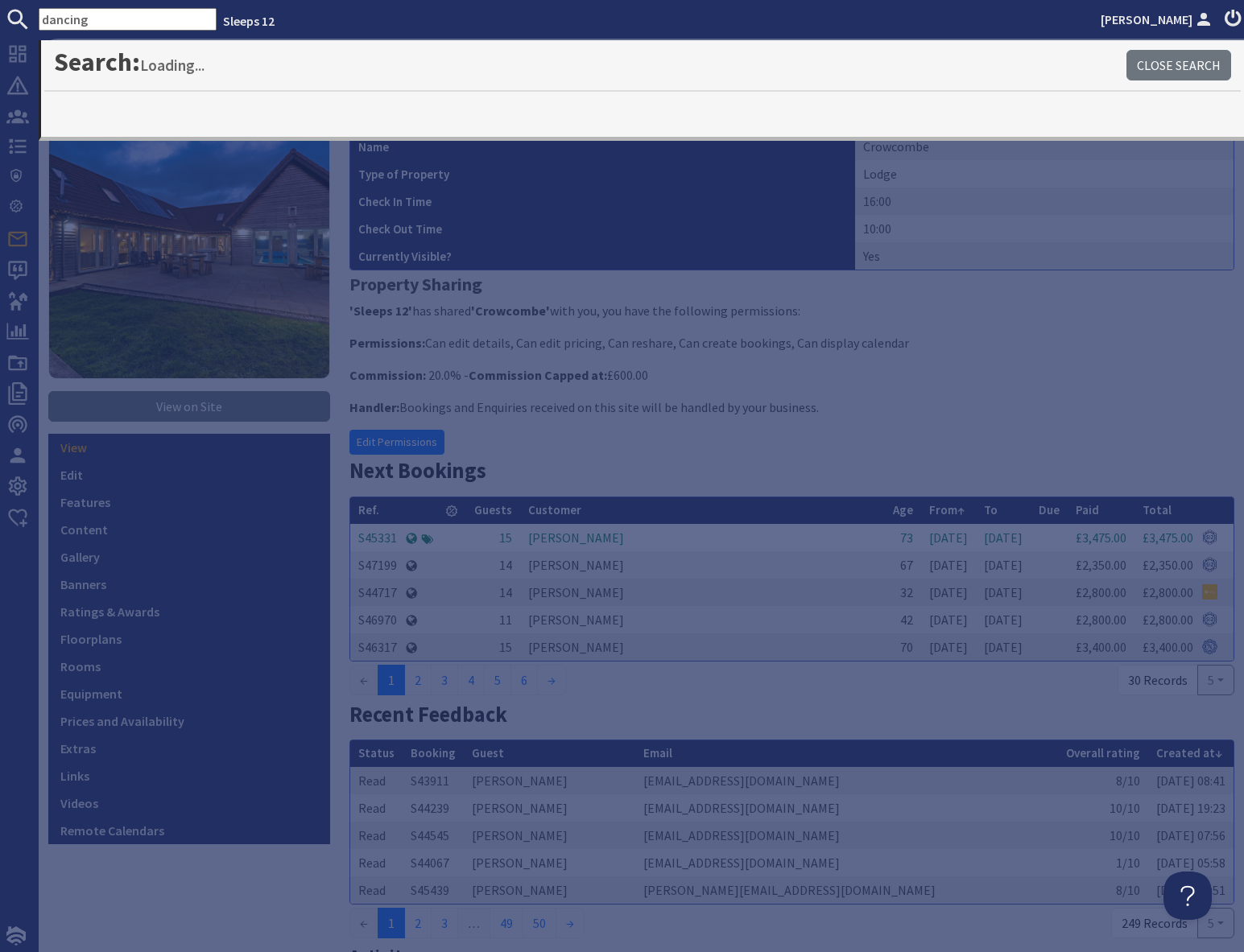
click at [225, 864] on div "8.8 View on Site View Edit Features Content Gallery Banners Ratings & Awards Fl…" at bounding box center [188, 868] width 301 height 1544
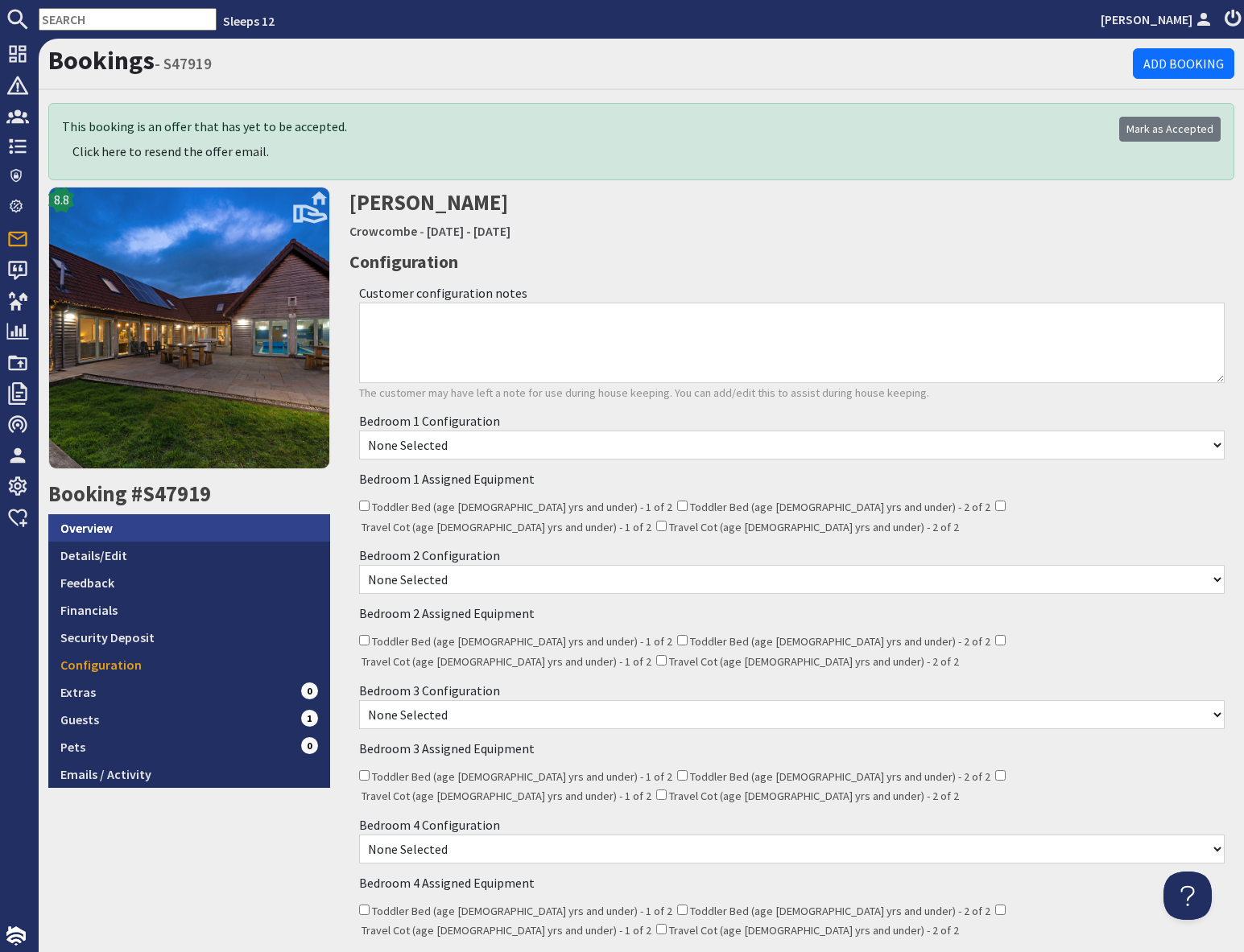
click at [112, 528] on link "Overview" at bounding box center [189, 528] width 282 height 27
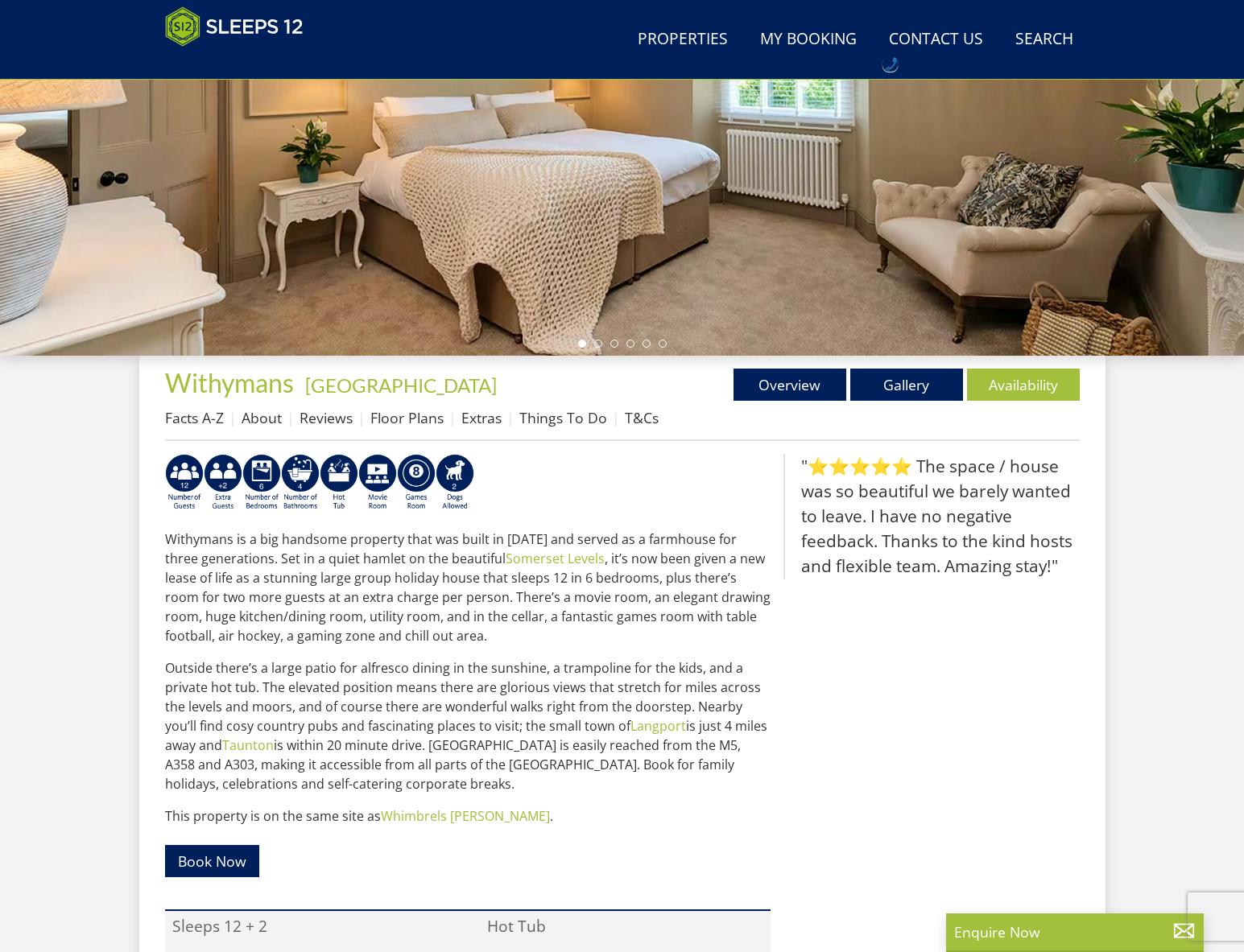
scroll to position [338, 0]
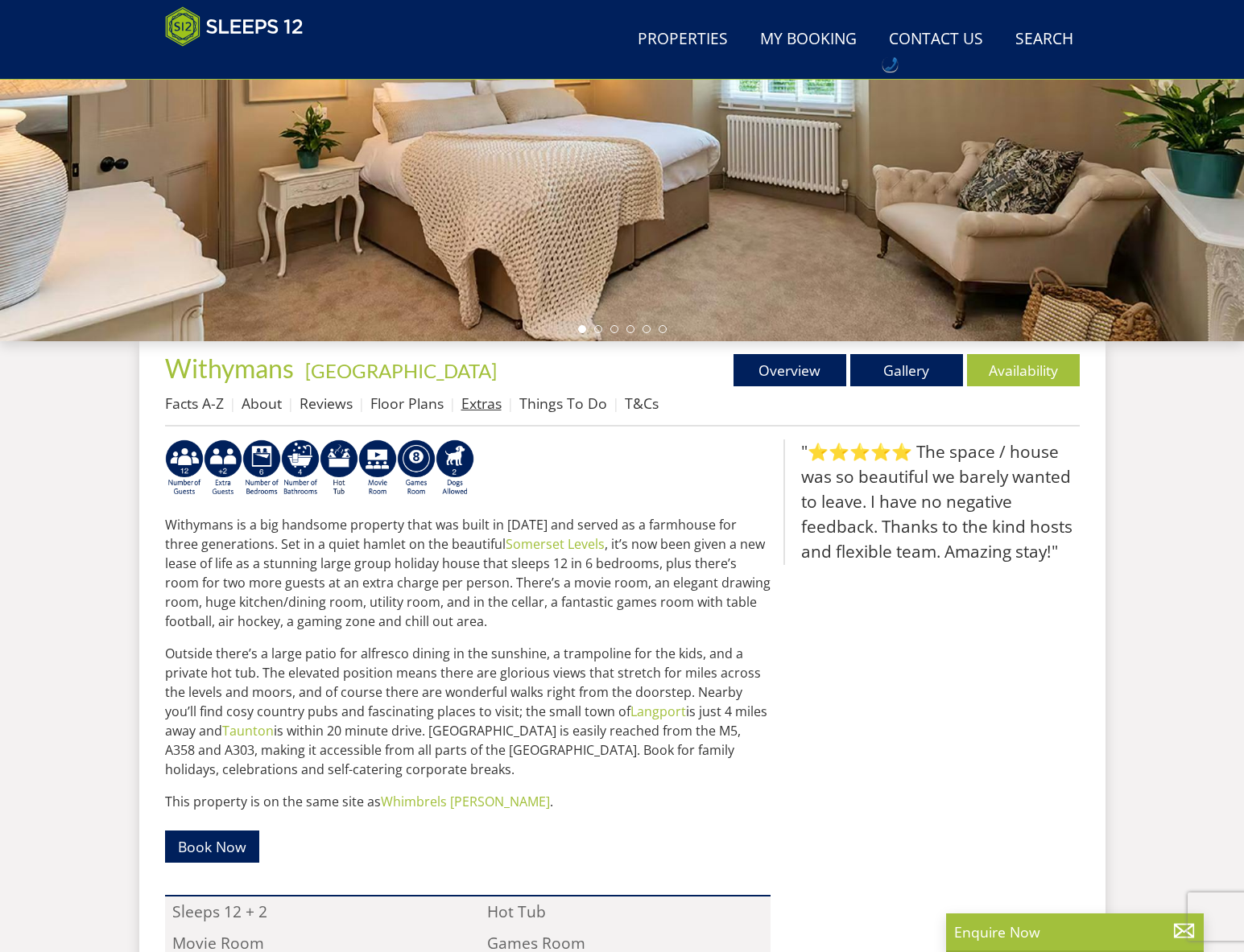
click at [476, 410] on link "Extras" at bounding box center [481, 403] width 40 height 20
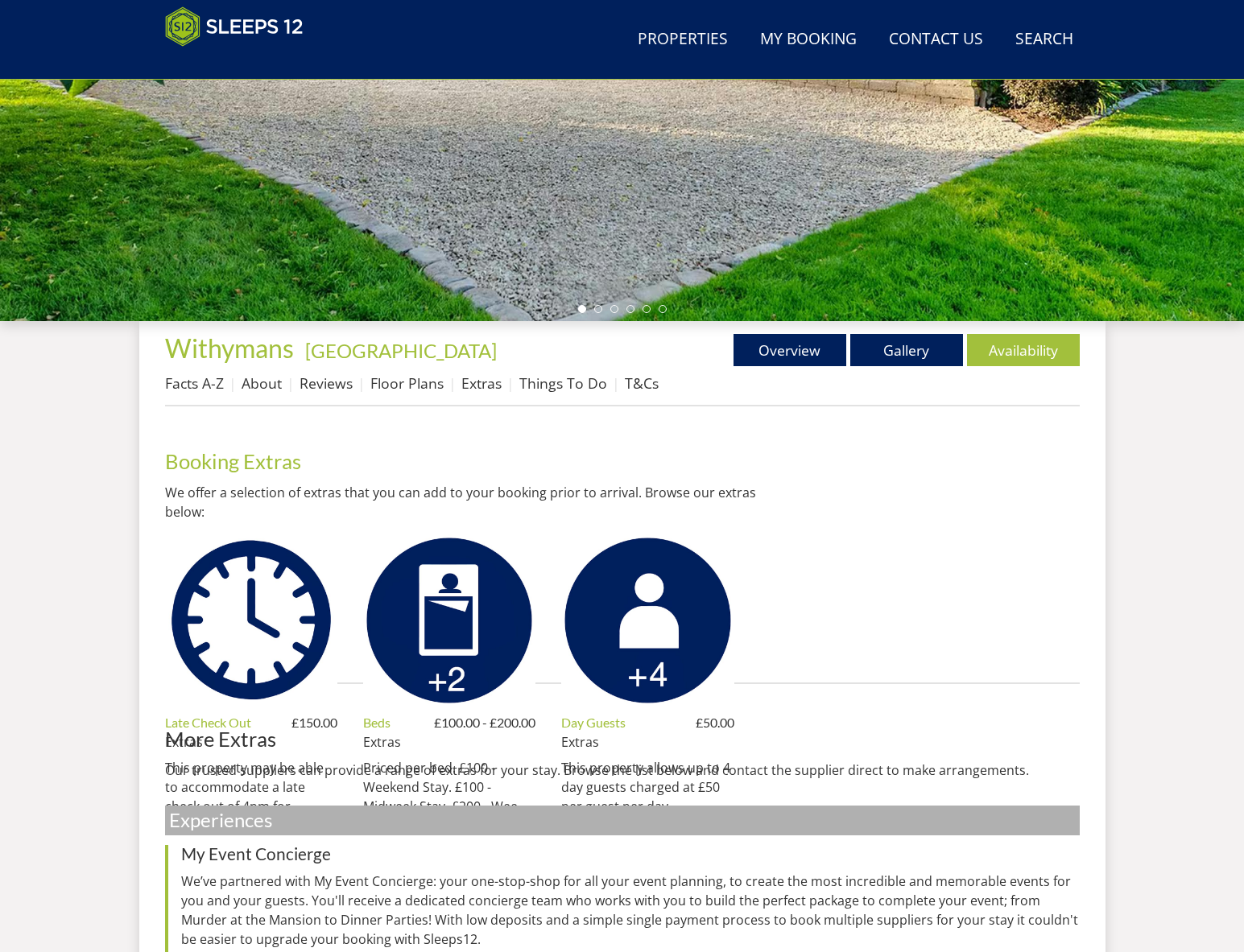
scroll to position [359, 0]
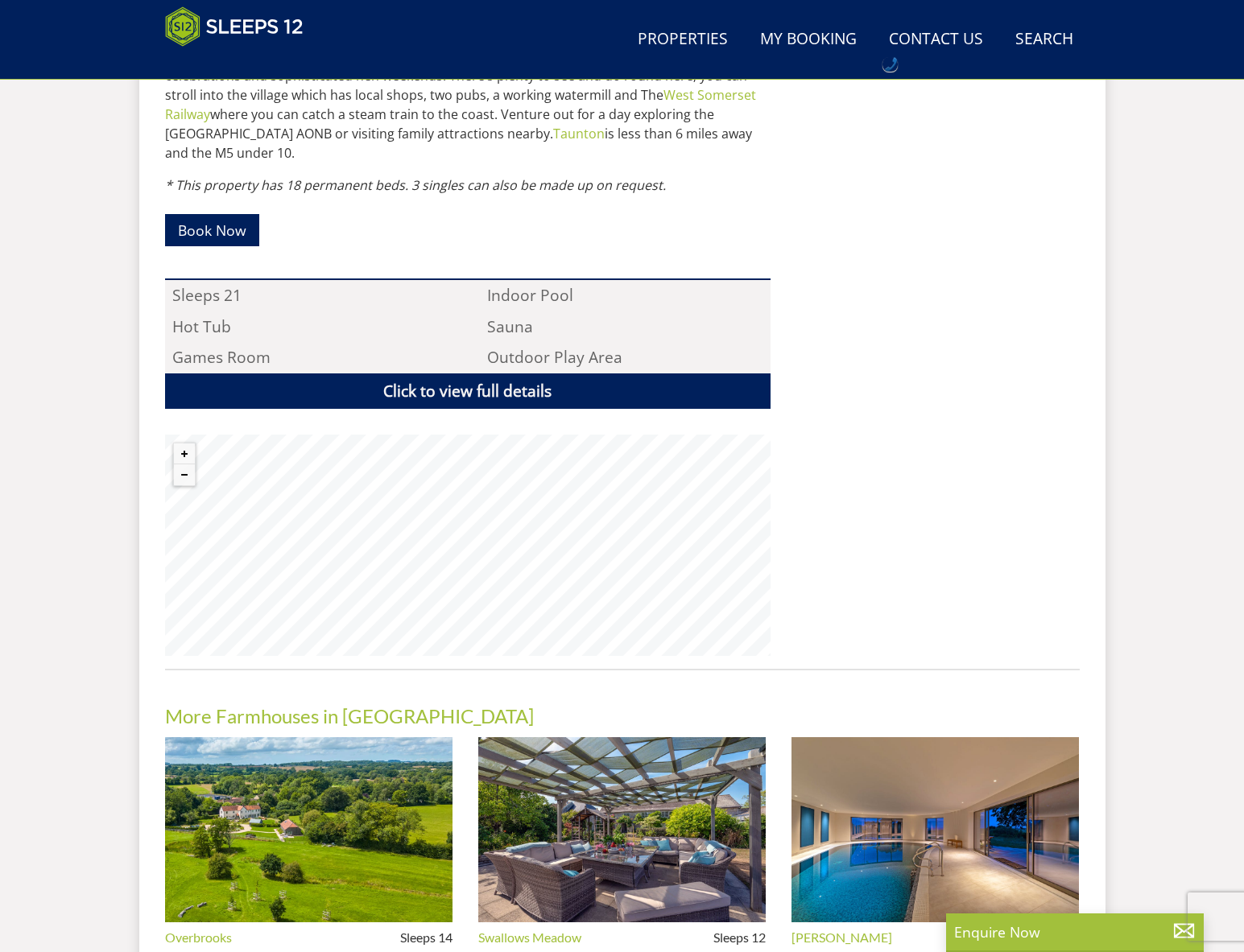
scroll to position [986, 0]
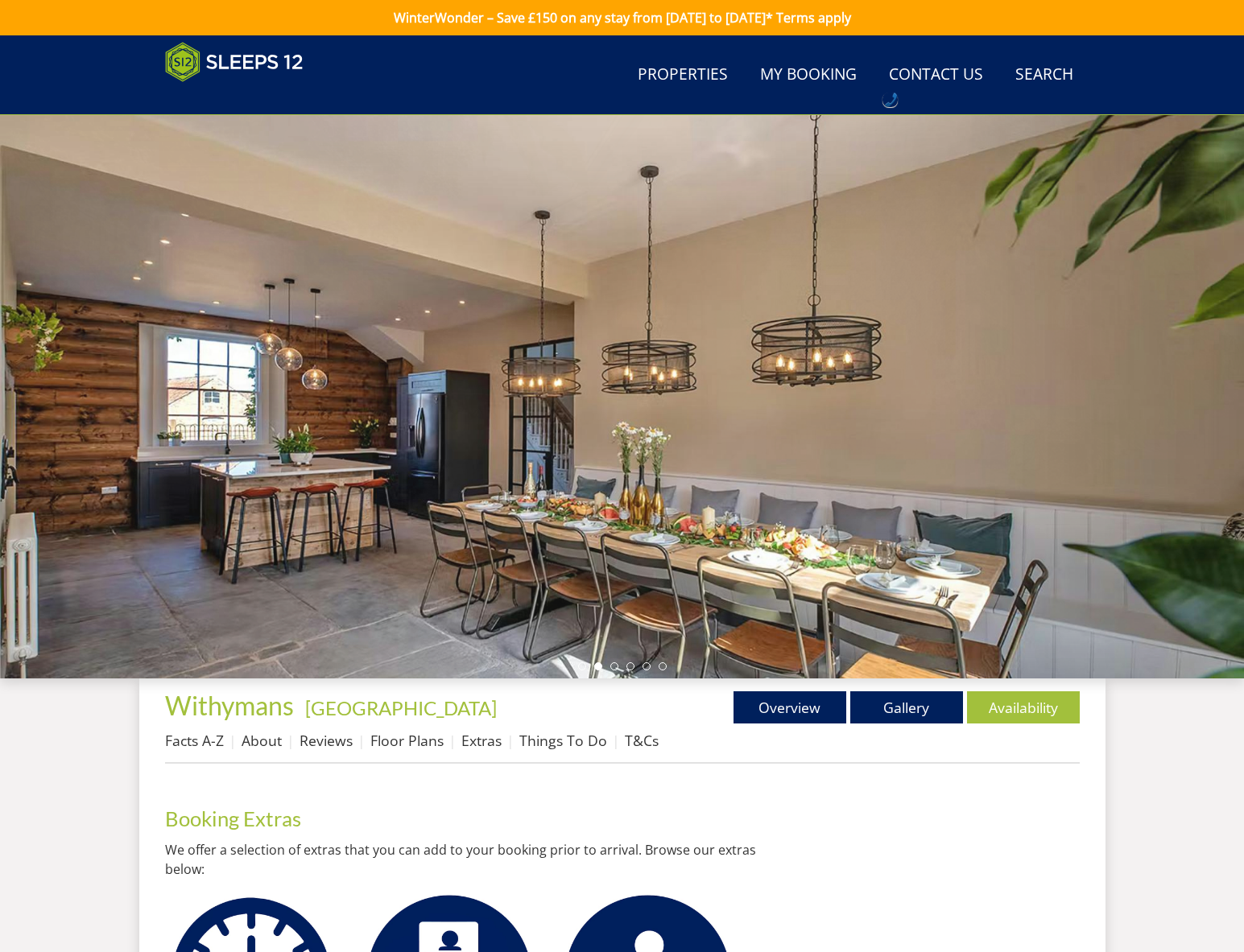
scroll to position [359, 0]
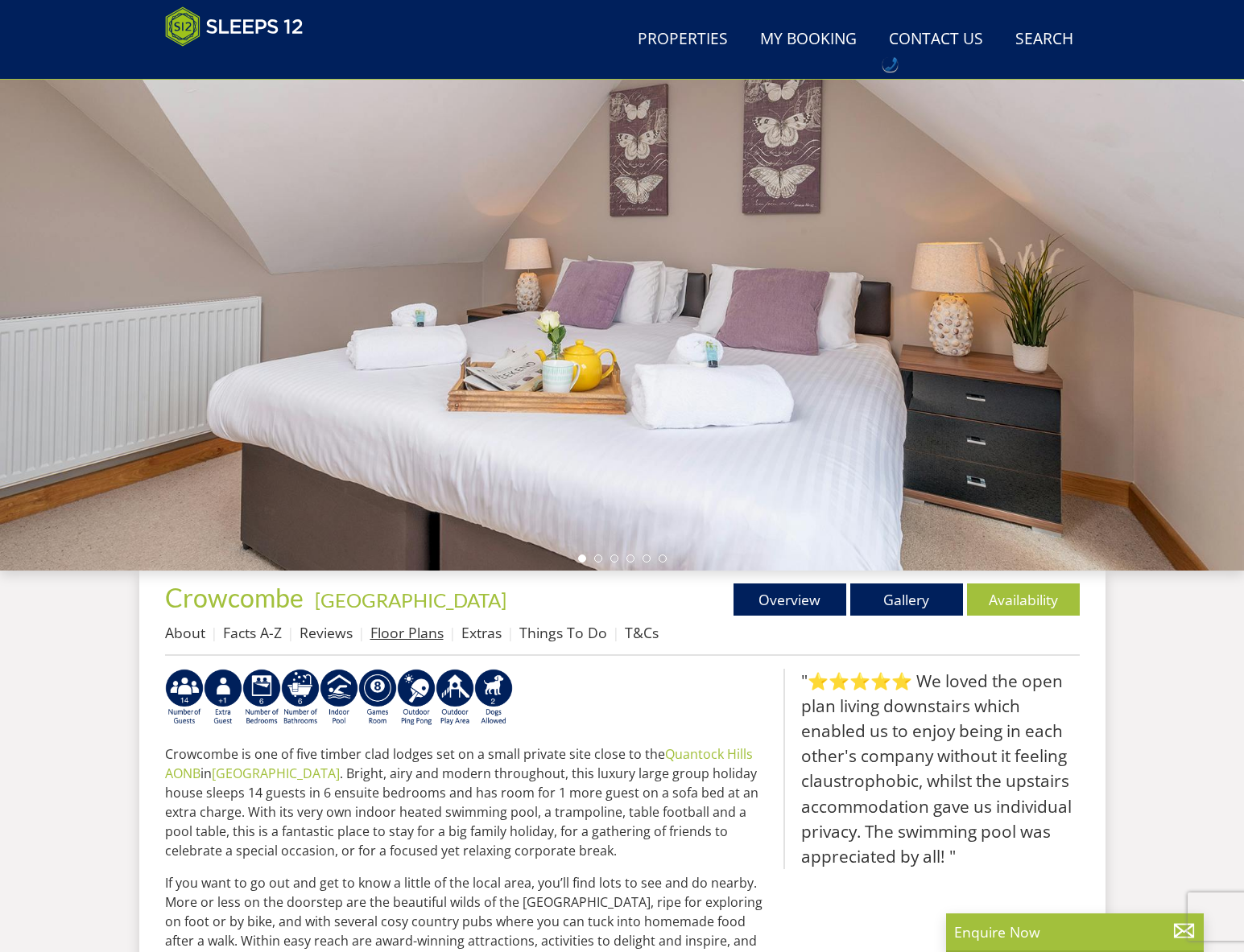
scroll to position [111, 0]
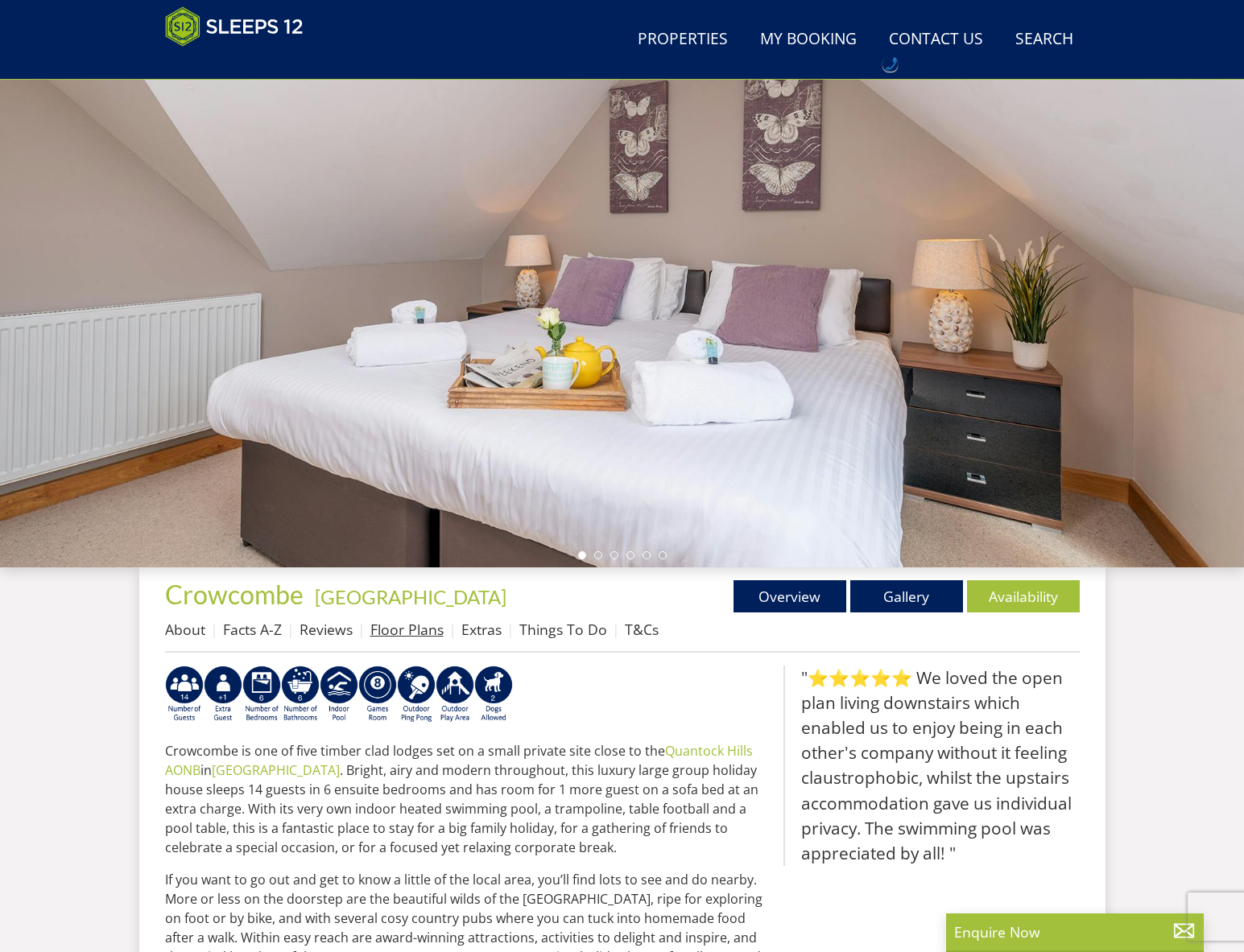
click at [397, 628] on link "Floor Plans" at bounding box center [406, 629] width 73 height 20
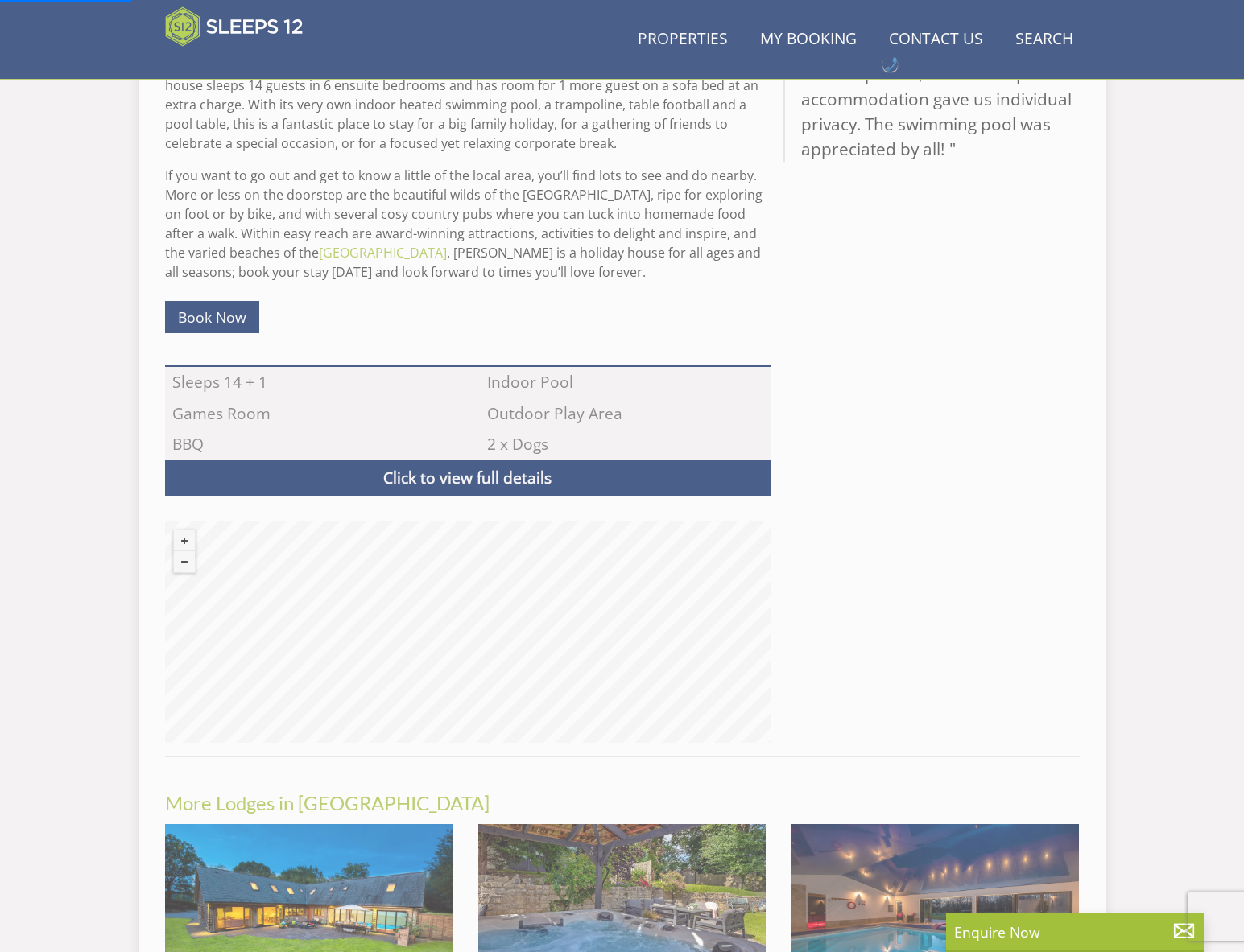
scroll to position [1105, 0]
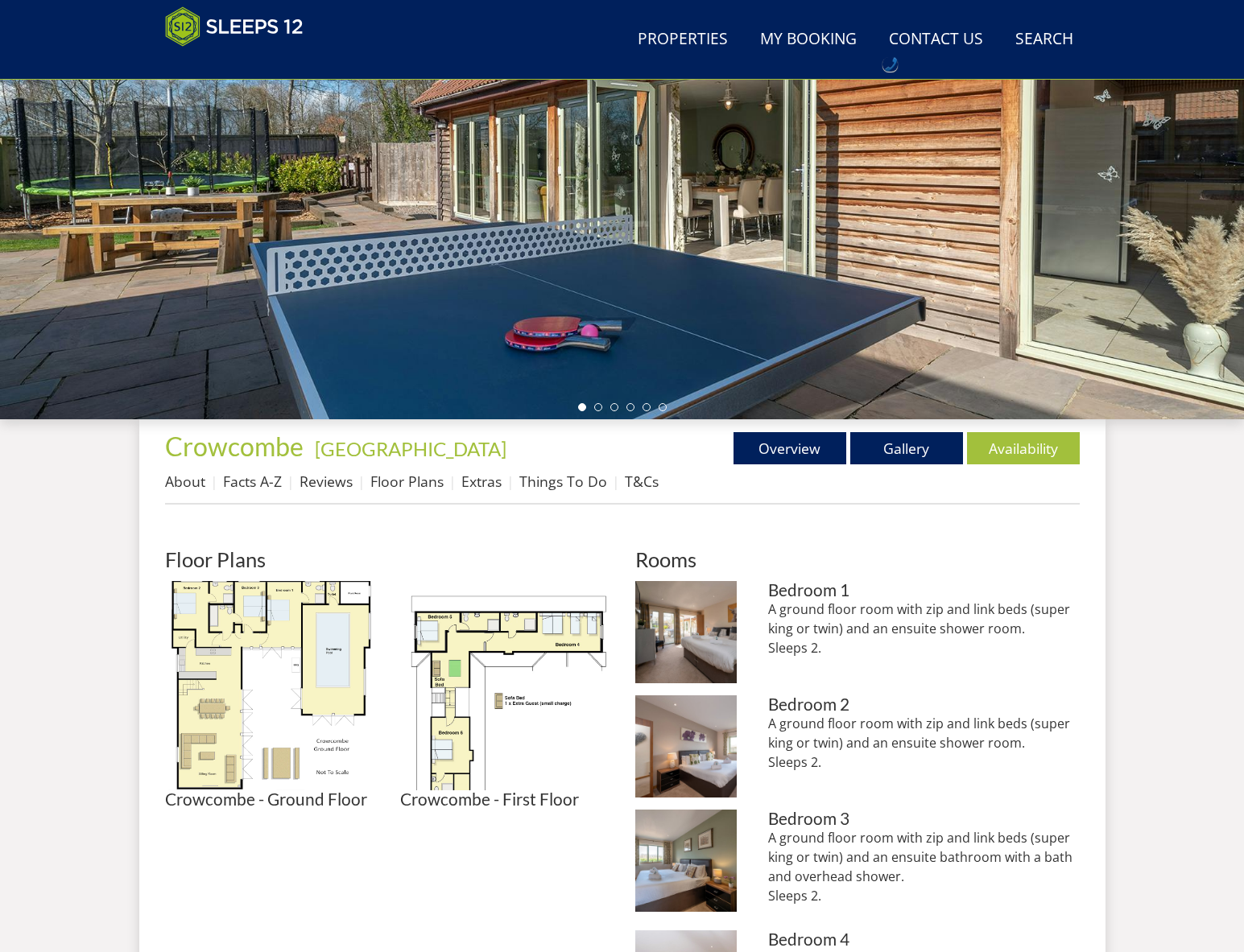
scroll to position [490, 0]
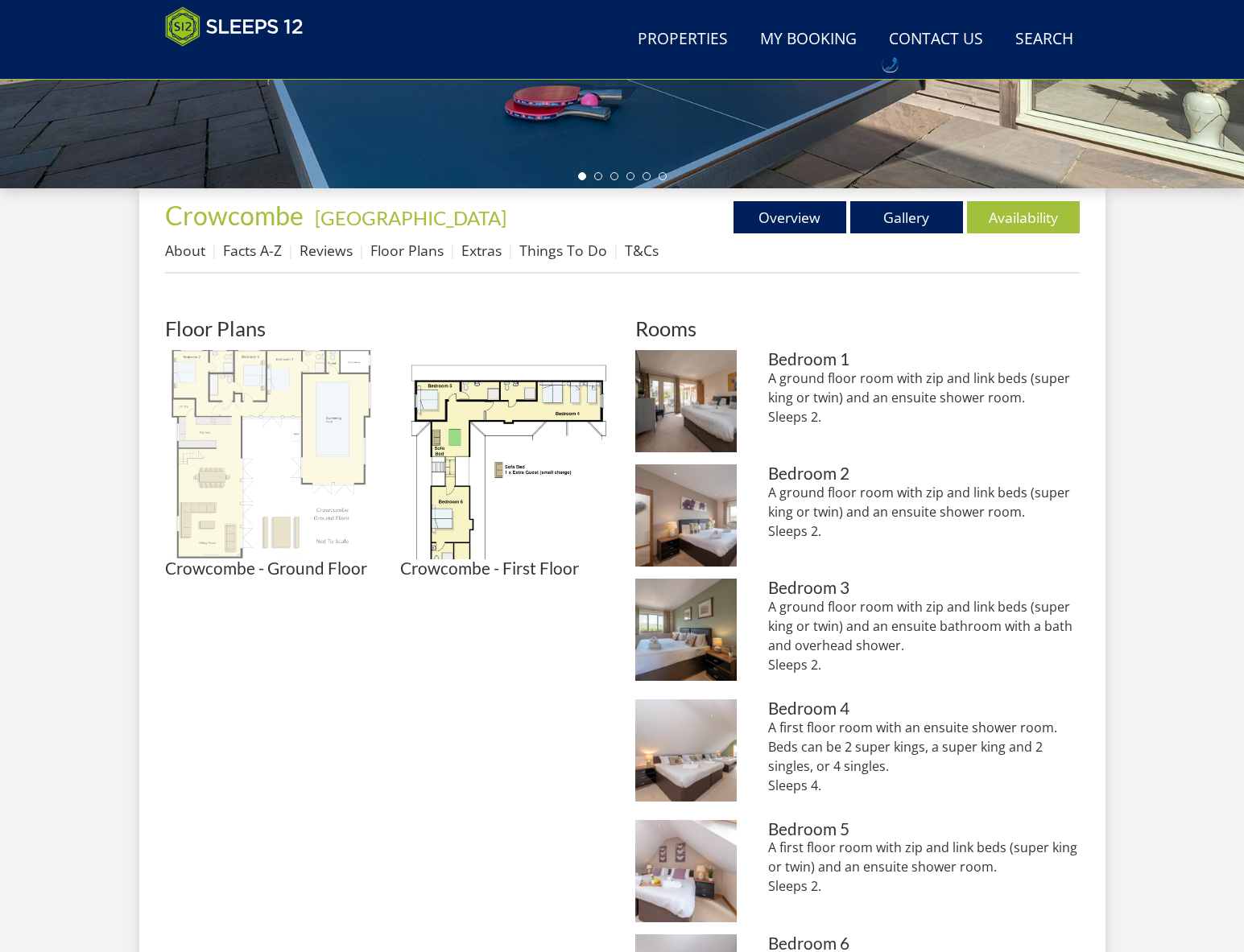
click at [175, 434] on img at bounding box center [269, 454] width 209 height 209
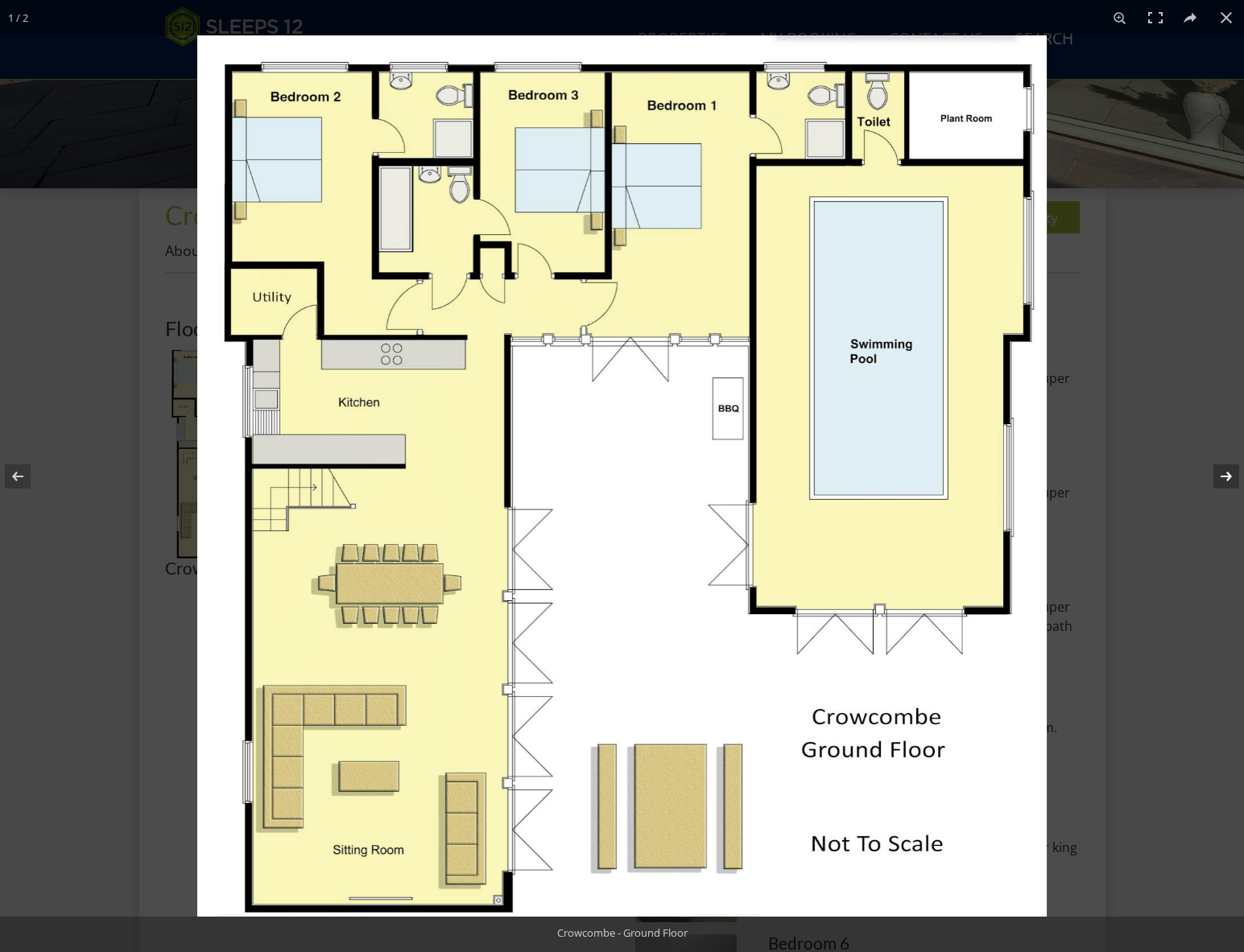
click at [1234, 478] on button at bounding box center [1215, 476] width 57 height 80
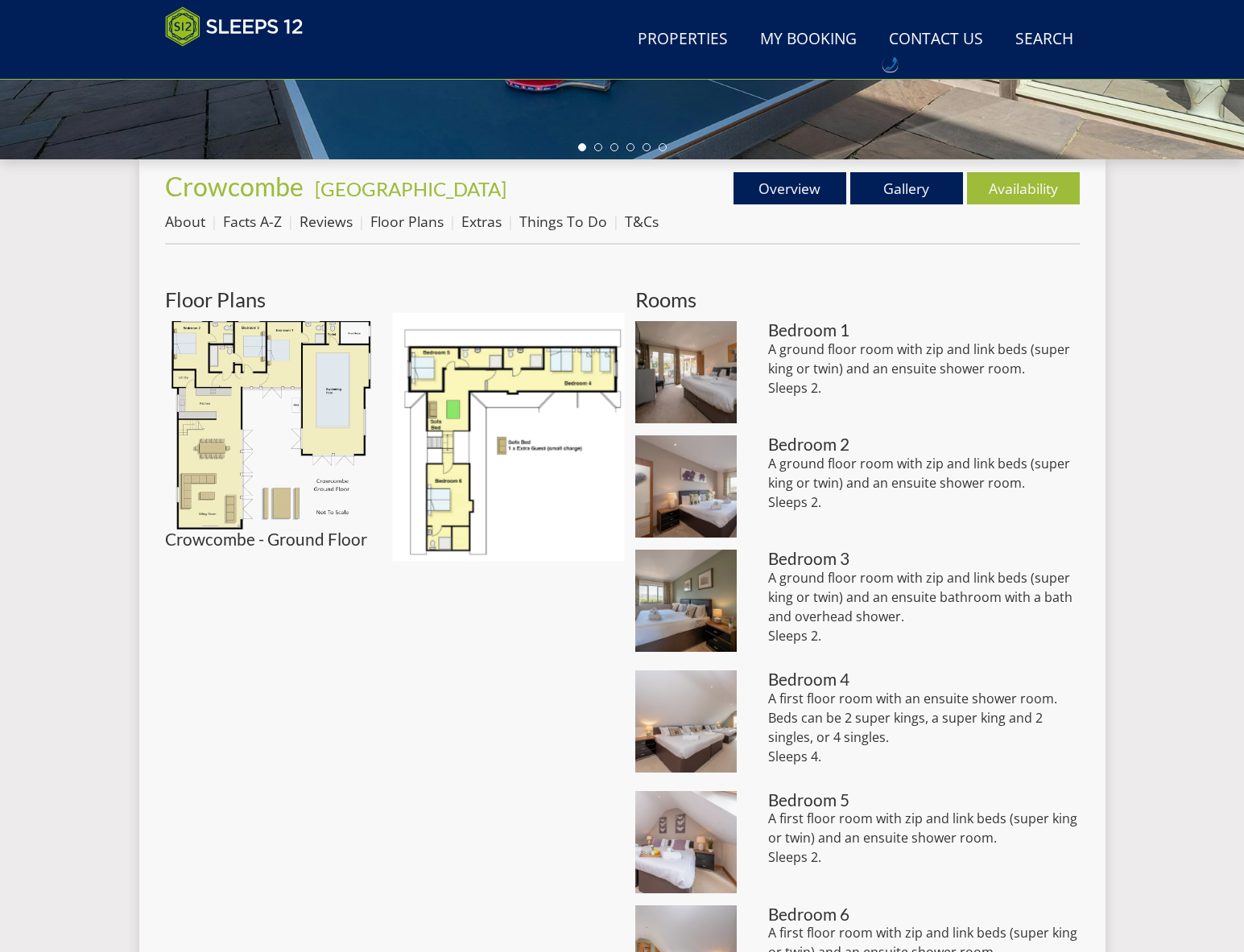
scroll to position [524, 0]
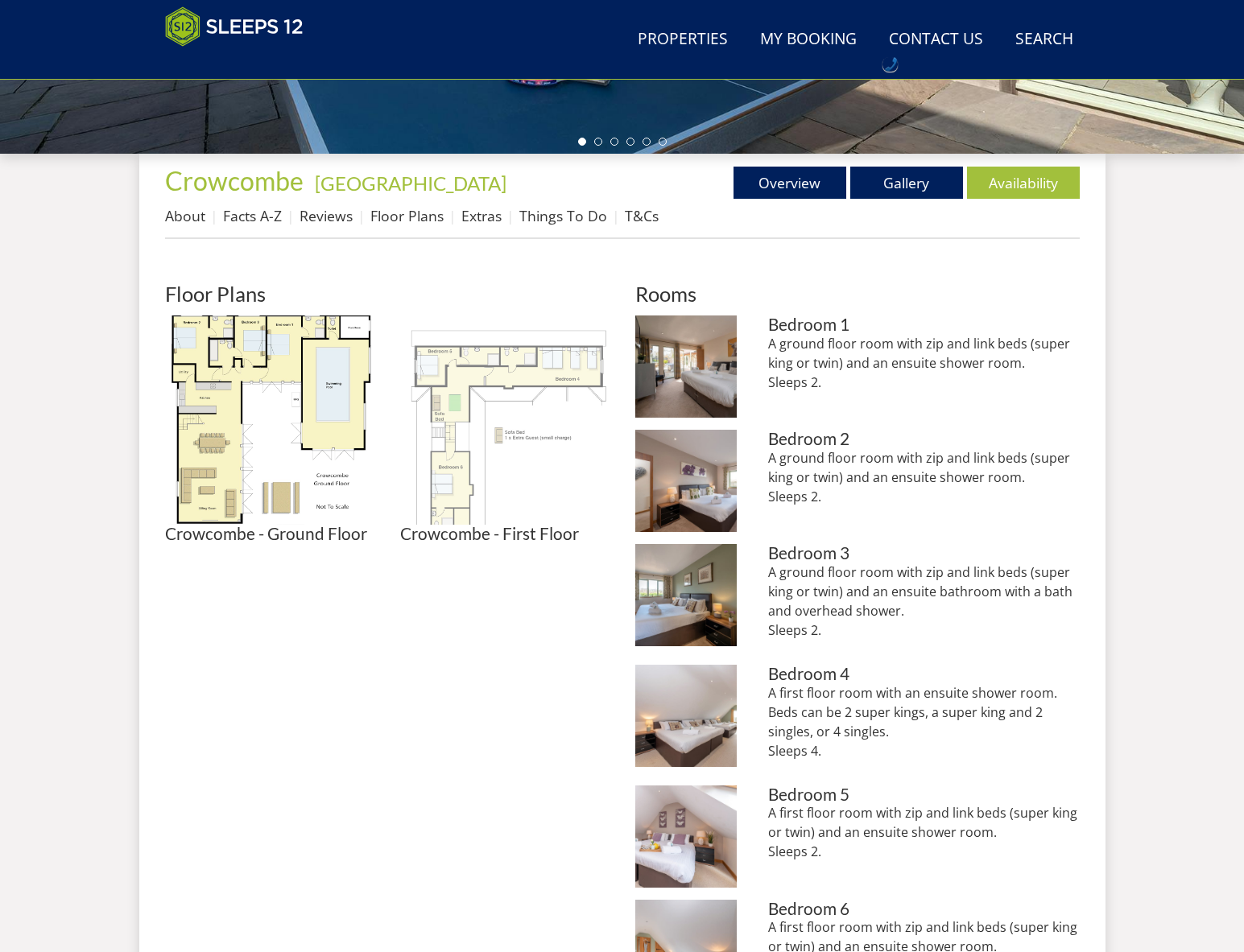
click at [470, 426] on img at bounding box center [504, 419] width 209 height 209
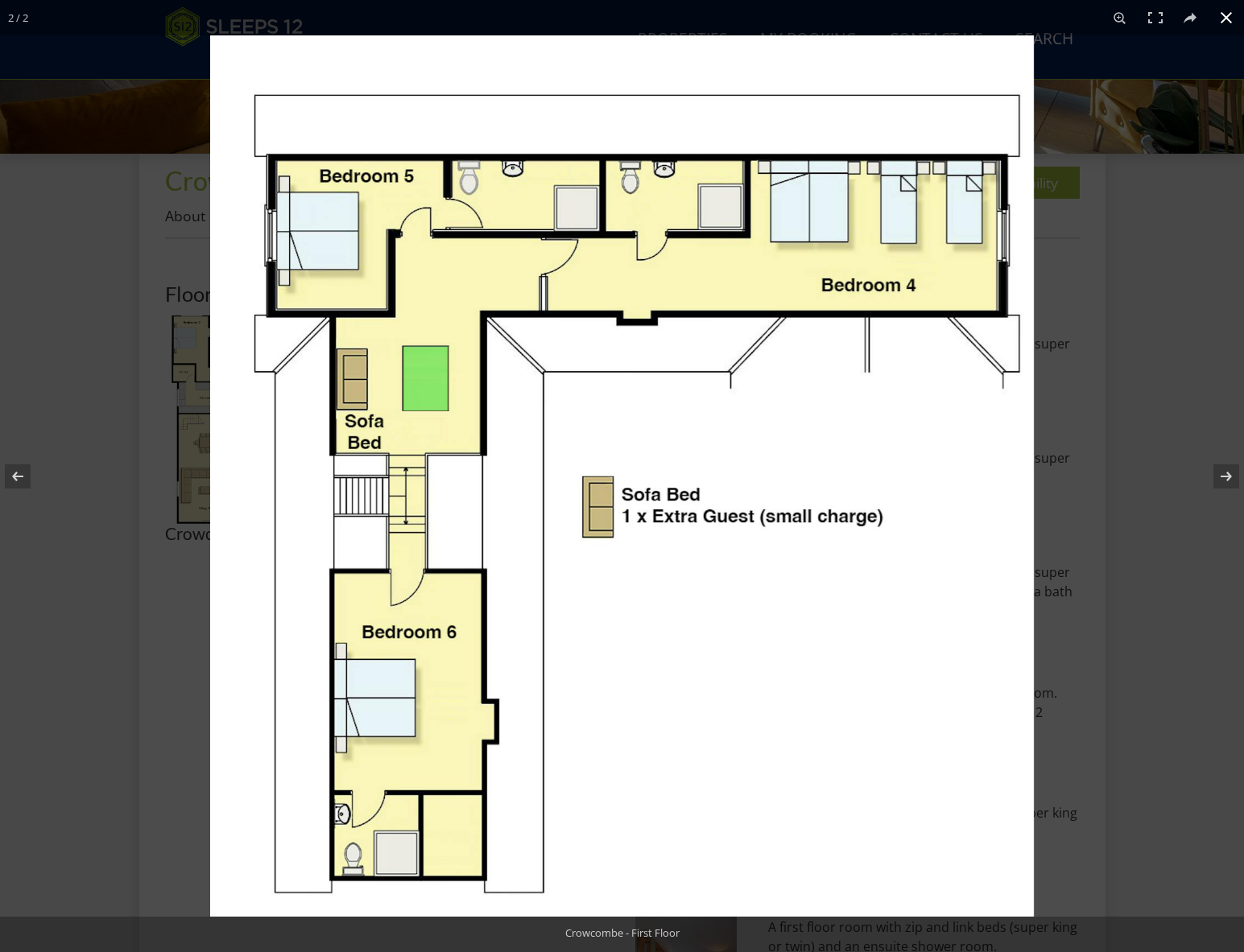
click at [1099, 461] on div at bounding box center [832, 511] width 1244 height 952
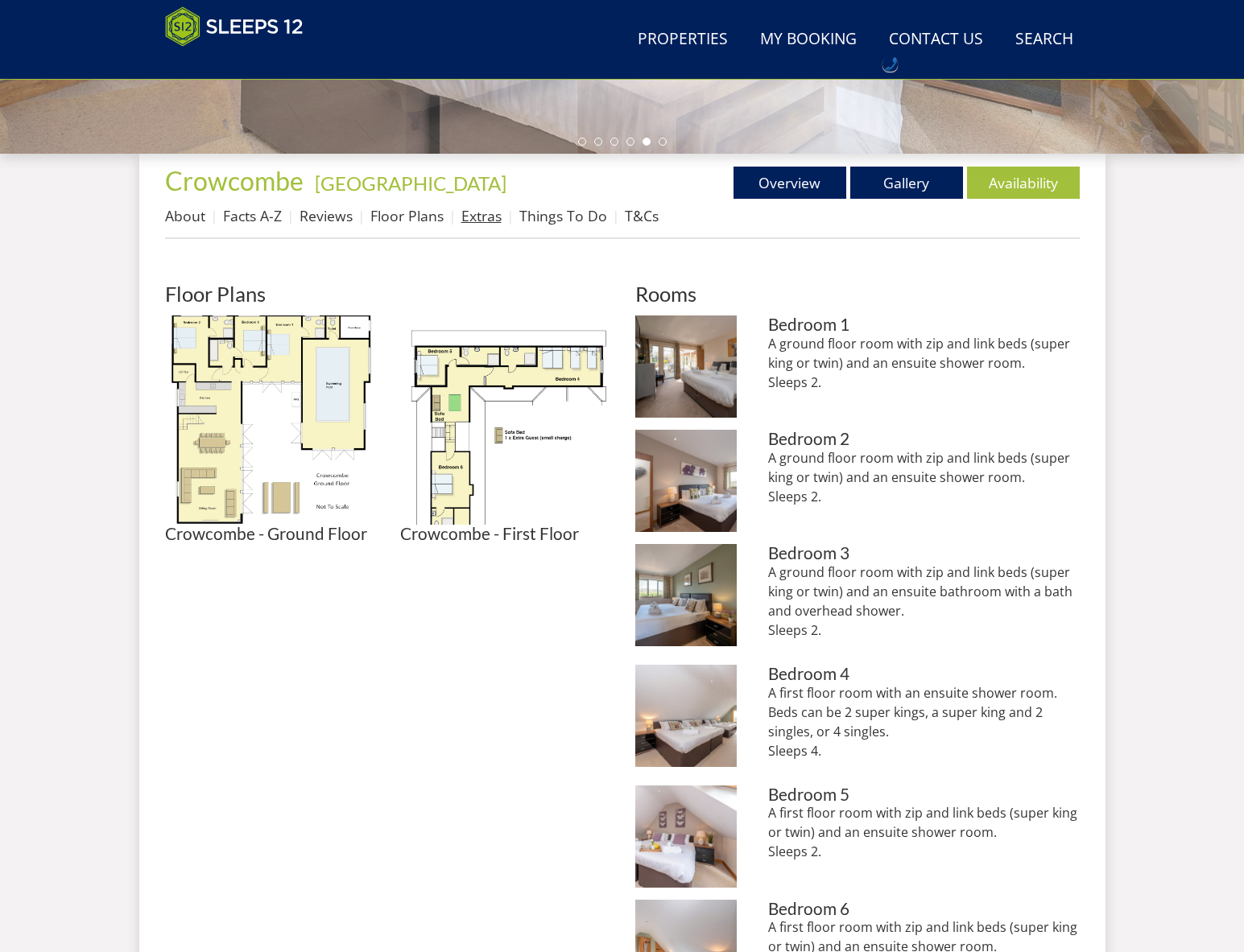
click at [466, 218] on link "Extras" at bounding box center [481, 215] width 40 height 20
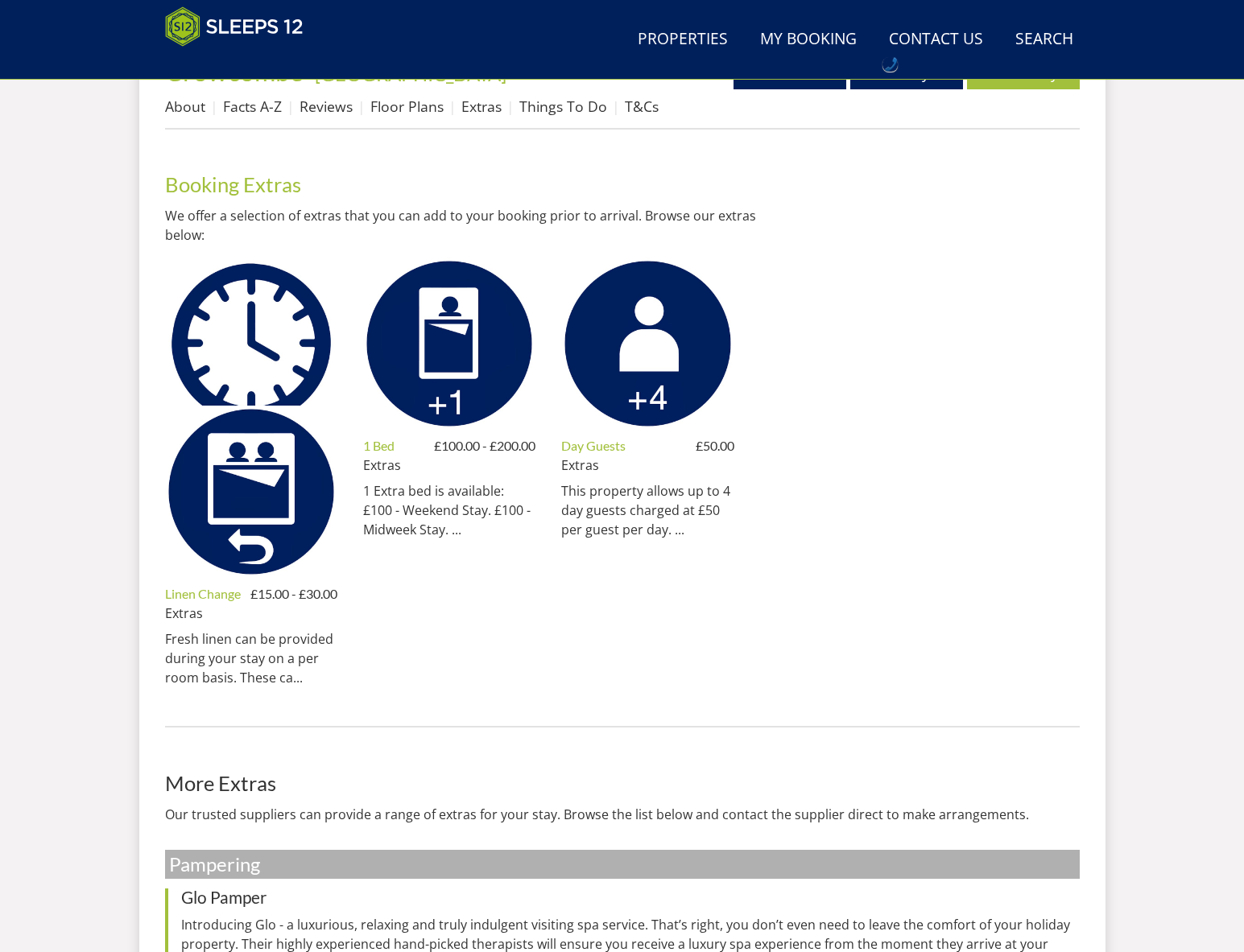
scroll to position [635, 0]
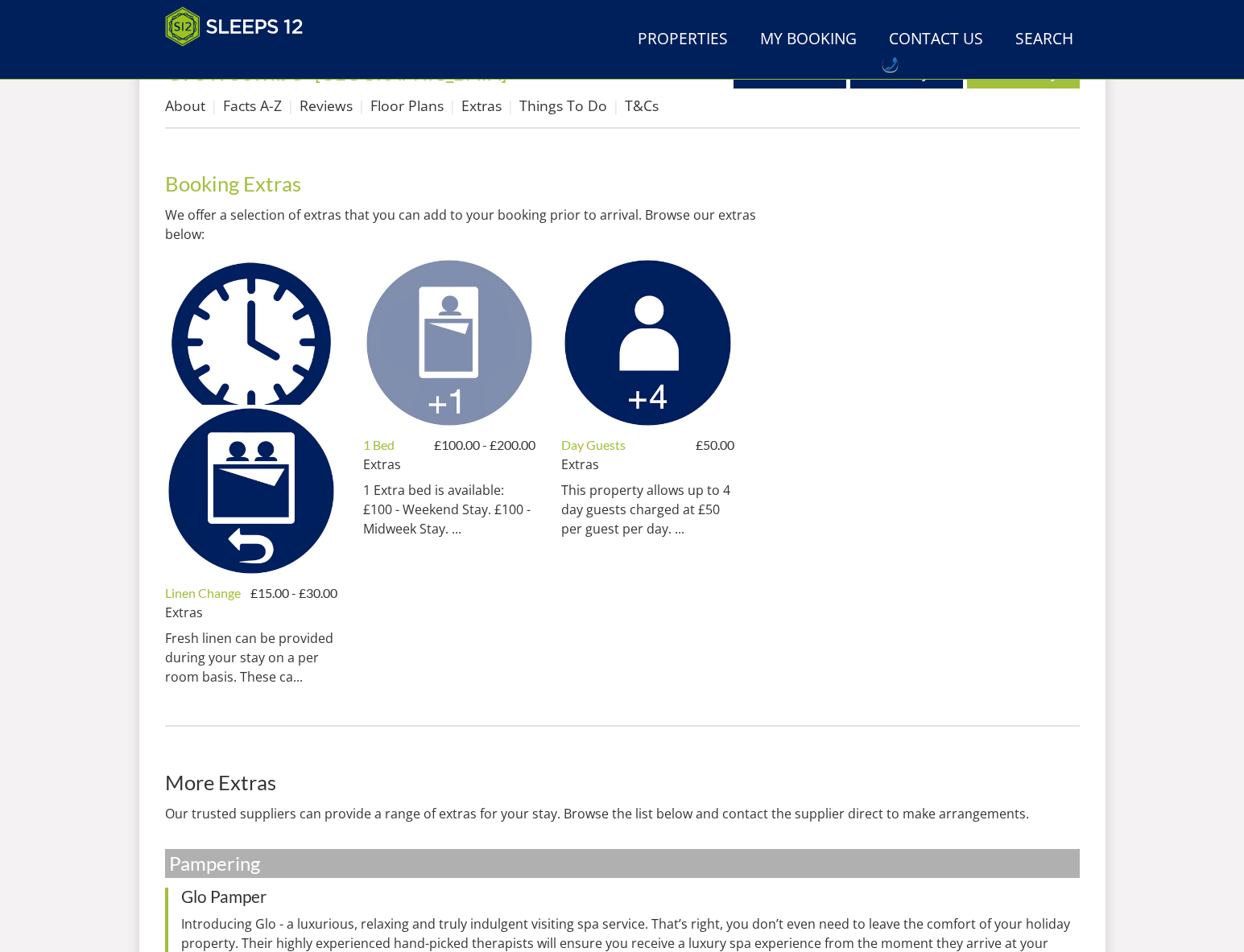
click at [462, 392] on img at bounding box center [449, 342] width 172 height 172
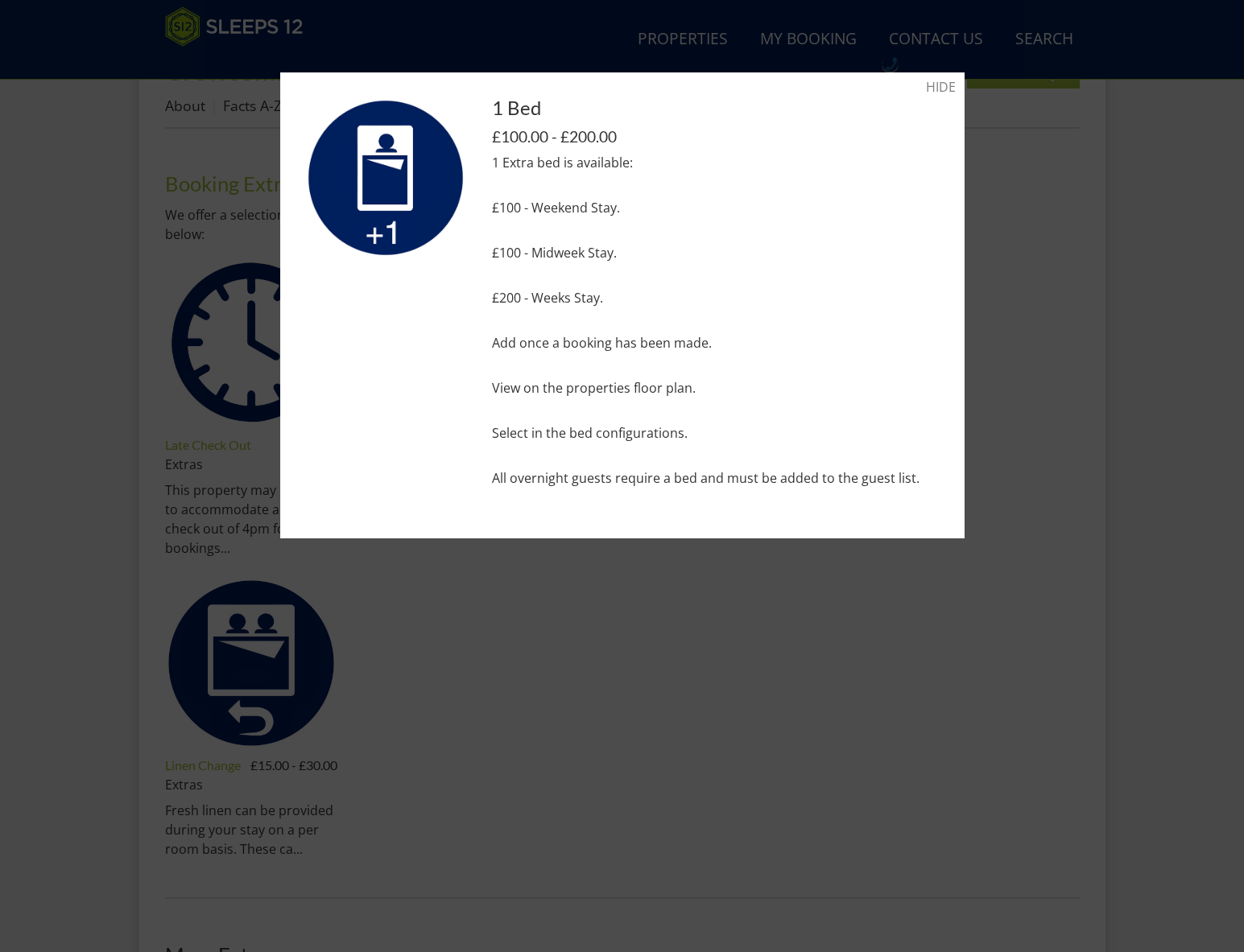
drag, startPoint x: 1118, startPoint y: 493, endPoint x: 1054, endPoint y: 469, distance: 68.4
click at [1109, 490] on div at bounding box center [622, 476] width 1244 height 952
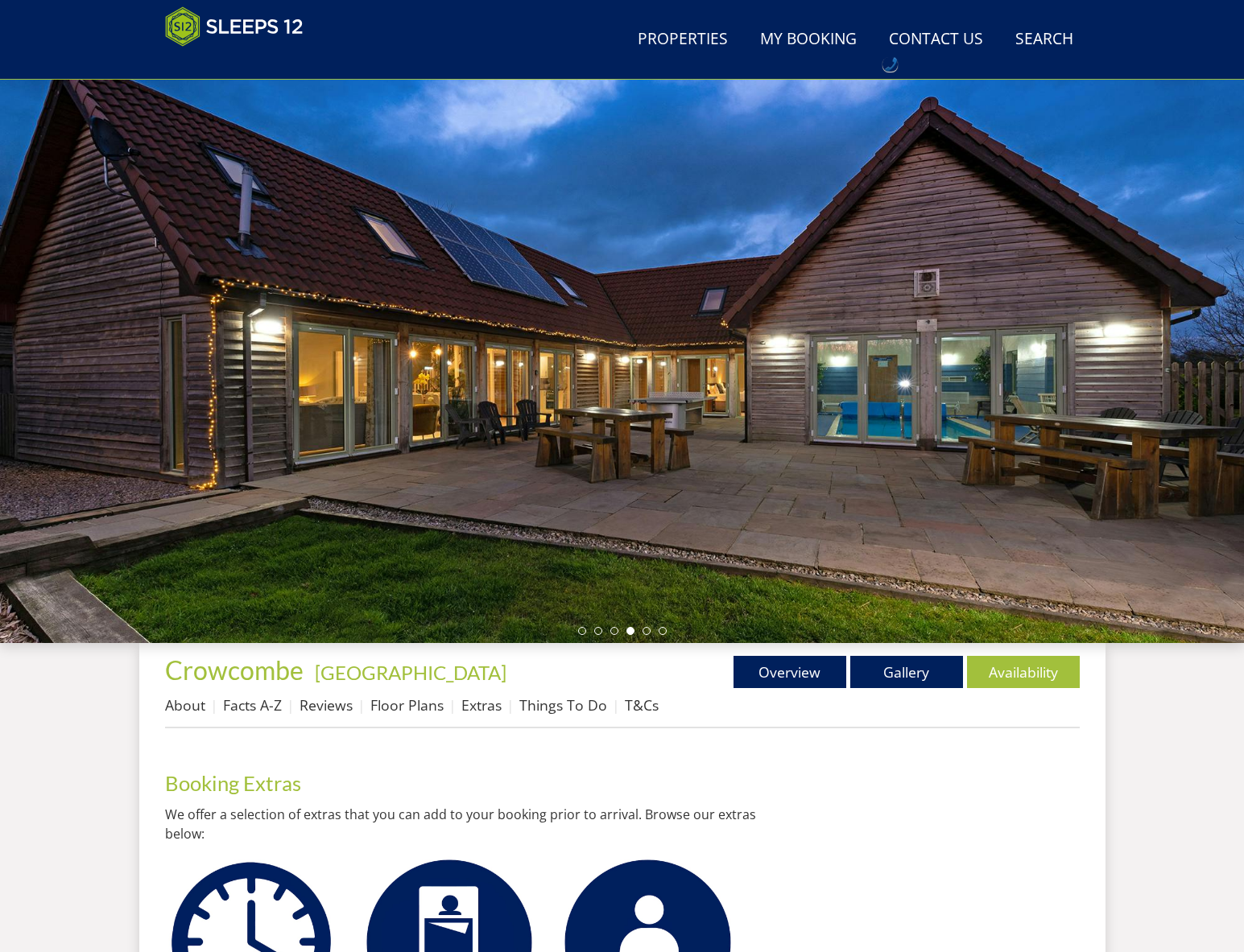
scroll to position [34, 0]
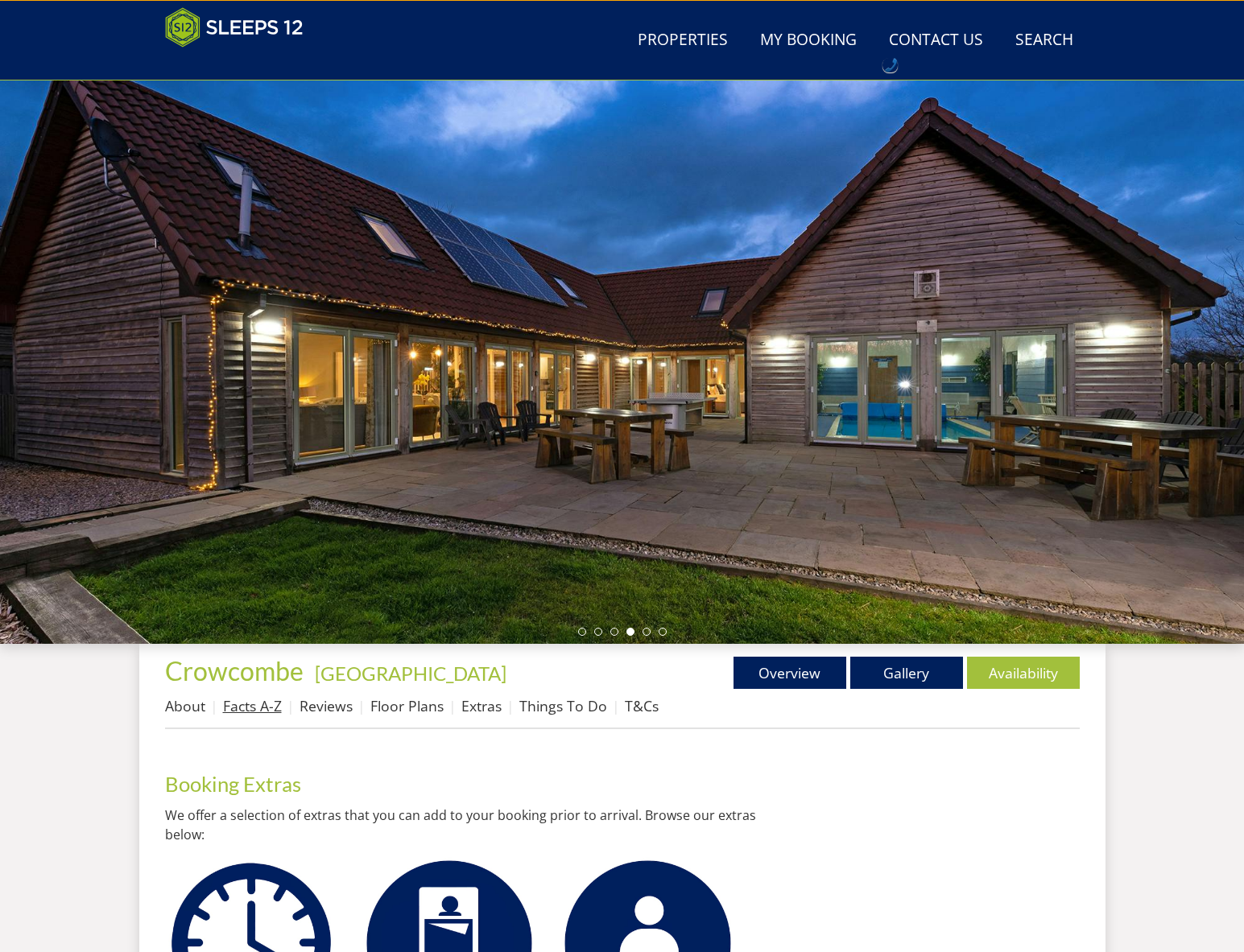
click at [251, 706] on link "Facts A-Z" at bounding box center [252, 706] width 59 height 20
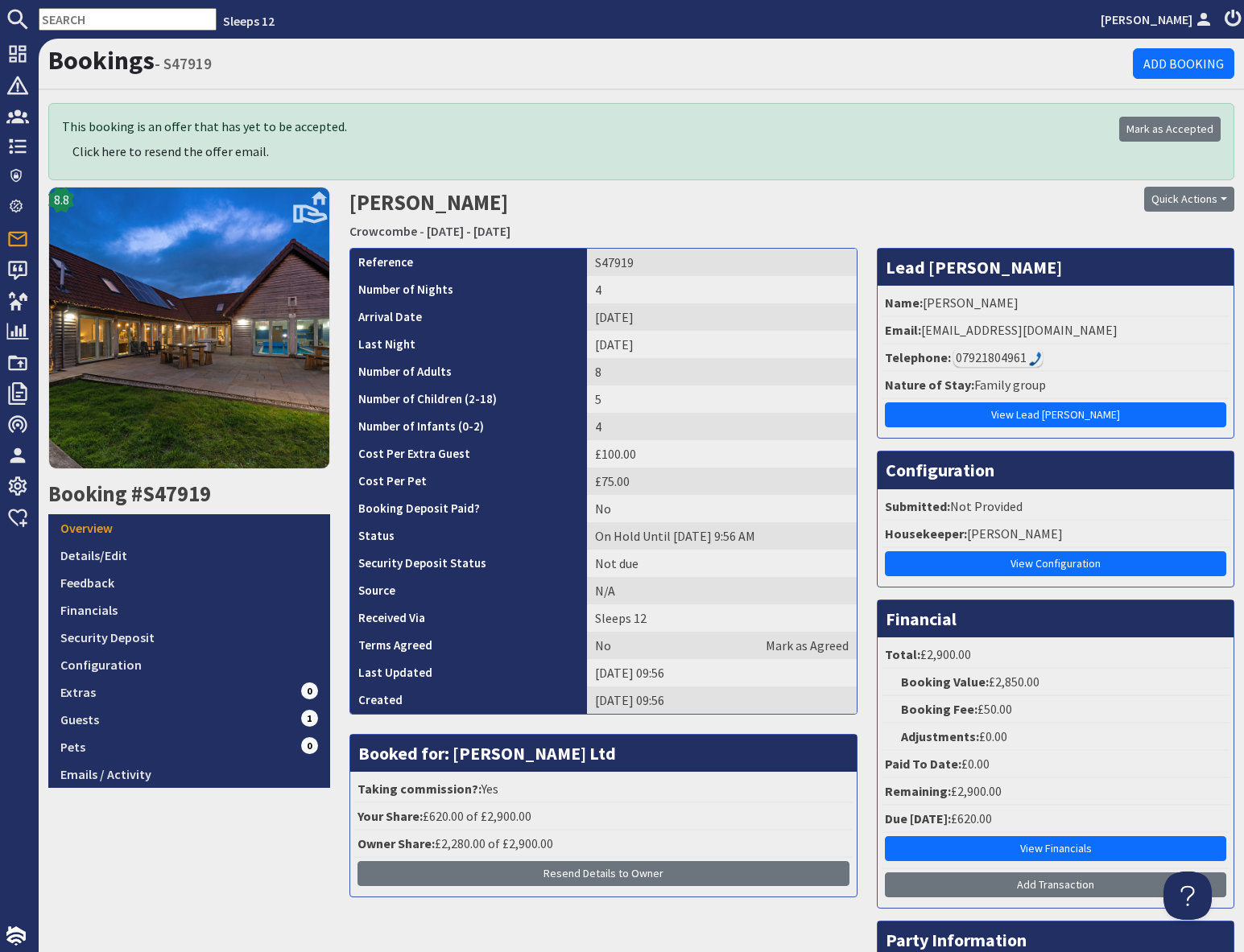
click at [87, 21] on input "text" at bounding box center [127, 20] width 178 height 23
paste input "[PERSON_NAME][EMAIL_ADDRESS][DOMAIN_NAME]"
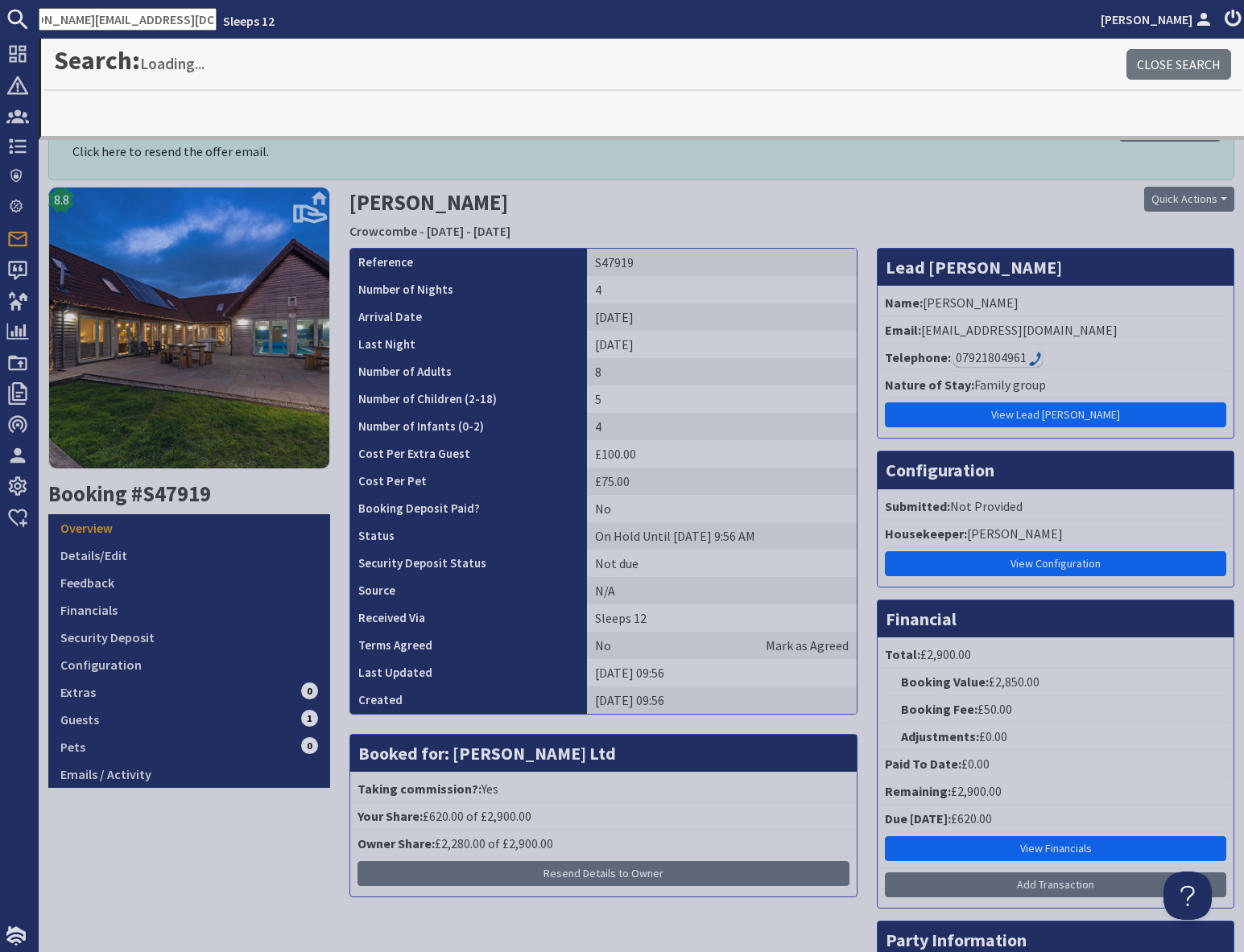
type input "[PERSON_NAME][EMAIL_ADDRESS][DOMAIN_NAME]"
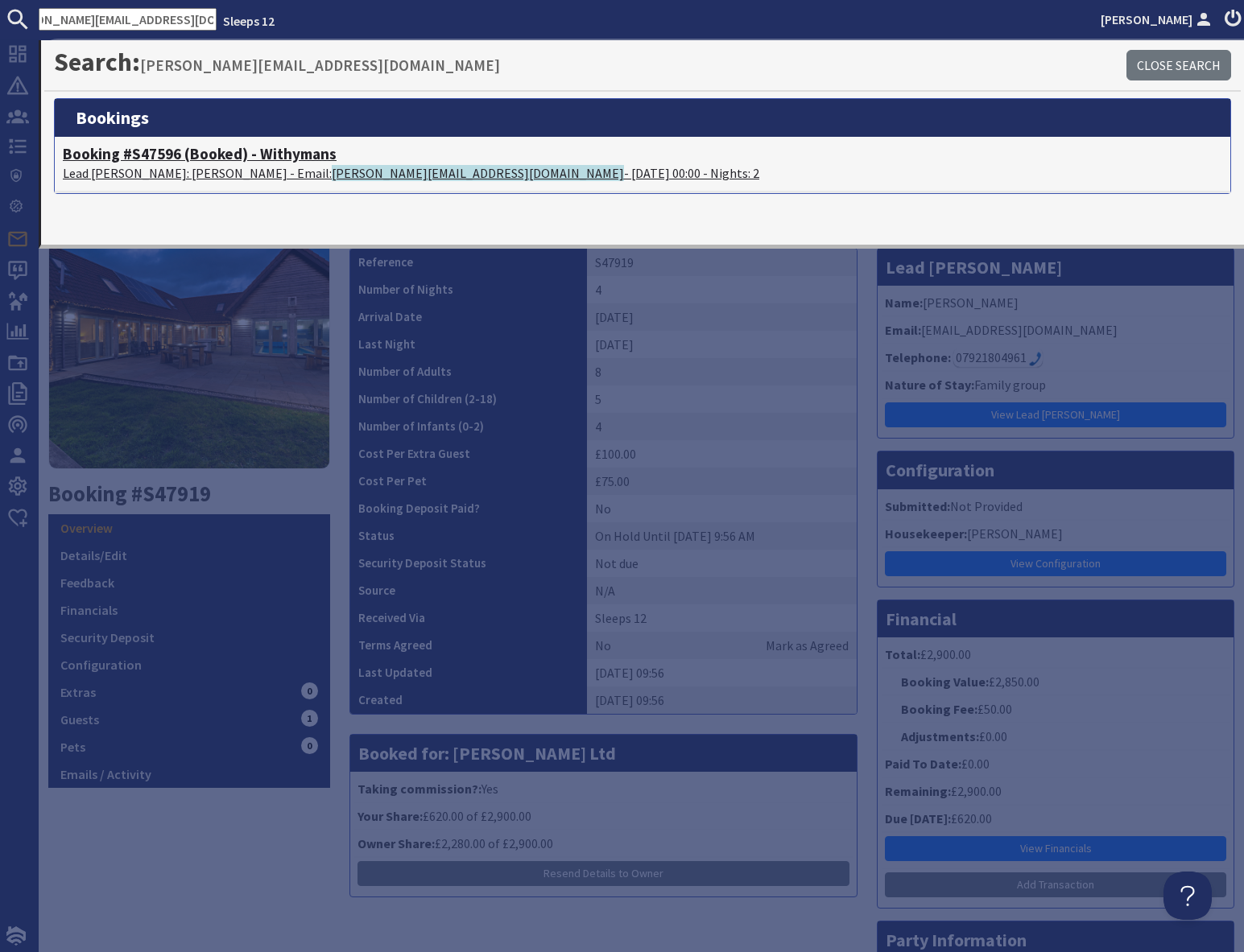
scroll to position [0, 0]
click at [332, 170] on span "[PERSON_NAME][EMAIL_ADDRESS][DOMAIN_NAME]" at bounding box center [478, 173] width 293 height 16
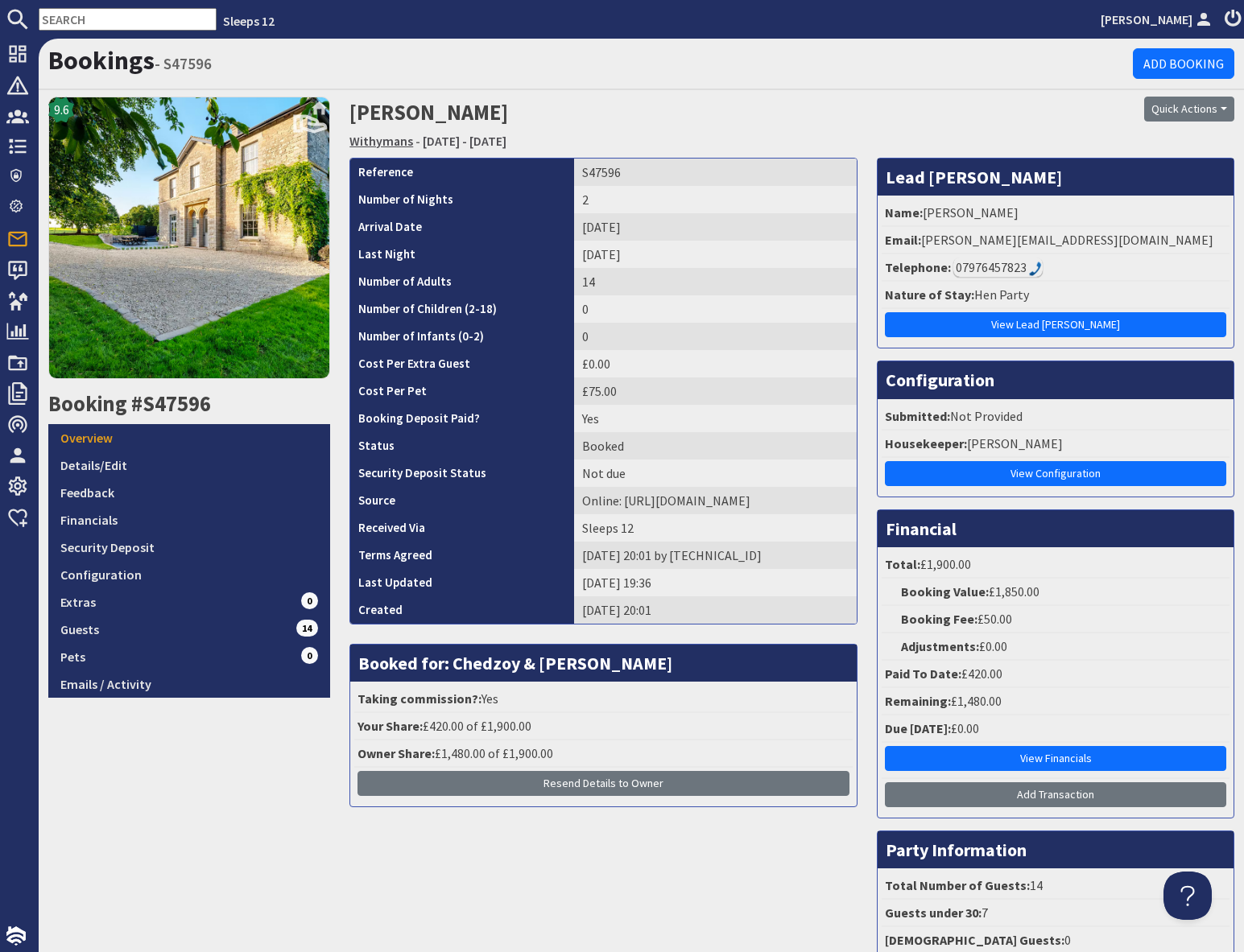
click at [379, 143] on link "Withymans" at bounding box center [381, 141] width 64 height 16
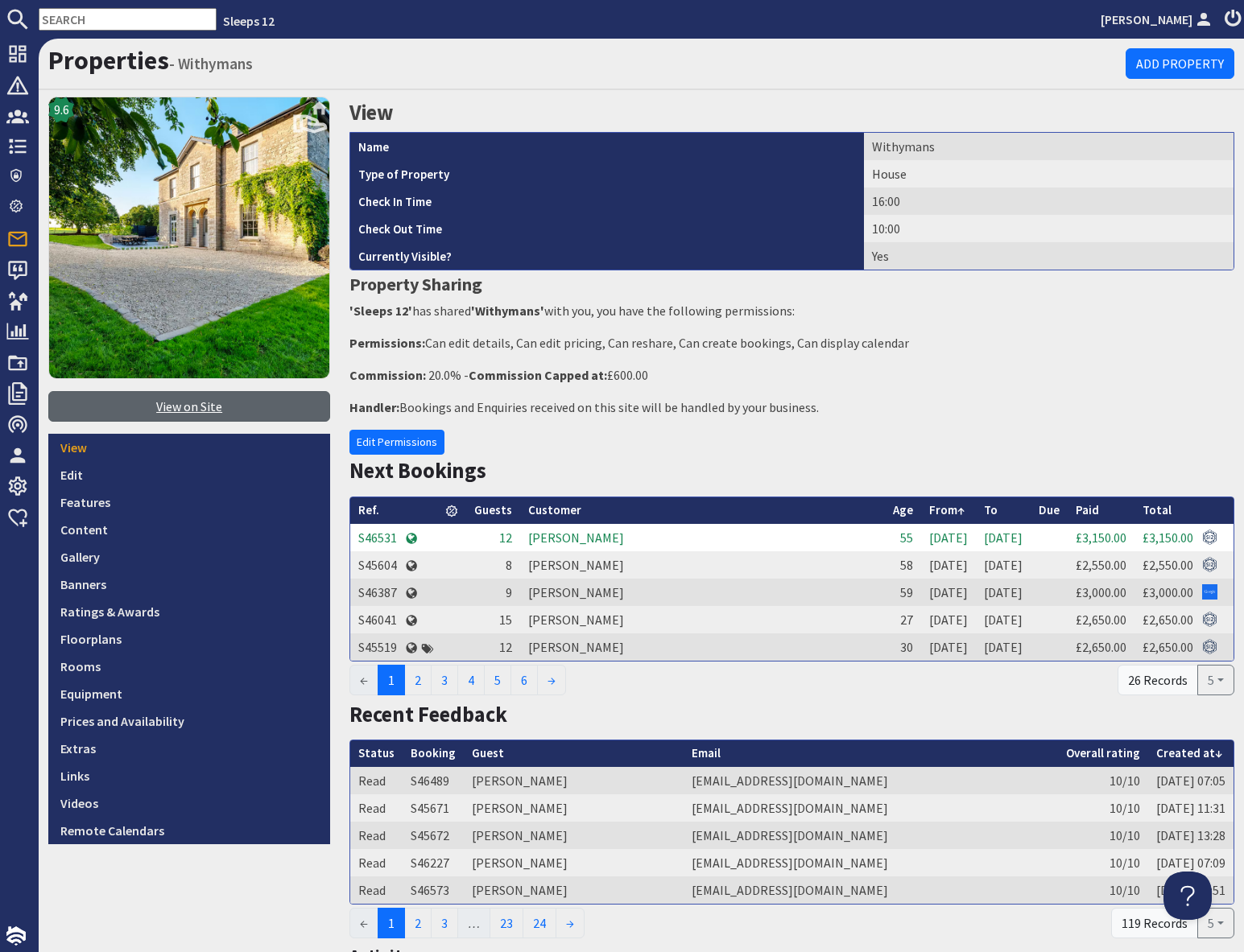
click at [178, 414] on link "View on Site" at bounding box center [189, 406] width 282 height 30
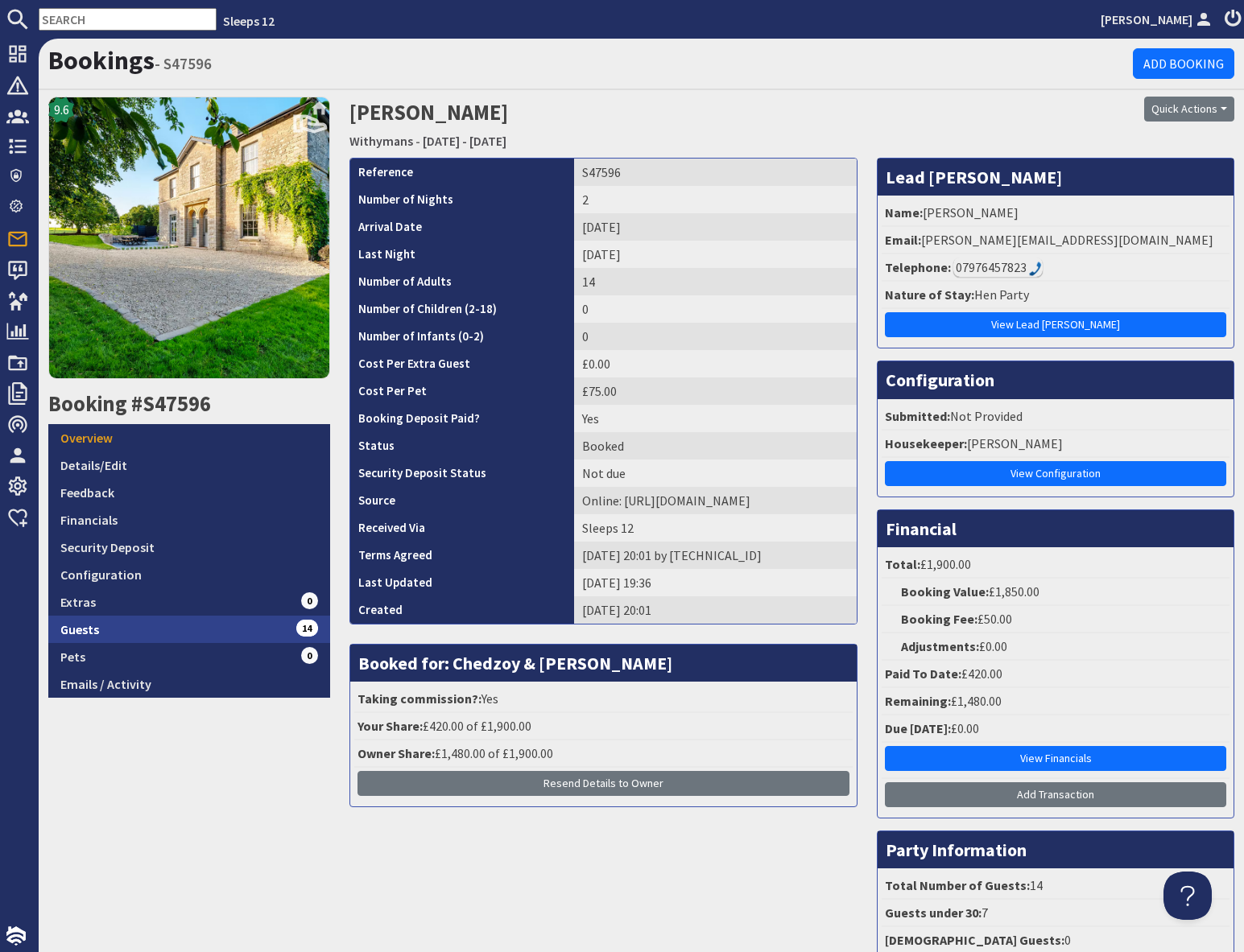
click at [222, 630] on link "Guests 14" at bounding box center [189, 628] width 282 height 27
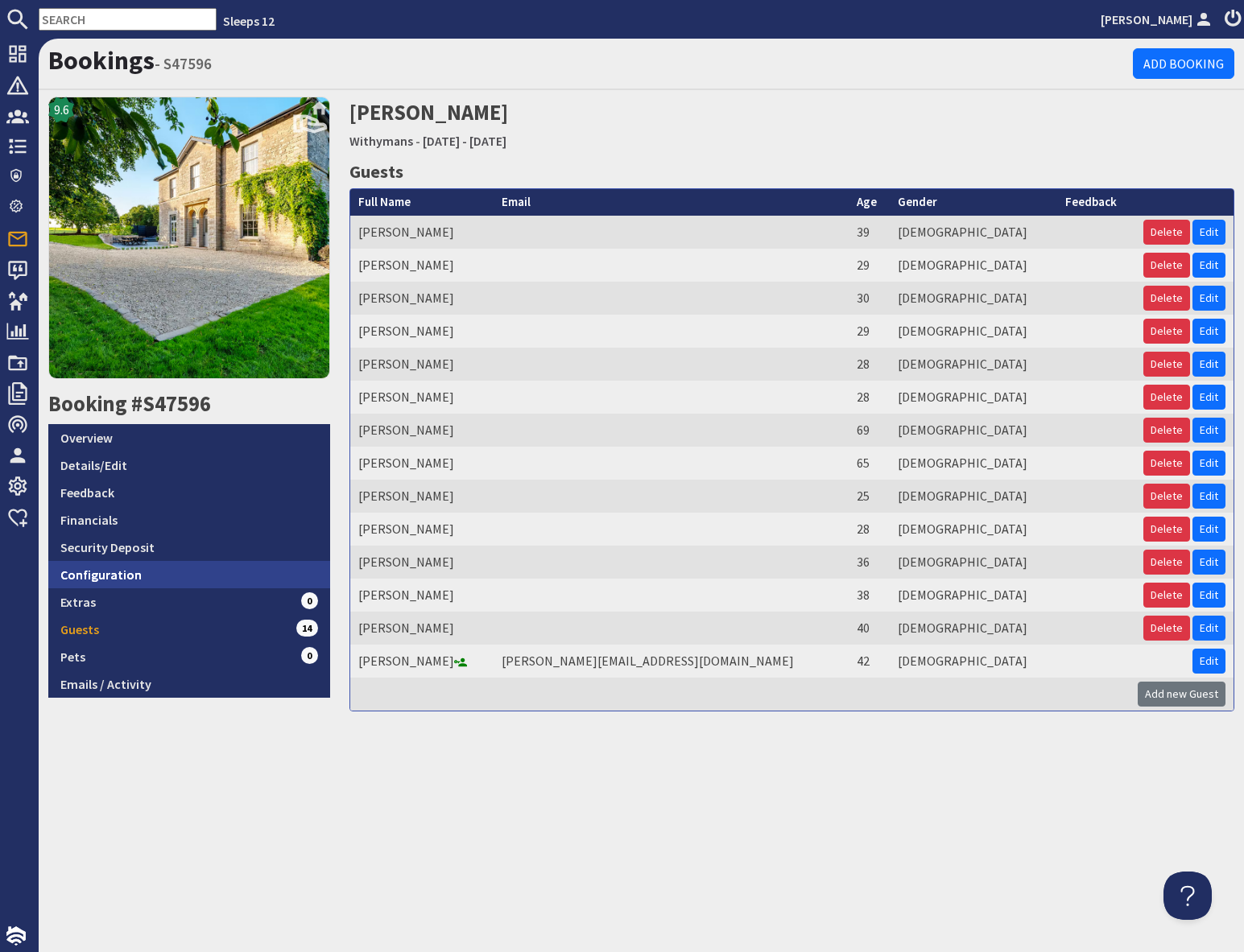
drag, startPoint x: 137, startPoint y: 571, endPoint x: 179, endPoint y: 569, distance: 42.0
click at [137, 571] on link "Configuration" at bounding box center [189, 574] width 282 height 27
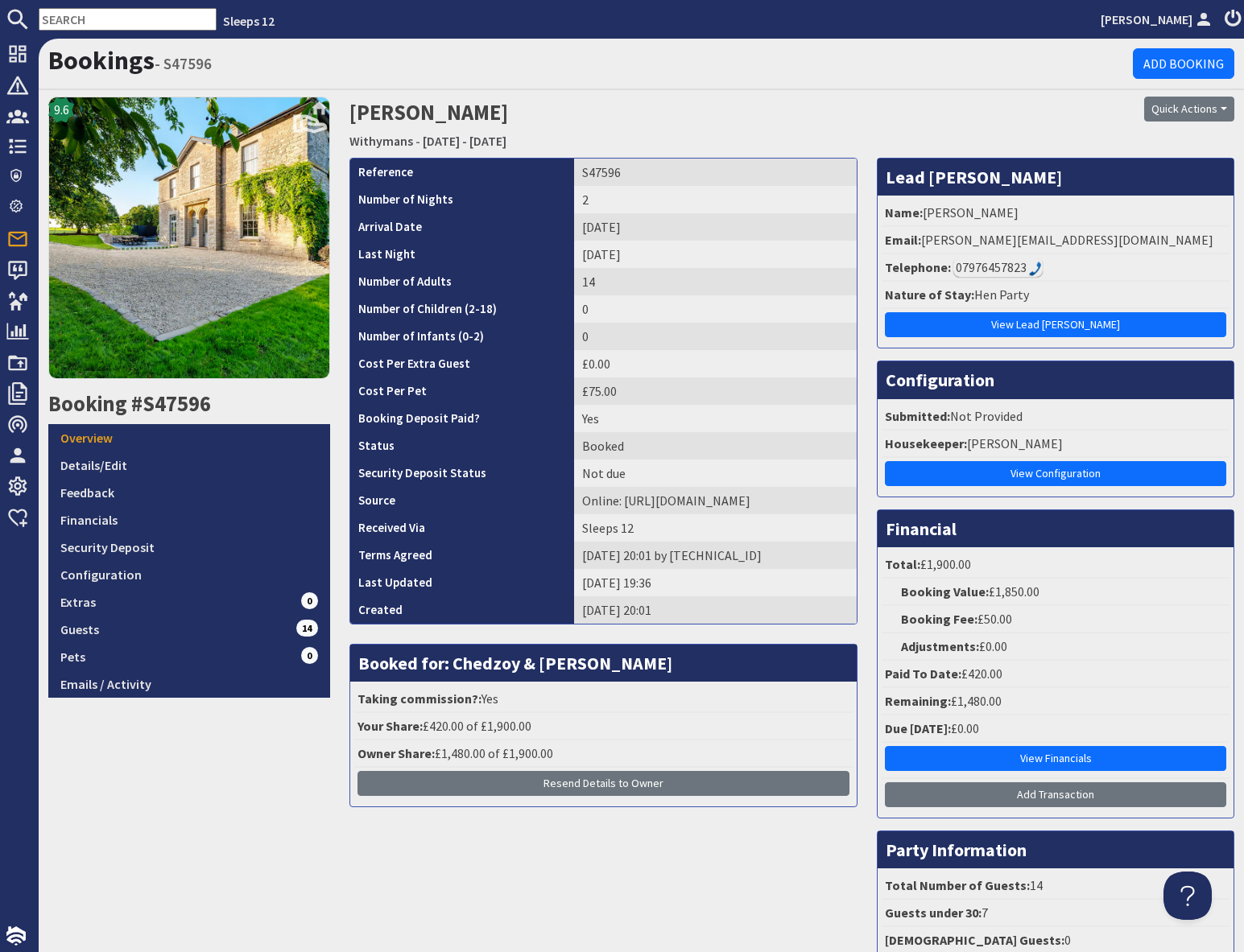
click at [620, 360] on td "£0.00" at bounding box center [715, 363] width 283 height 27
click at [157, 578] on link "Configuration" at bounding box center [189, 574] width 282 height 27
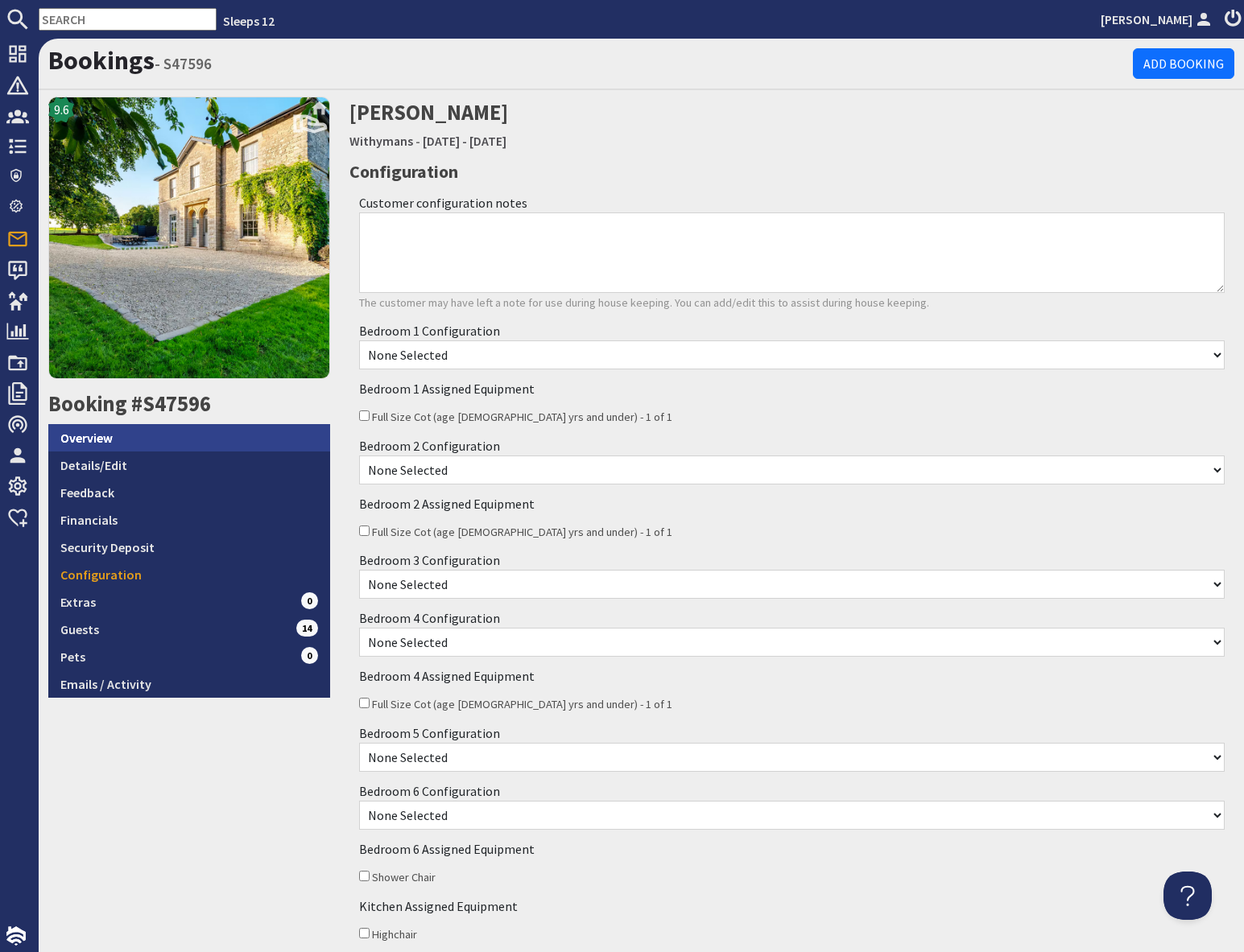
click at [201, 440] on link "Overview" at bounding box center [189, 437] width 282 height 27
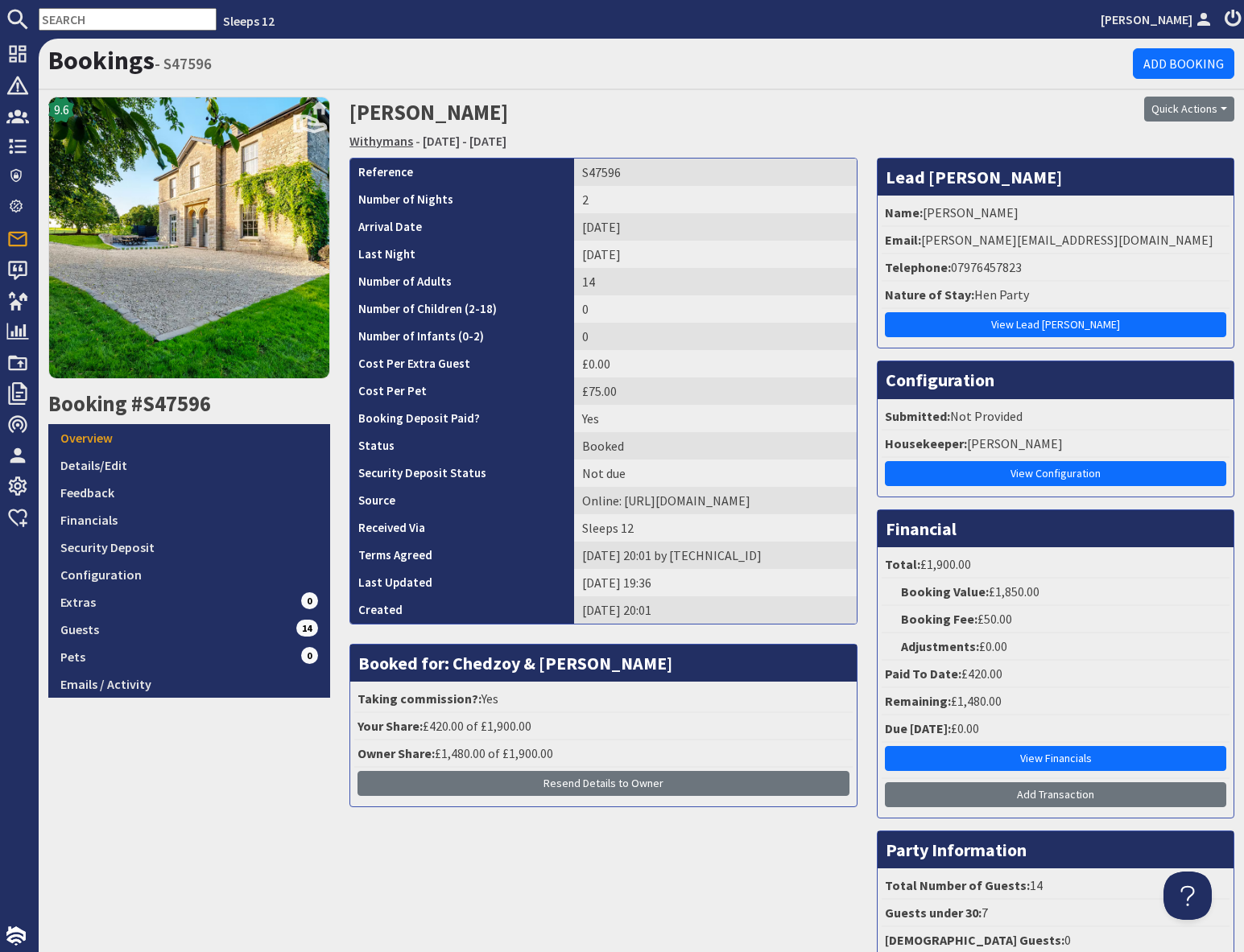
click at [369, 143] on link "Withymans" at bounding box center [381, 141] width 64 height 16
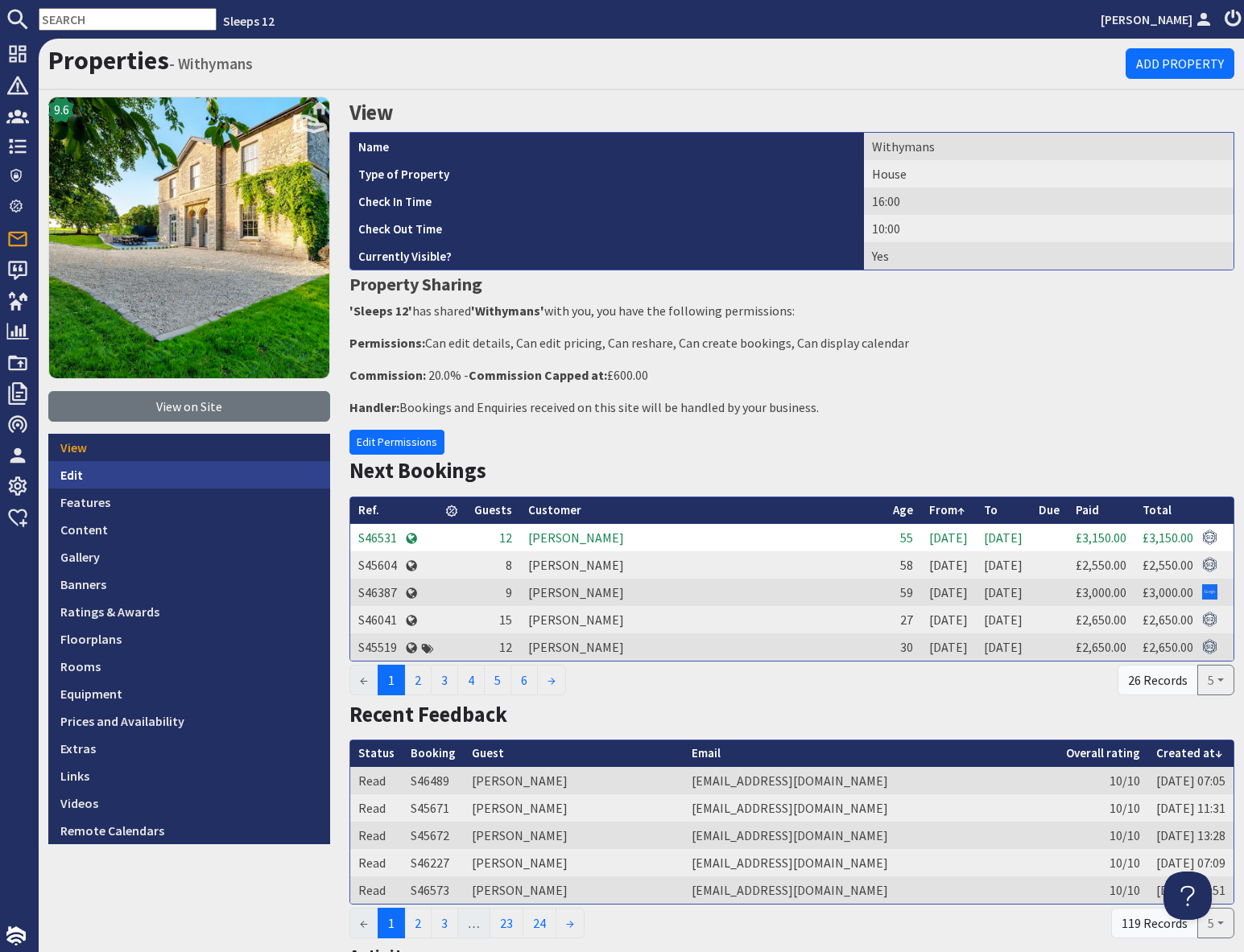
click at [97, 473] on link "Edit" at bounding box center [189, 474] width 282 height 27
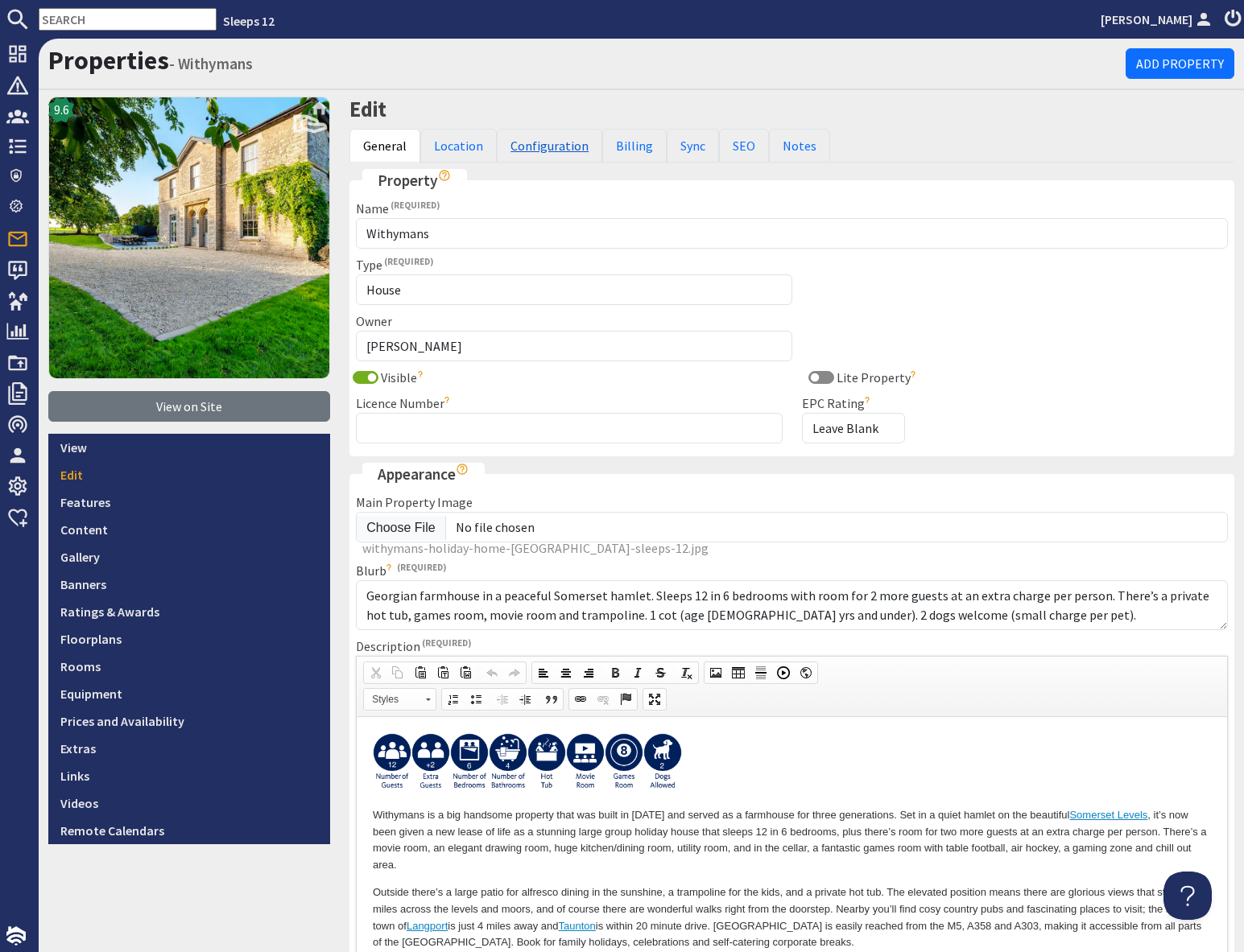
click at [536, 147] on link "Configuration" at bounding box center [549, 145] width 106 height 34
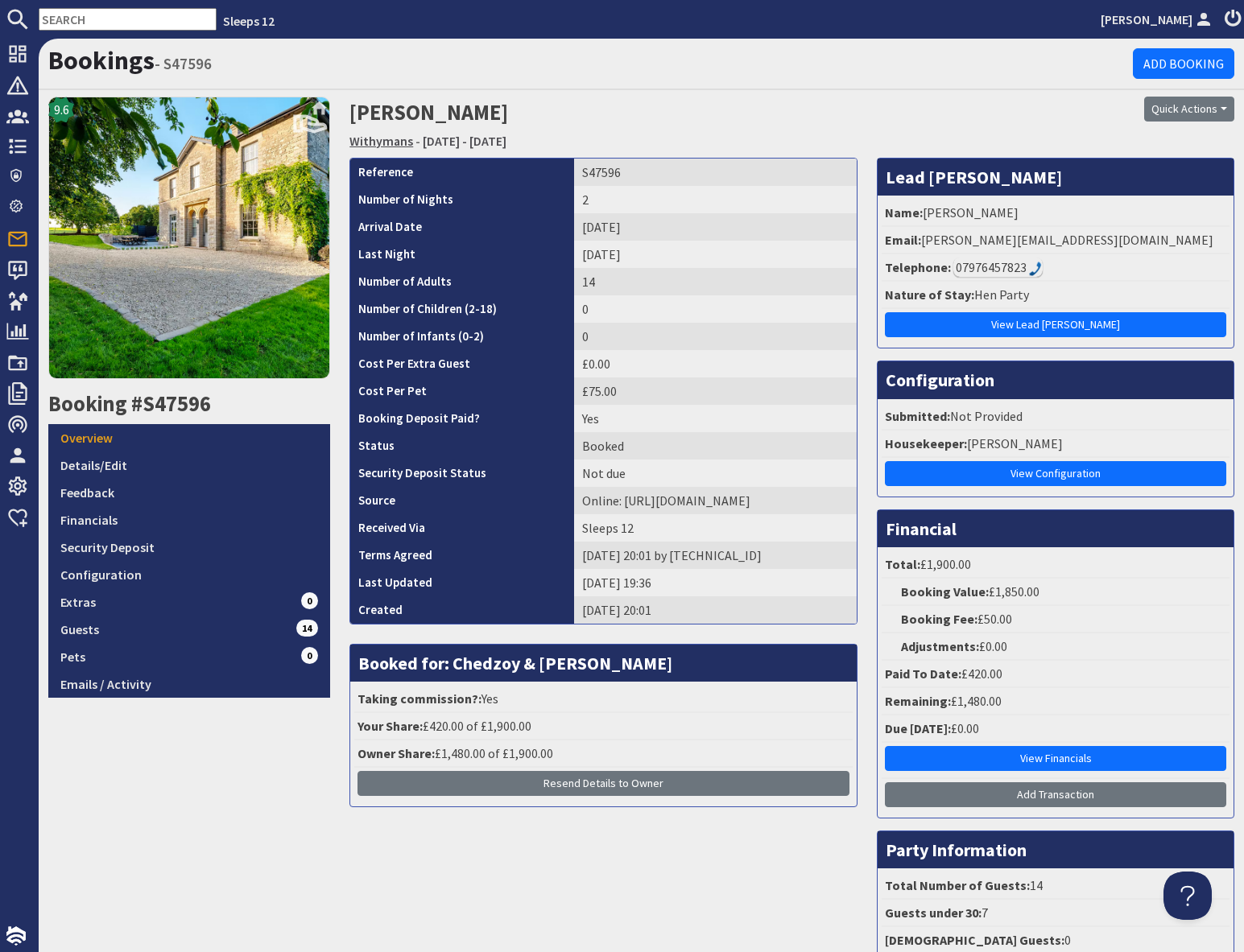
click at [369, 141] on link "Withymans" at bounding box center [381, 141] width 64 height 16
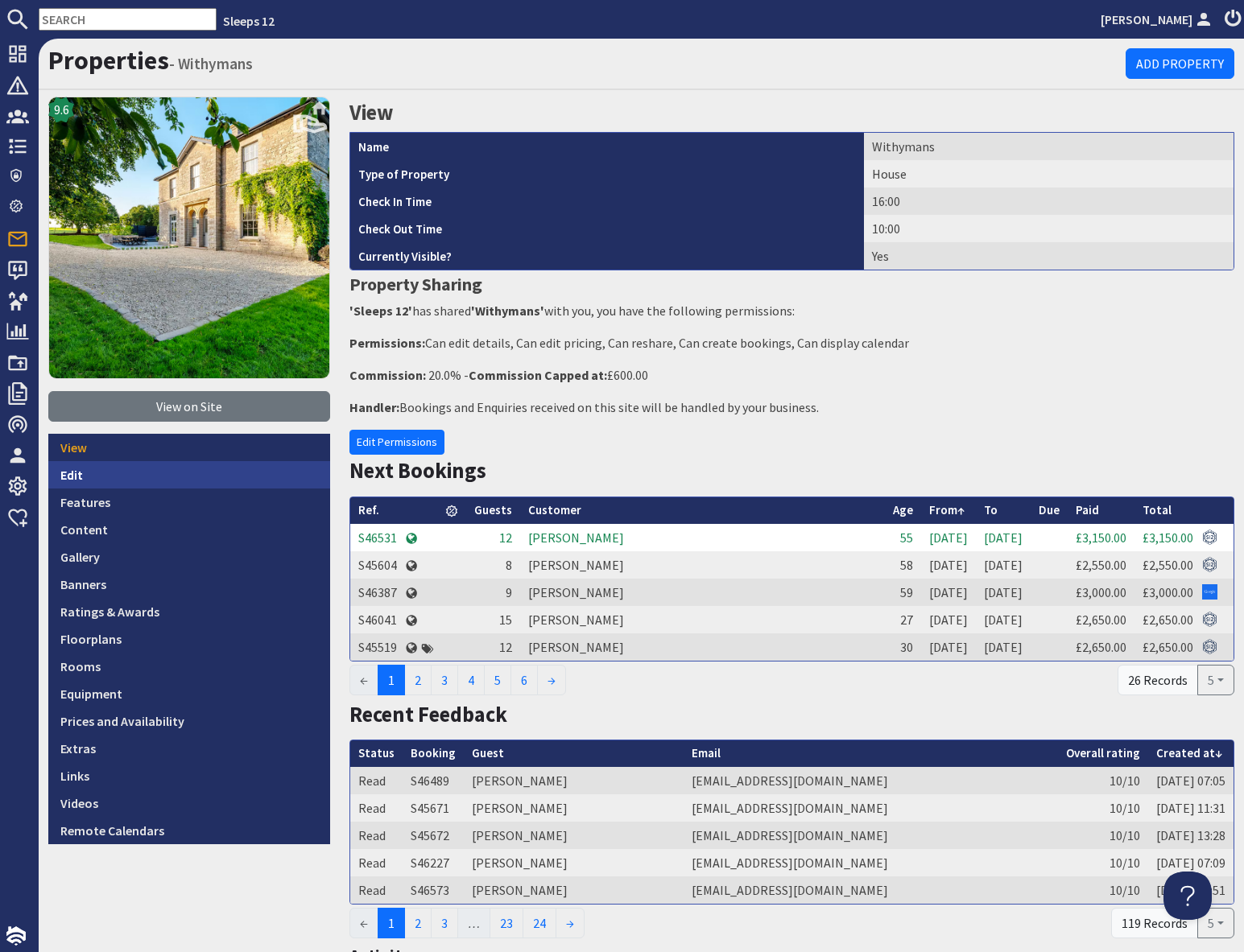
click at [97, 478] on link "Edit" at bounding box center [189, 474] width 282 height 27
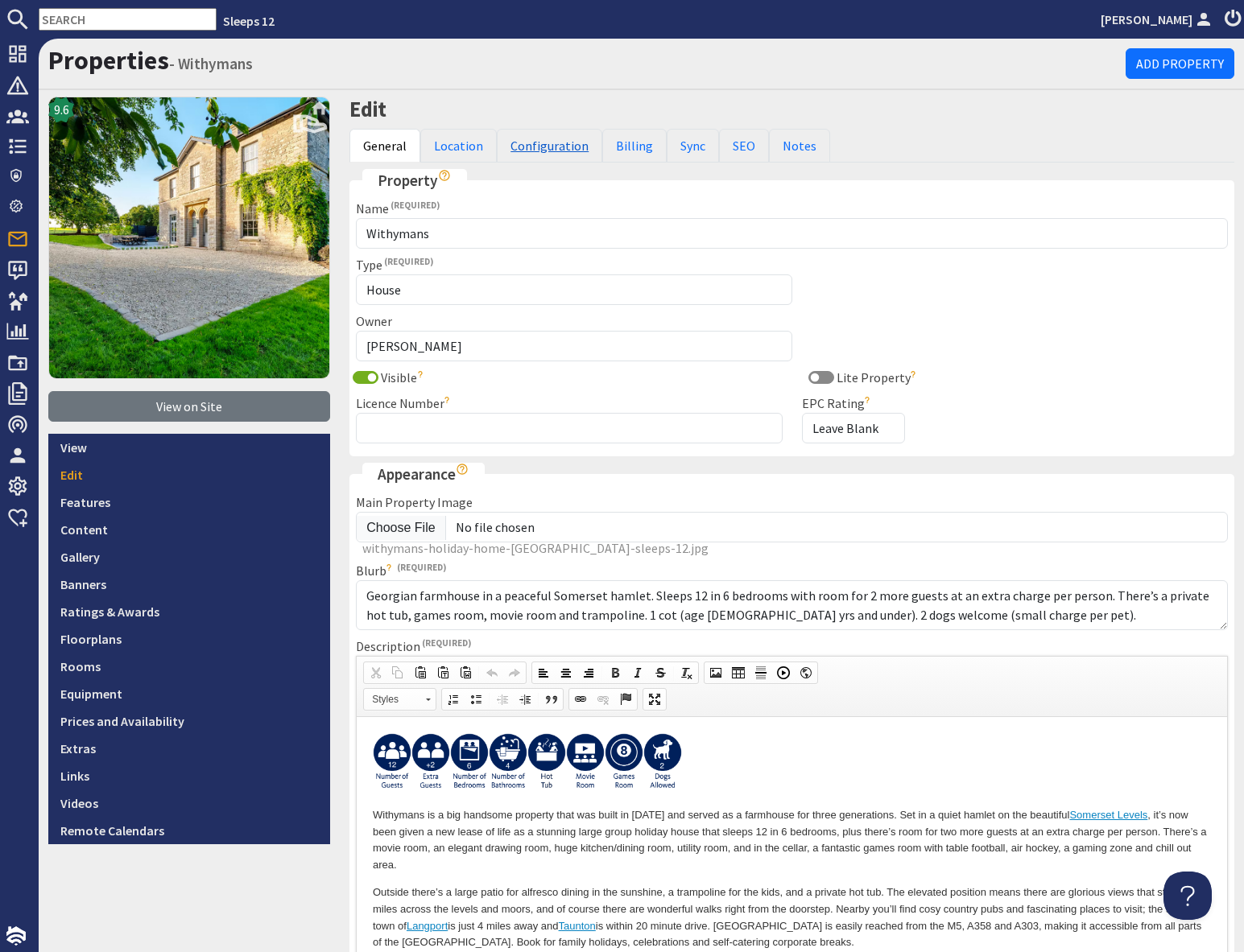
click at [533, 149] on link "Configuration" at bounding box center [549, 145] width 106 height 34
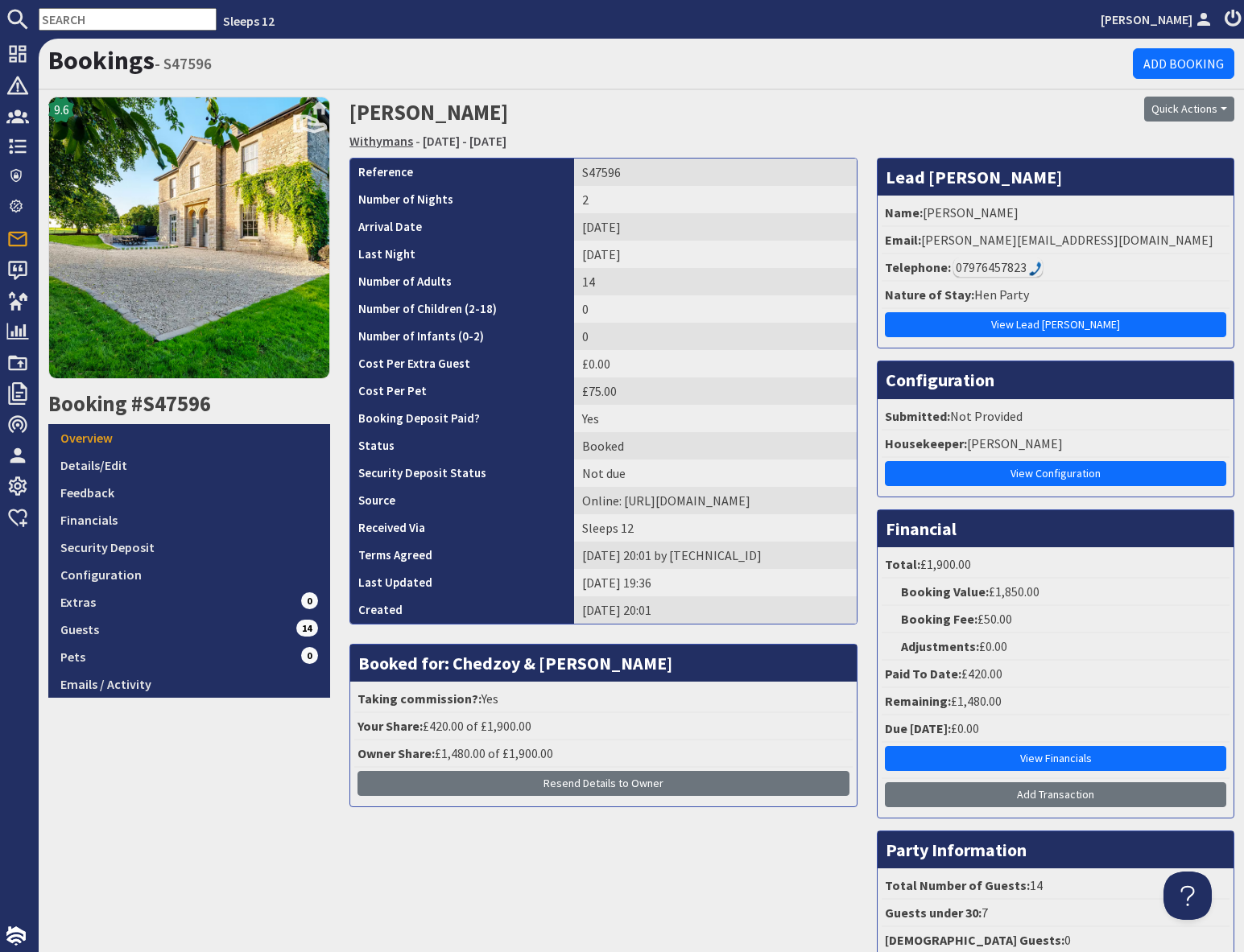
click at [367, 142] on link "Withymans" at bounding box center [381, 141] width 64 height 16
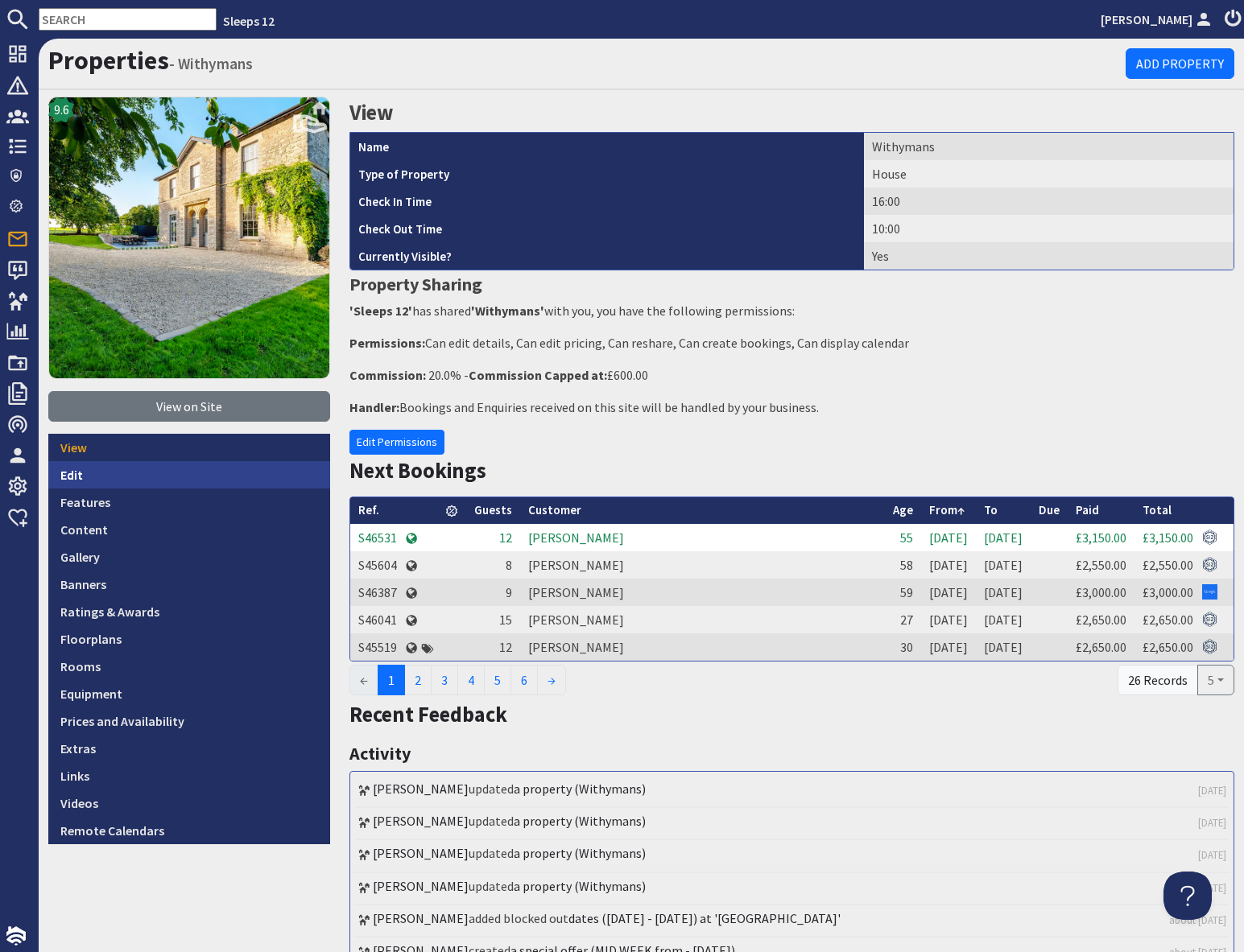
click at [79, 476] on link "Edit" at bounding box center [189, 474] width 282 height 27
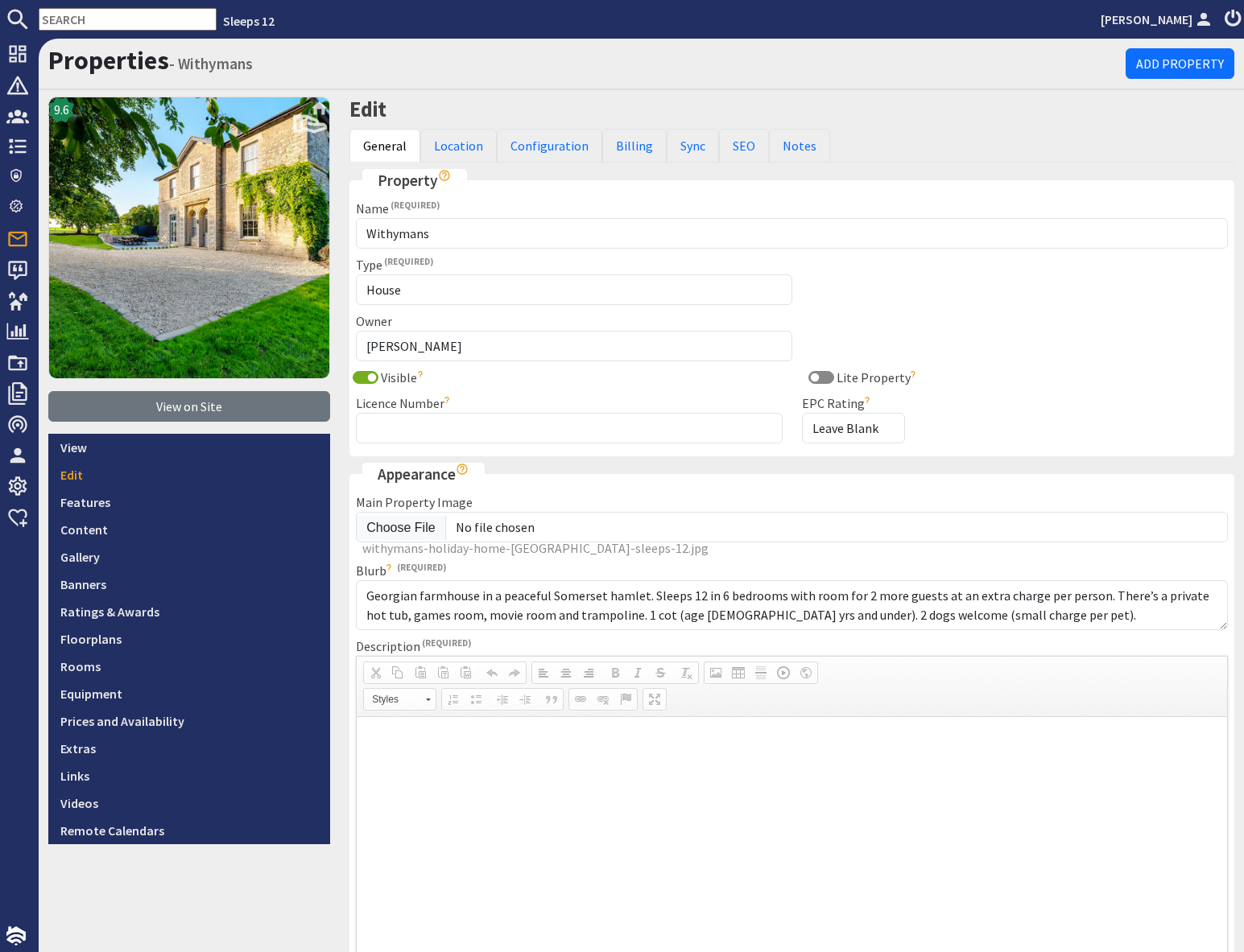
click at [537, 158] on link "Configuration" at bounding box center [549, 145] width 106 height 34
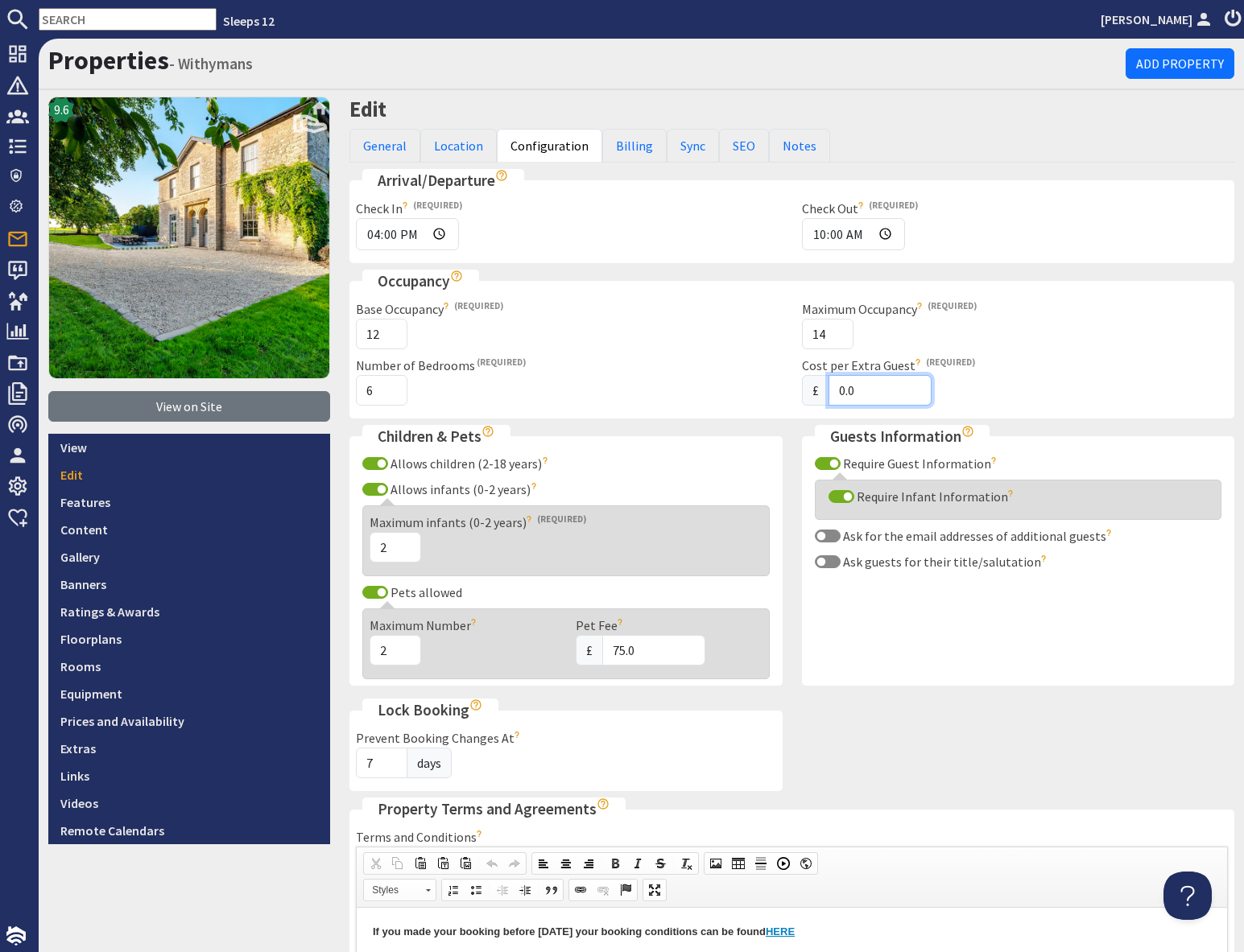
click at [839, 387] on input "0.0" at bounding box center [880, 390] width 103 height 30
type input "100.0"
drag, startPoint x: 225, startPoint y: 898, endPoint x: 233, endPoint y: 892, distance: 10.0
click at [225, 898] on div "9.6 View on Site View Edit Features Content Gallery Banners Ratings & Awards Fl…" at bounding box center [188, 916] width 301 height 1639
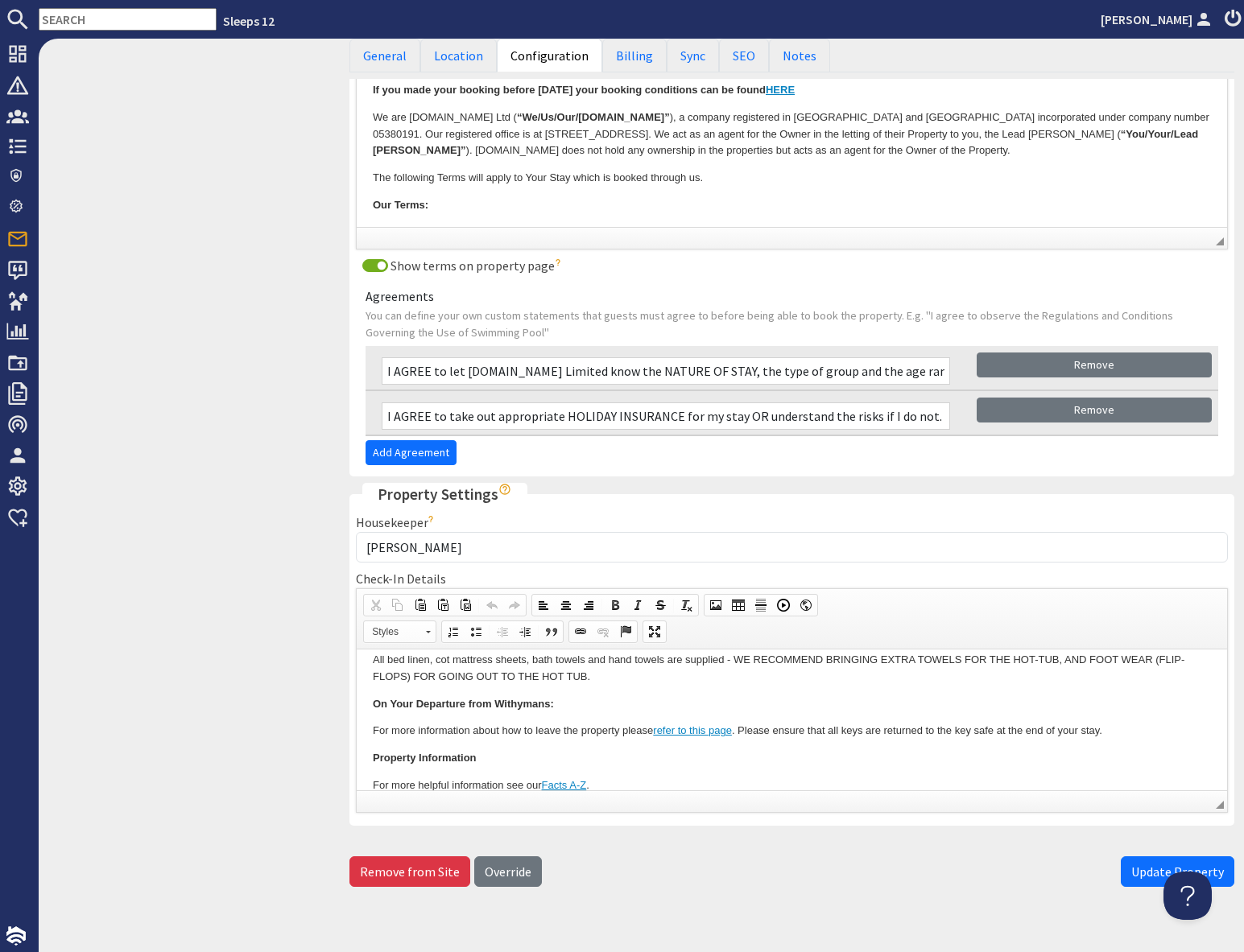
scroll to position [865, 0]
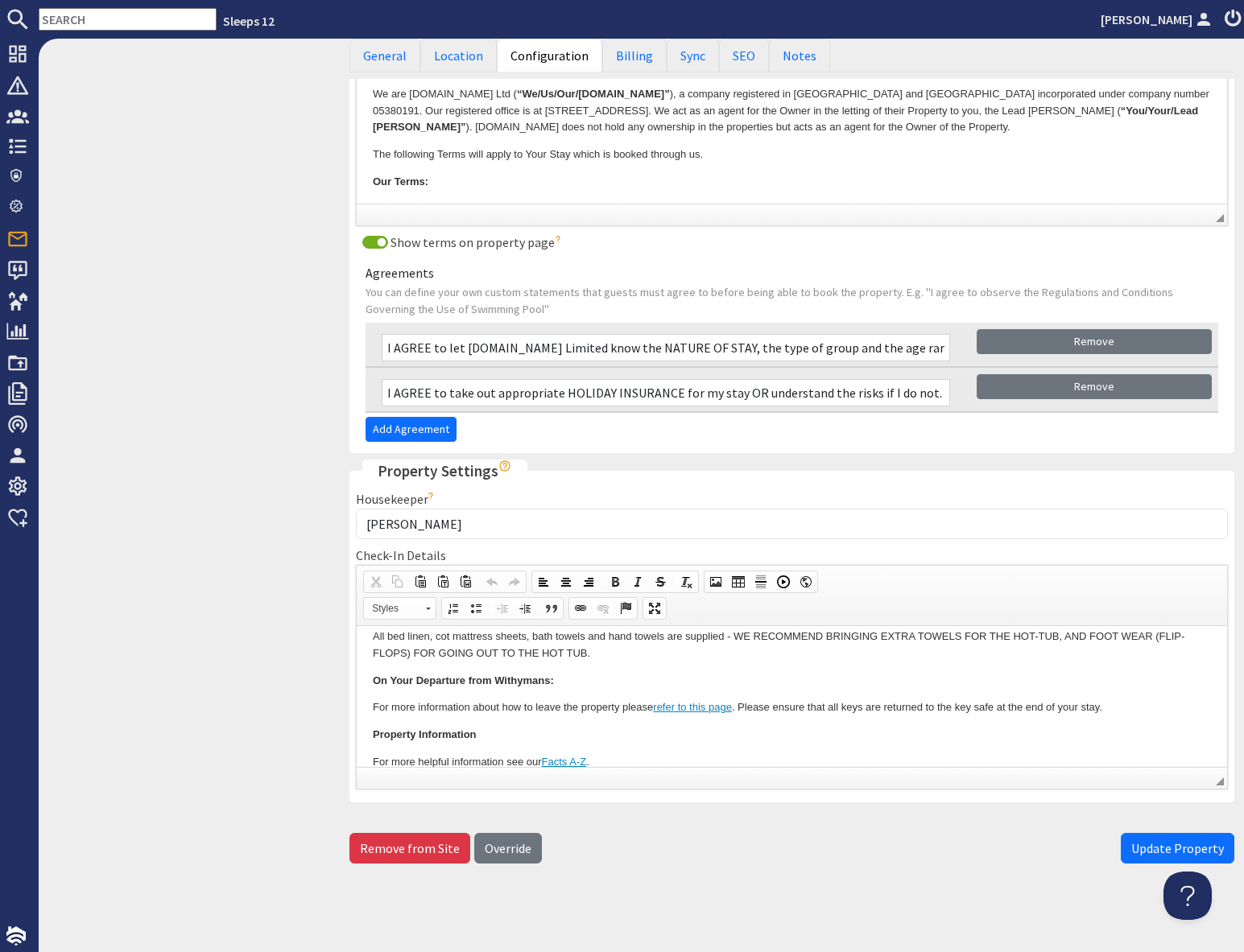
click at [1180, 848] on span "Update Property" at bounding box center [1177, 849] width 93 height 16
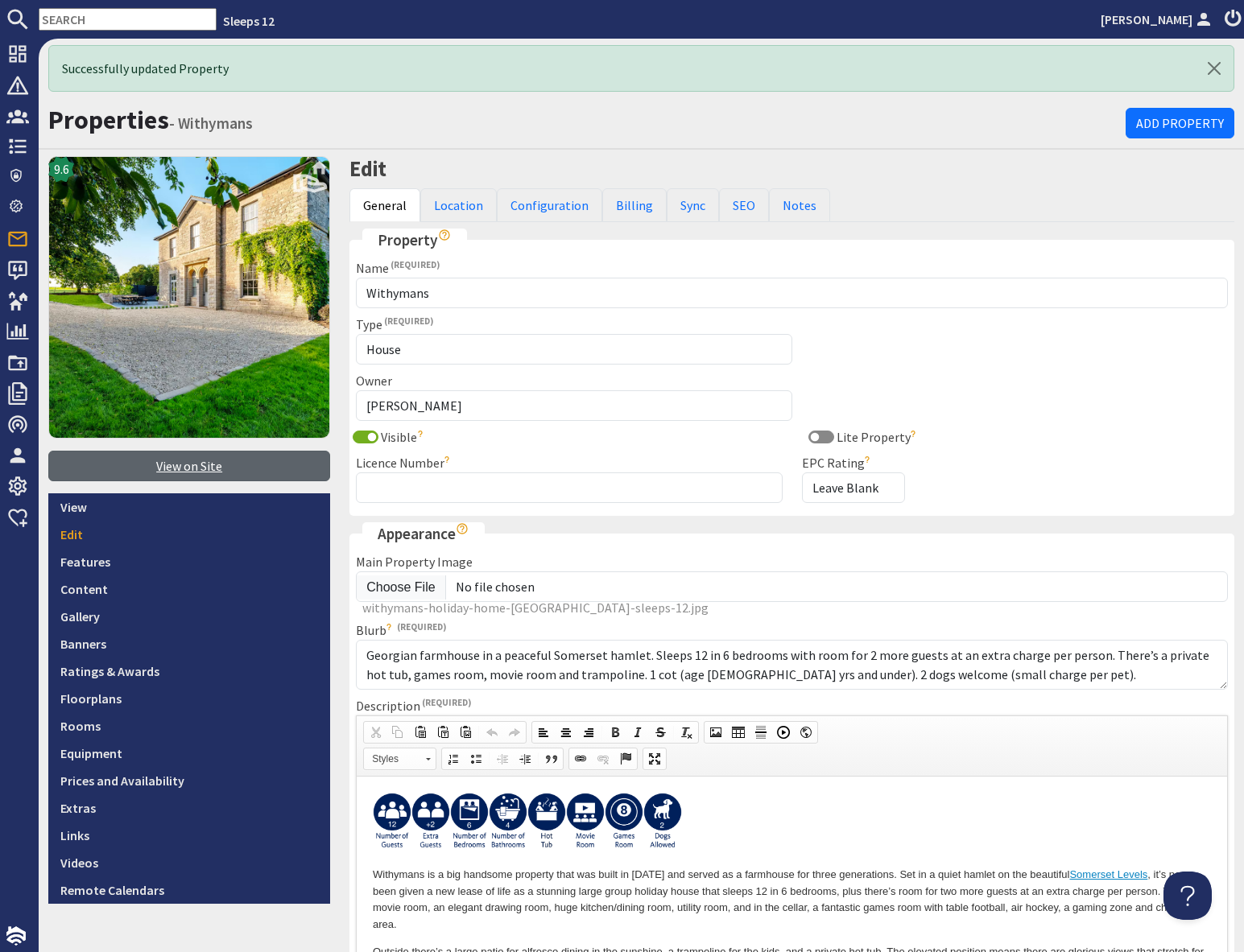
scroll to position [0, 0]
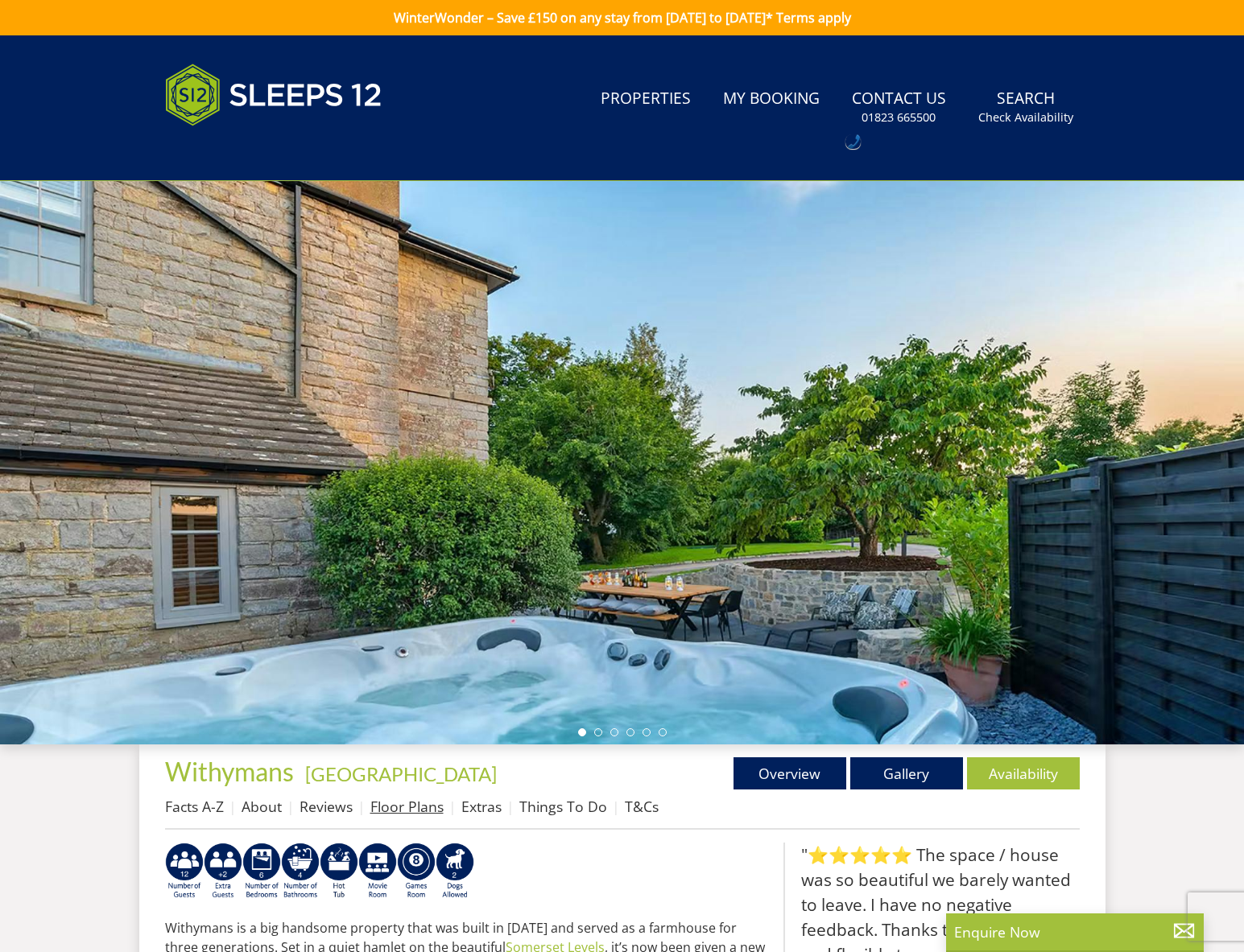
click at [420, 805] on link "Floor Plans" at bounding box center [406, 807] width 73 height 20
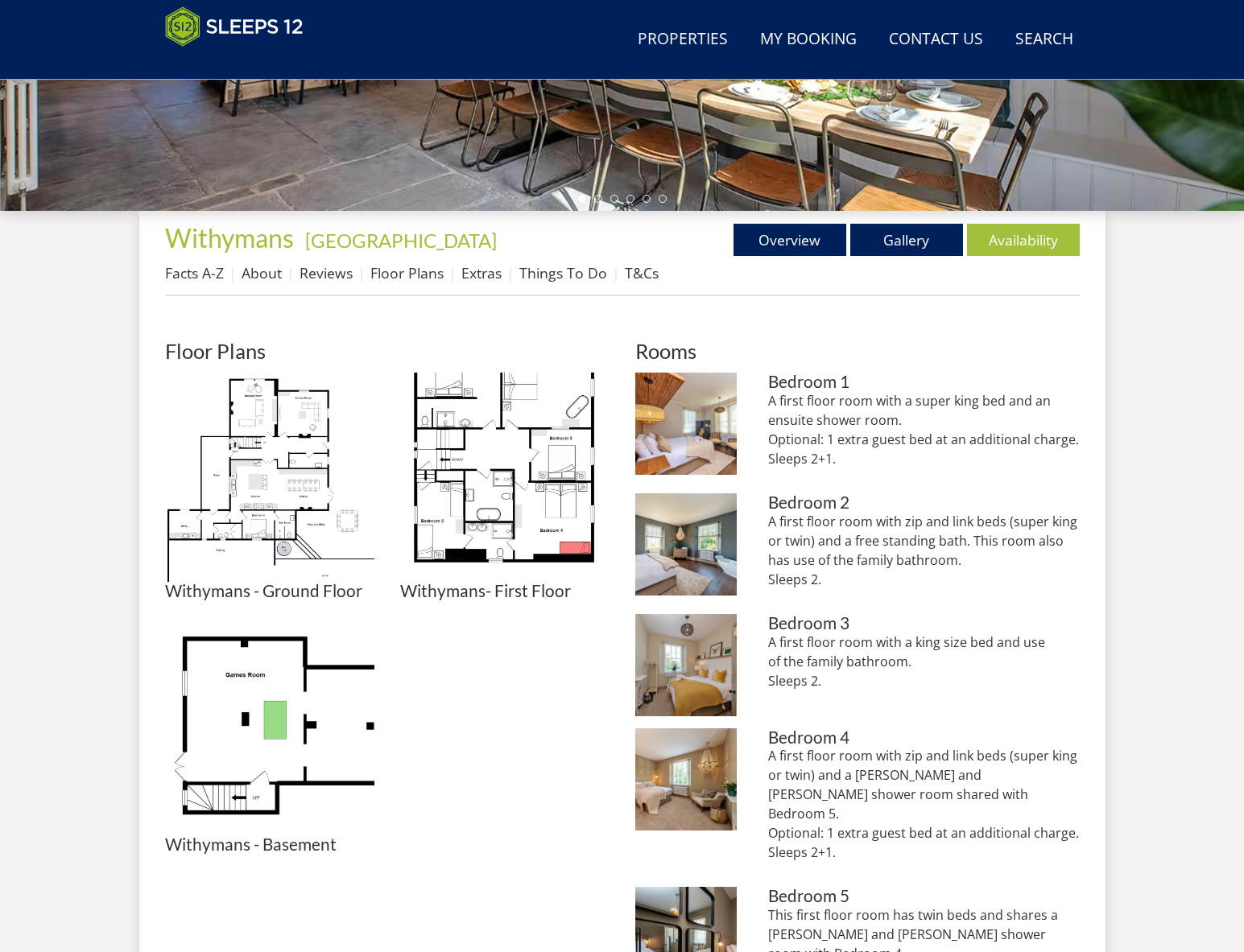
scroll to position [479, 0]
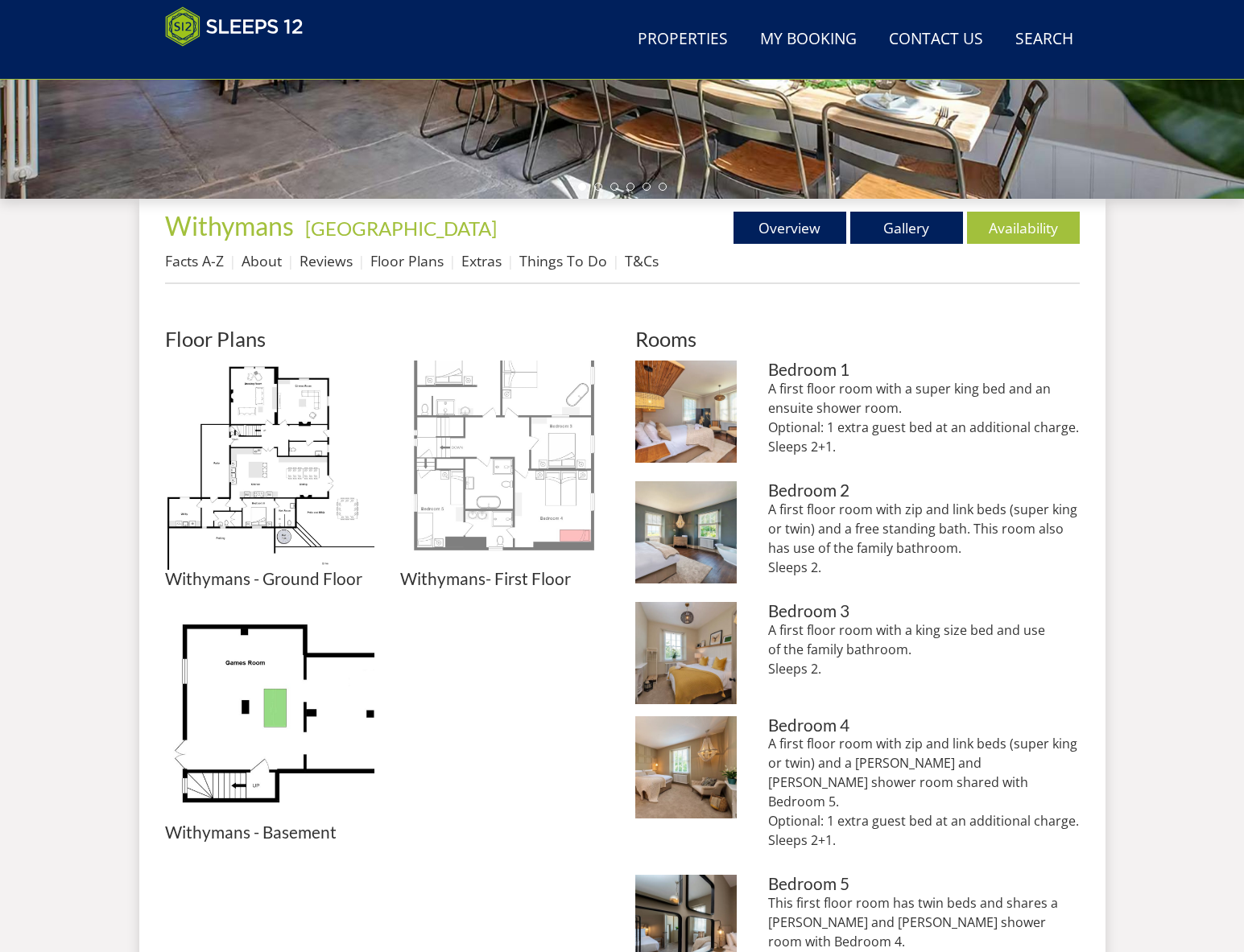
click at [493, 480] on img at bounding box center [504, 465] width 209 height 209
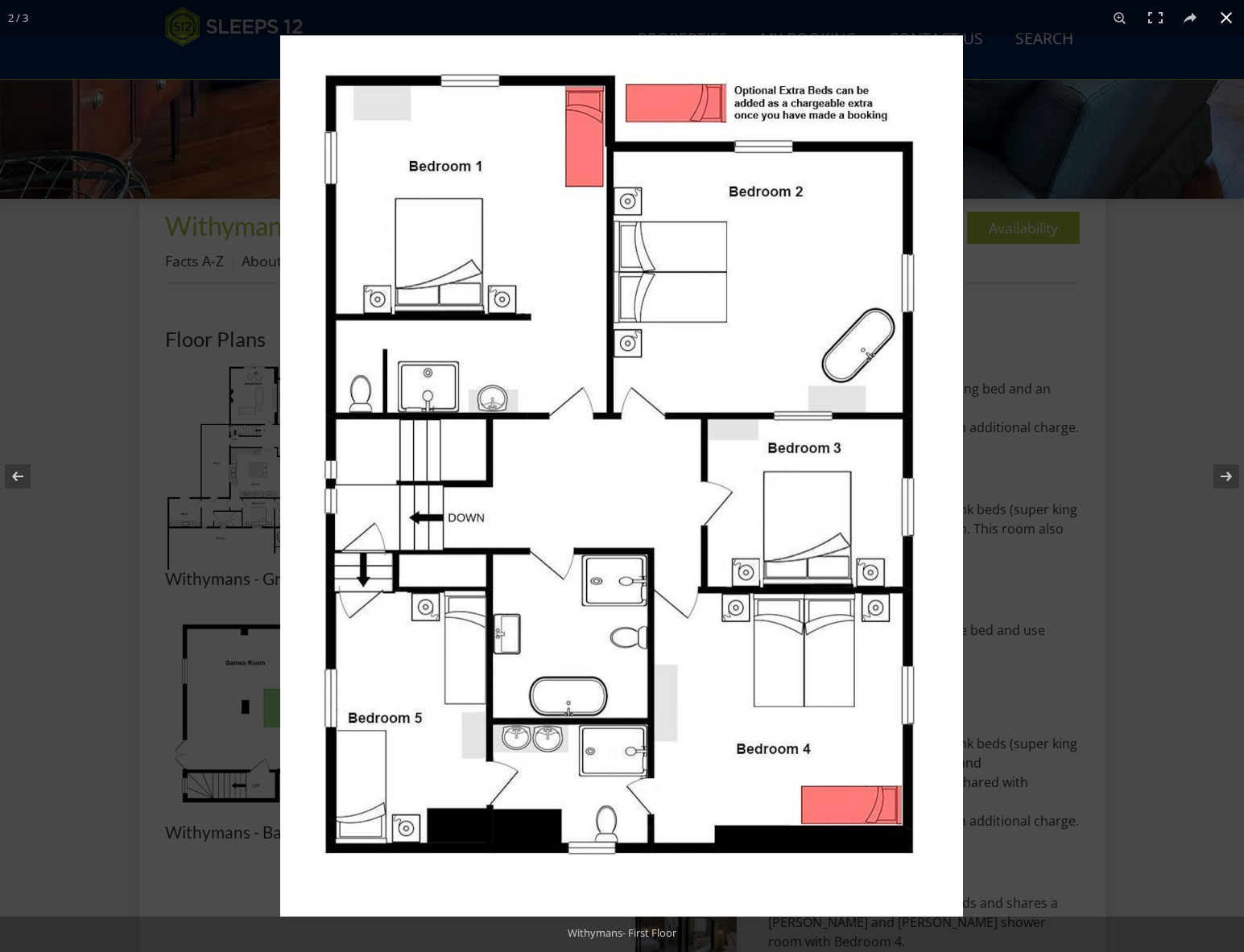
click at [1183, 623] on div at bounding box center [902, 511] width 1244 height 952
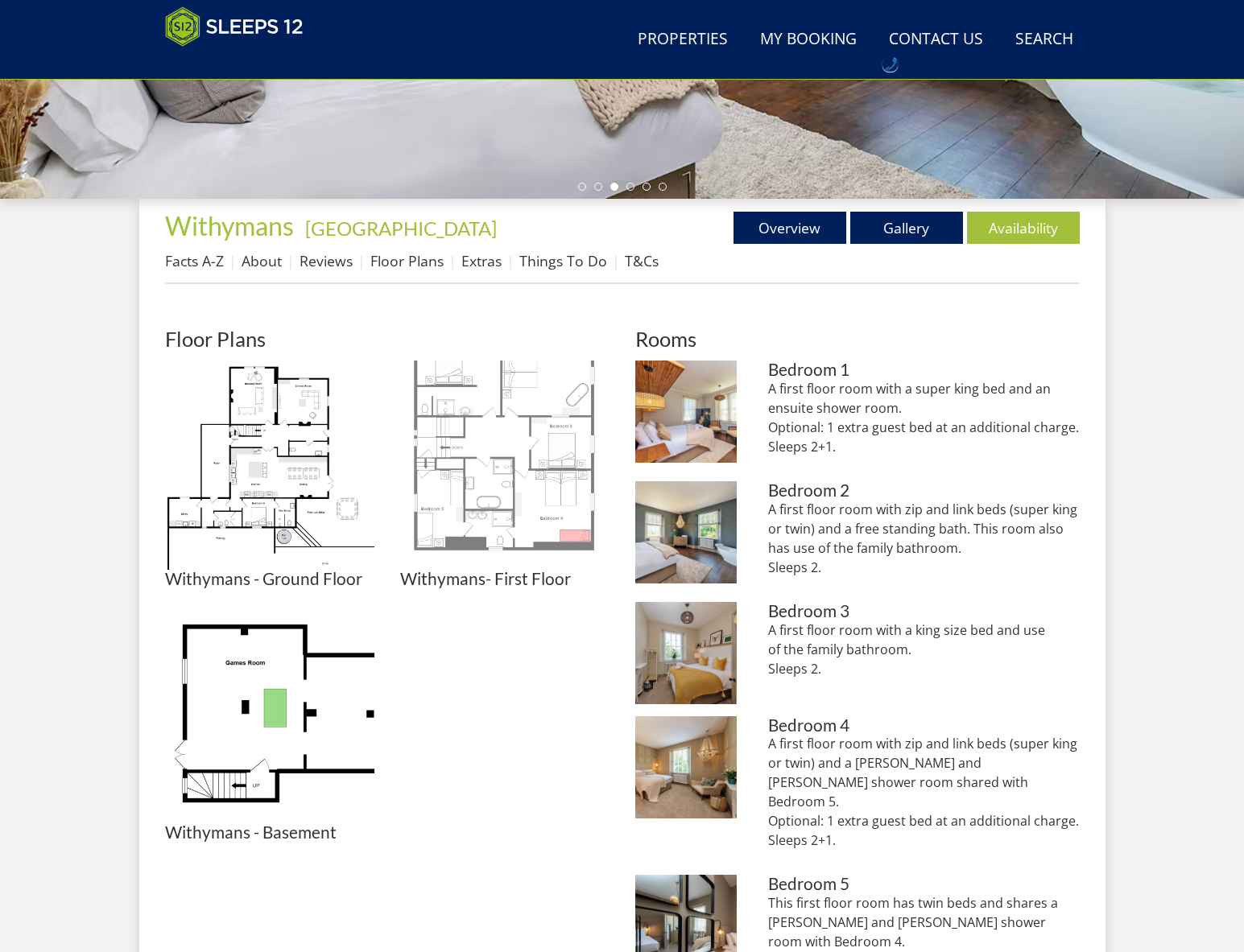
click at [552, 504] on img at bounding box center [504, 465] width 209 height 209
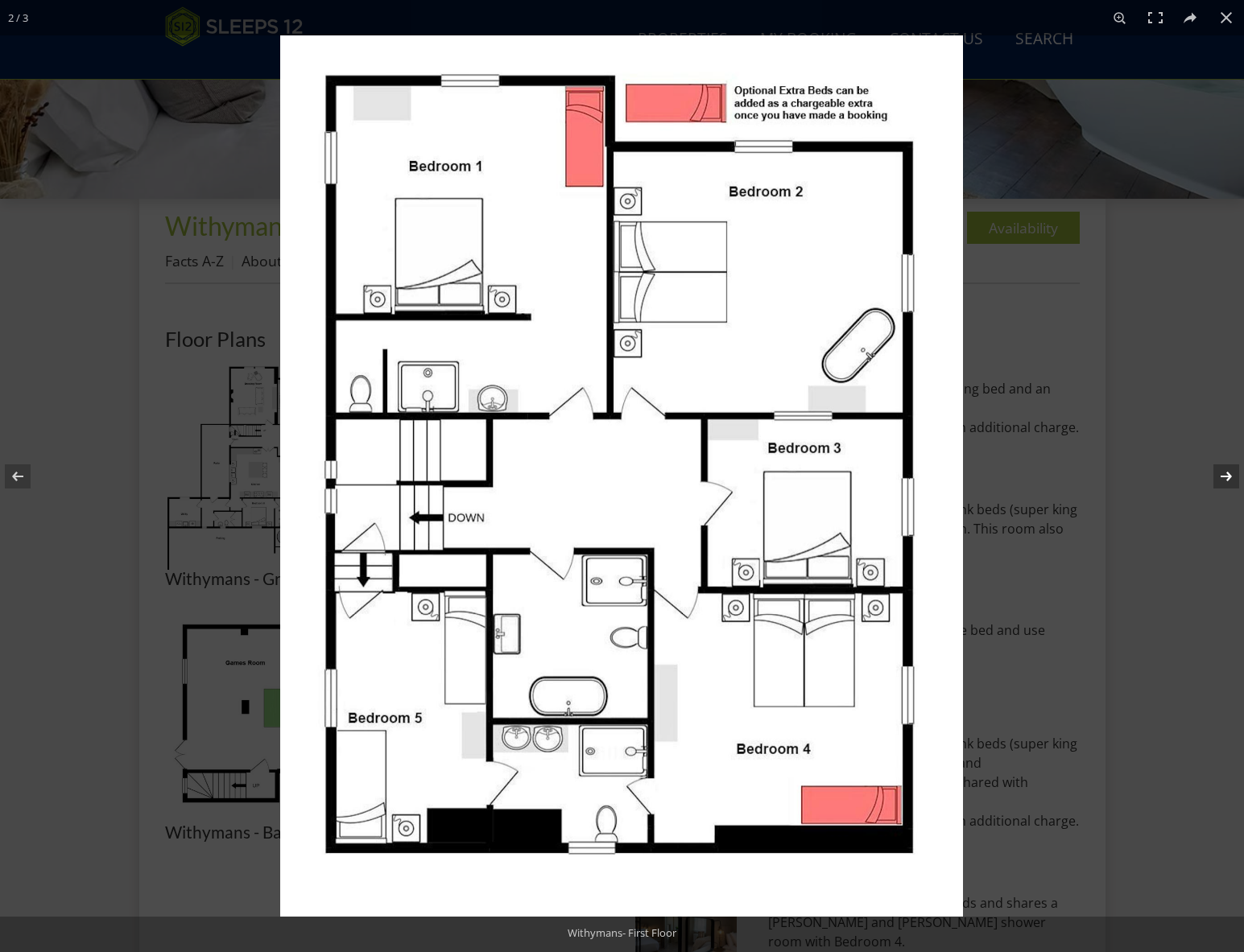
click at [1225, 478] on button at bounding box center [1215, 476] width 57 height 80
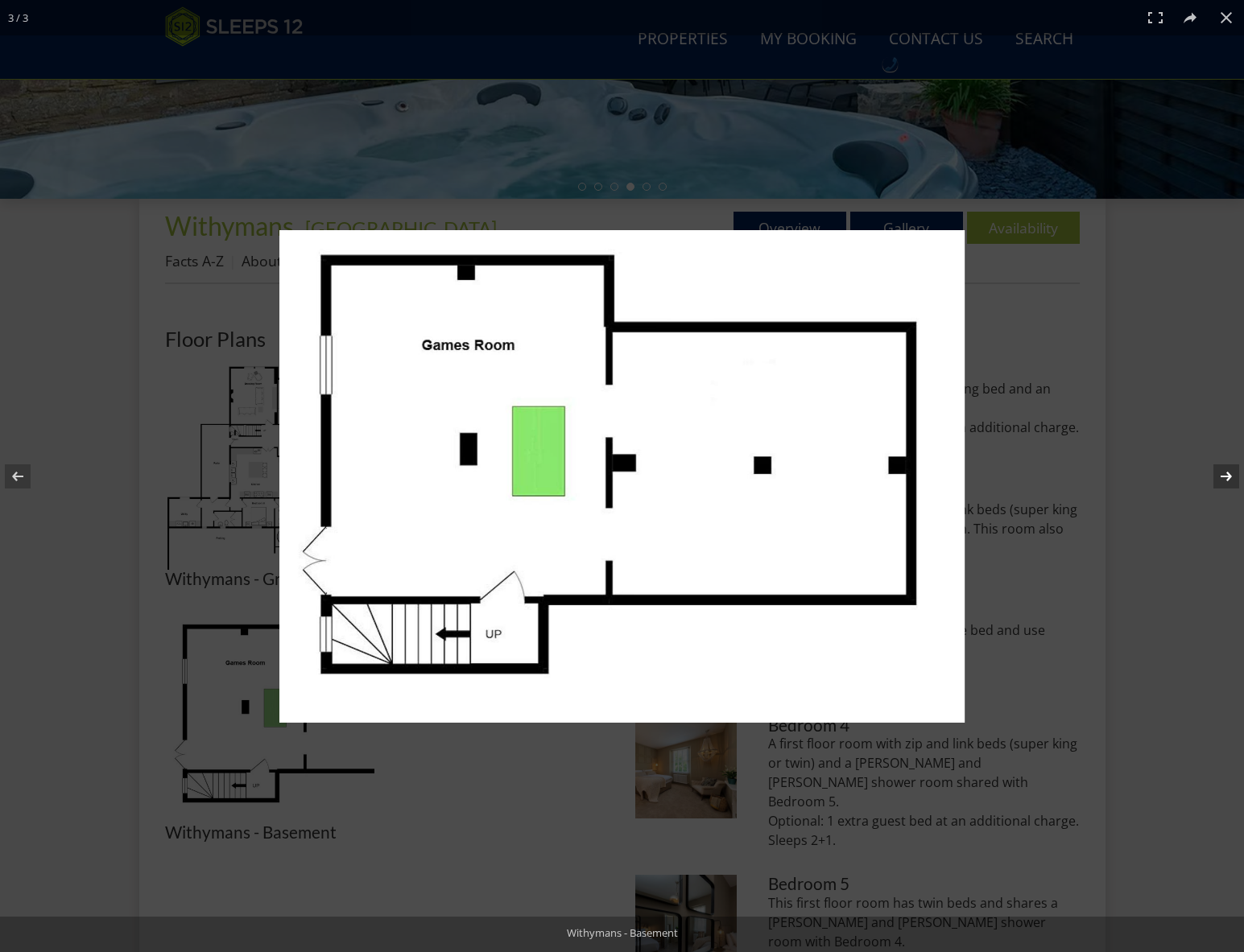
click at [1227, 478] on button at bounding box center [1215, 476] width 57 height 80
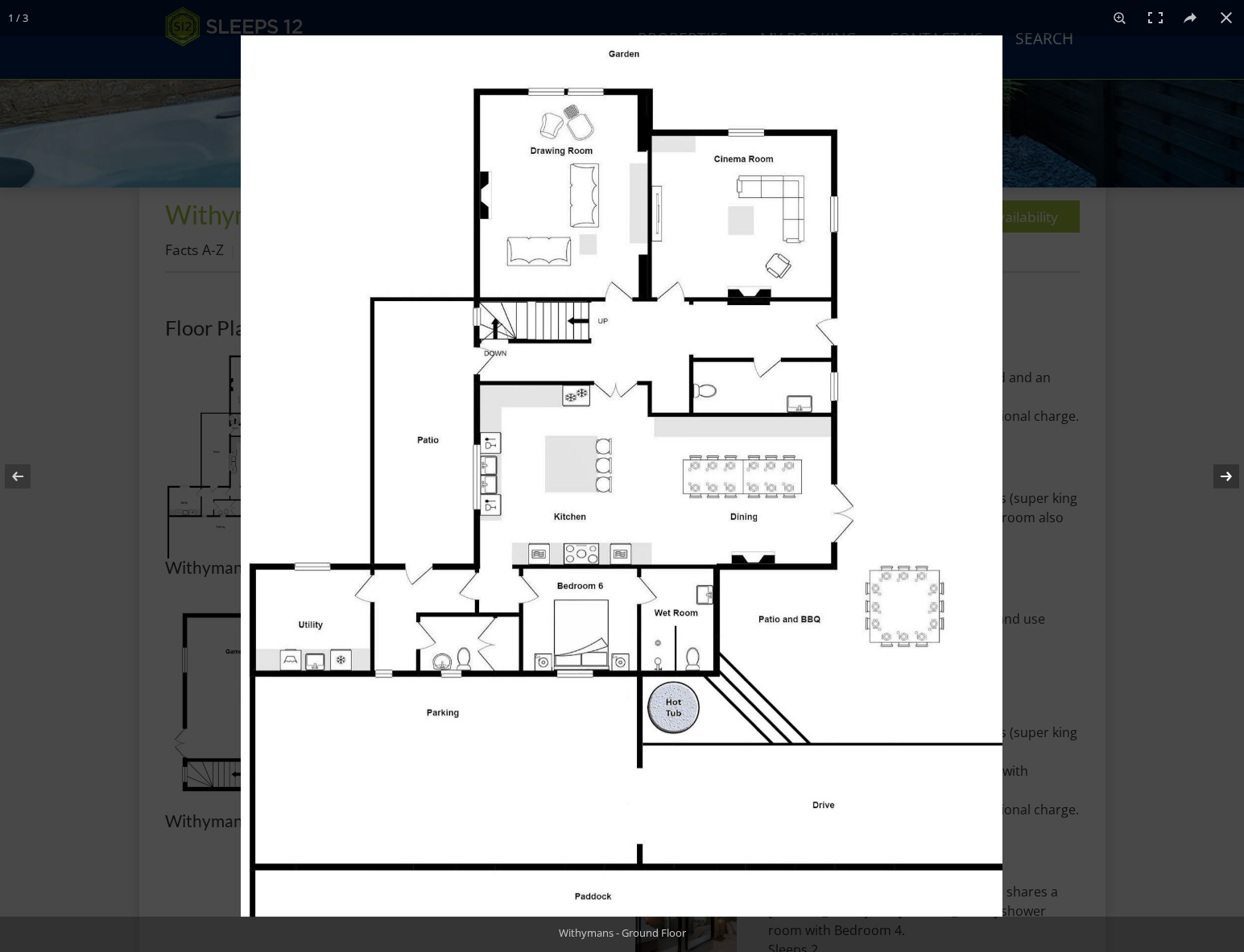
scroll to position [493, 0]
click at [1229, 474] on button at bounding box center [1215, 476] width 57 height 80
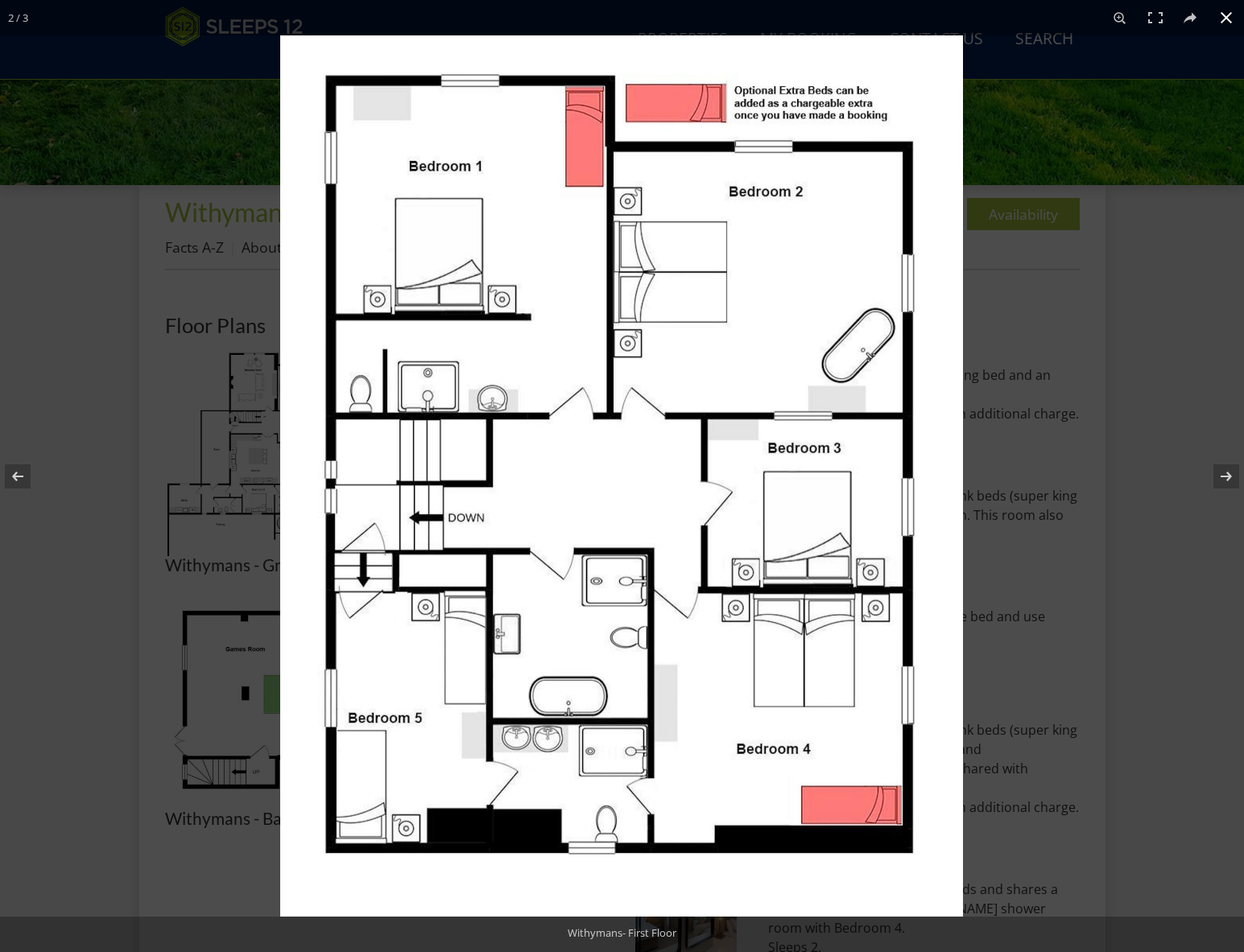
drag, startPoint x: 1133, startPoint y: 104, endPoint x: 1129, endPoint y: 112, distance: 8.9
click at [1133, 105] on div at bounding box center [902, 511] width 1244 height 952
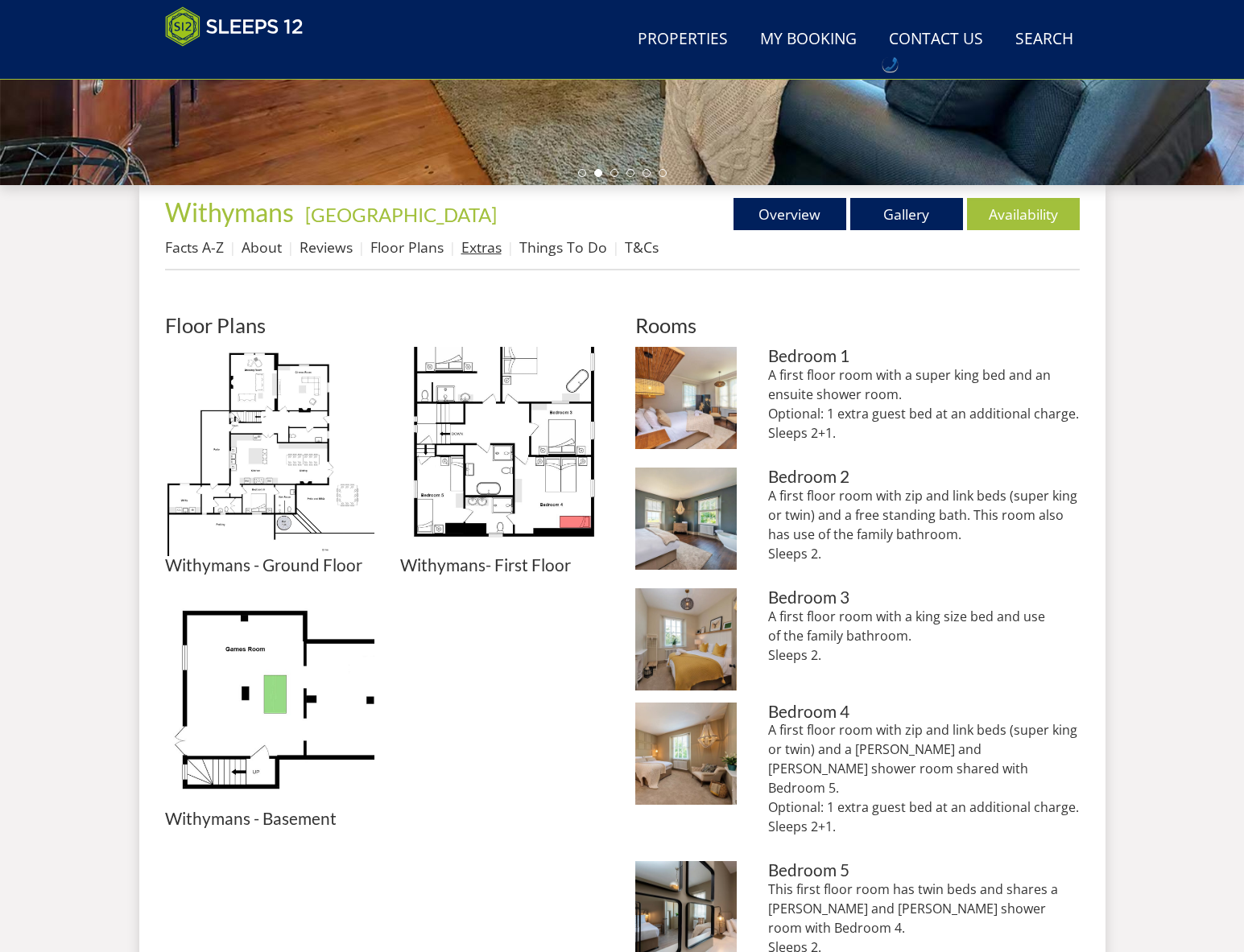
click at [479, 243] on link "Extras" at bounding box center [481, 247] width 40 height 20
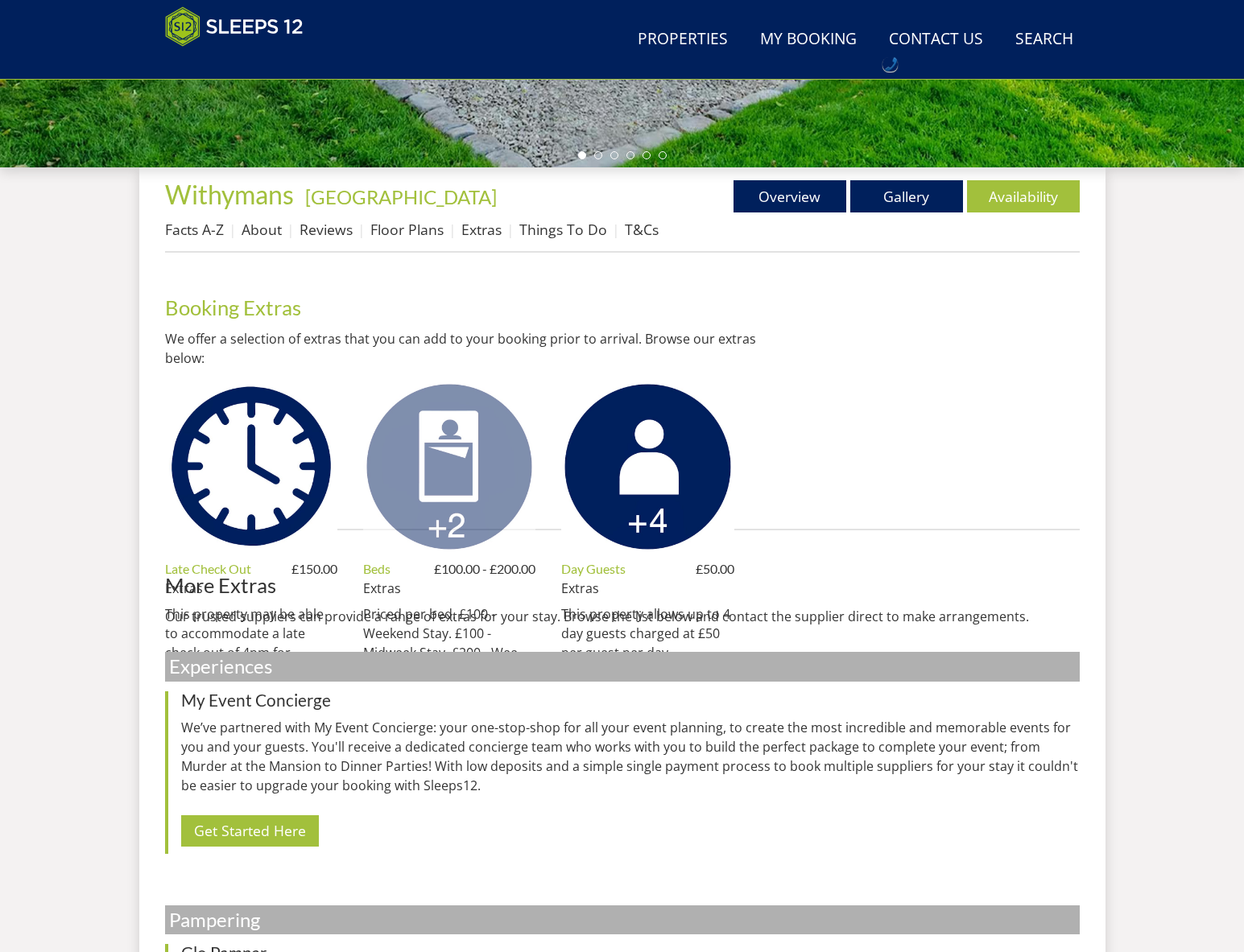
scroll to position [515, 0]
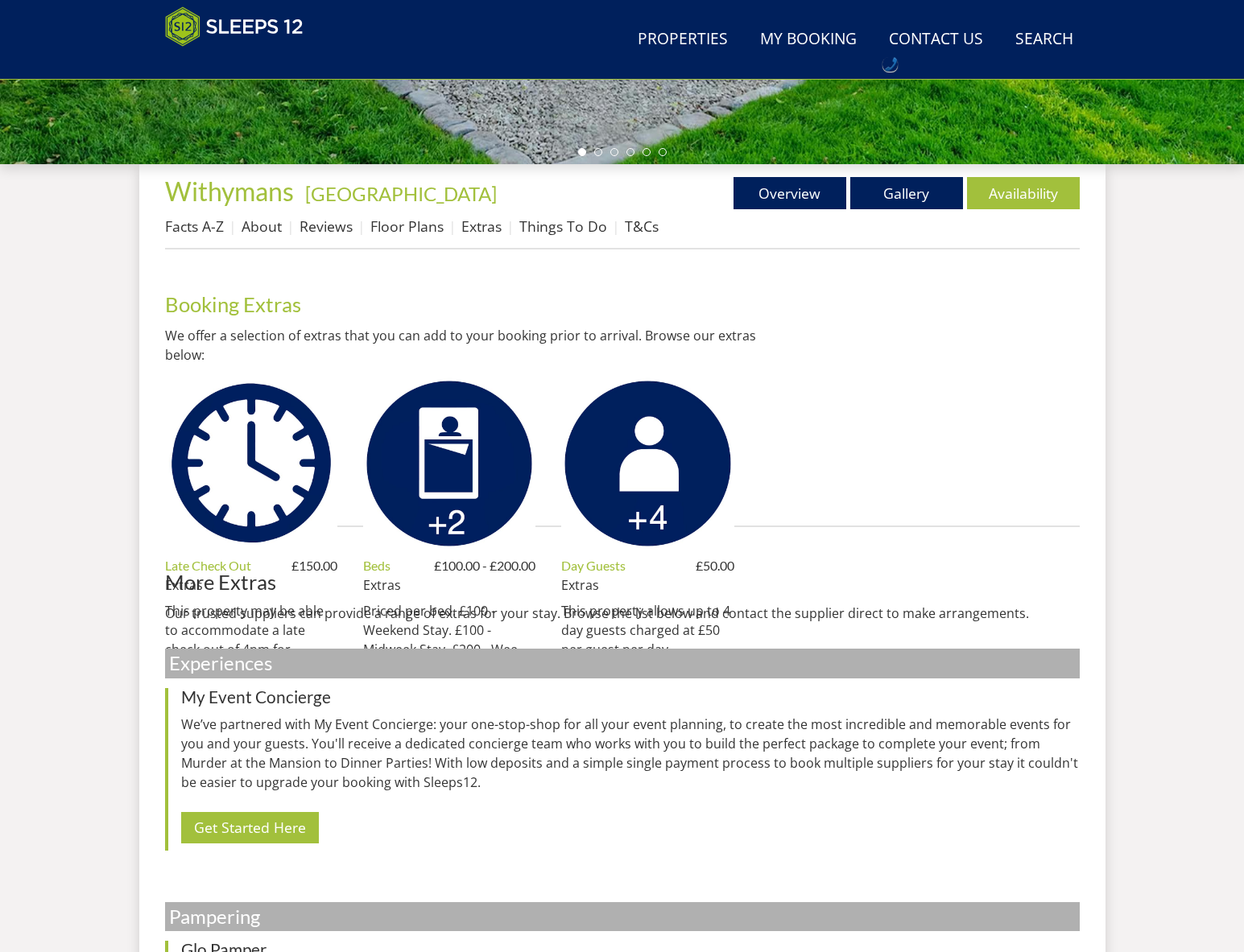
drag, startPoint x: 458, startPoint y: 510, endPoint x: 468, endPoint y: 519, distance: 13.5
click at [458, 510] on img at bounding box center [449, 464] width 172 height 172
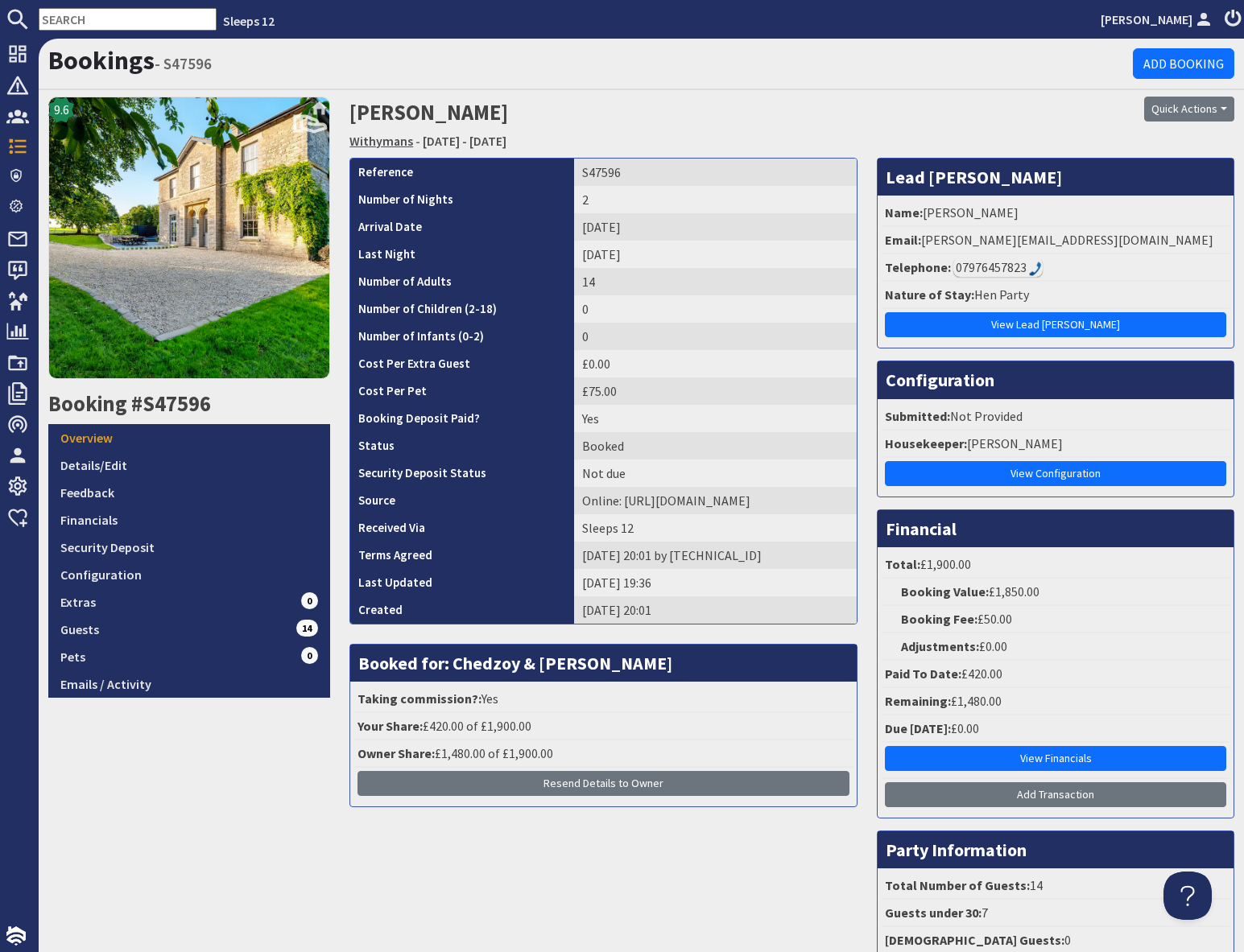
click at [384, 134] on link "Withymans" at bounding box center [381, 141] width 64 height 16
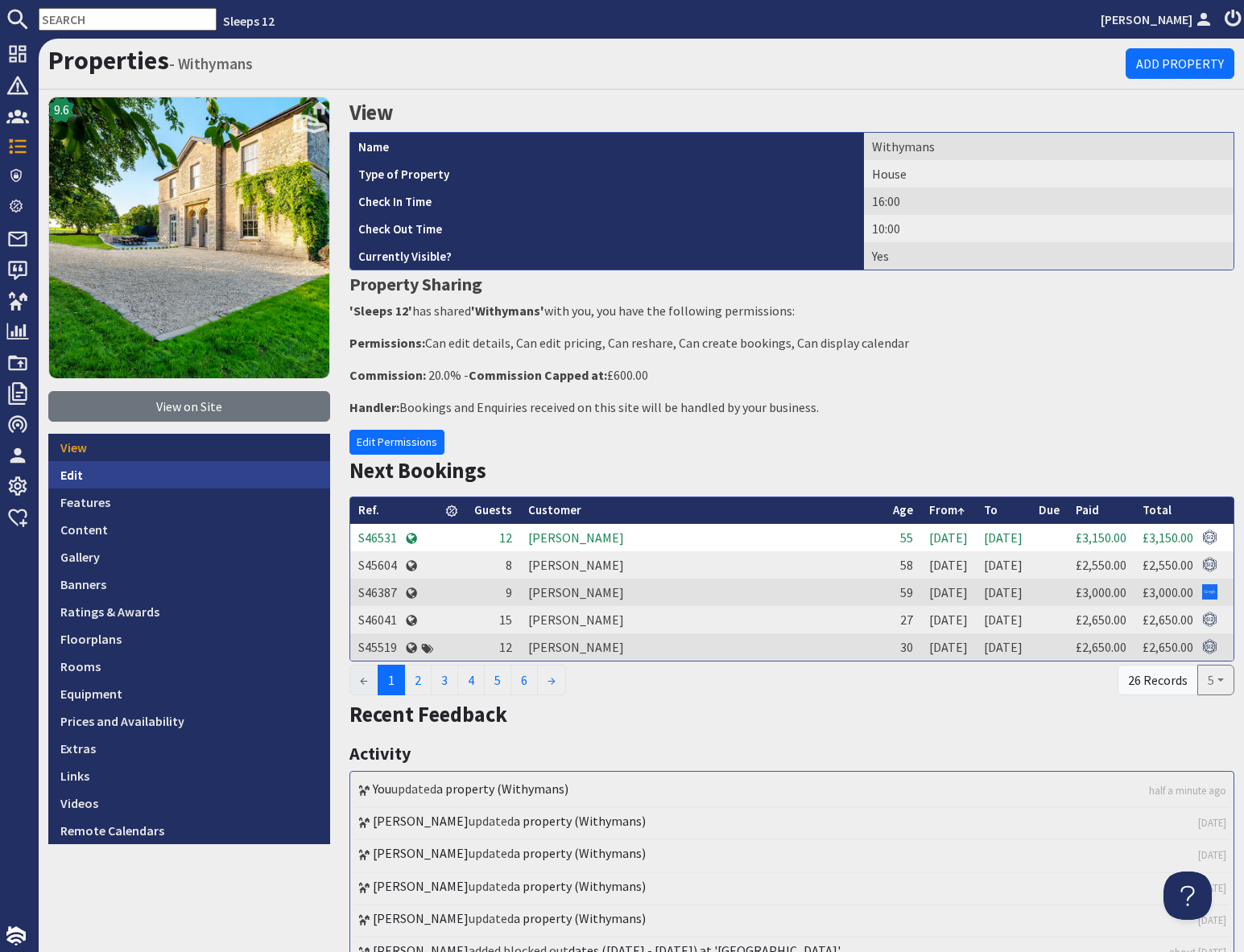
drag, startPoint x: 80, startPoint y: 473, endPoint x: 195, endPoint y: 463, distance: 115.4
click at [80, 473] on link "Edit" at bounding box center [189, 474] width 282 height 27
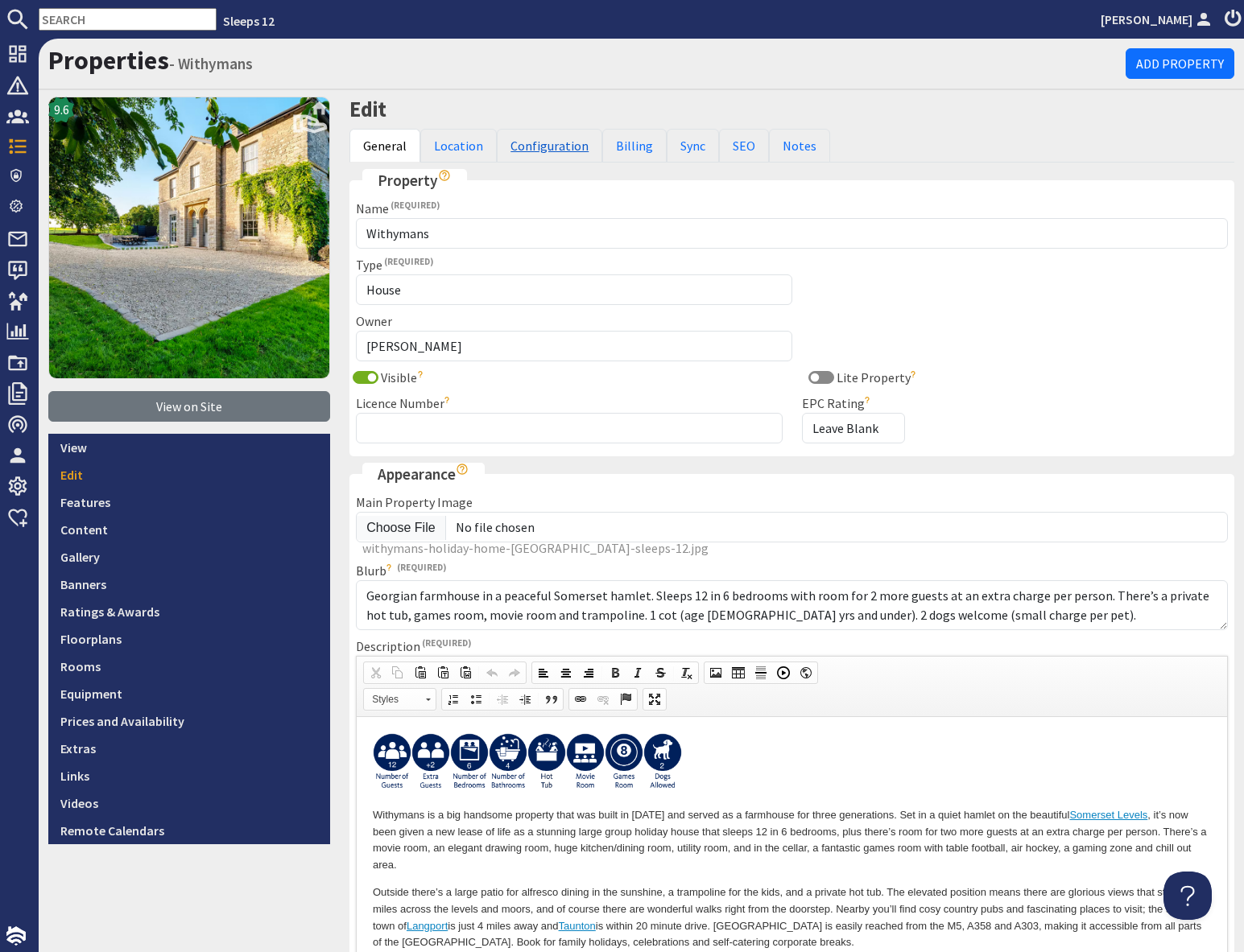
click at [558, 154] on link "Configuration" at bounding box center [549, 145] width 106 height 34
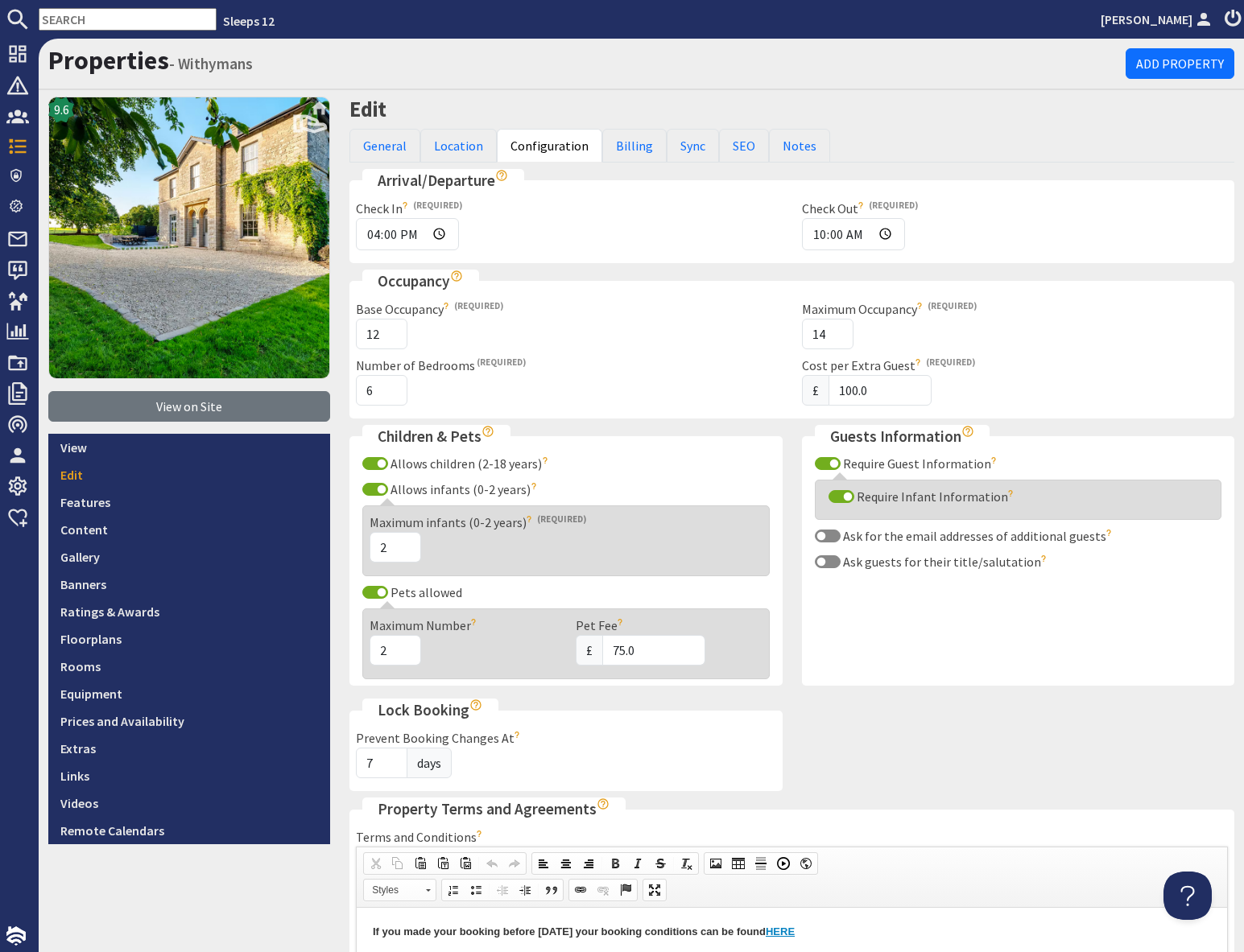
click at [80, 18] on input "text" at bounding box center [127, 20] width 178 height 23
click at [84, 20] on input "text" at bounding box center [127, 20] width 178 height 23
paste input "[PERSON_NAME][EMAIL_ADDRESS][DOMAIN_NAME]"
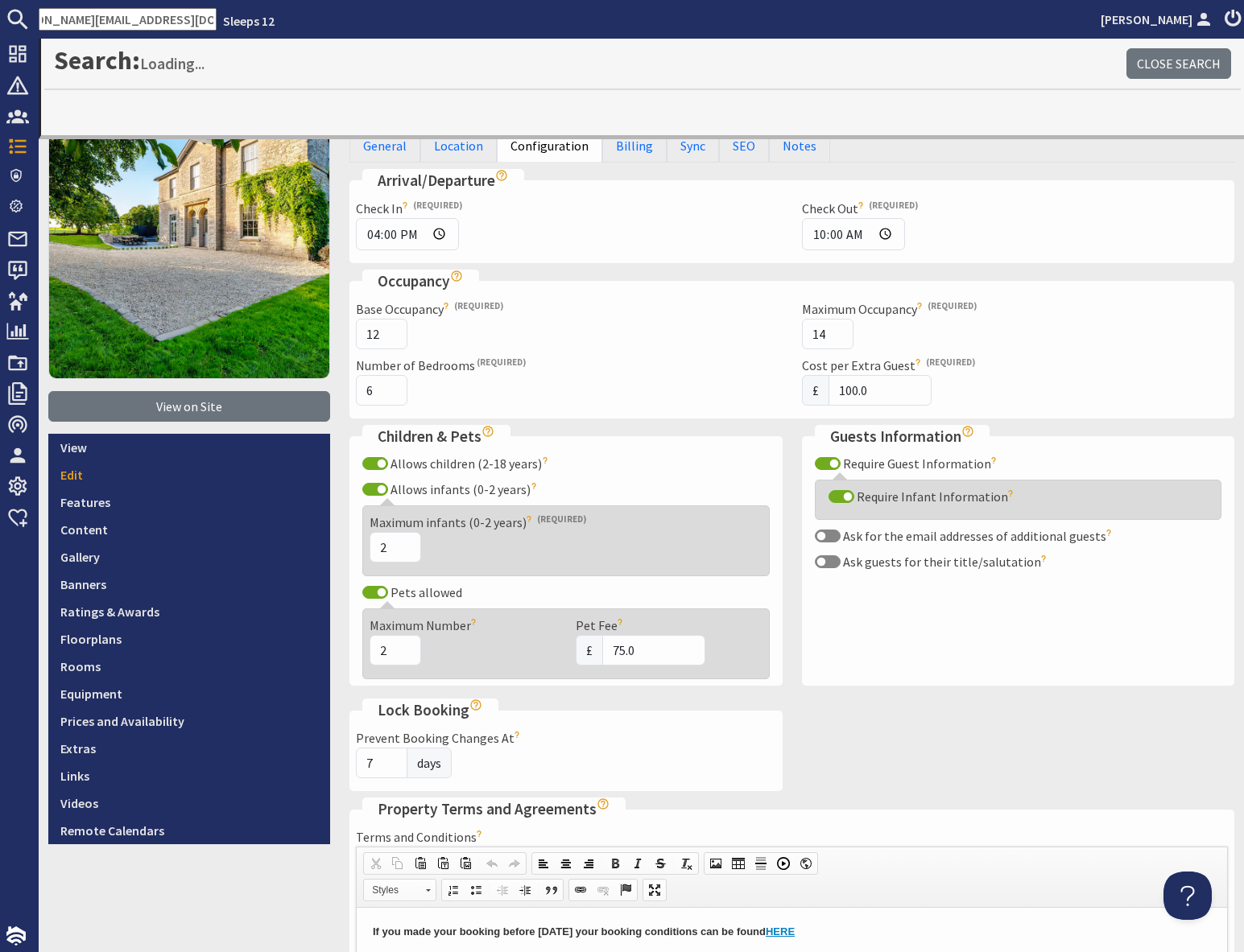
type input "[PERSON_NAME][EMAIL_ADDRESS][DOMAIN_NAME]"
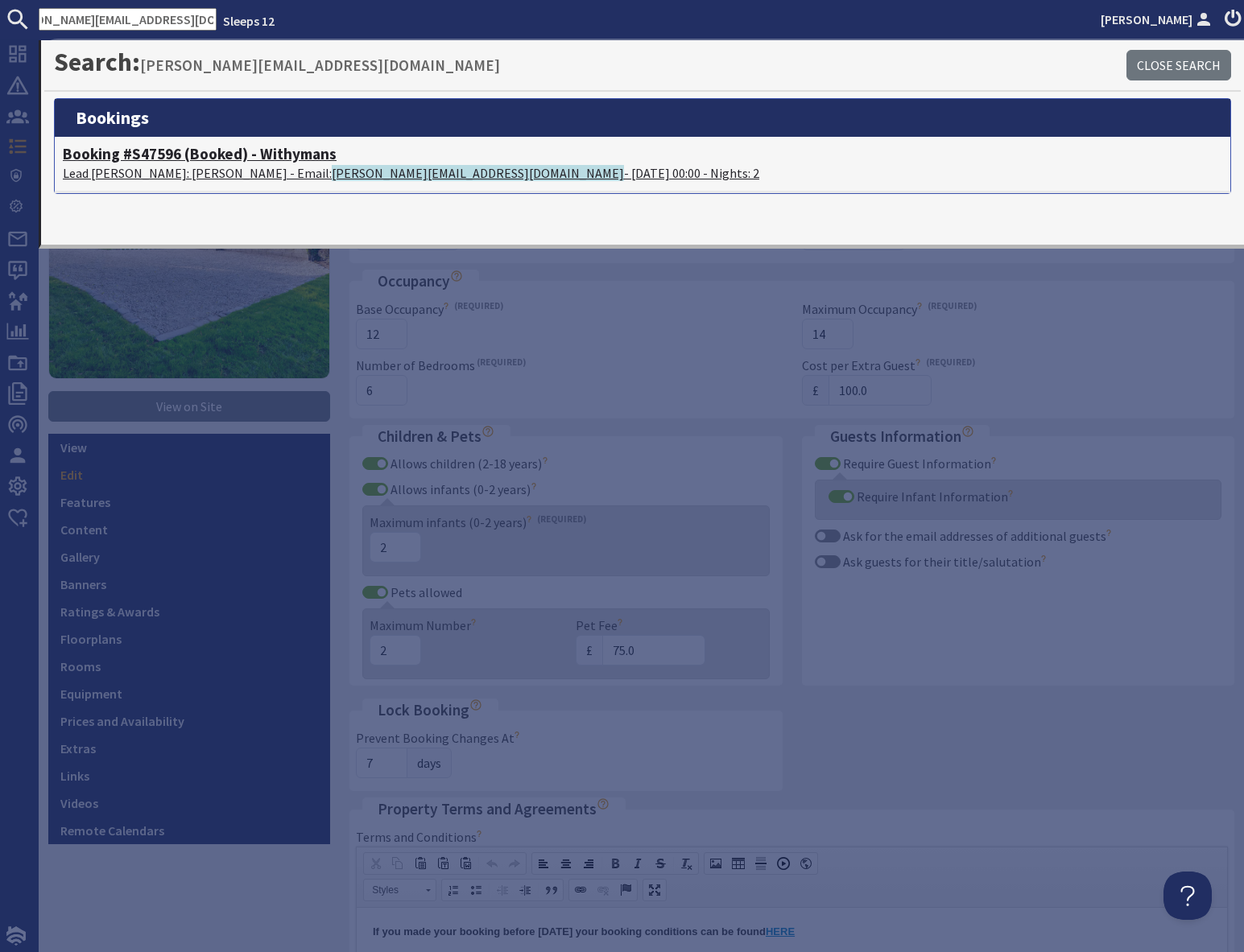
scroll to position [0, 0]
click at [184, 171] on p "Lead [PERSON_NAME]: [PERSON_NAME] - Email: [PERSON_NAME][EMAIL_ADDRESS][DOMAIN_…" at bounding box center [642, 173] width 1160 height 20
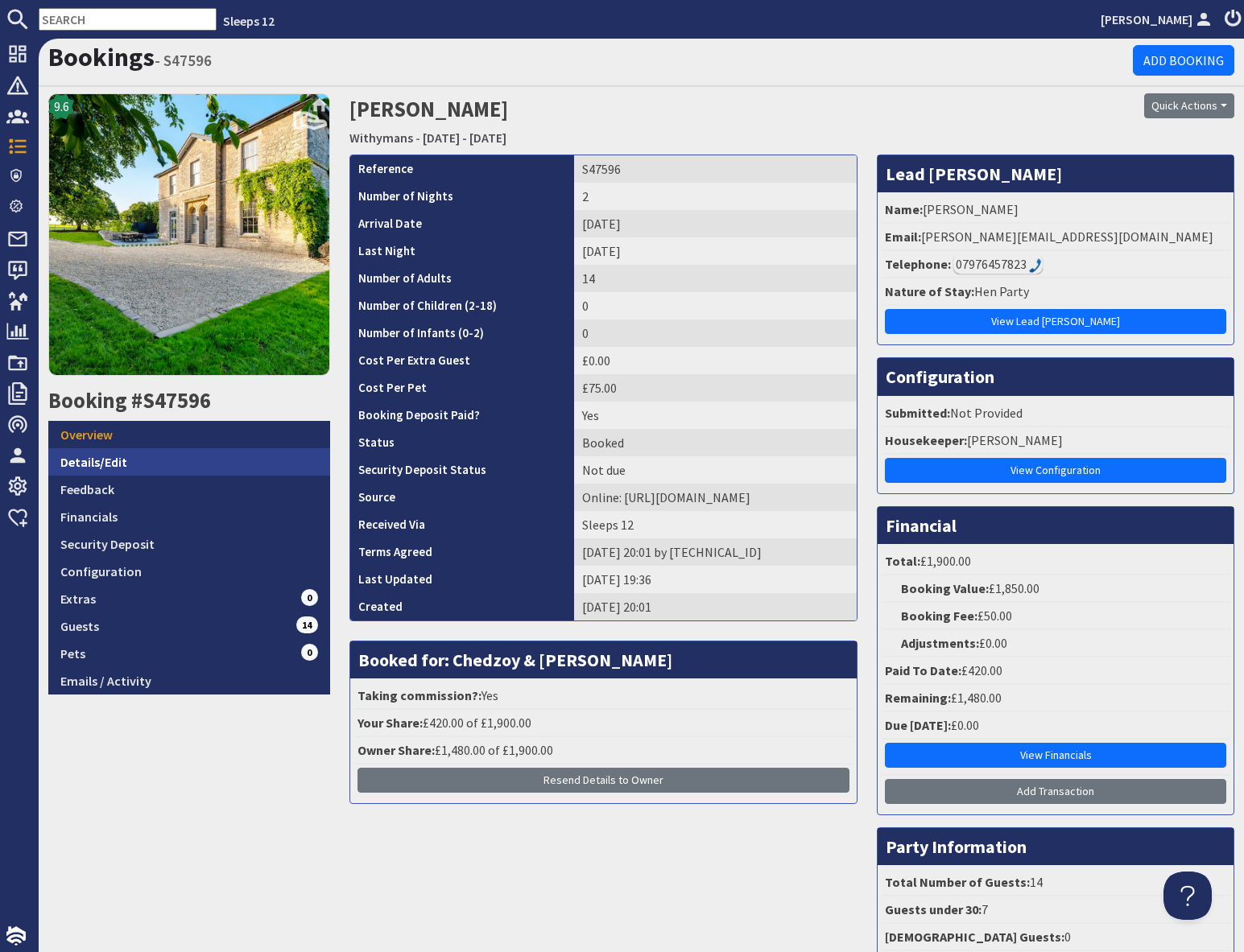
click at [117, 470] on link "Details/Edit" at bounding box center [189, 461] width 282 height 27
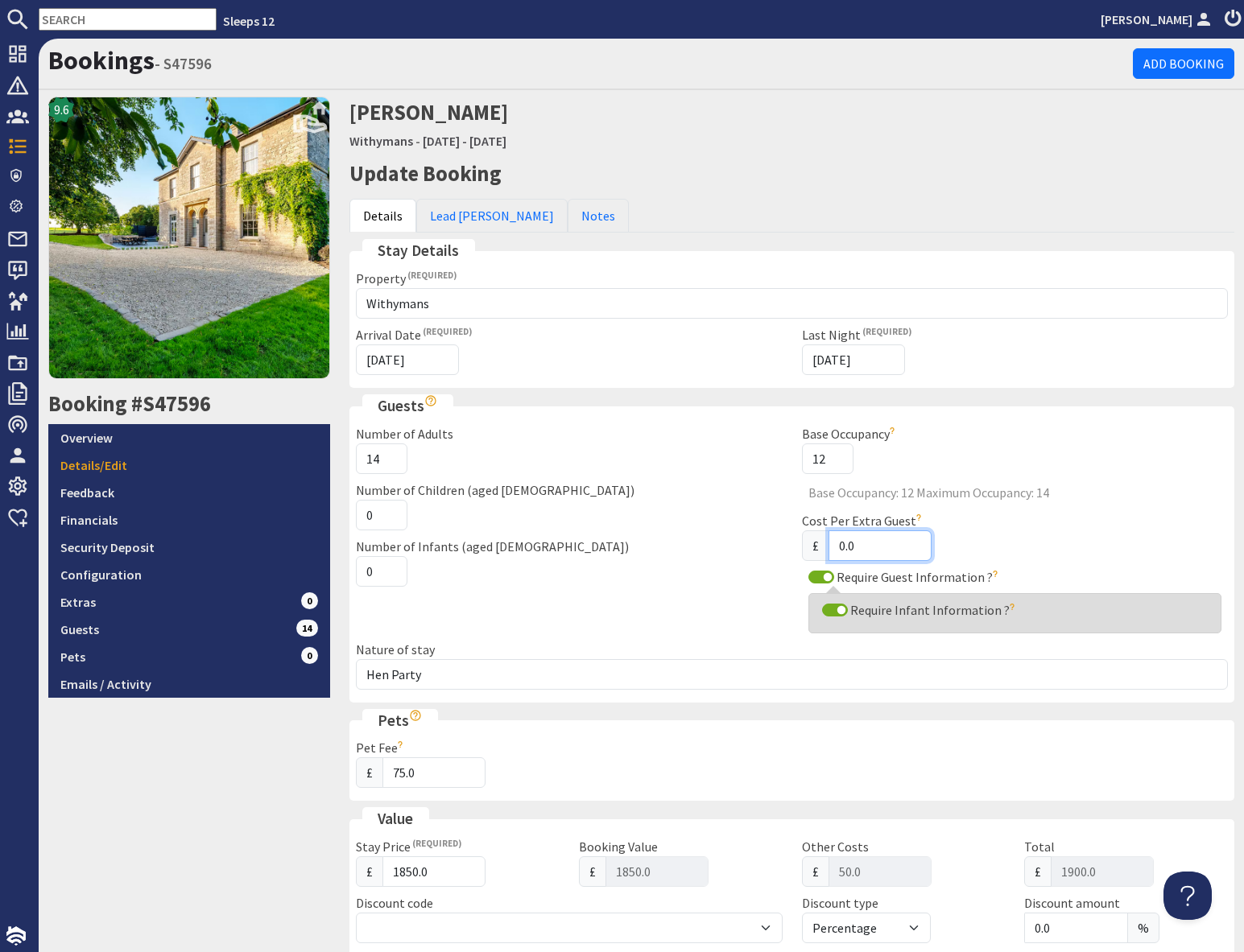
drag, startPoint x: 835, startPoint y: 547, endPoint x: 856, endPoint y: 546, distance: 21.0
click at [835, 547] on input "0.0" at bounding box center [880, 545] width 103 height 30
type input "100.0"
click at [226, 777] on div "9.6 Booking #S47596 Overview Details/Edit Feedback Financials Security Deposit …" at bounding box center [188, 818] width 301 height 1443
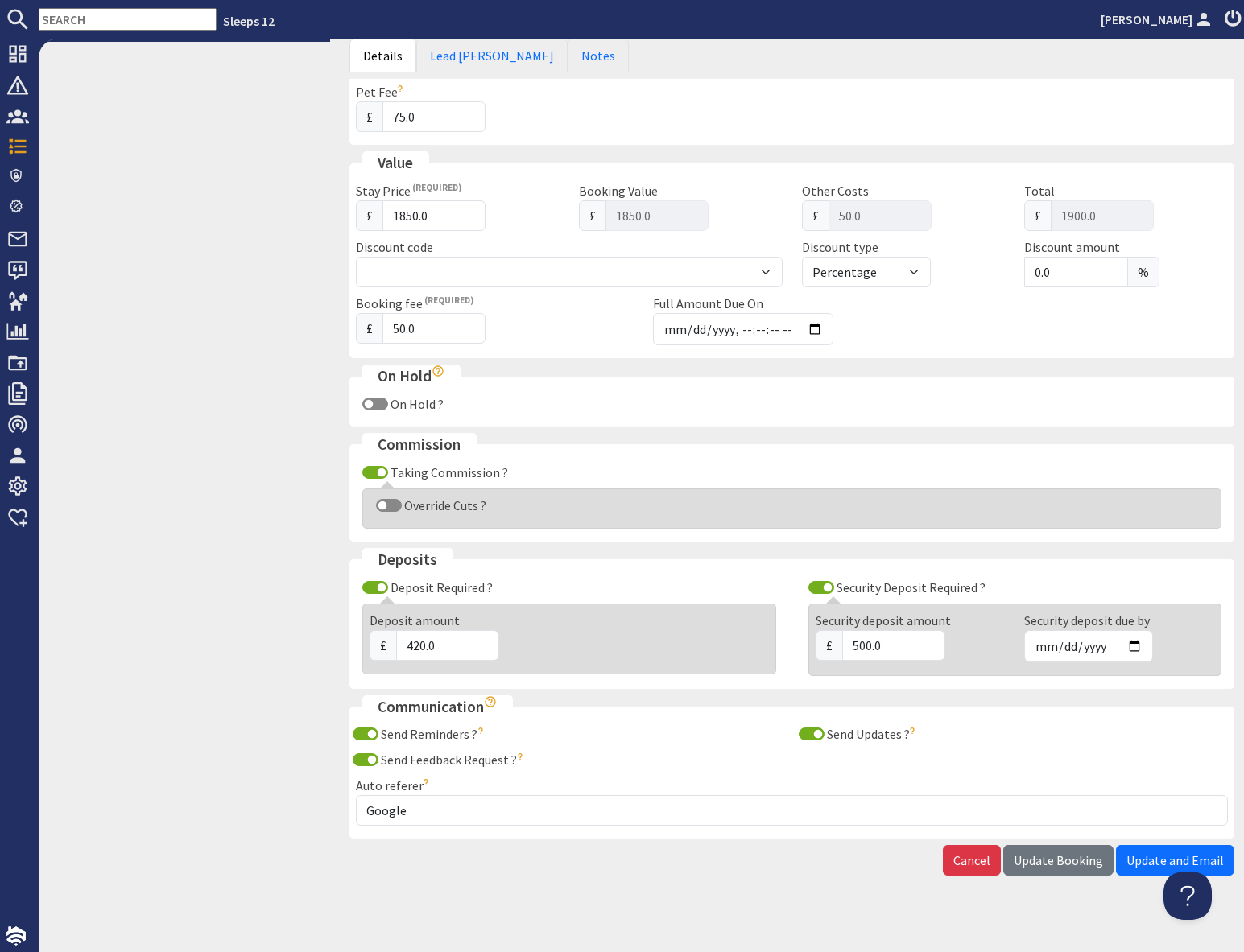
scroll to position [668, 0]
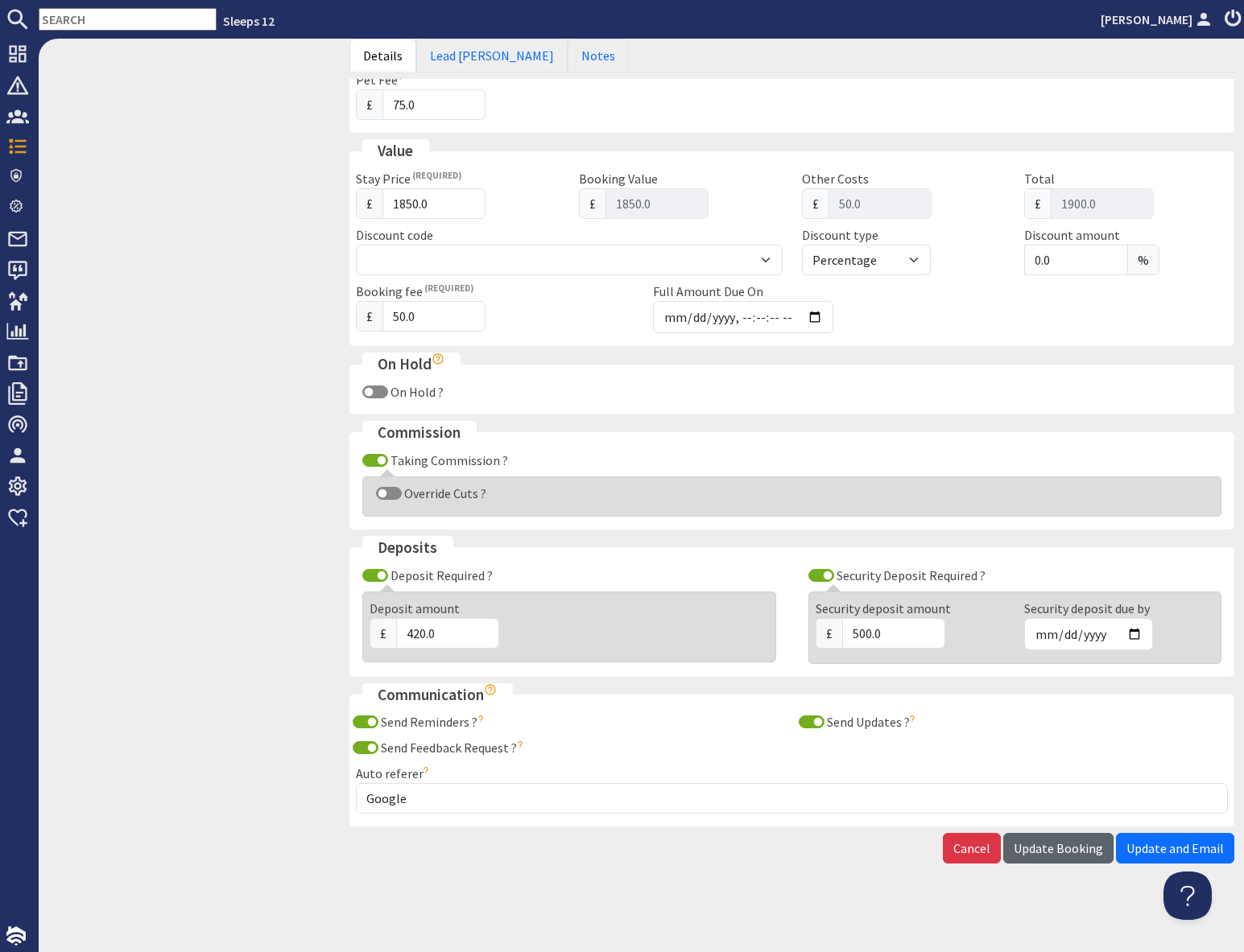
click at [1048, 854] on span "Update Booking" at bounding box center [1058, 849] width 89 height 16
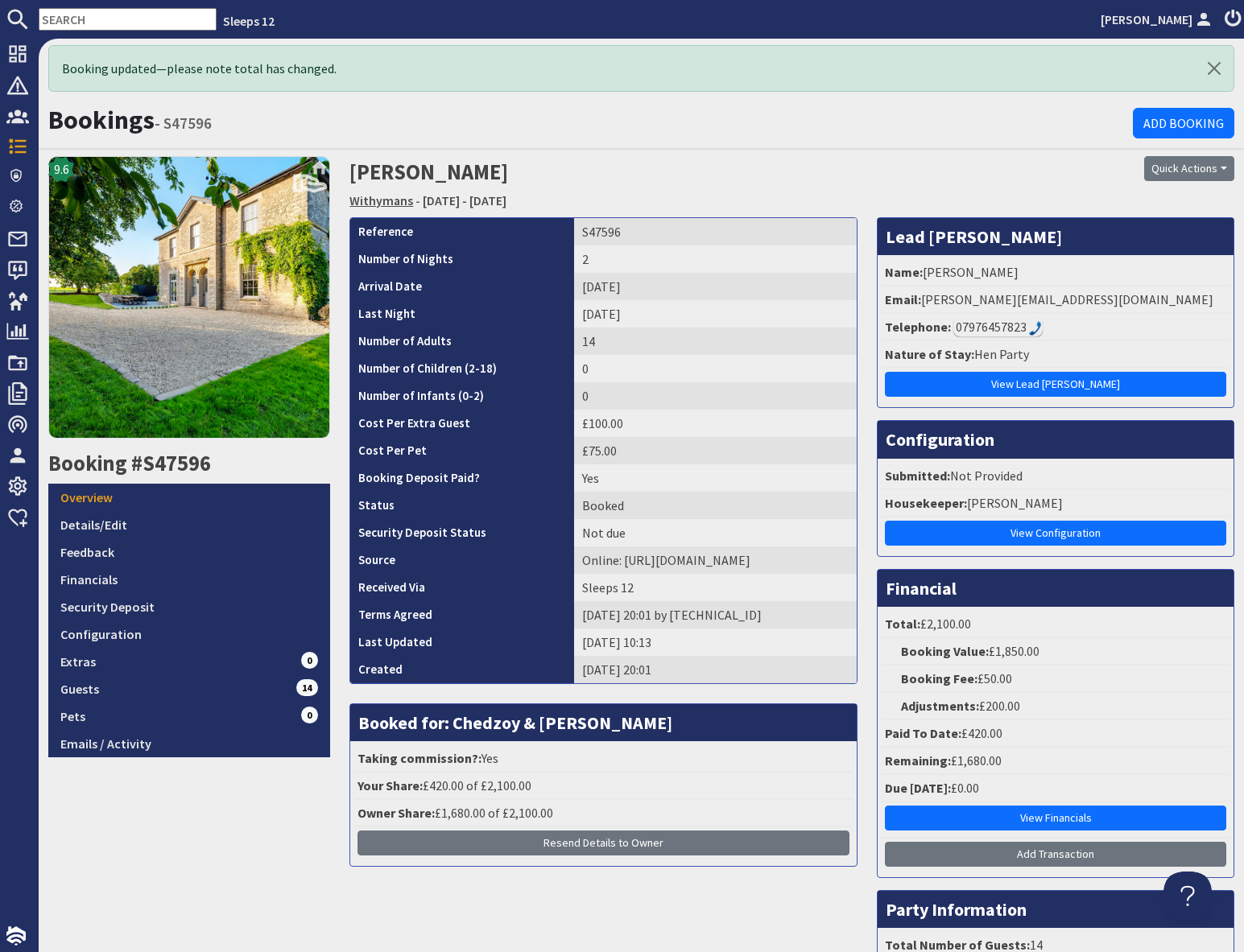
click at [387, 200] on link "Withymans" at bounding box center [381, 201] width 64 height 16
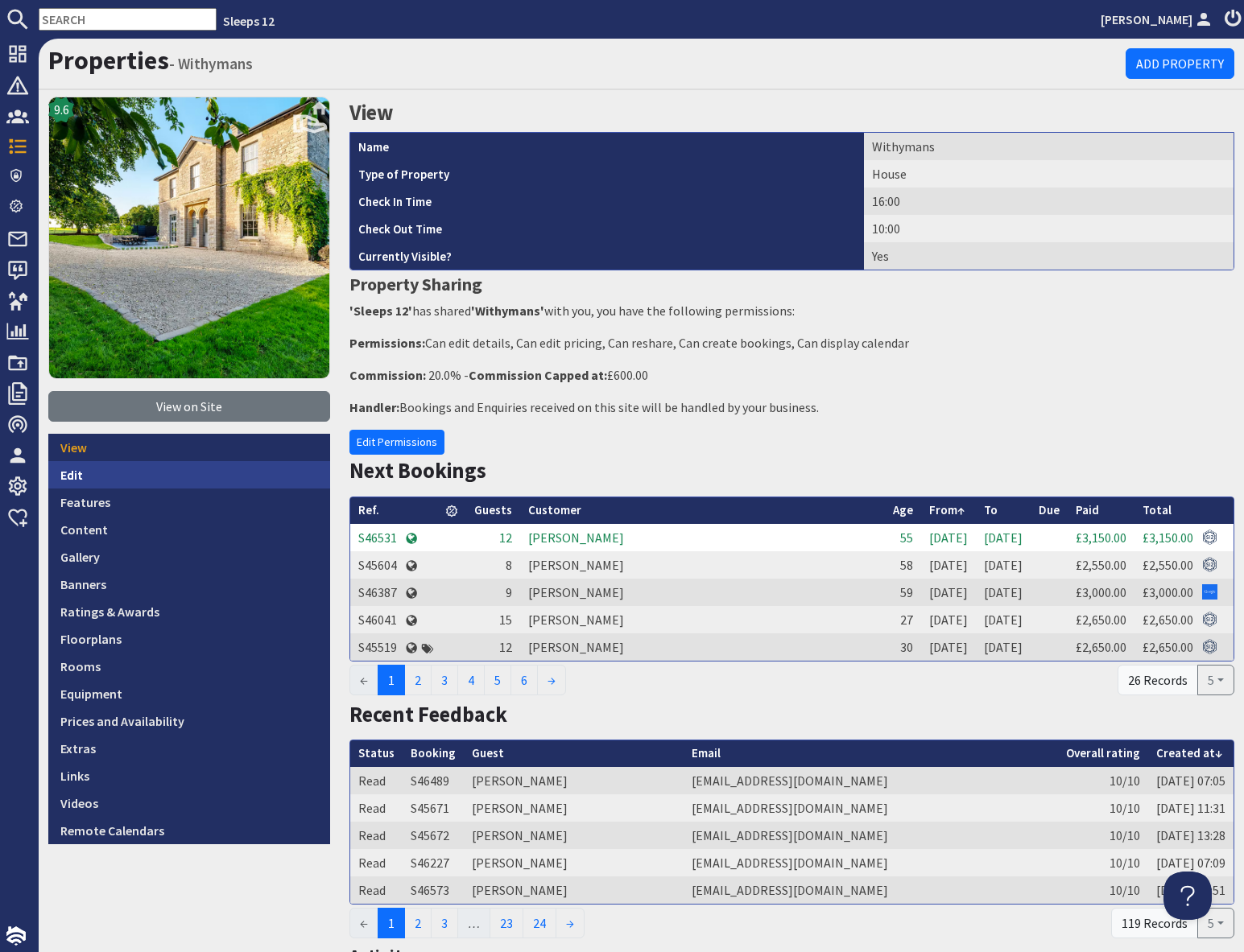
drag, startPoint x: 87, startPoint y: 482, endPoint x: 111, endPoint y: 478, distance: 24.3
click at [87, 482] on link "Edit" at bounding box center [189, 474] width 282 height 27
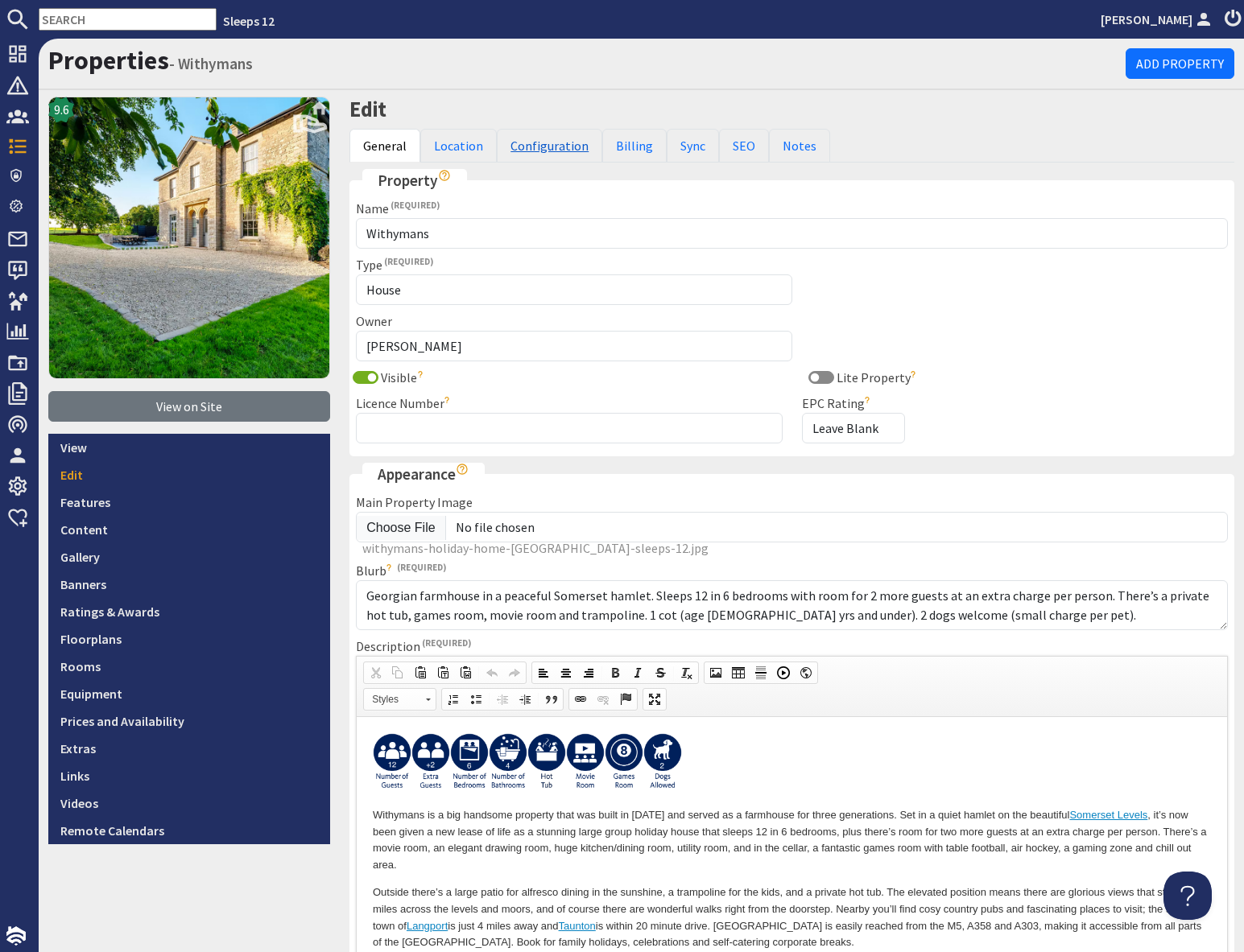
click at [545, 141] on link "Configuration" at bounding box center [549, 145] width 106 height 34
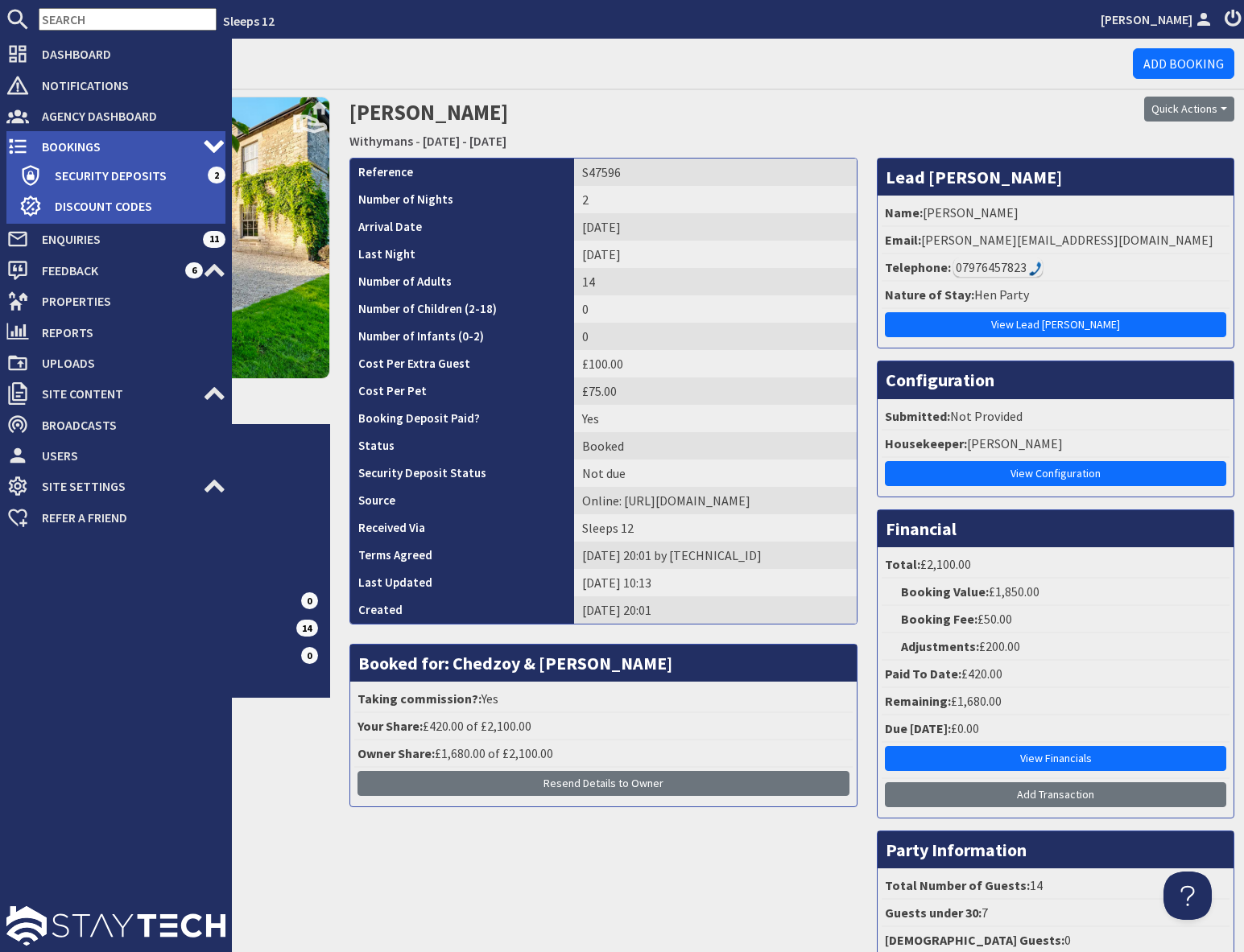
click at [18, 152] on use at bounding box center [18, 147] width 18 height 16
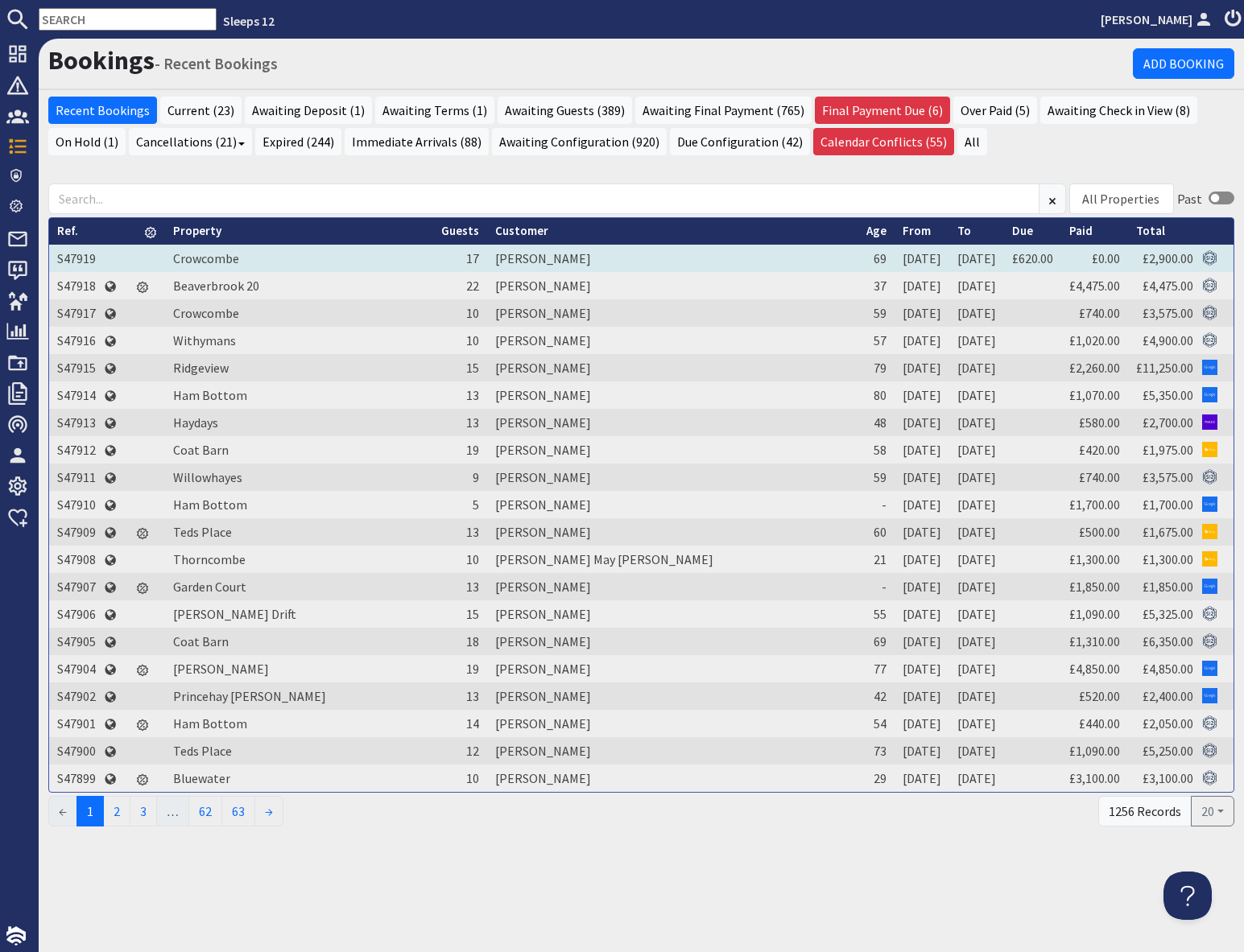
click at [80, 255] on td "S47919" at bounding box center [76, 258] width 55 height 27
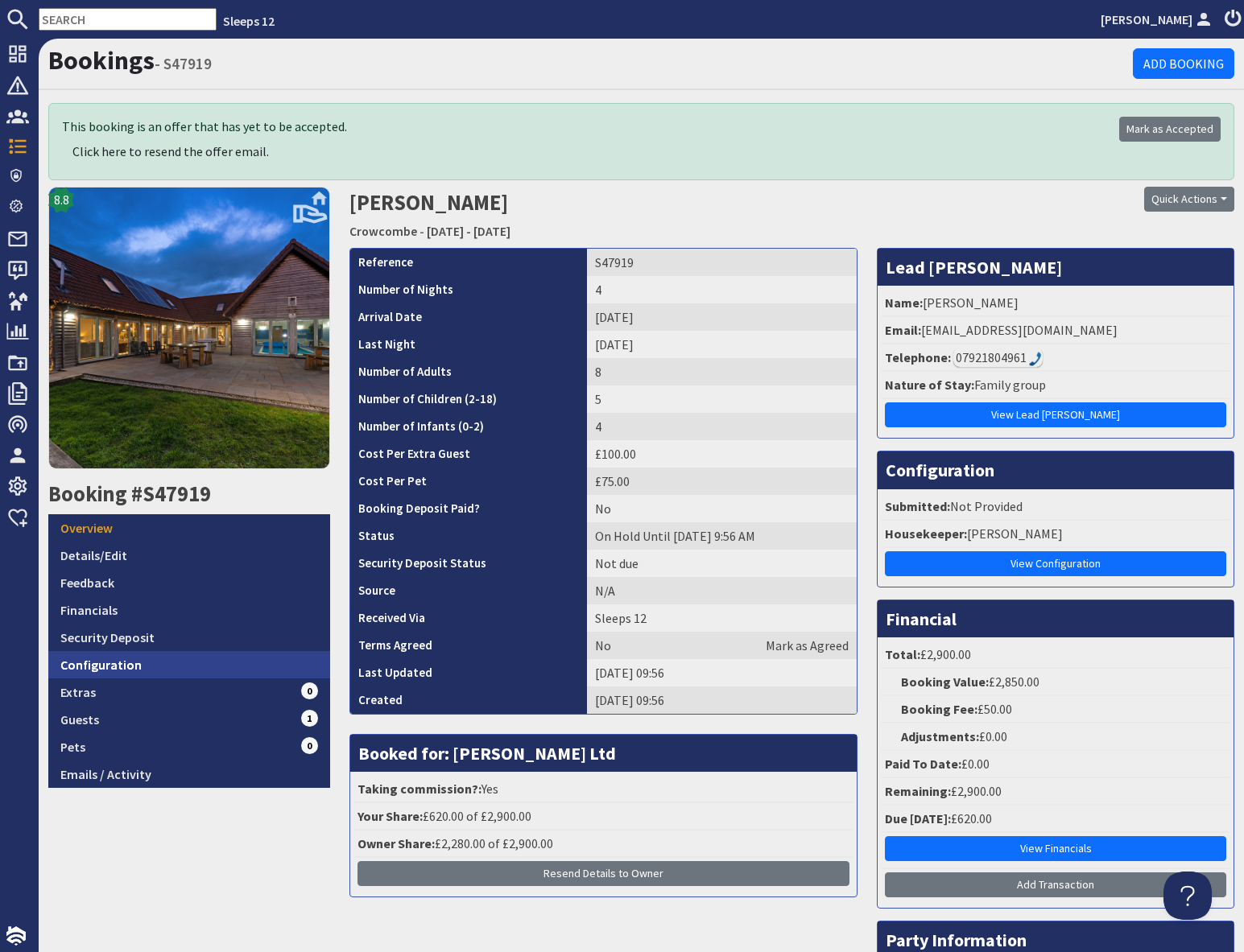
click at [120, 661] on link "Configuration" at bounding box center [189, 664] width 282 height 27
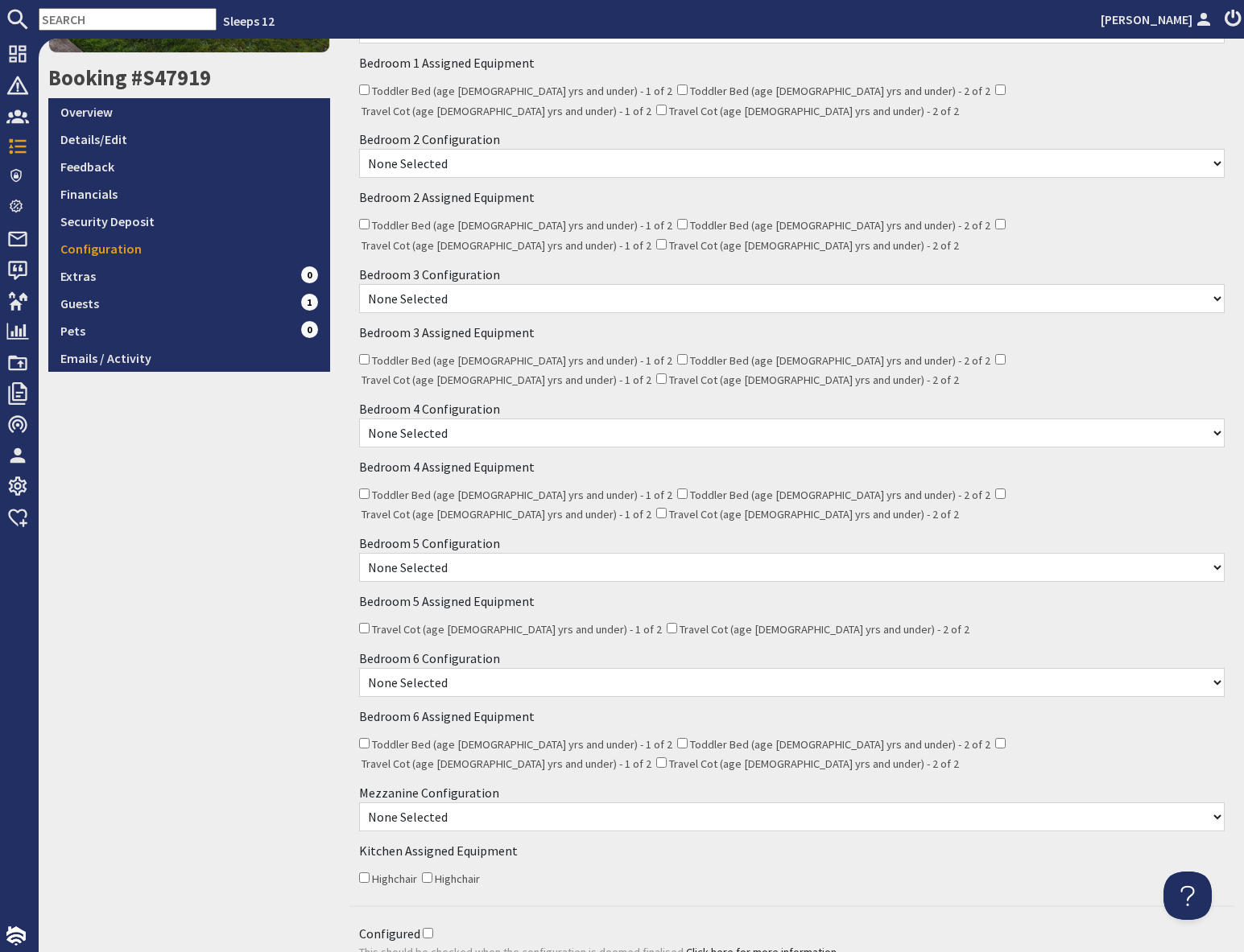
scroll to position [451, 0]
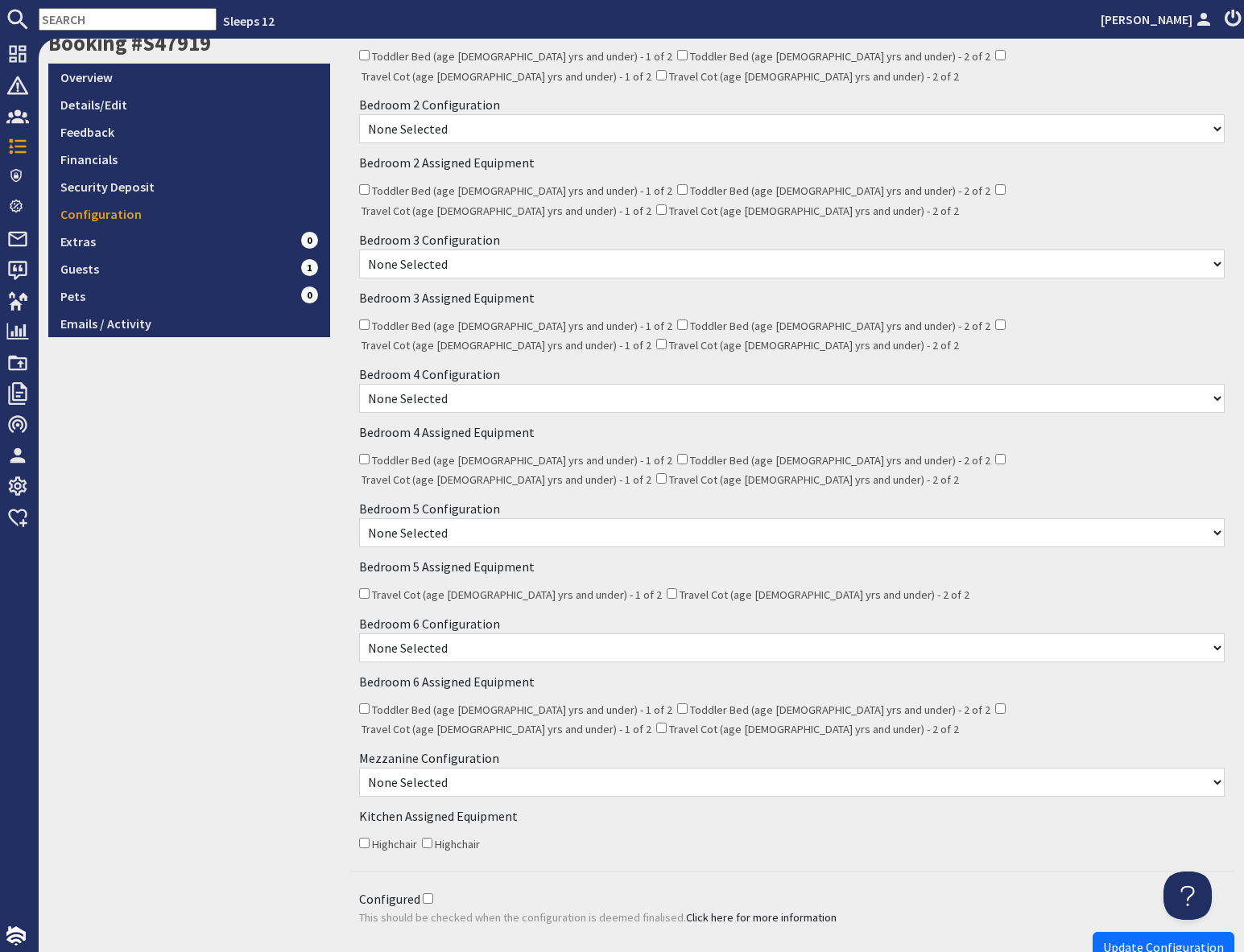
click at [474, 768] on select "None Selected Sofa Bed - Chargeable Extra for One Guest Sofa Bed - Chargeable E…" at bounding box center [792, 782] width 865 height 29
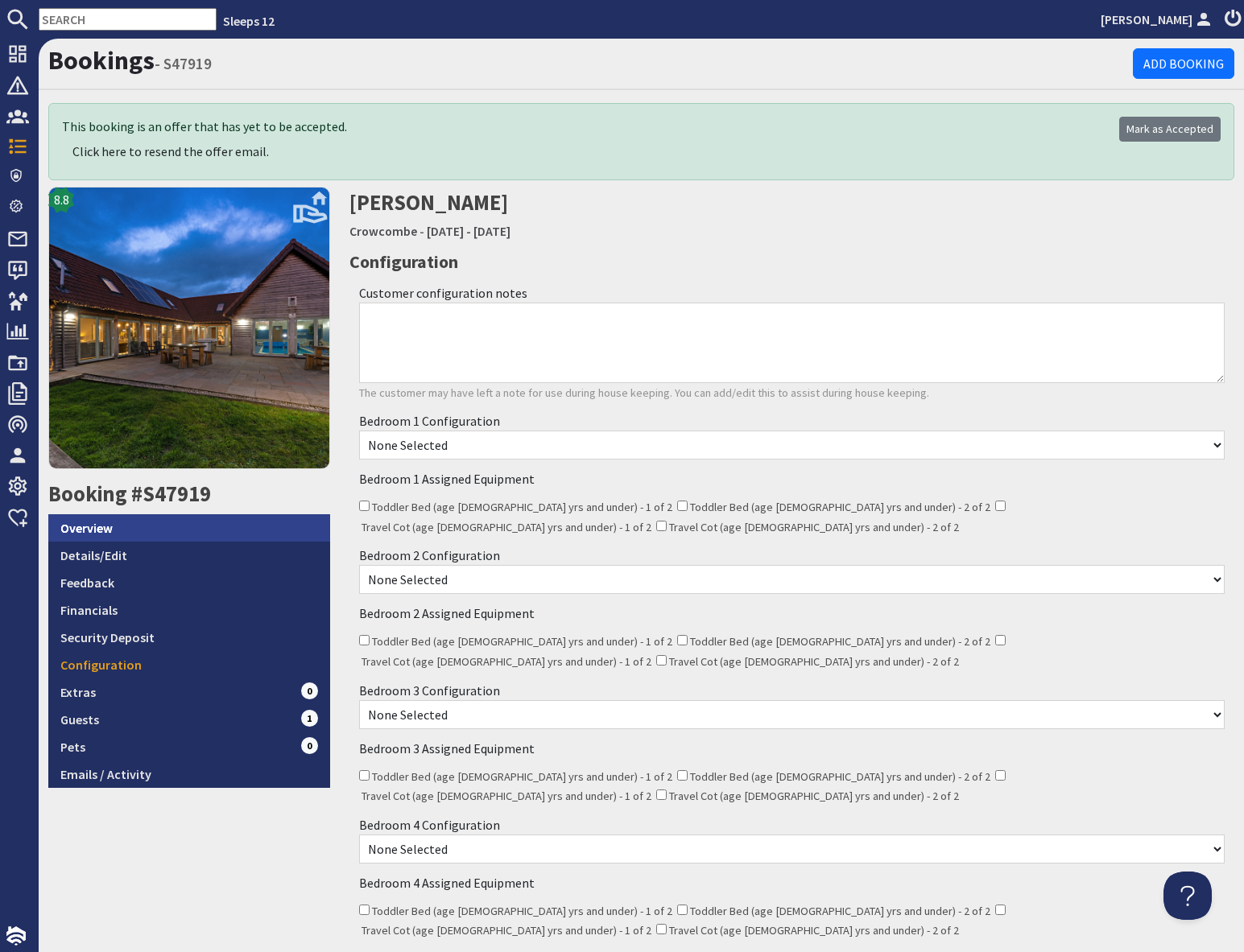
scroll to position [1, 0]
click at [120, 530] on link "Overview" at bounding box center [189, 527] width 282 height 27
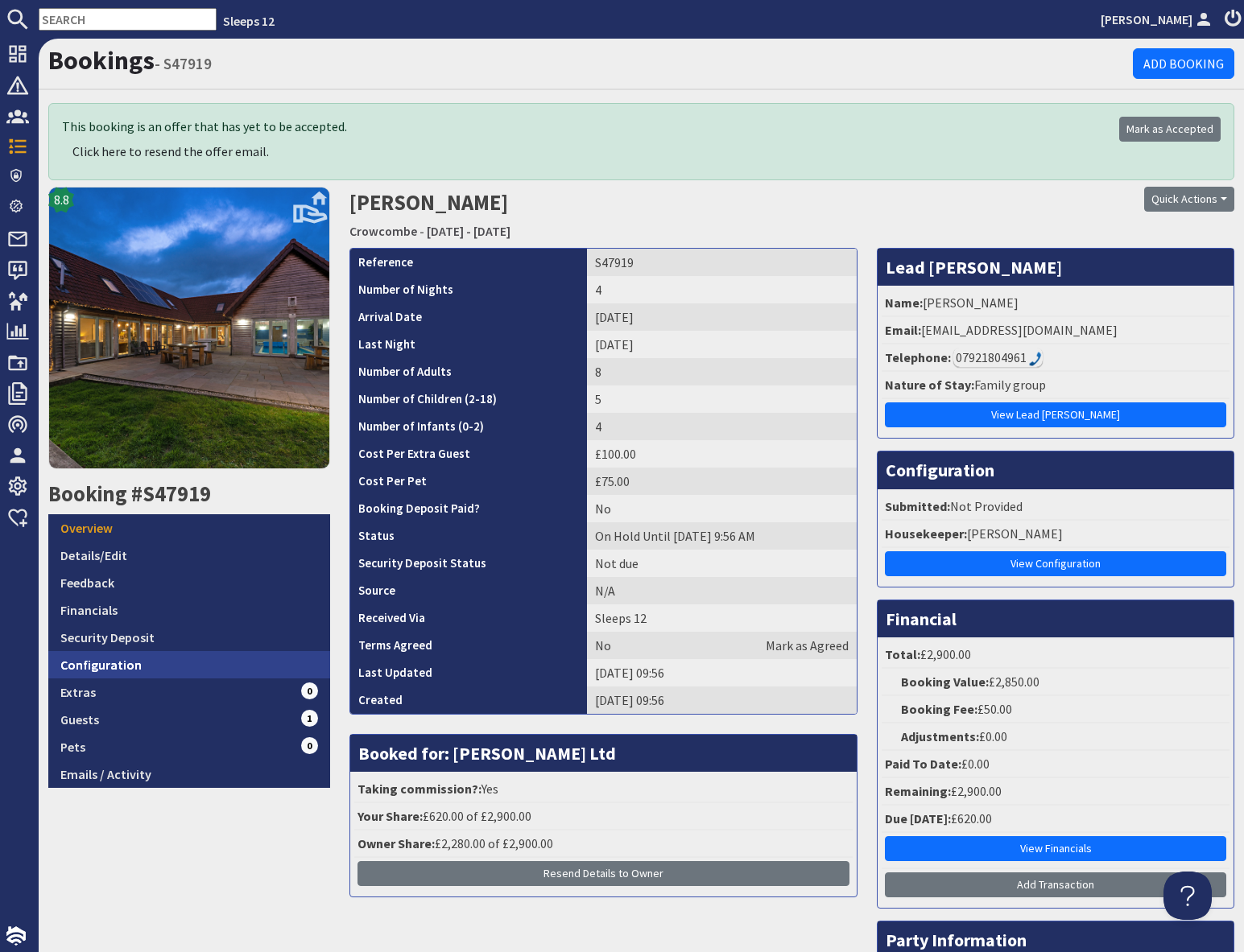
click at [135, 669] on link "Configuration" at bounding box center [189, 664] width 282 height 27
